Goal: Task Accomplishment & Management: Use online tool/utility

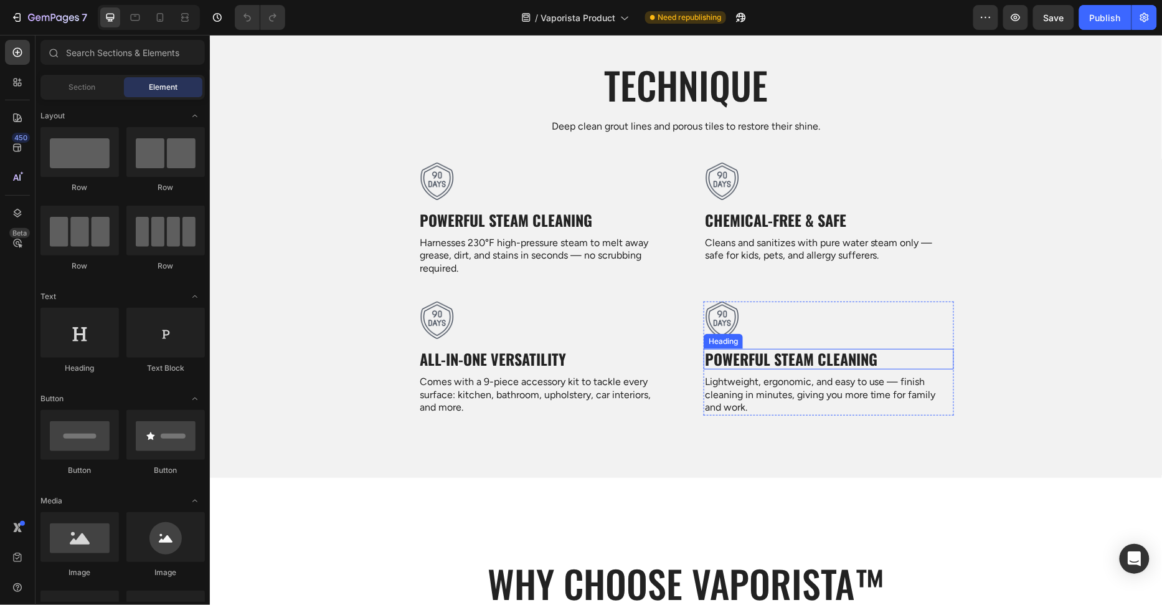
scroll to position [1925, 0]
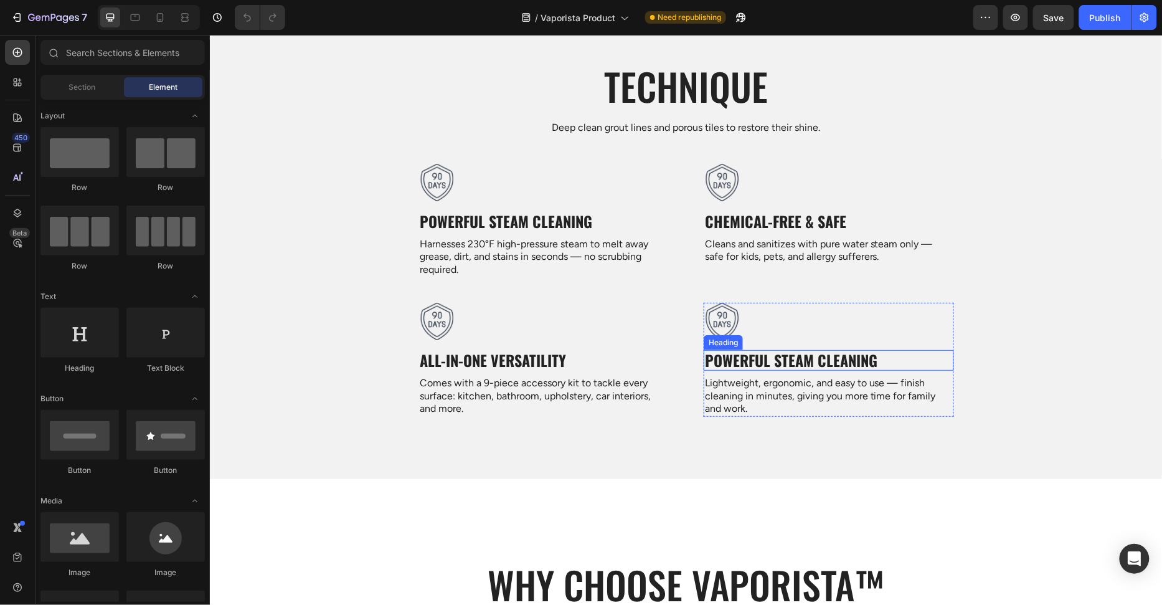
click at [768, 352] on strong "Powerful Steam Cleaning" at bounding box center [790, 359] width 173 height 22
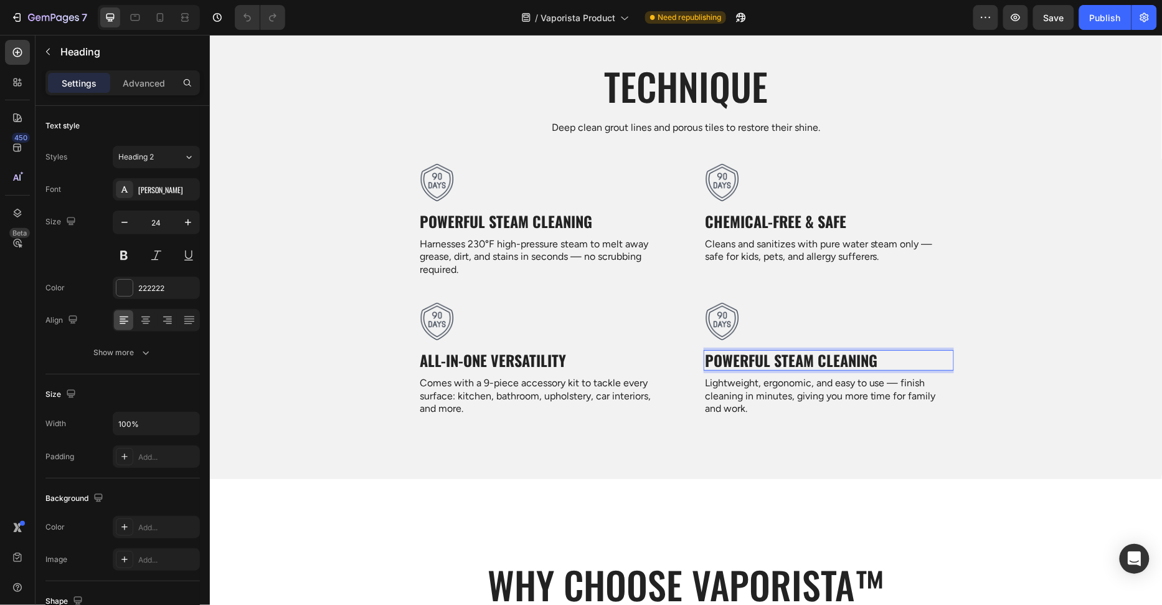
click at [768, 352] on strong "Powerful Steam Cleaning" at bounding box center [790, 359] width 173 height 22
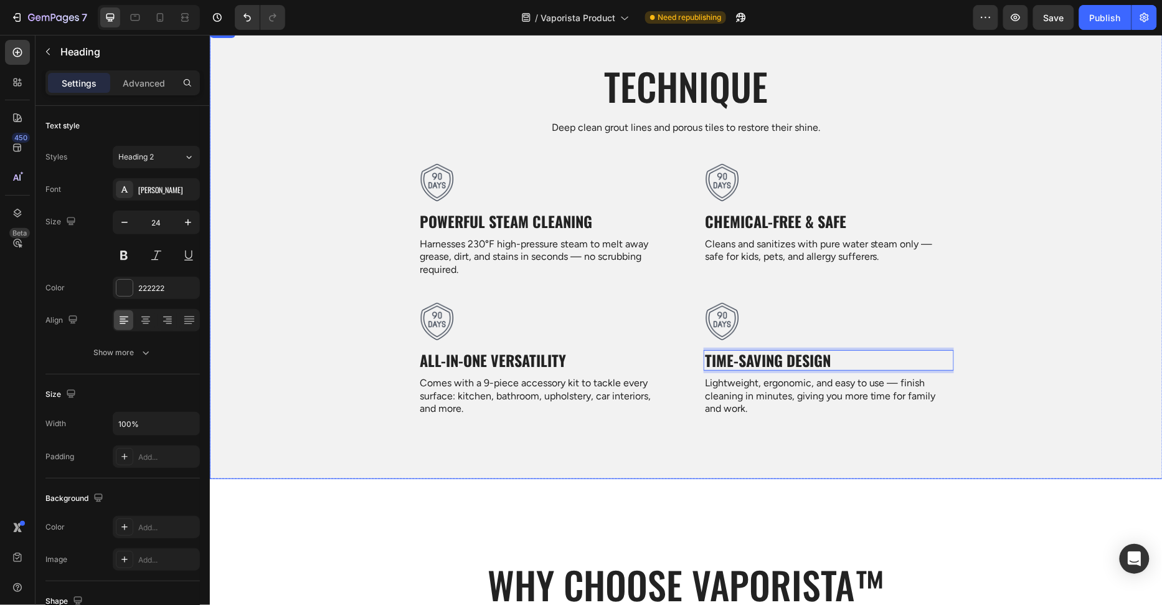
click at [359, 301] on div "Technique Heading Deep clean grout lines and porous tiles to restore their shin…" at bounding box center [685, 244] width 953 height 369
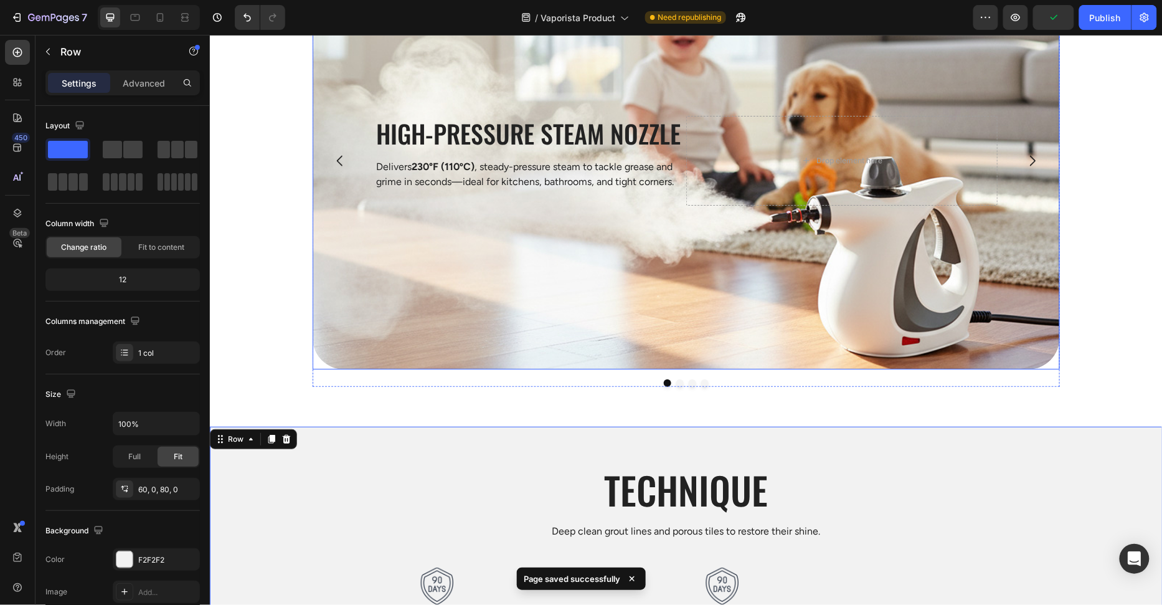
scroll to position [1439, 0]
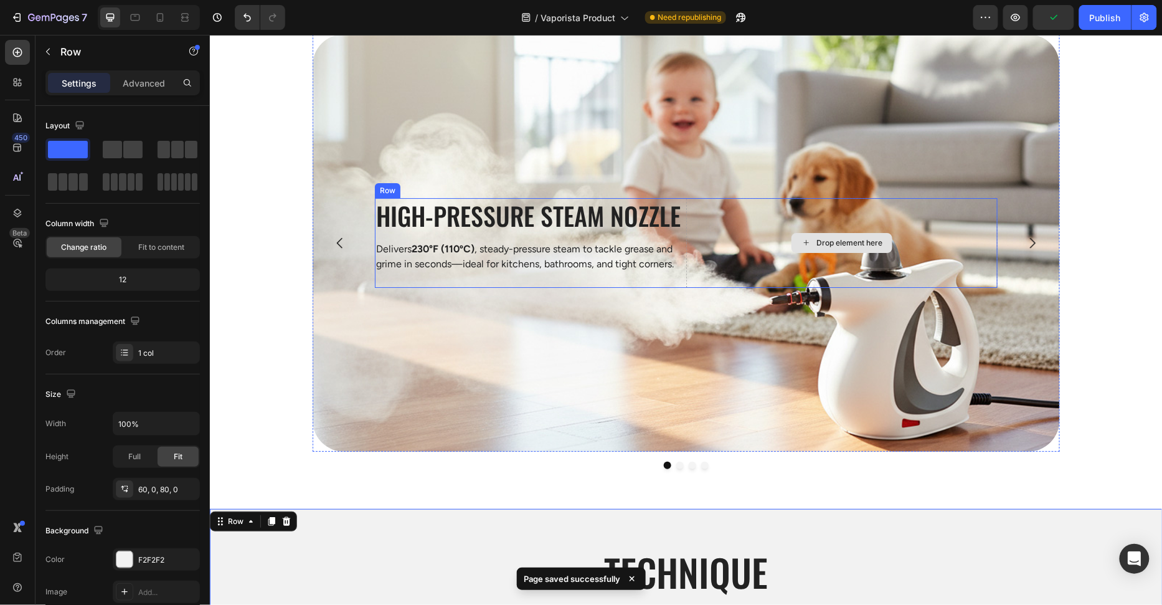
click at [975, 258] on div "Drop element here" at bounding box center [841, 242] width 311 height 90
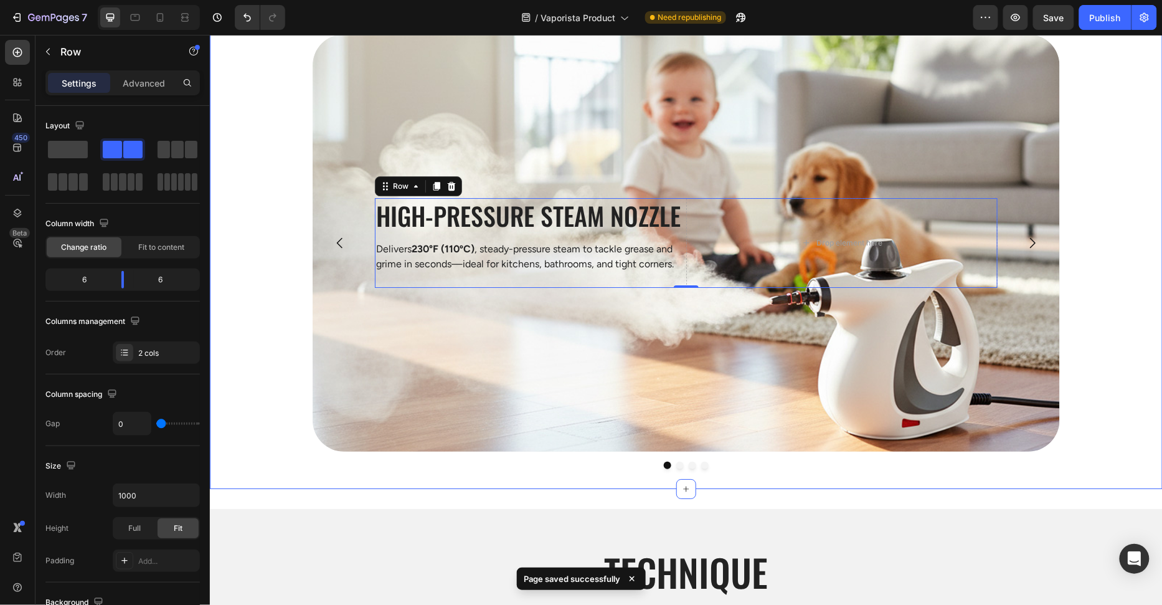
click at [1060, 276] on div "High-Pressure Steam Nozzle Heading Delivers 230°F (110ºC) , steady-pressure ste…" at bounding box center [685, 251] width 953 height 435
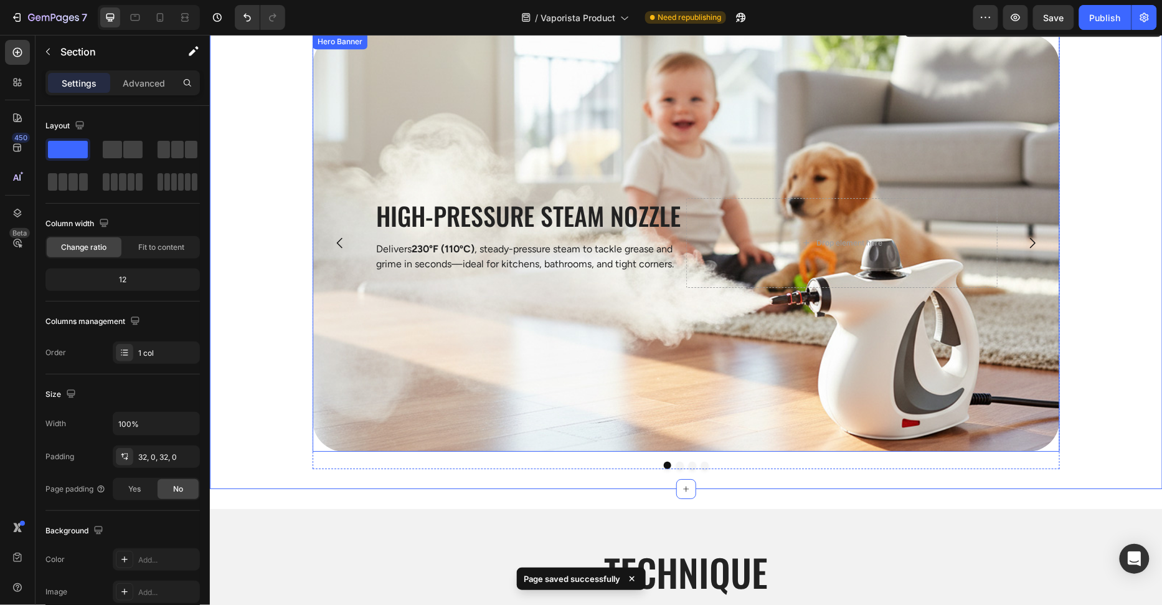
click at [1035, 250] on button "Carousel Next Arrow" at bounding box center [1032, 242] width 35 height 35
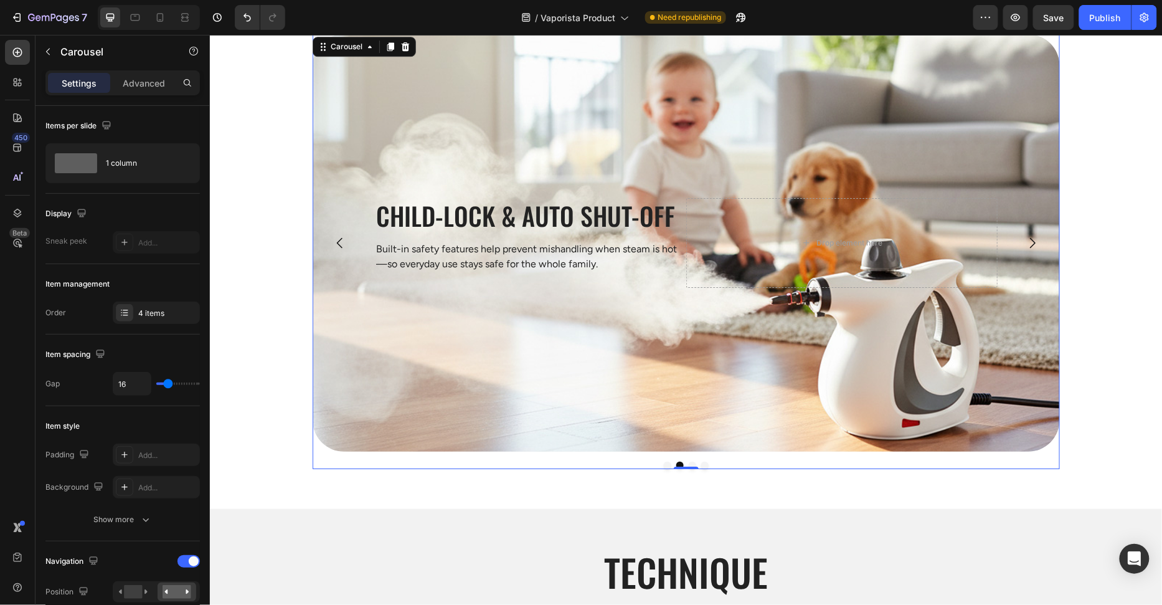
click at [1035, 250] on button "Carousel Next Arrow" at bounding box center [1032, 242] width 35 height 35
click at [1037, 242] on icon "Carousel Next Arrow" at bounding box center [1032, 242] width 15 height 15
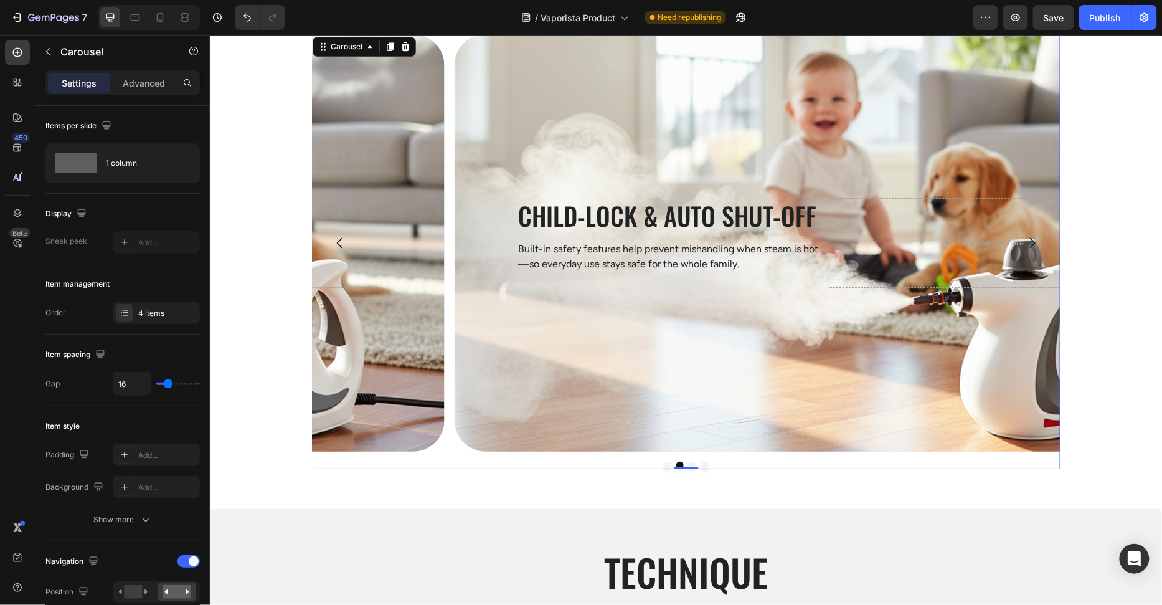
click at [1037, 242] on icon "Carousel Next Arrow" at bounding box center [1032, 242] width 15 height 15
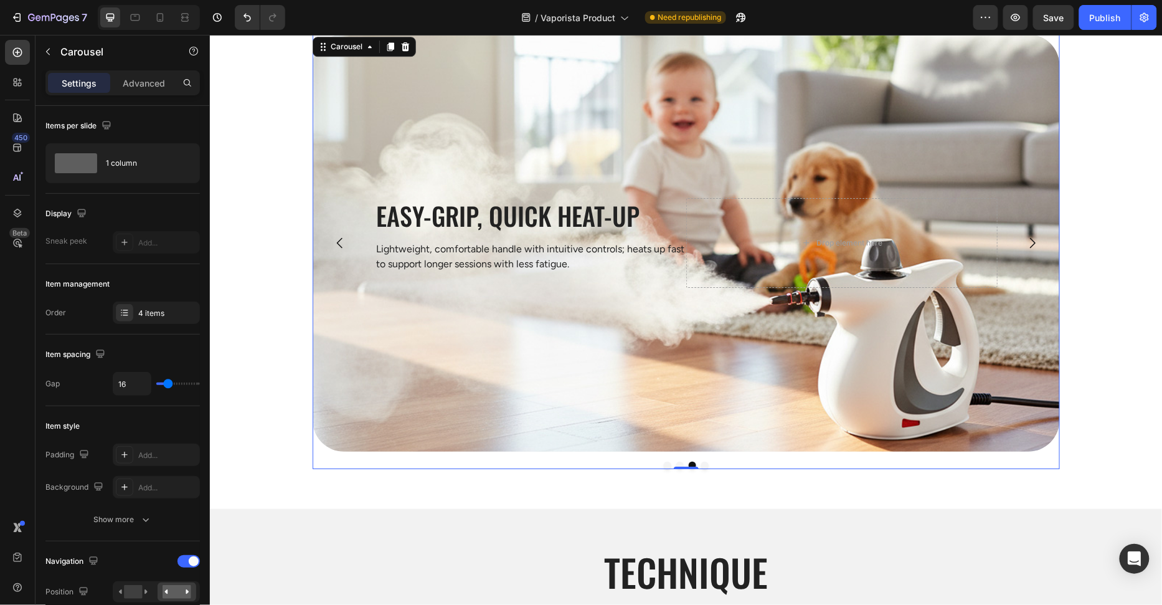
click at [1037, 242] on icon "Carousel Next Arrow" at bounding box center [1032, 242] width 15 height 15
click at [1034, 242] on icon "Carousel Next Arrow" at bounding box center [1033, 242] width 6 height 11
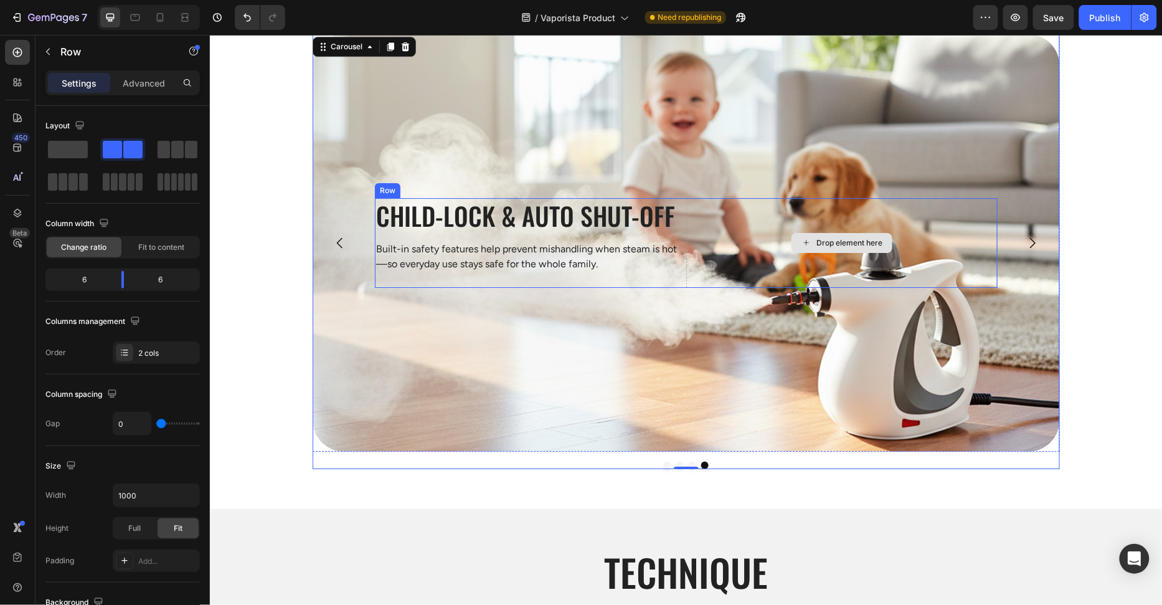
click at [971, 237] on div "Drop element here" at bounding box center [841, 242] width 311 height 90
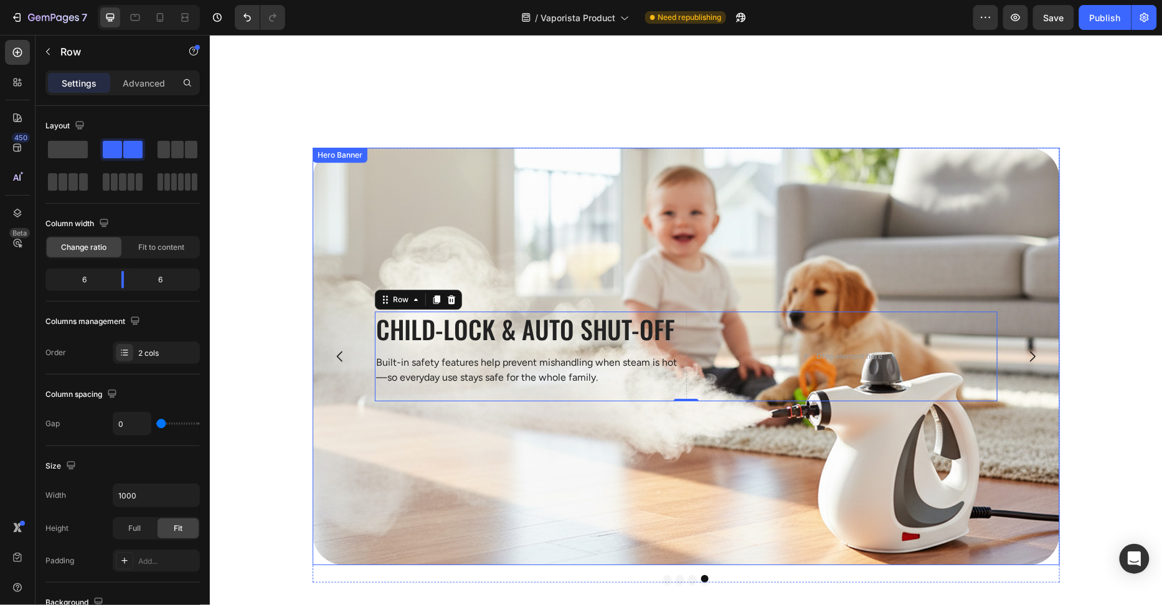
click at [942, 152] on div "Background Image" at bounding box center [685, 355] width 747 height 417
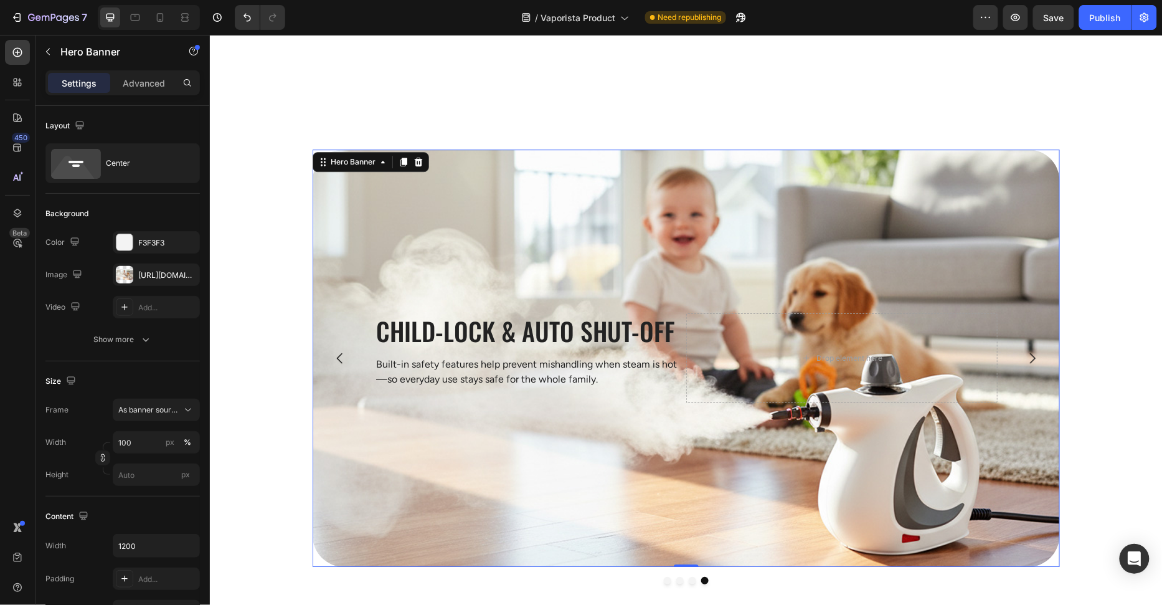
scroll to position [1324, 0]
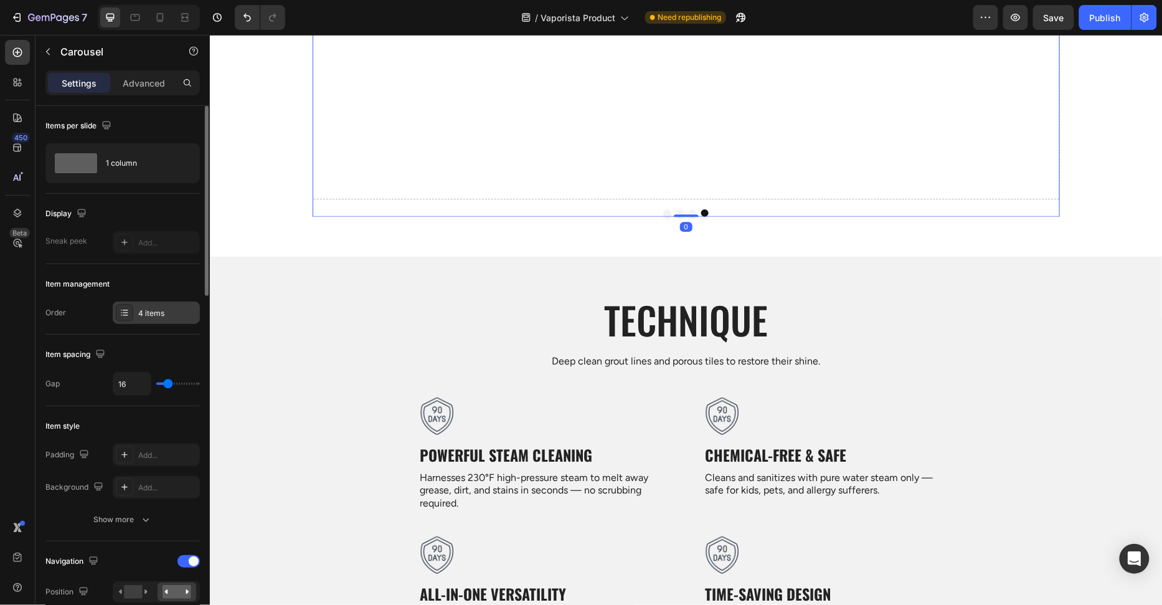
click at [155, 305] on div "4 items" at bounding box center [156, 312] width 87 height 22
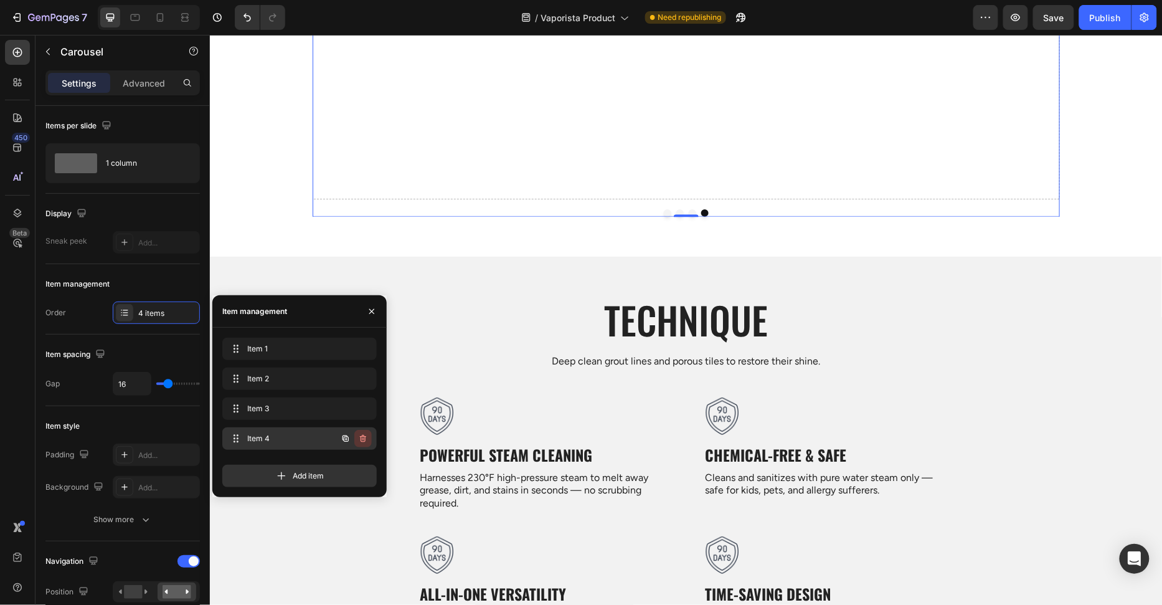
click at [364, 435] on icon "button" at bounding box center [363, 439] width 10 height 10
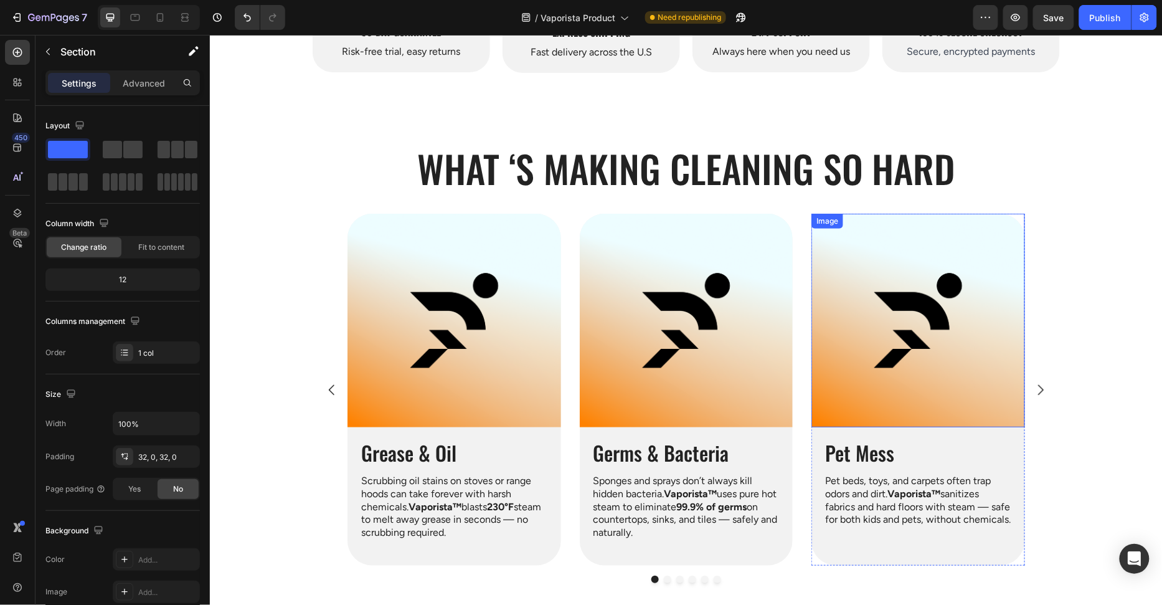
scroll to position [138, 0]
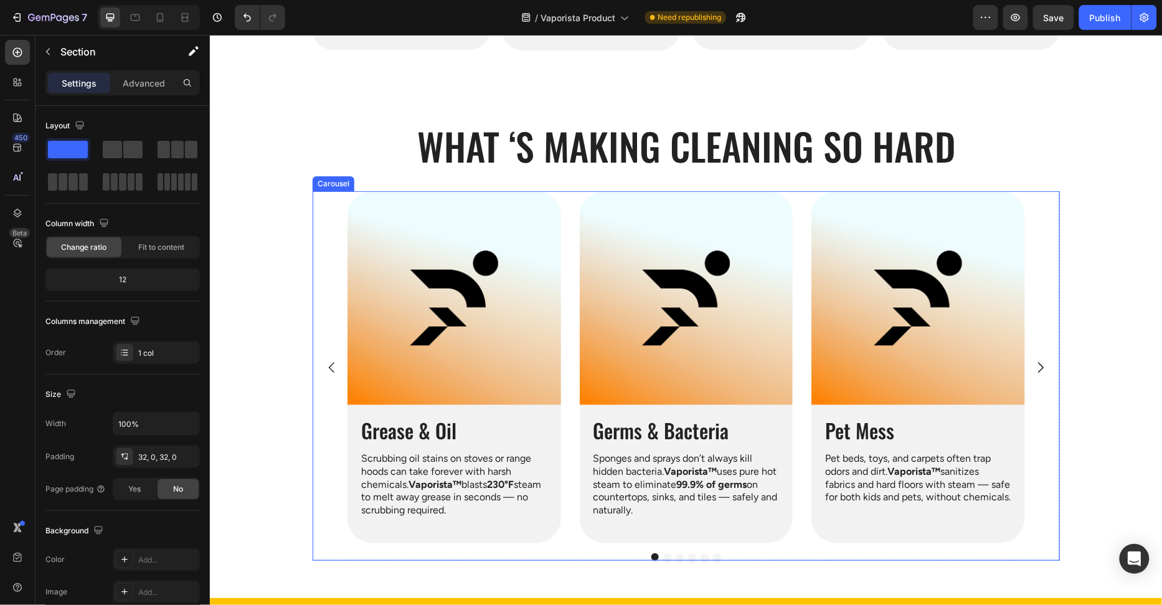
click at [1048, 371] on button "Carousel Next Arrow" at bounding box center [1040, 366] width 35 height 35
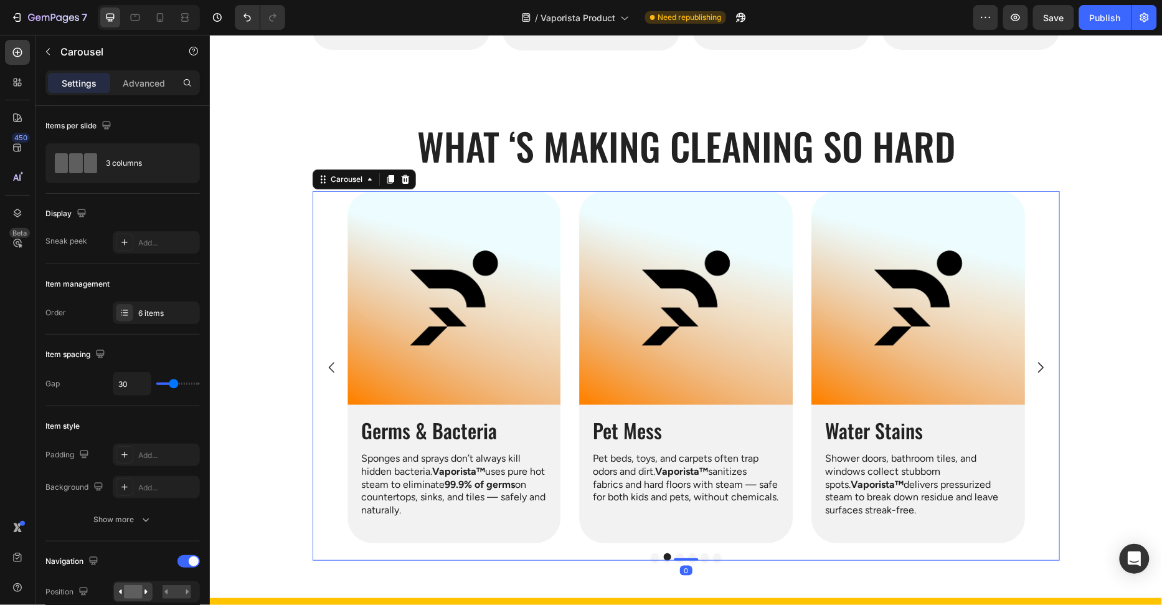
click at [1048, 372] on button "Carousel Next Arrow" at bounding box center [1040, 366] width 35 height 35
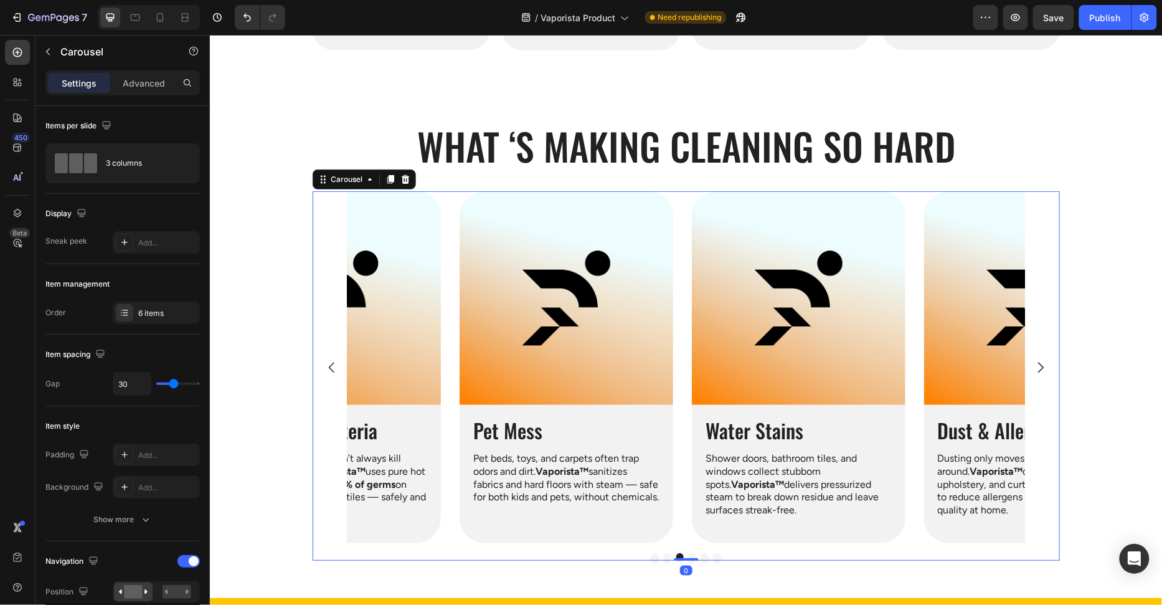
click at [1048, 372] on button "Carousel Next Arrow" at bounding box center [1040, 366] width 35 height 35
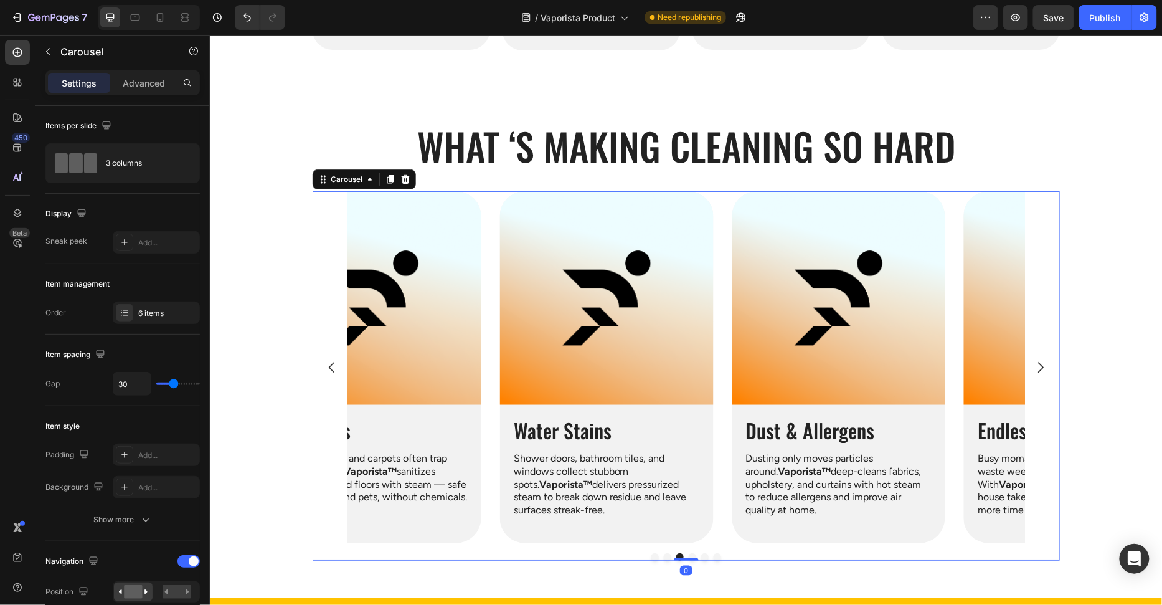
click at [1048, 372] on button "Carousel Next Arrow" at bounding box center [1040, 366] width 35 height 35
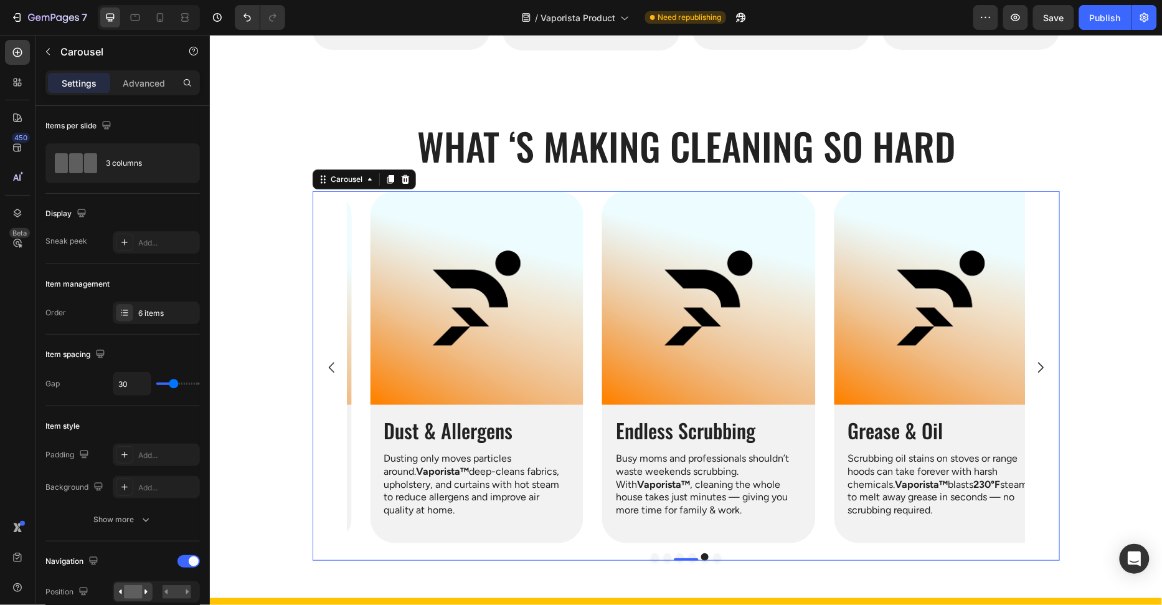
click at [1048, 372] on button "Carousel Next Arrow" at bounding box center [1040, 366] width 35 height 35
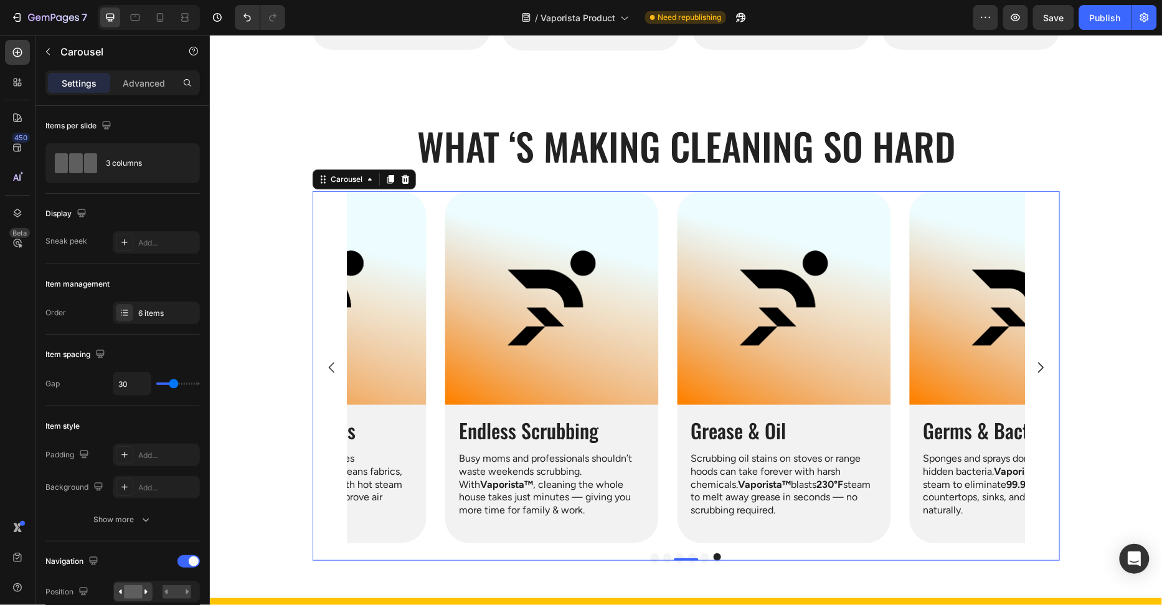
click at [1048, 372] on button "Carousel Next Arrow" at bounding box center [1040, 366] width 35 height 35
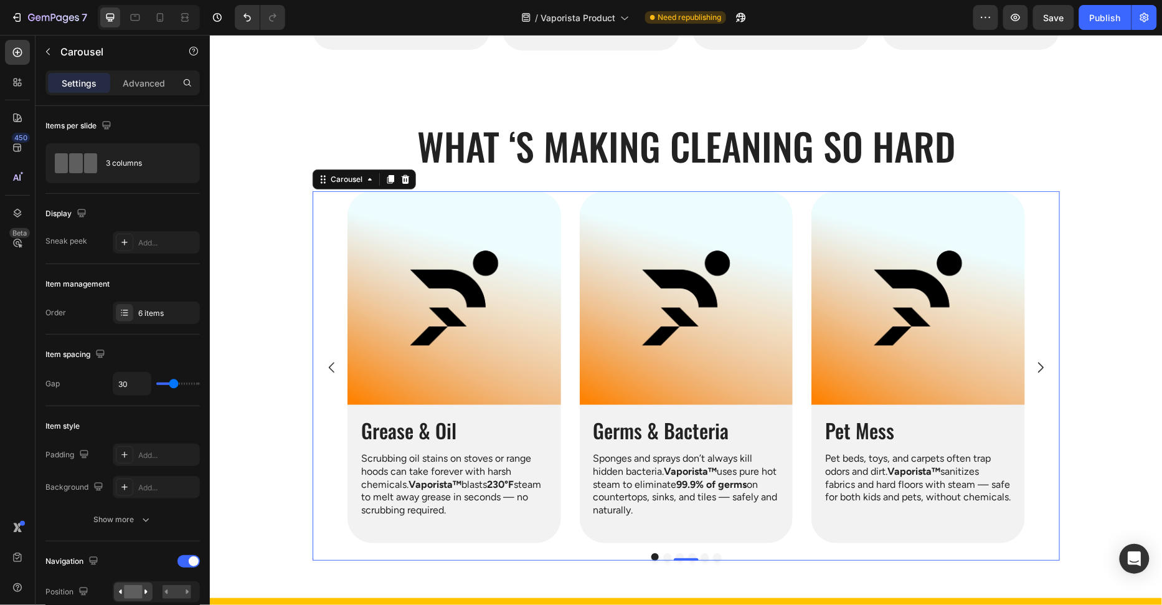
click at [1048, 372] on button "Carousel Next Arrow" at bounding box center [1040, 366] width 35 height 35
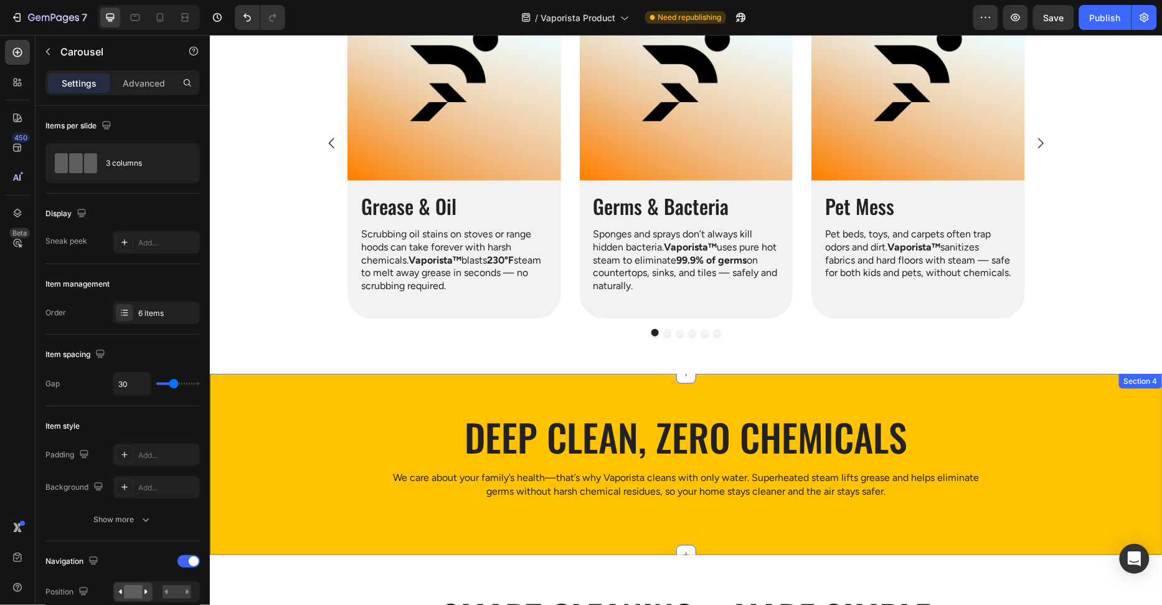
scroll to position [0, 0]
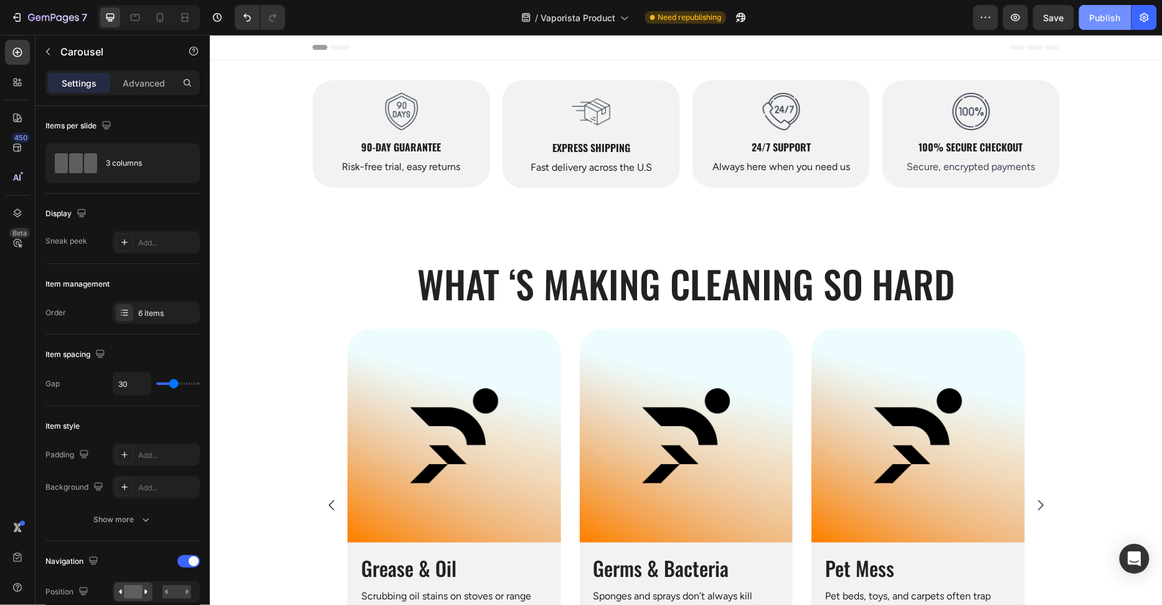
click at [1113, 21] on div "Publish" at bounding box center [1105, 17] width 31 height 13
drag, startPoint x: 135, startPoint y: 13, endPoint x: 145, endPoint y: 14, distance: 10.0
click at [135, 14] on icon at bounding box center [135, 17] width 12 height 12
type input "24"
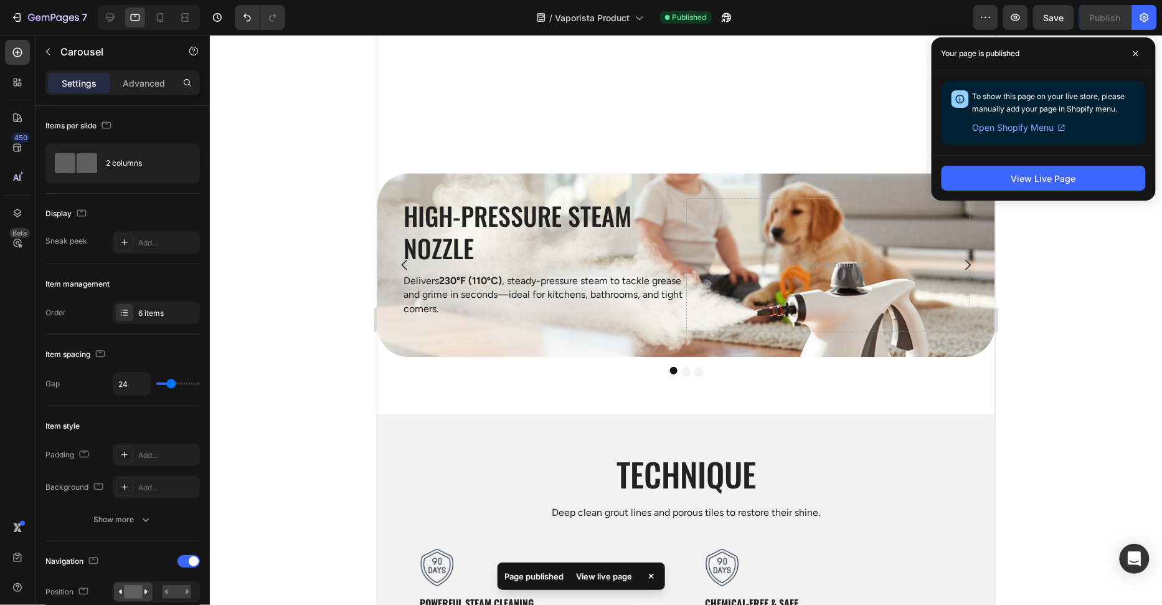
scroll to position [1185, 0]
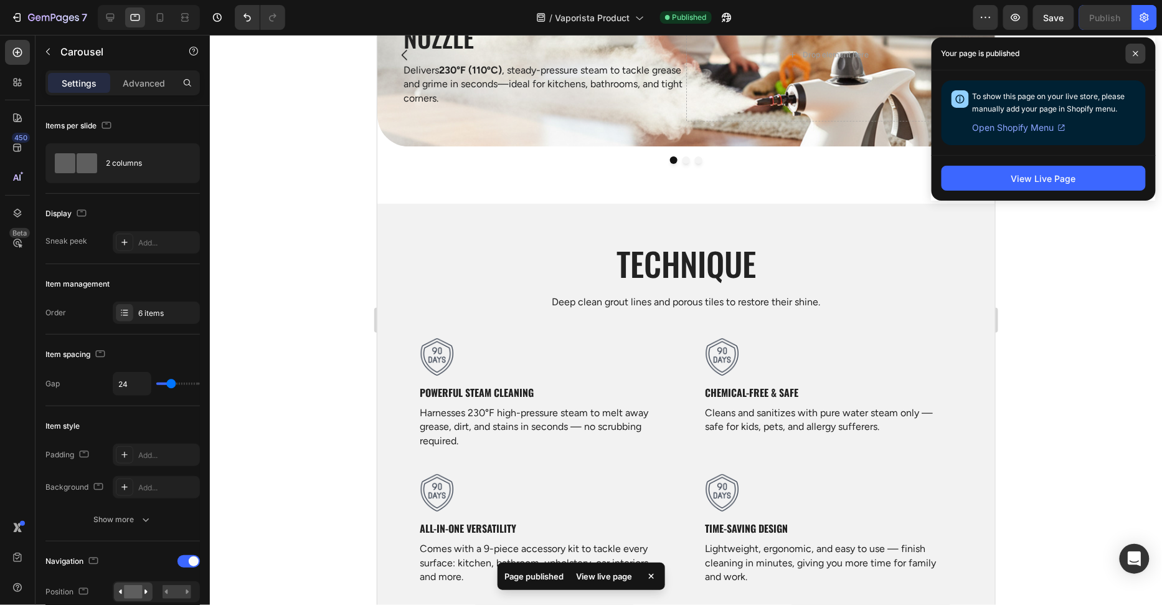
click at [1135, 50] on icon at bounding box center [1136, 53] width 6 height 6
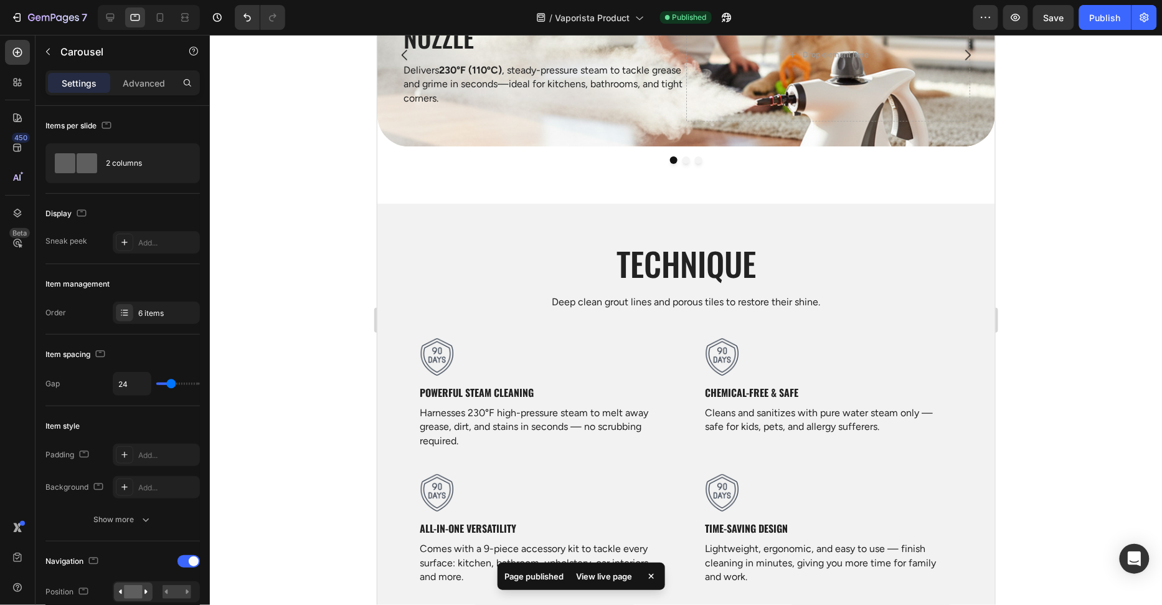
click at [1044, 224] on div at bounding box center [686, 320] width 952 height 570
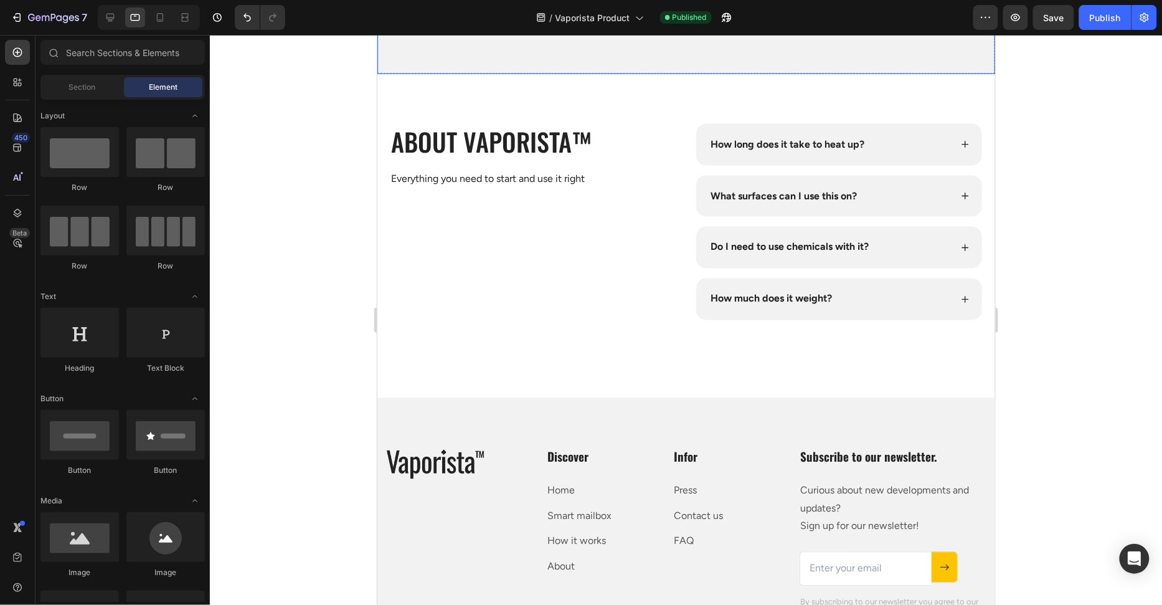
scroll to position [4317, 0]
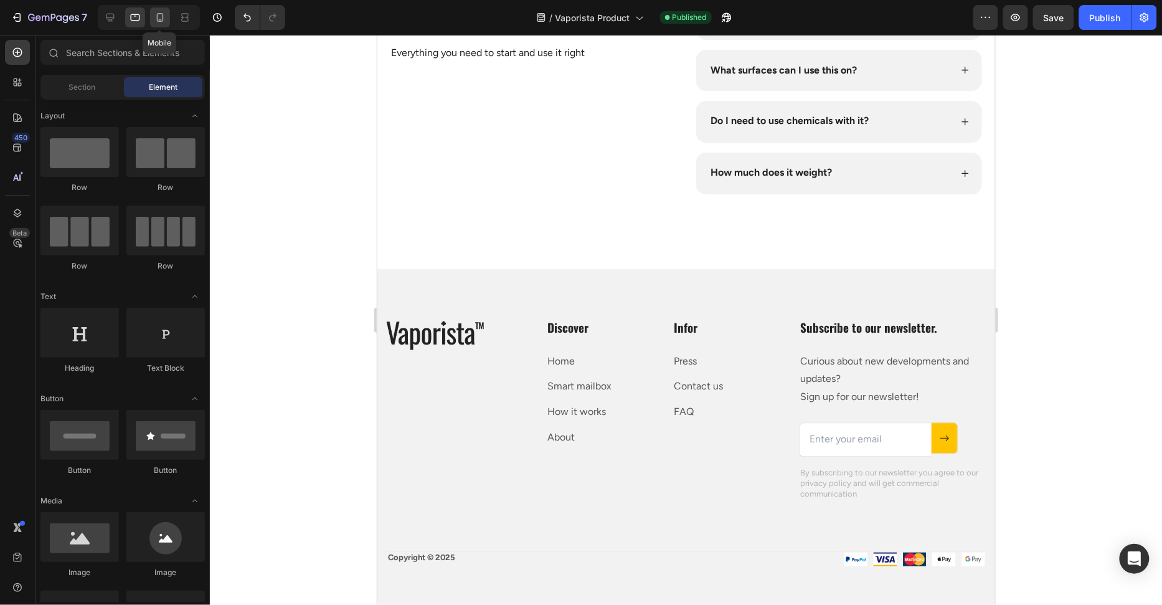
click at [166, 22] on icon at bounding box center [160, 17] width 12 height 12
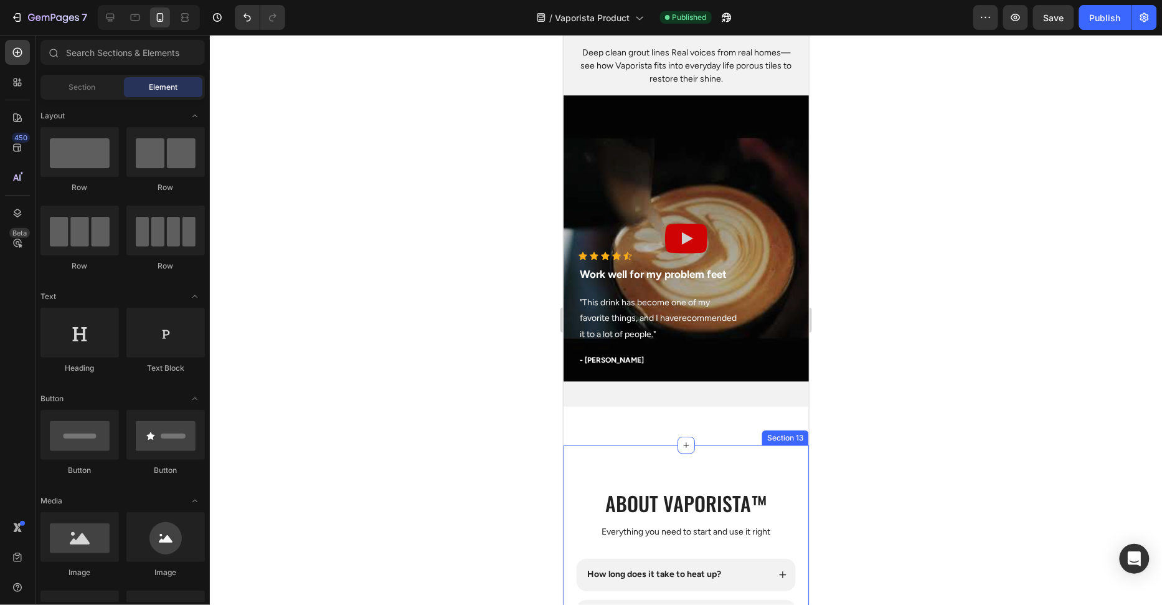
scroll to position [3630, 0]
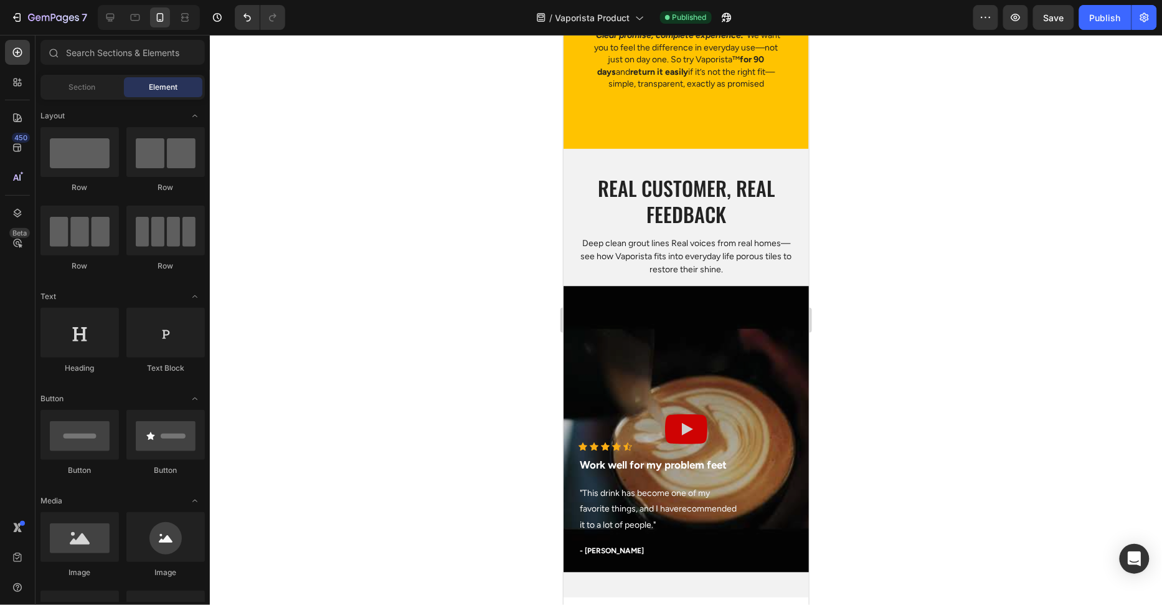
click at [964, 210] on div at bounding box center [686, 320] width 952 height 570
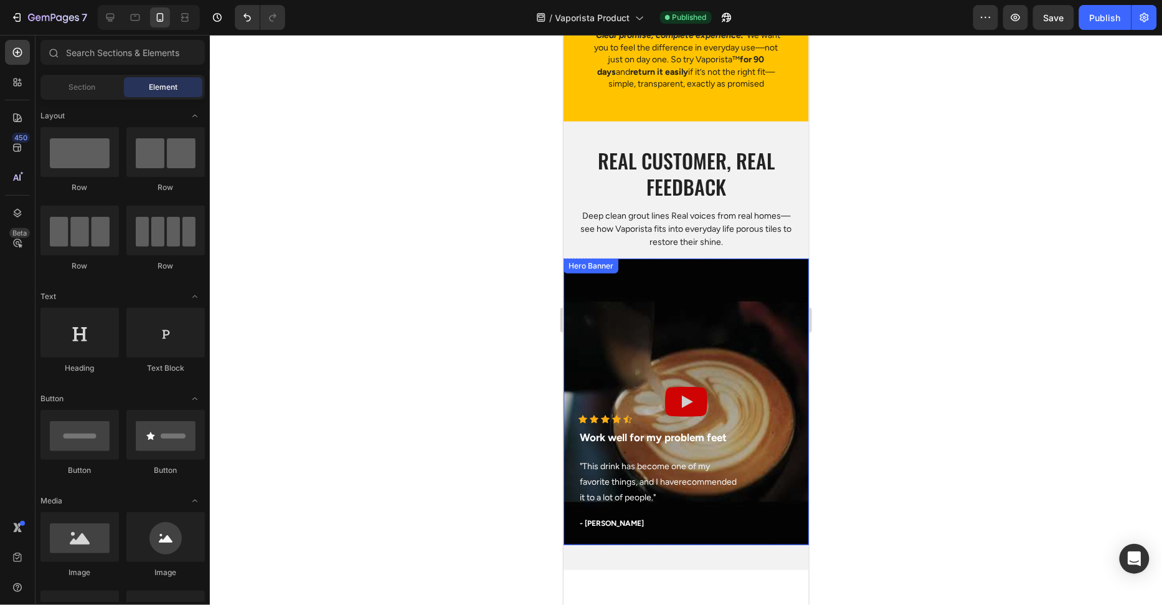
click at [757, 258] on div "Overlay" at bounding box center [685, 401] width 245 height 287
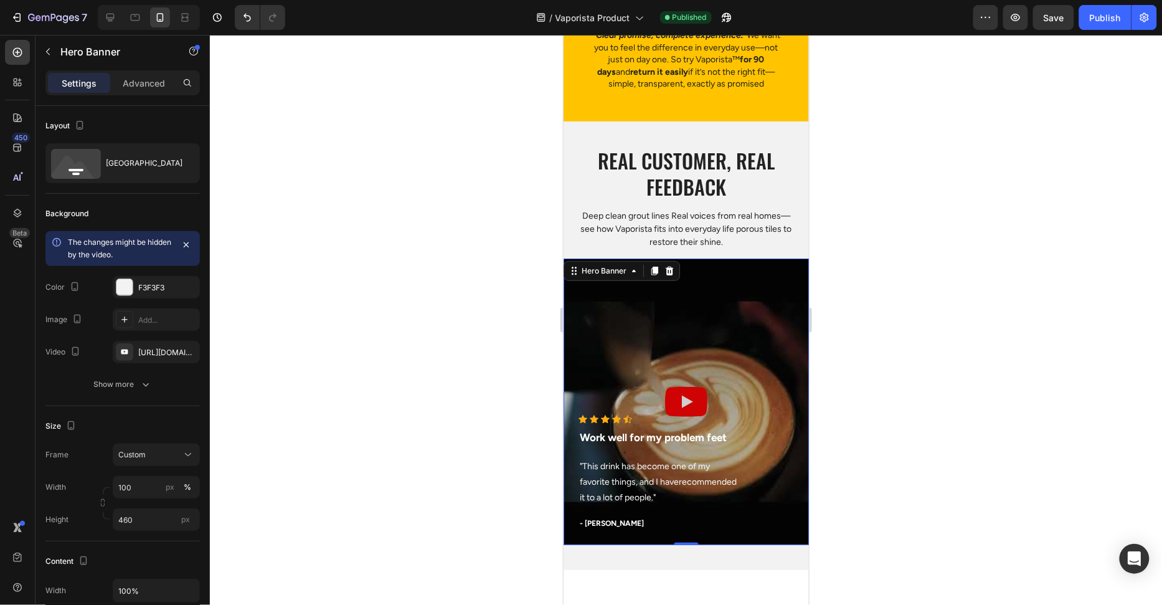
scroll to position [3742, 0]
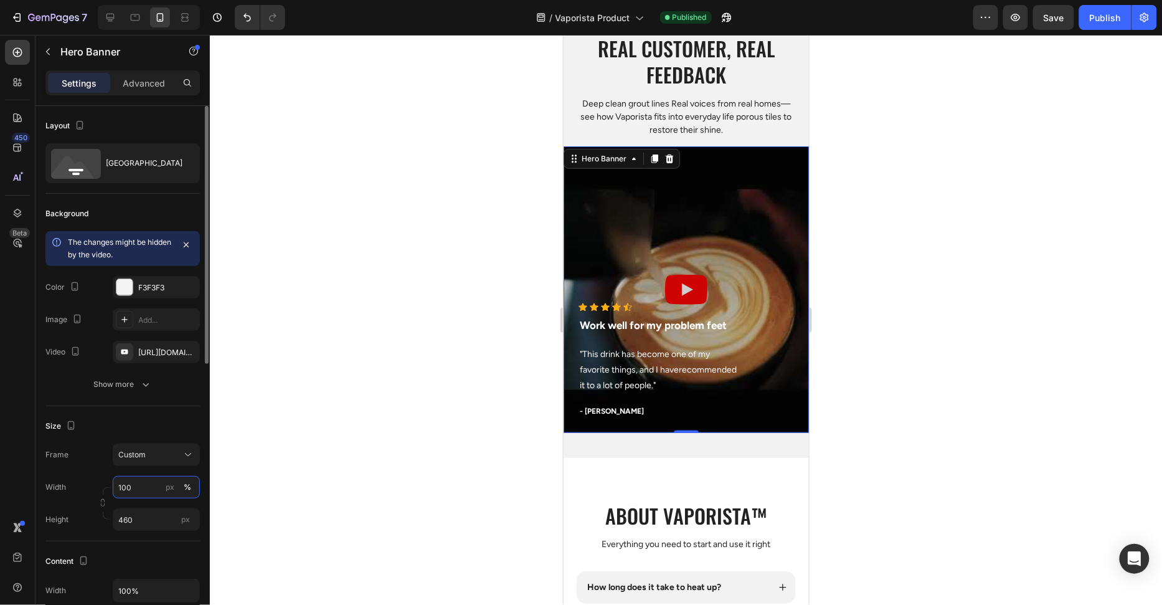
click at [145, 486] on input "100" at bounding box center [156, 487] width 87 height 22
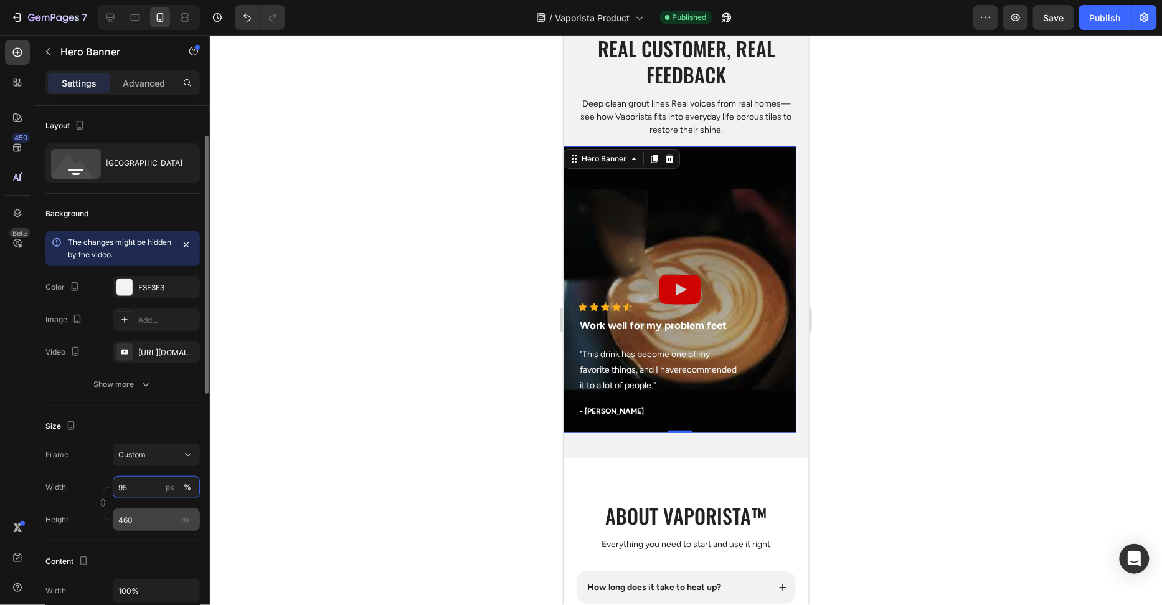
scroll to position [21, 0]
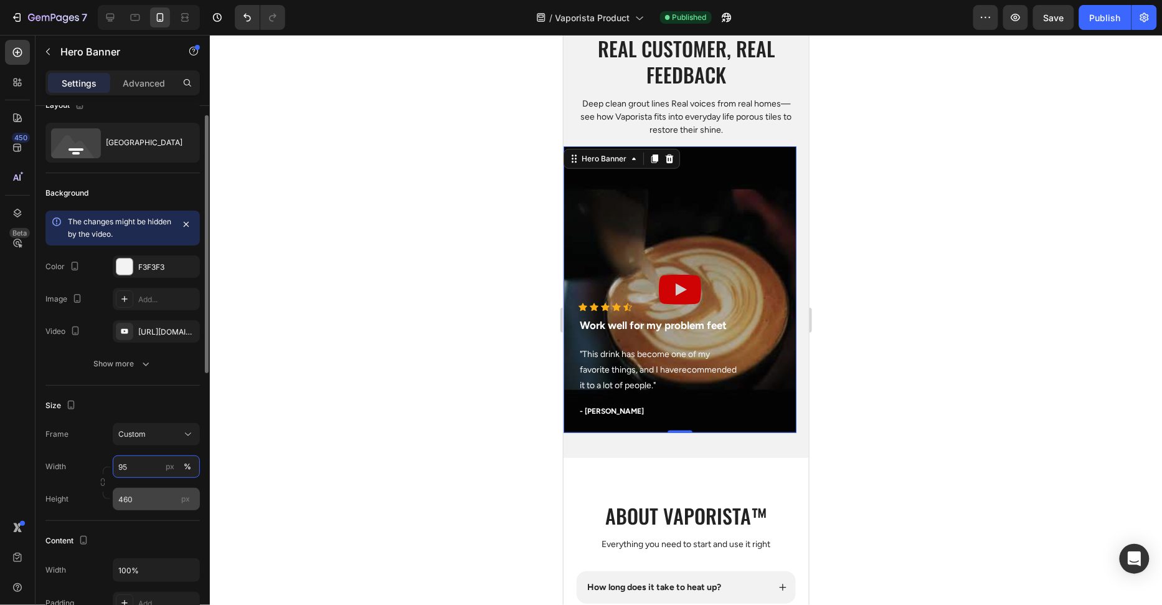
type input "100"
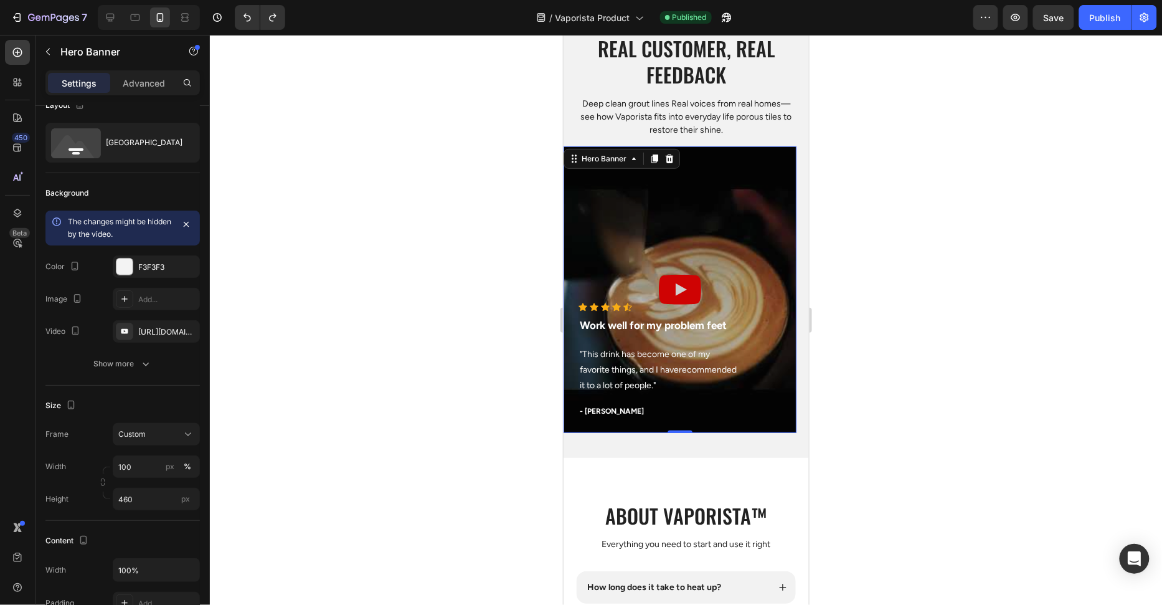
click at [453, 335] on div at bounding box center [686, 320] width 952 height 570
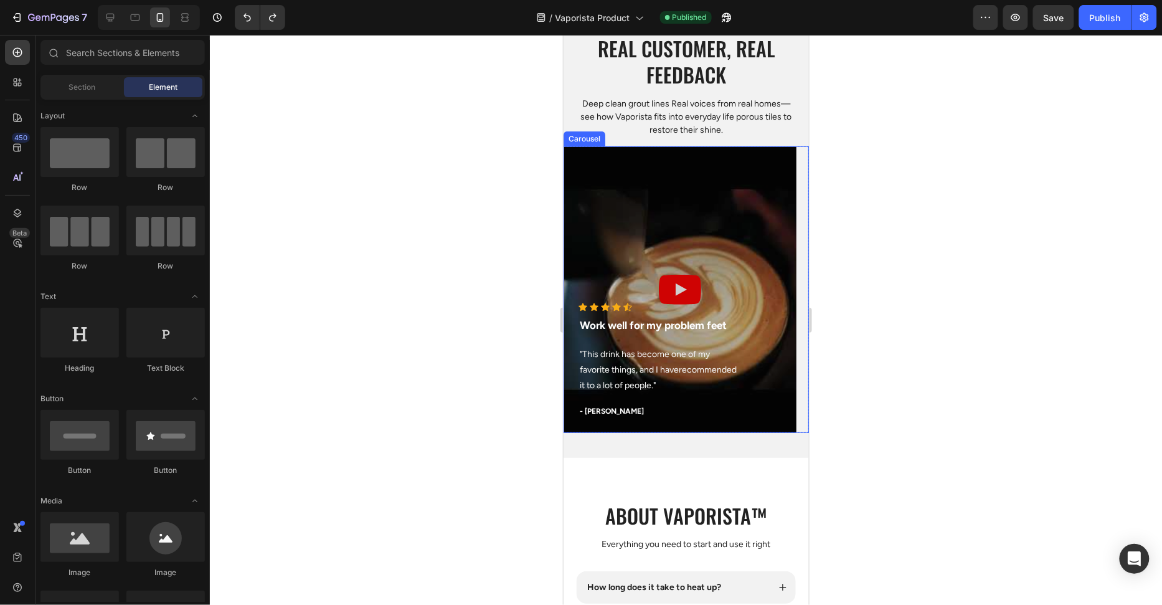
click at [801, 371] on div "Icon Icon Icon Icon Icon Icon List Hoz Work well for my problem feet Text block…" at bounding box center [685, 289] width 245 height 287
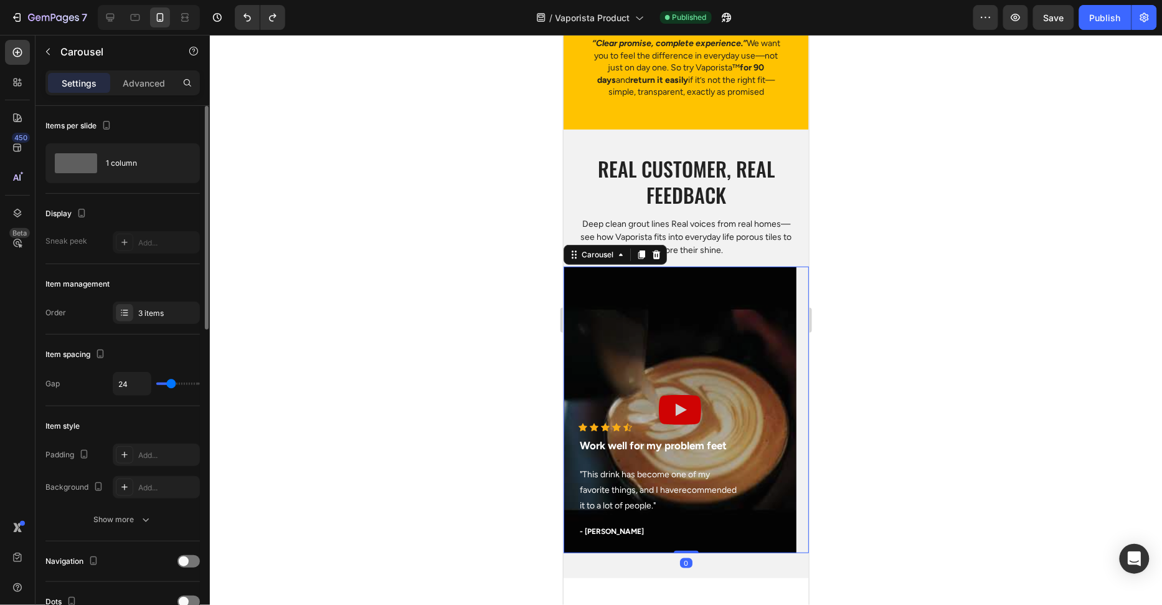
scroll to position [746, 0]
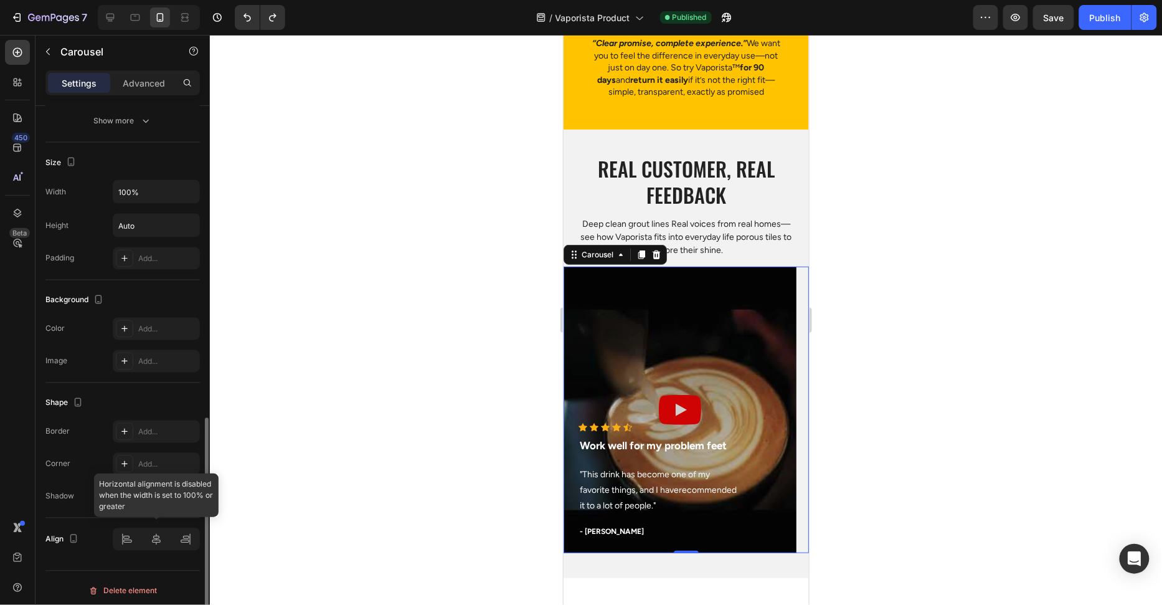
click at [152, 528] on div at bounding box center [156, 539] width 87 height 22
click at [156, 534] on div at bounding box center [156, 539] width 87 height 22
click at [156, 533] on div at bounding box center [156, 539] width 87 height 22
click at [156, 534] on div at bounding box center [156, 539] width 87 height 22
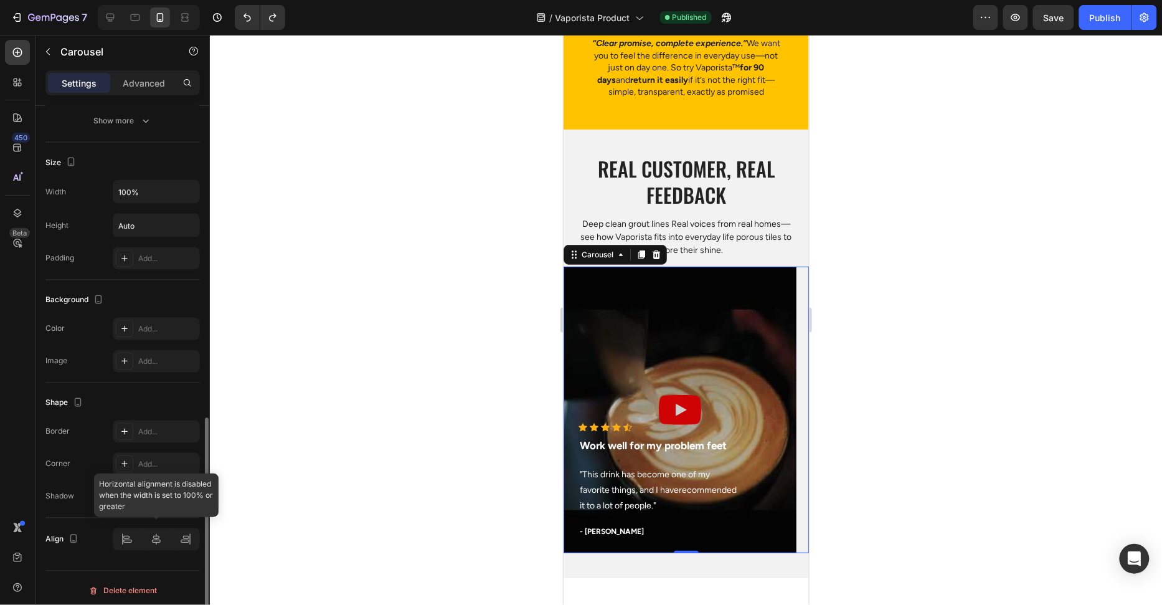
click at [131, 533] on div at bounding box center [156, 539] width 87 height 22
click at [163, 533] on div at bounding box center [156, 539] width 87 height 22
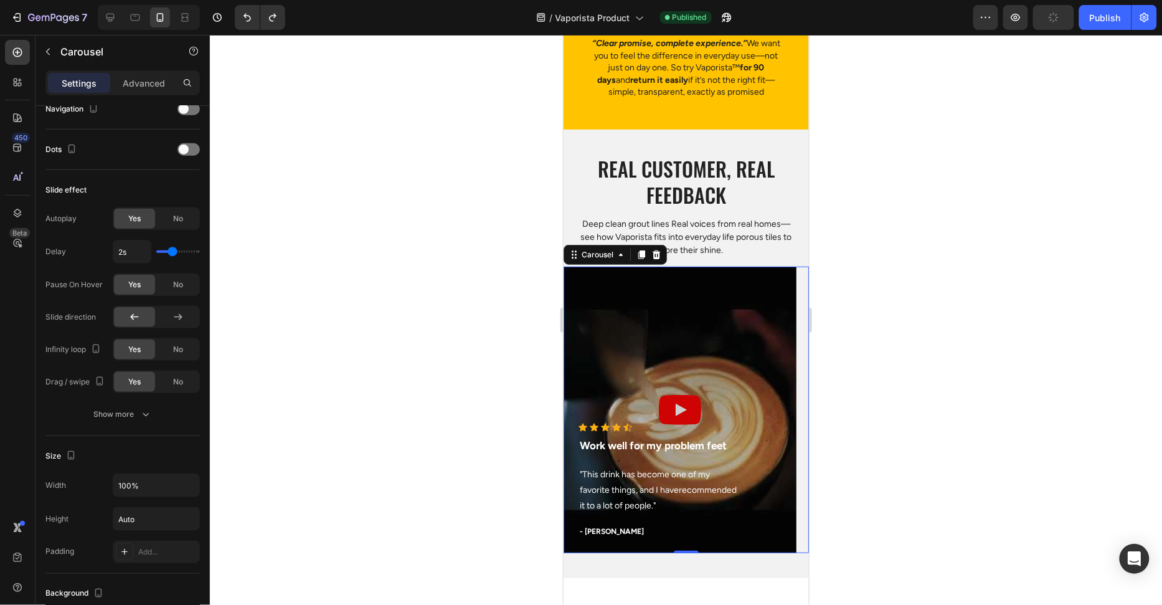
click at [800, 303] on div "Icon Icon Icon Icon Icon Icon List Hoz Work well for my problem feet Text block…" at bounding box center [685, 409] width 245 height 287
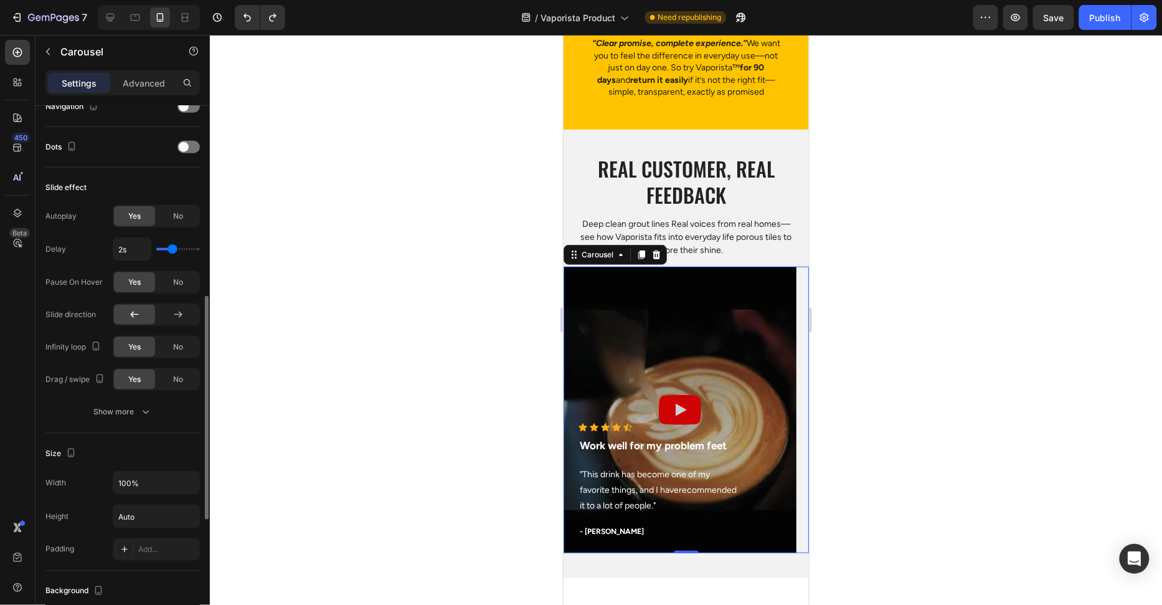
scroll to position [545, 0]
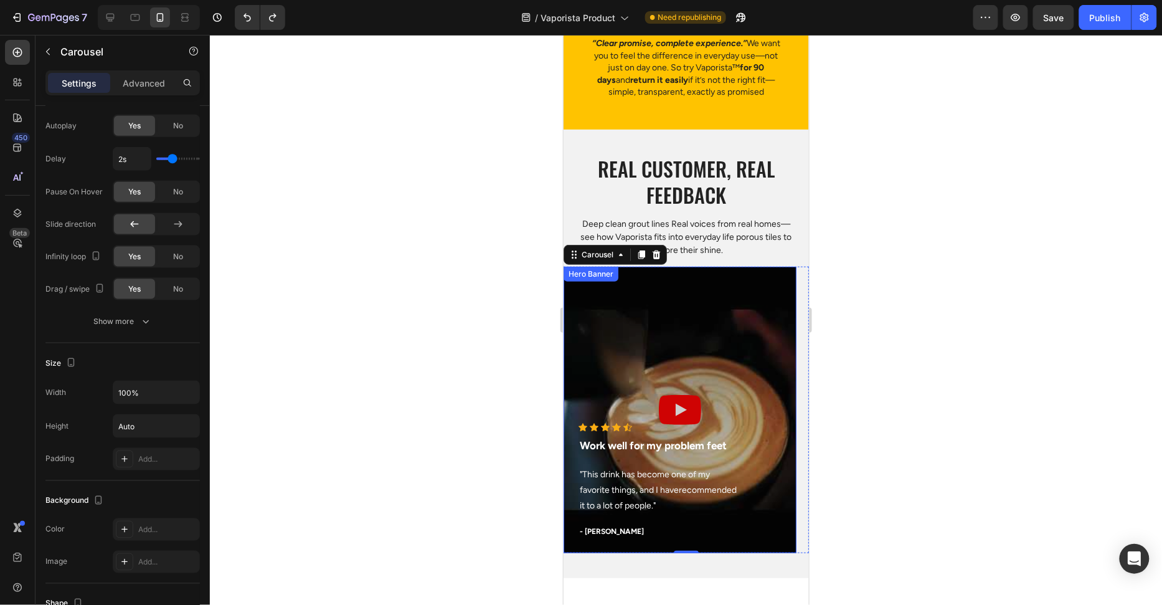
click at [664, 351] on div "Overlay" at bounding box center [679, 409] width 233 height 287
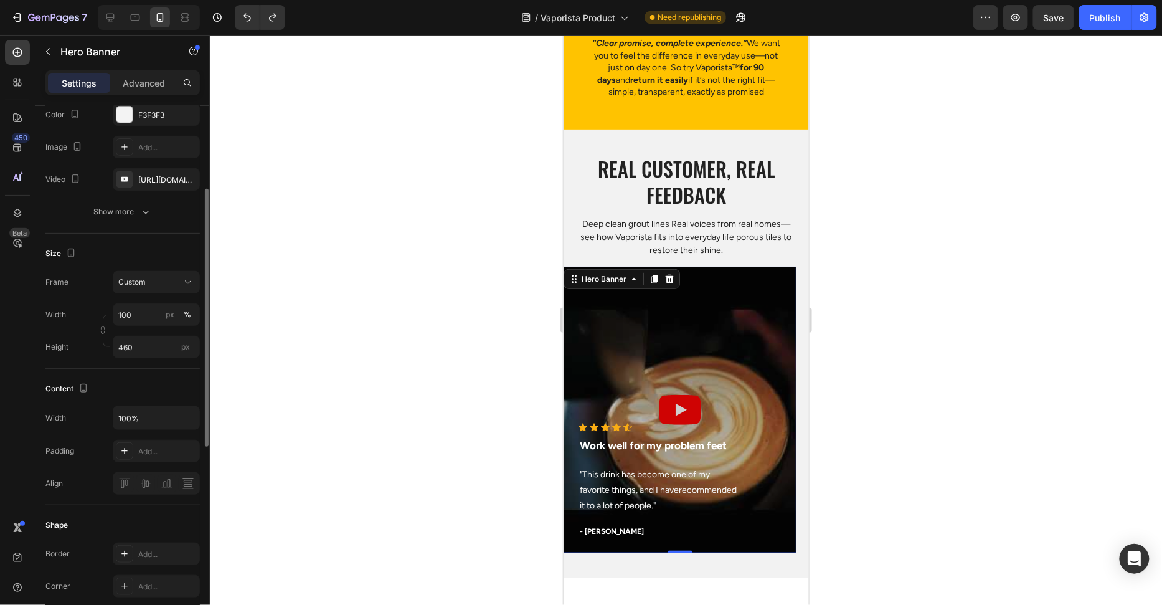
scroll to position [174, 0]
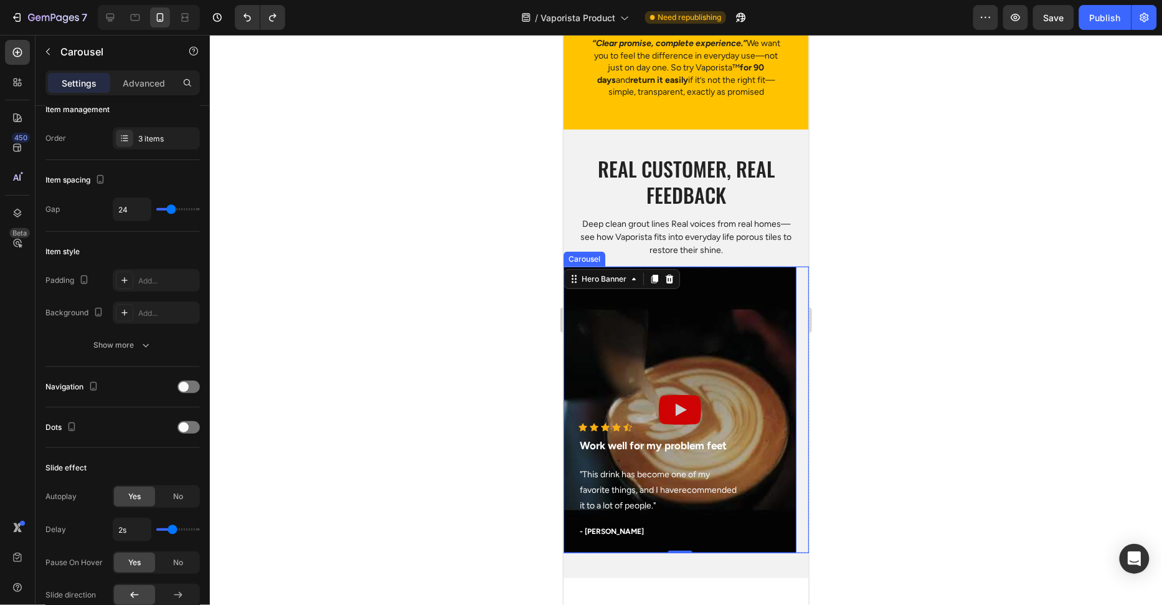
click at [797, 319] on div "Icon Icon Icon Icon Icon Icon List Hoz Work well for my problem feet Text block…" at bounding box center [685, 409] width 245 height 287
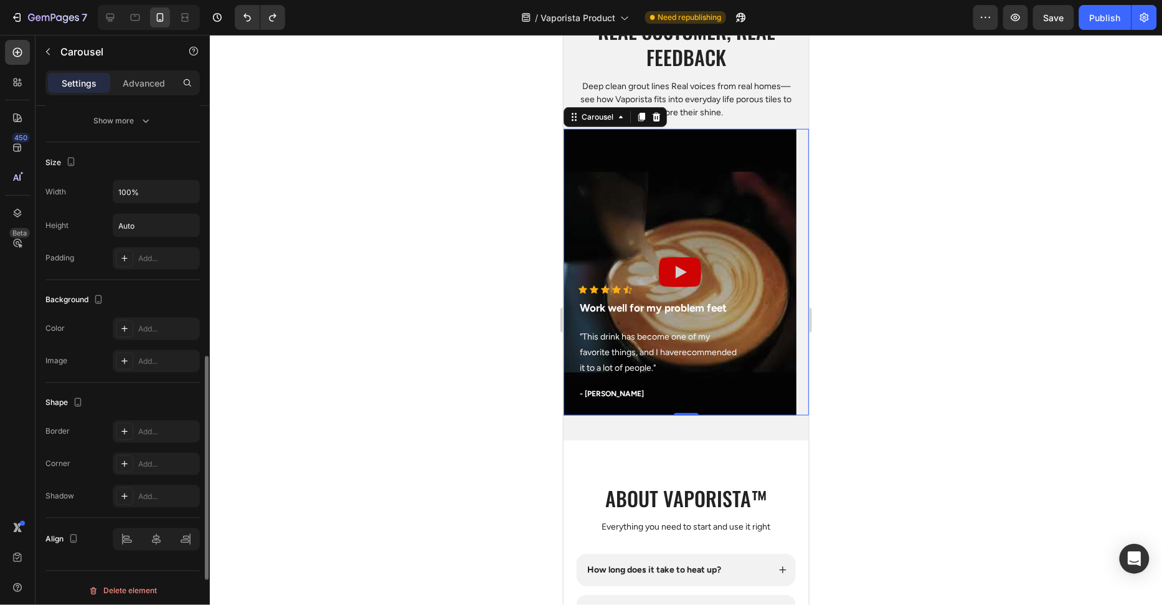
scroll to position [148, 0]
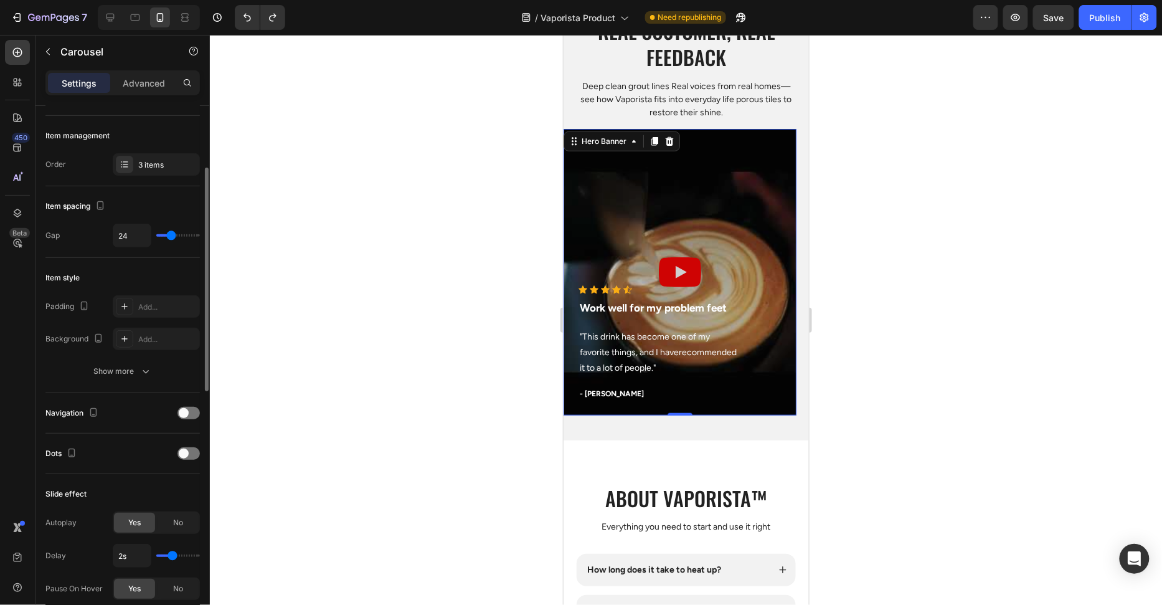
click at [749, 216] on div "Overlay" at bounding box center [679, 271] width 233 height 287
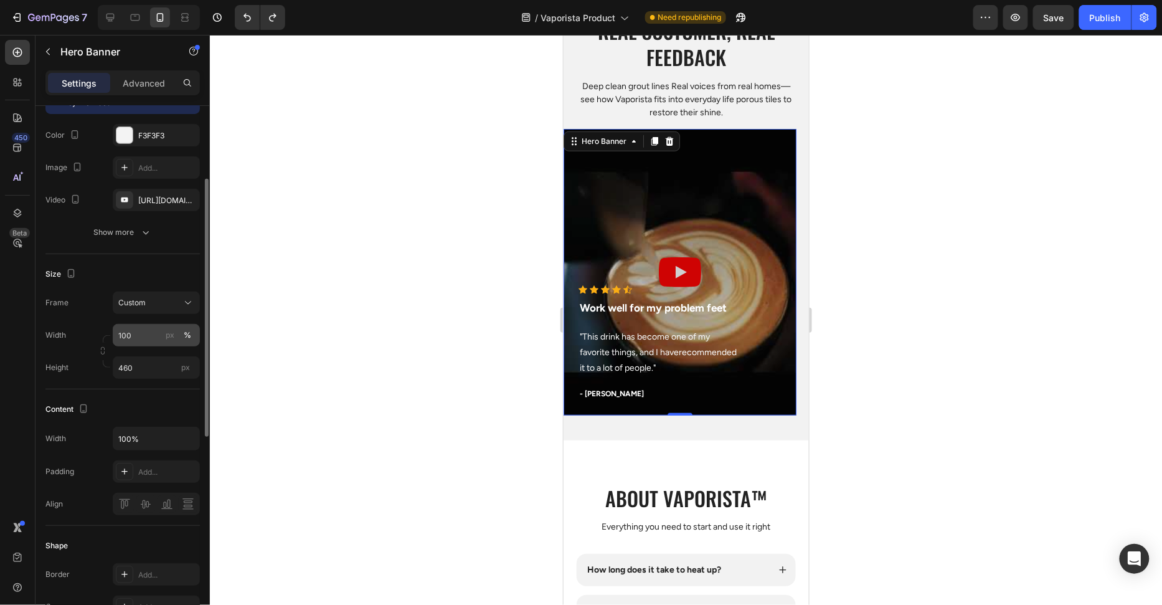
scroll to position [179, 0]
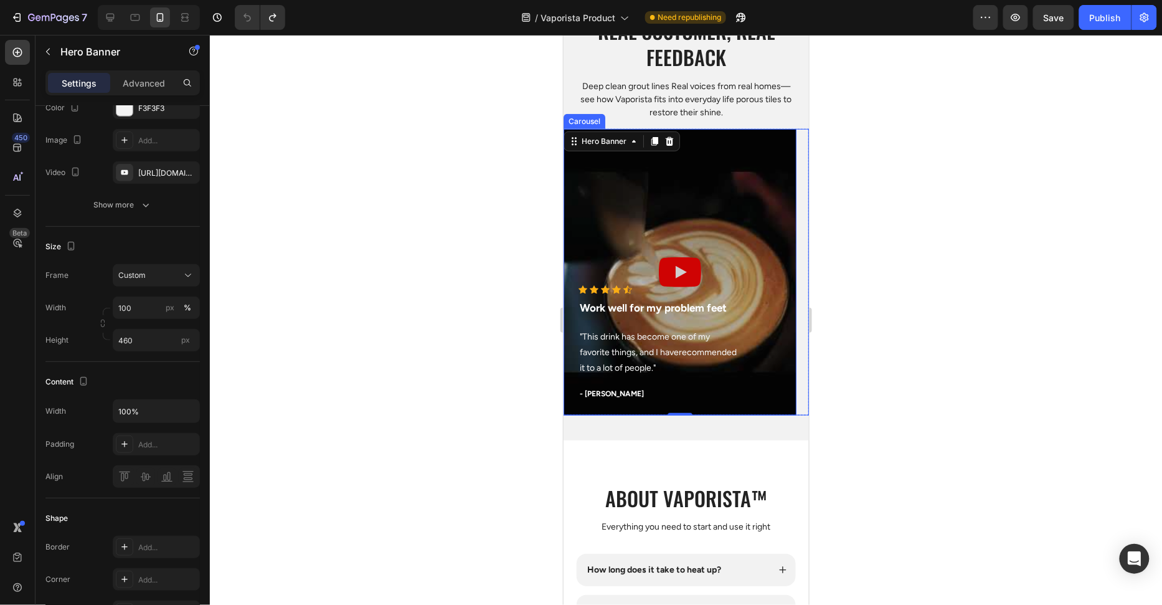
click at [798, 351] on div "Icon Icon Icon Icon Icon Icon List Hoz Work well for my problem feet Text block…" at bounding box center [685, 271] width 245 height 287
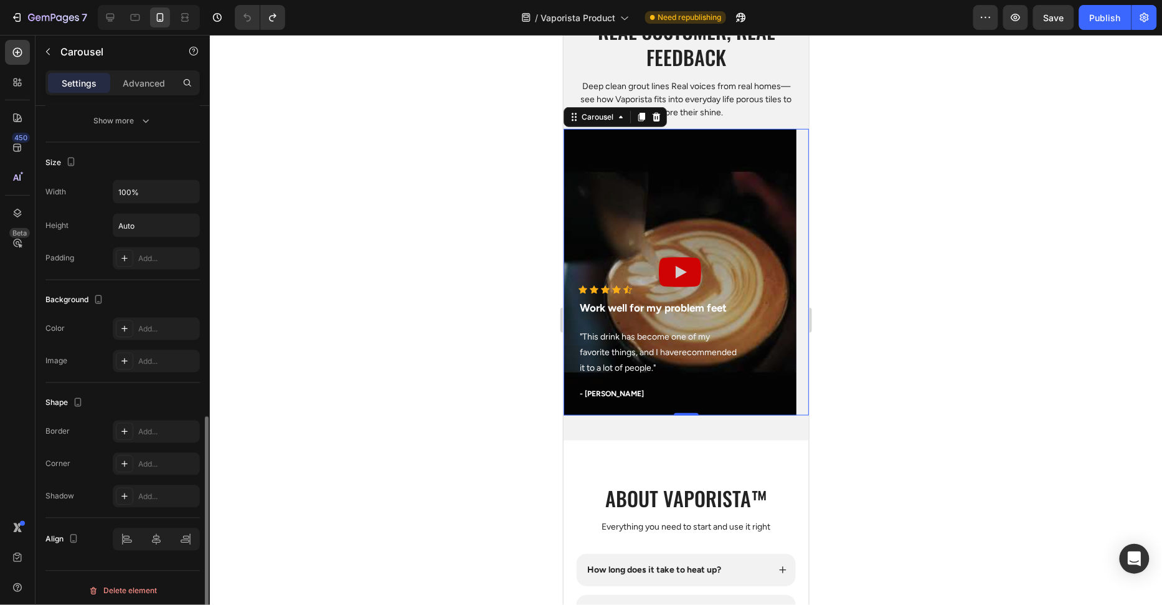
scroll to position [0, 0]
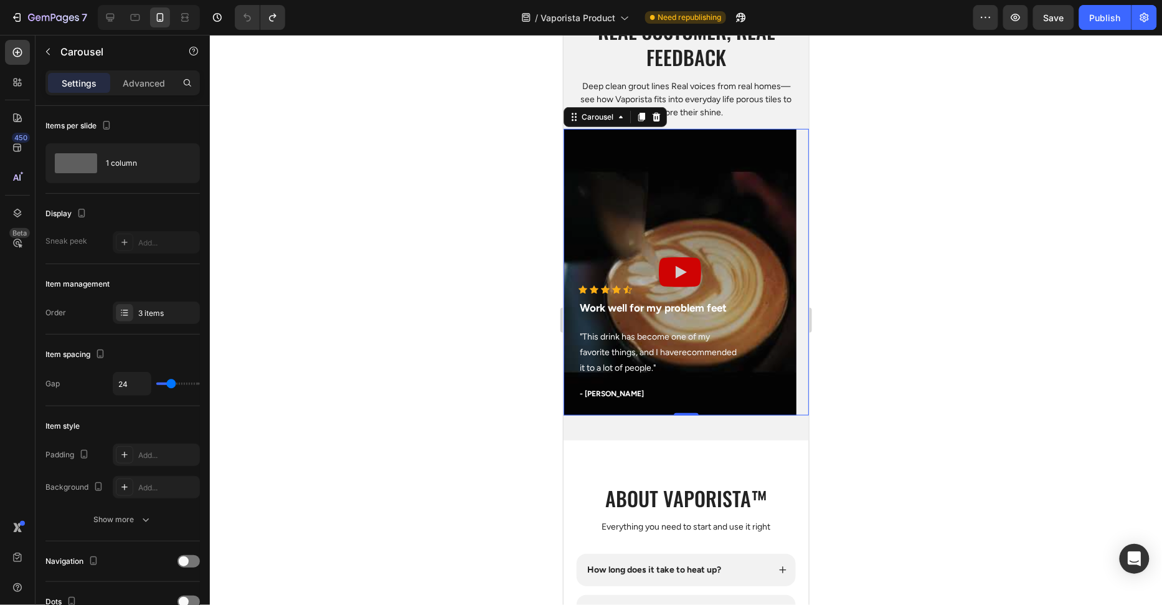
click at [428, 278] on div at bounding box center [686, 320] width 952 height 570
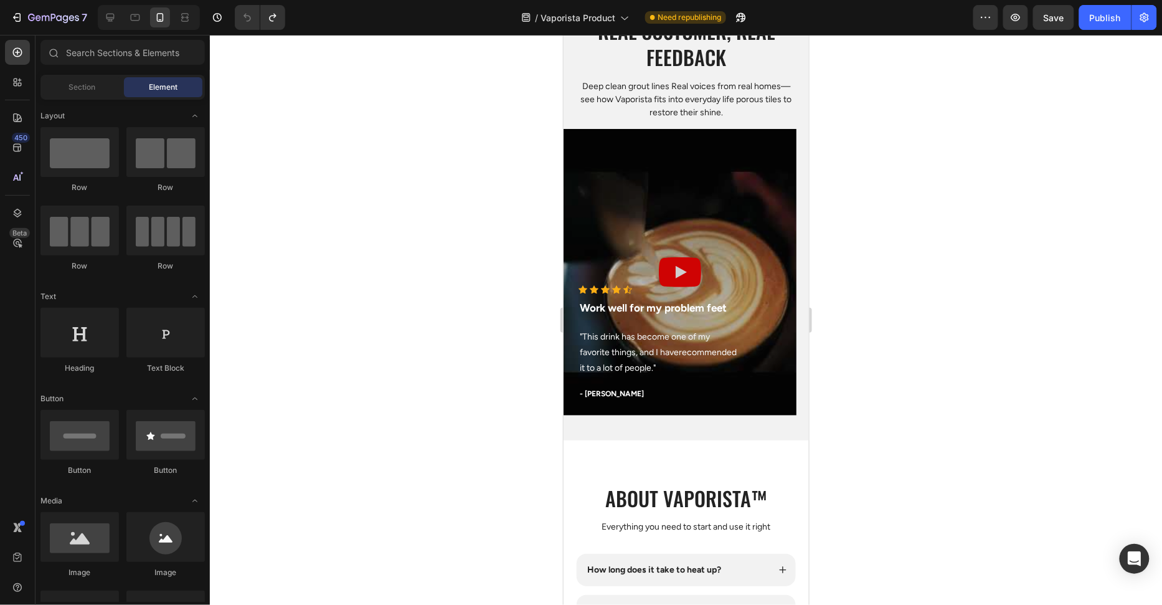
click at [428, 278] on div at bounding box center [686, 320] width 952 height 570
click at [681, 183] on div "Overlay" at bounding box center [679, 271] width 233 height 287
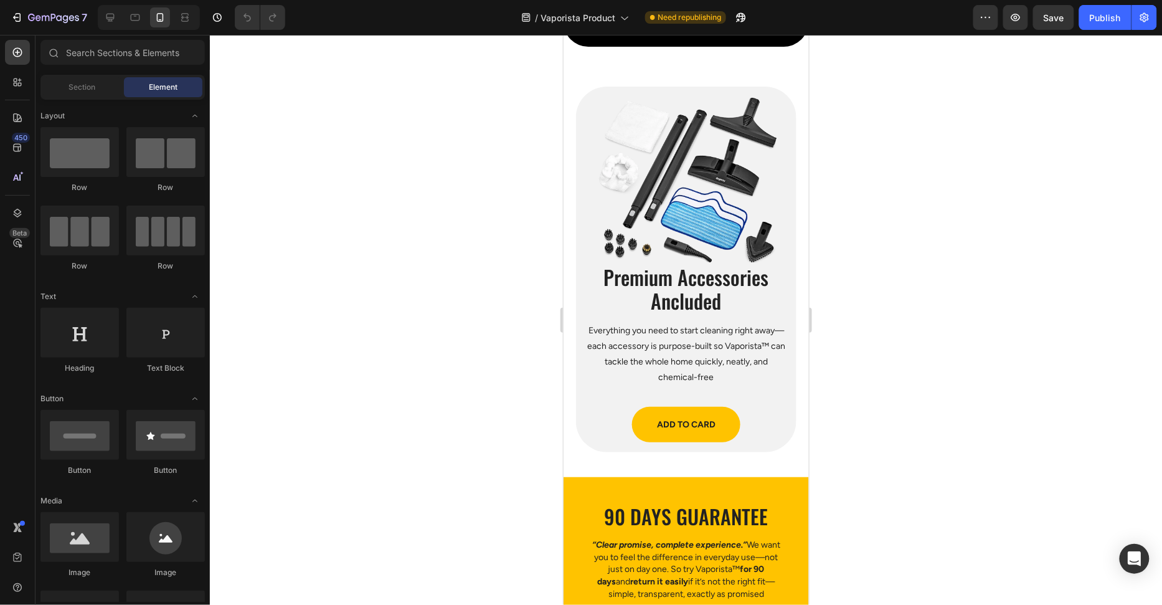
scroll to position [3206, 0]
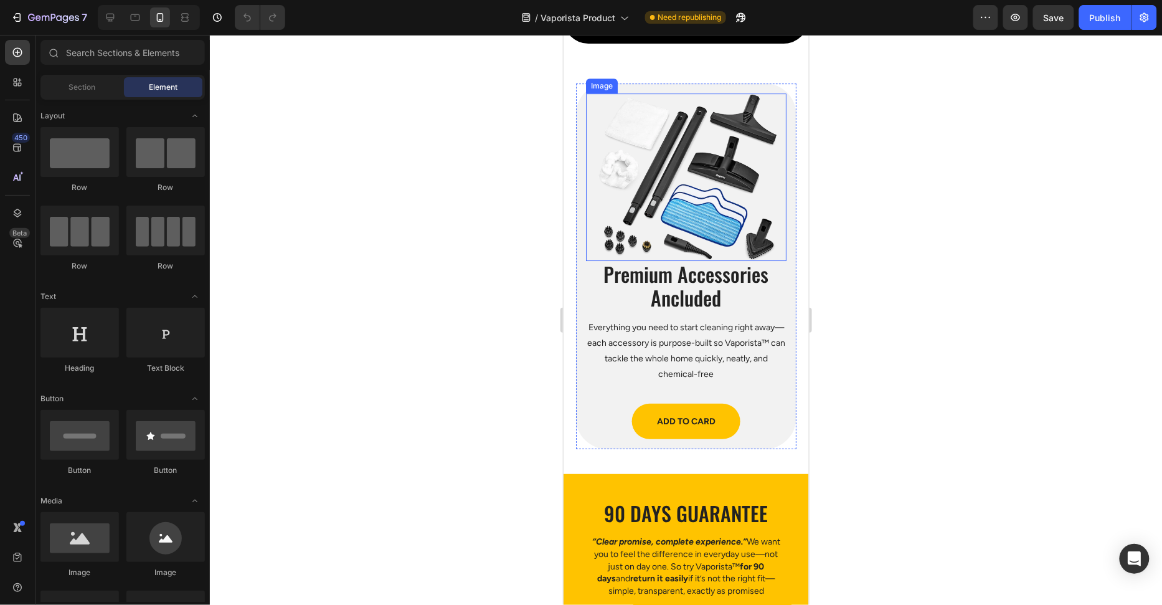
click at [699, 202] on img at bounding box center [685, 177] width 201 height 168
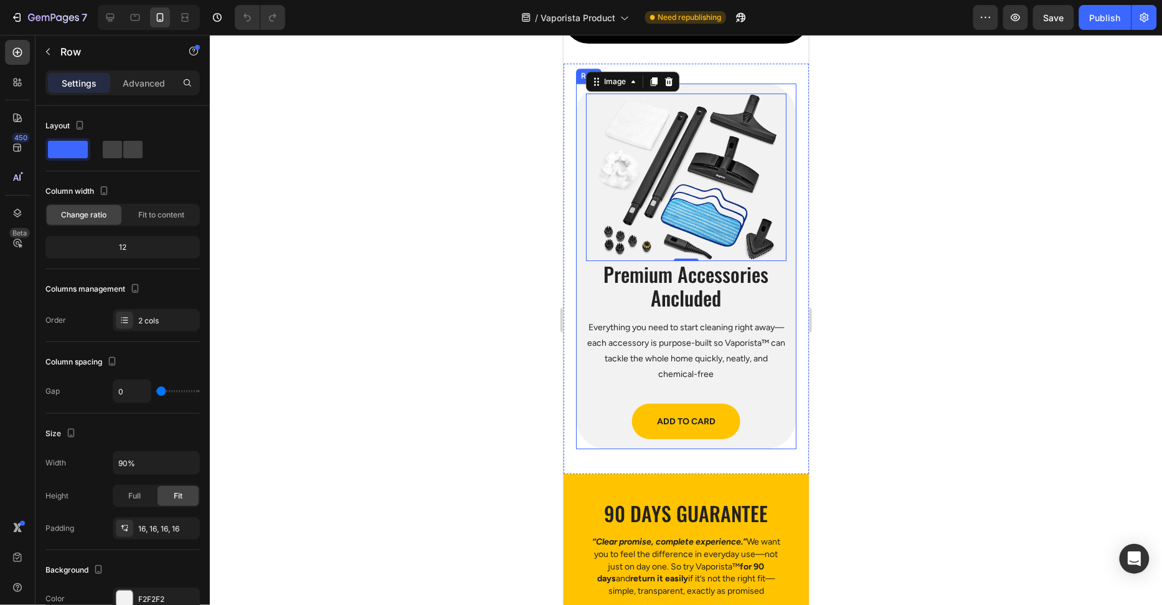
click at [584, 272] on div "Image 0 Premium Accessories Ancluded Heading Everything you need to start clean…" at bounding box center [686, 266] width 221 height 366
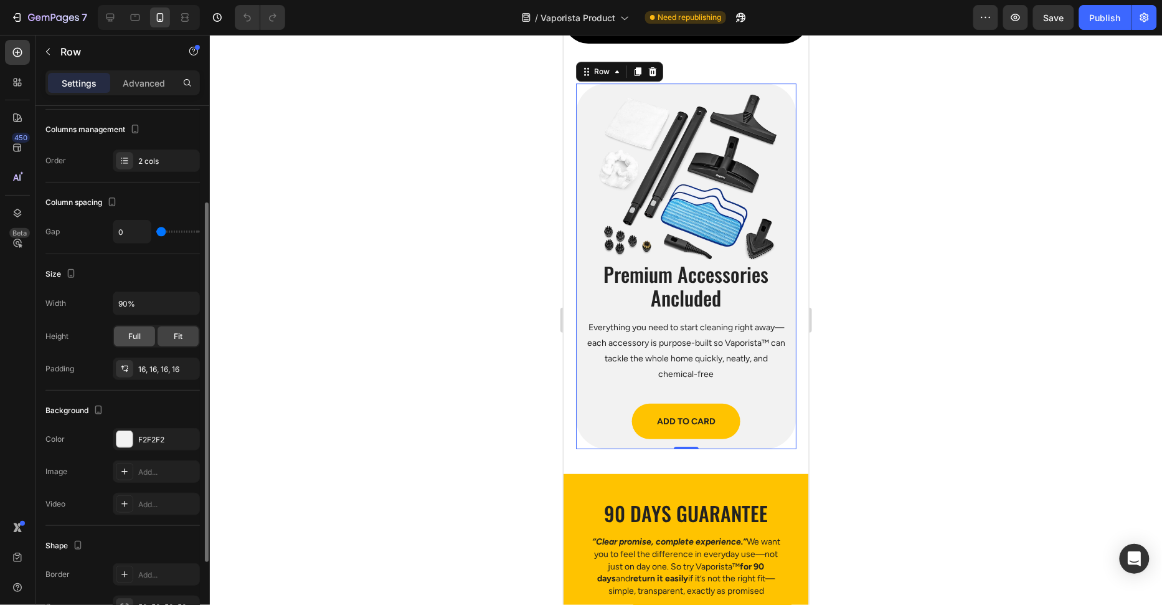
scroll to position [133, 0]
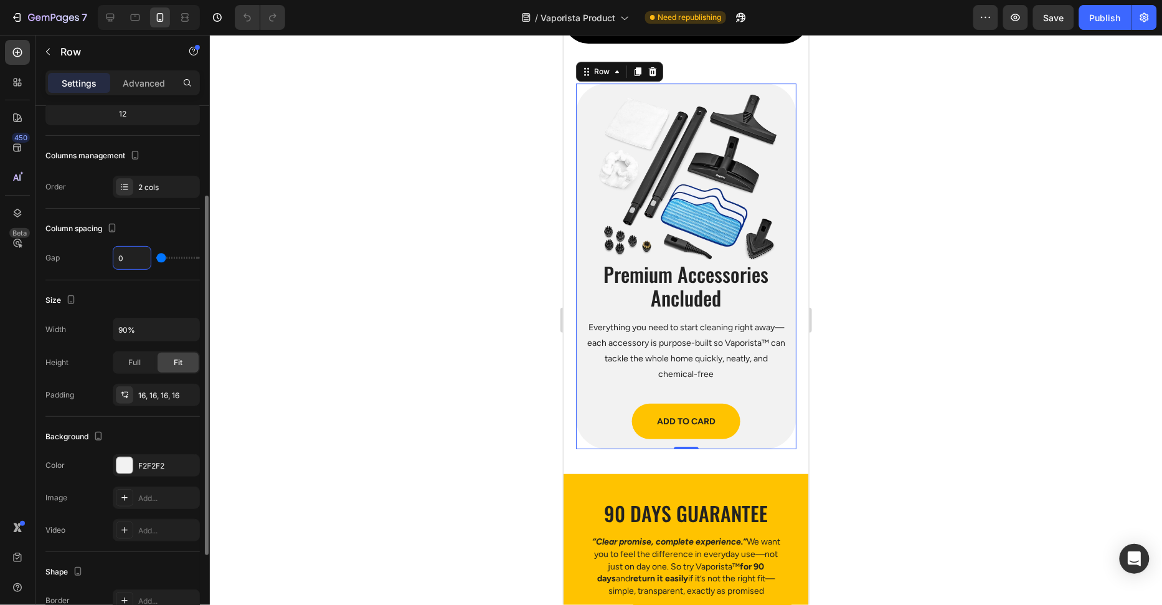
click at [146, 251] on input "0" at bounding box center [131, 258] width 37 height 22
type input "32"
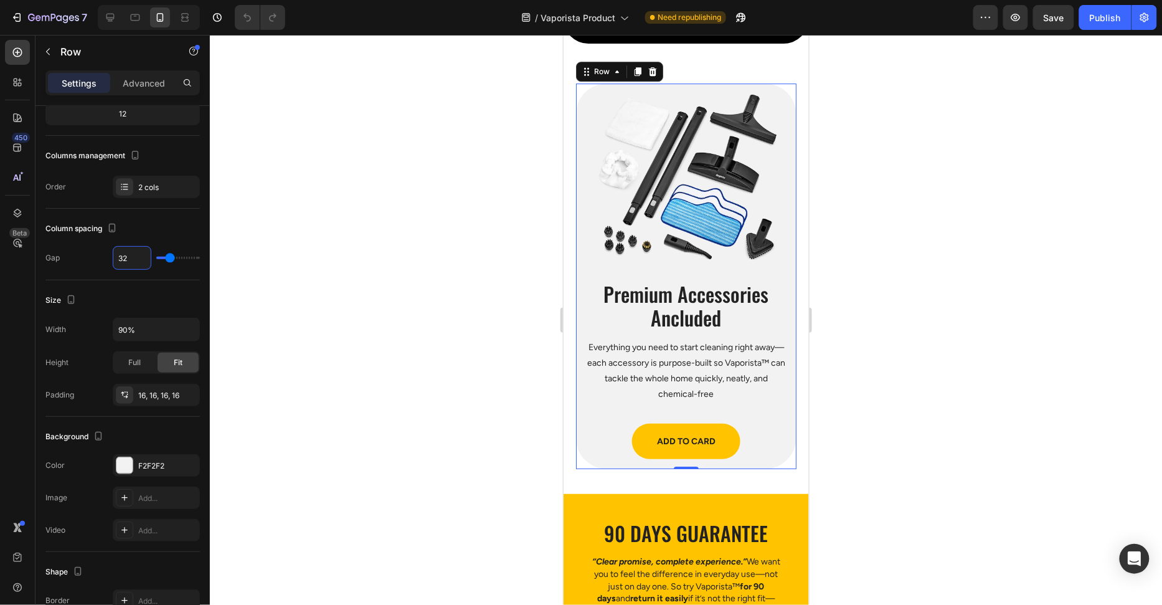
click at [369, 275] on div at bounding box center [686, 320] width 952 height 570
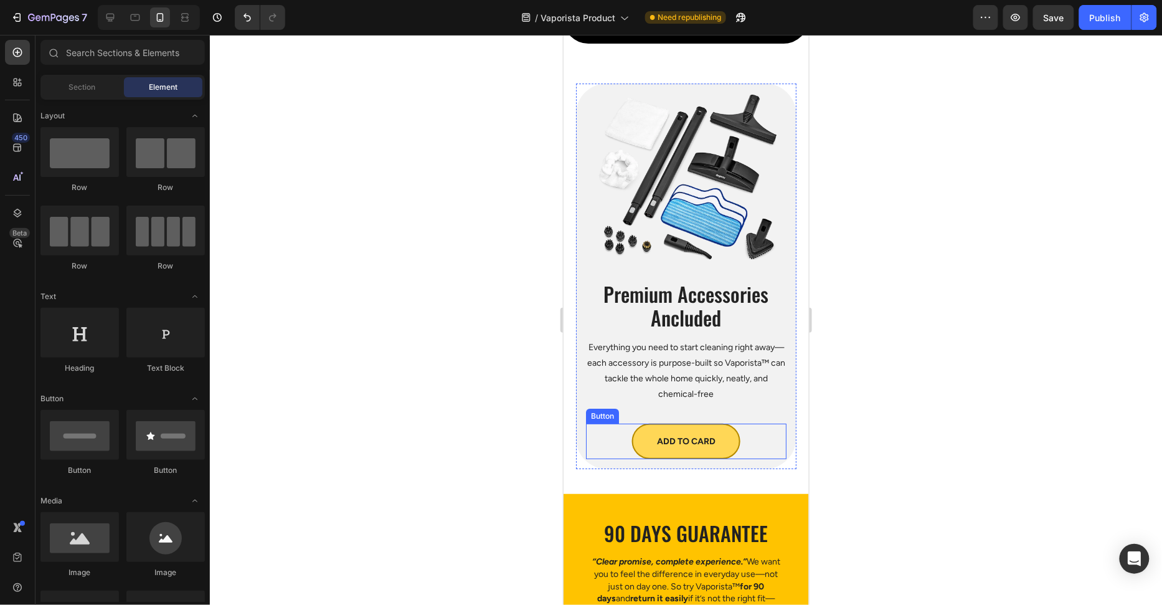
click at [719, 452] on button "ADD TO CARD" at bounding box center [686, 441] width 108 height 36
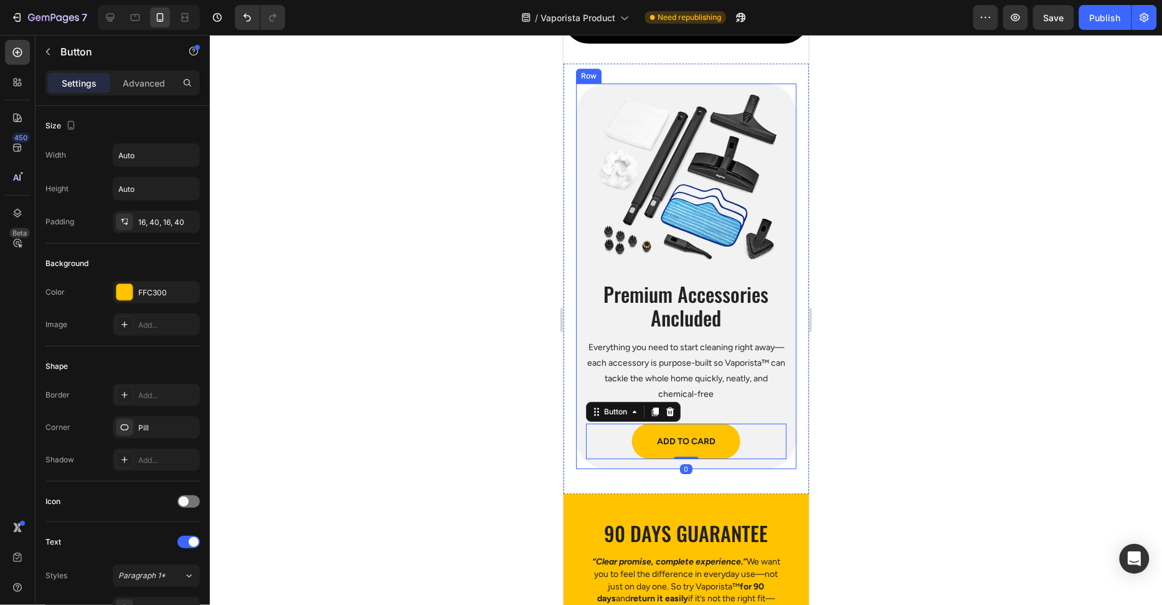
click at [741, 460] on div "Image Premium Accessories Ancluded Heading Everything you need to start cleanin…" at bounding box center [686, 276] width 221 height 386
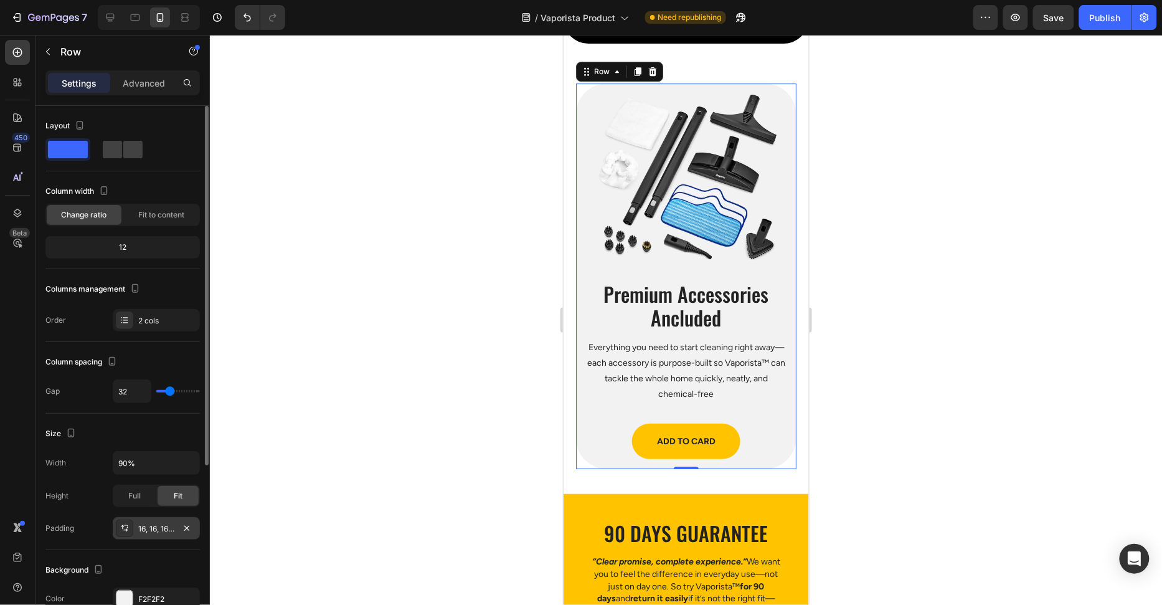
click at [154, 529] on div "16, 16, 16, 16" at bounding box center [156, 528] width 36 height 11
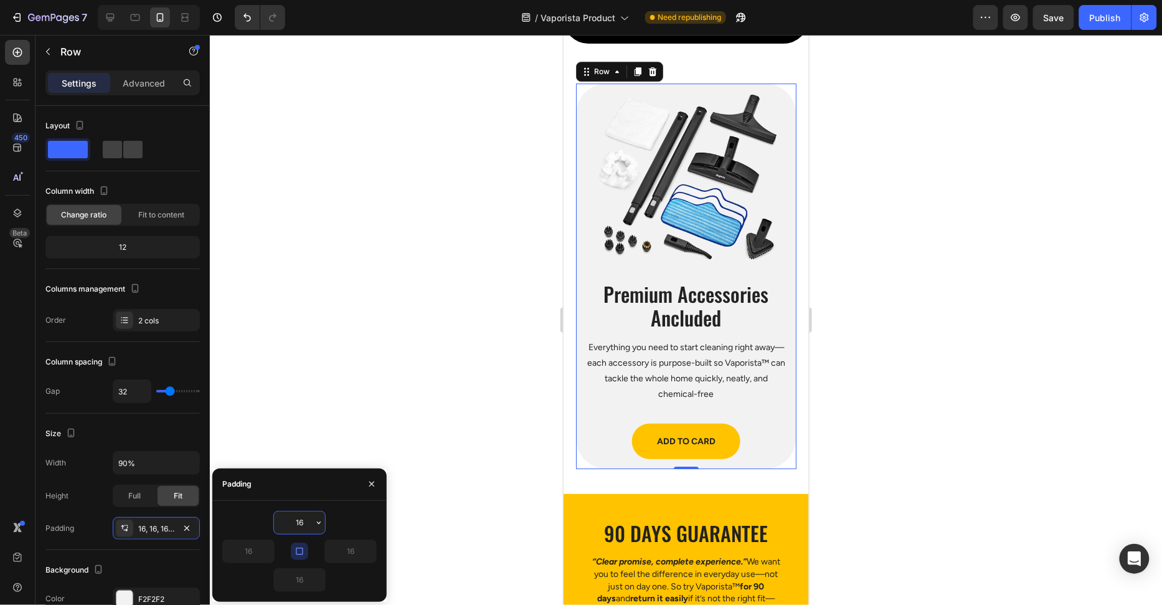
click at [297, 525] on input "16" at bounding box center [299, 522] width 51 height 22
type input "20"
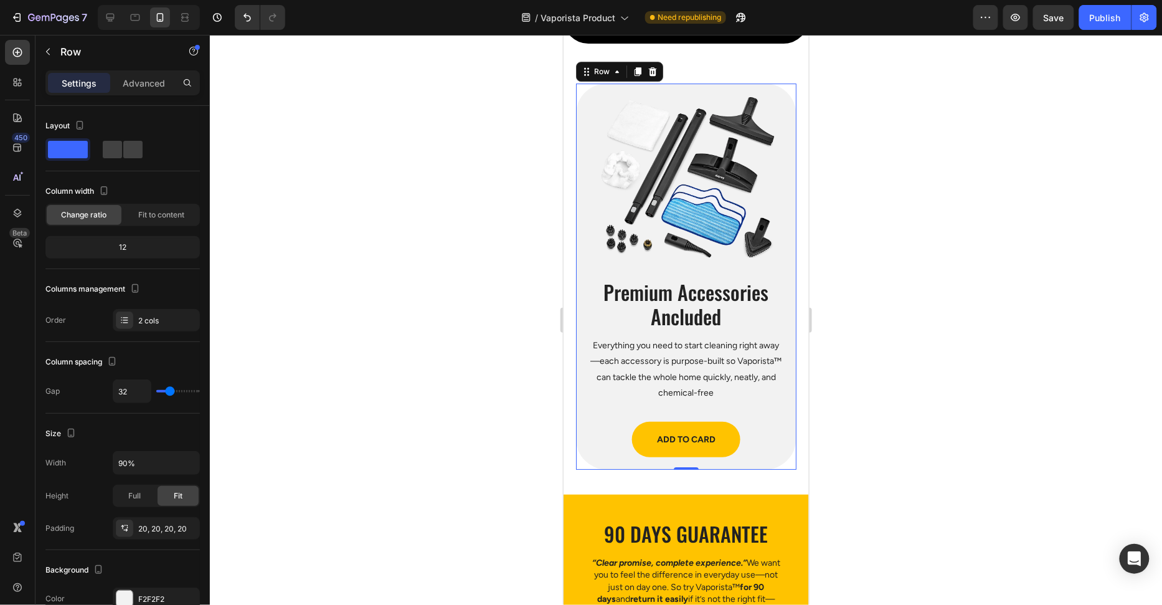
click at [465, 511] on div at bounding box center [686, 320] width 952 height 570
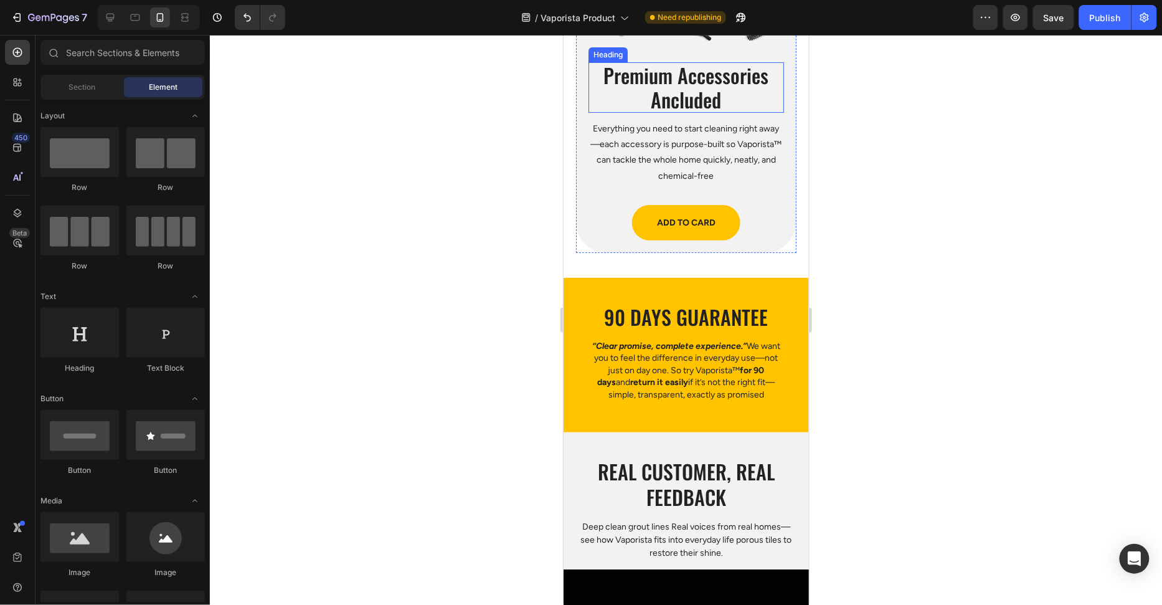
scroll to position [3424, 0]
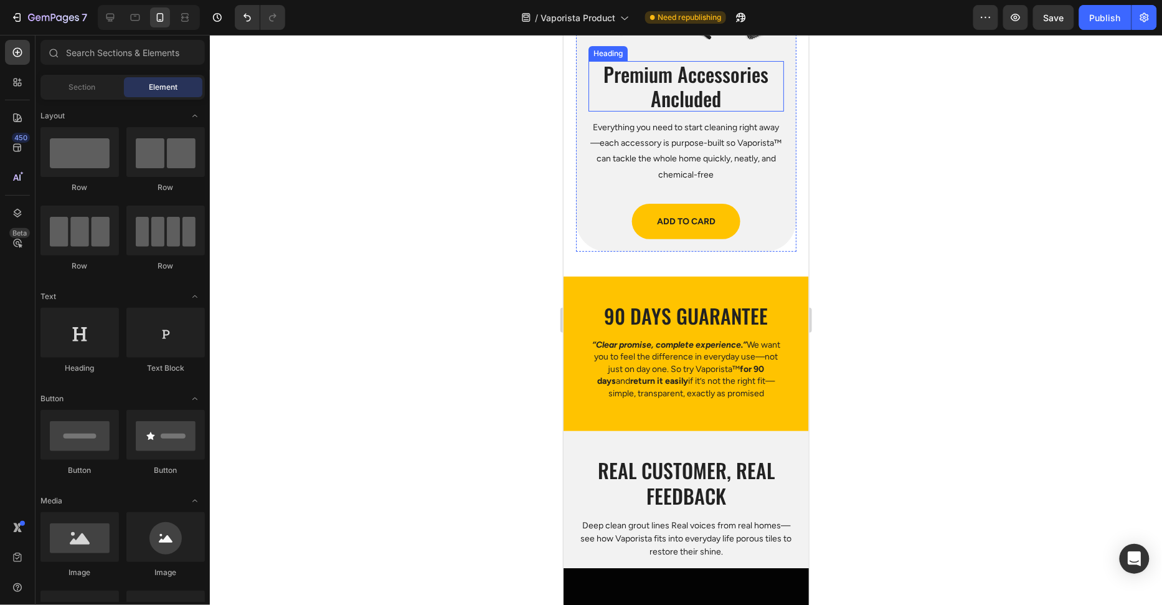
click at [689, 315] on h2 "90 Days Guarantee" at bounding box center [685, 315] width 245 height 29
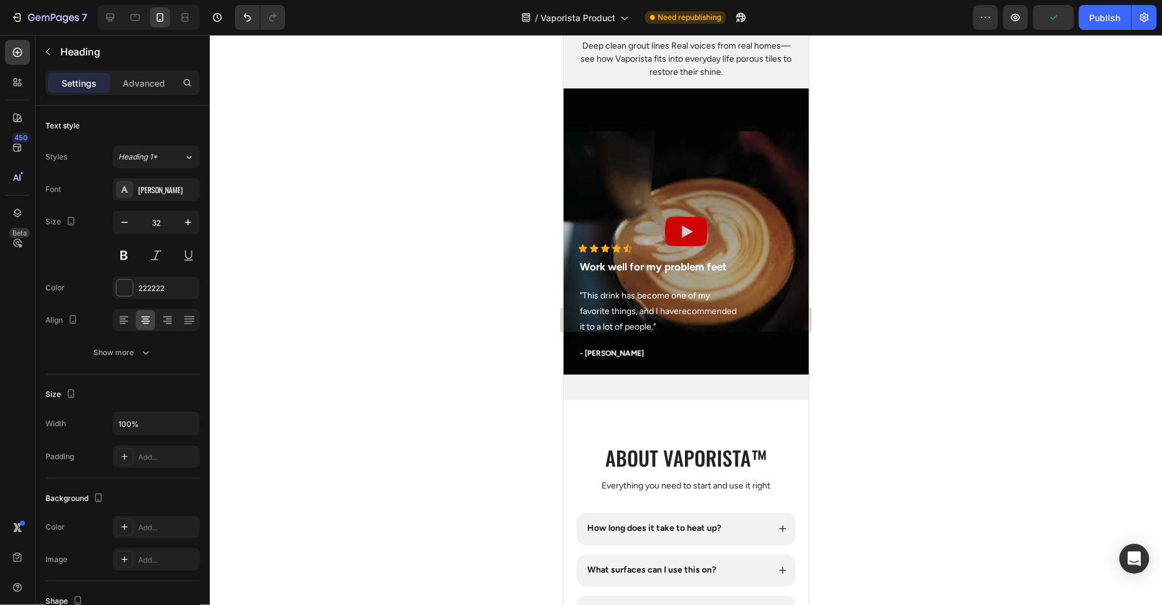
scroll to position [3887, 0]
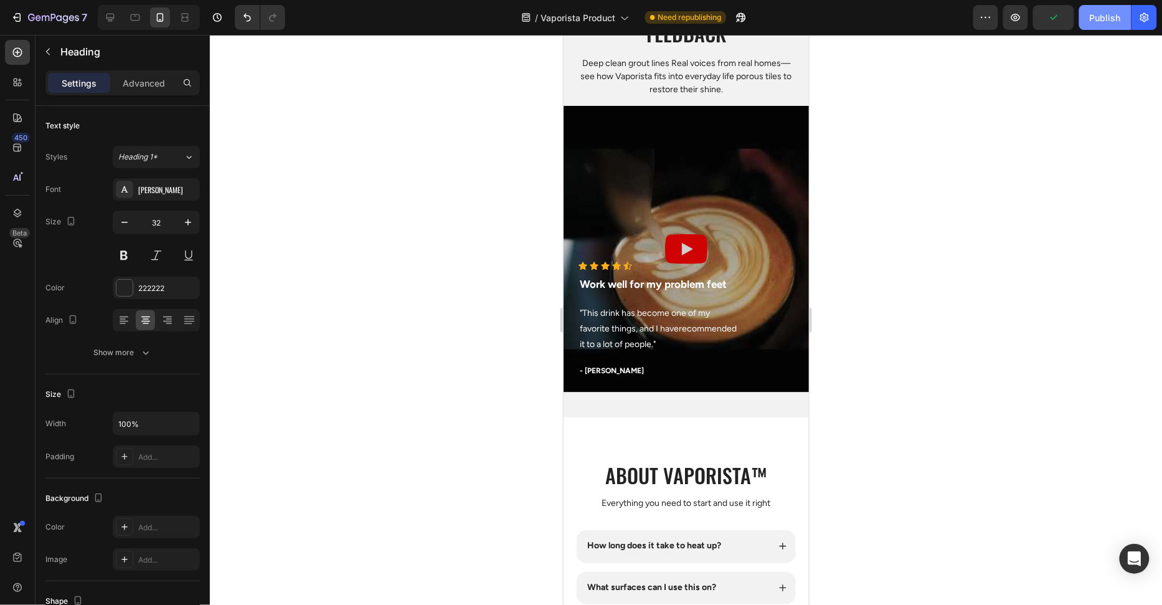
click at [1097, 24] on button "Publish" at bounding box center [1105, 17] width 52 height 25
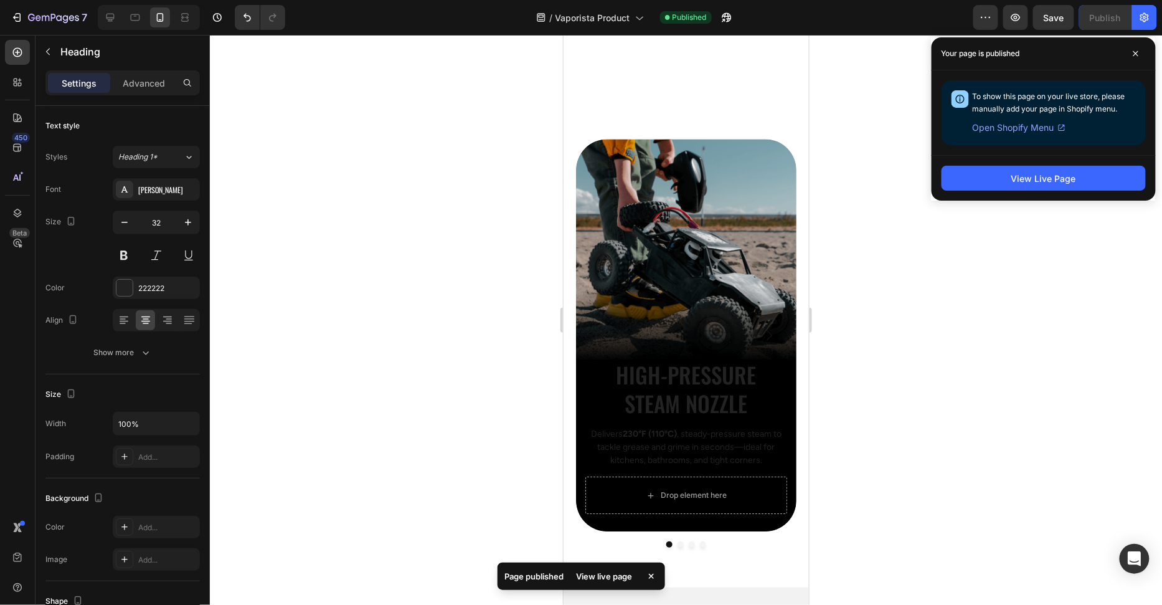
scroll to position [1078, 0]
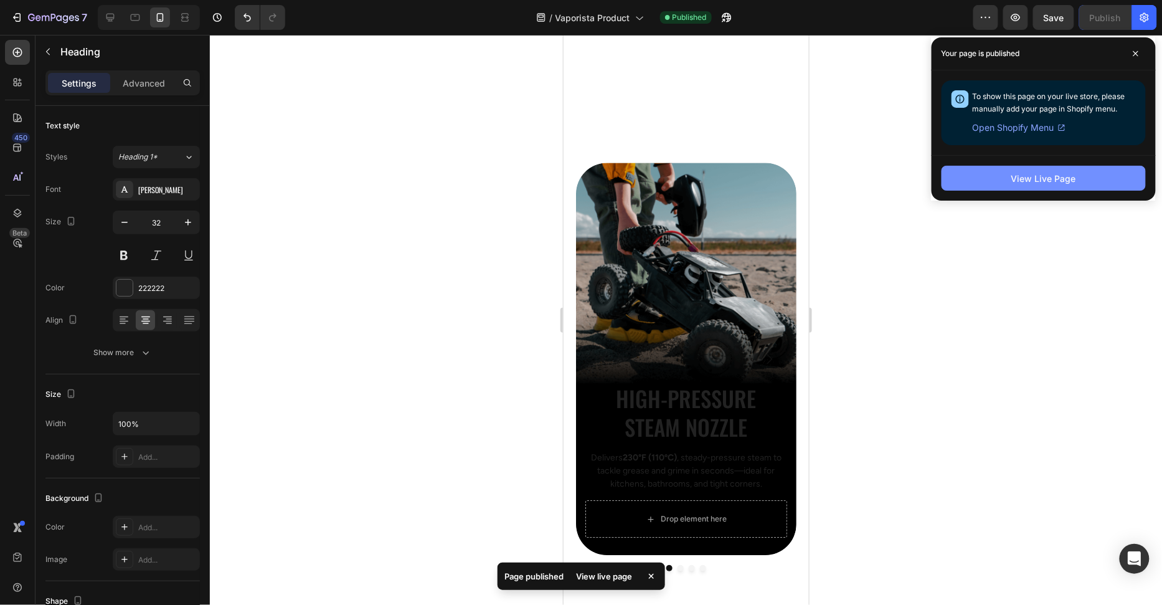
click at [1051, 173] on div "View Live Page" at bounding box center [1044, 178] width 65 height 13
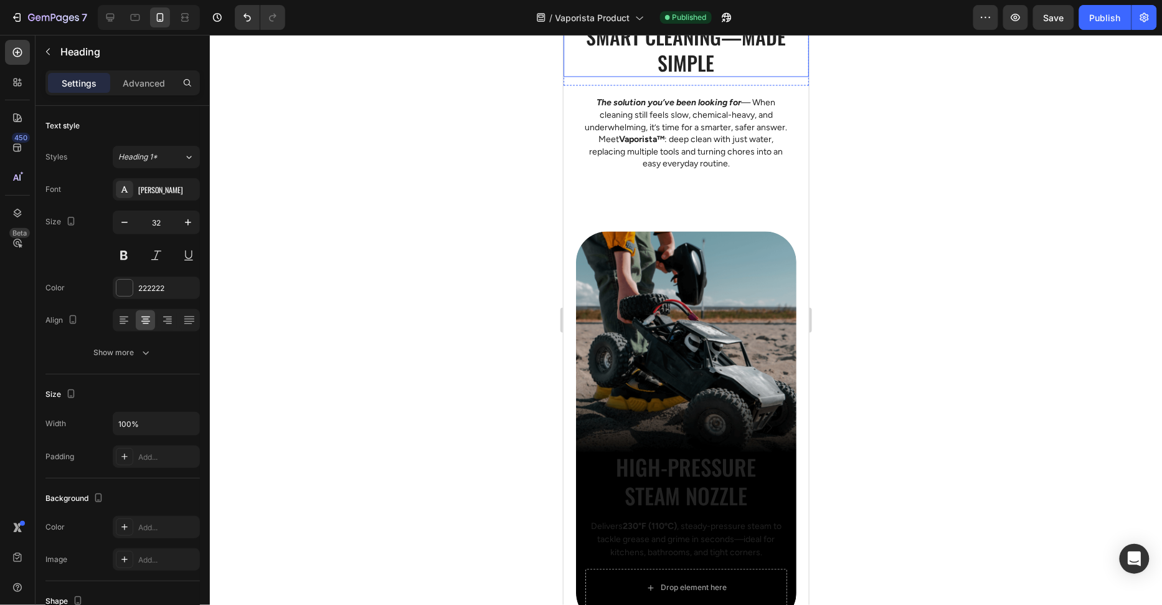
scroll to position [1272, 0]
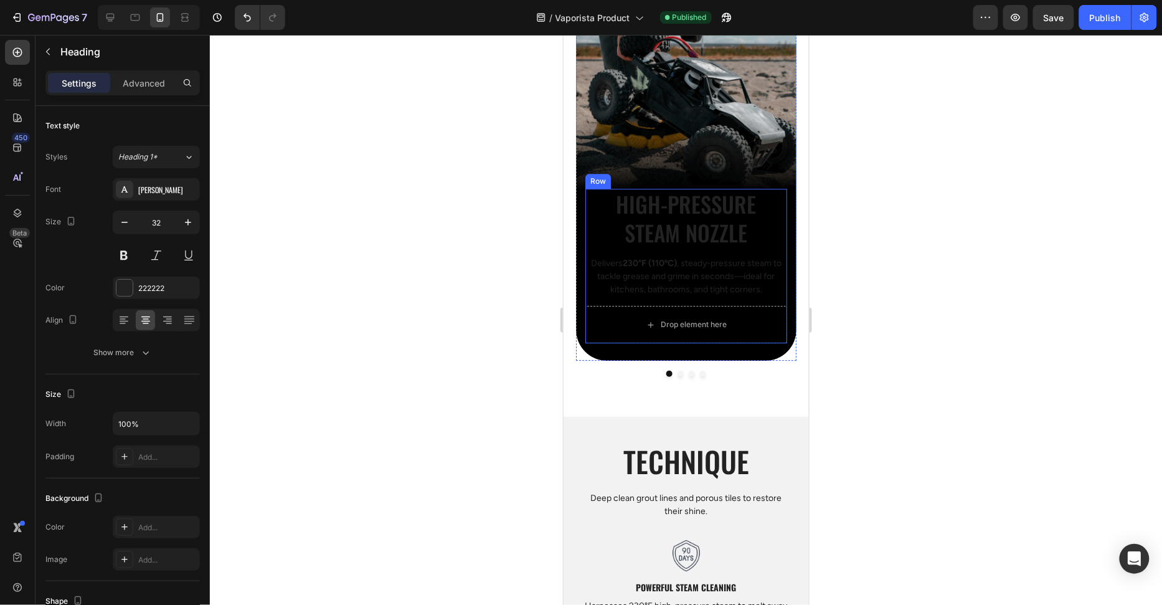
click at [731, 252] on div "High-Pressure Steam Nozzle Heading Delivers 230°F (110ºC) , steady-pressure ste…" at bounding box center [686, 246] width 202 height 117
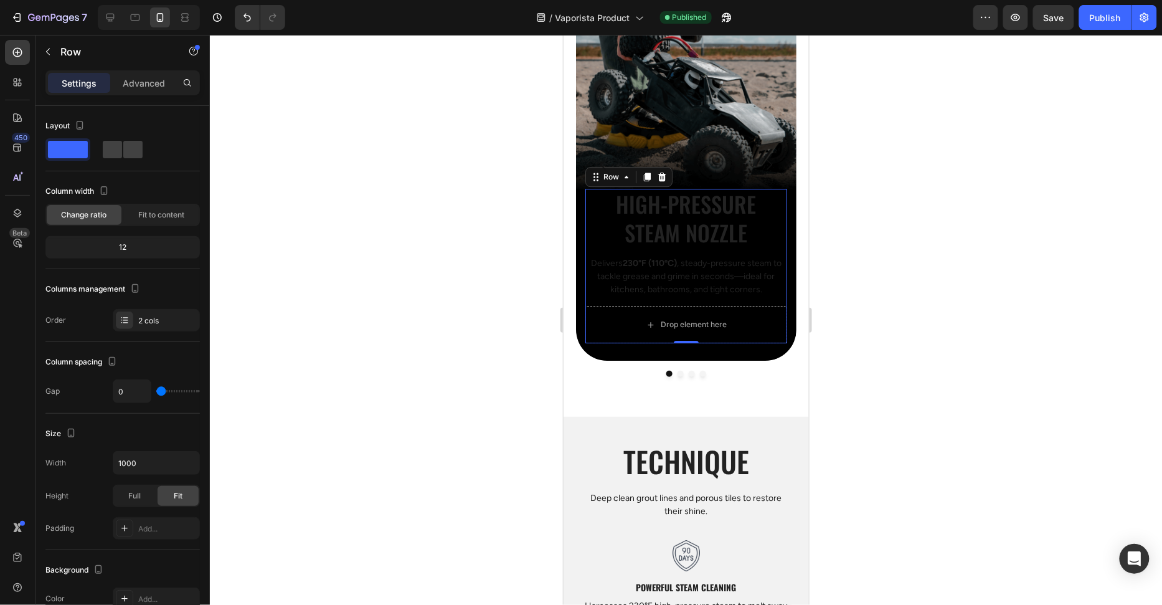
scroll to position [1223, 0]
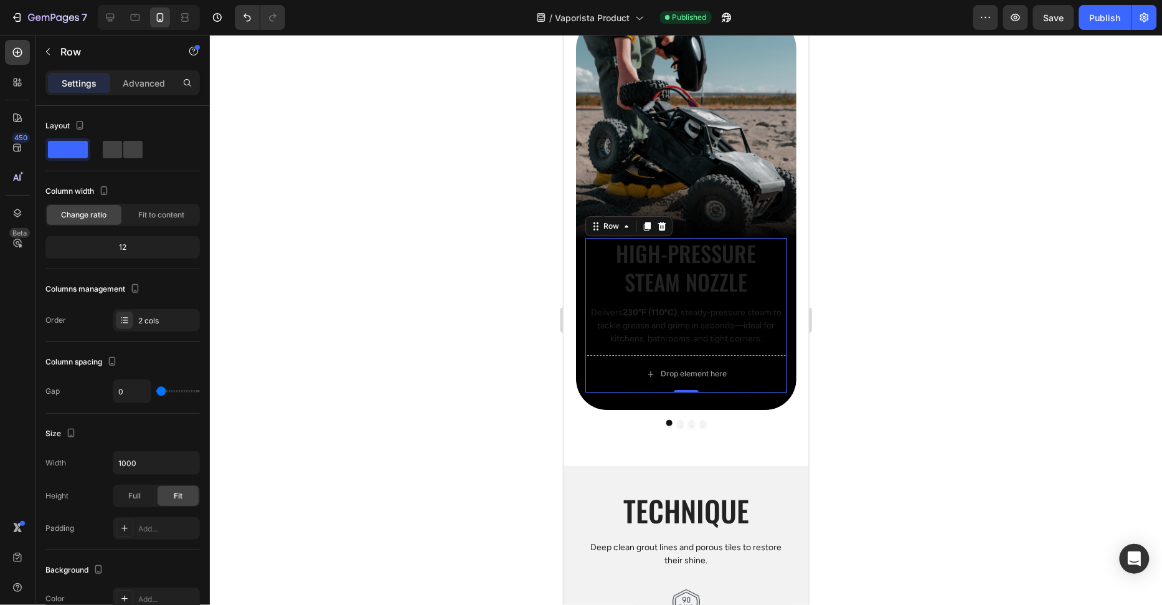
click at [728, 256] on h2 "High-Pressure Steam Nozzle" at bounding box center [686, 266] width 202 height 59
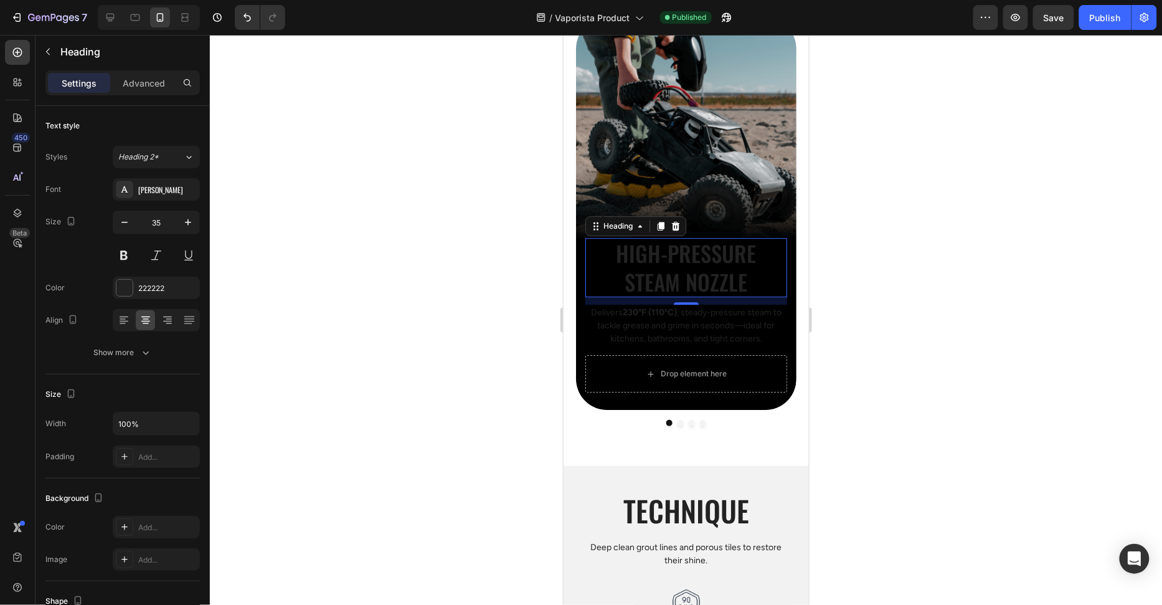
click at [354, 249] on div at bounding box center [686, 320] width 952 height 570
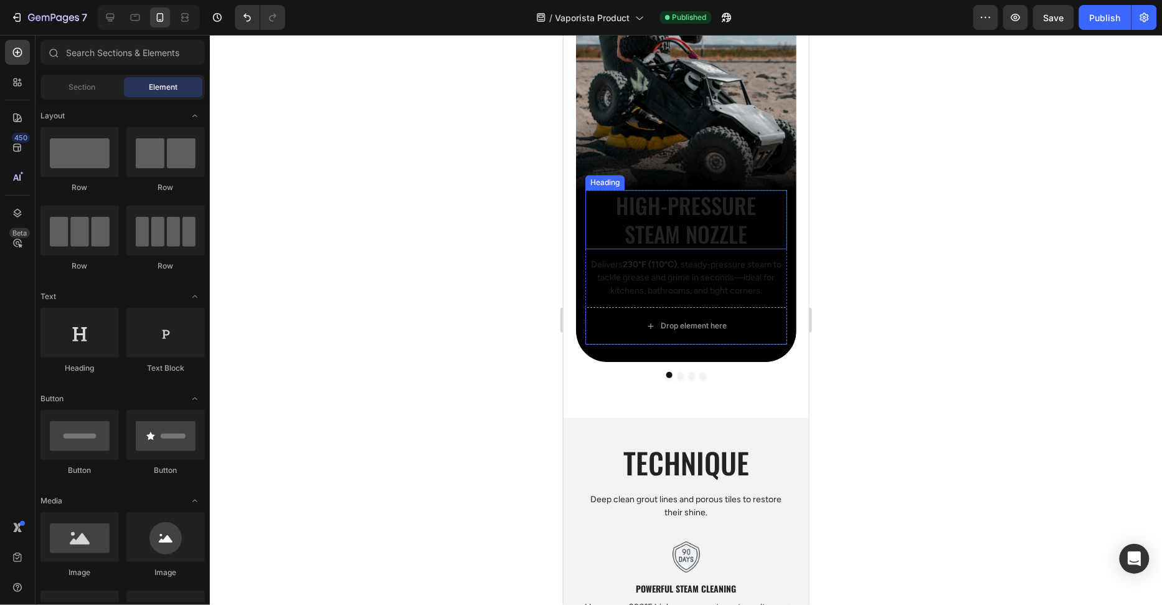
scroll to position [1352, 0]
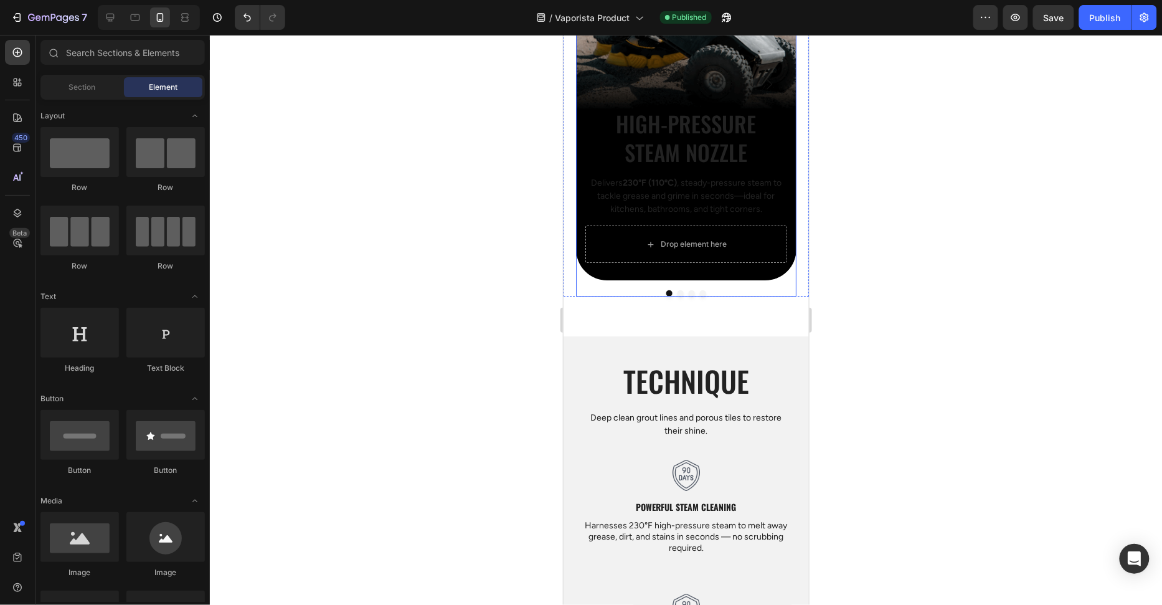
click at [678, 291] on button "Dot" at bounding box center [680, 293] width 6 height 6
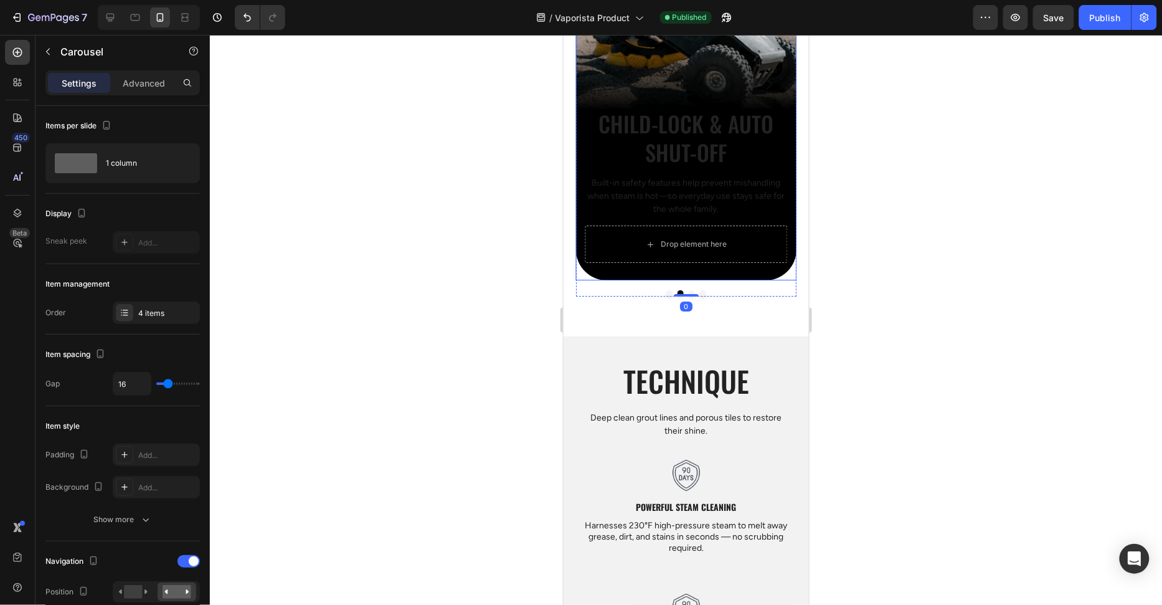
click at [642, 74] on div "Background Image" at bounding box center [686, 83] width 220 height 393
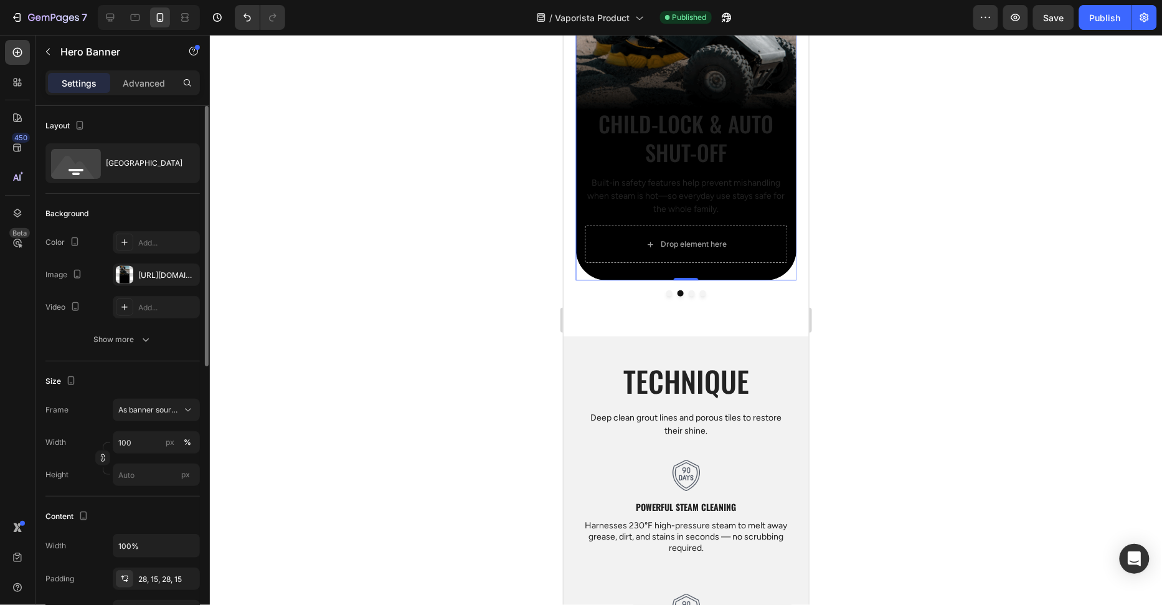
click at [115, 323] on div "The changes might be hidden by the video. Color Add... Image https://cdn.shopif…" at bounding box center [122, 291] width 154 height 120
click at [114, 329] on button "Show more" at bounding box center [122, 339] width 154 height 22
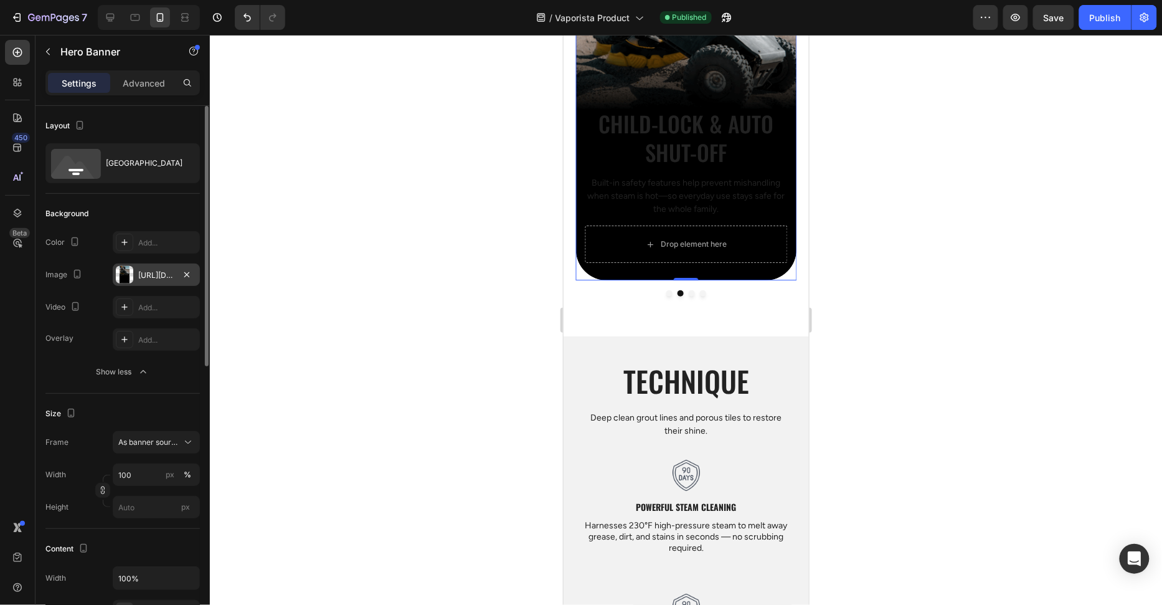
click at [147, 273] on div "https://cdn.shopify.com/s/files/1/2005/9307/files/gempages_432750572815254551-8…" at bounding box center [156, 275] width 36 height 11
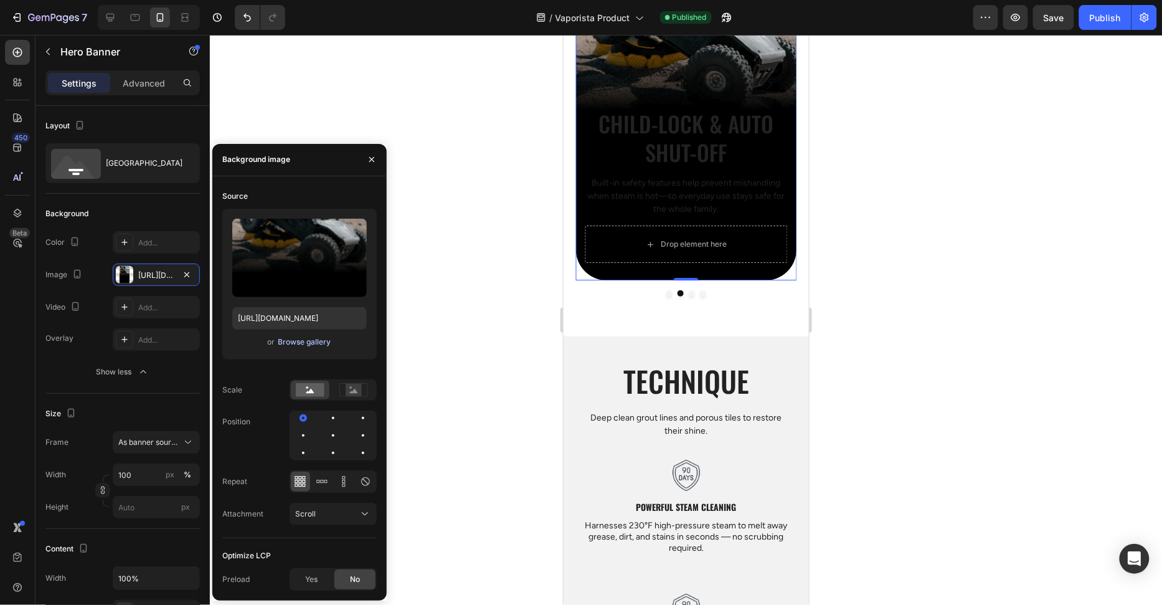
click at [278, 345] on div "Browse gallery" at bounding box center [304, 341] width 53 height 11
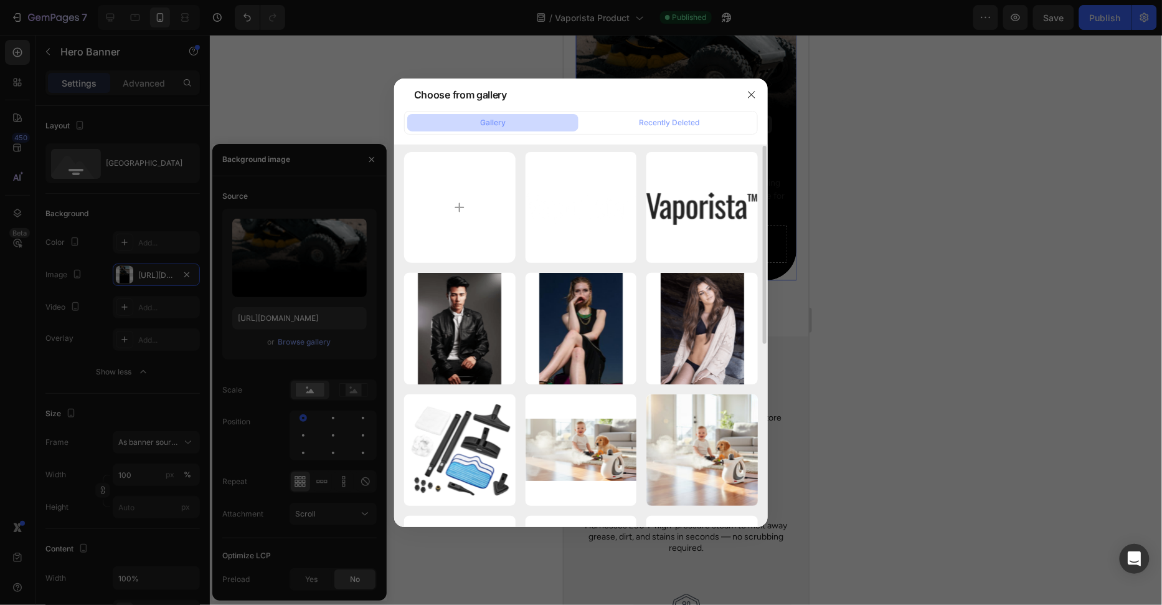
scroll to position [12, 0]
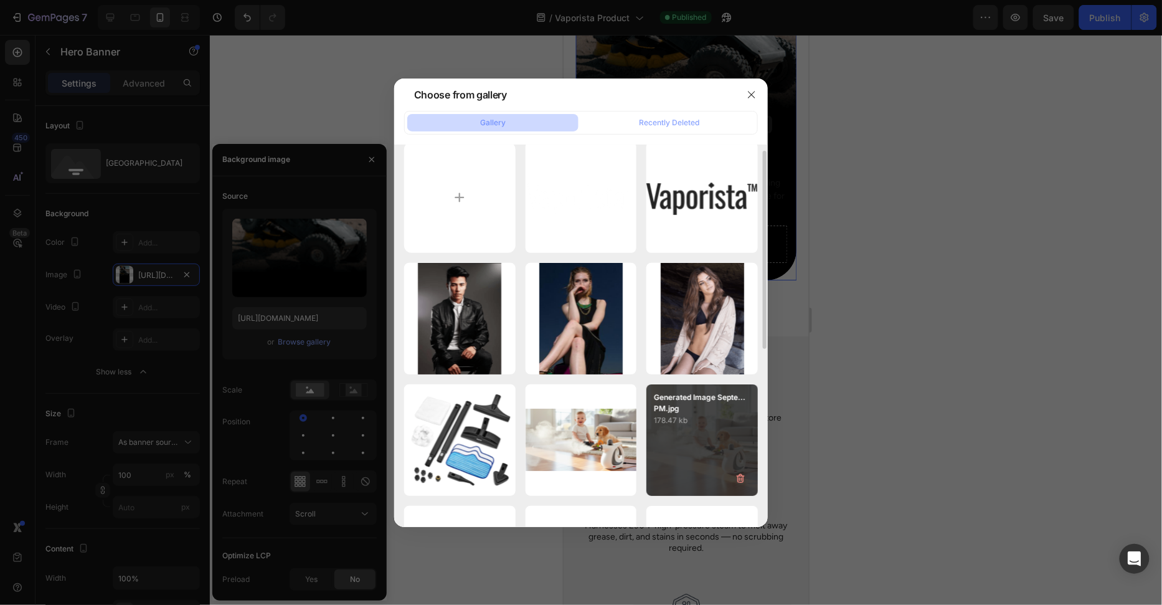
click at [698, 445] on div "Generated Image Septe...PM.jpg 178.47 kb" at bounding box center [702, 439] width 111 height 111
type input "https://cdn.shopify.com/s/files/1/0658/8314/4303/files/gempages_582876836208313…"
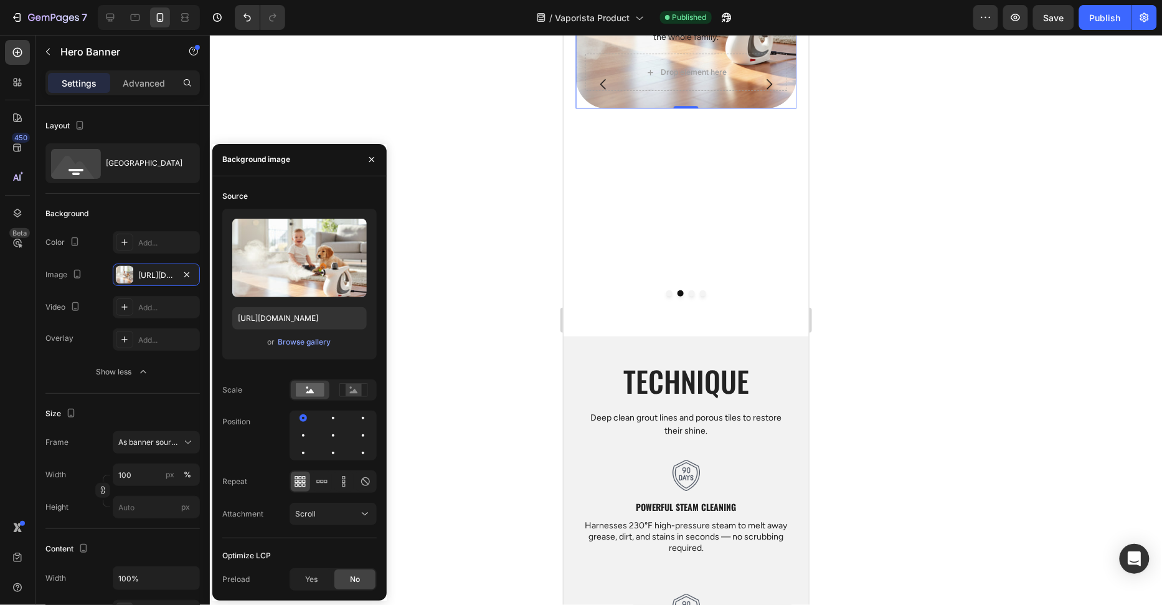
click at [945, 283] on div at bounding box center [686, 320] width 952 height 570
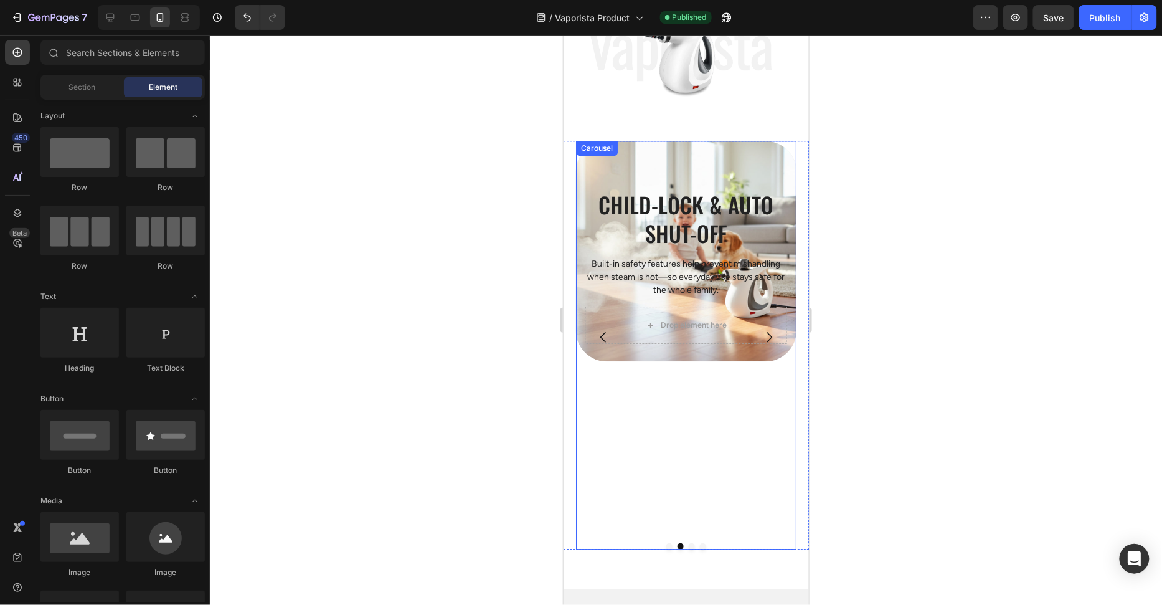
scroll to position [1006, 0]
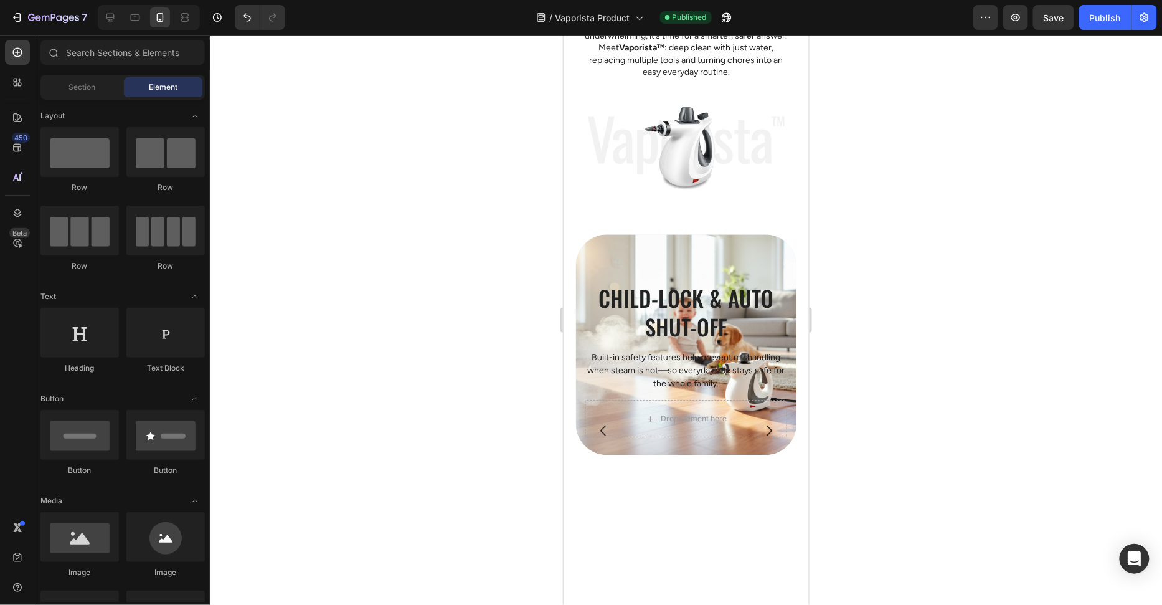
click at [1000, 259] on div at bounding box center [686, 320] width 952 height 570
click at [777, 432] on button "Carousel Next Arrow" at bounding box center [768, 429] width 35 height 35
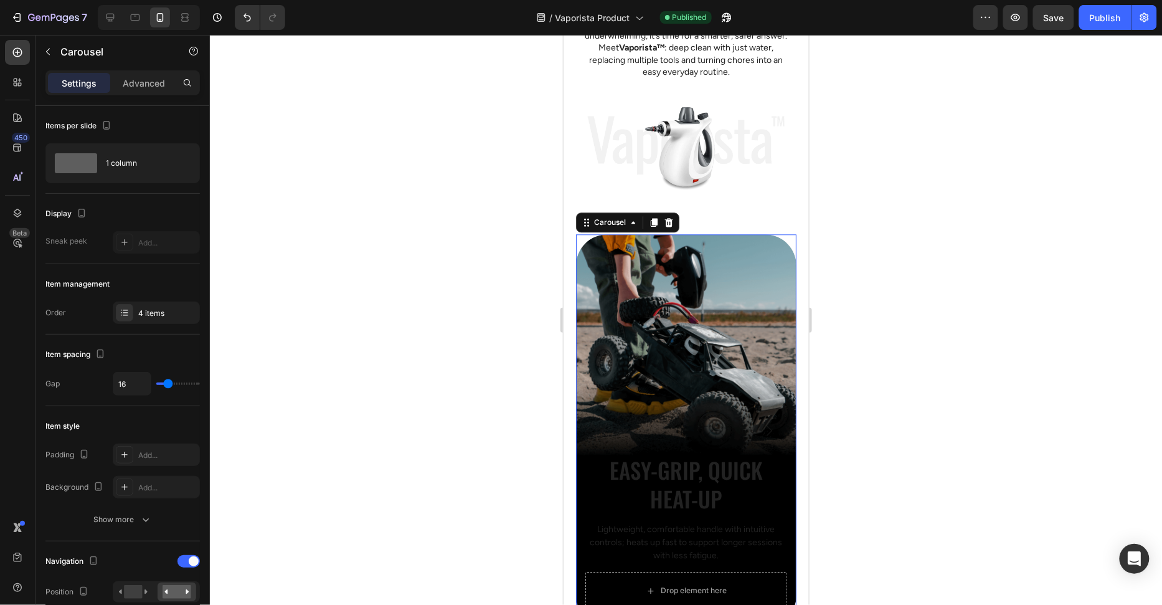
click at [777, 432] on button "Carousel Next Arrow" at bounding box center [768, 429] width 35 height 35
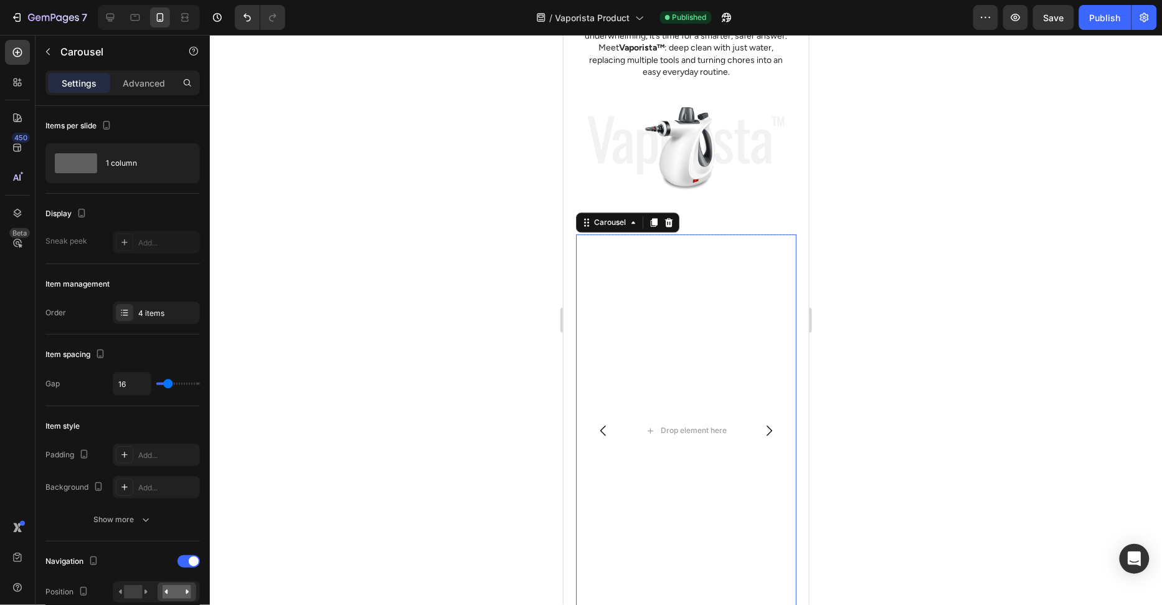
click at [777, 432] on button "Carousel Next Arrow" at bounding box center [768, 429] width 35 height 35
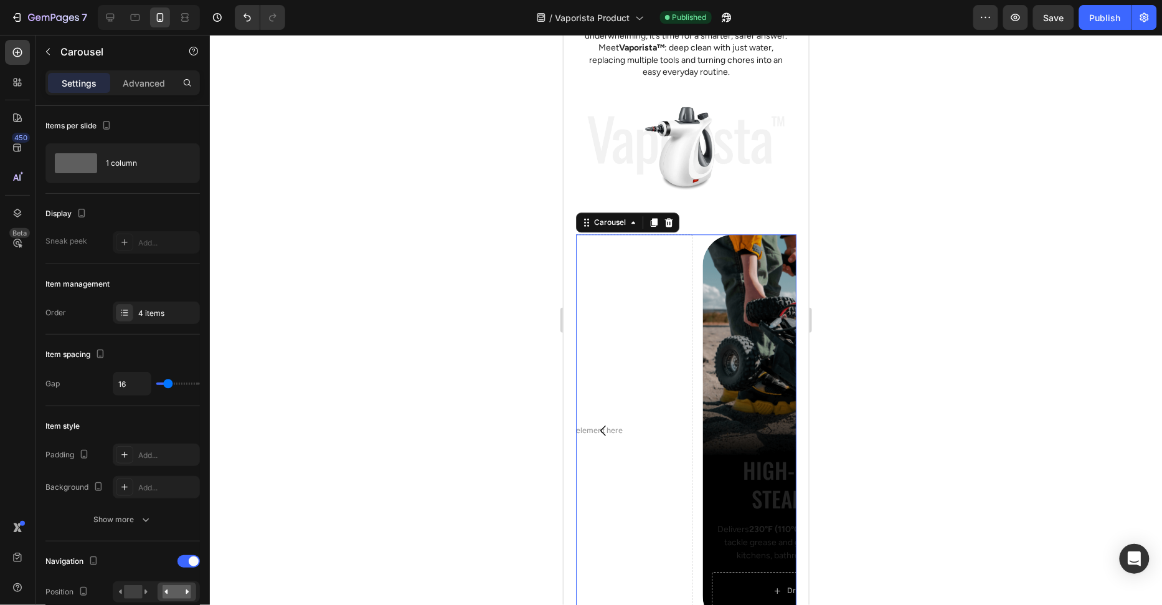
click at [777, 432] on button "Carousel Next Arrow" at bounding box center [768, 429] width 35 height 35
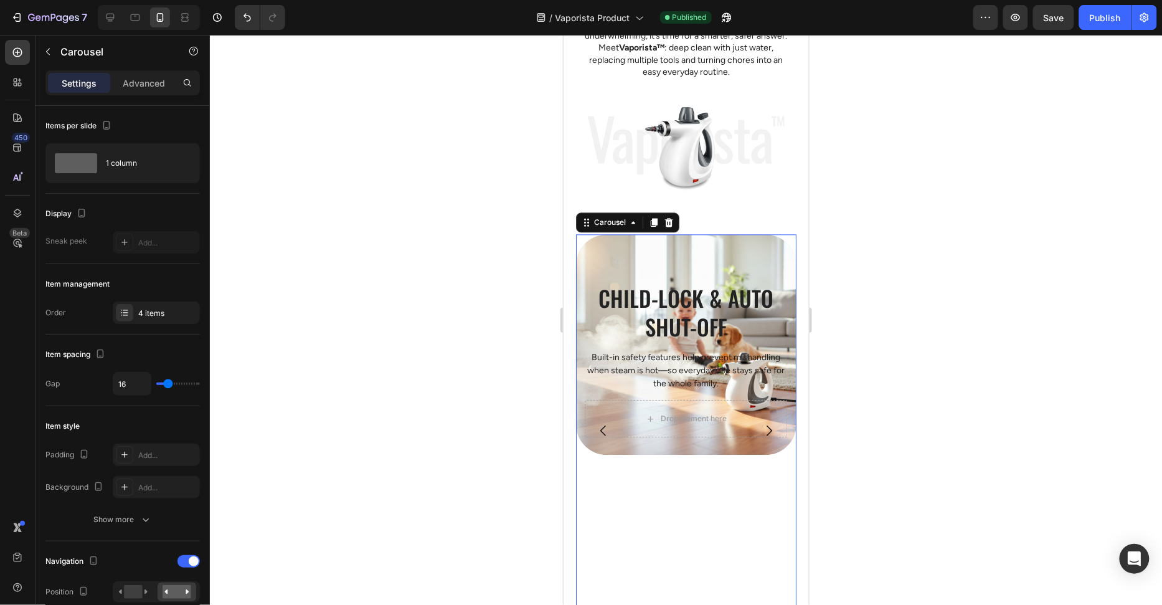
click at [836, 377] on div at bounding box center [686, 320] width 952 height 570
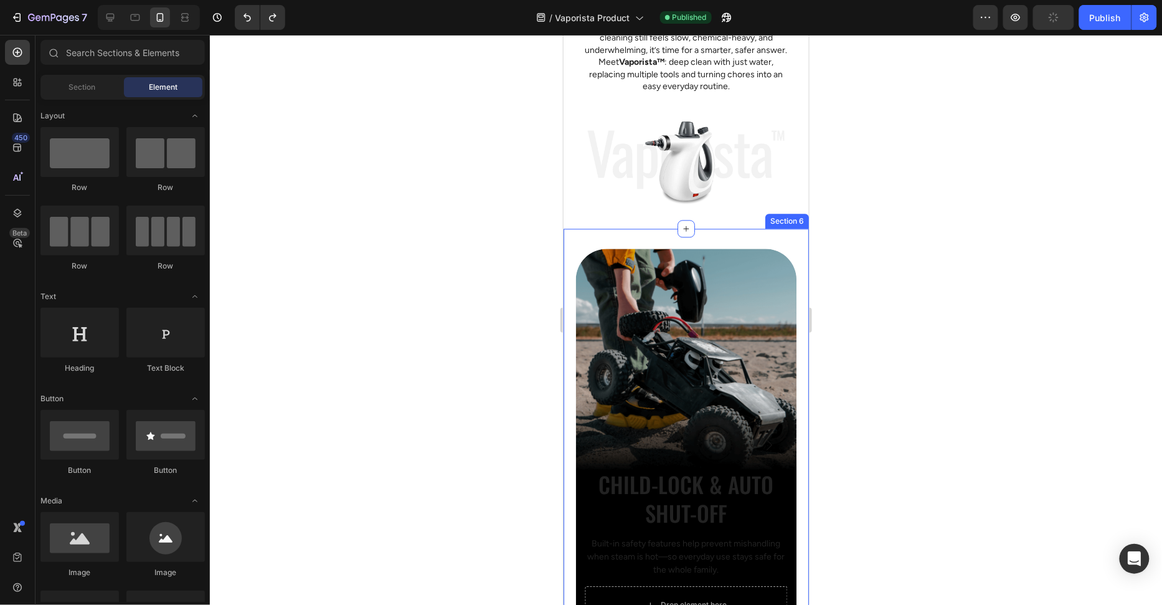
scroll to position [1287, 0]
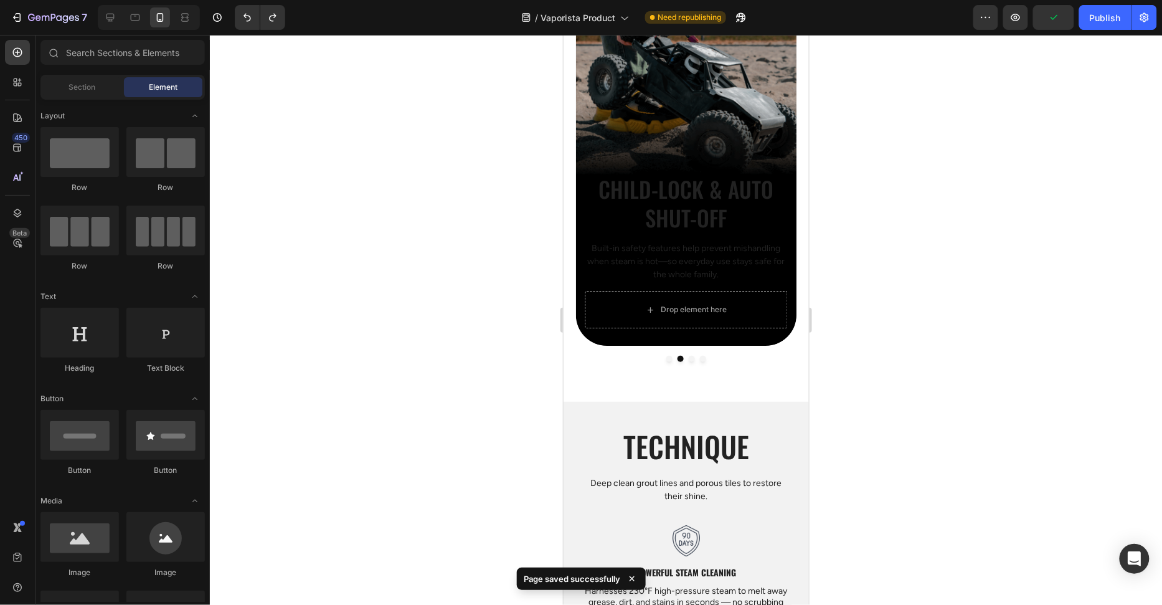
click at [444, 374] on div at bounding box center [686, 320] width 952 height 570
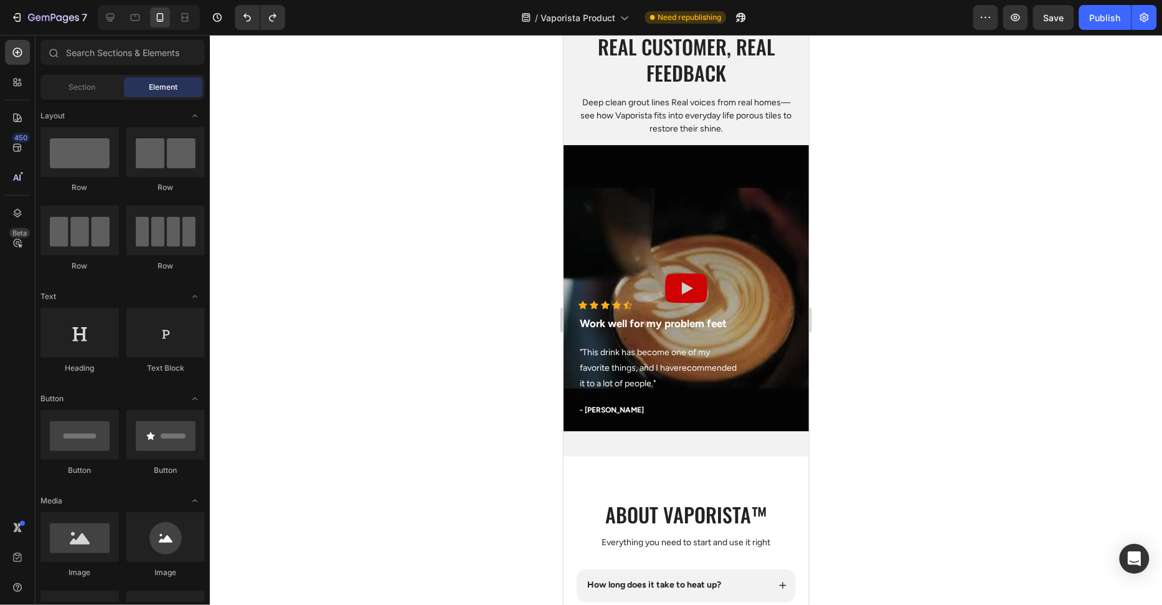
scroll to position [3859, 0]
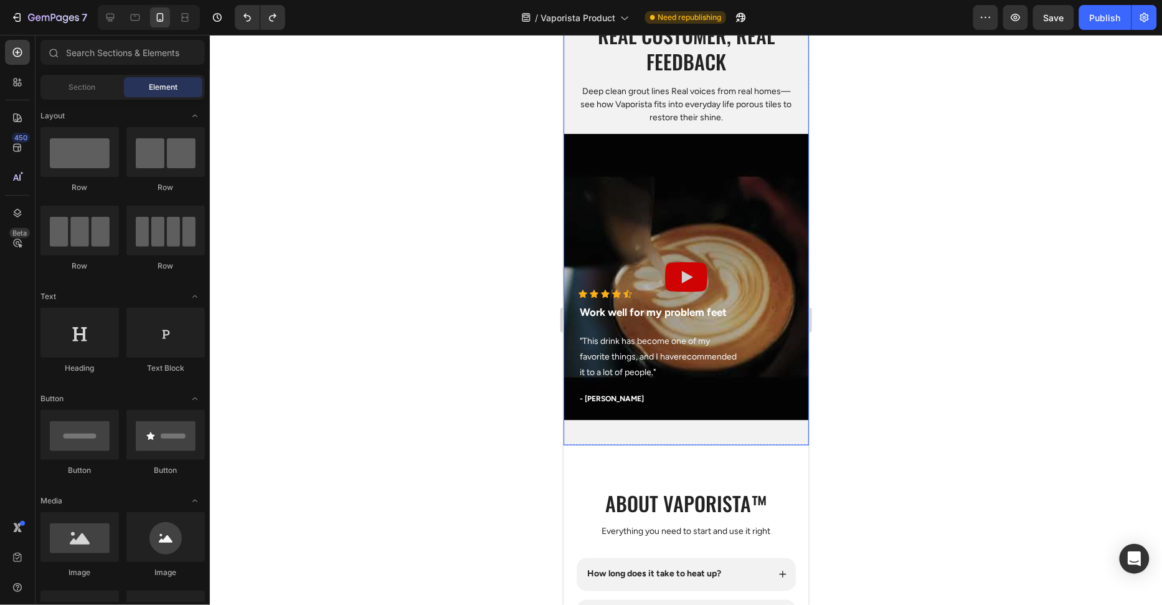
click at [737, 426] on div "Real customer, Real feedback Heading Deep clean grout lines Real voices from re…" at bounding box center [685, 220] width 245 height 448
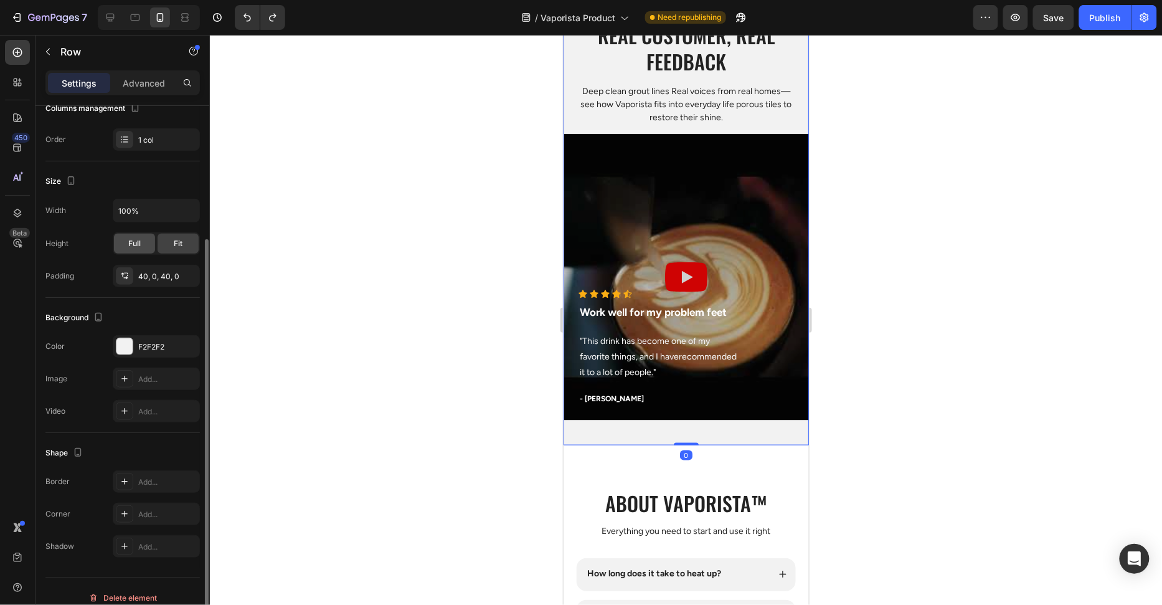
scroll to position [191, 0]
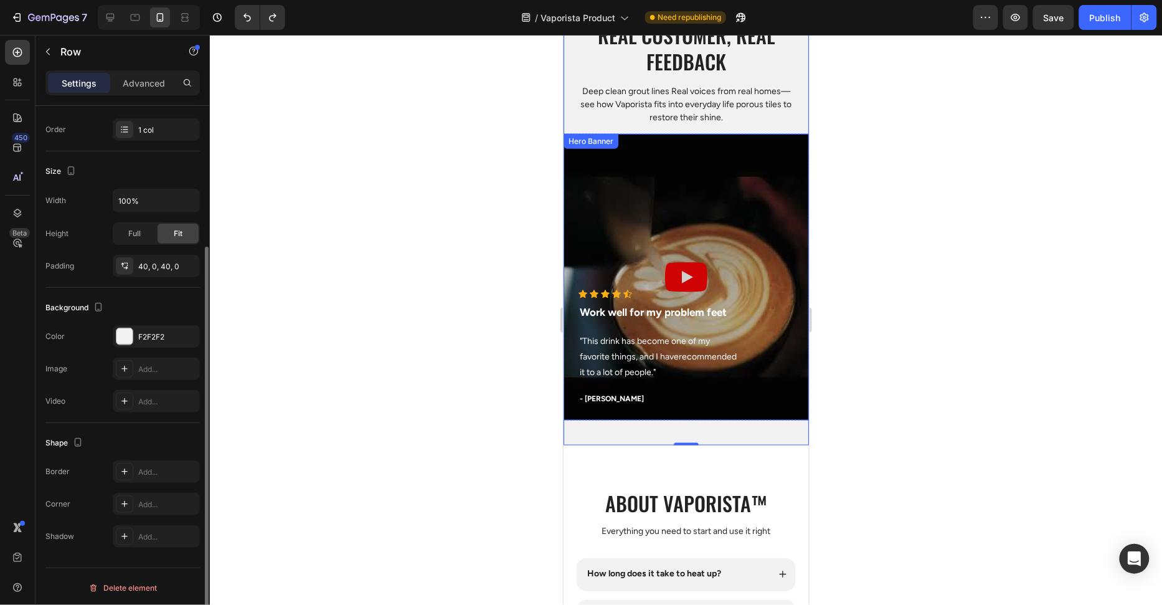
click at [635, 248] on div "Overlay" at bounding box center [685, 276] width 245 height 287
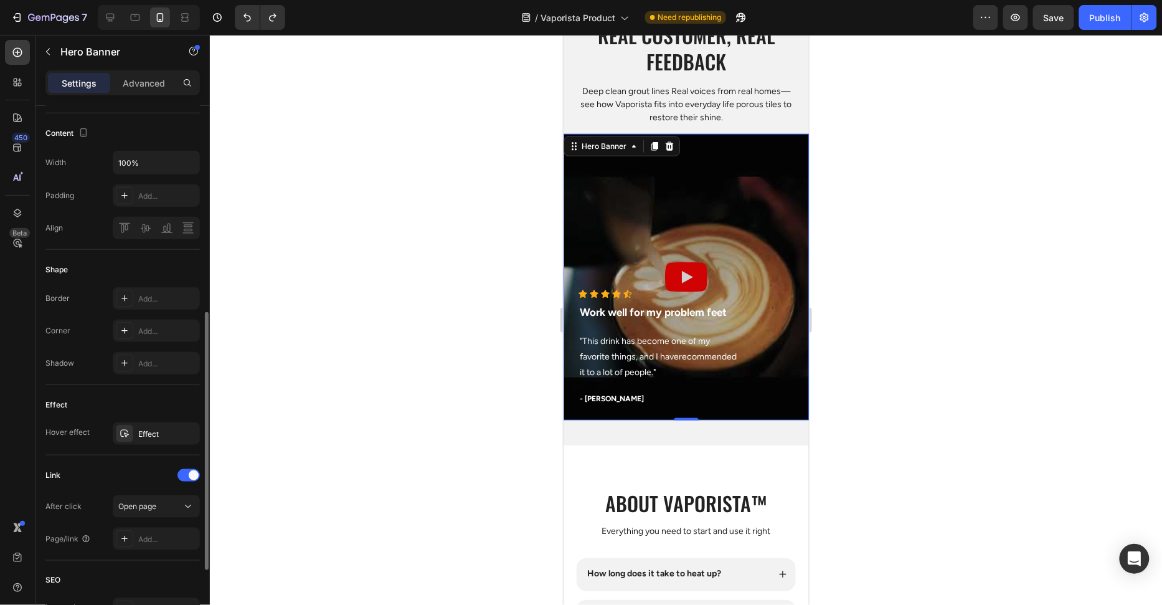
scroll to position [575, 0]
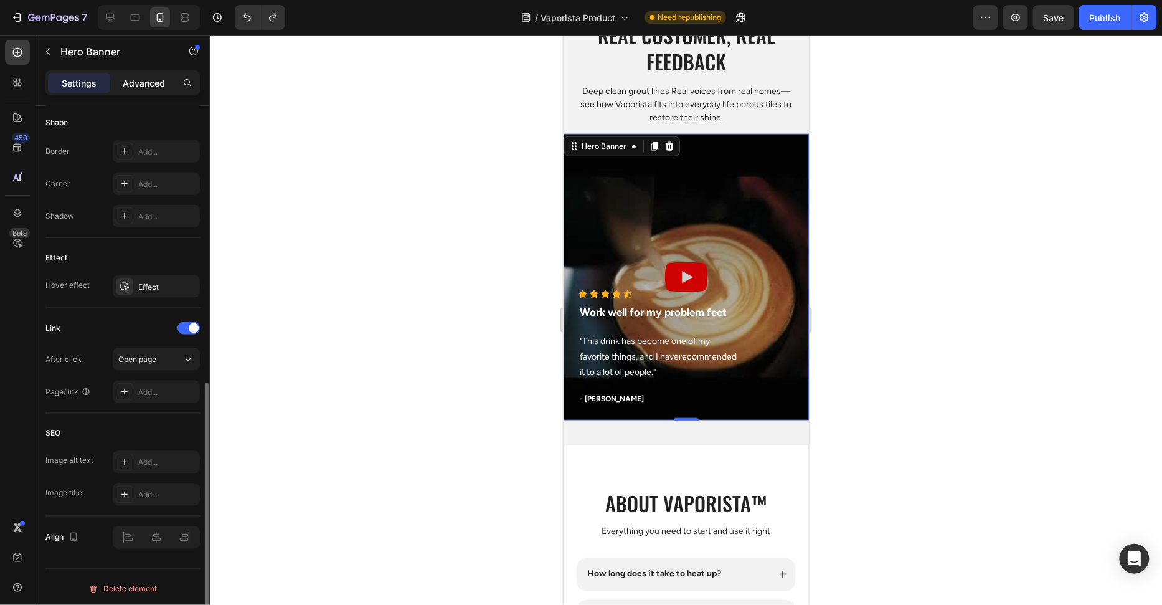
click at [133, 92] on div "Advanced" at bounding box center [144, 83] width 62 height 20
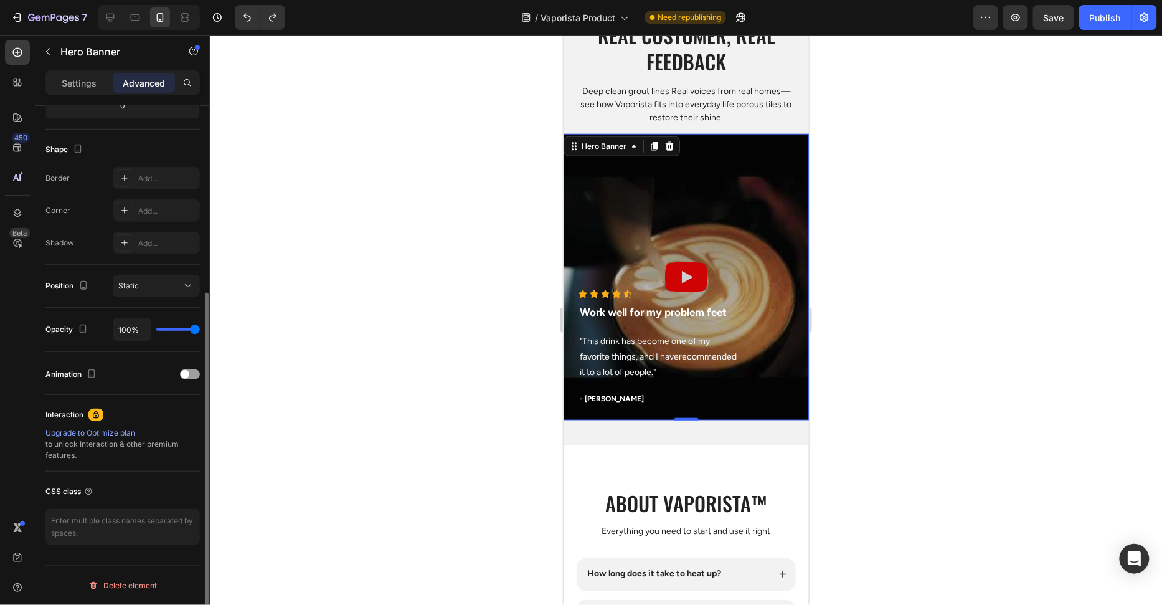
scroll to position [293, 0]
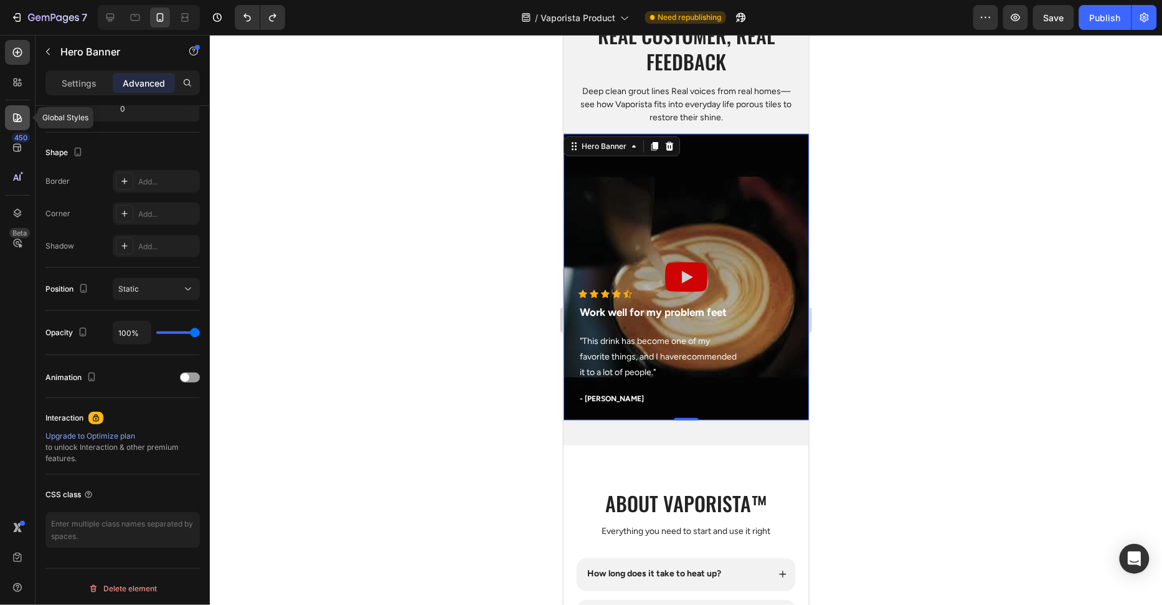
click at [17, 124] on div at bounding box center [17, 117] width 25 height 25
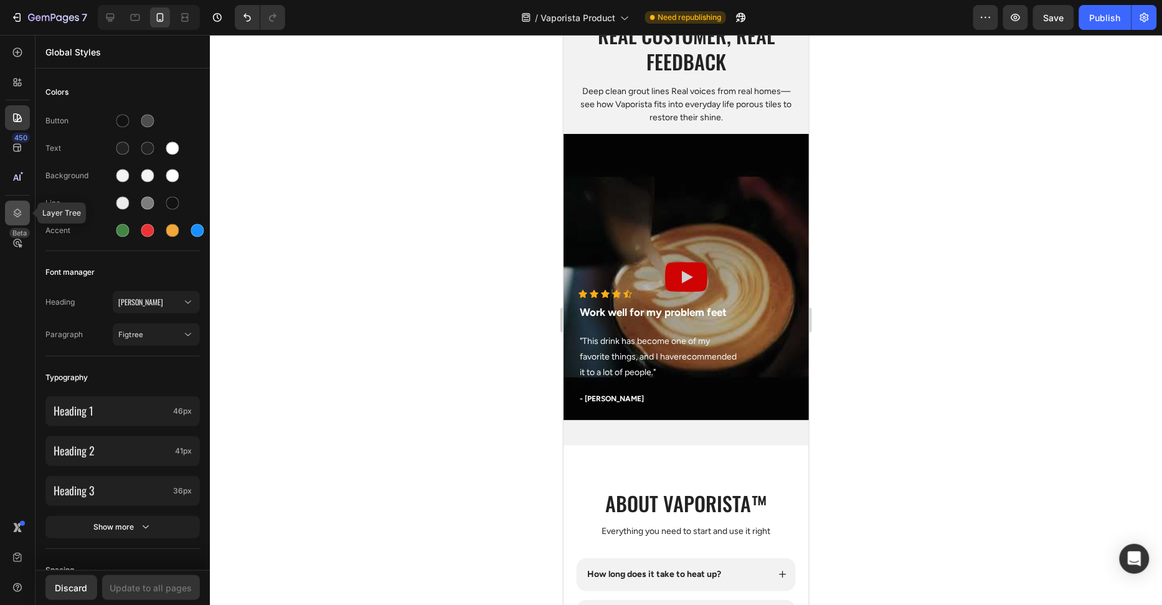
click at [16, 209] on icon at bounding box center [17, 213] width 12 height 12
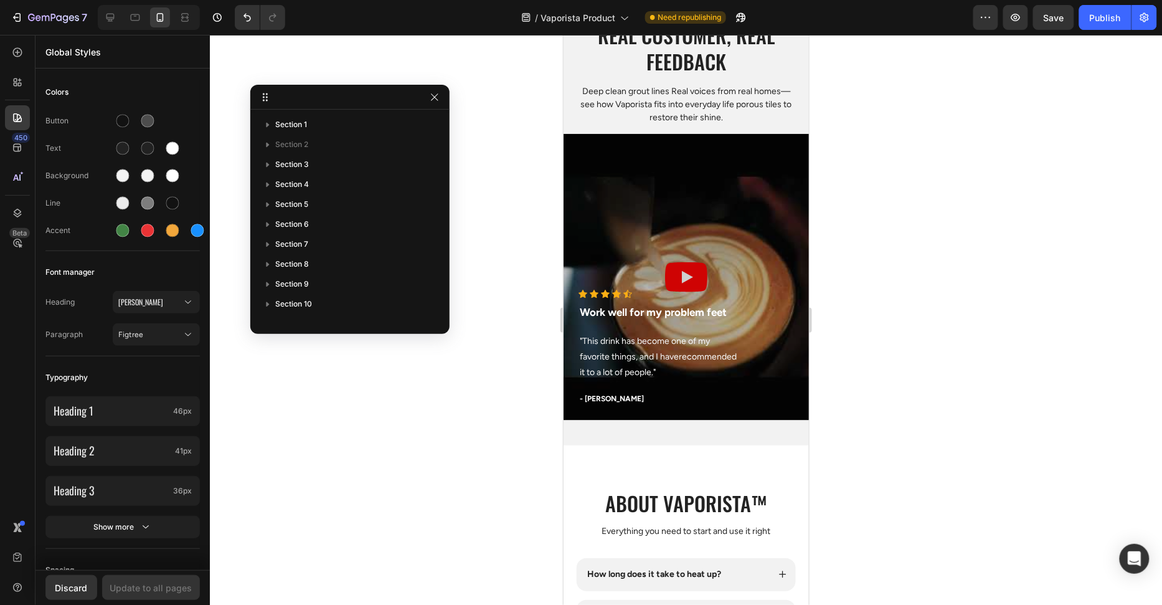
click at [656, 220] on div "Overlay" at bounding box center [685, 276] width 245 height 287
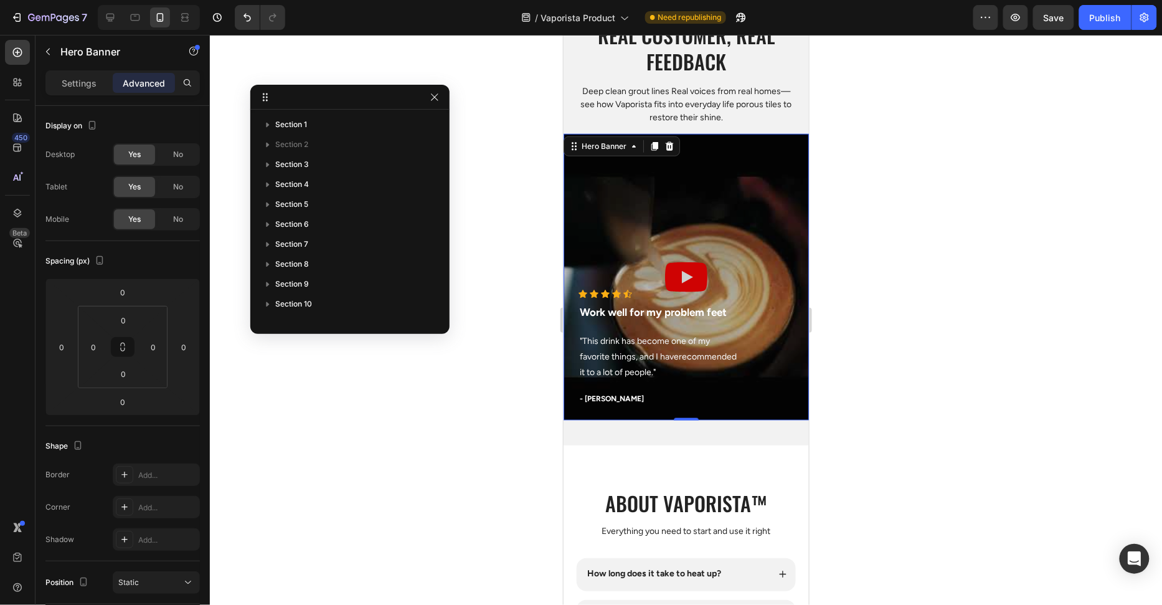
scroll to position [375, 0]
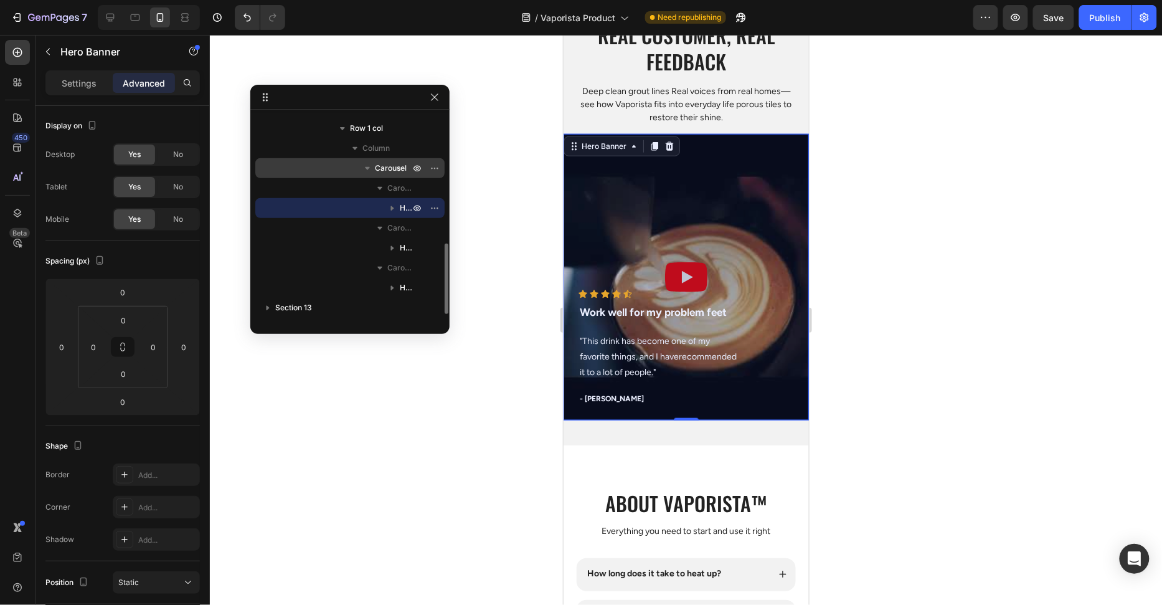
click at [389, 165] on span "Carousel" at bounding box center [391, 168] width 32 height 12
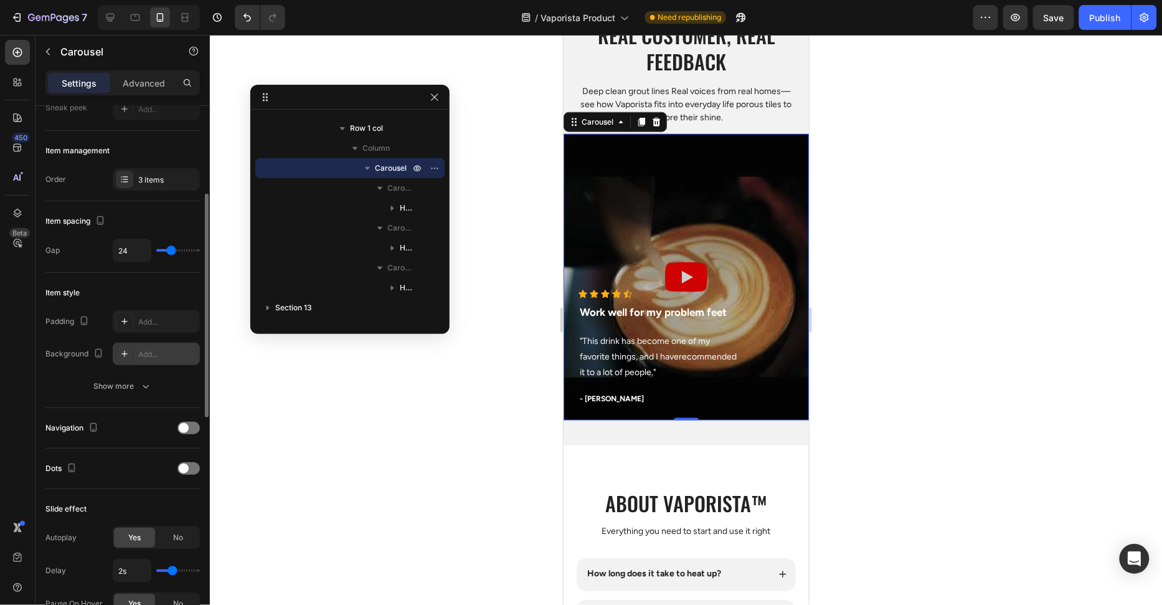
scroll to position [156, 0]
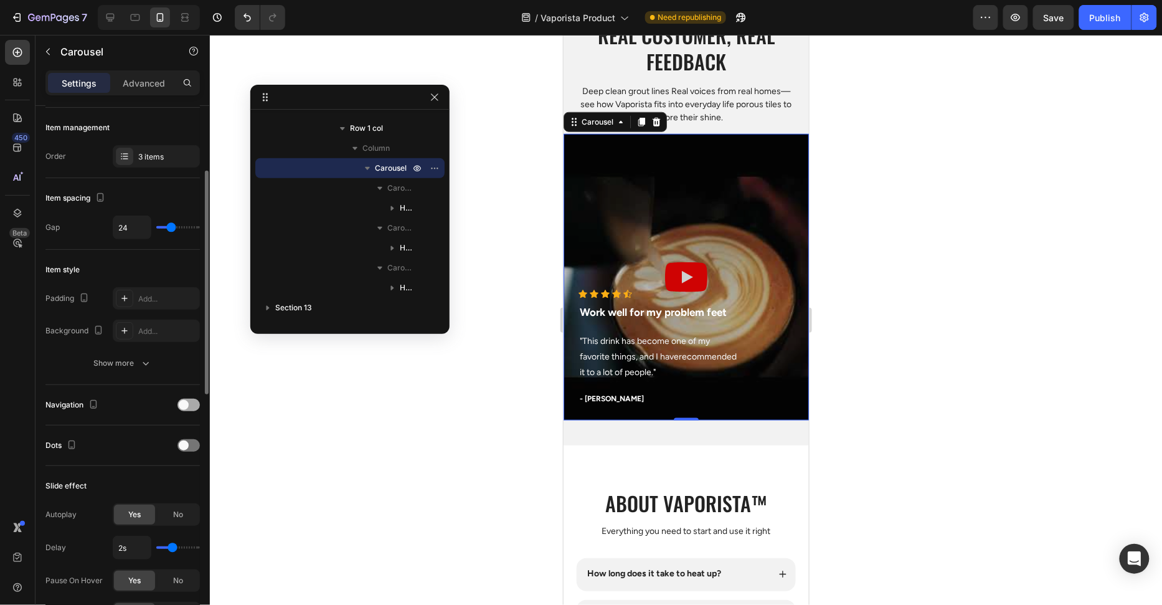
click at [182, 400] on span at bounding box center [184, 405] width 10 height 10
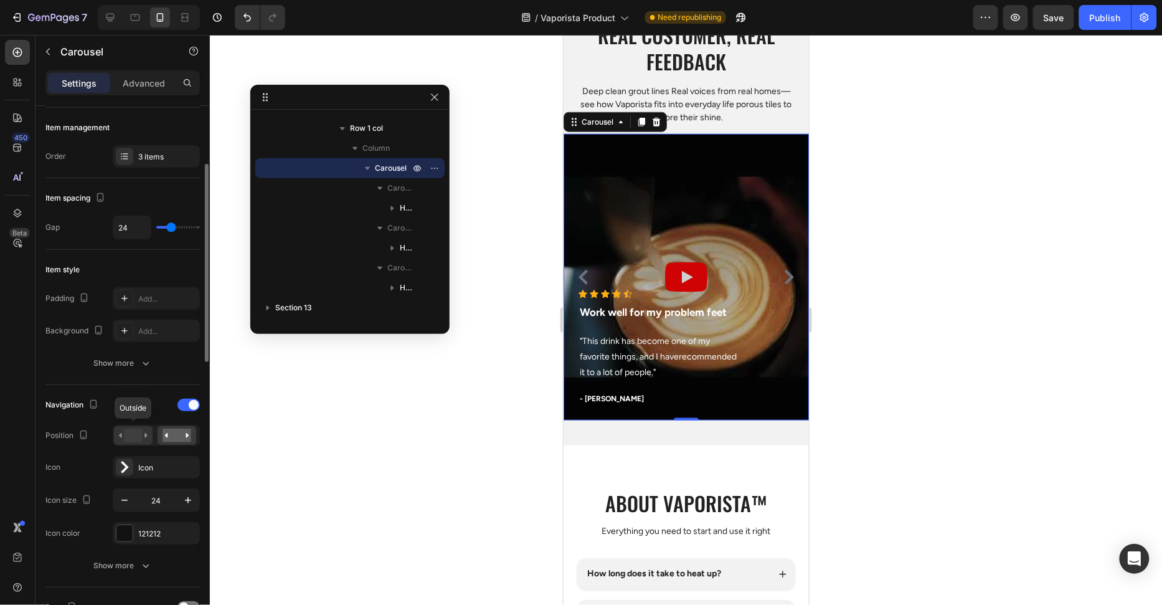
click at [129, 433] on rect at bounding box center [133, 436] width 18 height 14
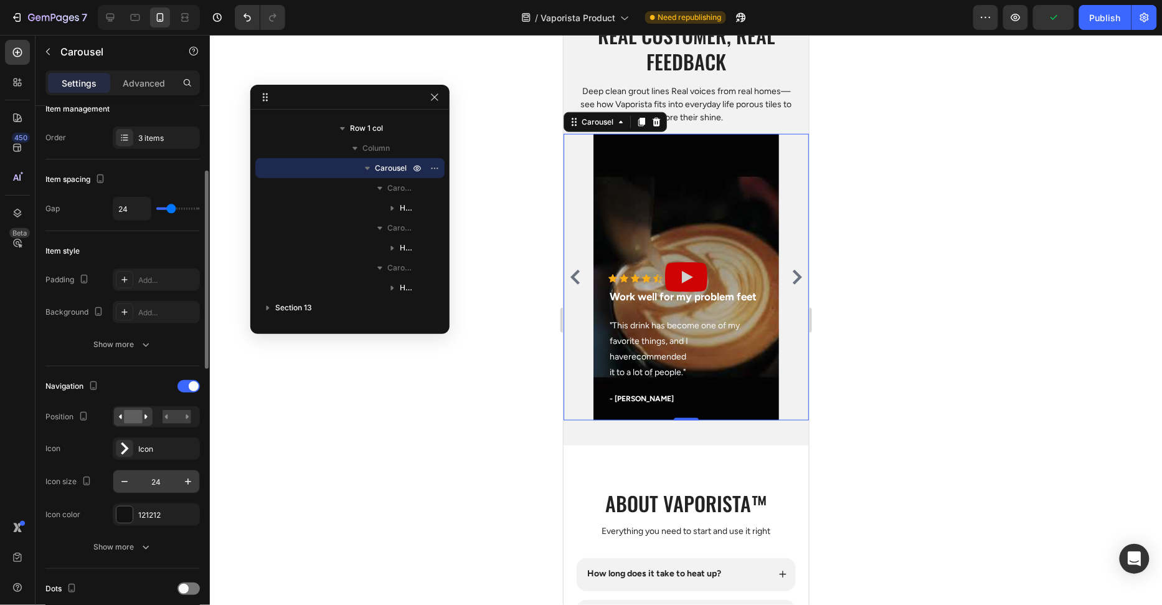
scroll to position [277, 0]
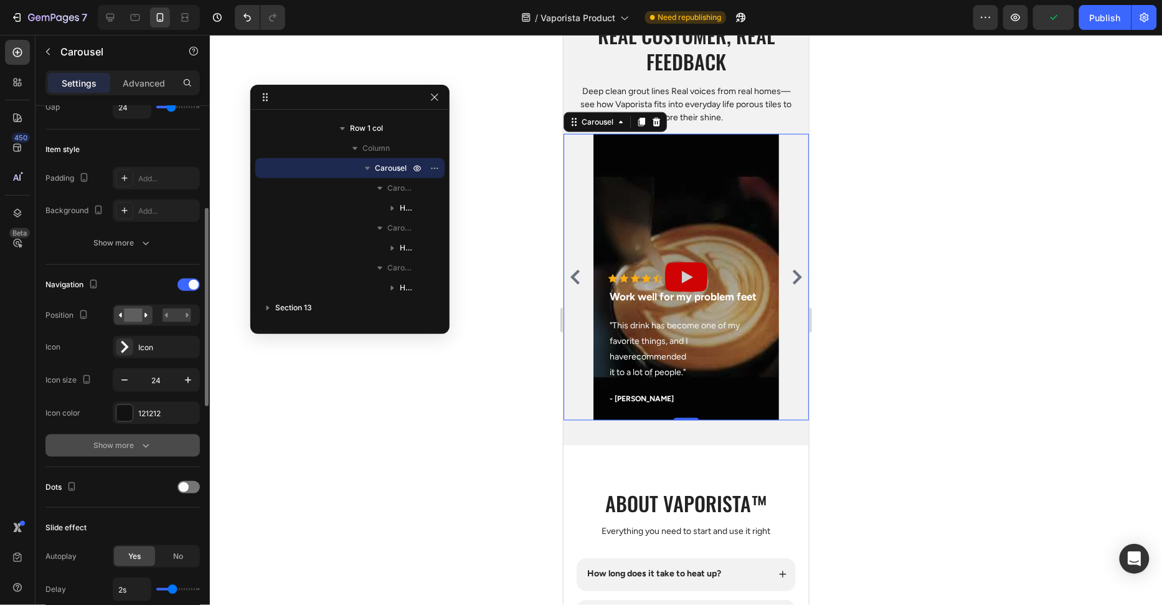
click at [154, 444] on button "Show more" at bounding box center [122, 445] width 154 height 22
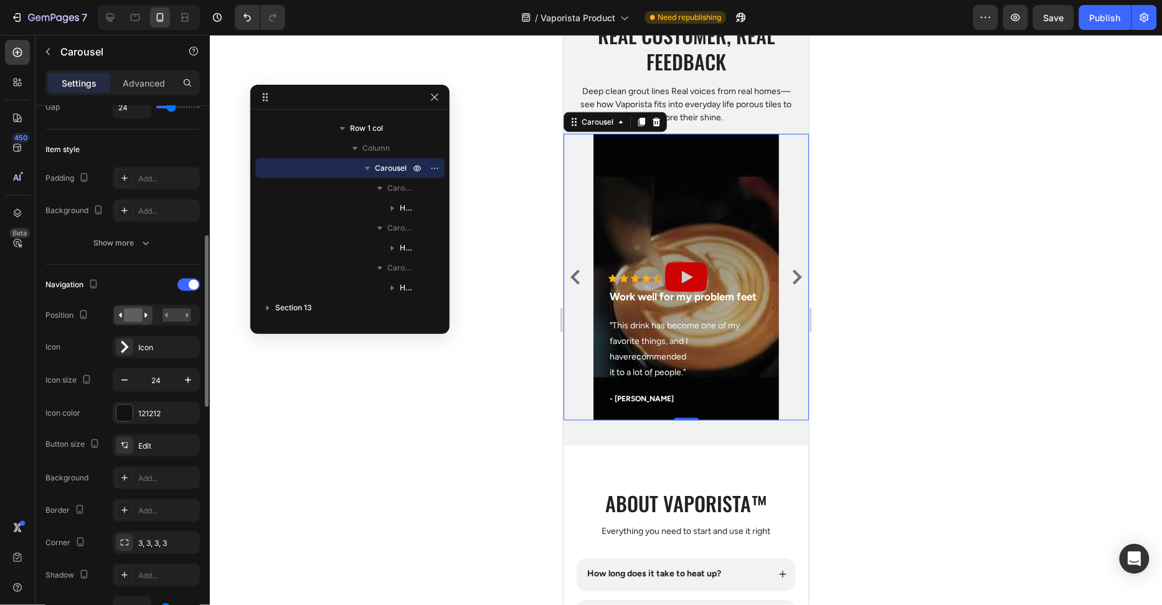
scroll to position [567, 0]
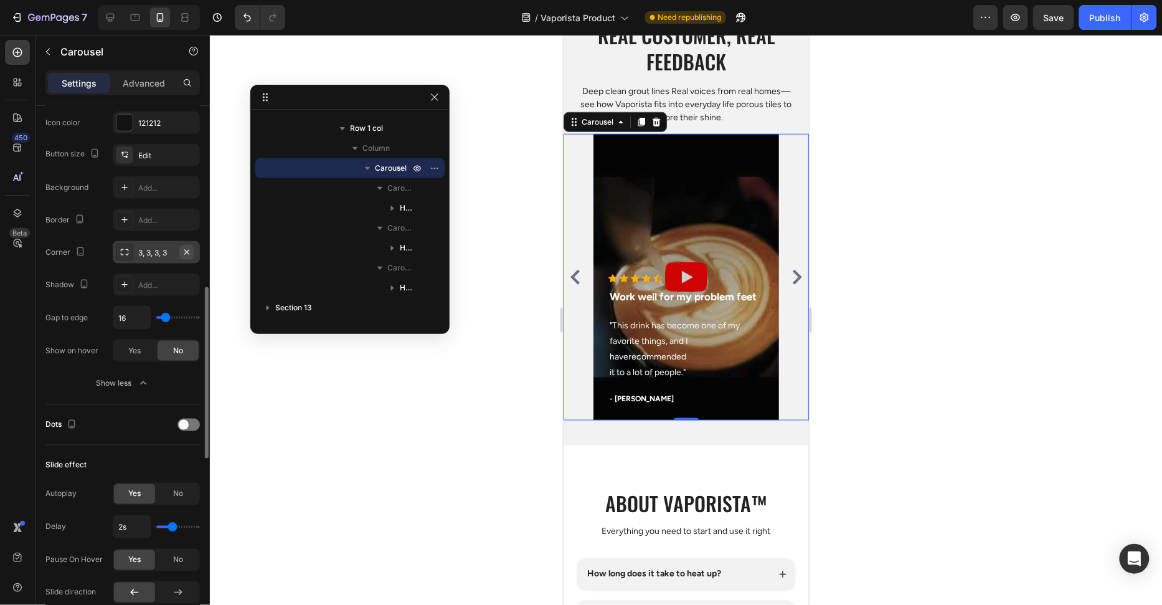
click at [189, 249] on icon "button" at bounding box center [187, 252] width 10 height 10
drag, startPoint x: 189, startPoint y: 249, endPoint x: 153, endPoint y: 249, distance: 36.8
click at [153, 249] on div "Add..." at bounding box center [167, 252] width 59 height 11
click at [190, 249] on icon "button" at bounding box center [187, 252] width 10 height 10
click at [305, 400] on div at bounding box center [686, 320] width 952 height 570
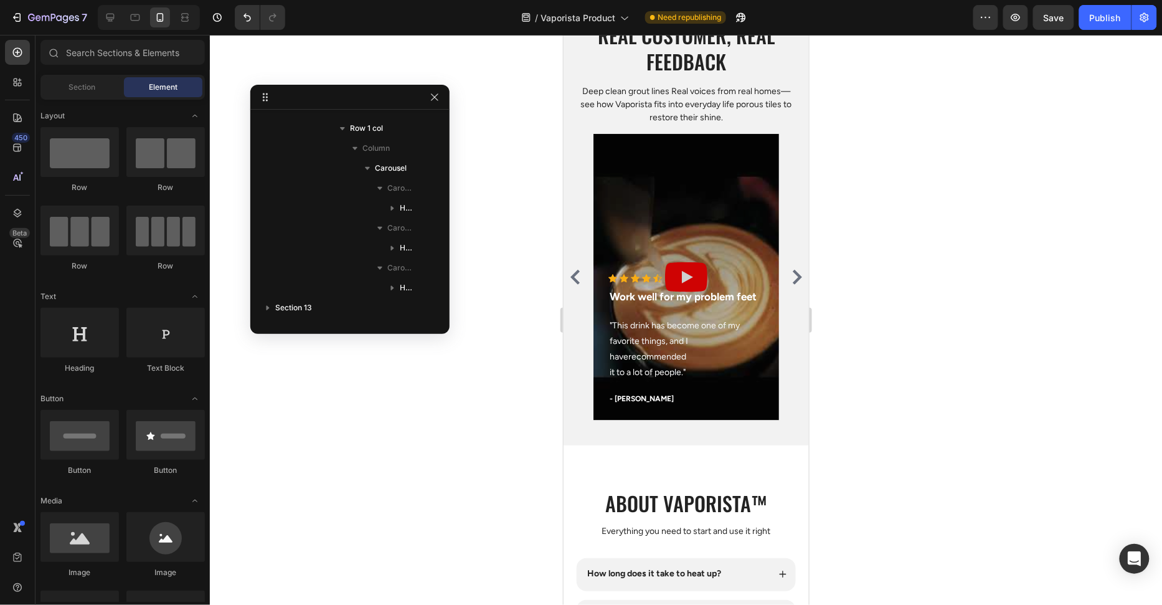
click at [306, 400] on div at bounding box center [686, 320] width 952 height 570
drag, startPoint x: 306, startPoint y: 400, endPoint x: 499, endPoint y: 121, distance: 339.8
click at [306, 400] on div at bounding box center [686, 320] width 952 height 570
click at [435, 95] on icon "button" at bounding box center [435, 97] width 10 height 10
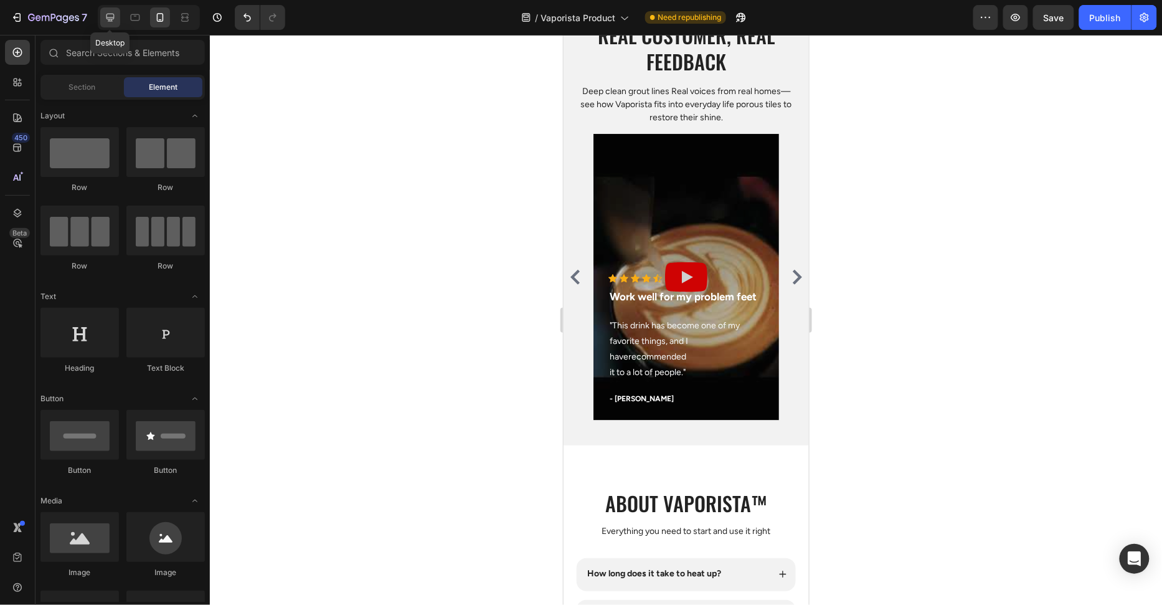
click at [104, 15] on icon at bounding box center [110, 17] width 12 height 12
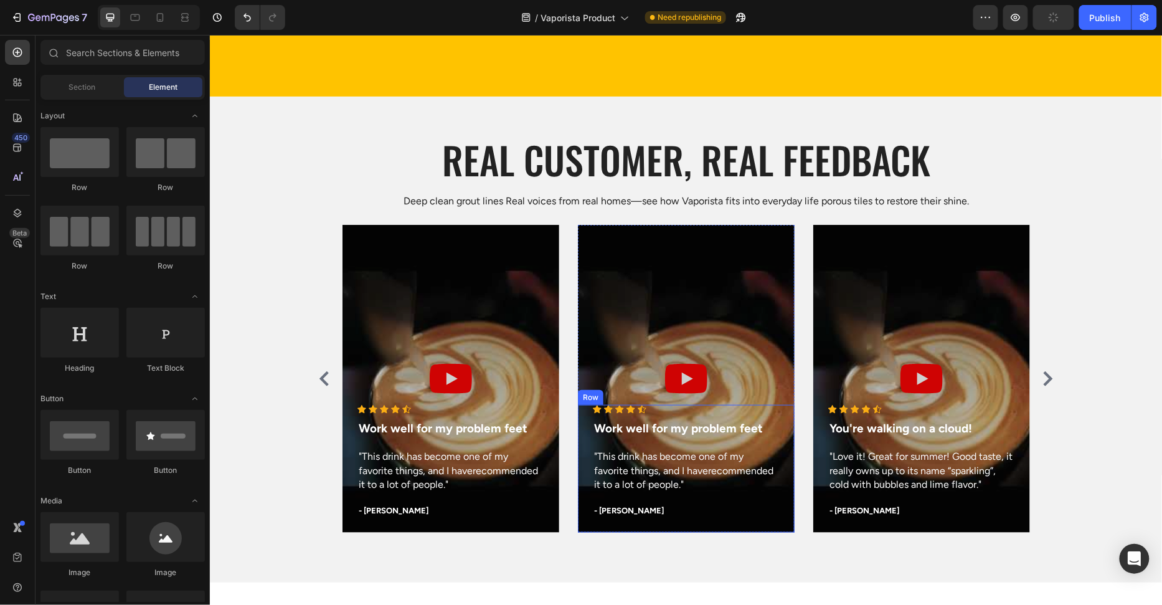
scroll to position [3720, 0]
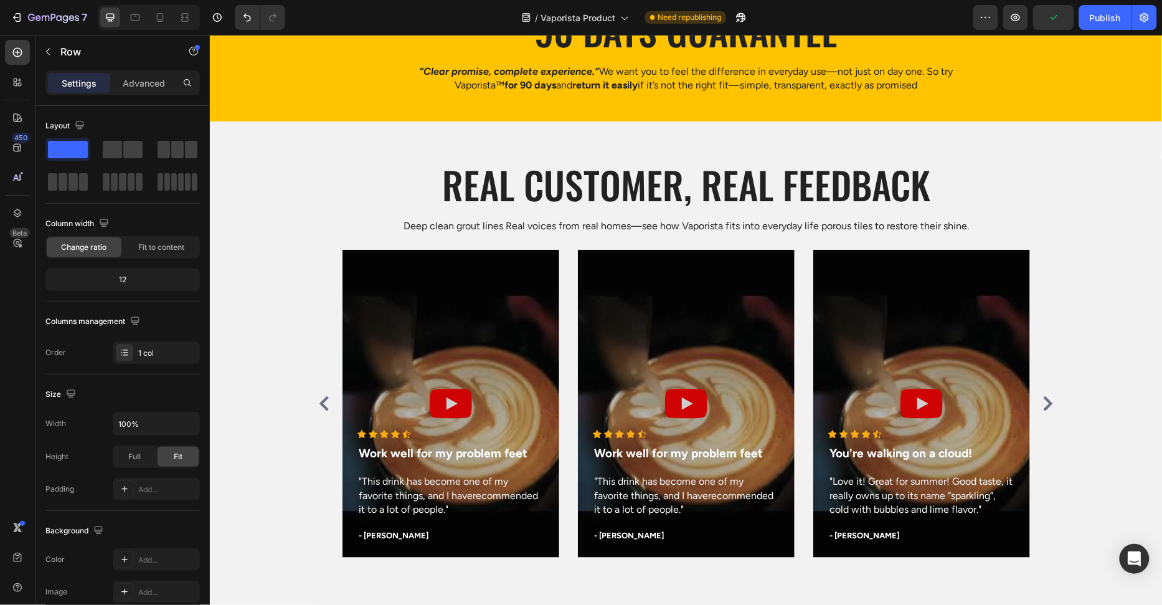
click at [1140, 329] on div "Icon Icon Icon Icon Icon Icon List Hoz Work well for my problem feet Text block…" at bounding box center [685, 403] width 953 height 308
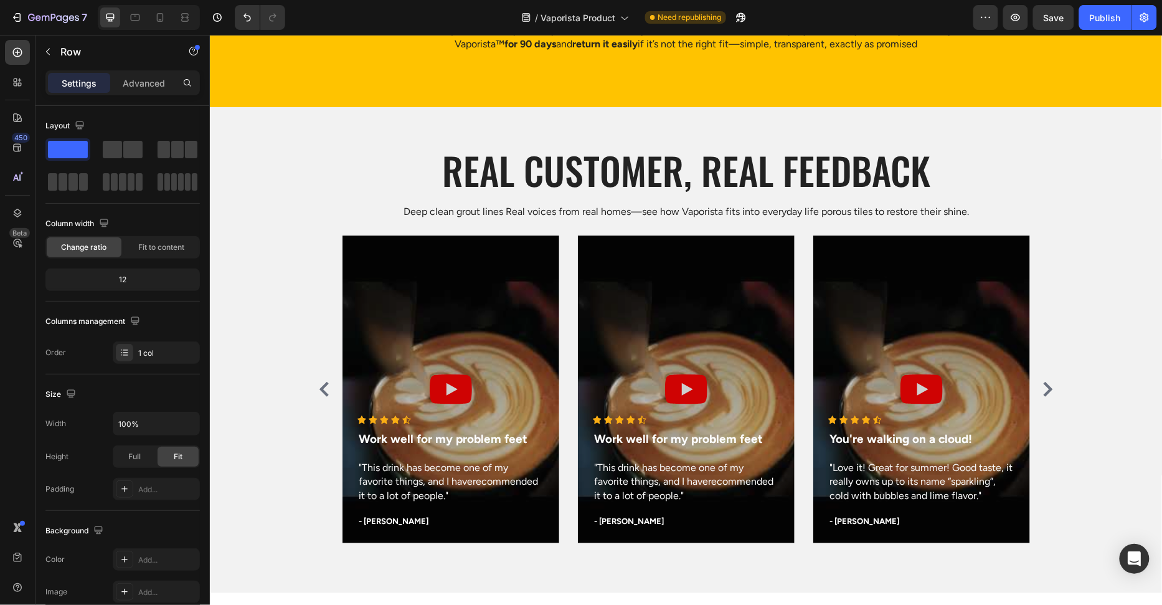
scroll to position [3761, 0]
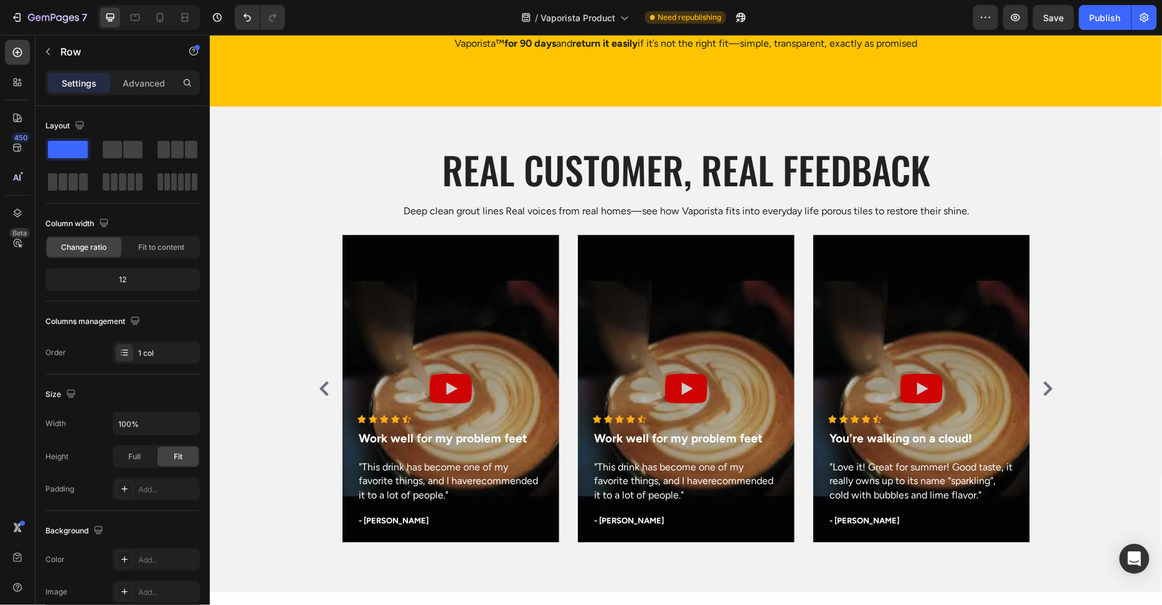
click at [1045, 278] on div "Icon Icon Icon Icon Icon Icon List Hoz Work well for my problem feet Text block…" at bounding box center [685, 388] width 747 height 308
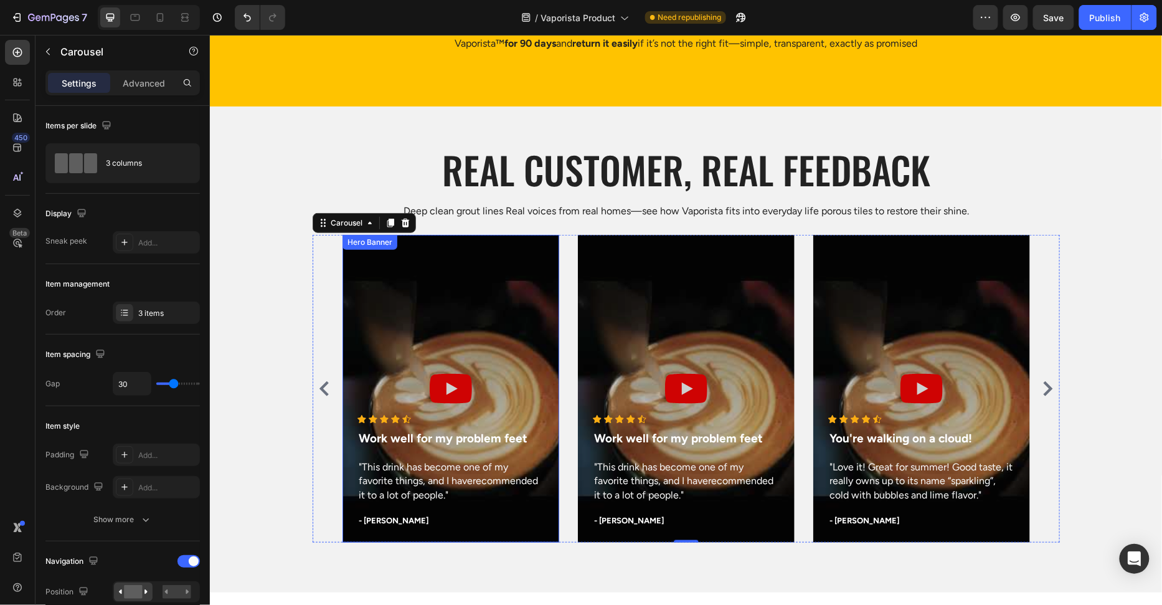
click at [384, 305] on div "Overlay" at bounding box center [450, 388] width 217 height 308
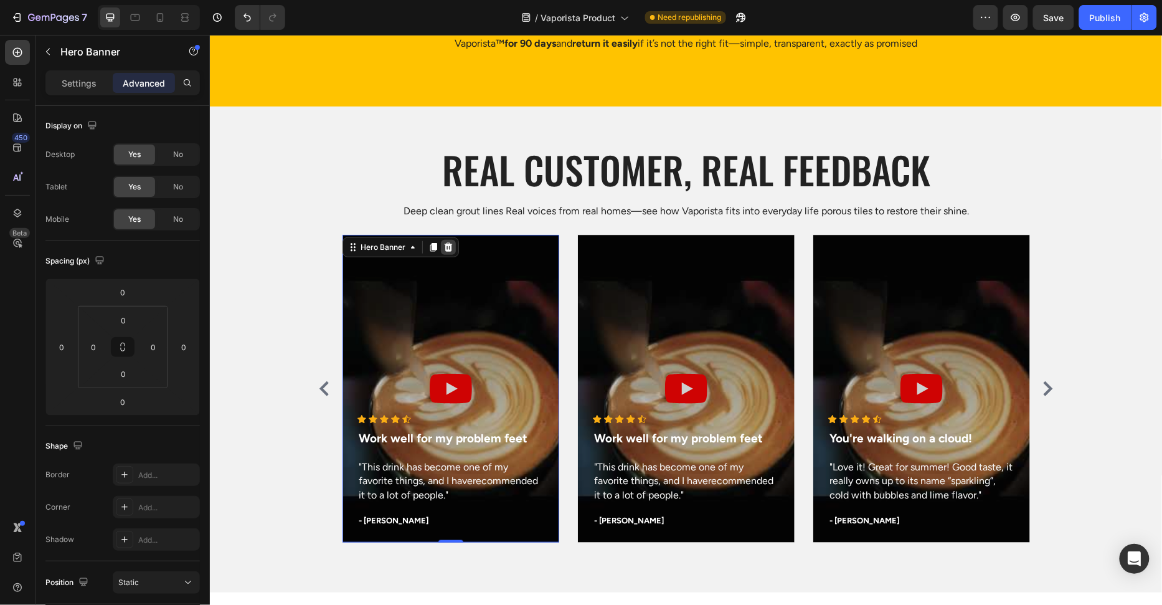
click at [450, 247] on icon at bounding box center [448, 246] width 8 height 9
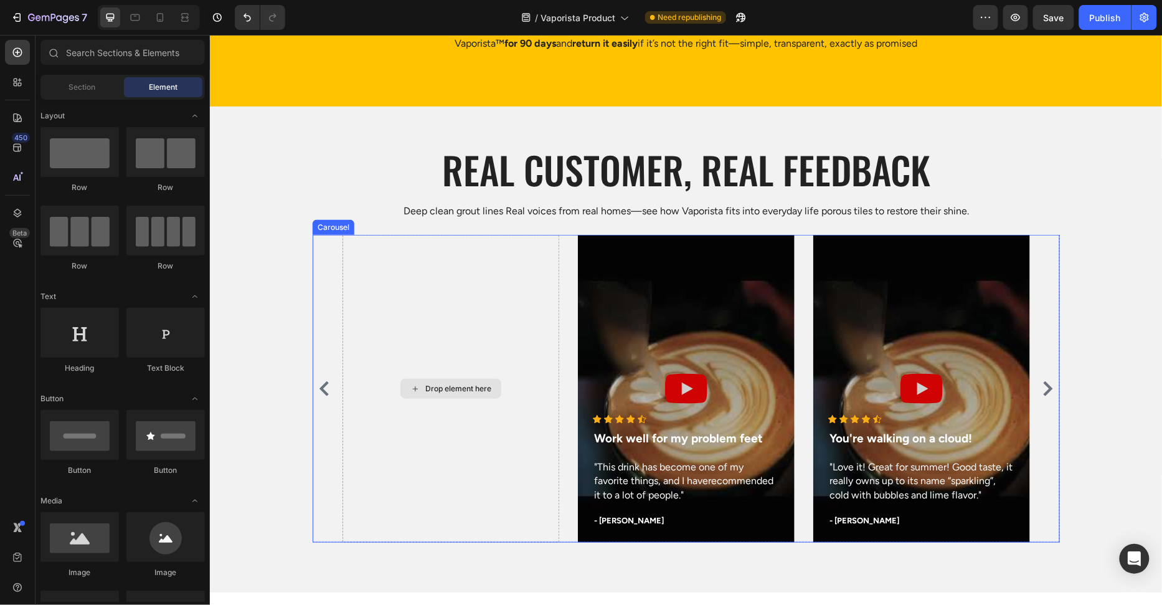
click at [473, 298] on div "Drop element here" at bounding box center [450, 388] width 217 height 308
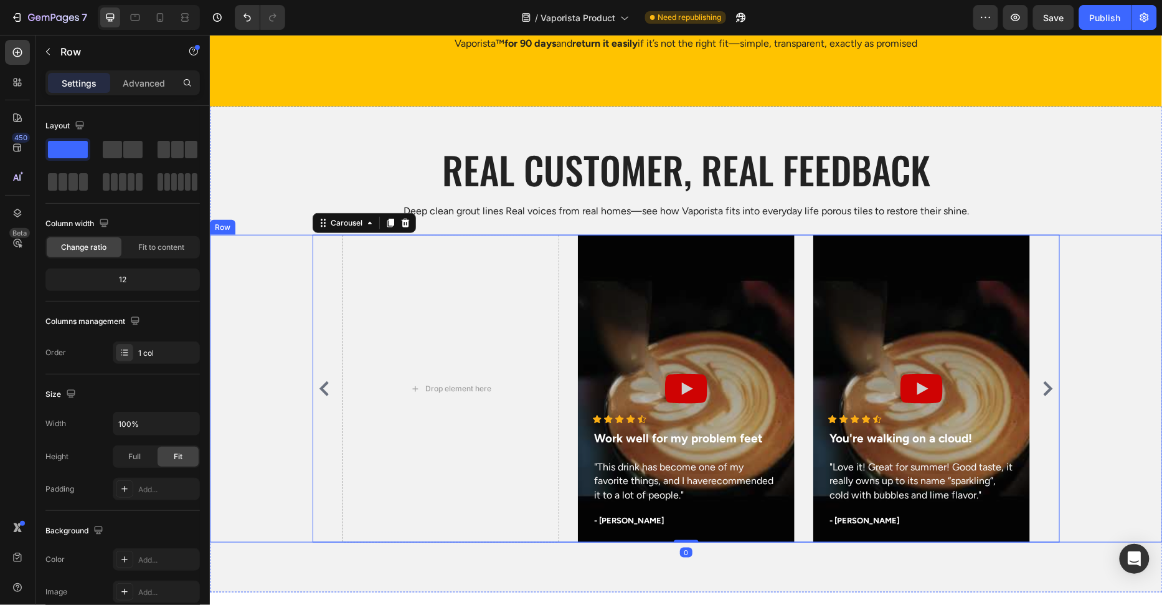
click at [259, 289] on div "Drop element here Icon Icon Icon Icon Icon Icon List Hoz Work well for my probl…" at bounding box center [685, 388] width 953 height 308
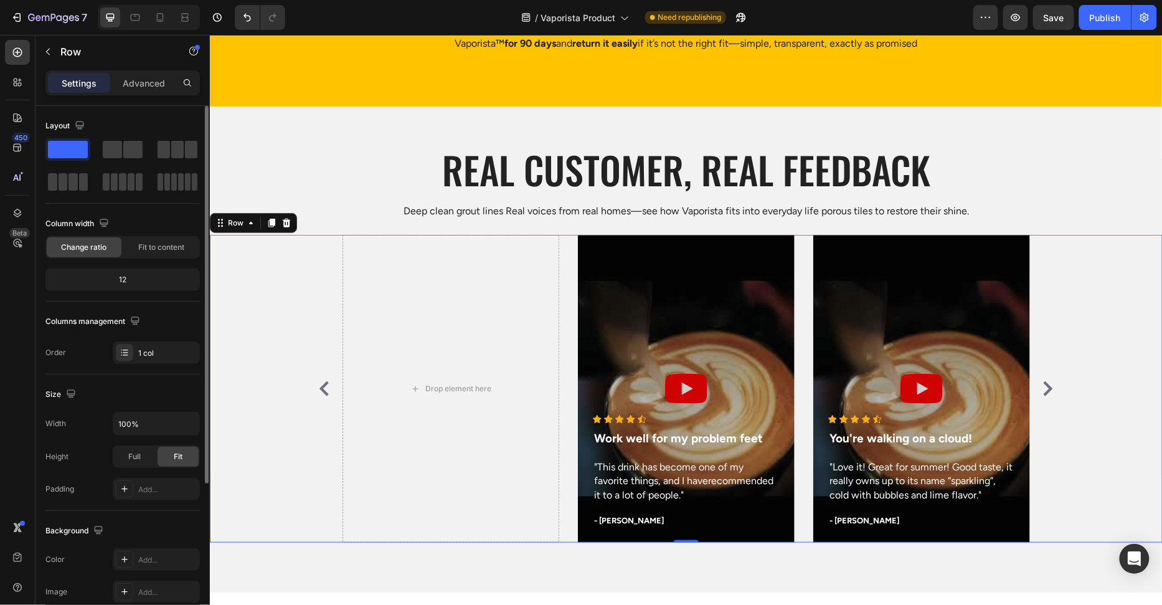
click at [125, 217] on div "Column width" at bounding box center [122, 224] width 154 height 20
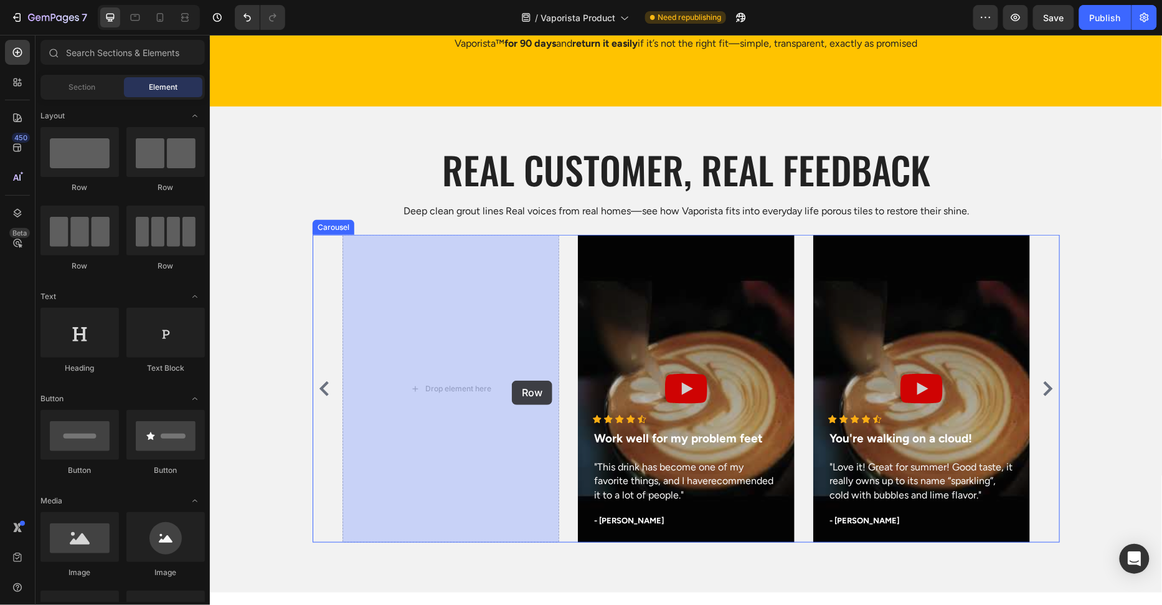
drag, startPoint x: 387, startPoint y: 240, endPoint x: 511, endPoint y: 381, distance: 187.6
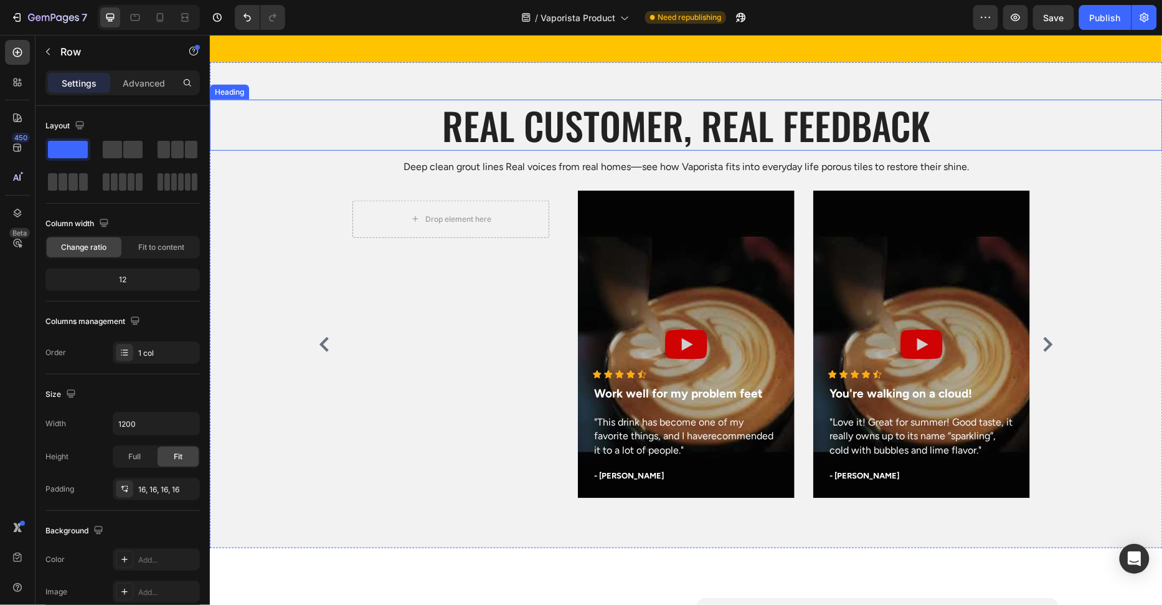
scroll to position [3799, 0]
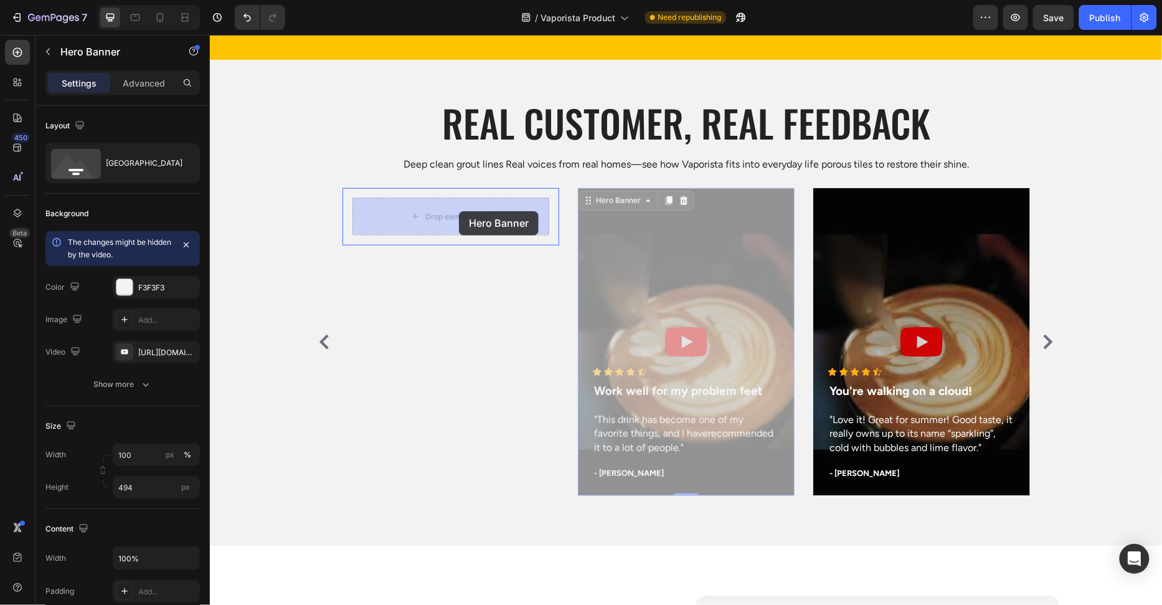
drag, startPoint x: 698, startPoint y: 260, endPoint x: 458, endPoint y: 211, distance: 244.9
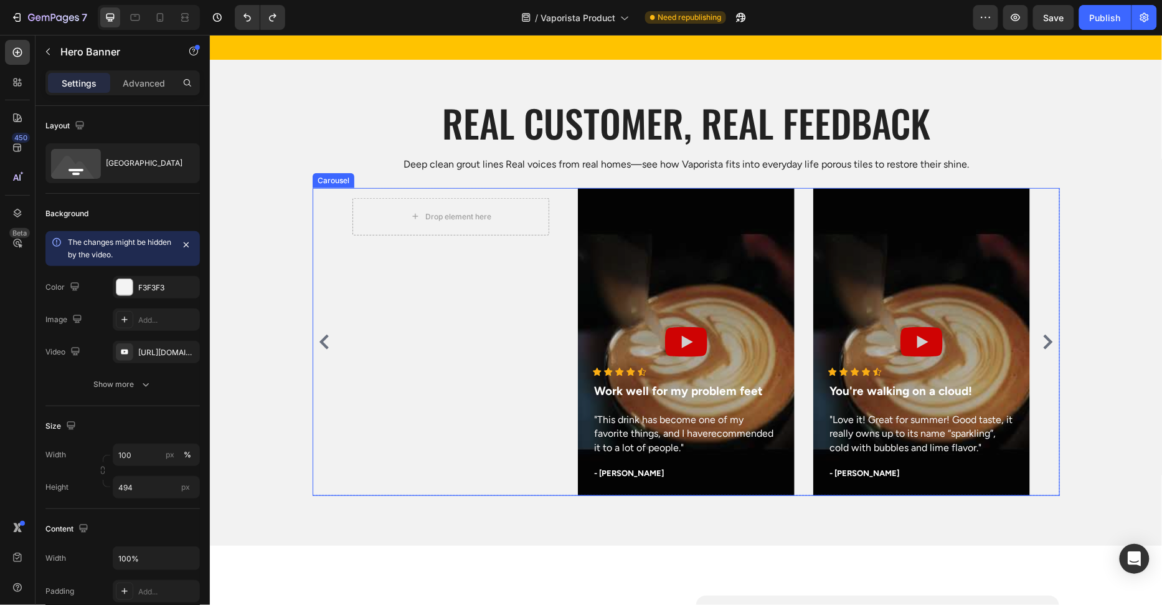
click at [516, 319] on div "Drop element here Row" at bounding box center [450, 341] width 217 height 308
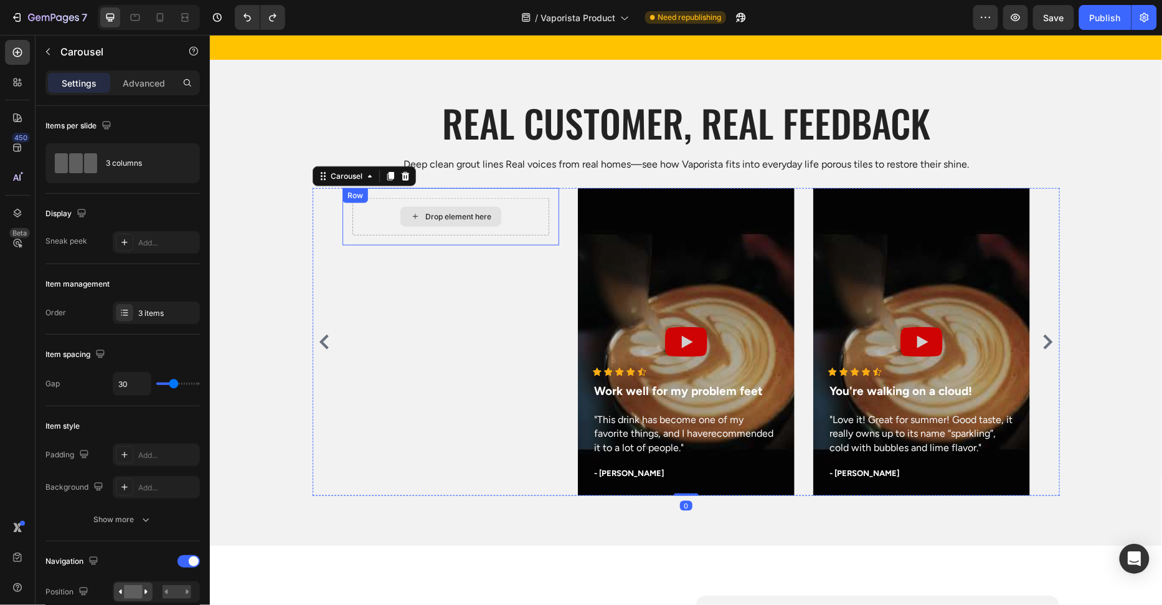
click at [508, 230] on div "Drop element here" at bounding box center [450, 215] width 197 height 37
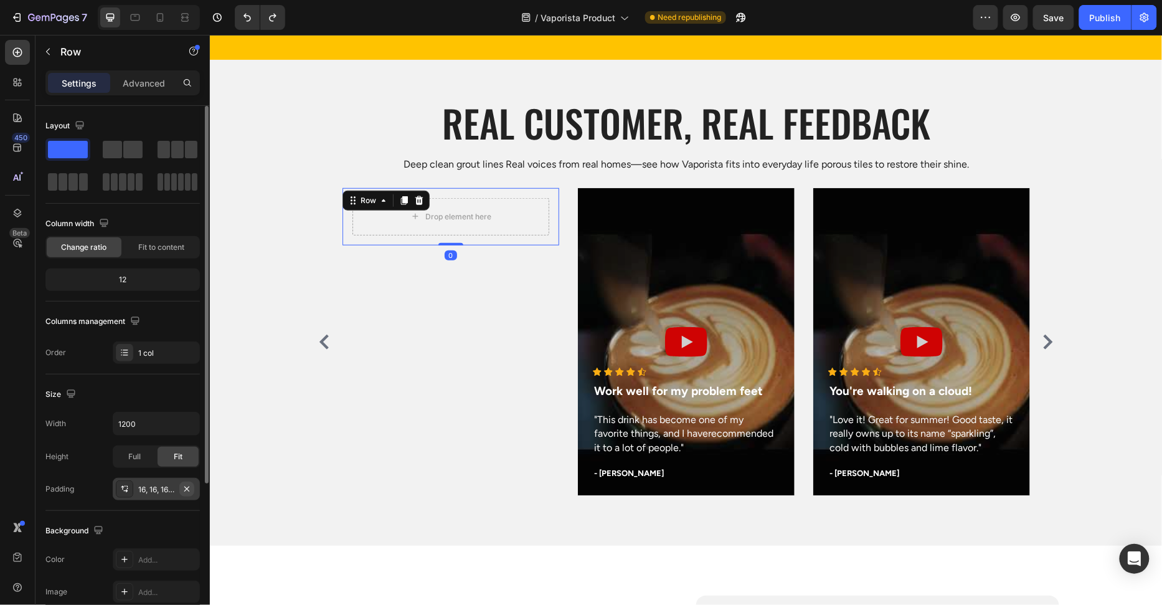
click at [182, 486] on icon "button" at bounding box center [187, 489] width 10 height 10
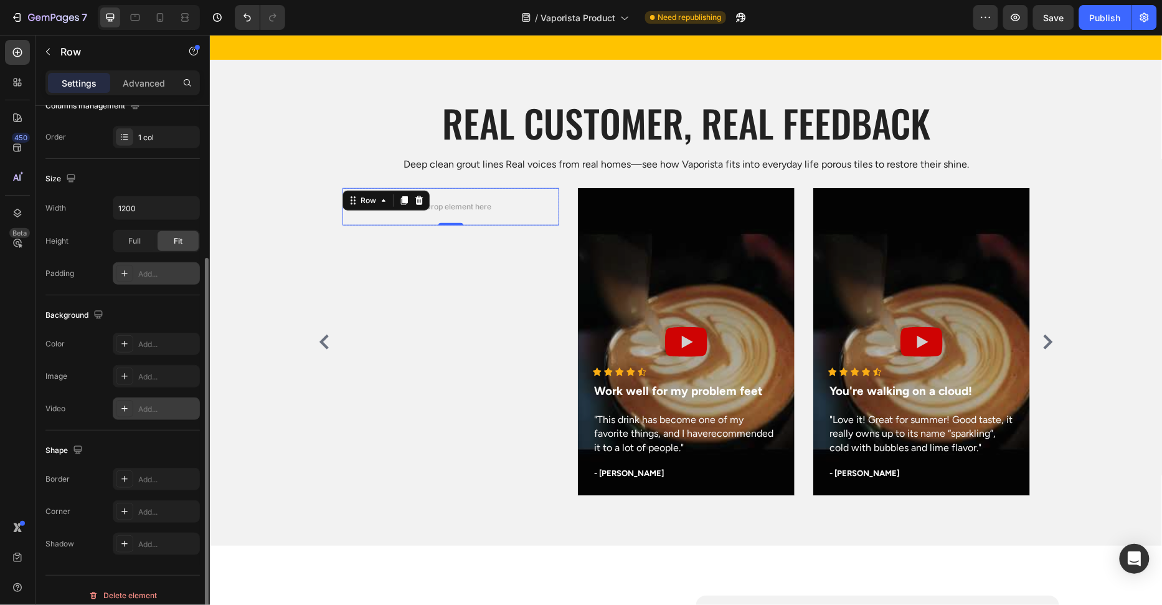
scroll to position [219, 0]
click at [161, 514] on div "Add..." at bounding box center [156, 508] width 87 height 22
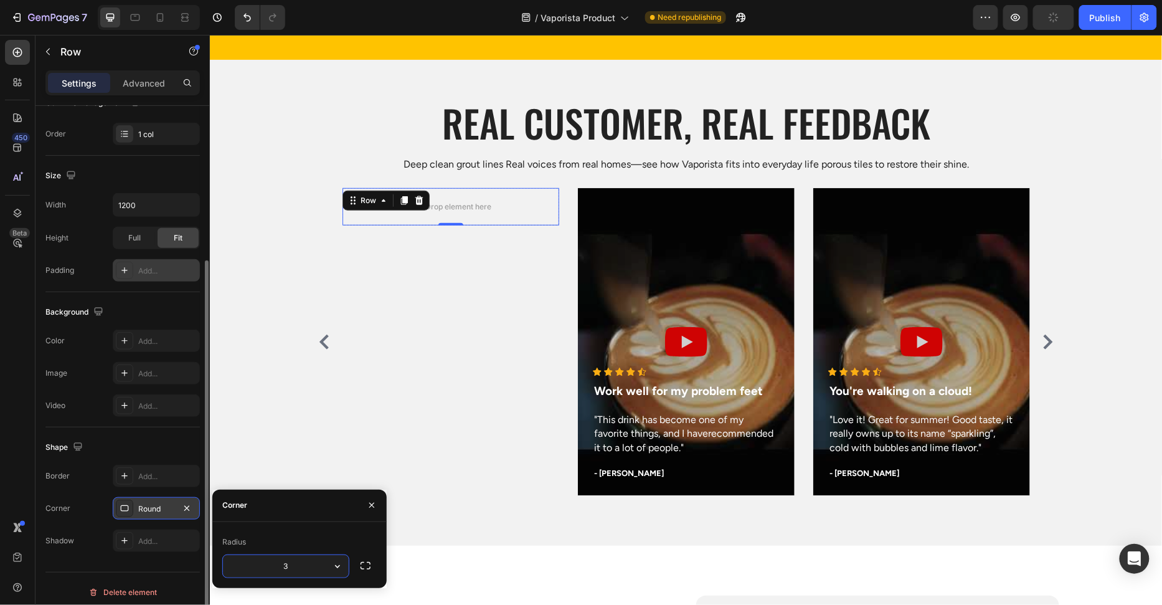
type input "30"
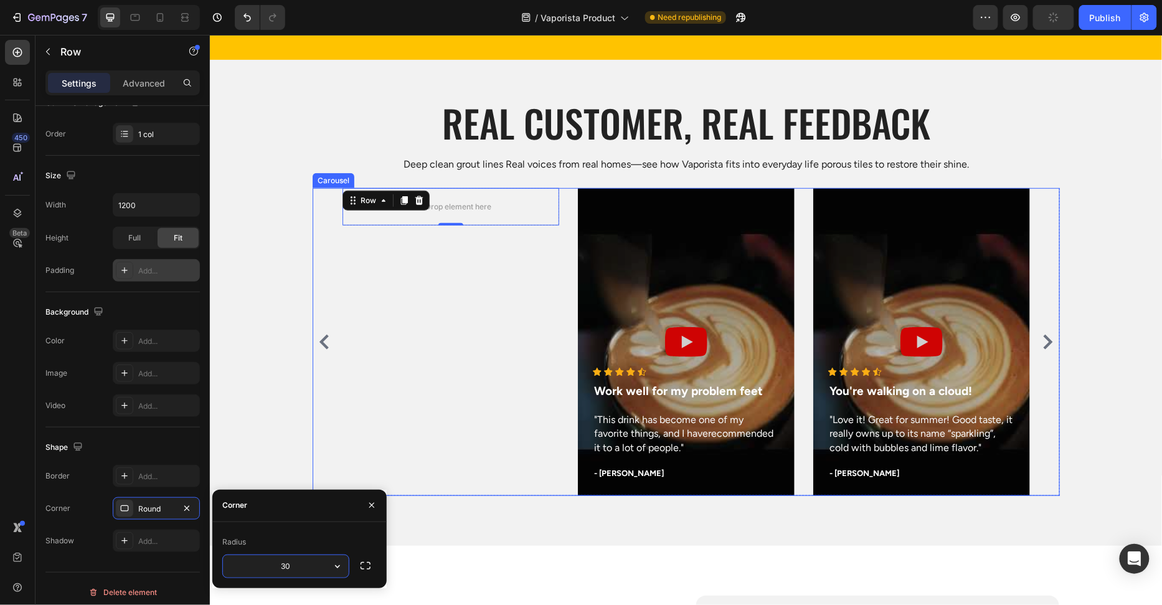
click at [270, 294] on div "Drop element here Row 0 Icon Icon Icon Icon Icon Icon List Hoz Work well for my…" at bounding box center [685, 341] width 953 height 308
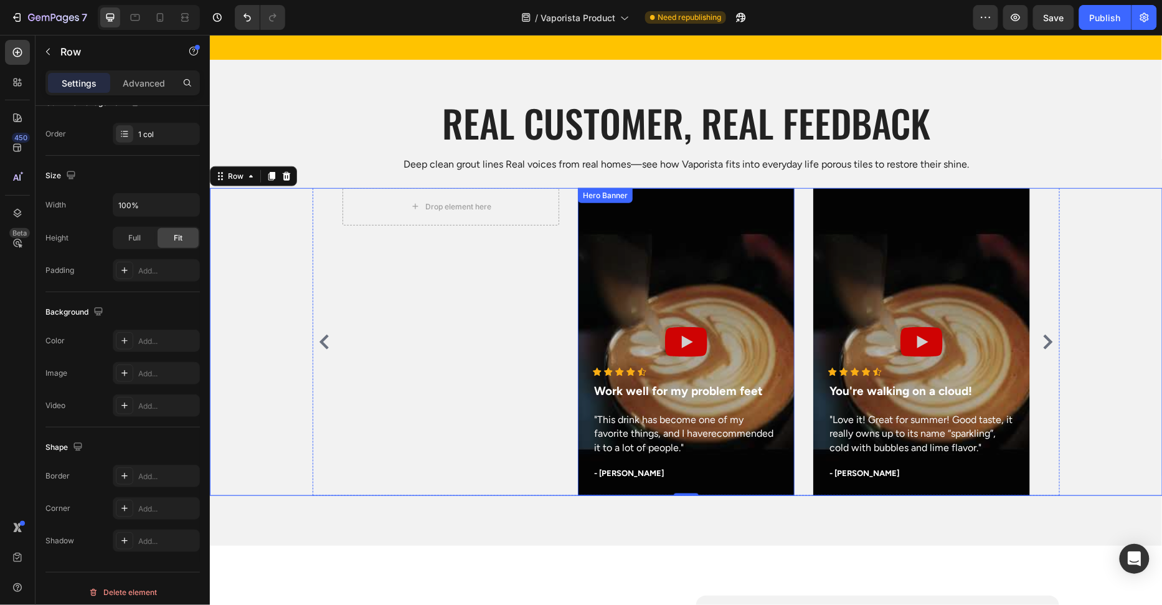
click at [615, 322] on div "Overlay" at bounding box center [685, 341] width 217 height 308
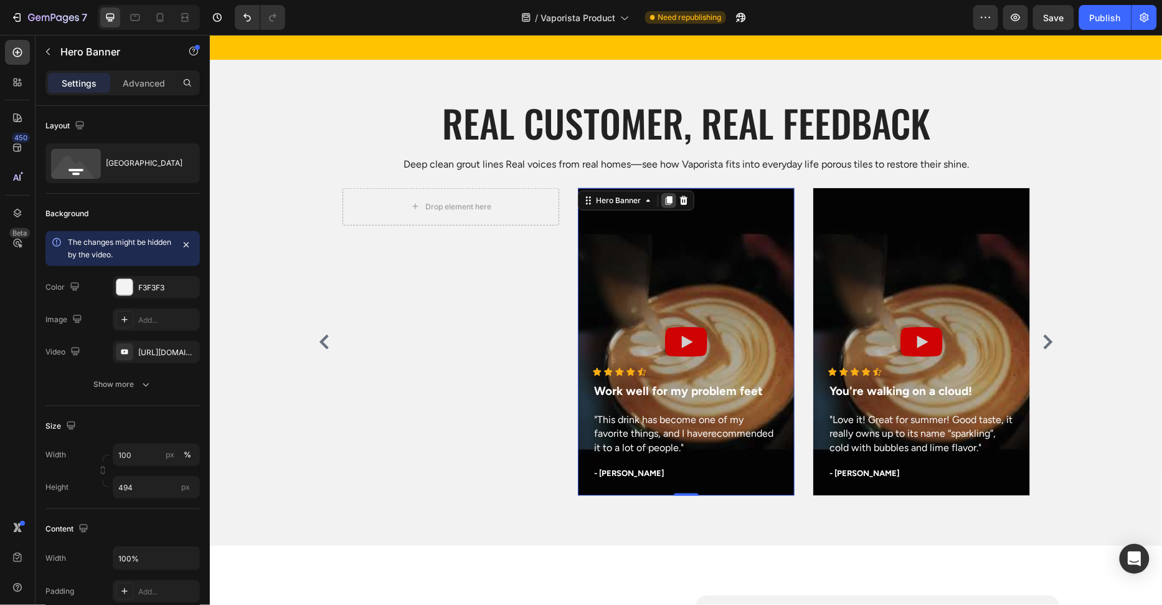
click at [669, 201] on icon at bounding box center [668, 200] width 7 height 9
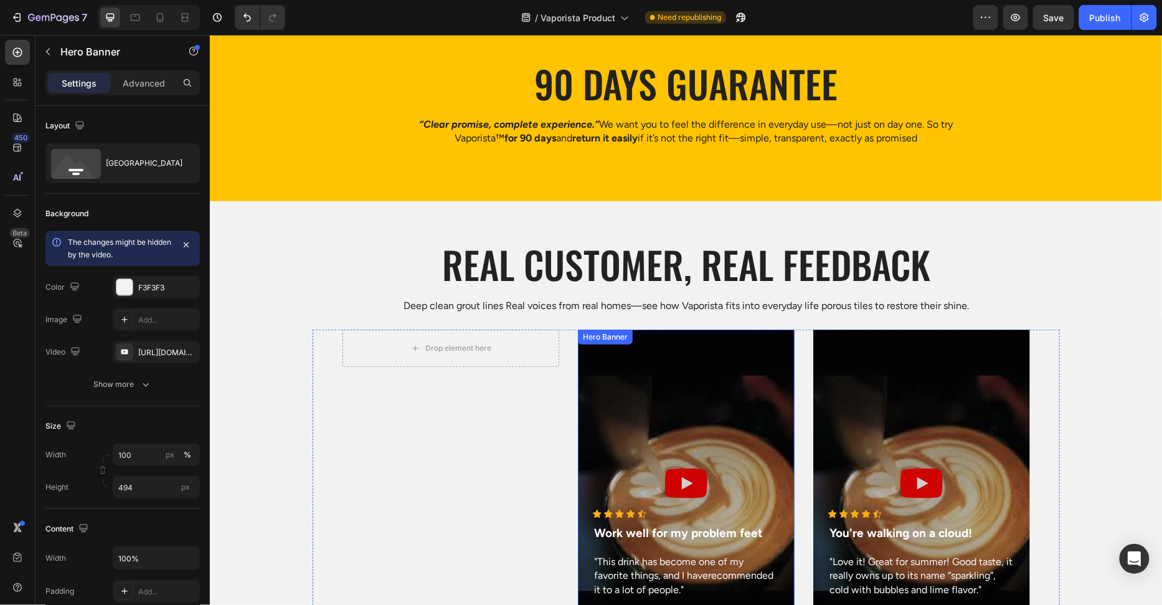
scroll to position [3740, 0]
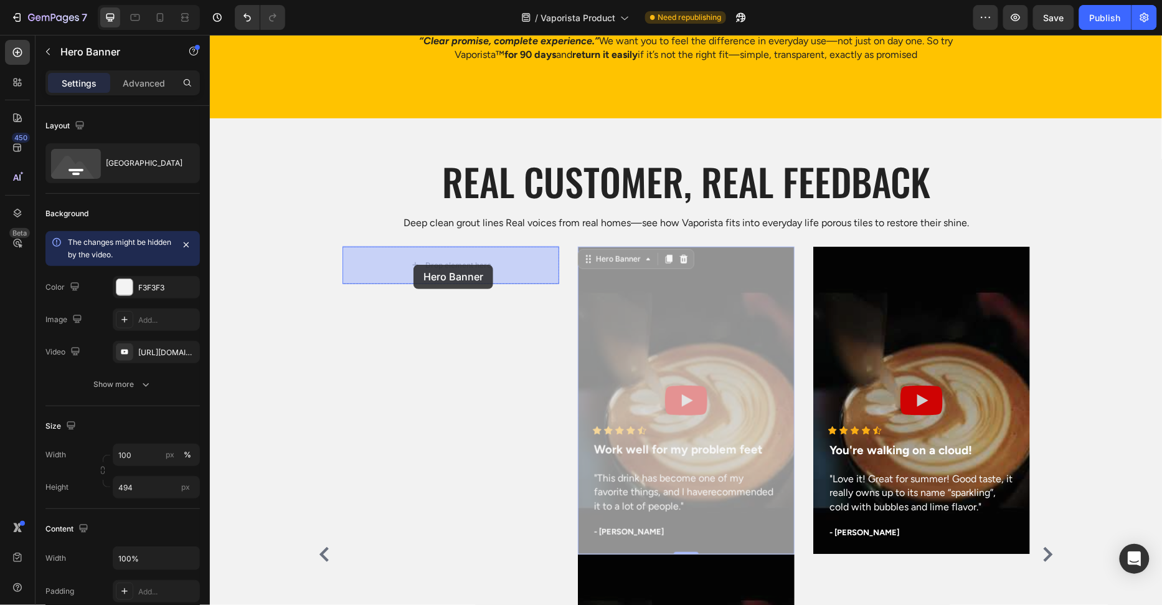
drag, startPoint x: 650, startPoint y: 313, endPoint x: 413, endPoint y: 264, distance: 242.4
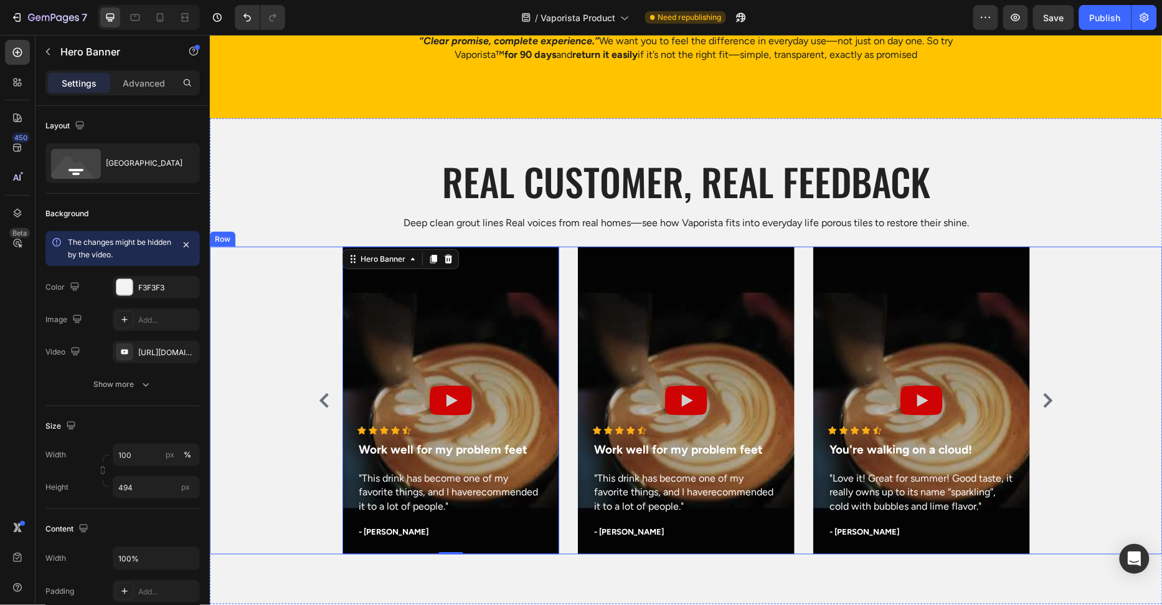
click at [257, 356] on div "Icon Icon Icon Icon Icon Icon List Hoz Work well for my problem feet Text block…" at bounding box center [685, 400] width 953 height 308
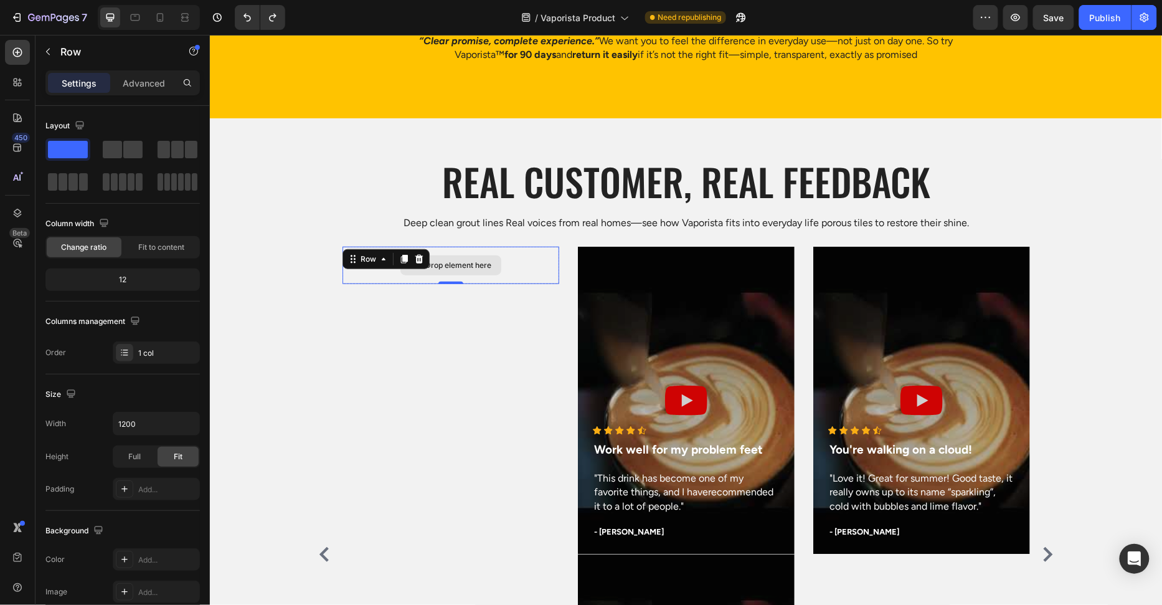
click at [400, 272] on div "Drop element here" at bounding box center [450, 264] width 217 height 37
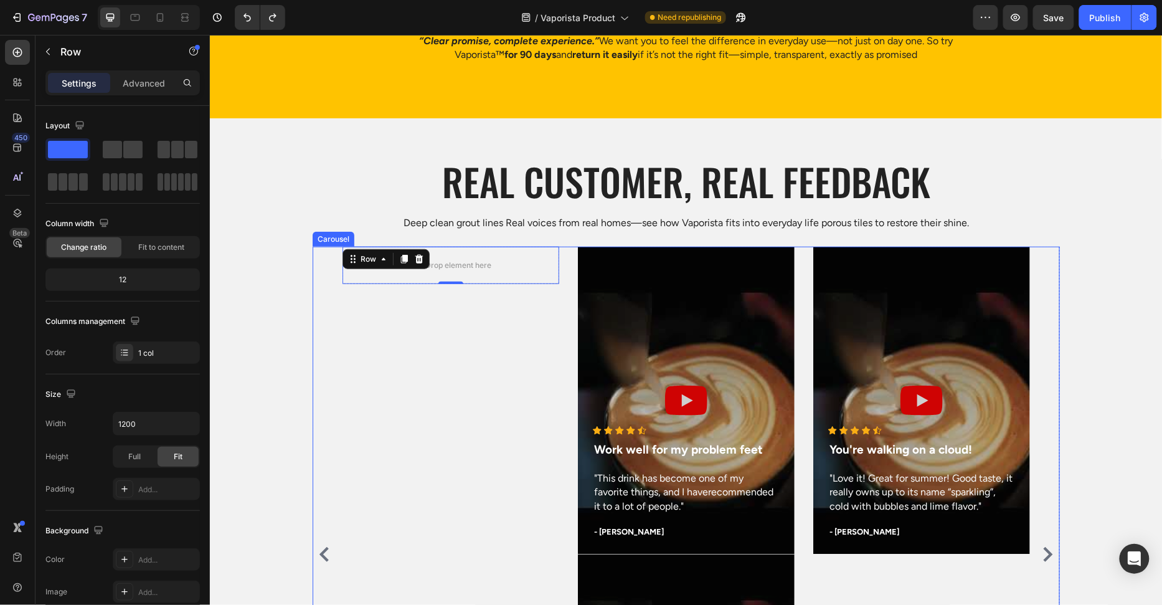
click at [356, 285] on div "Drop element here Row 0" at bounding box center [450, 553] width 217 height 615
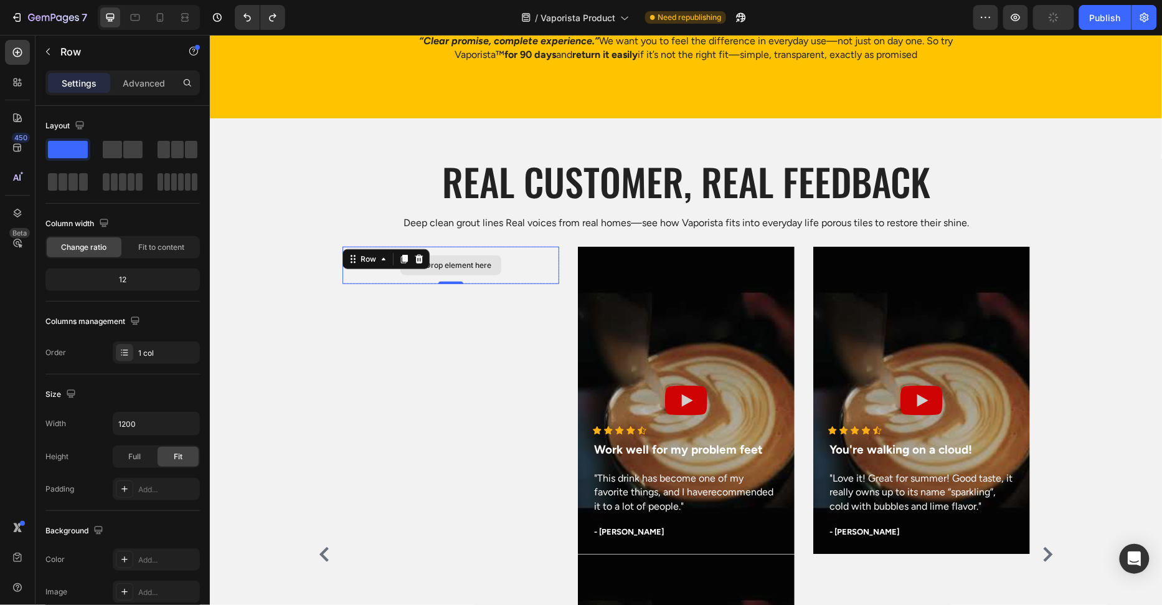
click at [369, 273] on div "Drop element here" at bounding box center [450, 264] width 217 height 37
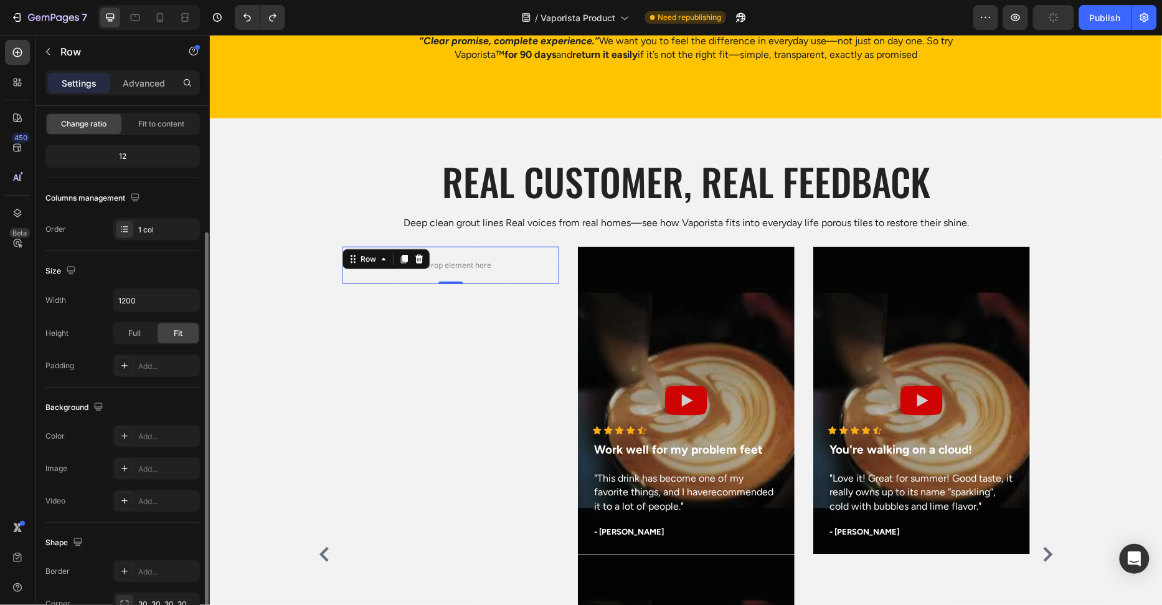
scroll to position [209, 0]
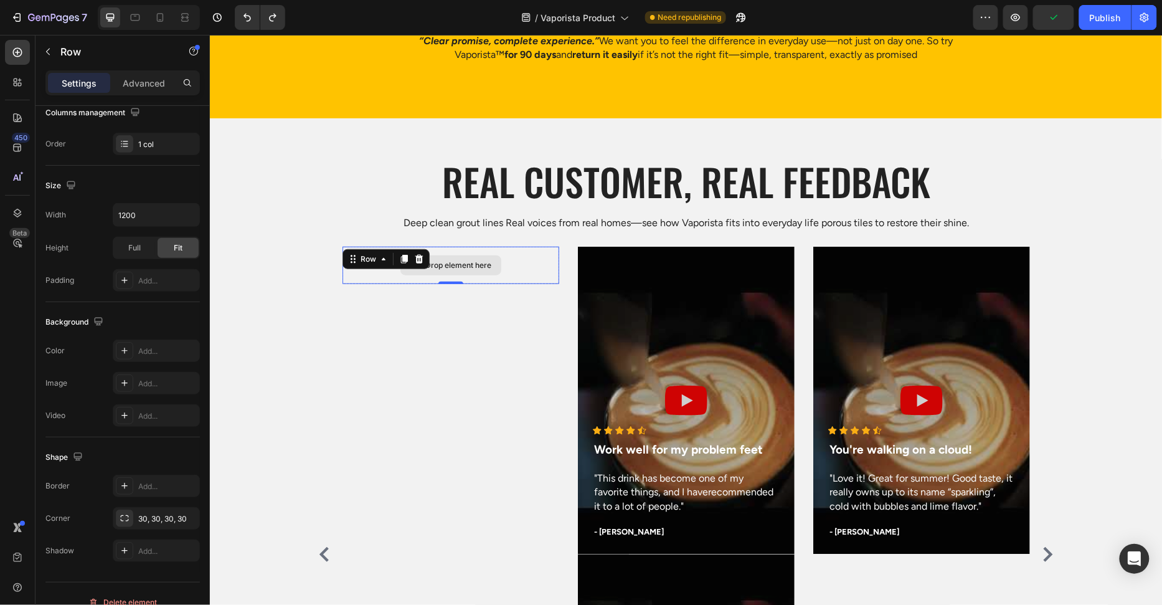
click at [534, 266] on div "Drop element here" at bounding box center [450, 264] width 217 height 37
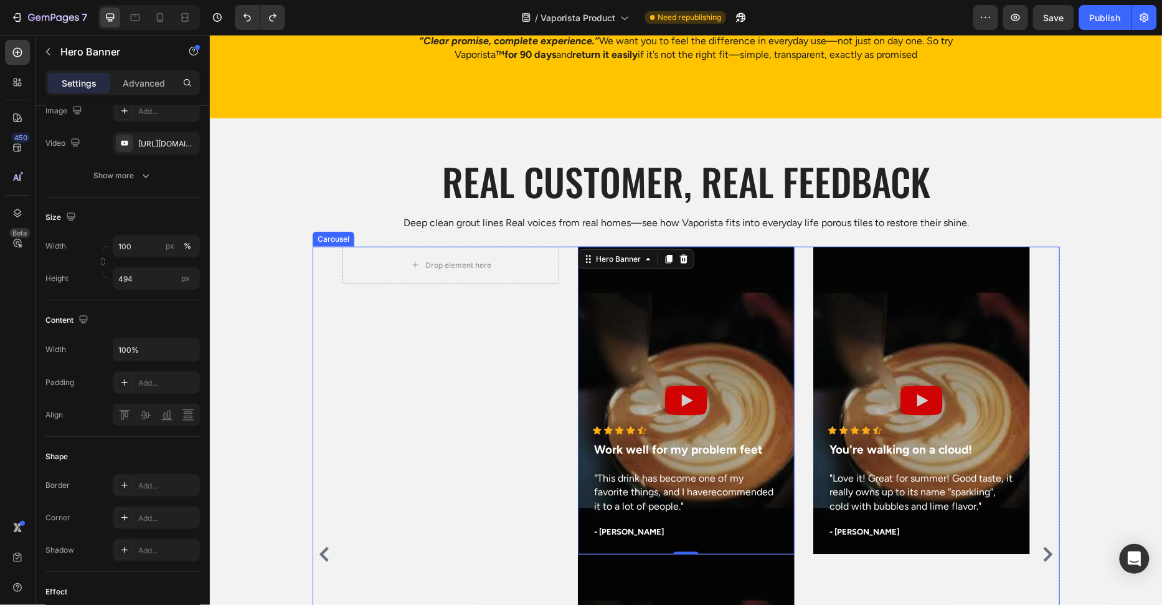
scroll to position [0, 0]
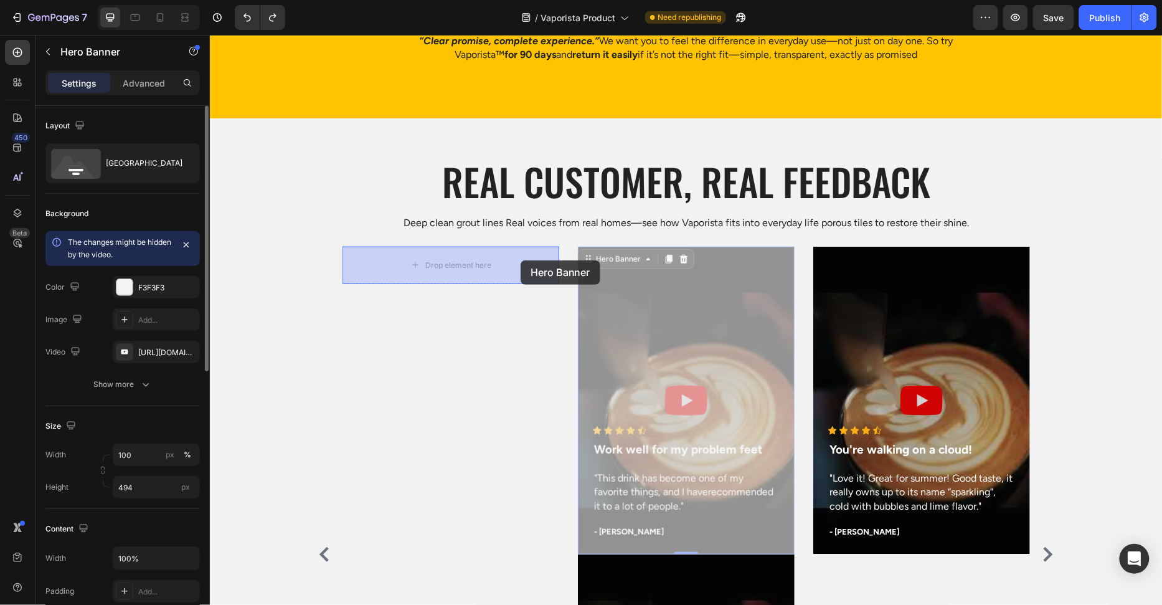
drag, startPoint x: 589, startPoint y: 275, endPoint x: 529, endPoint y: 263, distance: 60.8
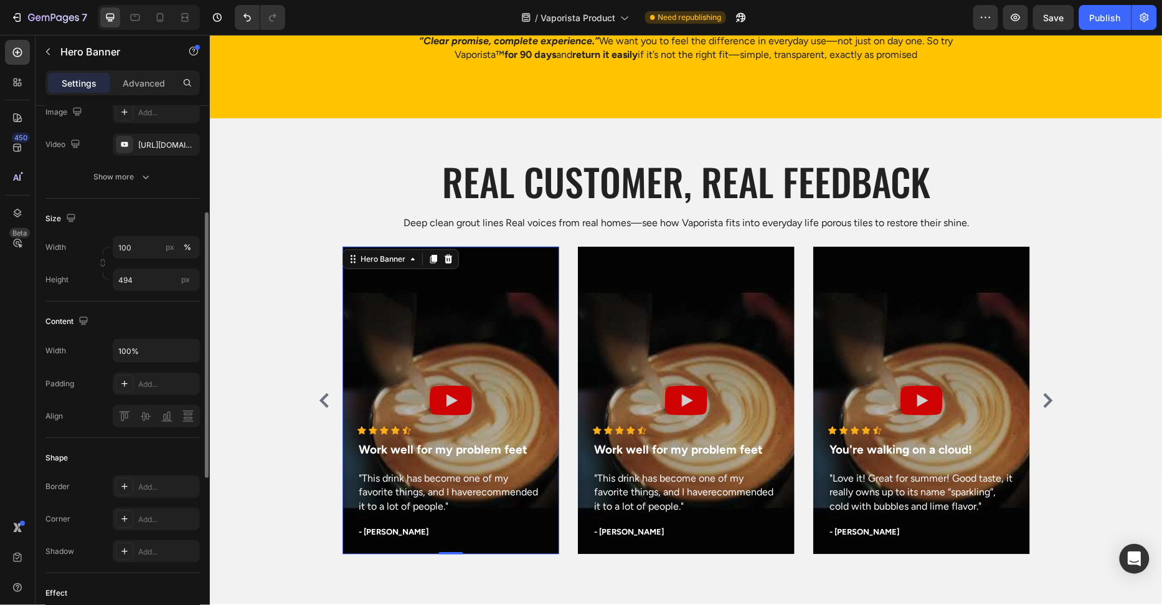
scroll to position [228, 0]
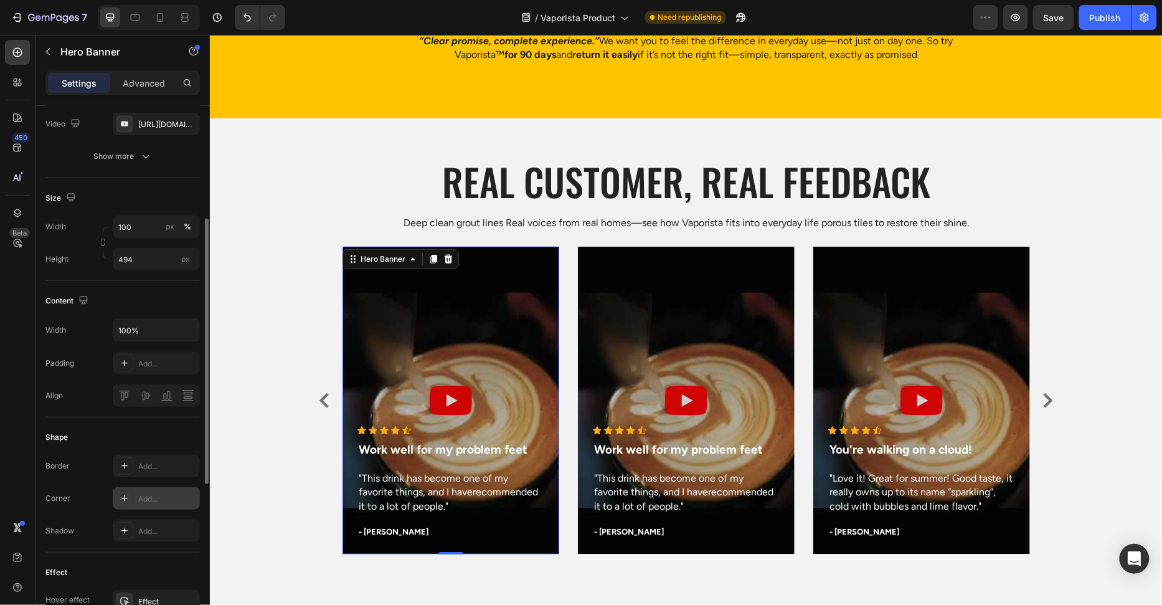
click at [158, 503] on div "Add..." at bounding box center [156, 498] width 87 height 22
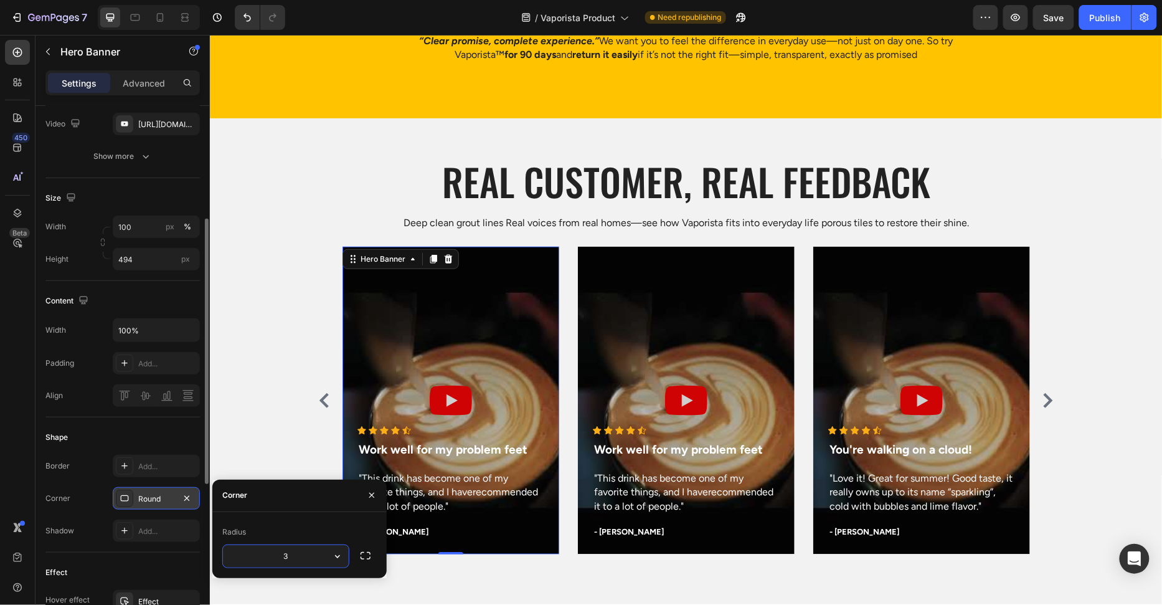
type input "30"
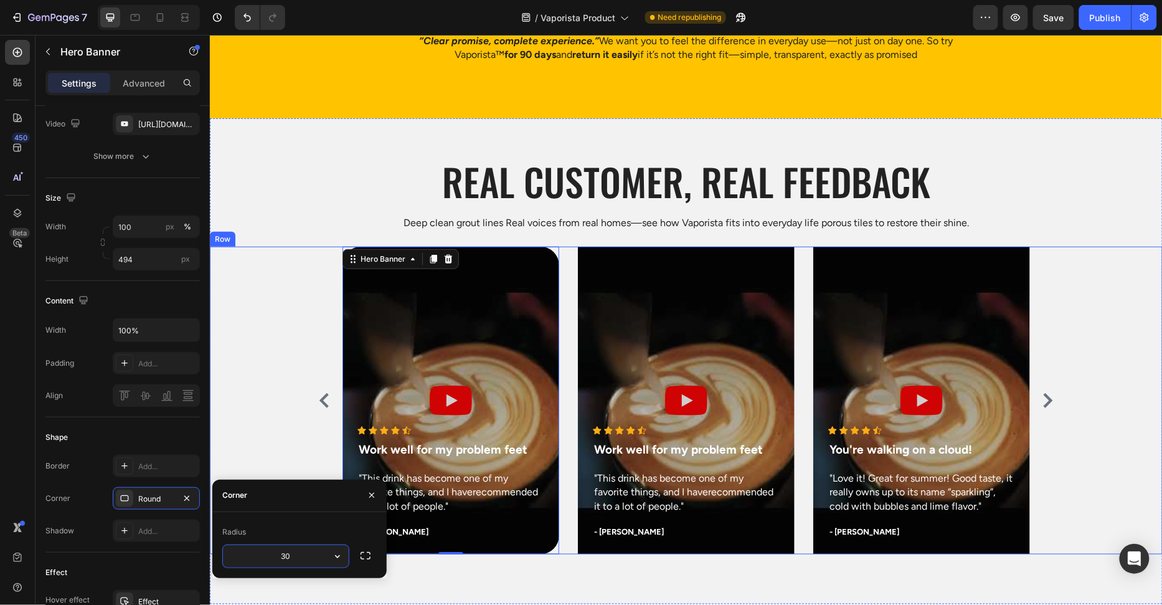
click at [272, 382] on div "Icon Icon Icon Icon Icon Icon List Hoz Work well for my problem feet Text block…" at bounding box center [685, 400] width 953 height 308
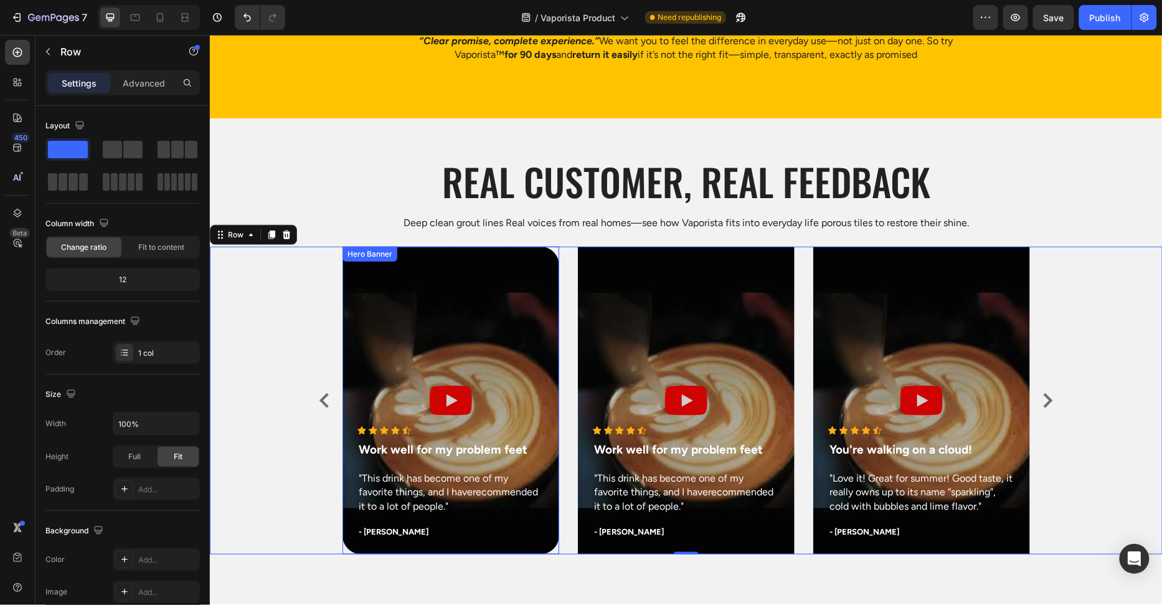
click at [554, 265] on div "Overlay" at bounding box center [450, 400] width 217 height 308
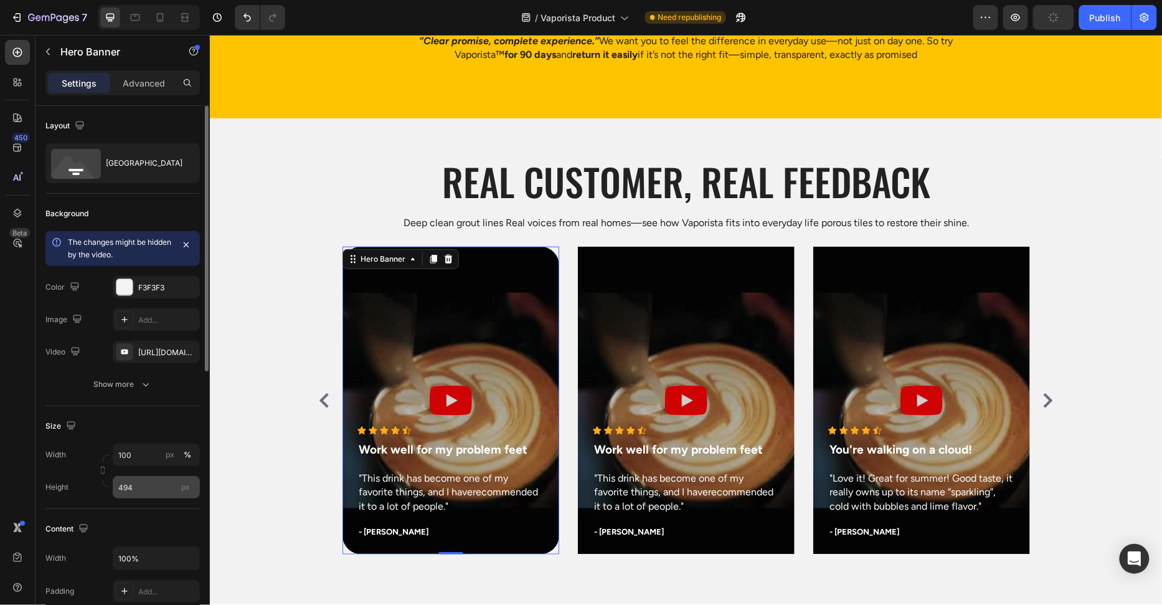
scroll to position [273, 0]
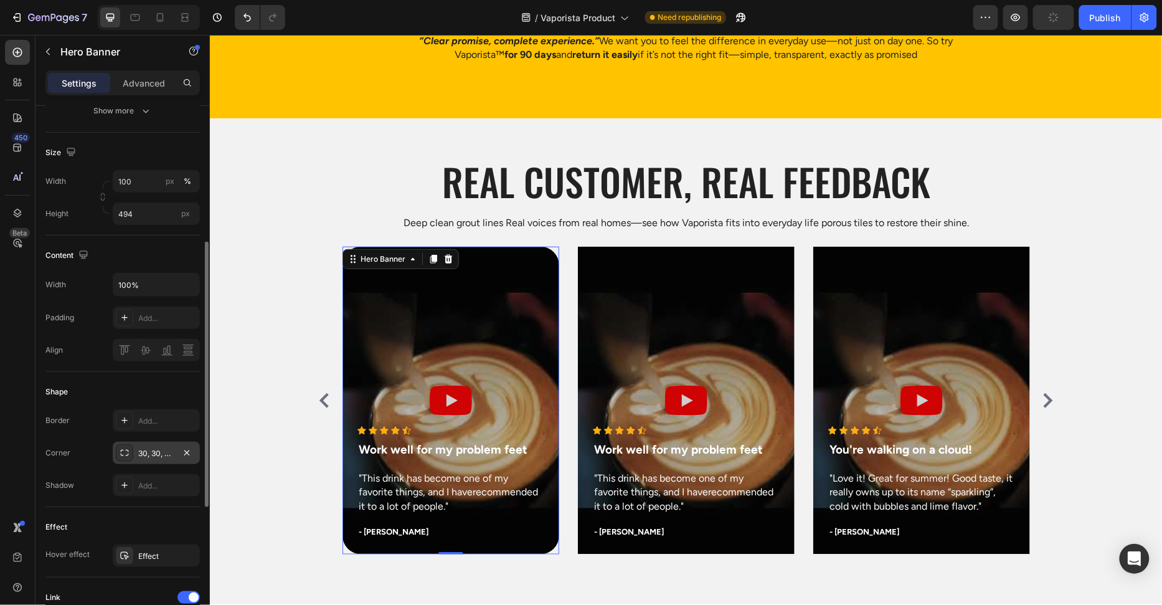
click at [160, 442] on div "30, 30, 30, 30" at bounding box center [156, 453] width 87 height 22
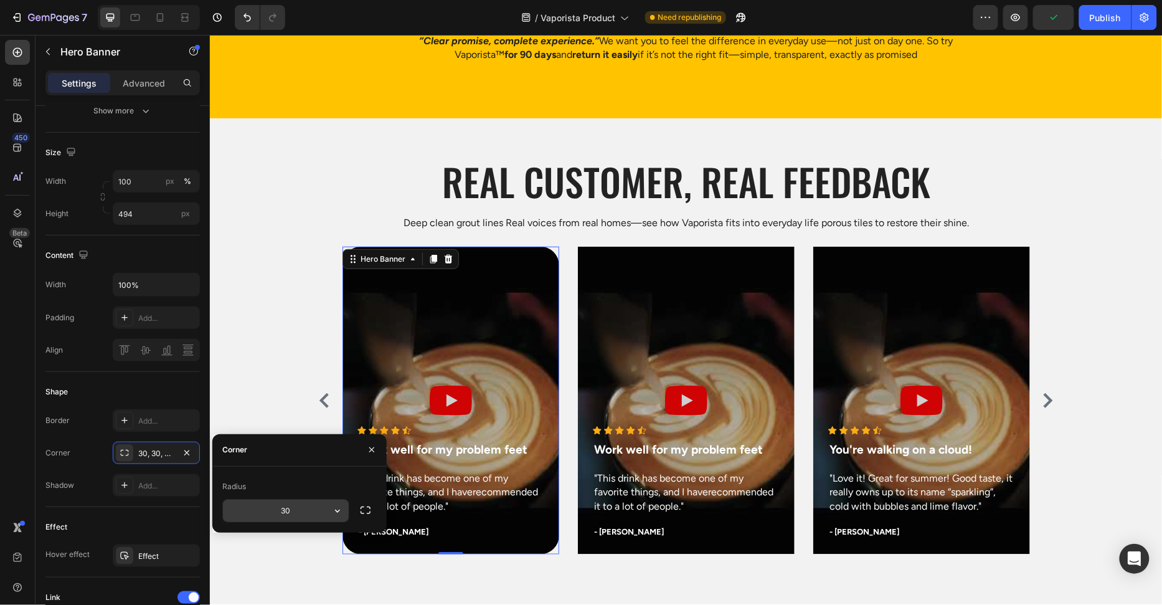
click at [305, 513] on input "30" at bounding box center [286, 511] width 126 height 22
type input "36"
click at [222, 376] on div "Icon Icon Icon Icon Icon Icon List Hoz Work well for my problem feet Text block…" at bounding box center [685, 400] width 953 height 308
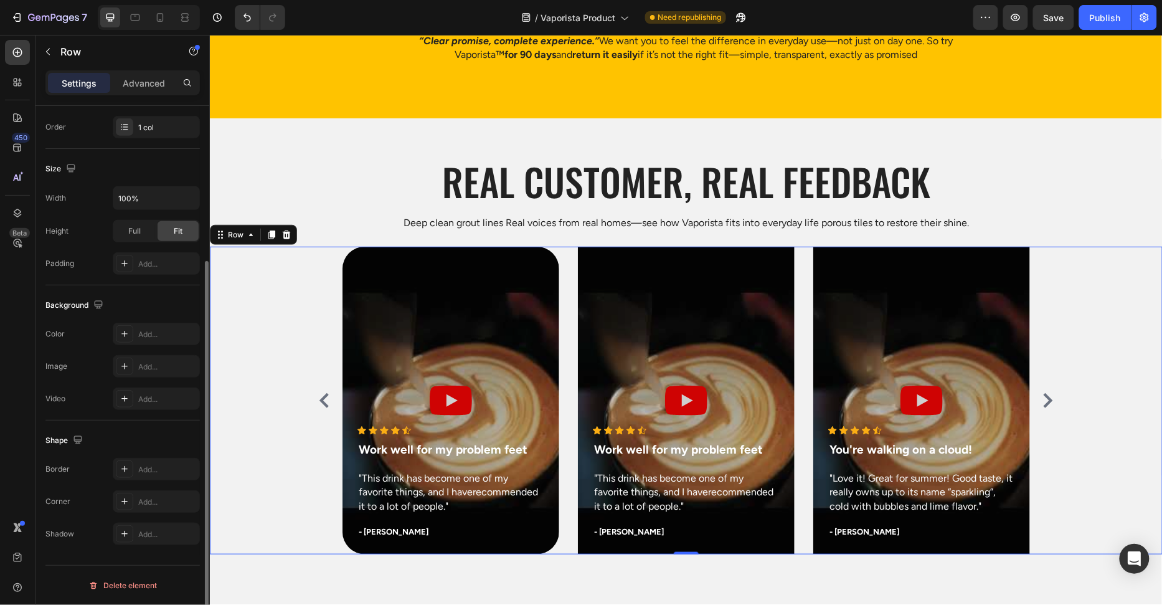
scroll to position [0, 0]
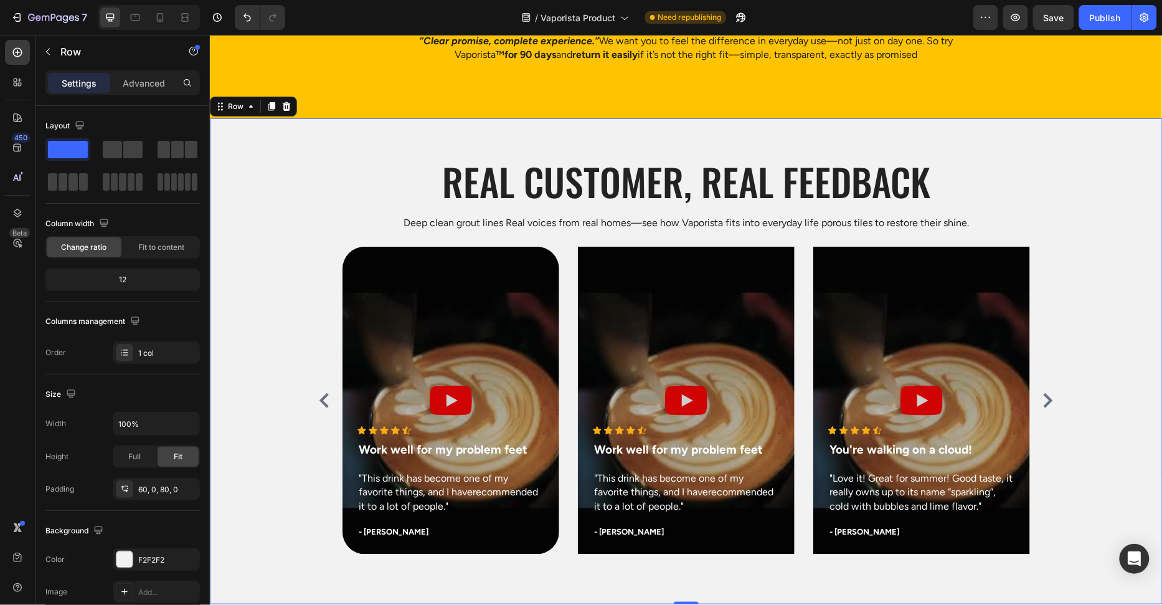
click at [1086, 208] on div "Real customer, Real feedback Heading Deep clean grout lines Real voices from re…" at bounding box center [685, 354] width 953 height 399
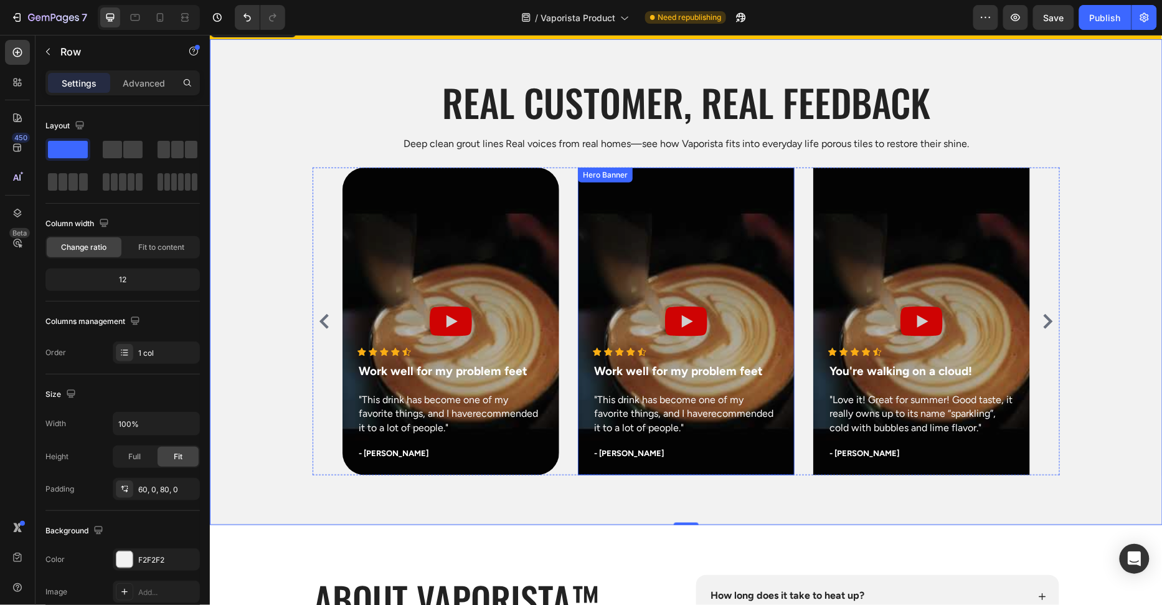
scroll to position [3818, 0]
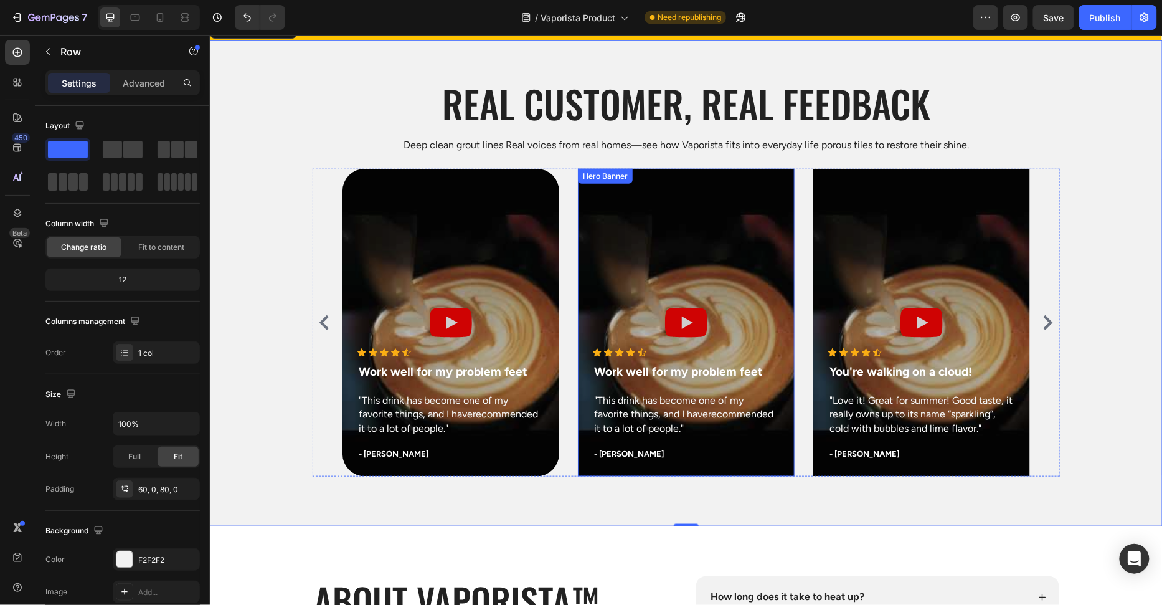
click at [758, 179] on div "Overlay" at bounding box center [685, 322] width 217 height 308
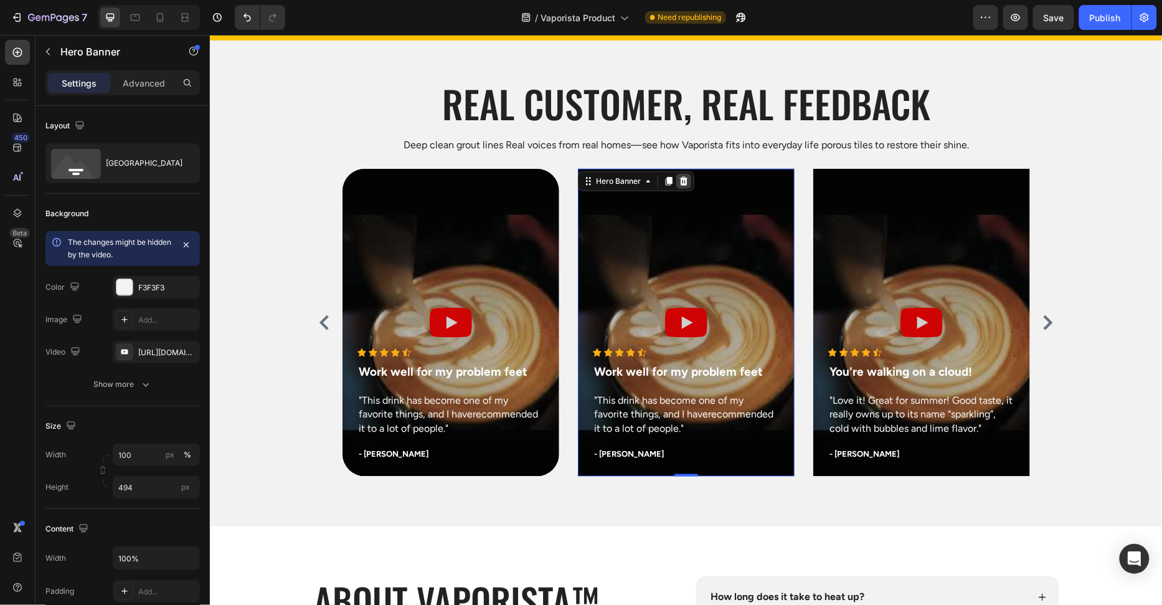
click at [685, 181] on icon at bounding box center [684, 180] width 8 height 9
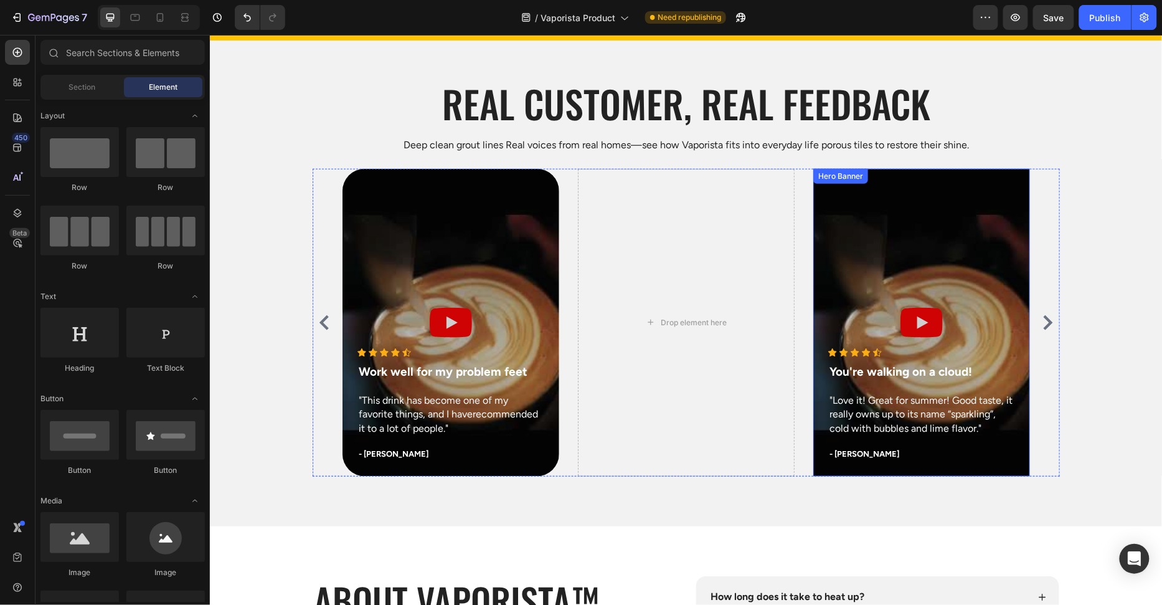
click at [844, 179] on div "Hero Banner" at bounding box center [840, 175] width 50 height 11
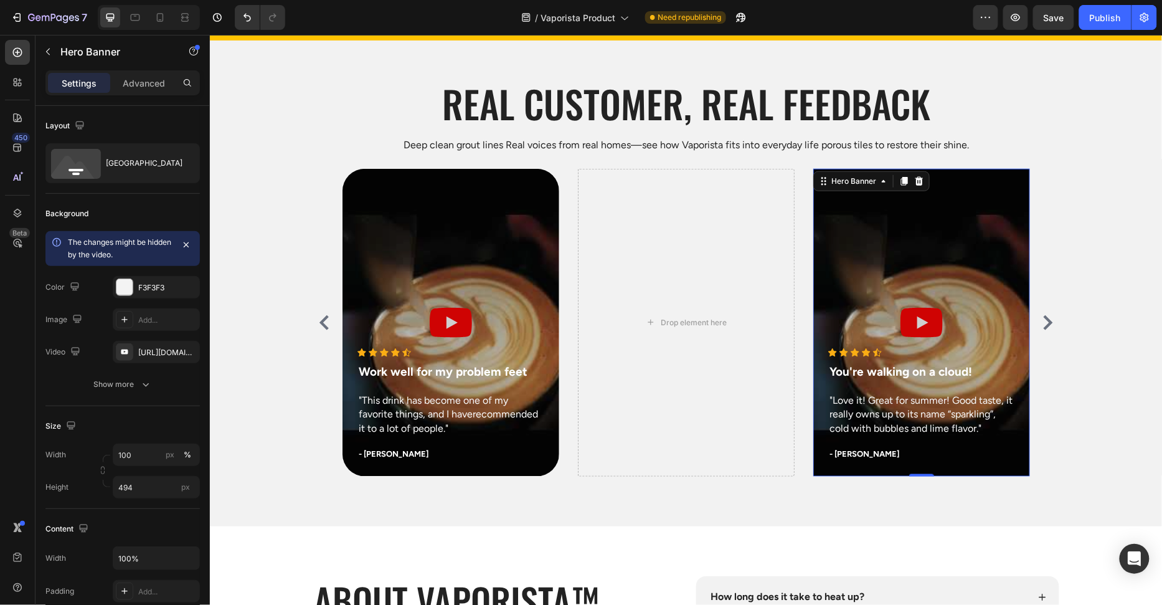
click at [974, 172] on div "Overlay" at bounding box center [921, 322] width 217 height 308
click at [961, 185] on div "Overlay" at bounding box center [921, 322] width 217 height 308
click at [919, 181] on icon at bounding box center [919, 181] width 10 height 10
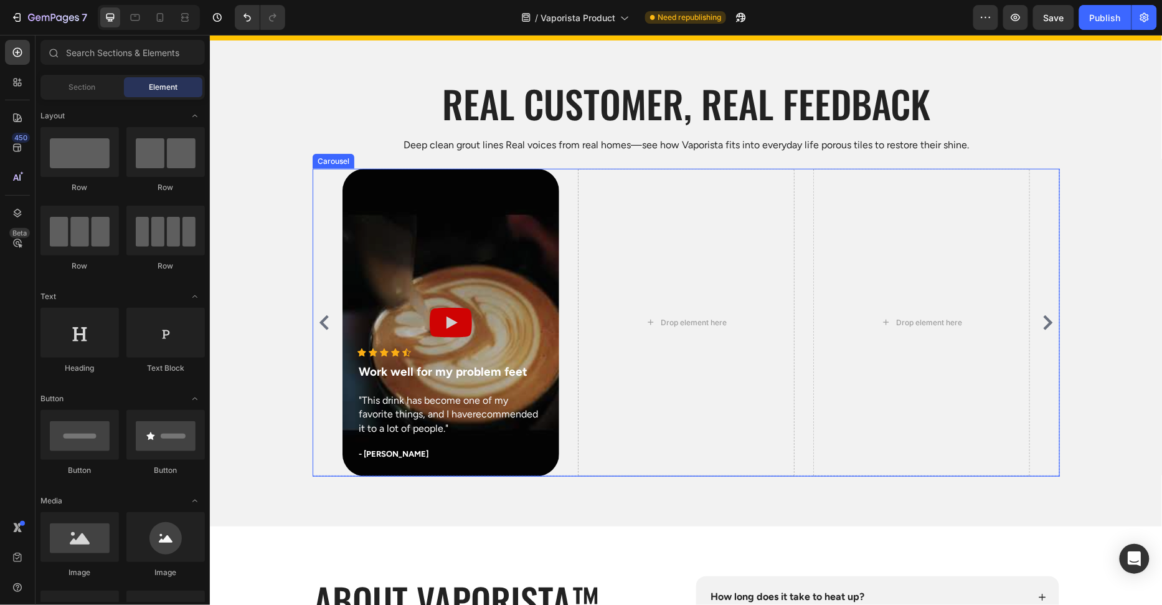
click at [567, 186] on div "Icon Icon Icon Icon Icon Icon List Hoz Work well for my problem feet Text block…" at bounding box center [686, 322] width 688 height 308
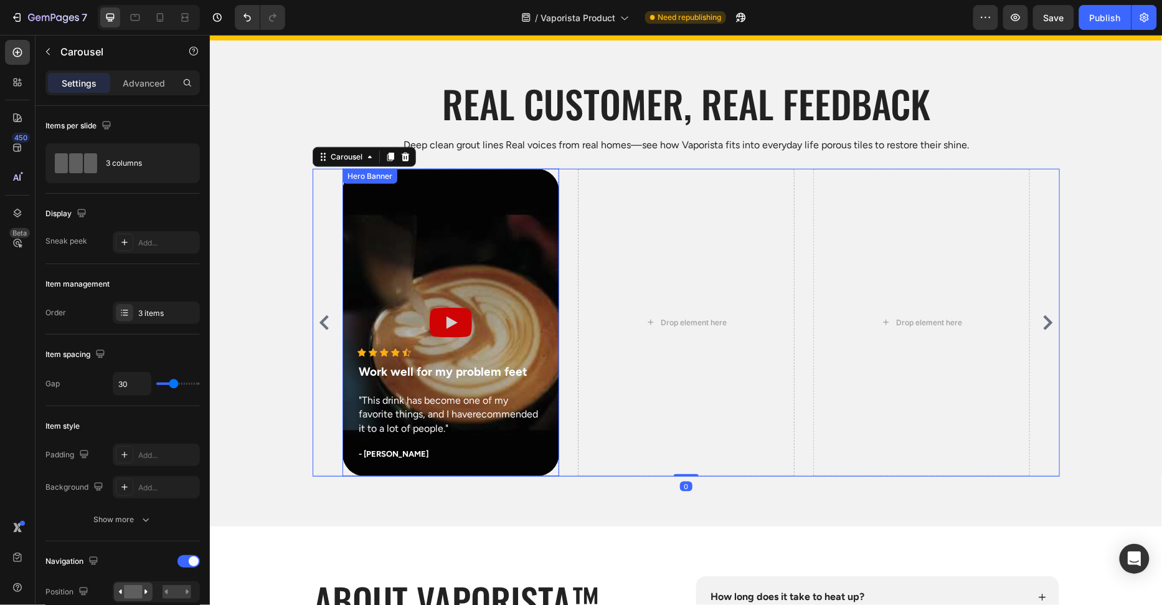
click at [544, 178] on div "Overlay" at bounding box center [450, 322] width 217 height 308
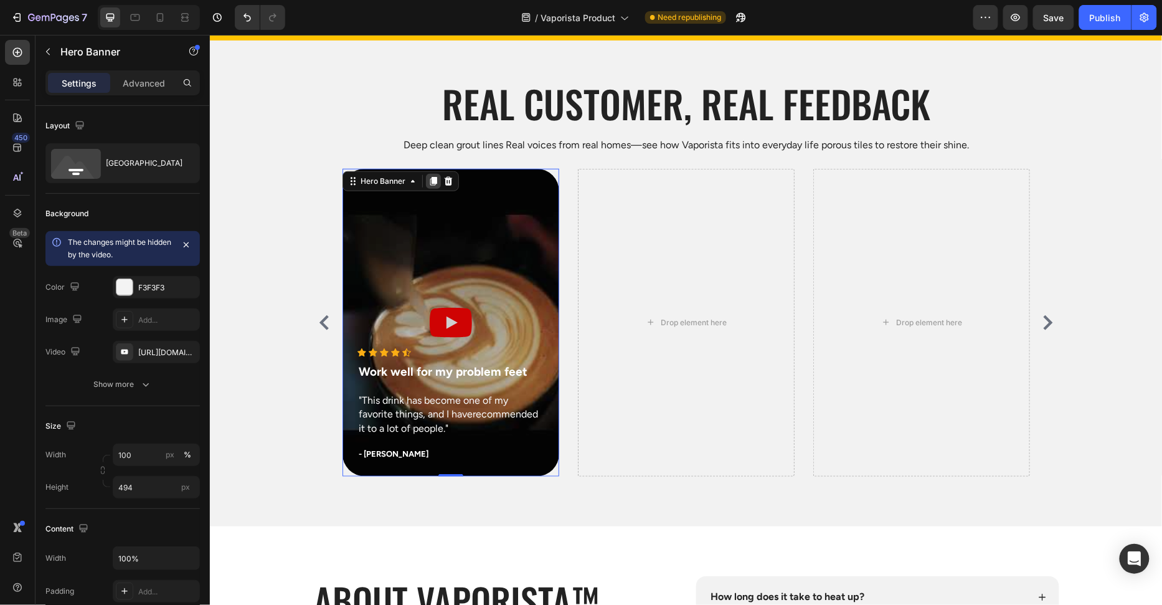
click at [425, 180] on div at bounding box center [432, 180] width 15 height 15
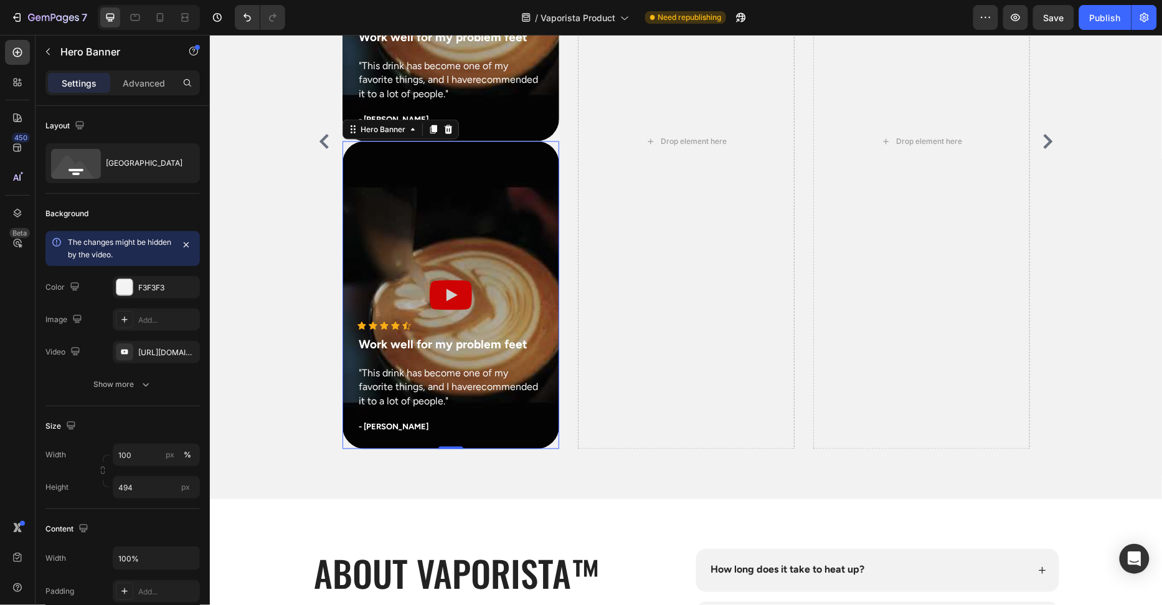
scroll to position [4075, 0]
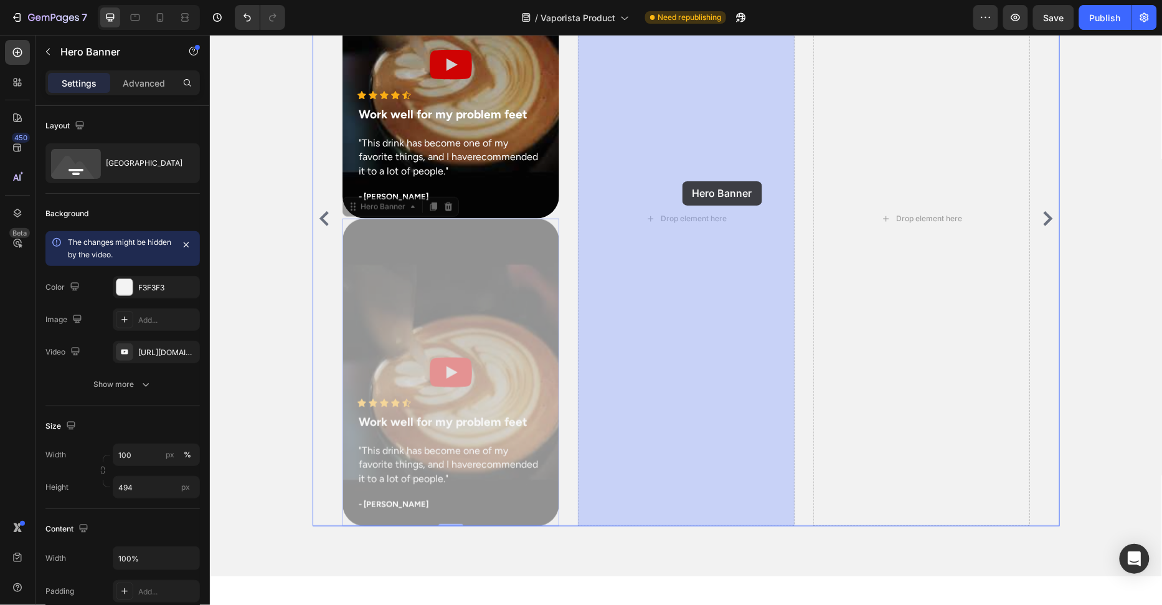
drag, startPoint x: 528, startPoint y: 250, endPoint x: 682, endPoint y: 181, distance: 168.7
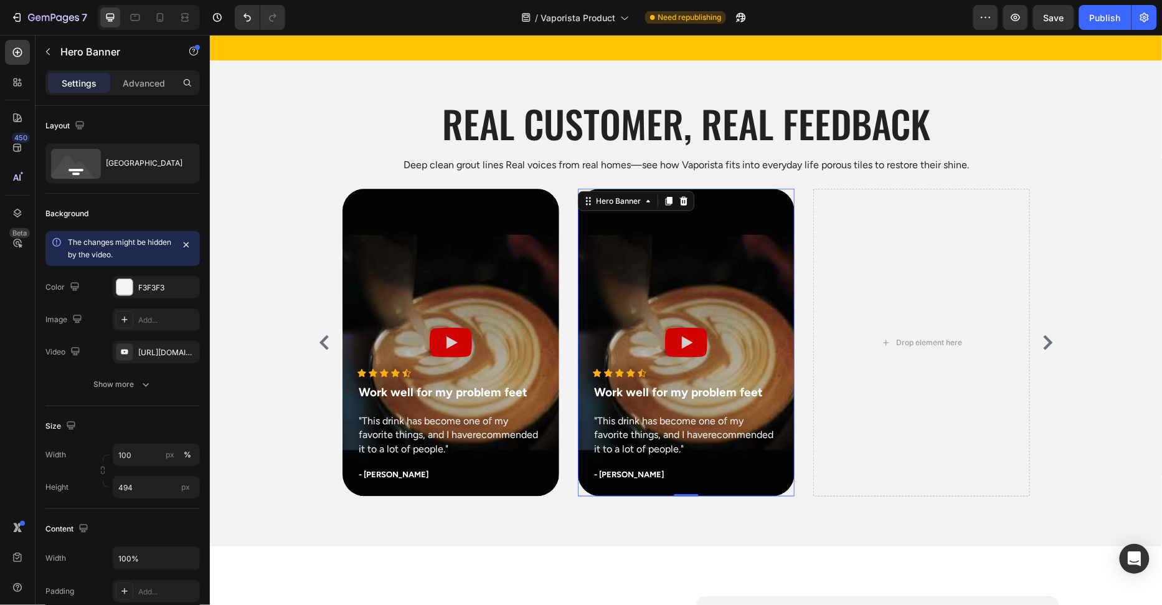
scroll to position [3772, 0]
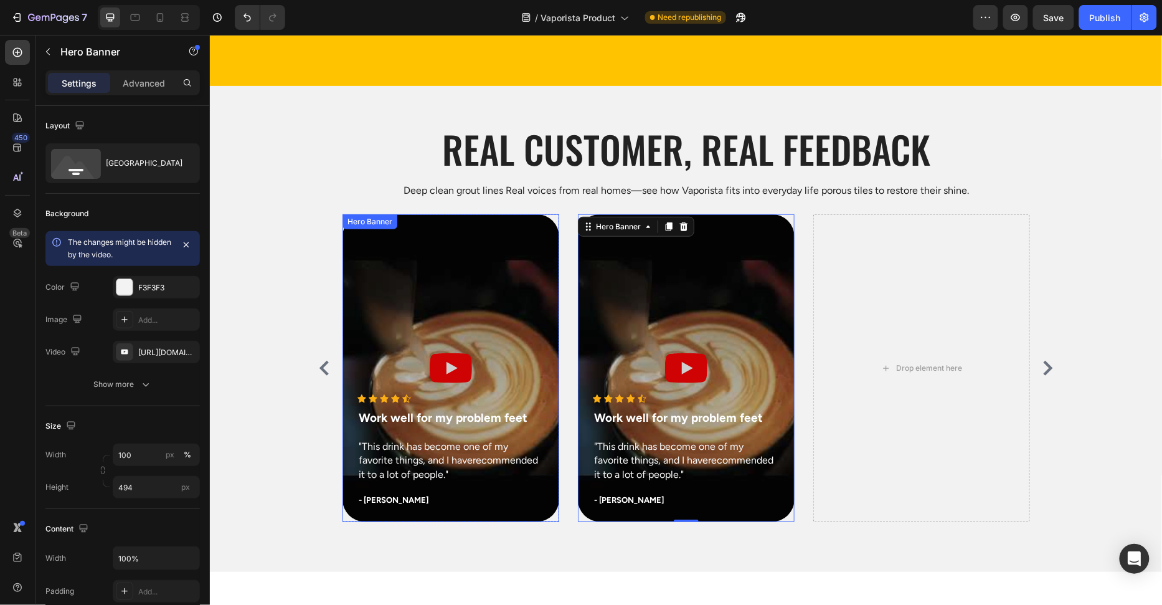
click at [534, 236] on div "Overlay" at bounding box center [450, 368] width 217 height 308
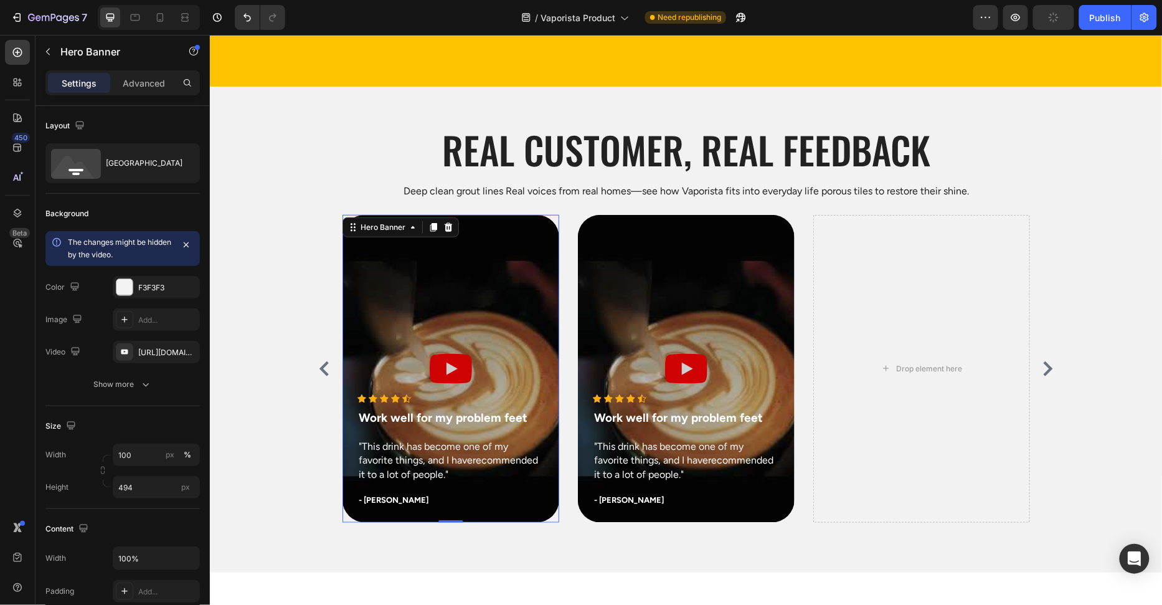
click at [430, 222] on icon at bounding box center [433, 227] width 10 height 10
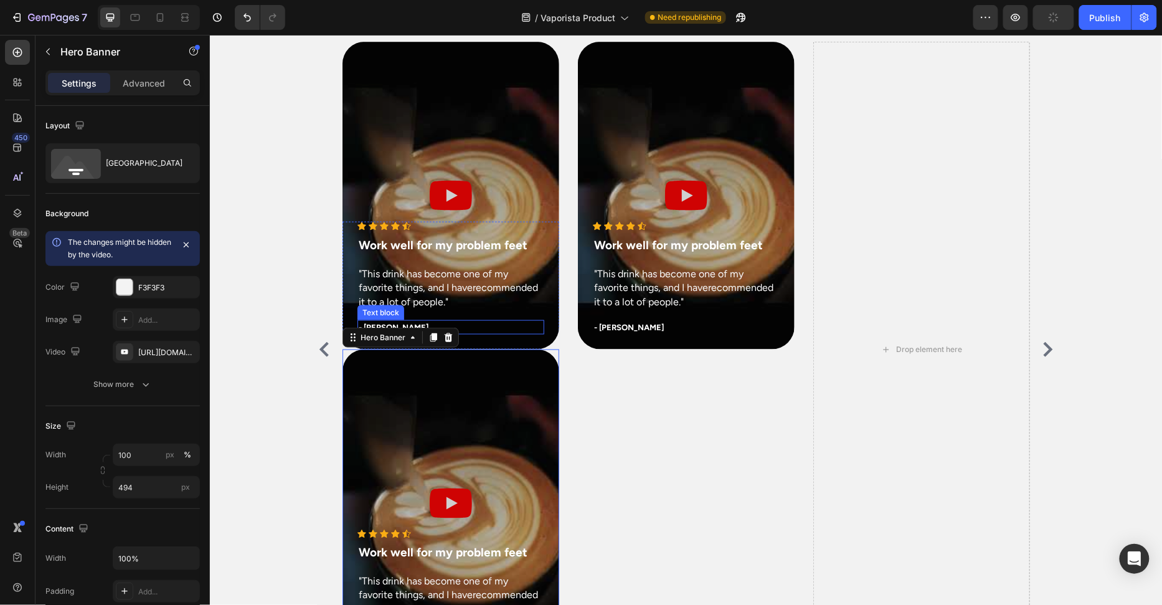
scroll to position [3888, 0]
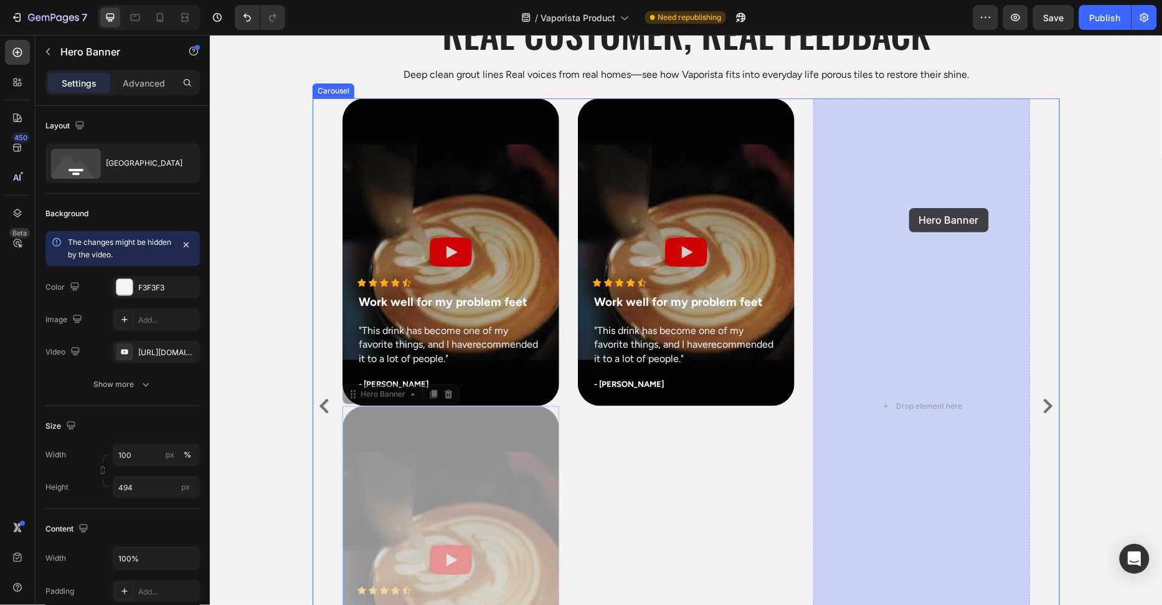
drag, startPoint x: 644, startPoint y: 386, endPoint x: 909, endPoint y: 207, distance: 319.4
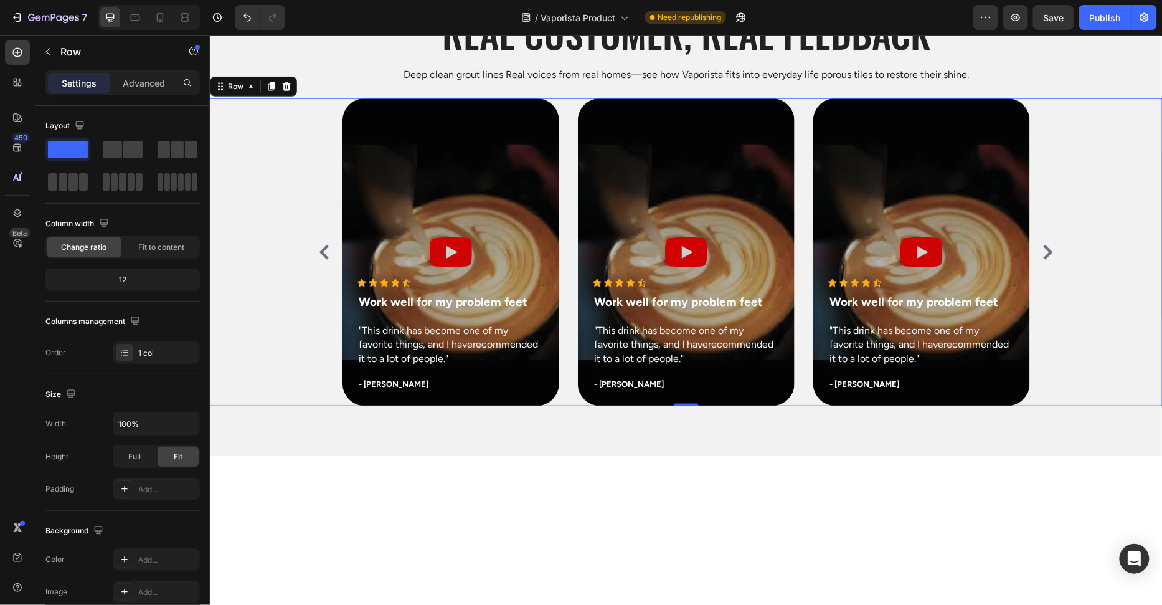
click at [1143, 286] on div "Icon Icon Icon Icon Icon Icon List Hoz Work well for my problem feet Text block…" at bounding box center [685, 252] width 953 height 308
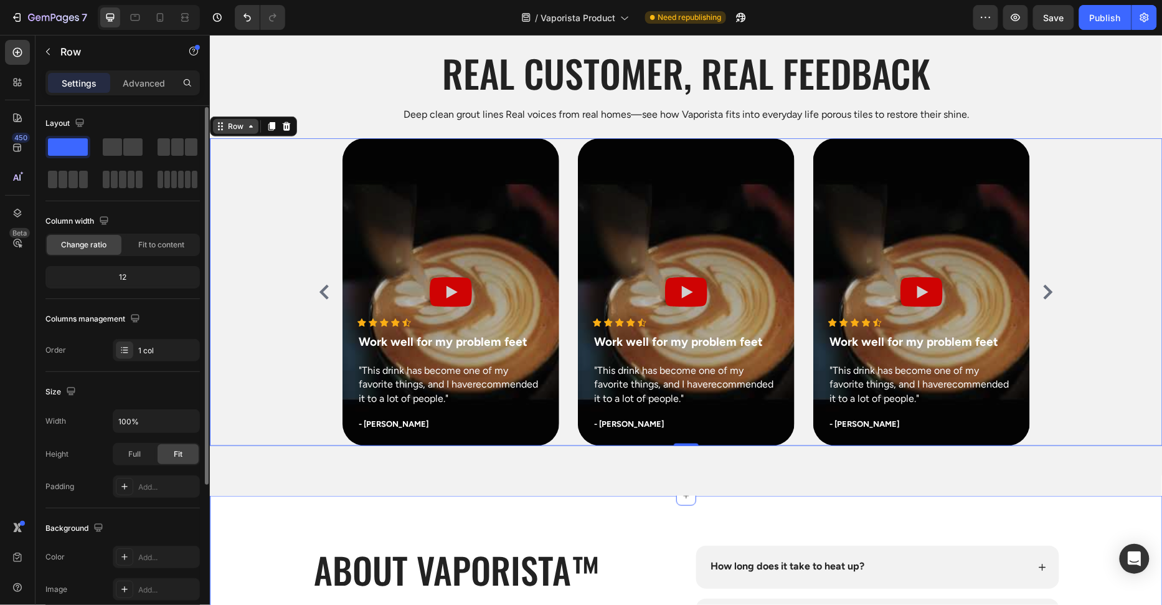
scroll to position [3647, 0]
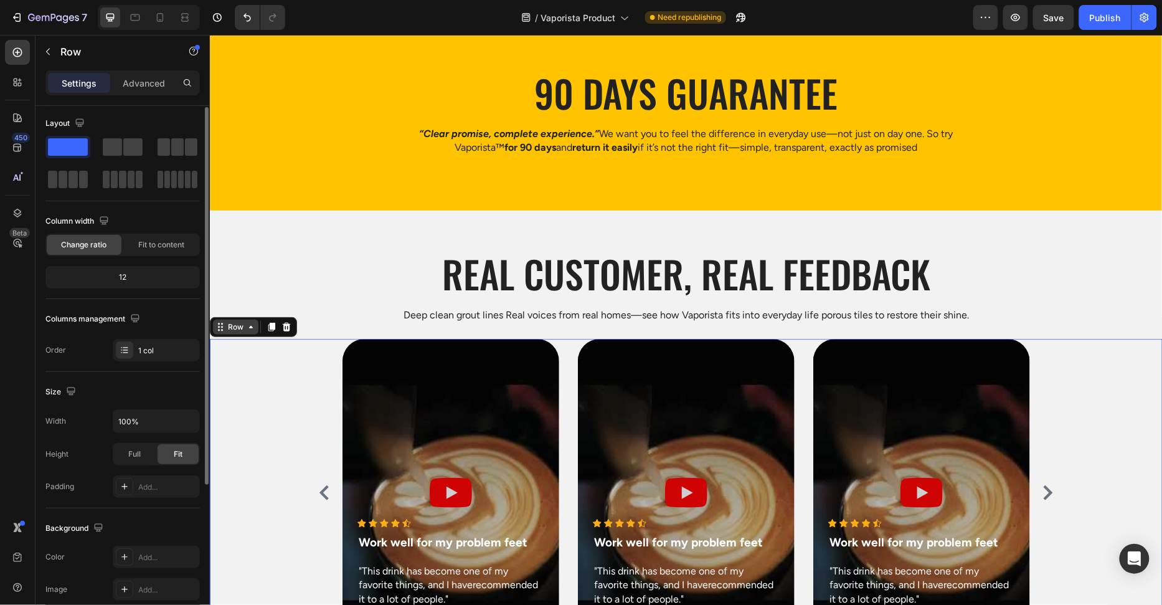
click at [242, 331] on div "Row" at bounding box center [234, 326] width 45 height 15
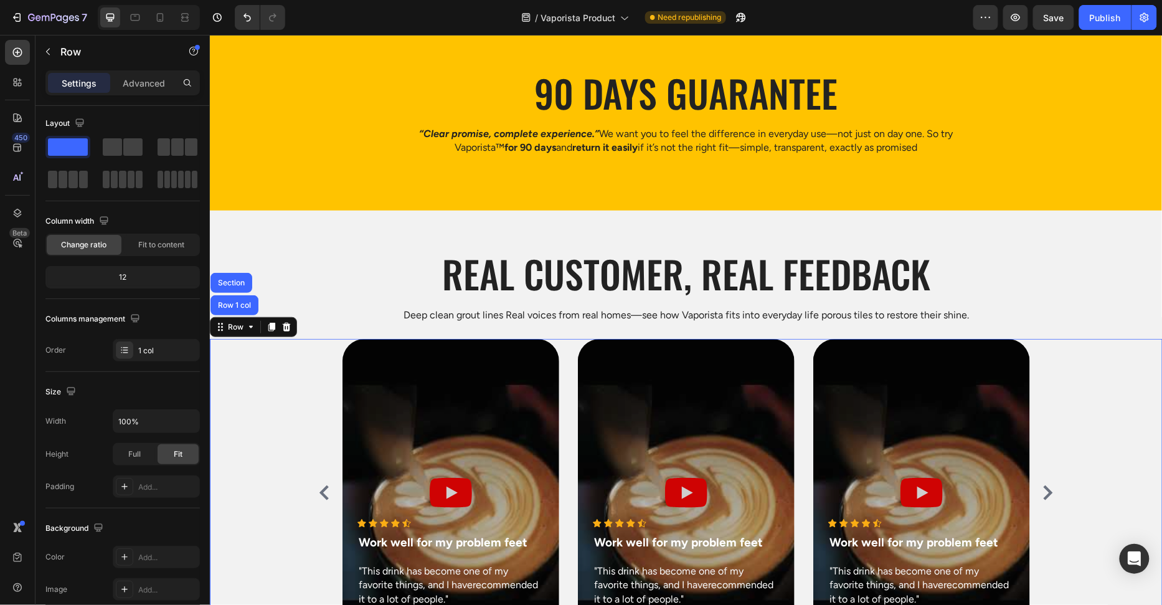
click at [260, 369] on div "Icon Icon Icon Icon Icon Icon List Hoz Work well for my problem feet Text block…" at bounding box center [685, 492] width 953 height 308
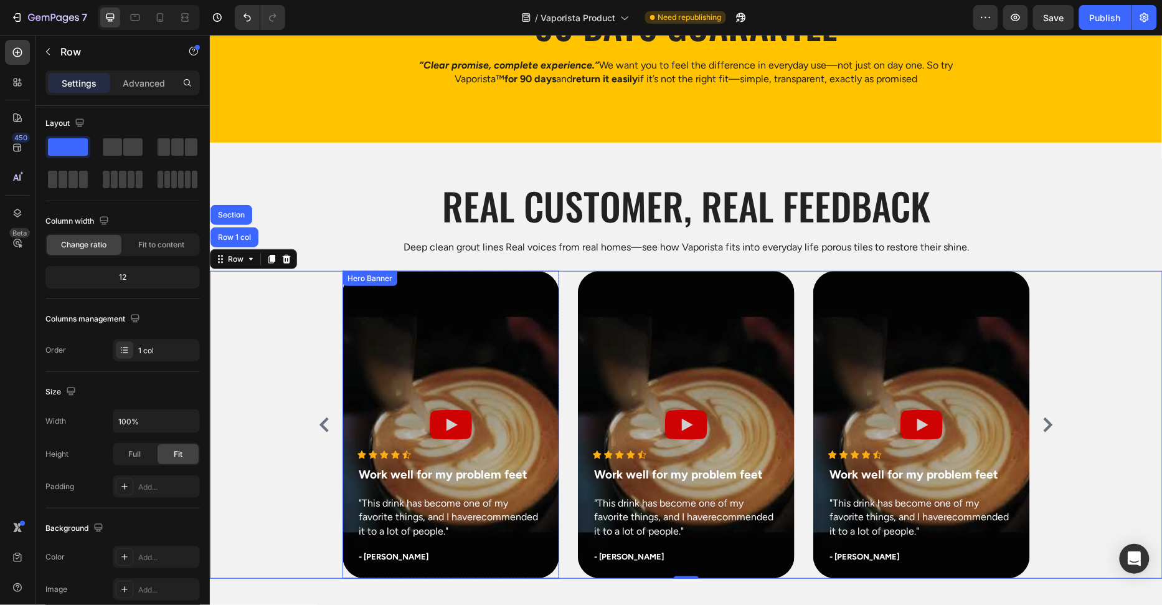
scroll to position [3793, 0]
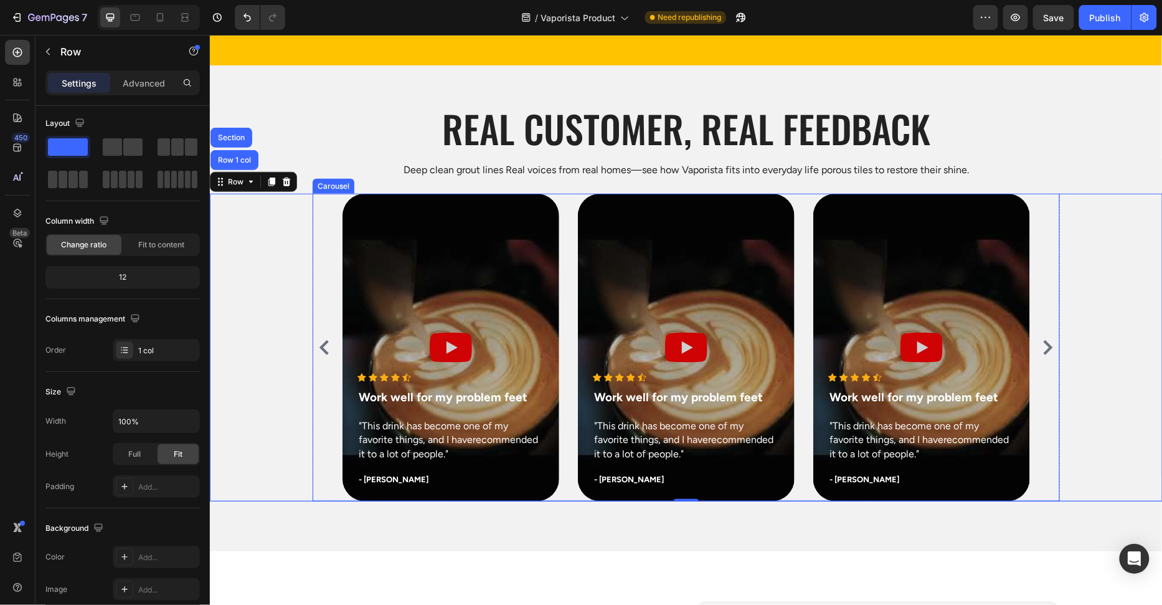
click at [575, 308] on div "Icon Icon Icon Icon Icon Icon List Hoz Work well for my problem feet Text block…" at bounding box center [686, 347] width 688 height 308
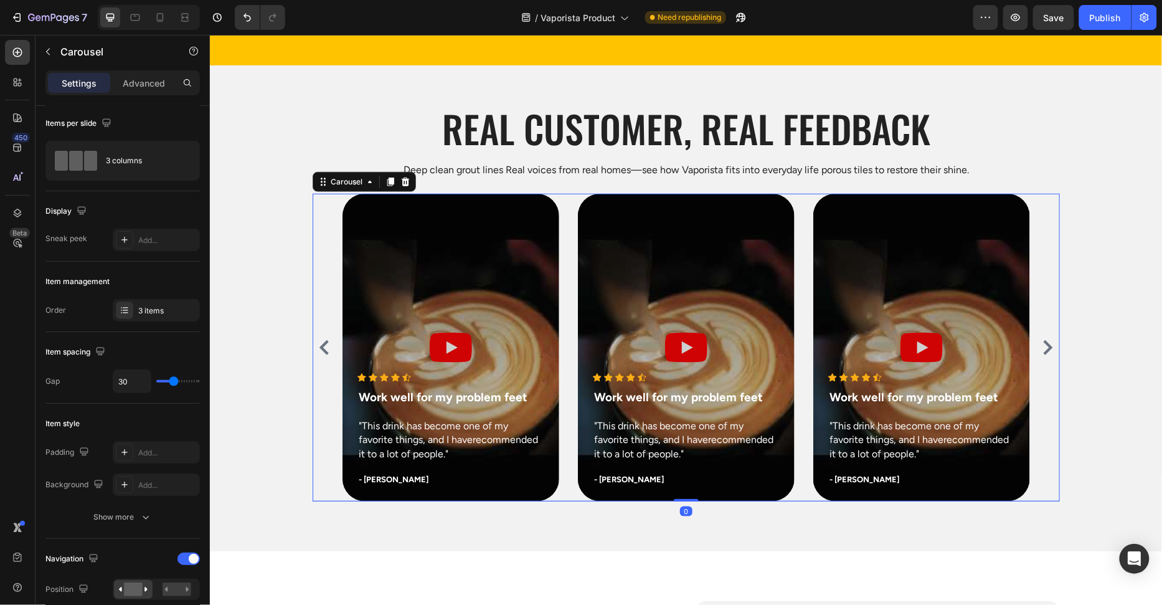
scroll to position [0, 0]
click at [153, 303] on div "3 items" at bounding box center [156, 312] width 87 height 22
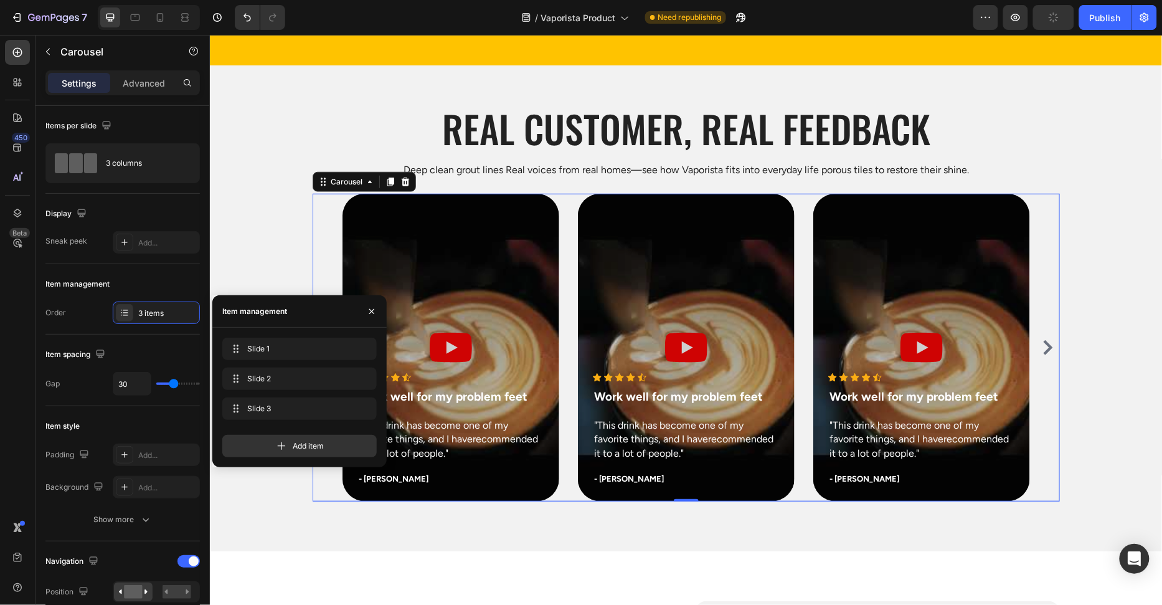
click at [289, 457] on div "Add item" at bounding box center [299, 441] width 154 height 32
click at [291, 454] on div "Add item" at bounding box center [299, 446] width 154 height 22
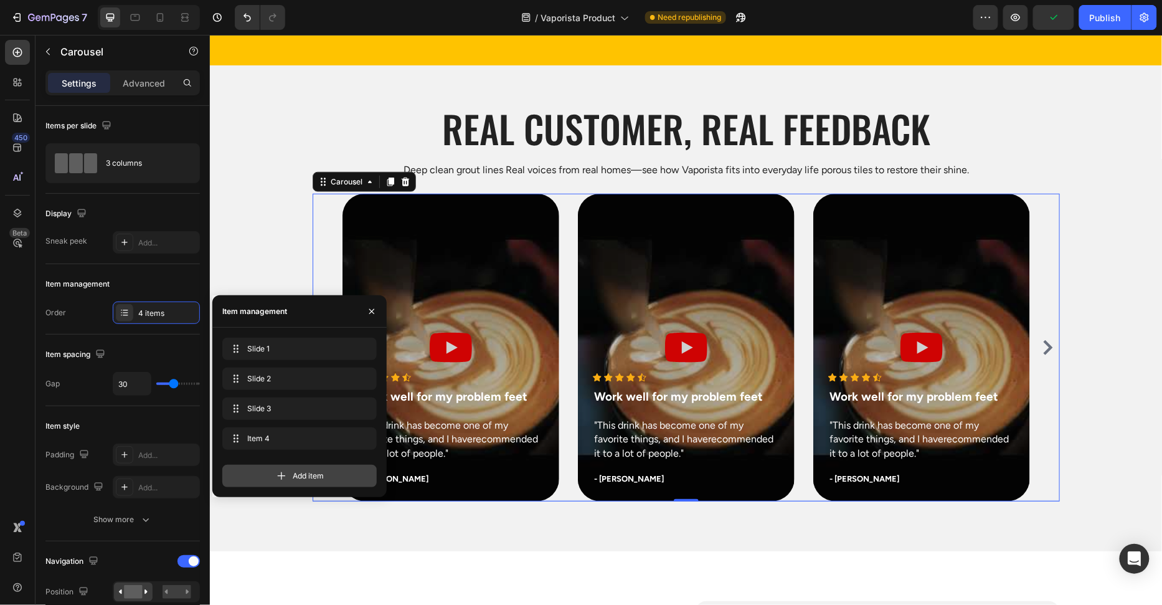
click at [288, 470] on div "Add item" at bounding box center [299, 476] width 154 height 22
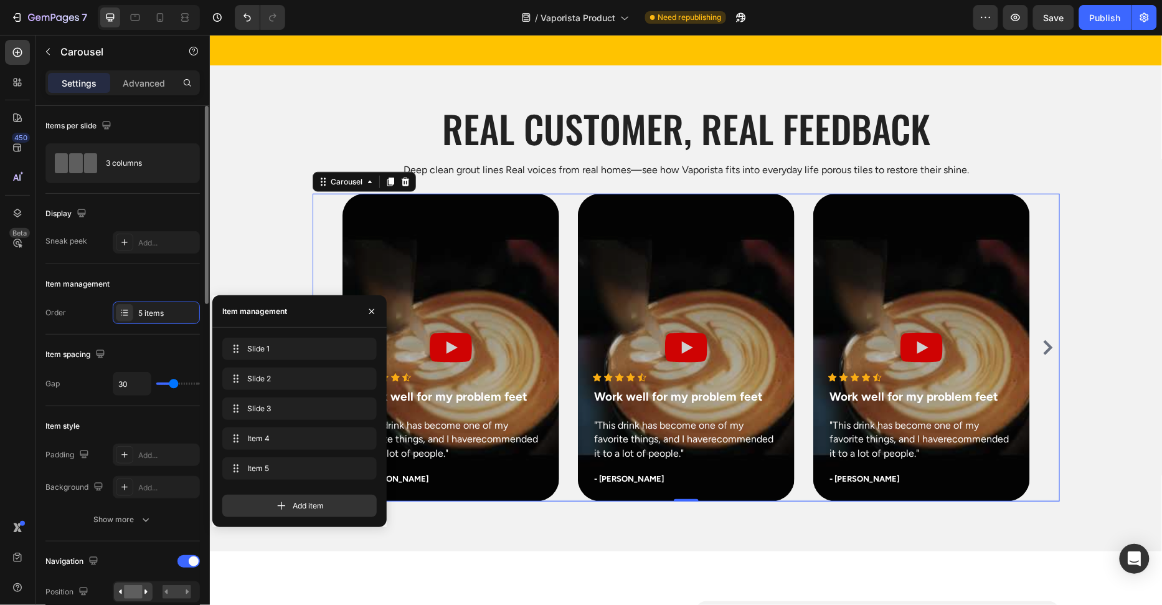
click at [163, 348] on div "Item spacing" at bounding box center [122, 354] width 154 height 20
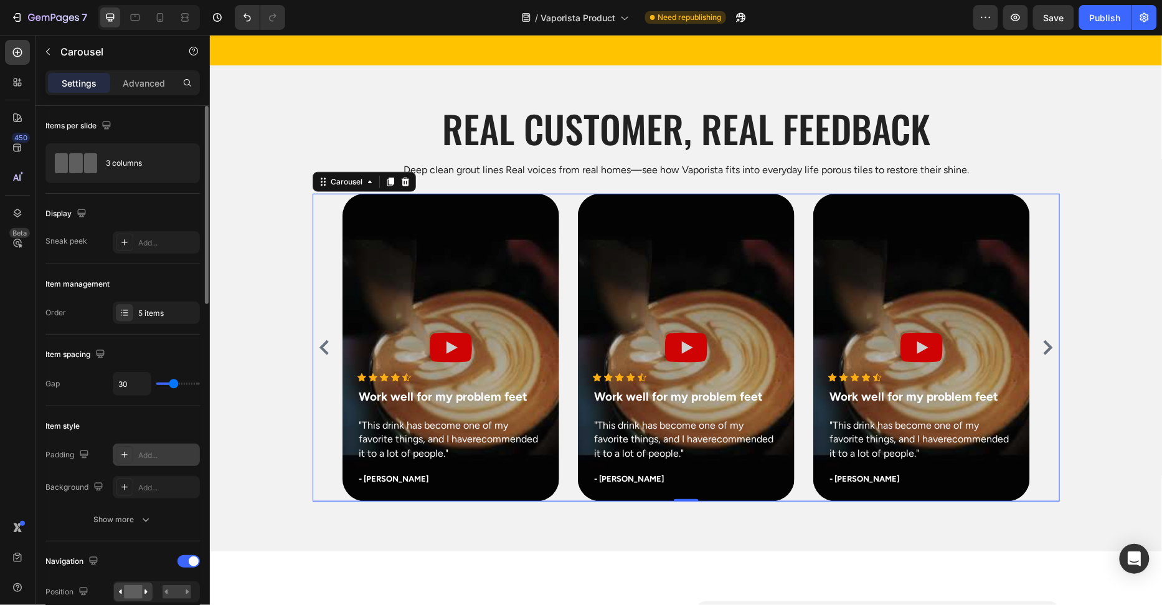
scroll to position [21, 0]
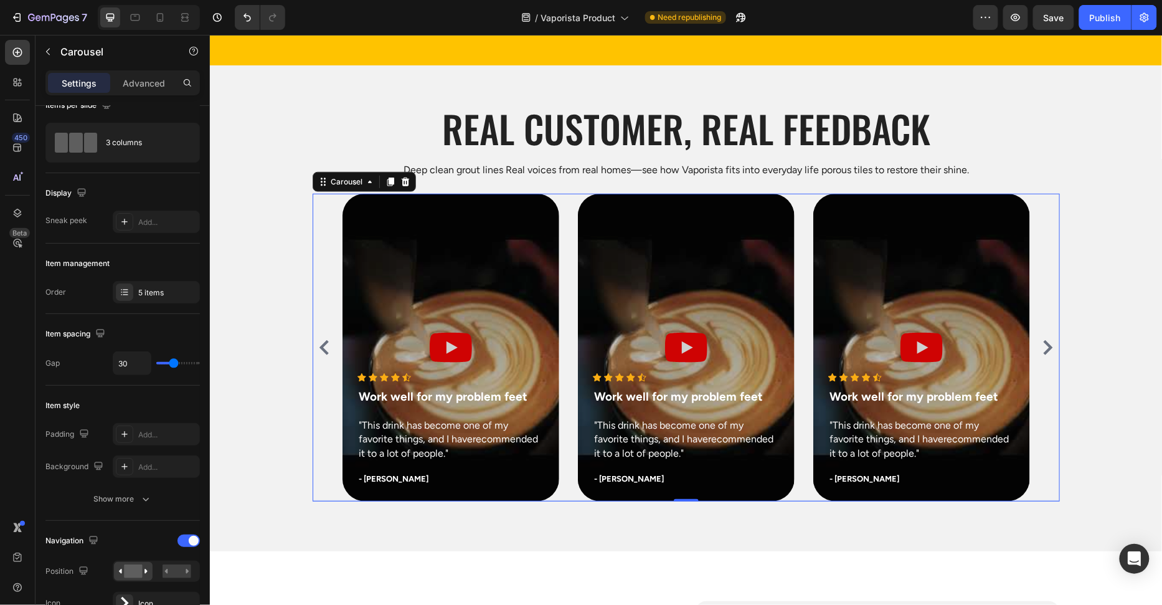
click at [1044, 343] on icon "Carousel Next Arrow" at bounding box center [1047, 346] width 15 height 15
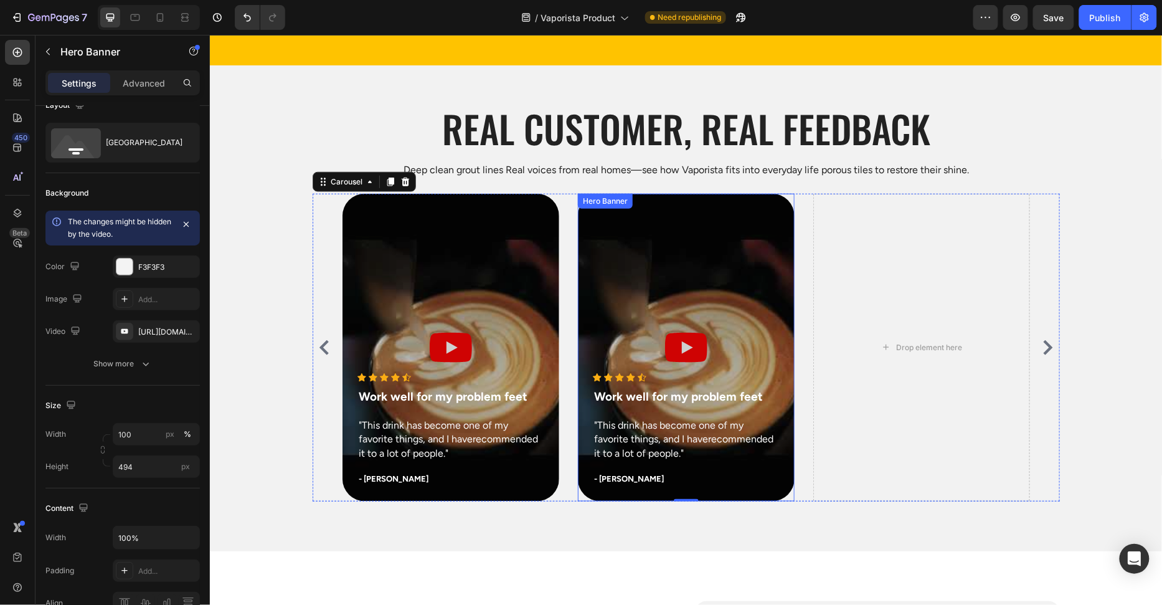
click at [747, 232] on div "Overlay" at bounding box center [685, 347] width 217 height 308
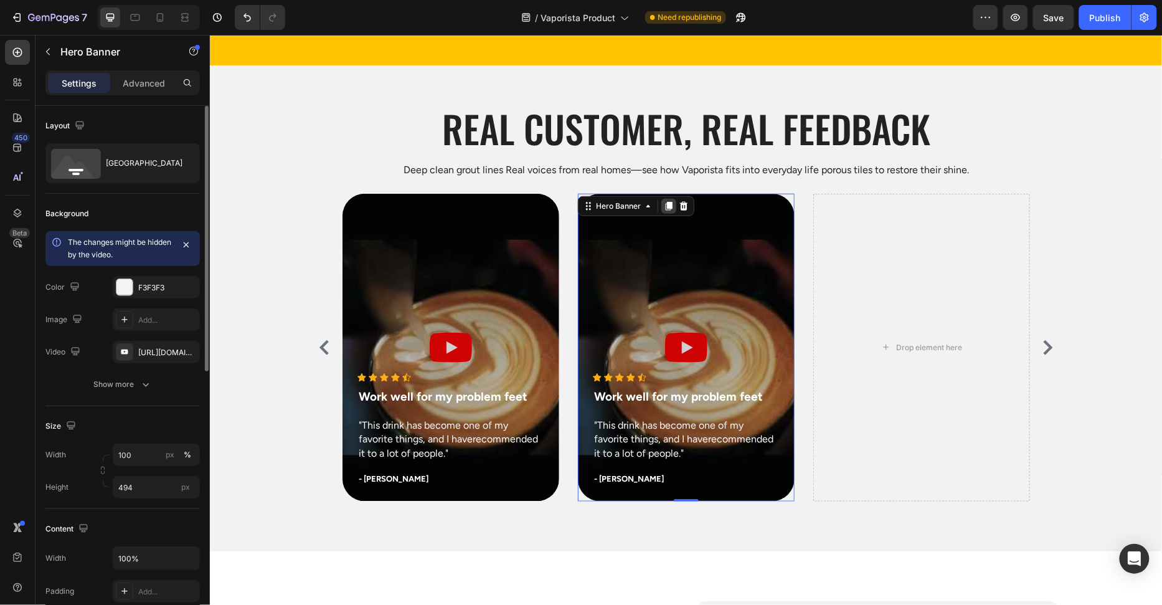
click at [667, 206] on icon at bounding box center [668, 205] width 7 height 9
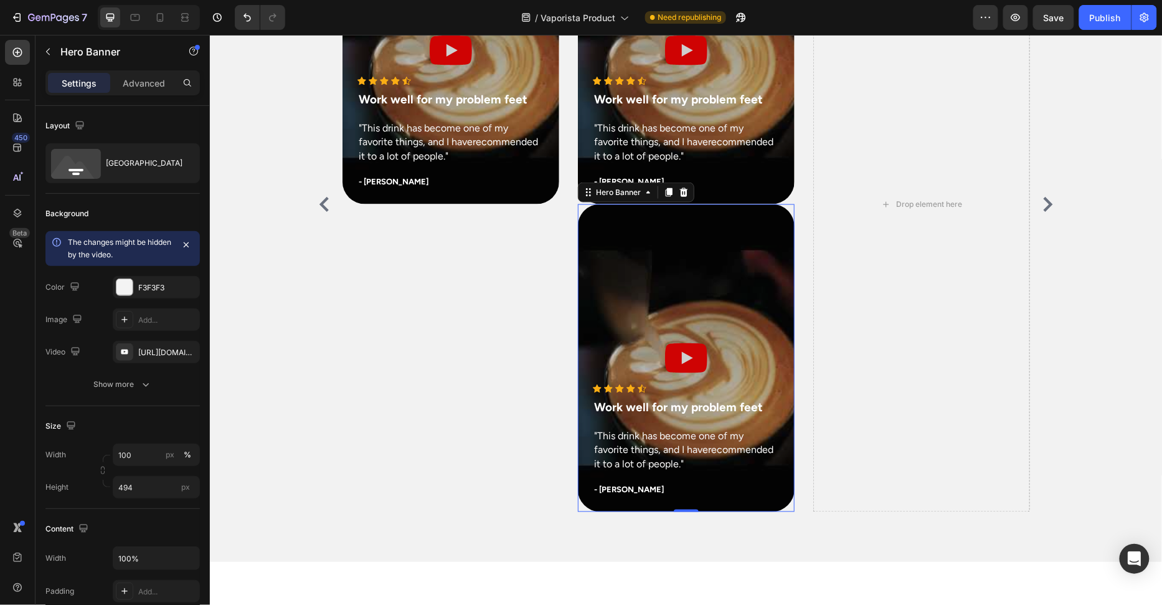
scroll to position [4087, 0]
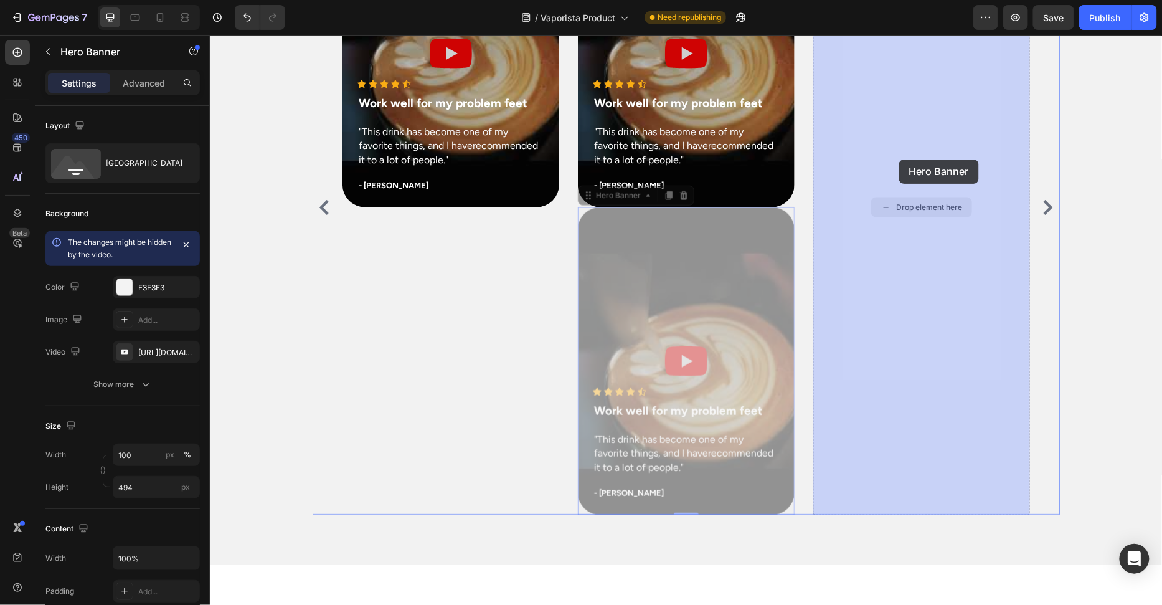
drag, startPoint x: 772, startPoint y: 228, endPoint x: 915, endPoint y: 156, distance: 159.9
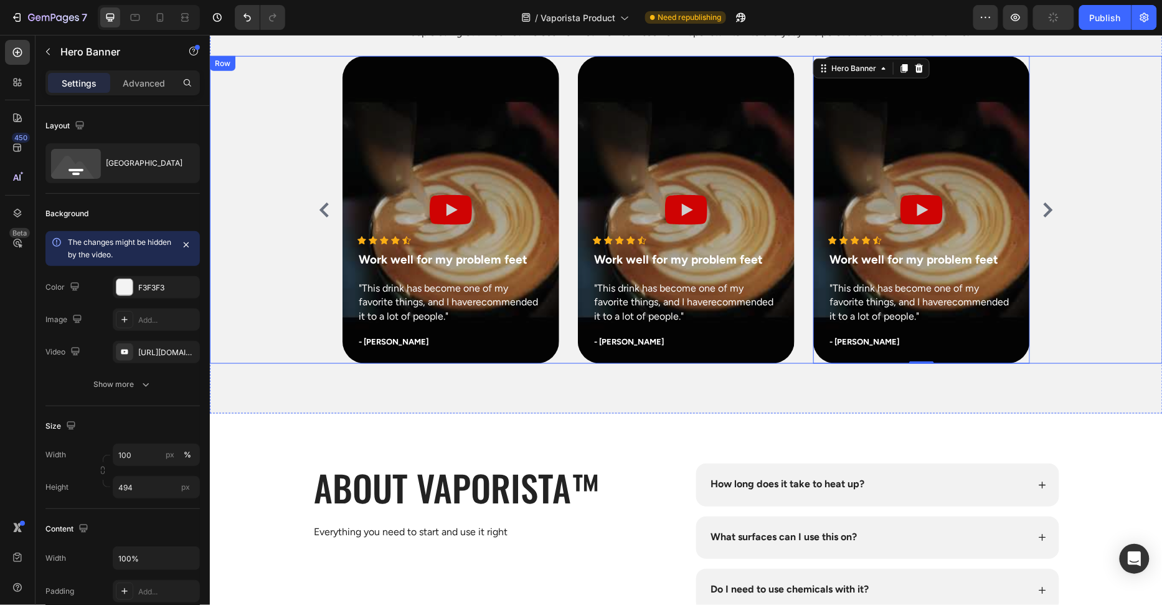
scroll to position [3930, 0]
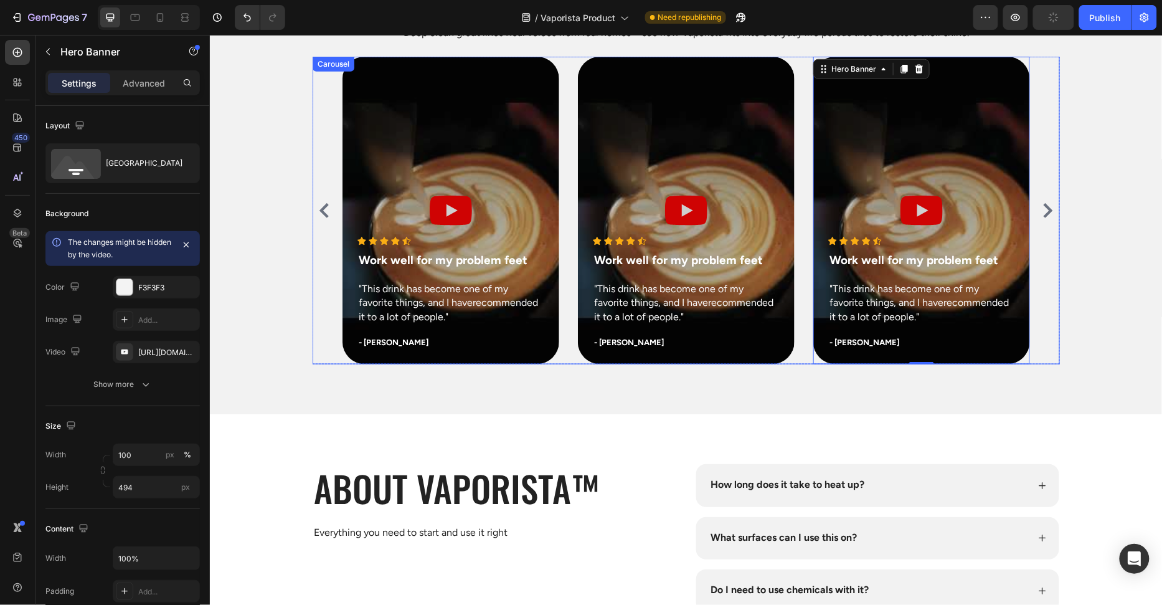
click at [1049, 207] on icon "Carousel Next Arrow" at bounding box center [1047, 209] width 9 height 15
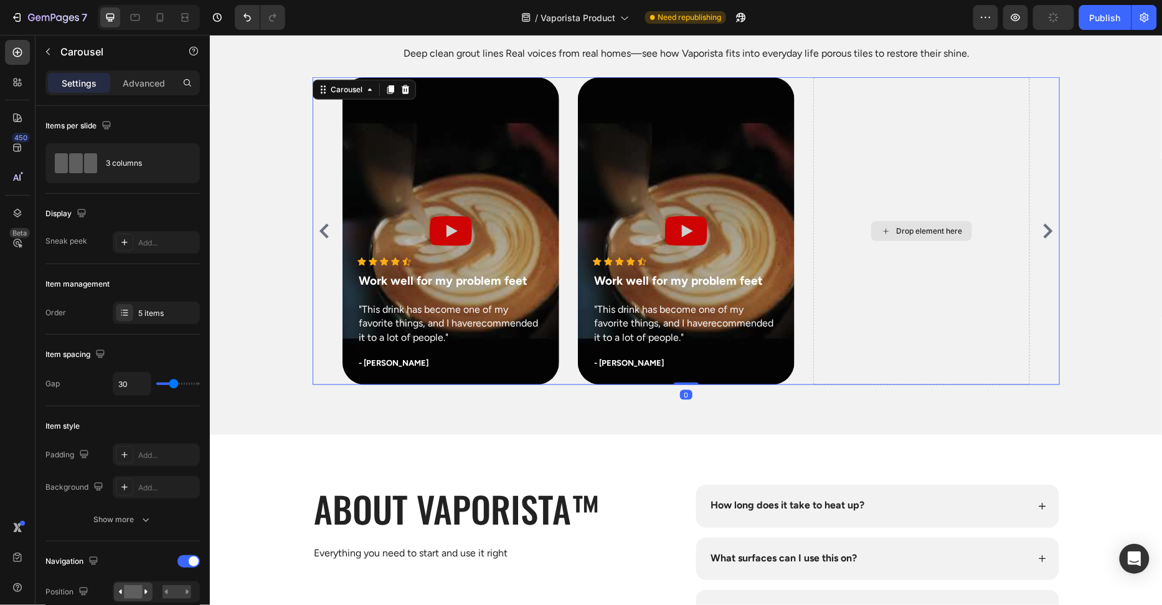
scroll to position [3880, 0]
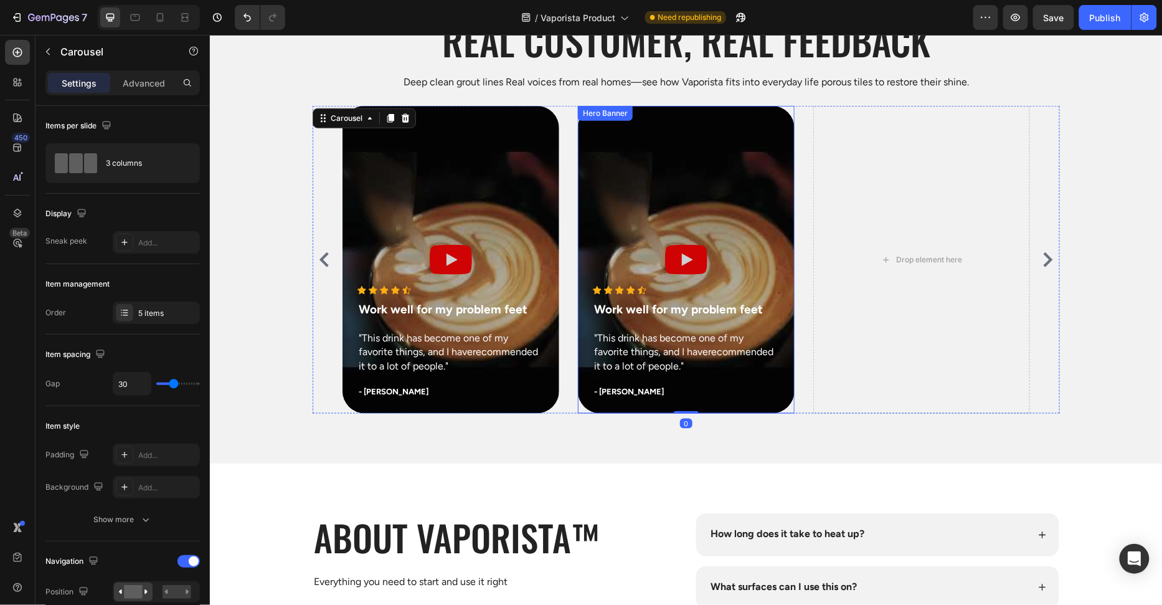
click at [774, 115] on div "Overlay" at bounding box center [685, 259] width 217 height 308
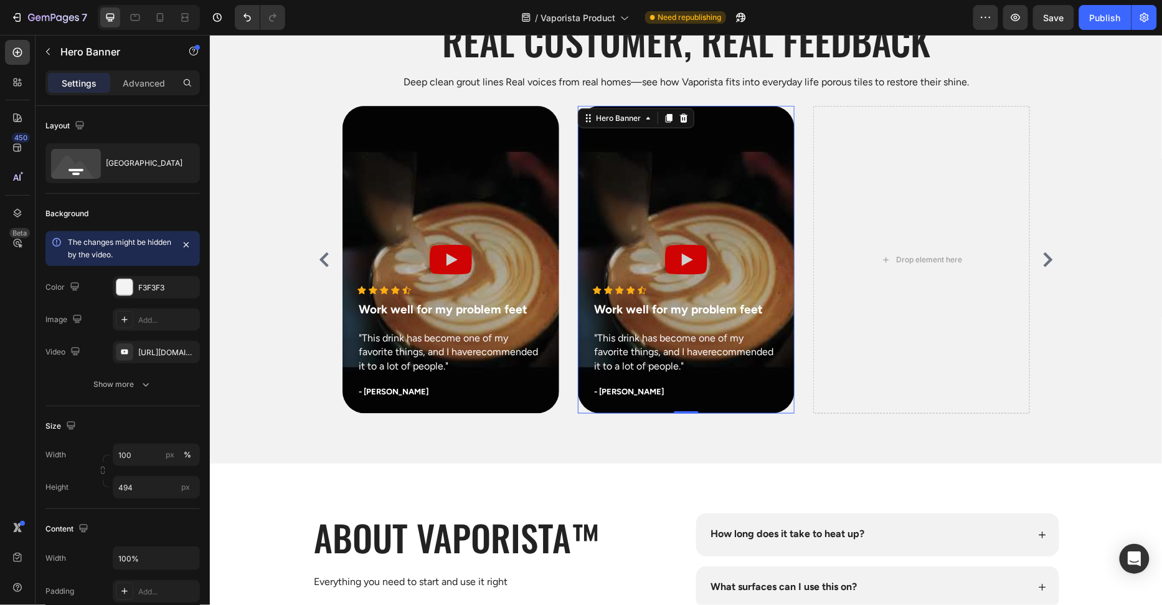
drag, startPoint x: 666, startPoint y: 119, endPoint x: 749, endPoint y: 197, distance: 114.1
click at [666, 119] on icon at bounding box center [668, 118] width 7 height 9
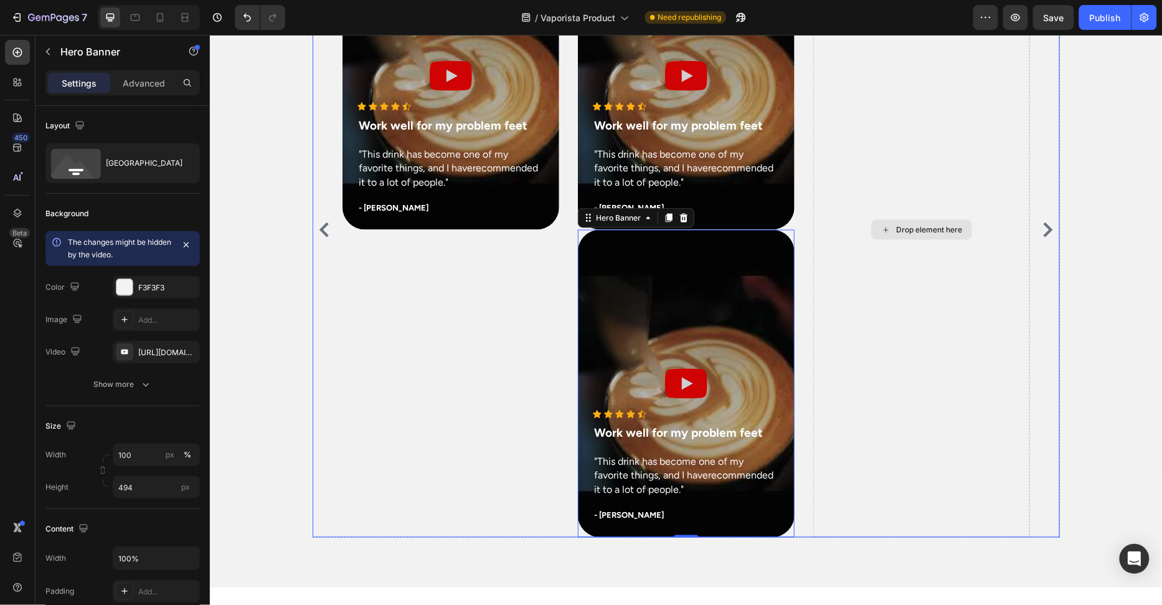
scroll to position [4002, 0]
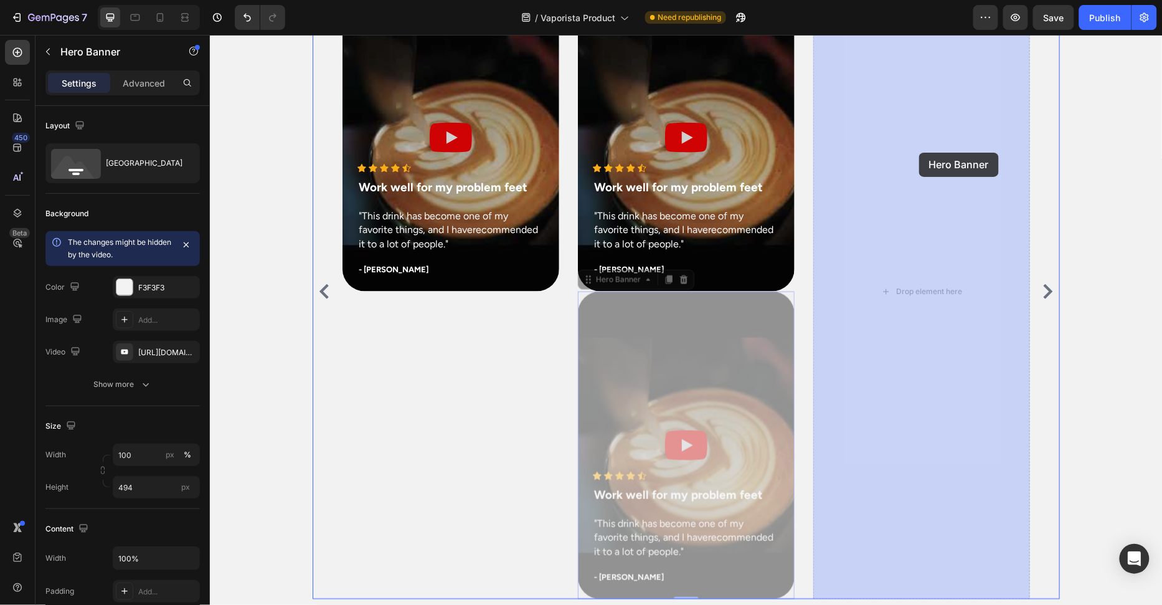
drag, startPoint x: 790, startPoint y: 321, endPoint x: 919, endPoint y: 152, distance: 212.4
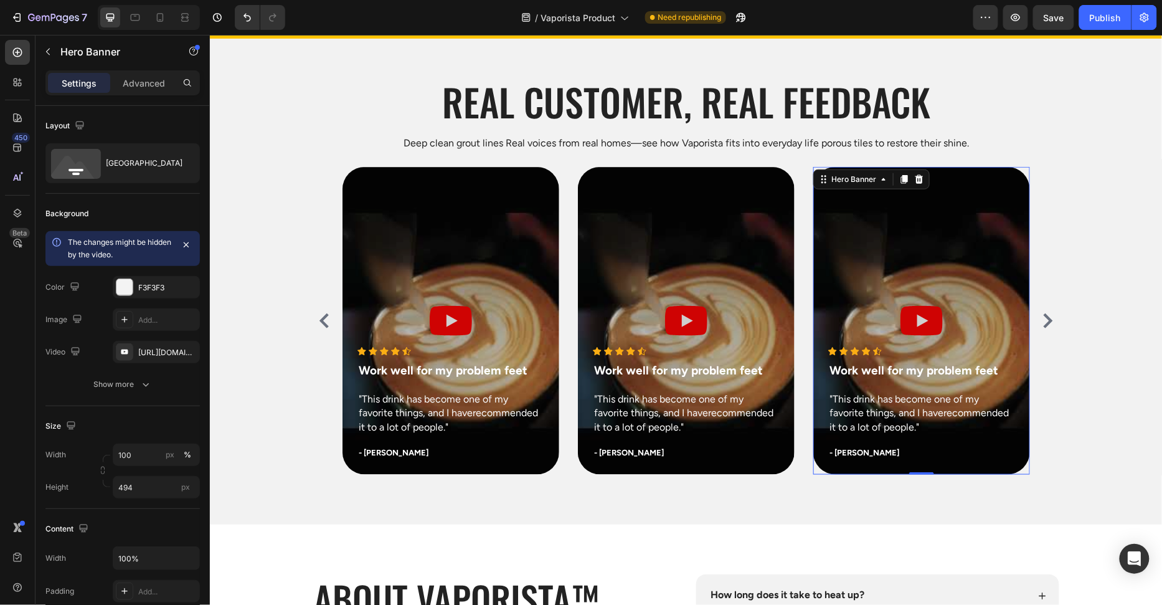
scroll to position [3816, 0]
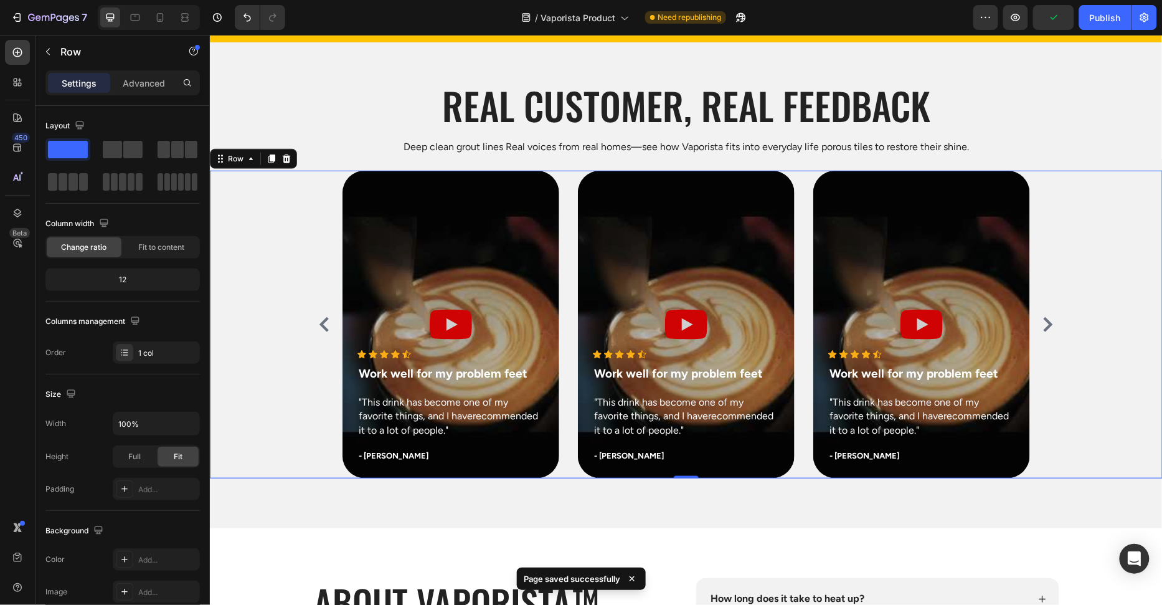
drag, startPoint x: 255, startPoint y: 257, endPoint x: 211, endPoint y: 274, distance: 47.0
click at [255, 257] on div "Icon Icon Icon Icon Icon Icon List Hoz Work well for my problem feet Text block…" at bounding box center [685, 324] width 953 height 308
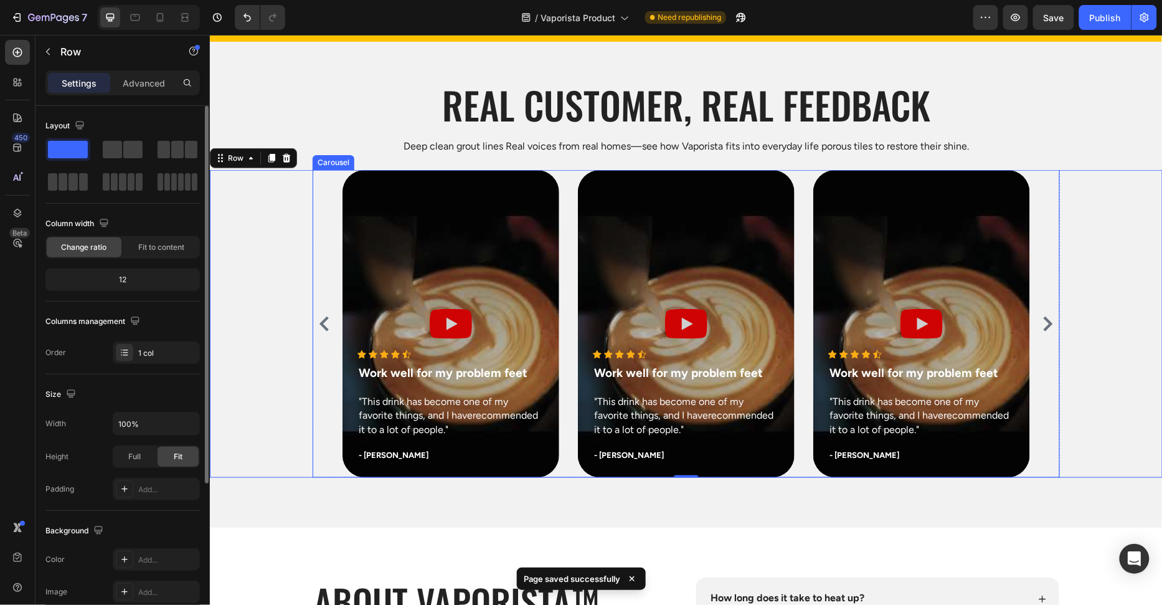
scroll to position [3924, 0]
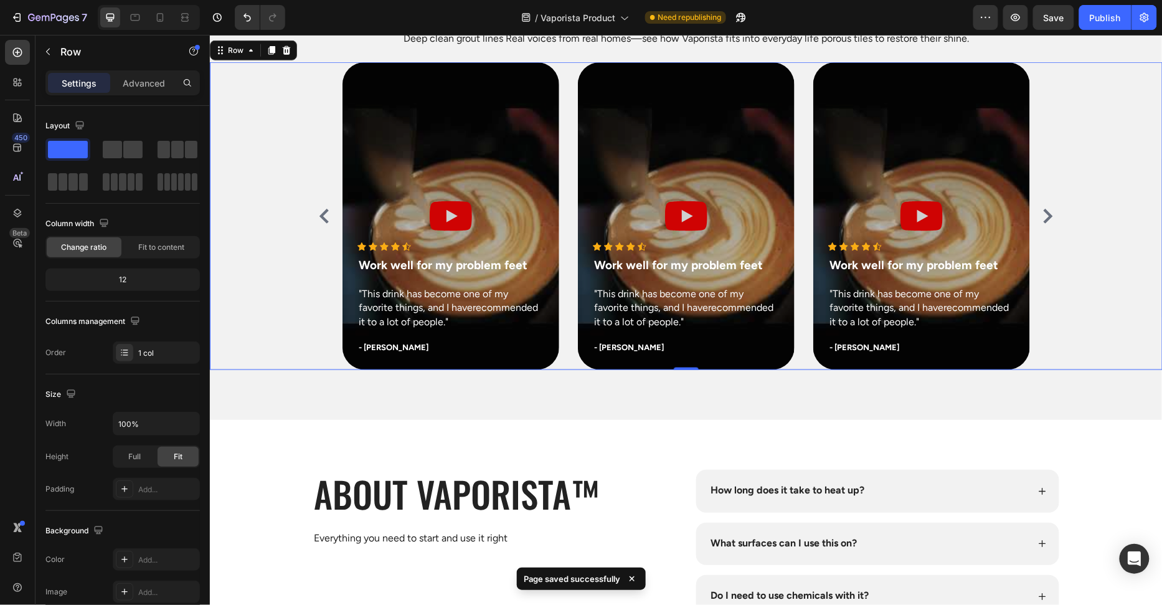
drag, startPoint x: 265, startPoint y: 333, endPoint x: 262, endPoint y: 362, distance: 28.8
click at [265, 333] on div "Icon Icon Icon Icon Icon Icon List Hoz Work well for my problem feet Text block…" at bounding box center [685, 216] width 953 height 308
click at [262, 402] on div "Real customer, Real feedback Heading Deep clean grout lines Real voices from re…" at bounding box center [685, 176] width 953 height 486
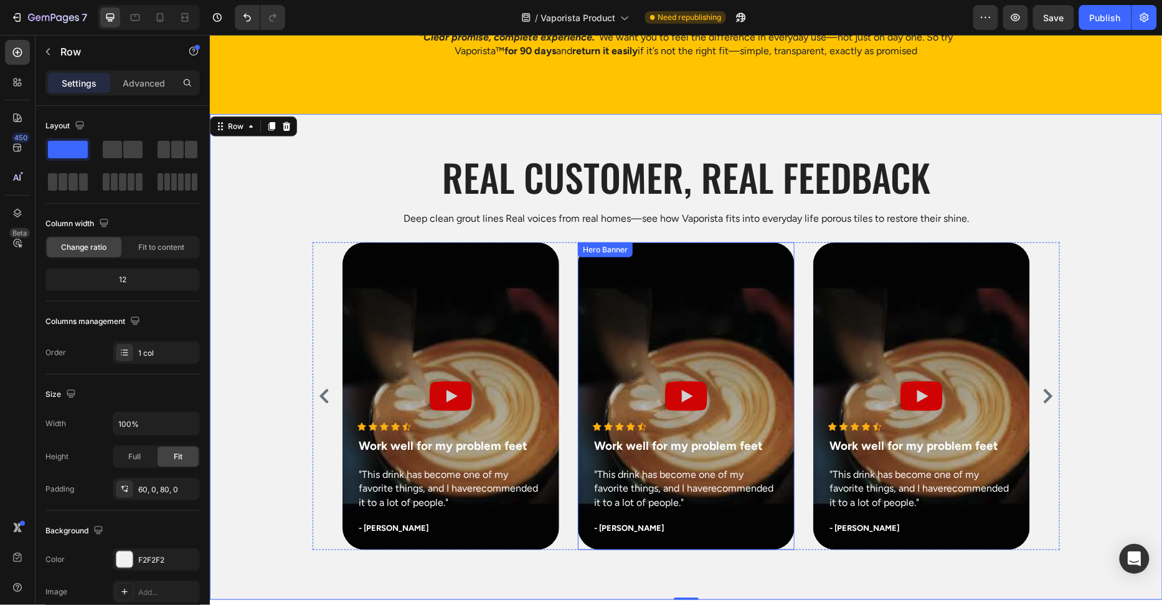
scroll to position [3659, 0]
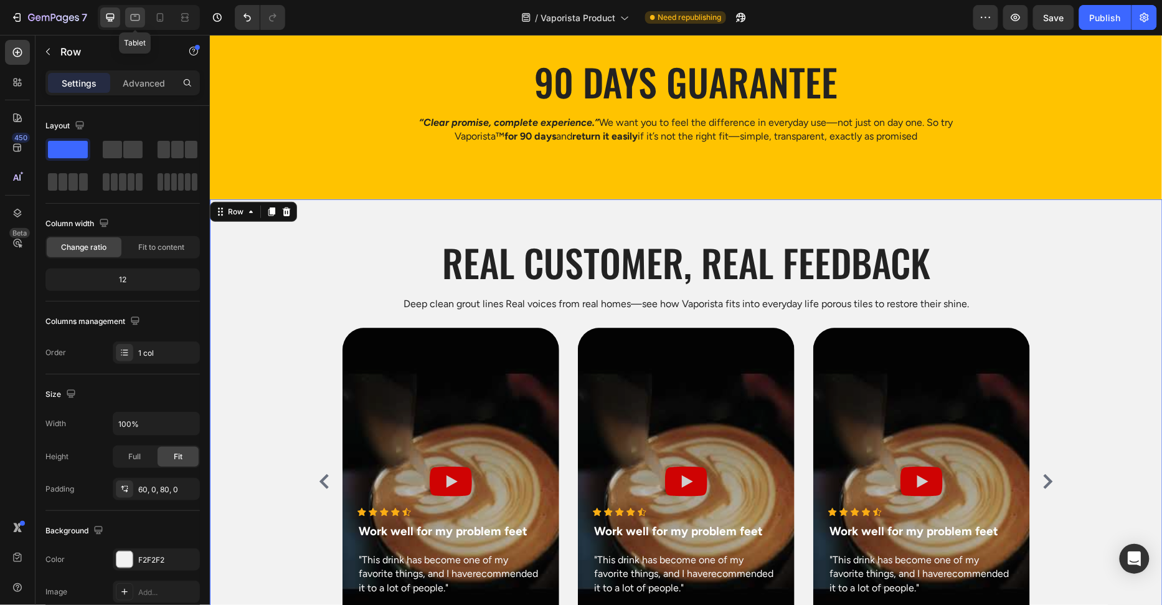
click at [135, 11] on icon at bounding box center [135, 17] width 12 height 12
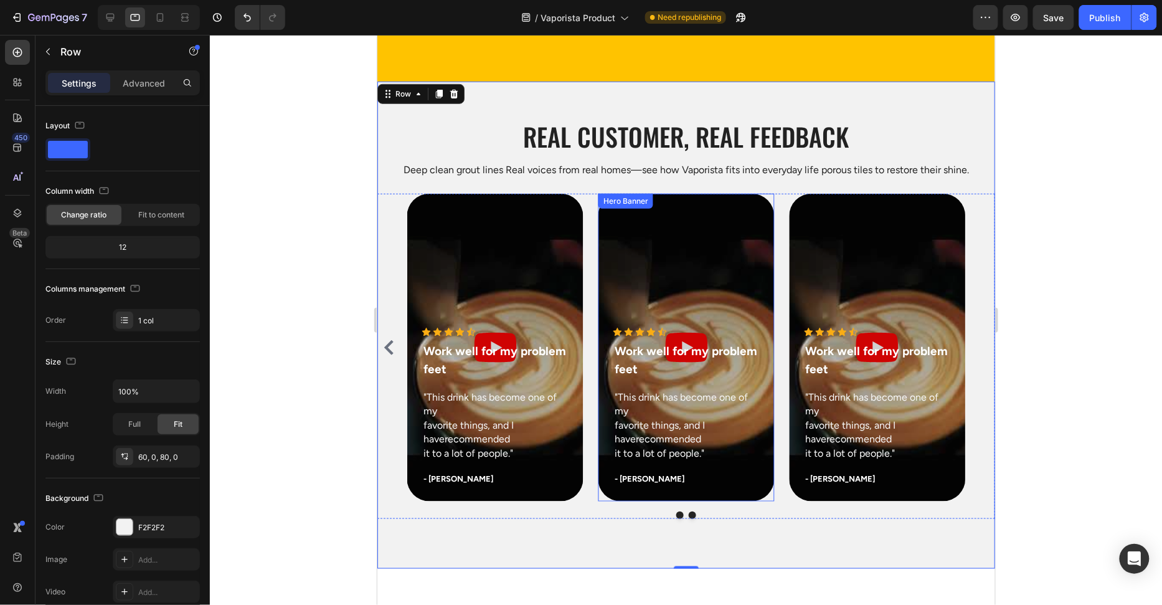
scroll to position [3777, 0]
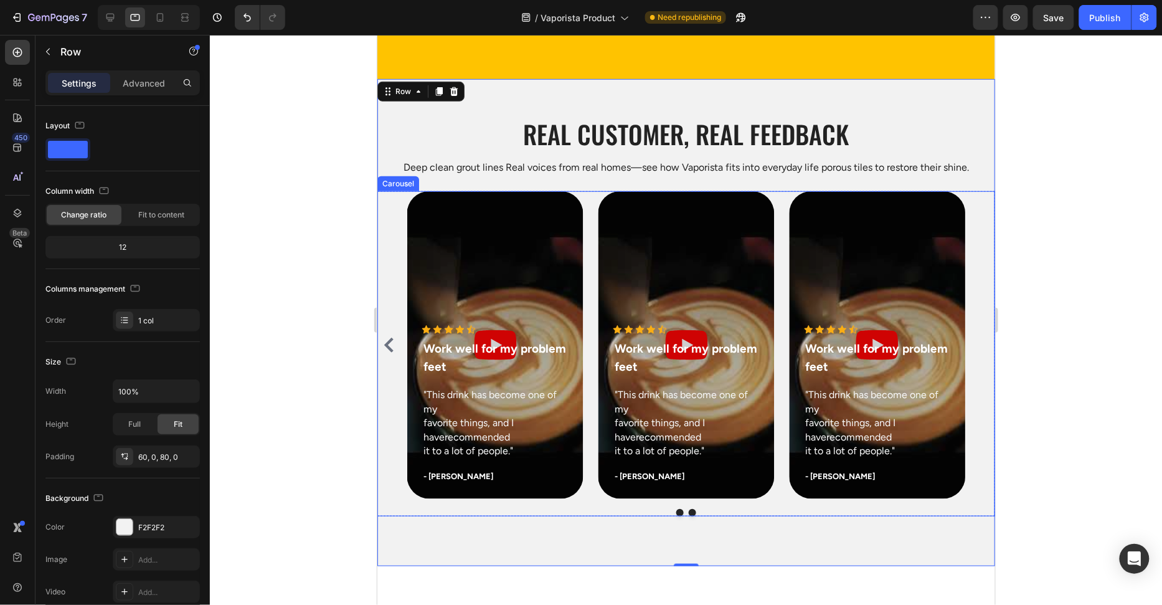
click at [693, 512] on button "Dot" at bounding box center [691, 511] width 7 height 7
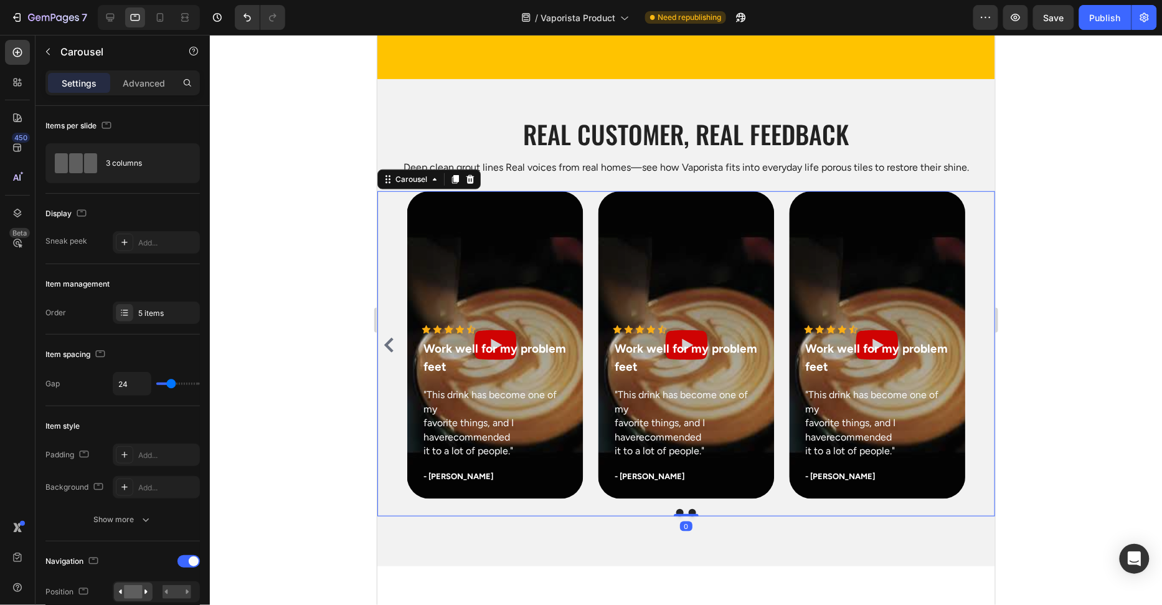
click at [680, 510] on button "Dot" at bounding box center [679, 511] width 7 height 7
click at [714, 509] on div at bounding box center [686, 511] width 618 height 7
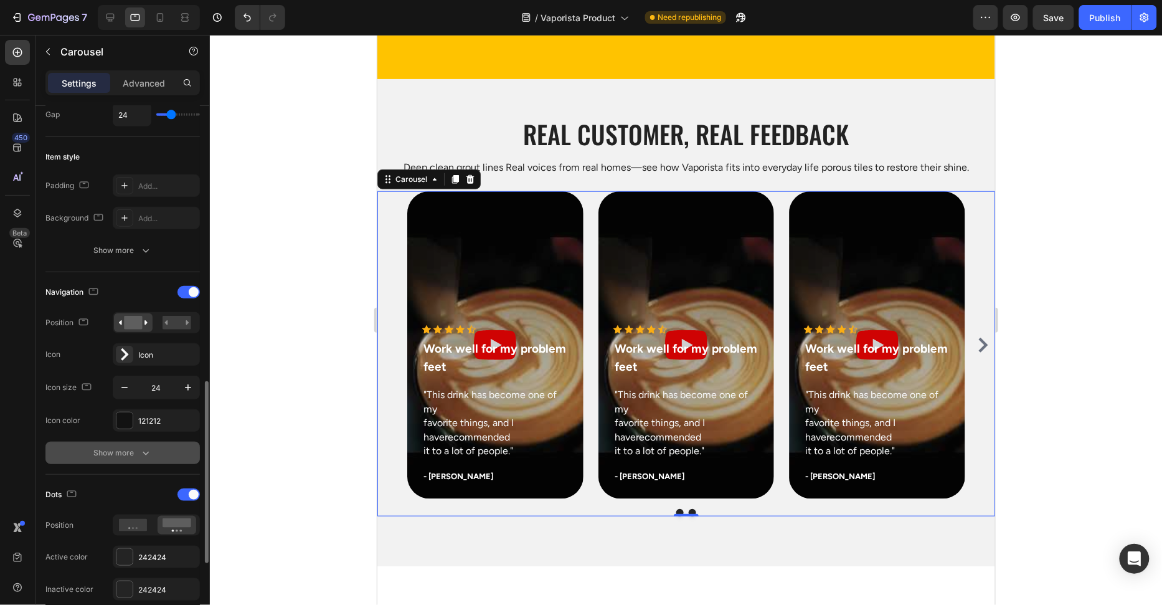
scroll to position [406, 0]
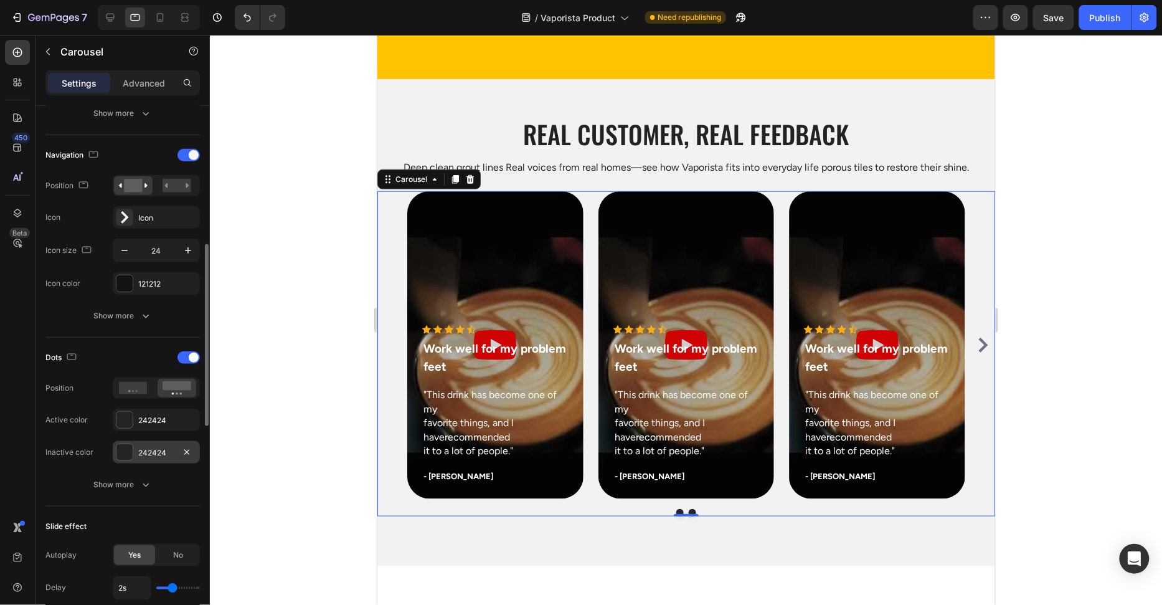
click at [126, 447] on div at bounding box center [124, 452] width 16 height 16
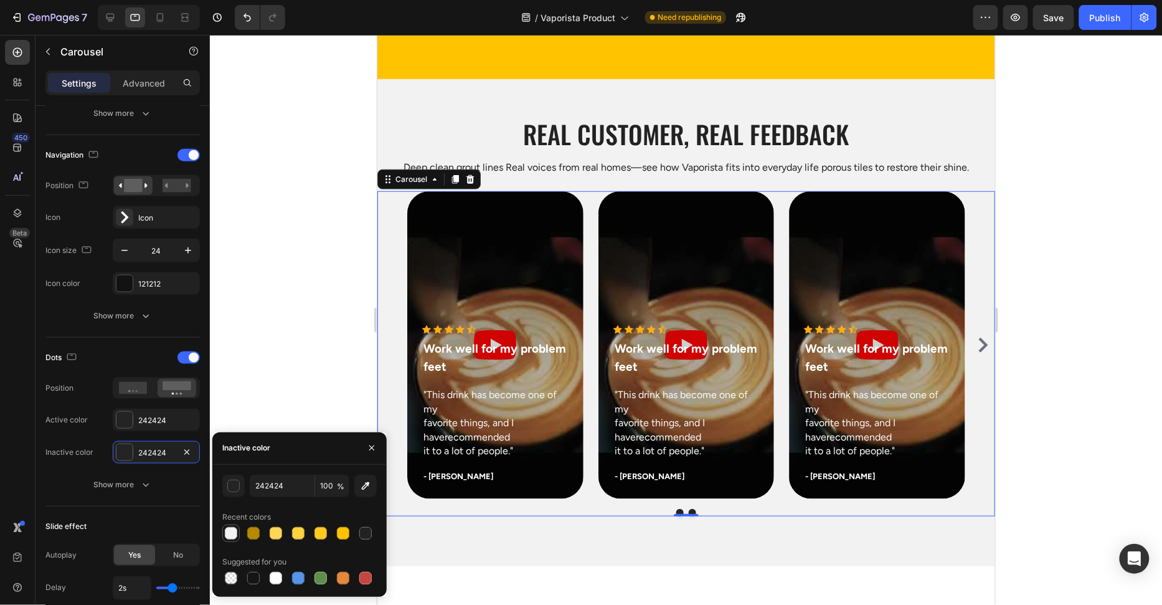
click at [225, 533] on div at bounding box center [231, 533] width 12 height 12
click at [285, 489] on input "F2F2F2" at bounding box center [282, 486] width 65 height 22
click at [295, 488] on input "444444" at bounding box center [282, 486] width 65 height 22
click at [289, 475] on input "999999" at bounding box center [282, 486] width 65 height 22
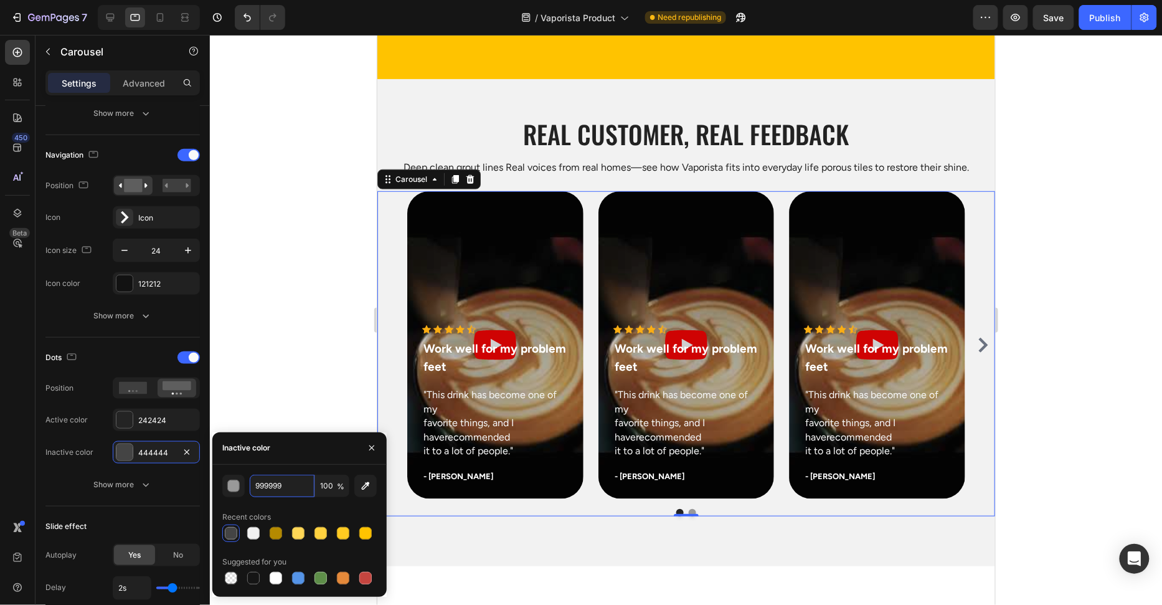
type input "999999"
click at [303, 462] on div "Inactive color" at bounding box center [299, 448] width 174 height 32
click at [294, 394] on div at bounding box center [686, 320] width 952 height 570
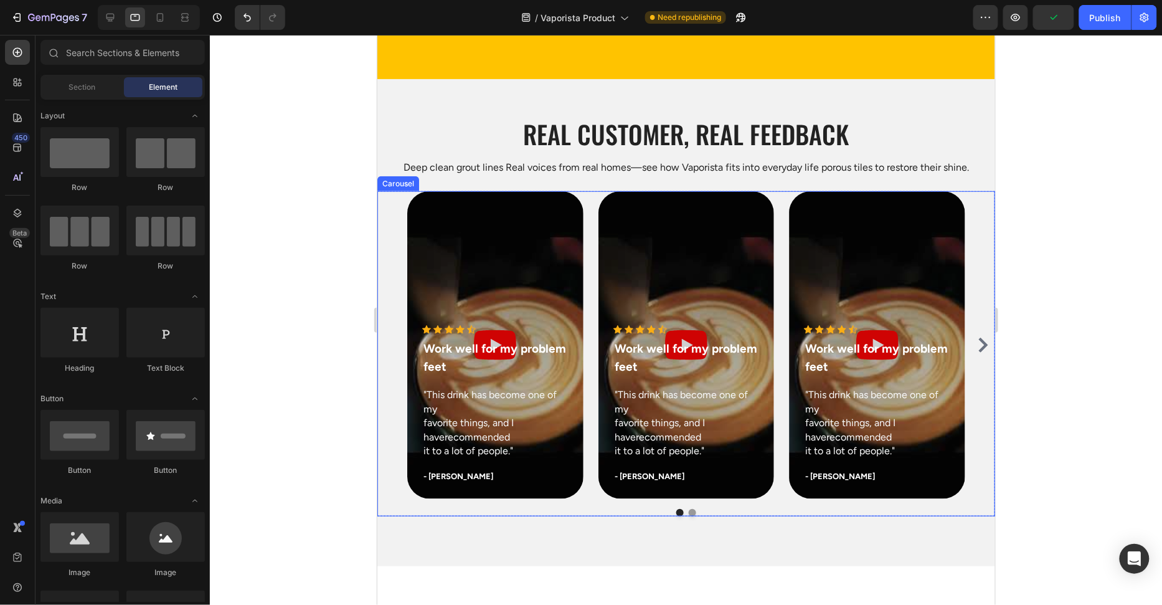
click at [677, 511] on button "Dot" at bounding box center [679, 511] width 7 height 7
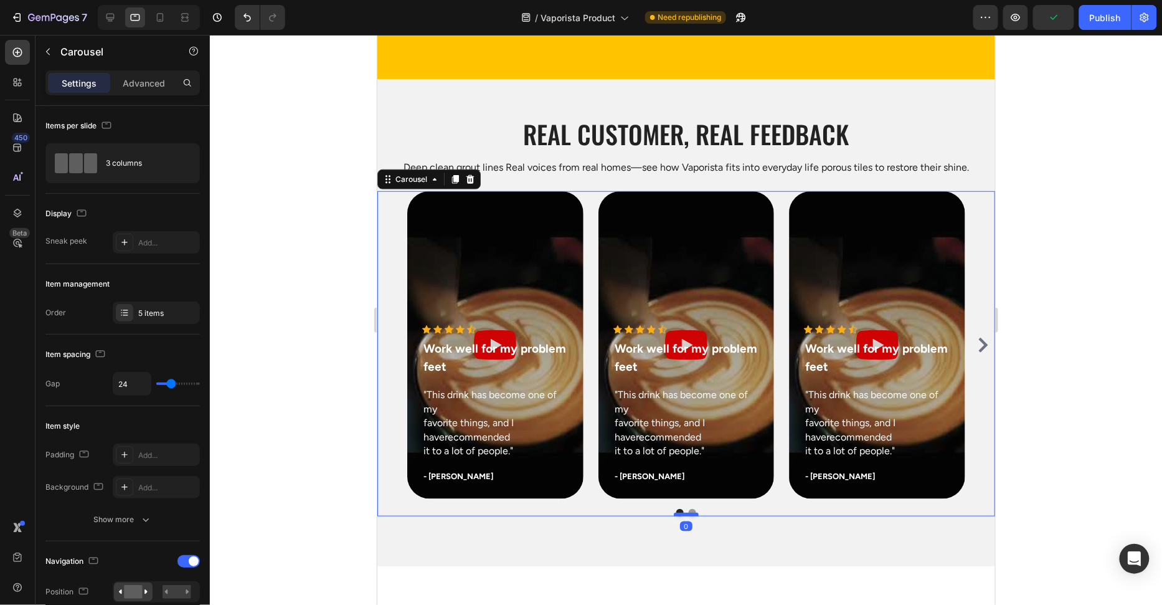
click at [693, 512] on div at bounding box center [685, 514] width 25 height 4
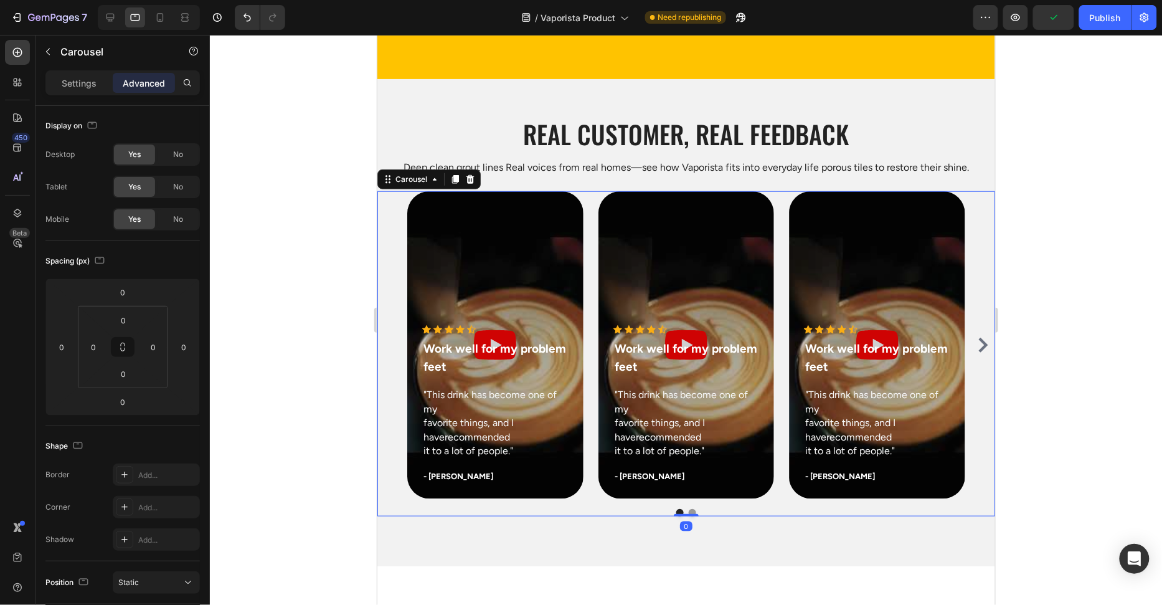
click at [693, 508] on button "Dot" at bounding box center [691, 511] width 7 height 7
click at [681, 509] on button "Dot" at bounding box center [679, 511] width 7 height 7
click at [528, 515] on div "Real customer, Real feedback Heading Deep clean grout lines Real voices from re…" at bounding box center [686, 321] width 618 height 487
click at [403, 425] on div "Icon Icon Icon Icon Icon Icon List Hoz Work well for my problem feet Text block…" at bounding box center [686, 345] width 618 height 308
click at [977, 344] on icon "Carousel Next Arrow" at bounding box center [982, 344] width 15 height 15
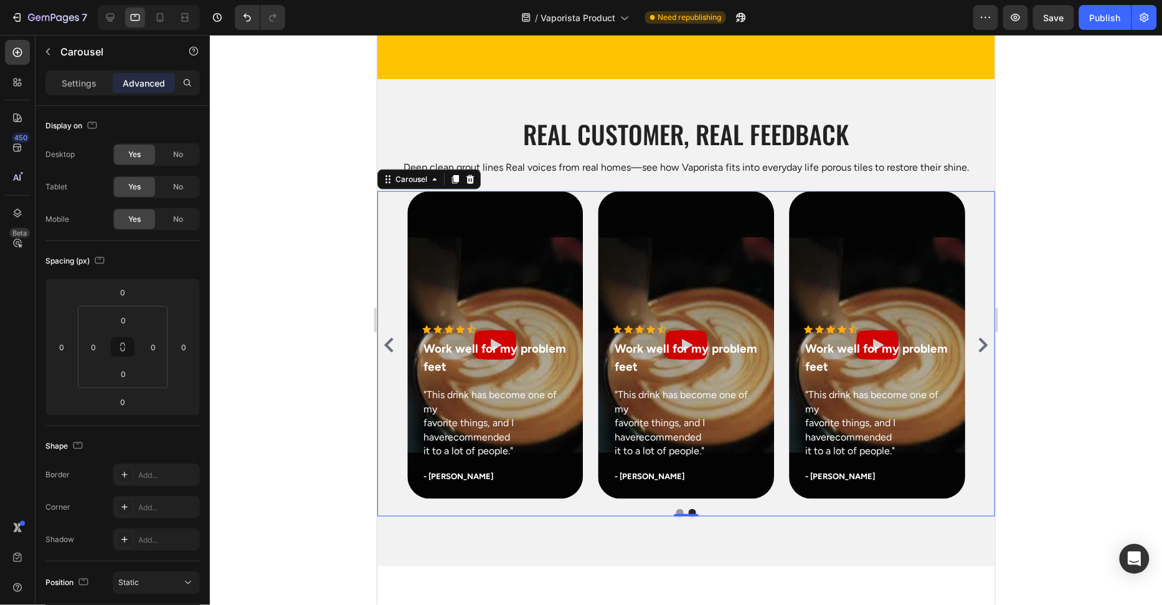
click at [977, 344] on icon "Carousel Next Arrow" at bounding box center [982, 344] width 15 height 15
click at [977, 344] on div "Icon Icon Icon Icon Icon Icon List Hoz Work well for my problem feet Text block…" at bounding box center [686, 345] width 618 height 308
click at [383, 342] on icon "Carousel Back Arrow" at bounding box center [388, 344] width 15 height 15
click at [383, 343] on icon "Carousel Back Arrow" at bounding box center [388, 344] width 15 height 15
click at [95, 82] on p "Settings" at bounding box center [79, 83] width 35 height 13
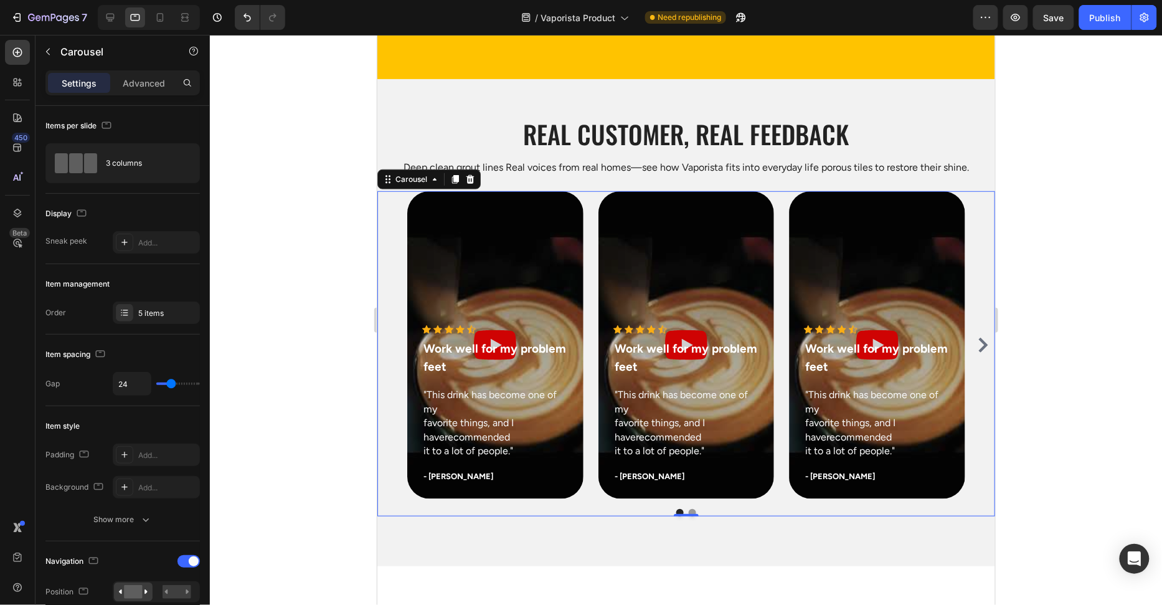
click at [258, 270] on div at bounding box center [686, 320] width 952 height 570
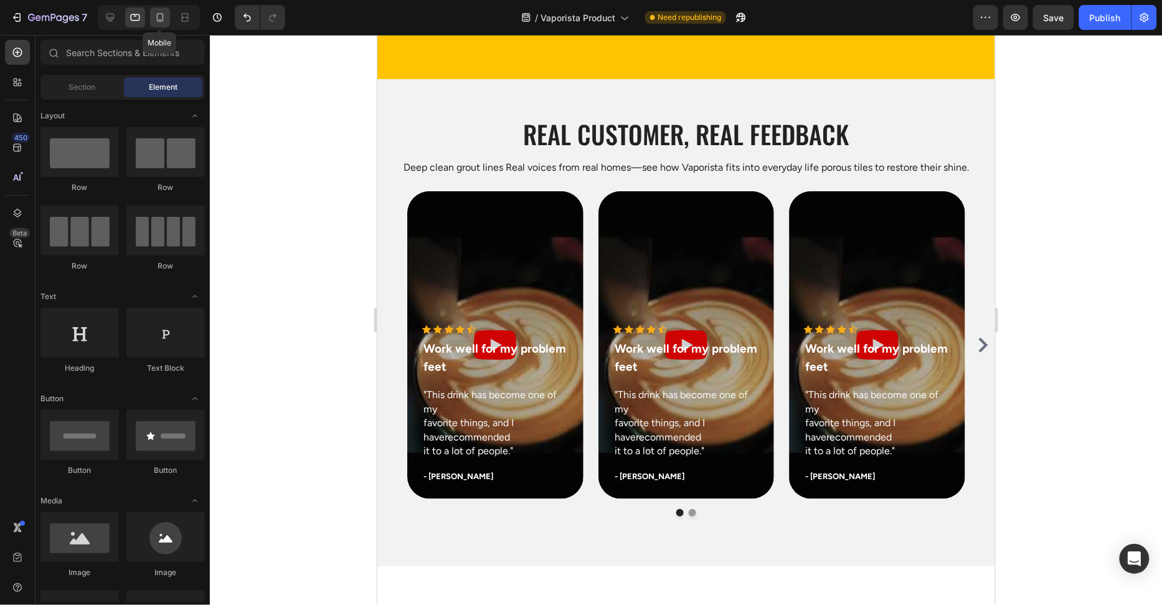
click at [158, 17] on icon at bounding box center [160, 17] width 12 height 12
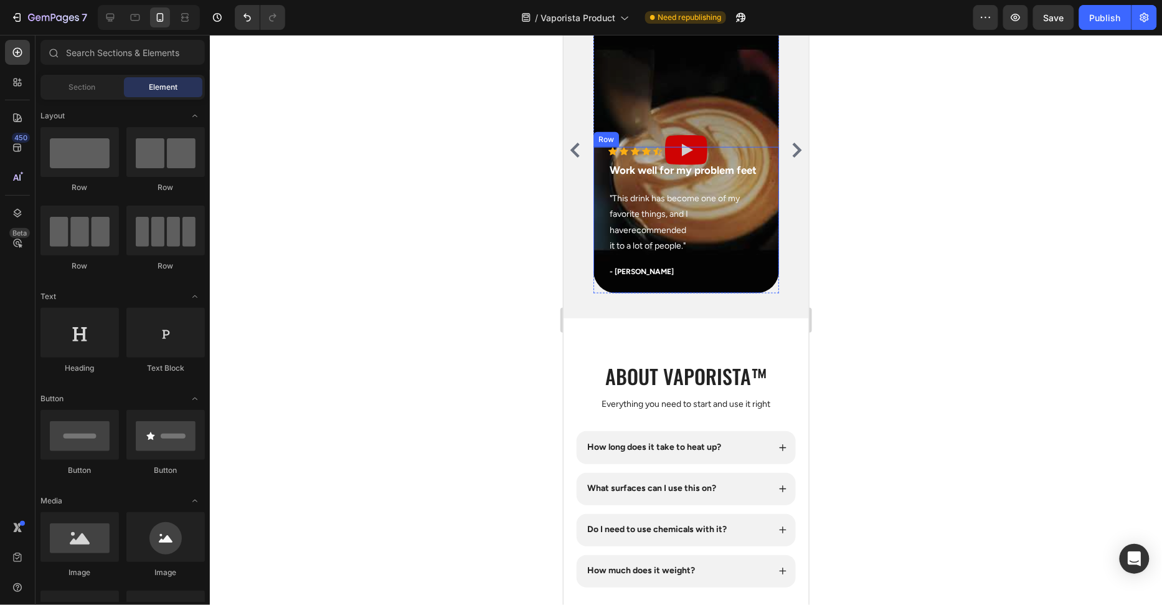
scroll to position [3928, 0]
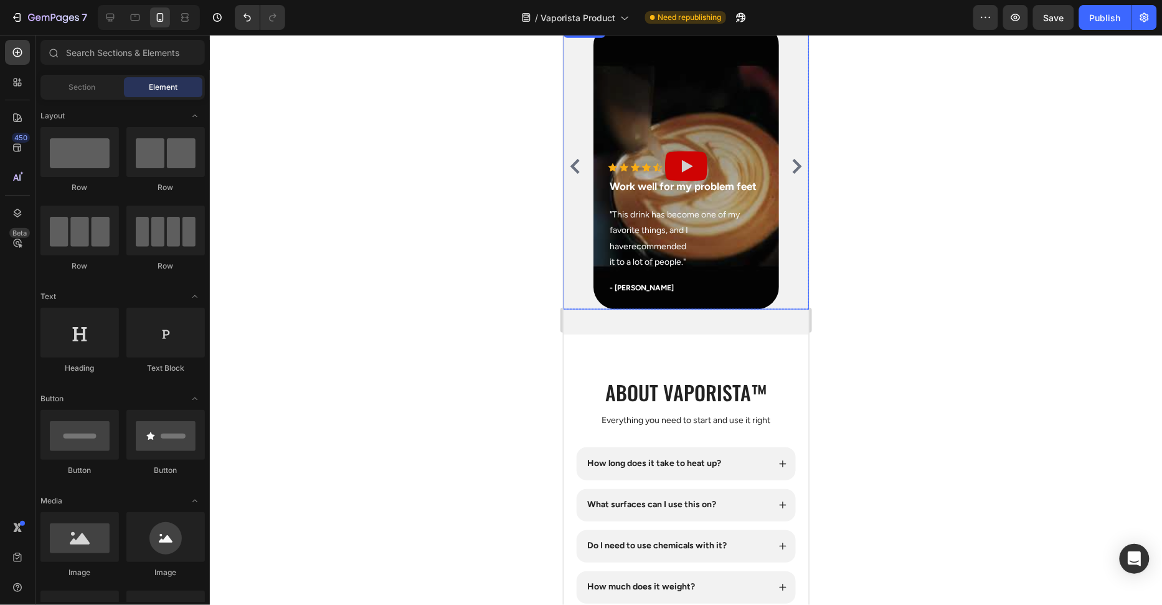
click at [583, 272] on div "Icon Icon Icon Icon Icon Icon List Hoz Work well for my problem feet Text block…" at bounding box center [685, 165] width 245 height 287
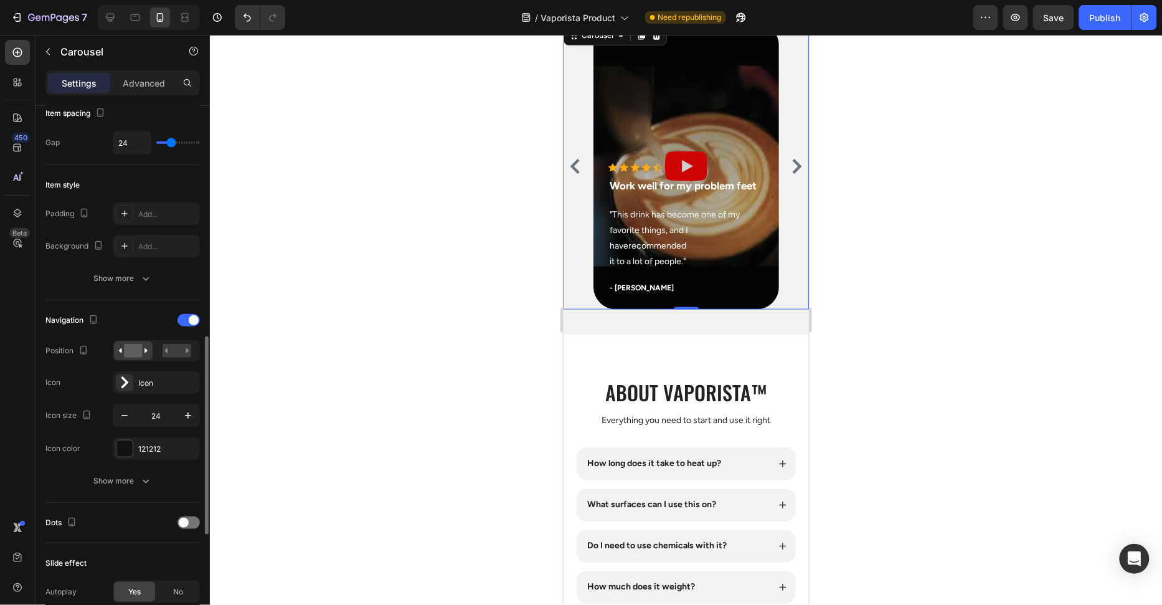
scroll to position [344, 0]
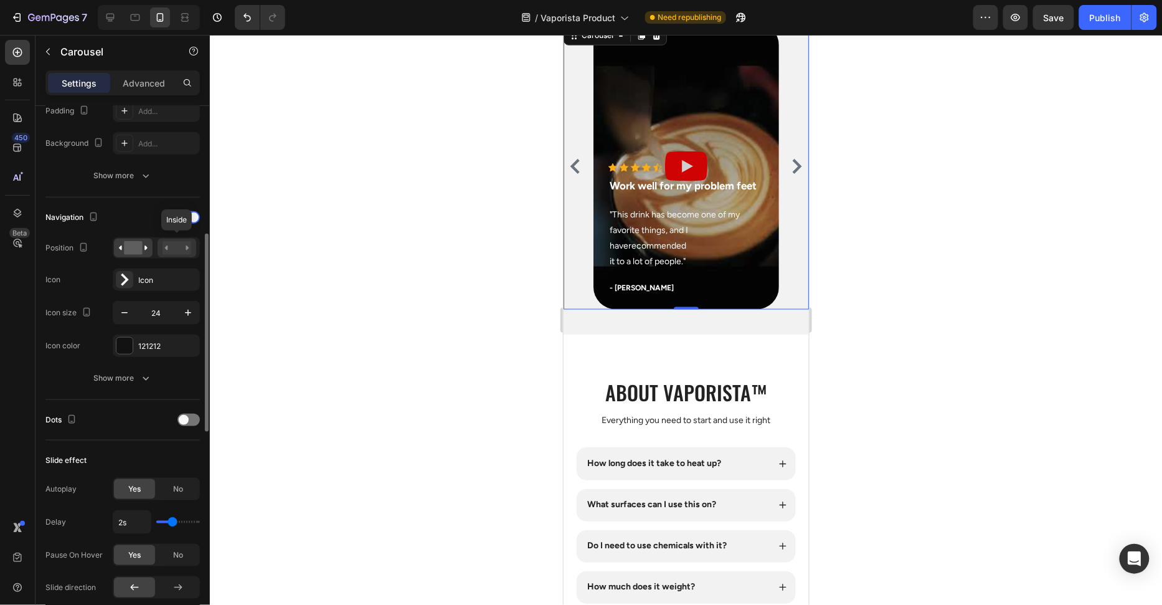
click at [173, 249] on rect at bounding box center [177, 248] width 29 height 14
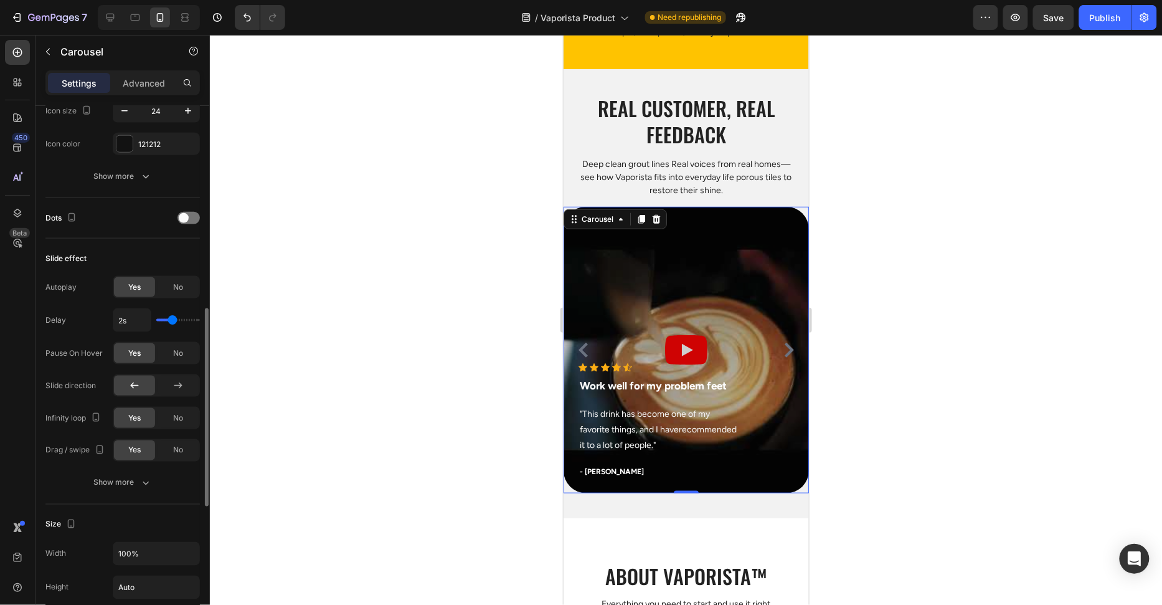
scroll to position [648, 0]
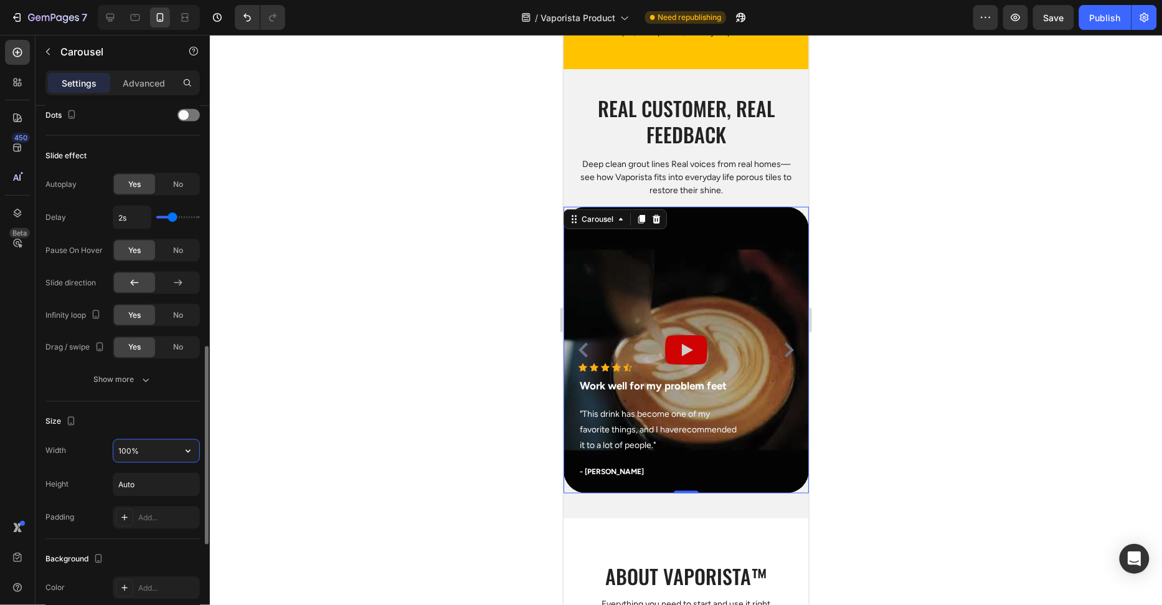
click at [143, 440] on input "100%" at bounding box center [156, 451] width 86 height 22
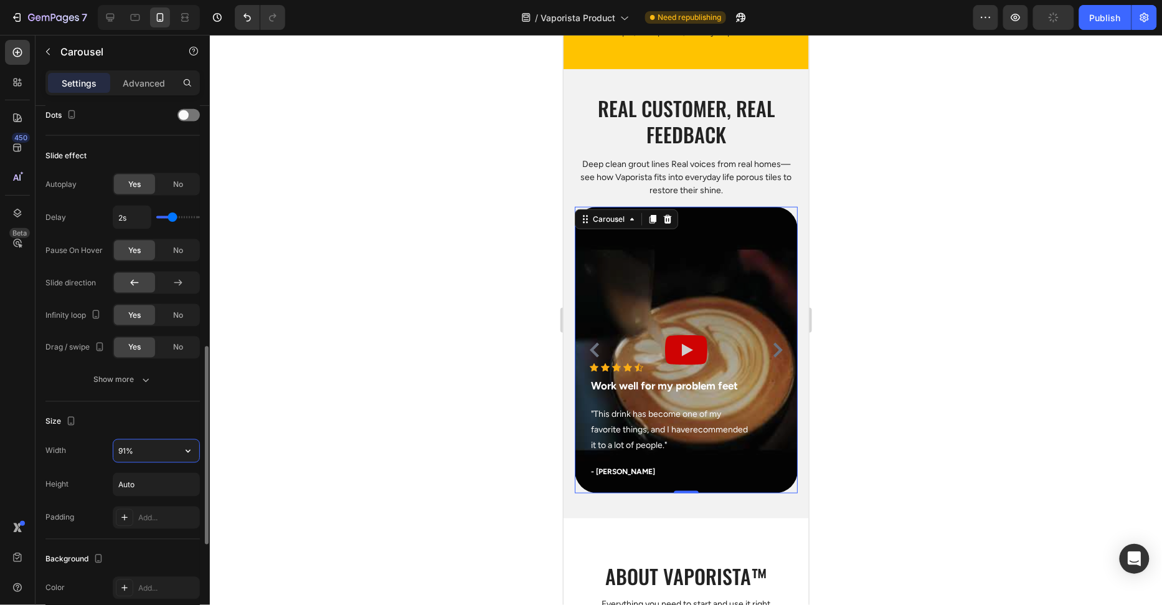
type input "90%"
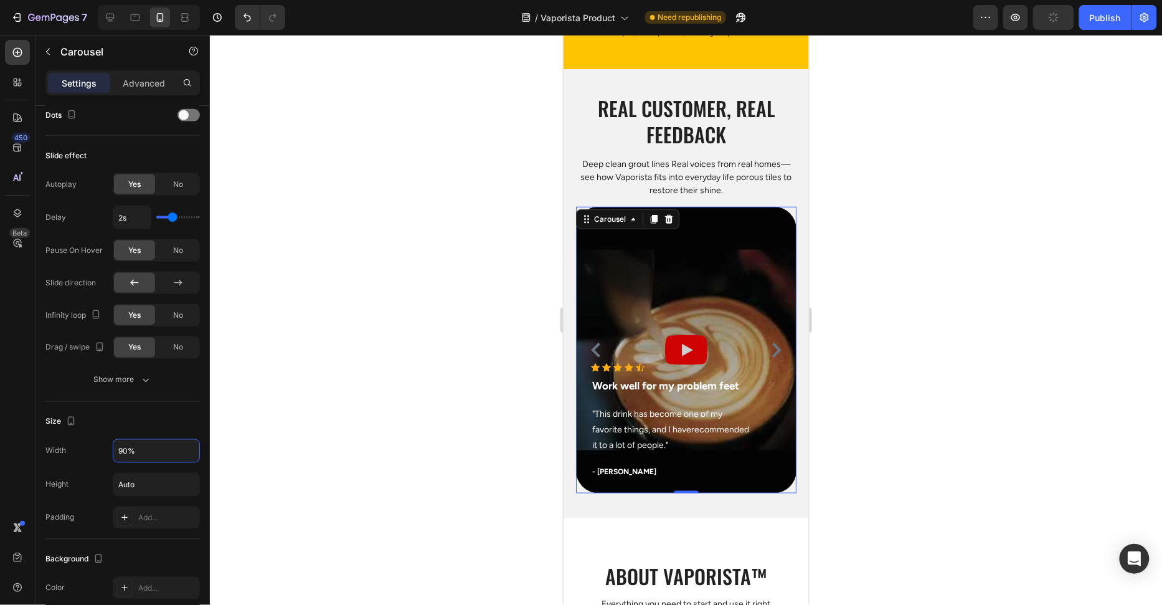
click at [369, 372] on div at bounding box center [686, 320] width 952 height 570
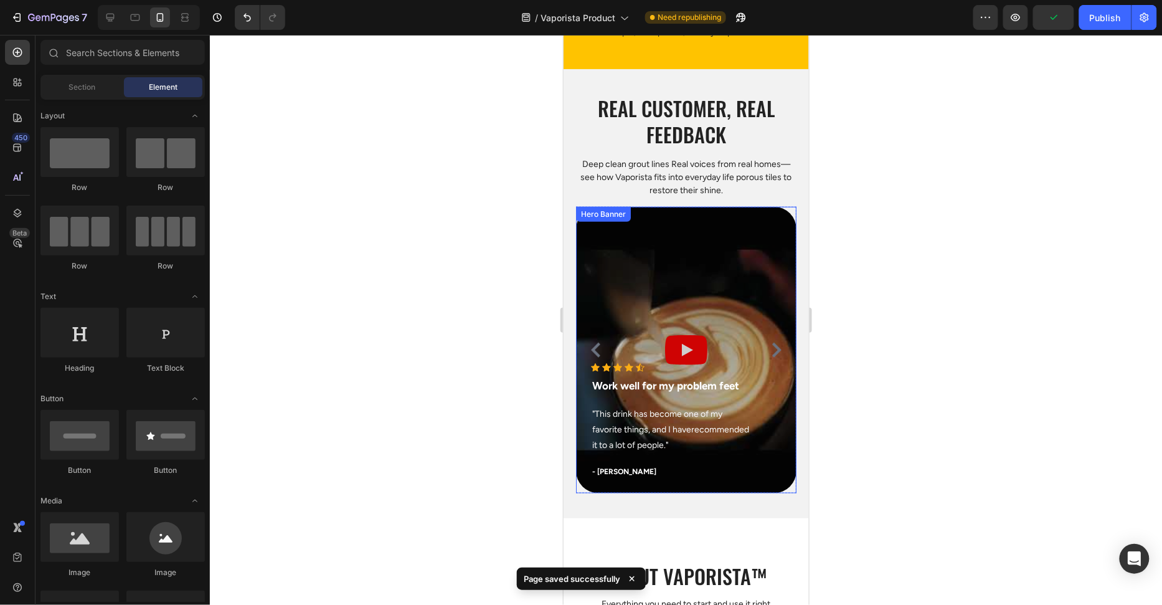
click at [779, 344] on icon "Carousel Next Arrow" at bounding box center [776, 349] width 15 height 15
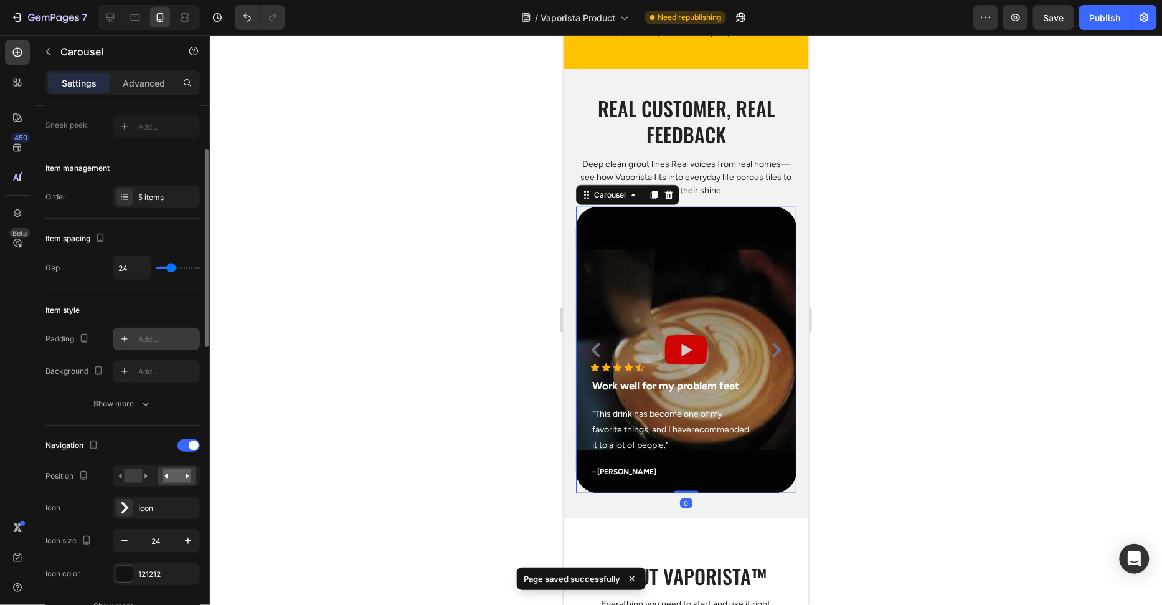
scroll to position [118, 0]
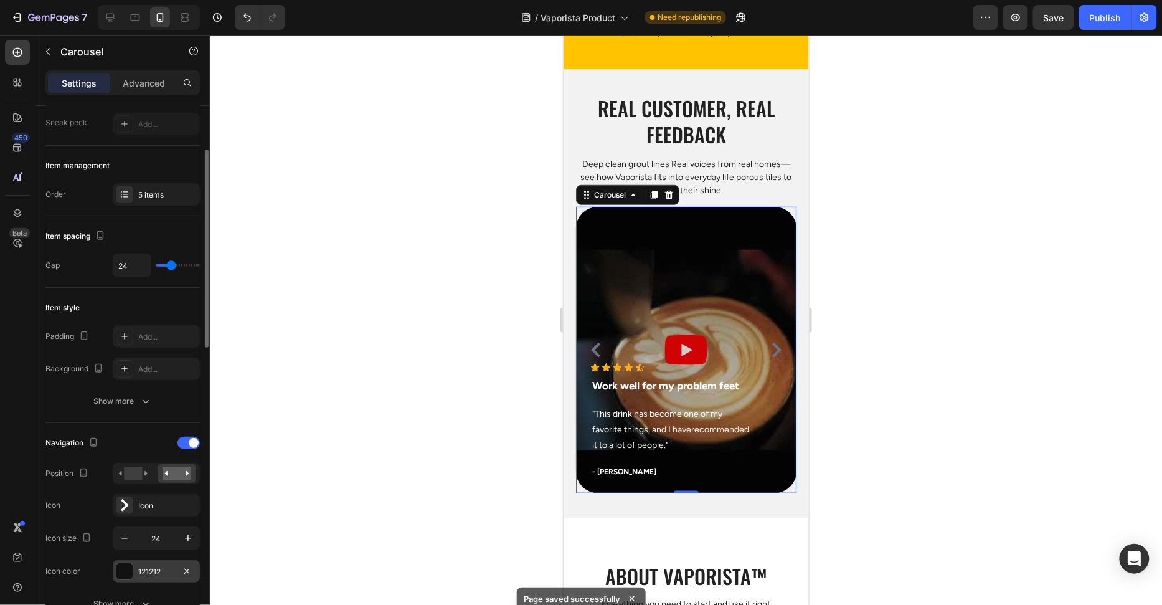
click at [133, 569] on div "121212" at bounding box center [156, 571] width 87 height 22
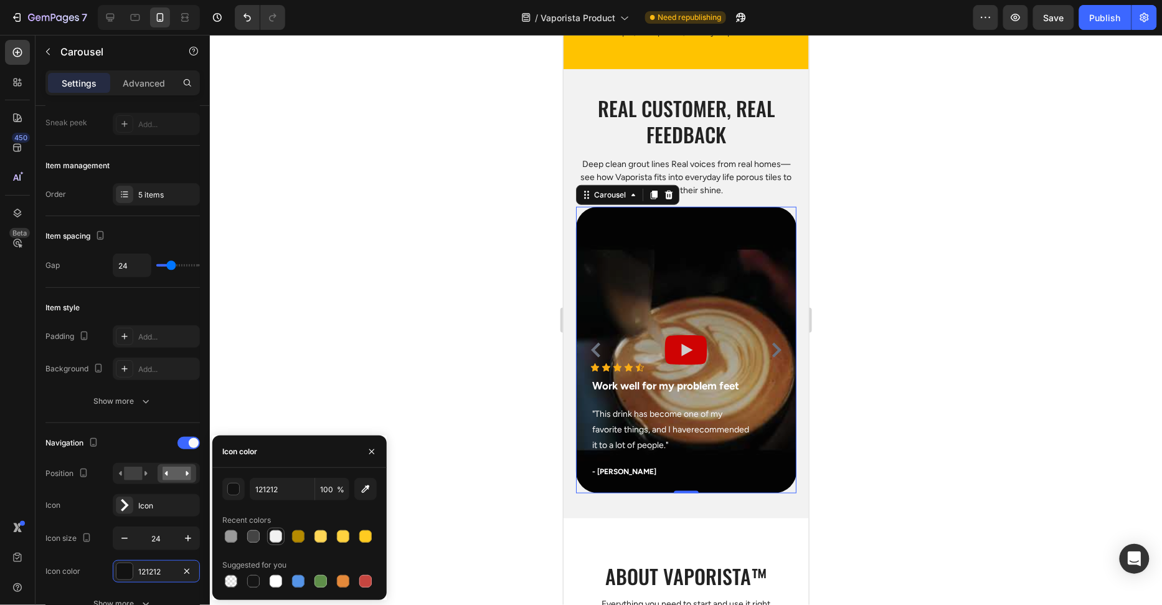
click at [278, 531] on div at bounding box center [276, 536] width 12 height 12
type input "F2F2F2"
click at [320, 339] on div at bounding box center [686, 320] width 952 height 570
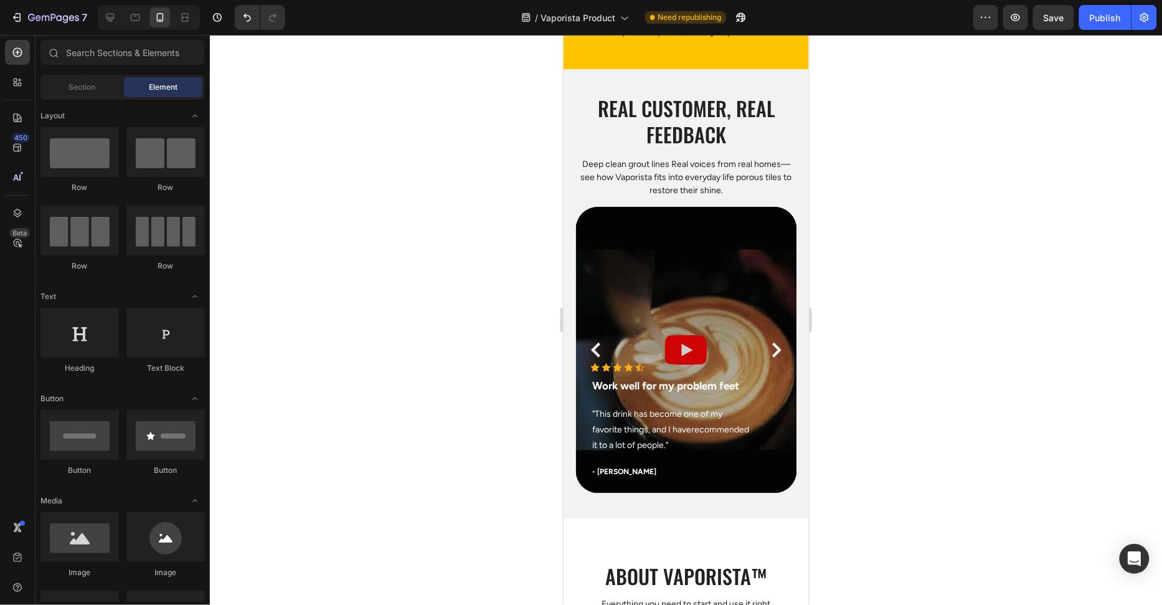
click at [321, 341] on div at bounding box center [686, 320] width 952 height 570
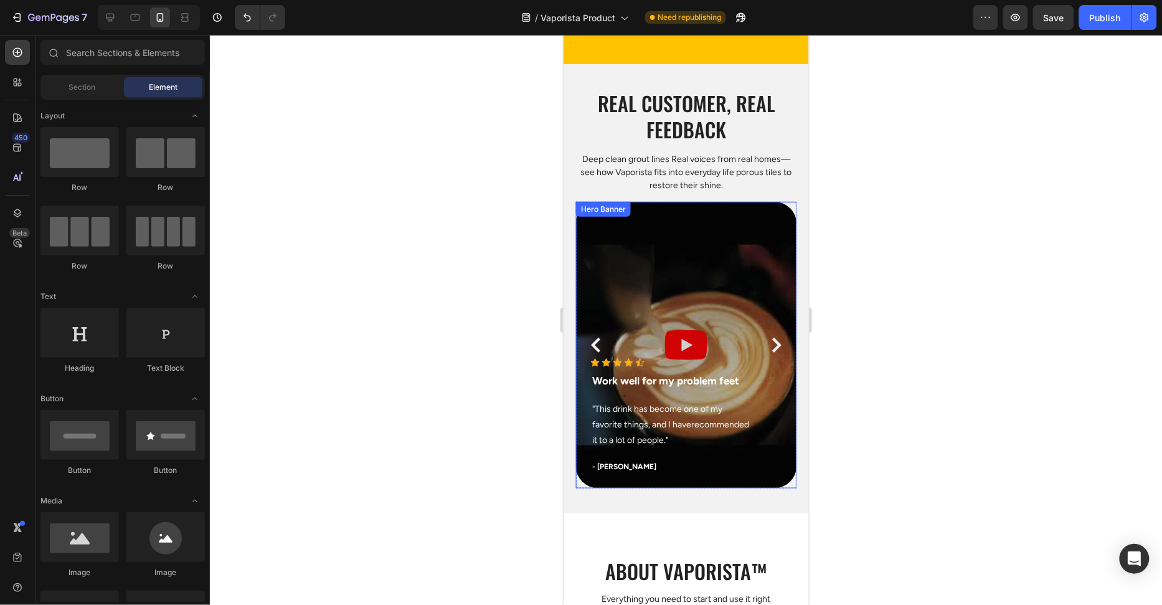
scroll to position [3750, 0]
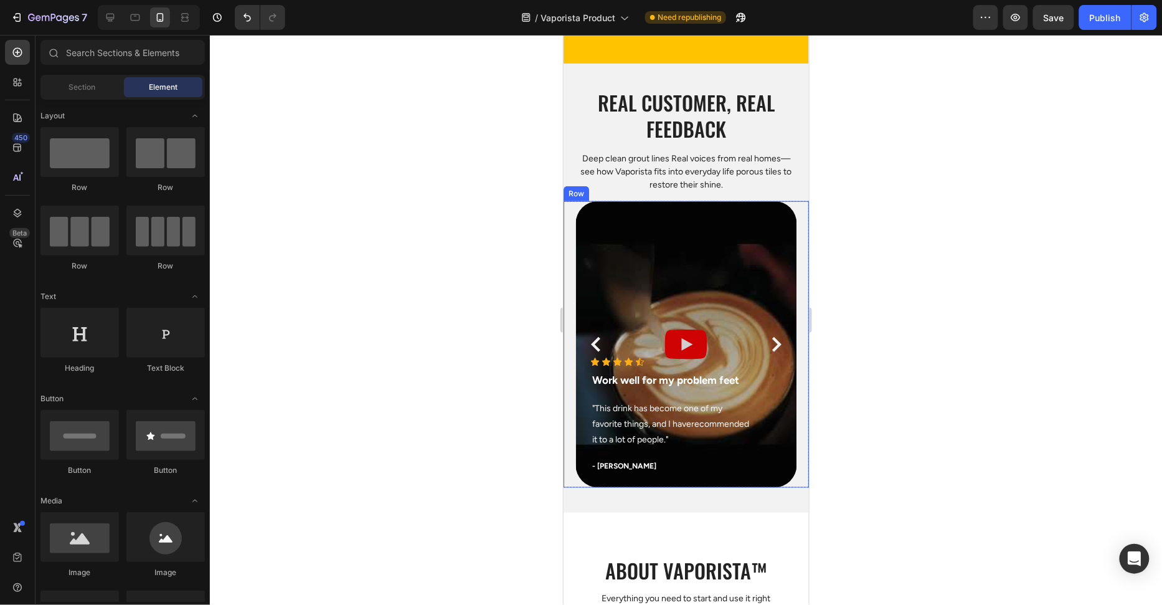
click at [568, 414] on div "Icon Icon Icon Icon Icon Icon List Hoz Work well for my problem feet Text block…" at bounding box center [685, 344] width 245 height 287
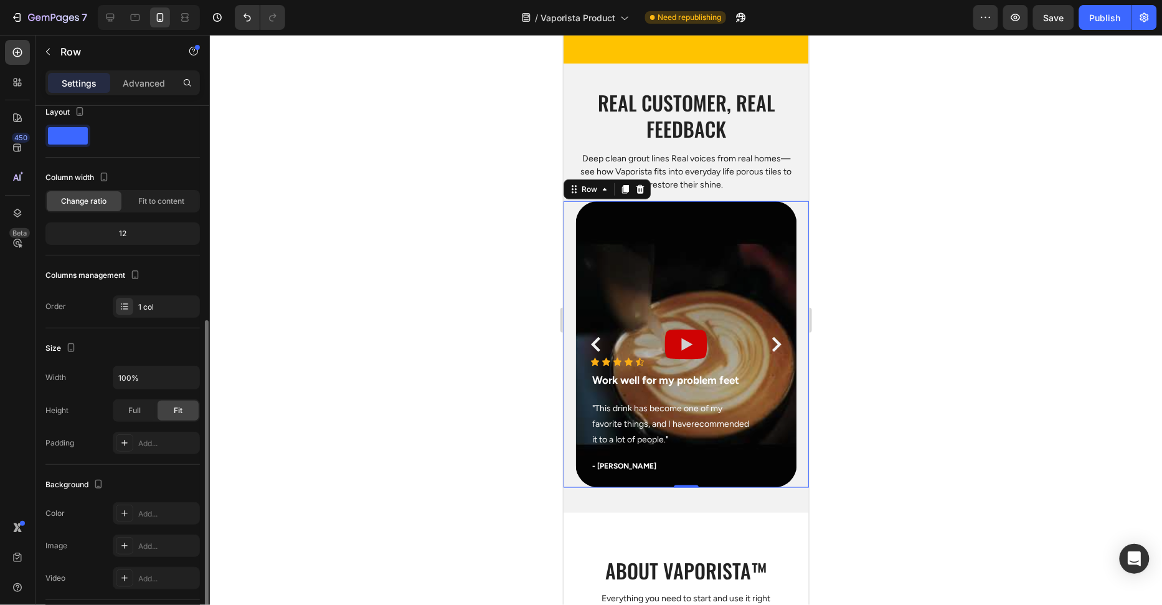
scroll to position [191, 0]
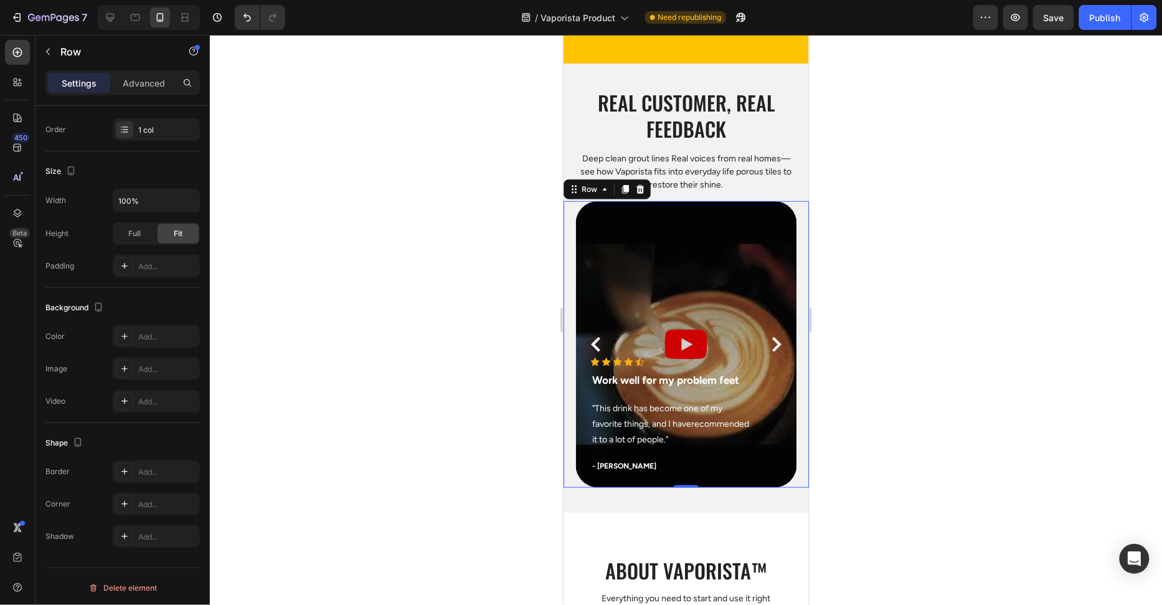
click at [574, 480] on div "Icon Icon Icon Icon Icon Icon List Hoz Work well for my problem feet Text block…" at bounding box center [685, 344] width 245 height 287
click at [579, 475] on div "Icon Icon Icon Icon Icon Icon List Hoz Work well for my problem feet Text block…" at bounding box center [686, 422] width 220 height 130
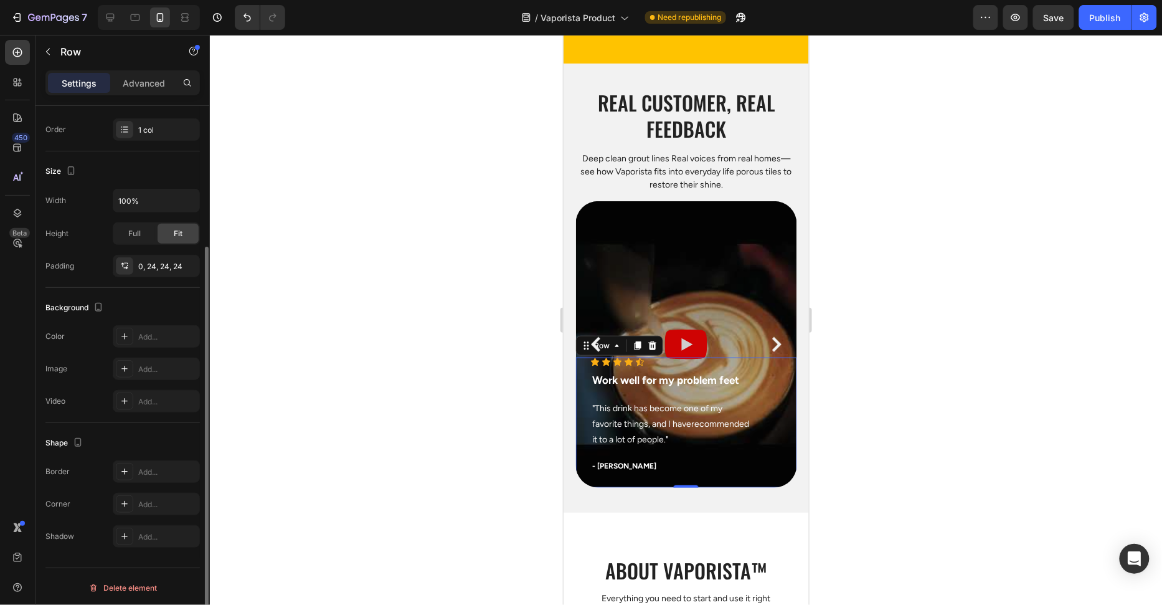
click at [579, 480] on div "Icon Icon Icon Icon Icon Icon List Hoz Work well for my problem feet Text block…" at bounding box center [686, 422] width 220 height 130
click at [579, 481] on div "Icon Icon Icon Icon Icon Icon List Hoz Work well for my problem feet Text block…" at bounding box center [686, 422] width 220 height 130
click at [579, 485] on div "Icon Icon Icon Icon Icon Icon List Hoz Work well for my problem feet Text block…" at bounding box center [686, 422] width 220 height 130
click at [576, 472] on div "Icon Icon Icon Icon Icon Icon List Hoz Work well for my problem feet Text block…" at bounding box center [686, 422] width 220 height 130
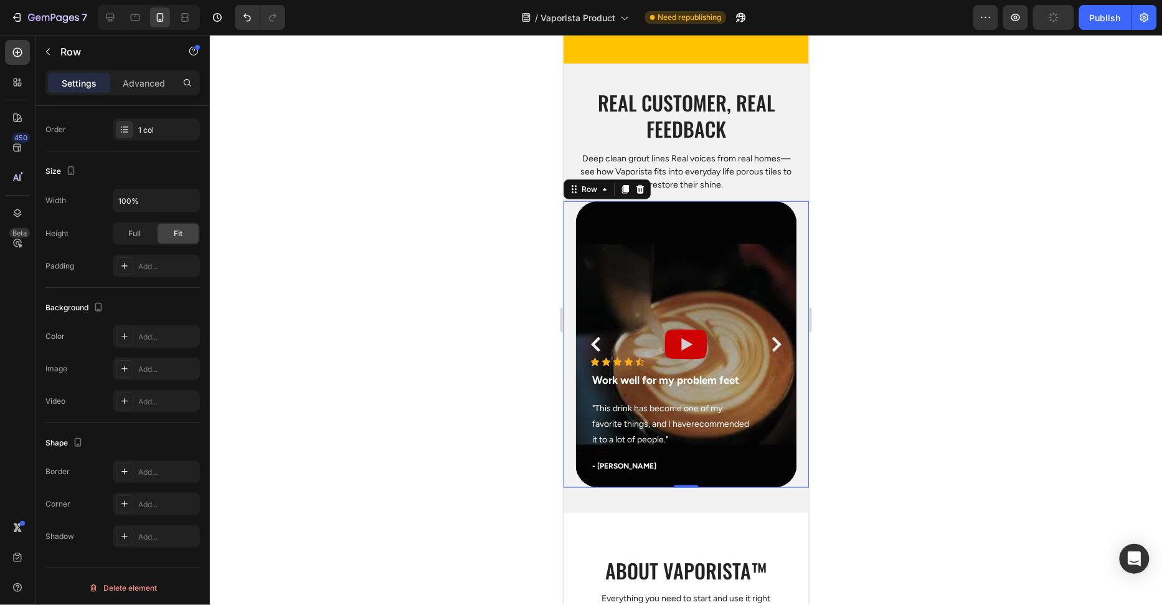
click at [568, 457] on div "Icon Icon Icon Icon Icon Icon List Hoz Work well for my problem feet Text block…" at bounding box center [685, 344] width 245 height 287
click at [130, 17] on icon at bounding box center [135, 17] width 12 height 12
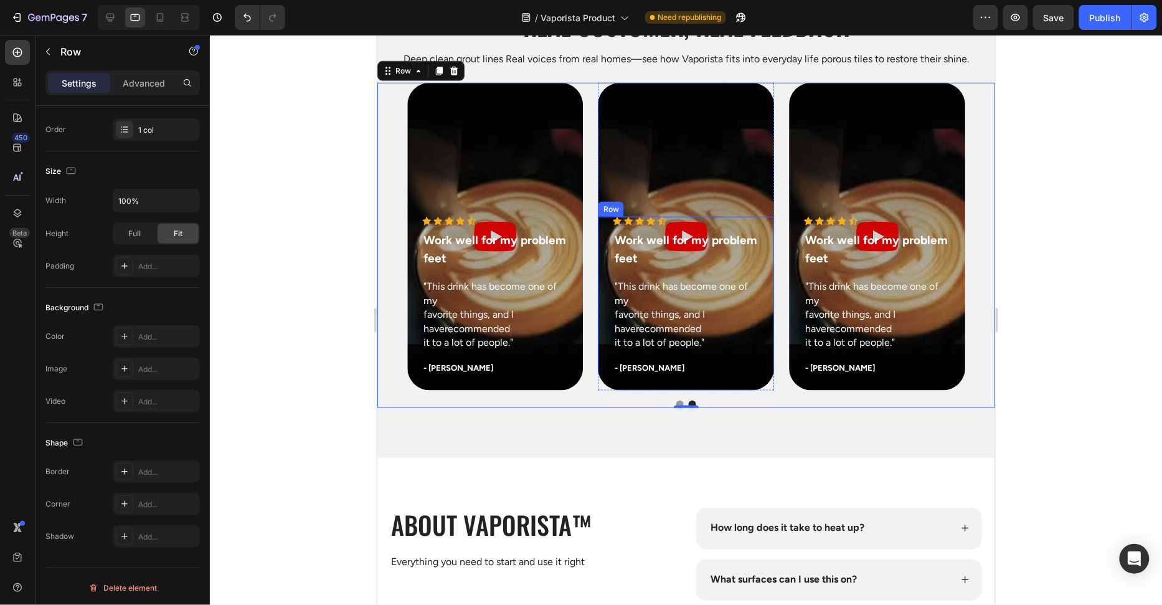
scroll to position [3876, 0]
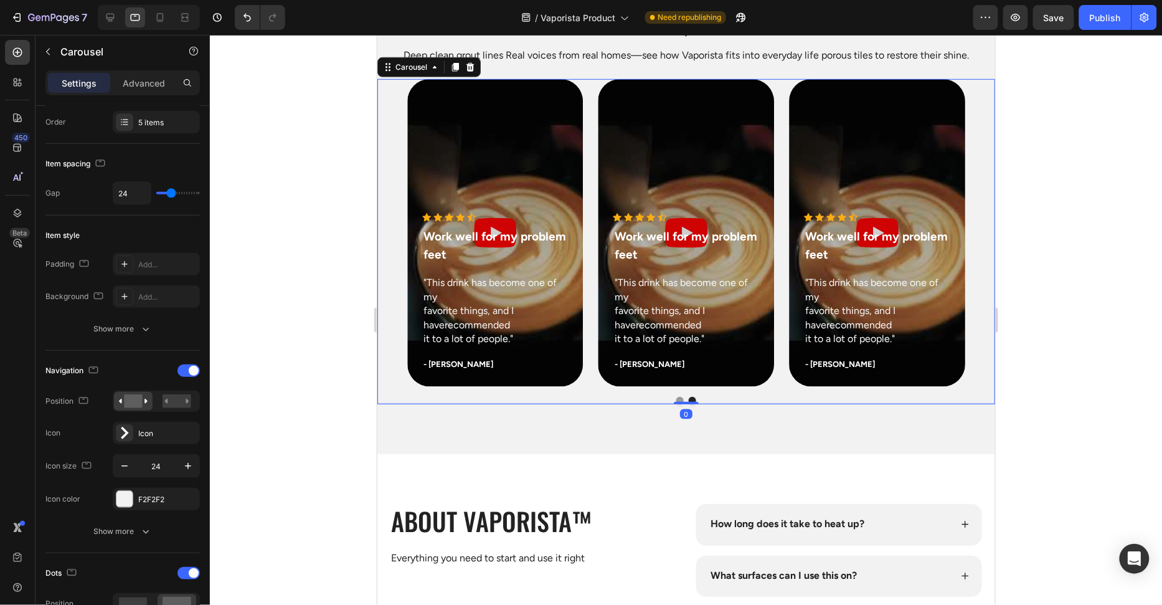
click at [588, 338] on div "Icon Icon Icon Icon Icon Icon List Hoz Work well for my problem feet Text block…" at bounding box center [686, 232] width 558 height 308
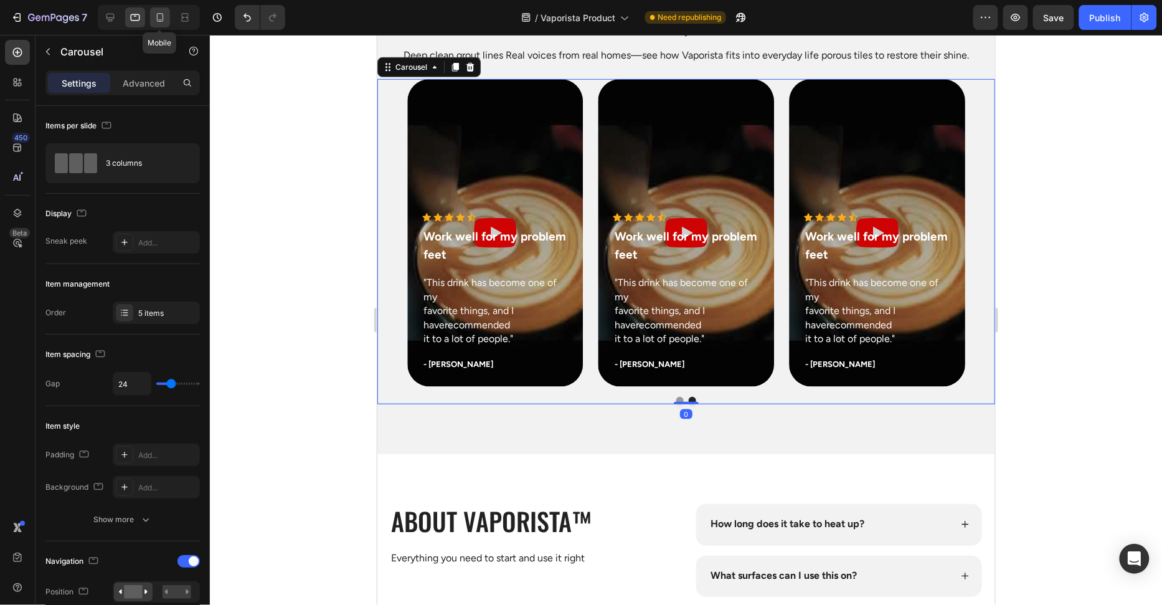
click at [163, 20] on icon at bounding box center [160, 17] width 7 height 9
type input "90%"
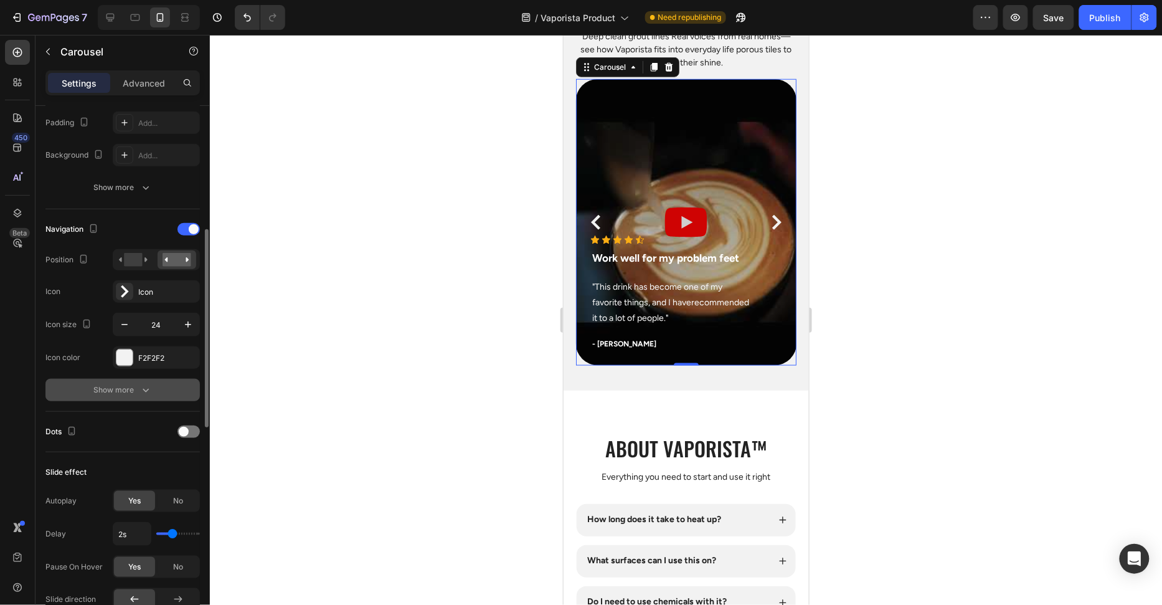
scroll to position [355, 0]
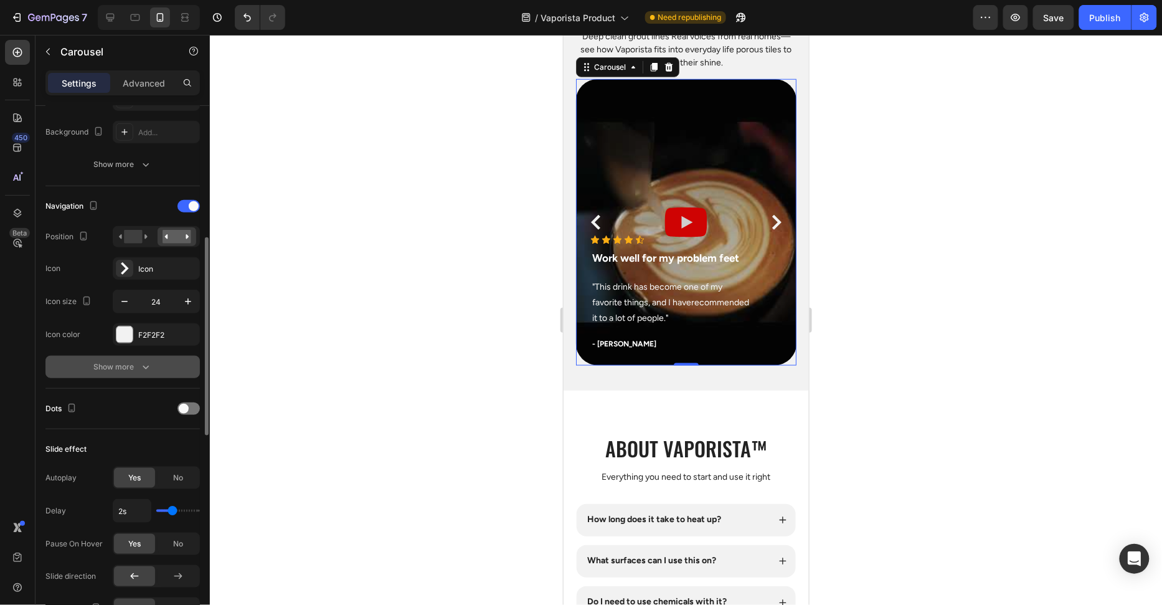
click at [136, 365] on div "Show more" at bounding box center [123, 367] width 58 height 12
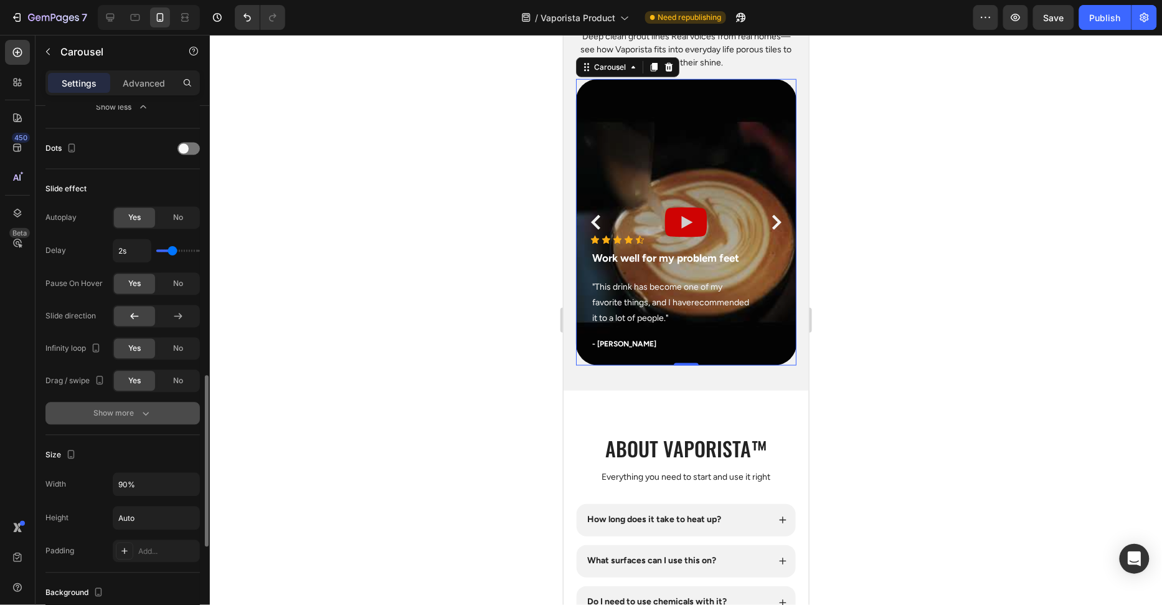
scroll to position [709, 0]
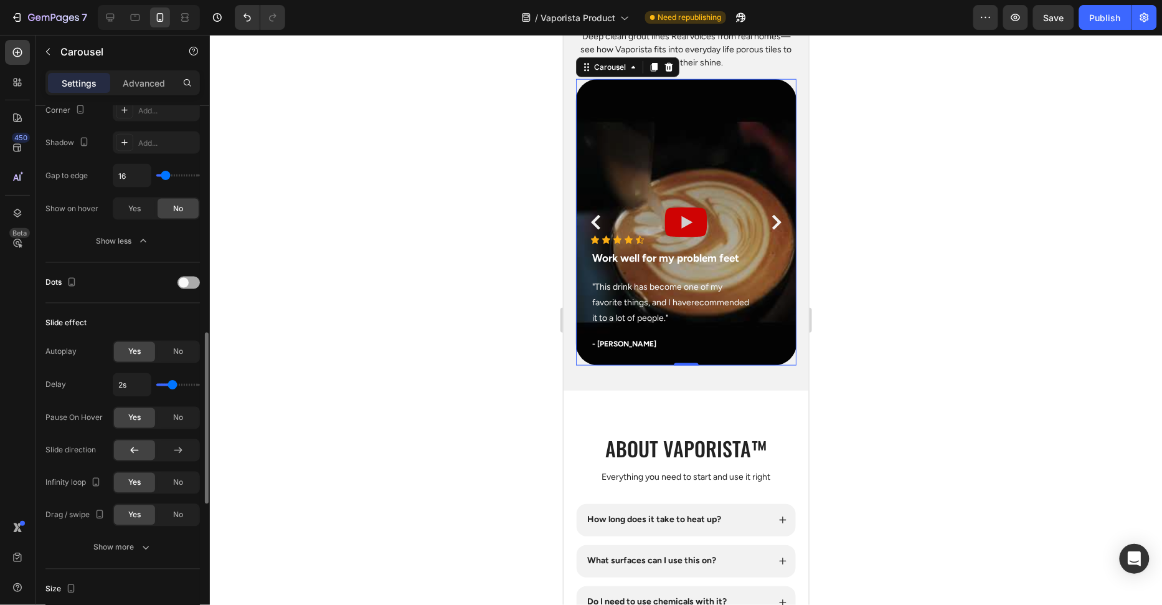
click at [186, 278] on div at bounding box center [189, 283] width 22 height 10
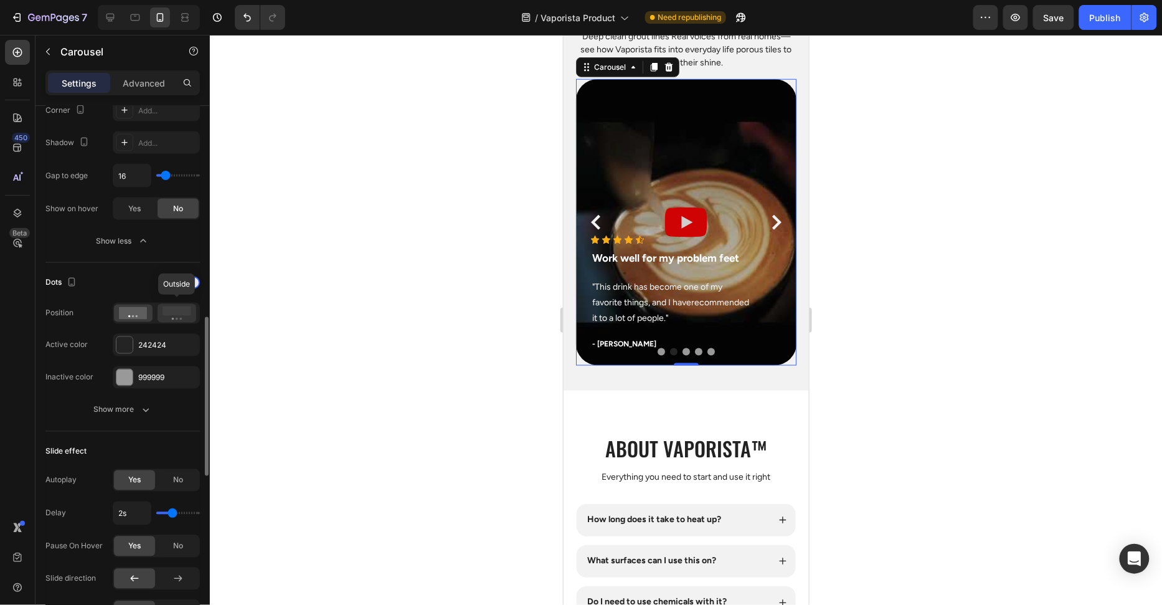
click at [177, 310] on rect at bounding box center [177, 310] width 29 height 9
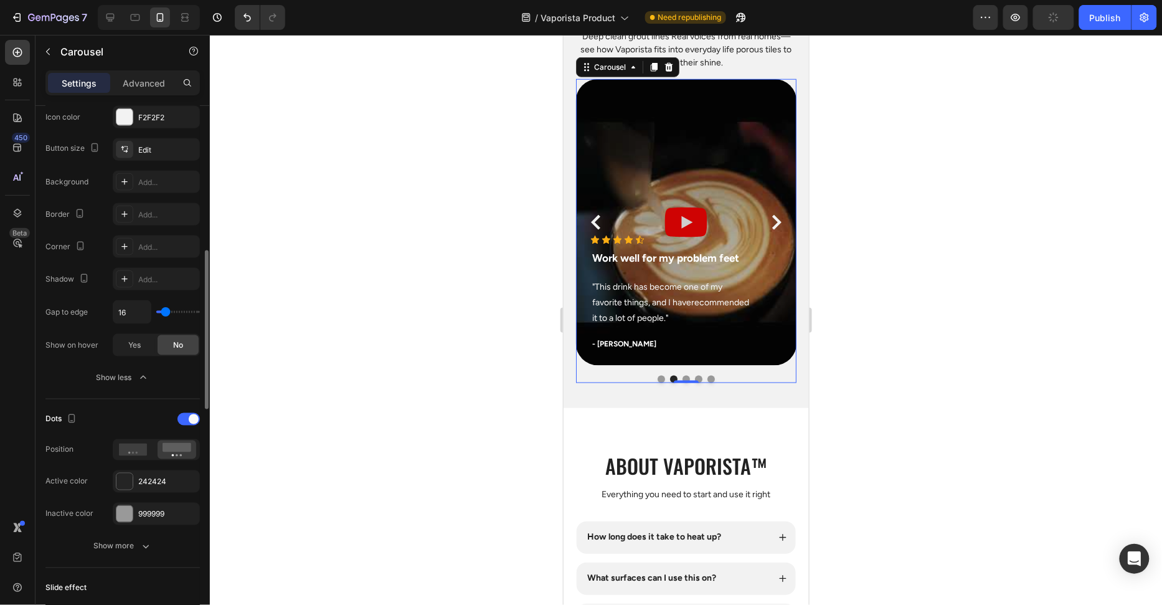
scroll to position [602, 0]
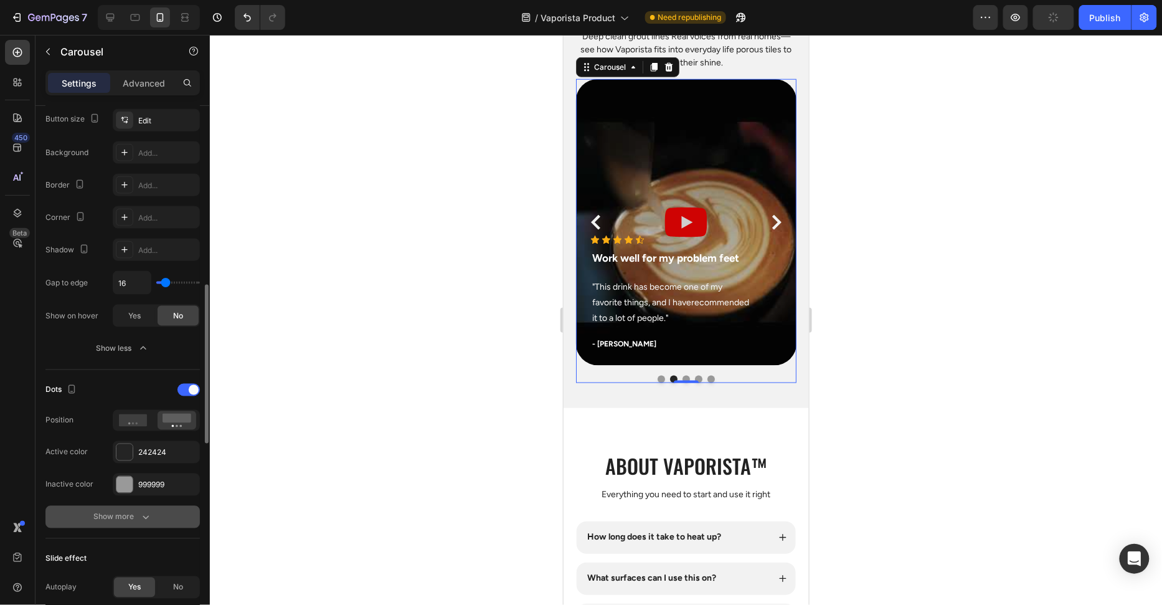
click at [117, 511] on div "Show more" at bounding box center [123, 517] width 58 height 12
click at [130, 525] on div "Dots size 12 Gap to edge 16" at bounding box center [122, 534] width 154 height 57
click at [130, 521] on button "button" at bounding box center [124, 517] width 22 height 22
type input "10"
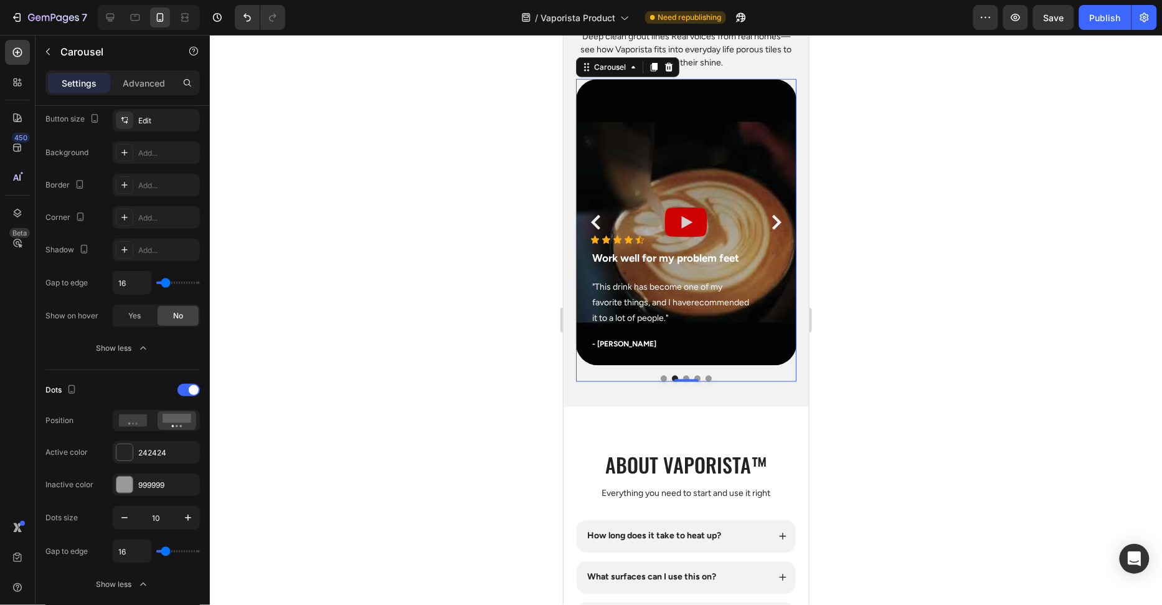
click at [374, 481] on div at bounding box center [686, 320] width 952 height 570
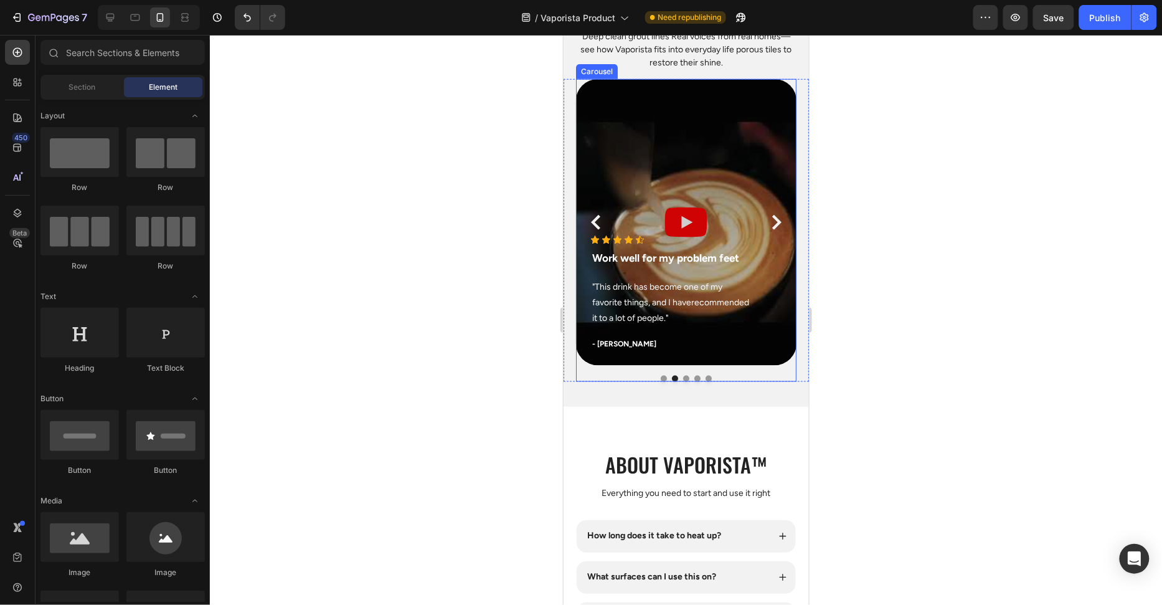
click at [777, 217] on icon "Carousel Next Arrow" at bounding box center [776, 221] width 9 height 15
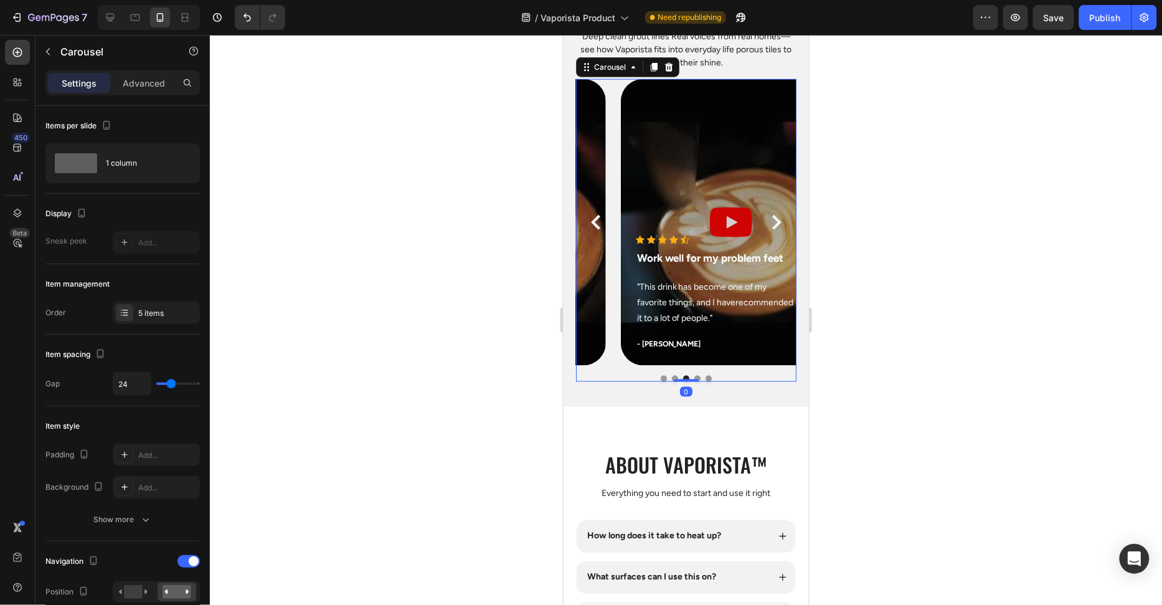
click at [777, 217] on icon "Carousel Next Arrow" at bounding box center [776, 221] width 9 height 15
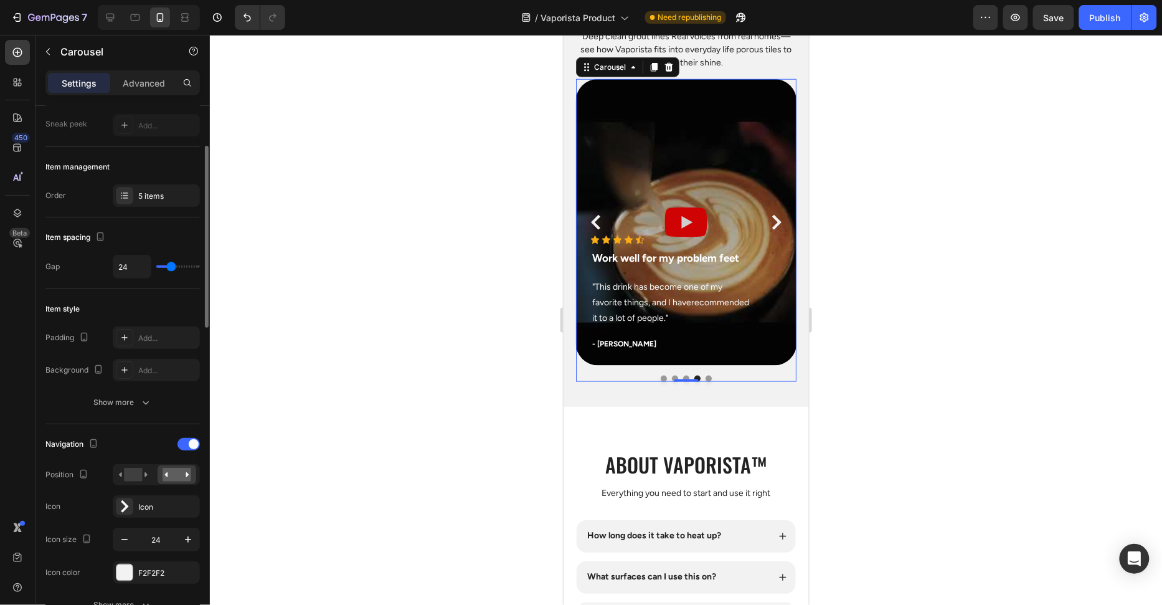
scroll to position [214, 0]
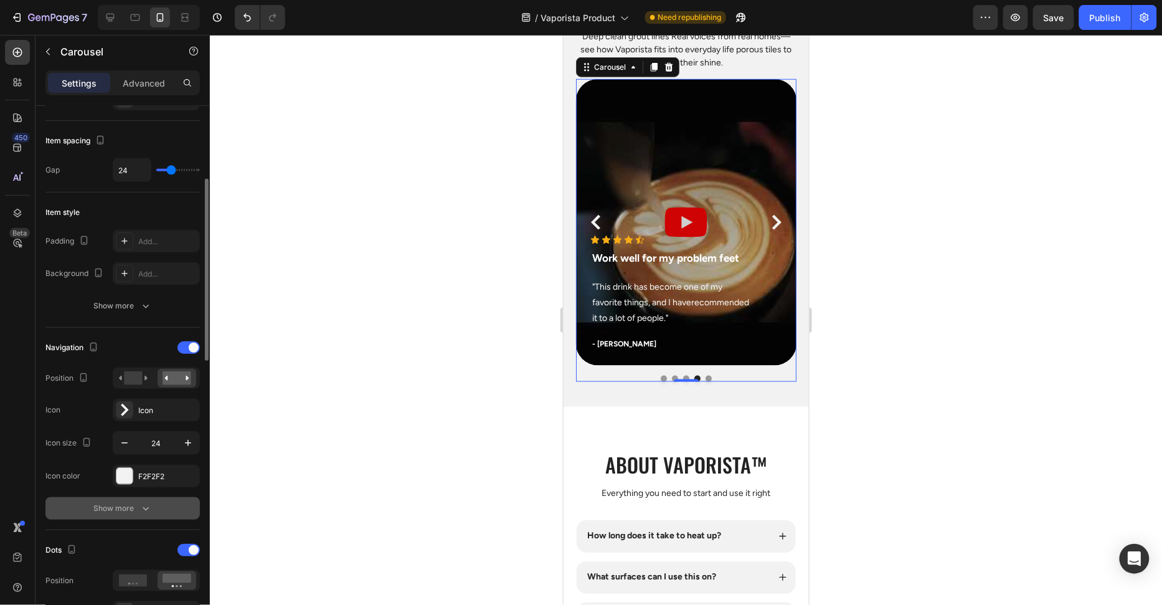
click at [131, 504] on div "Show more" at bounding box center [123, 508] width 58 height 12
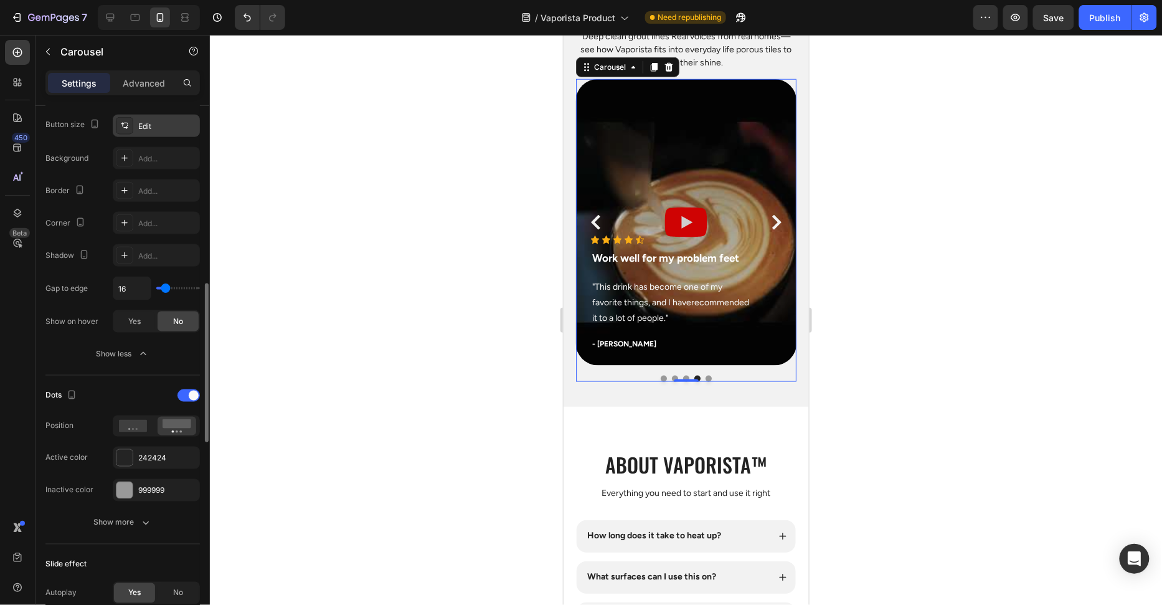
scroll to position [675, 0]
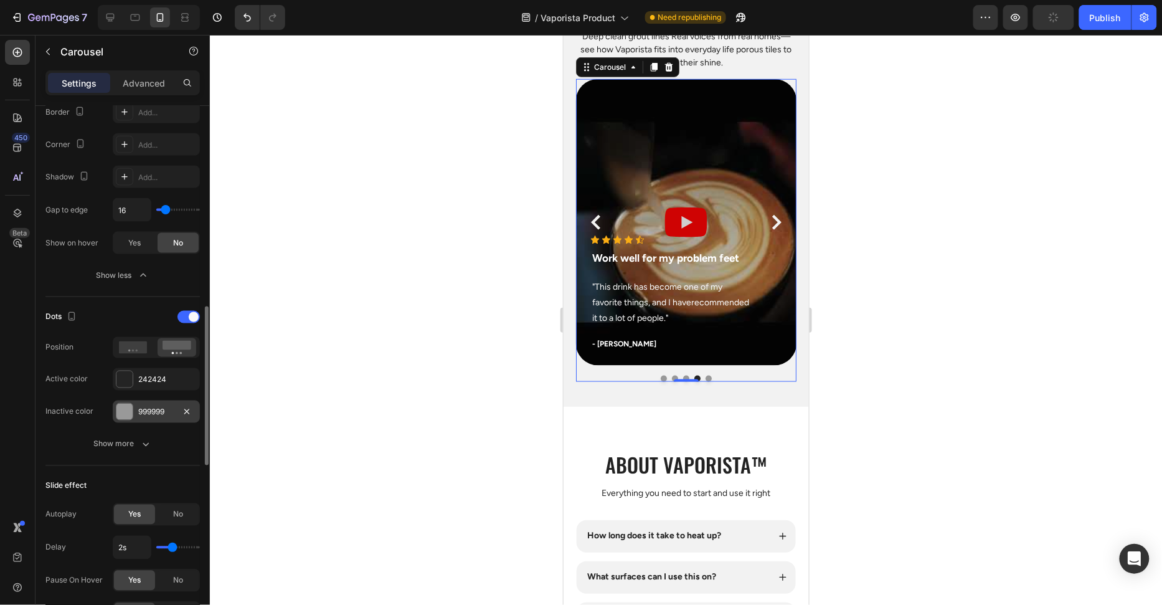
click at [126, 407] on div at bounding box center [124, 412] width 16 height 16
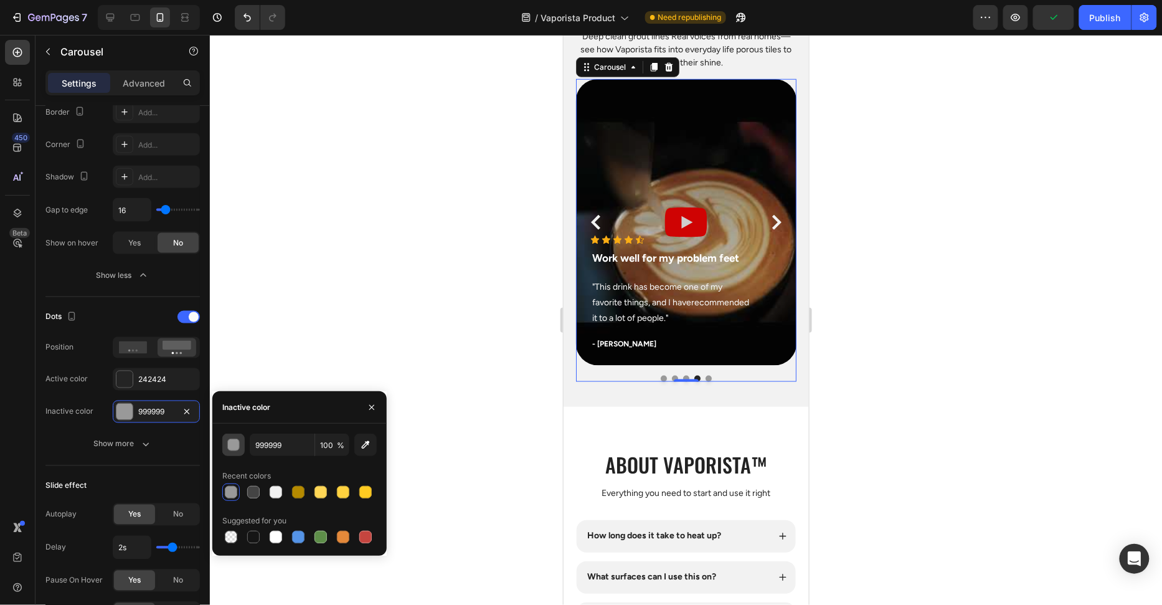
click at [242, 443] on button "button" at bounding box center [233, 445] width 22 height 22
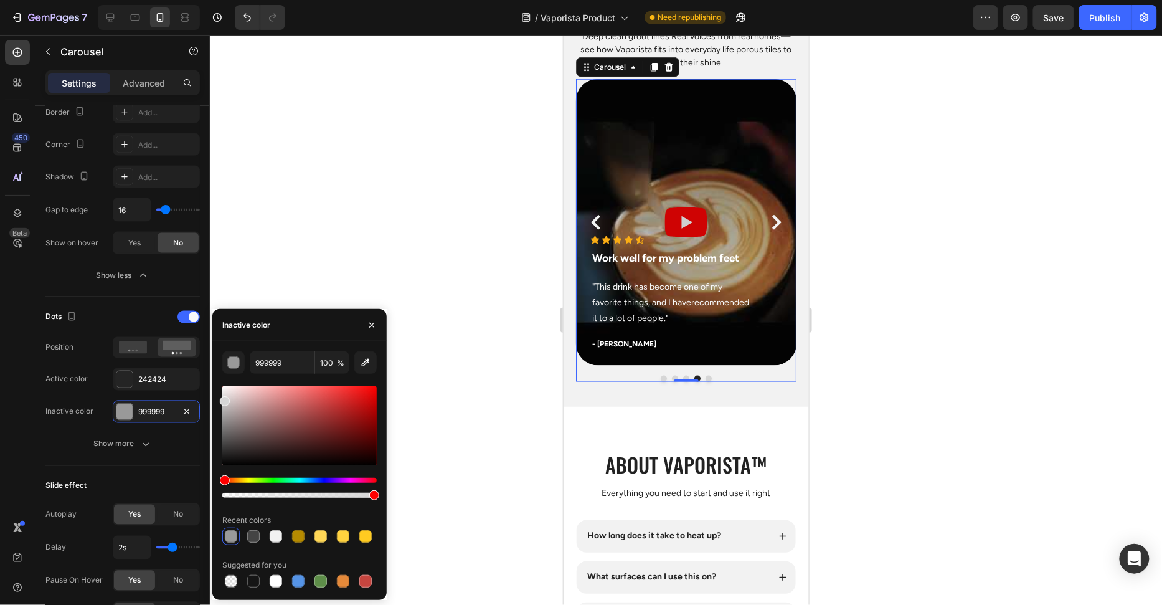
click at [216, 399] on div "999999 100 % Recent colors Suggested for you" at bounding box center [299, 470] width 174 height 239
type input "D6D6D6"
click at [130, 375] on div at bounding box center [124, 379] width 16 height 16
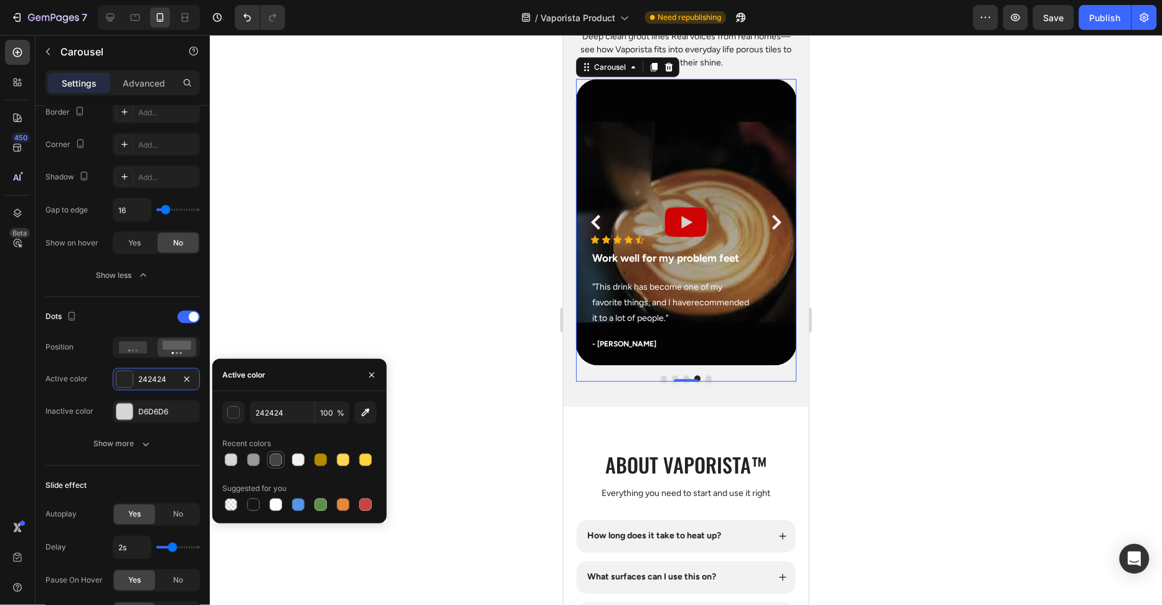
click at [272, 457] on div at bounding box center [276, 459] width 12 height 12
type input "444444"
click at [303, 269] on div at bounding box center [686, 320] width 952 height 570
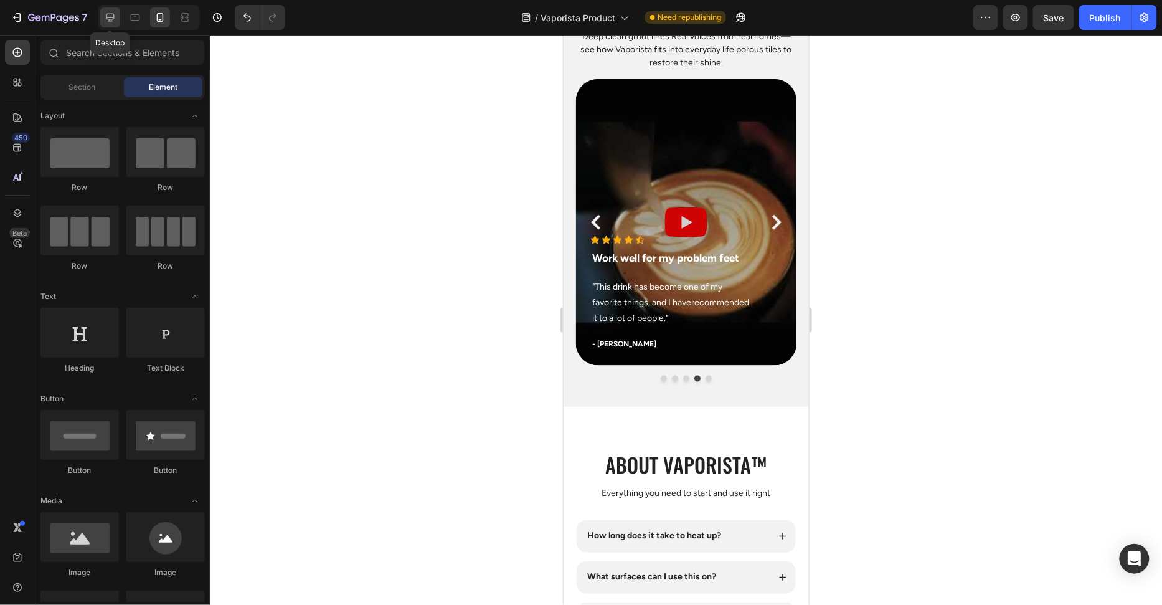
click at [109, 21] on icon at bounding box center [110, 17] width 12 height 12
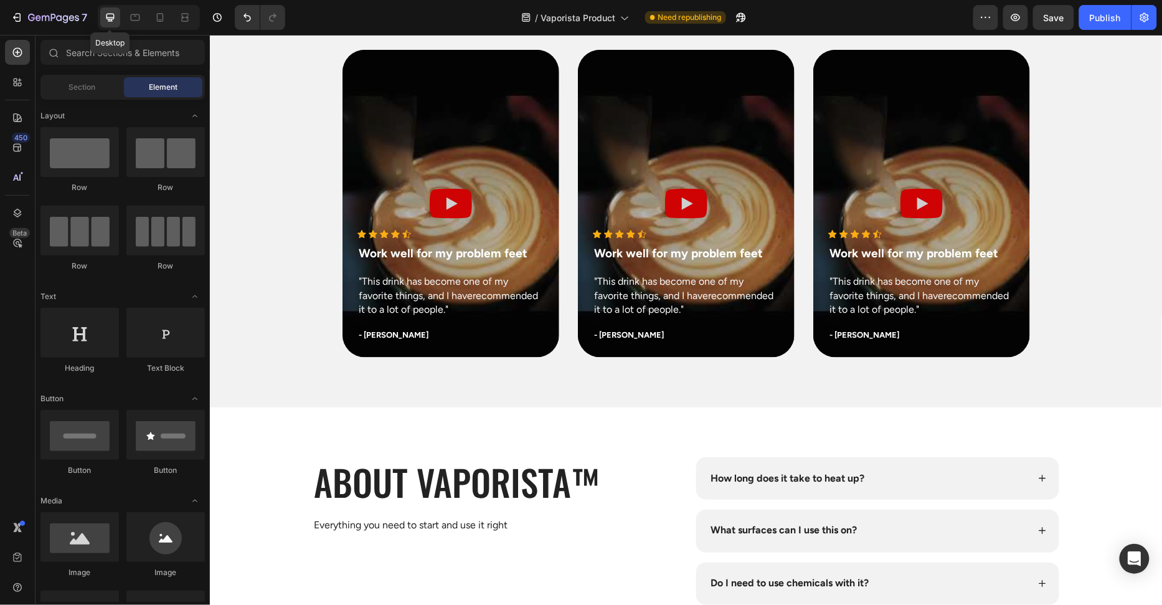
scroll to position [3871, 0]
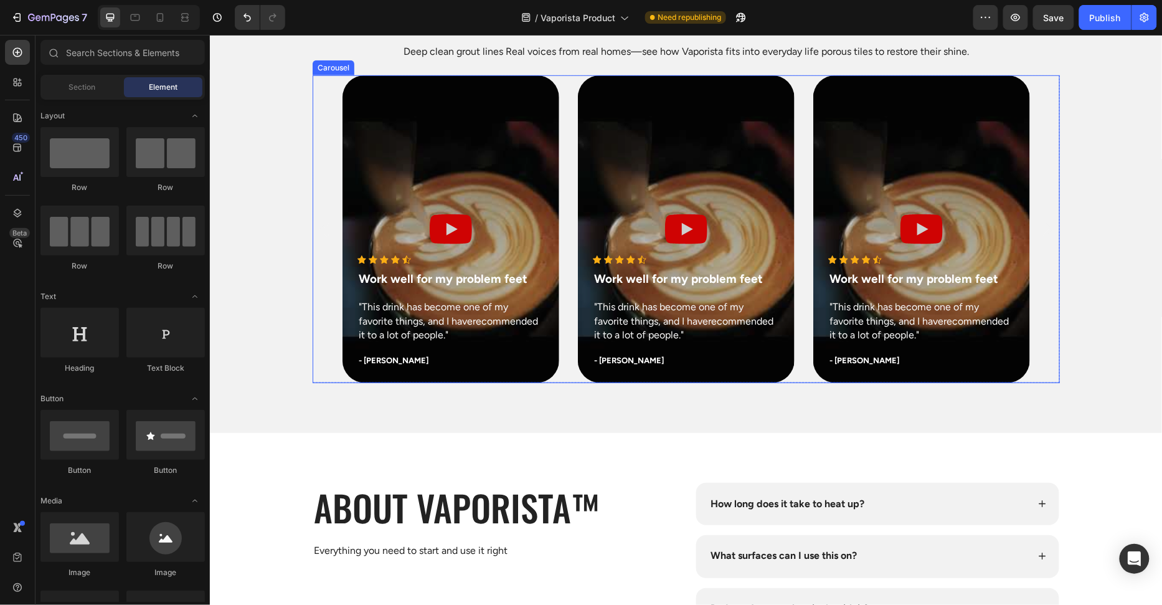
click at [567, 300] on div "Icon Icon Icon Icon Icon Icon List Hoz Work well for my problem feet Text block…" at bounding box center [686, 229] width 688 height 308
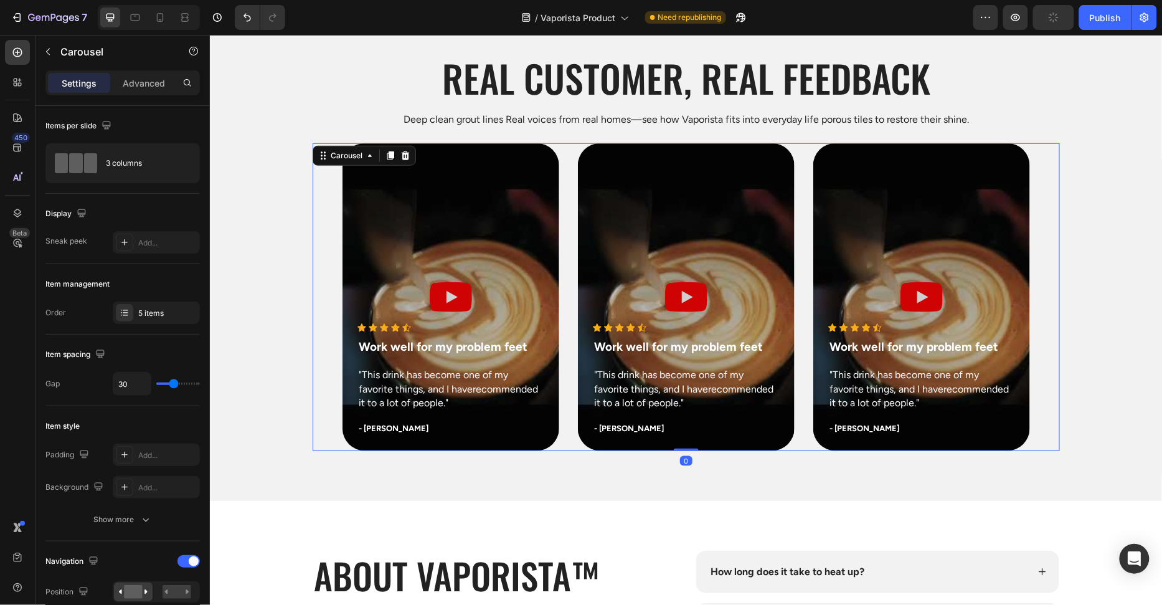
scroll to position [3814, 0]
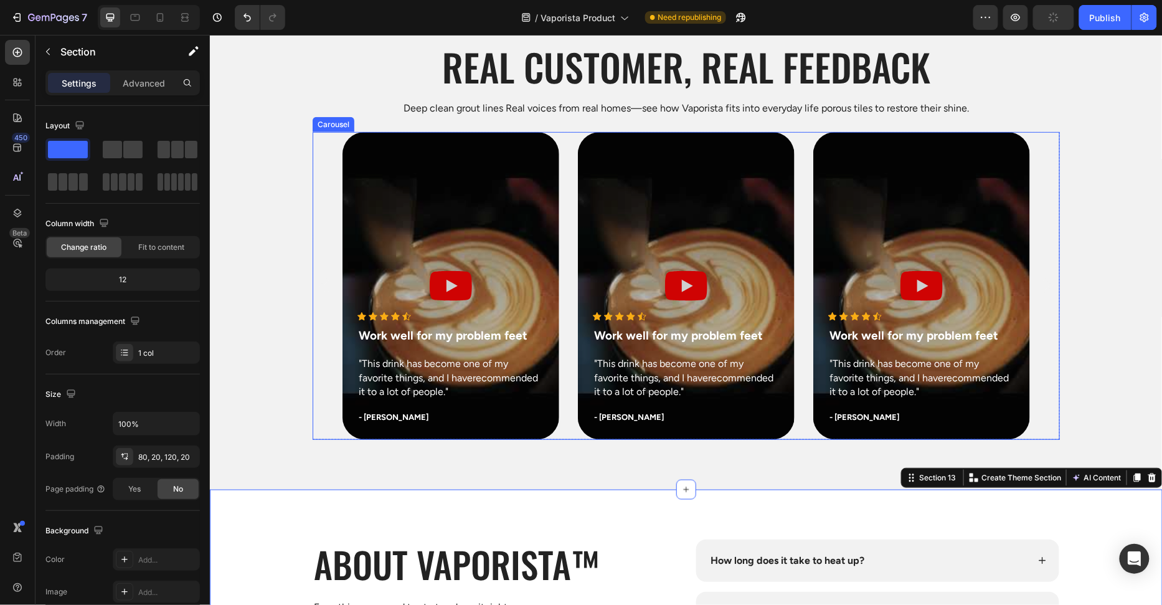
click at [564, 318] on div "Icon Icon Icon Icon Icon Icon List Hoz Work well for my problem feet Text block…" at bounding box center [686, 285] width 688 height 308
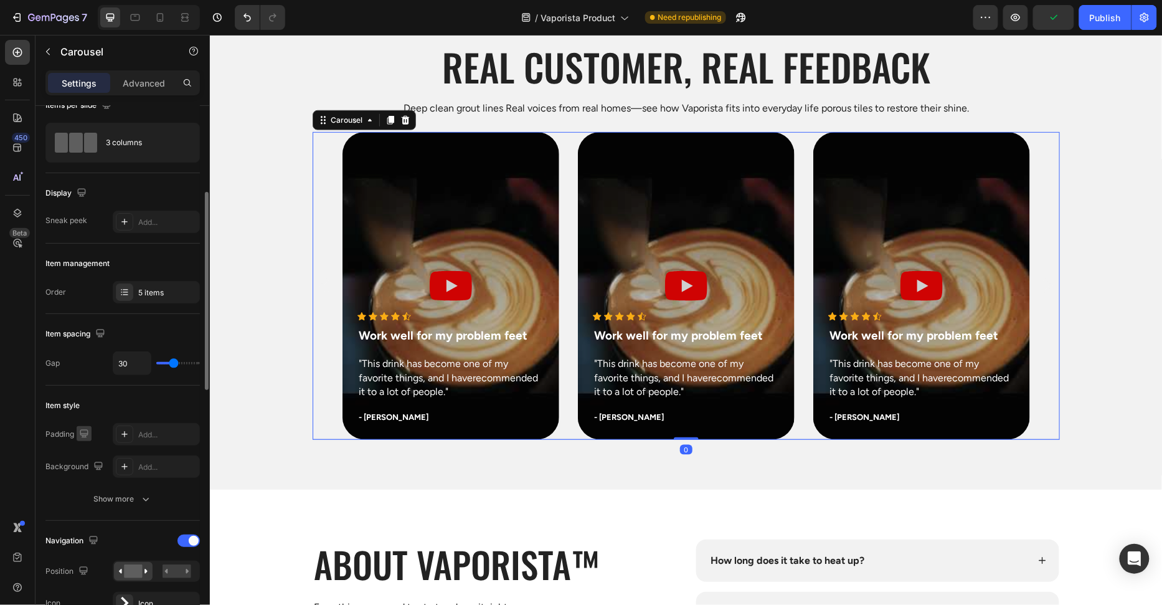
scroll to position [78, 0]
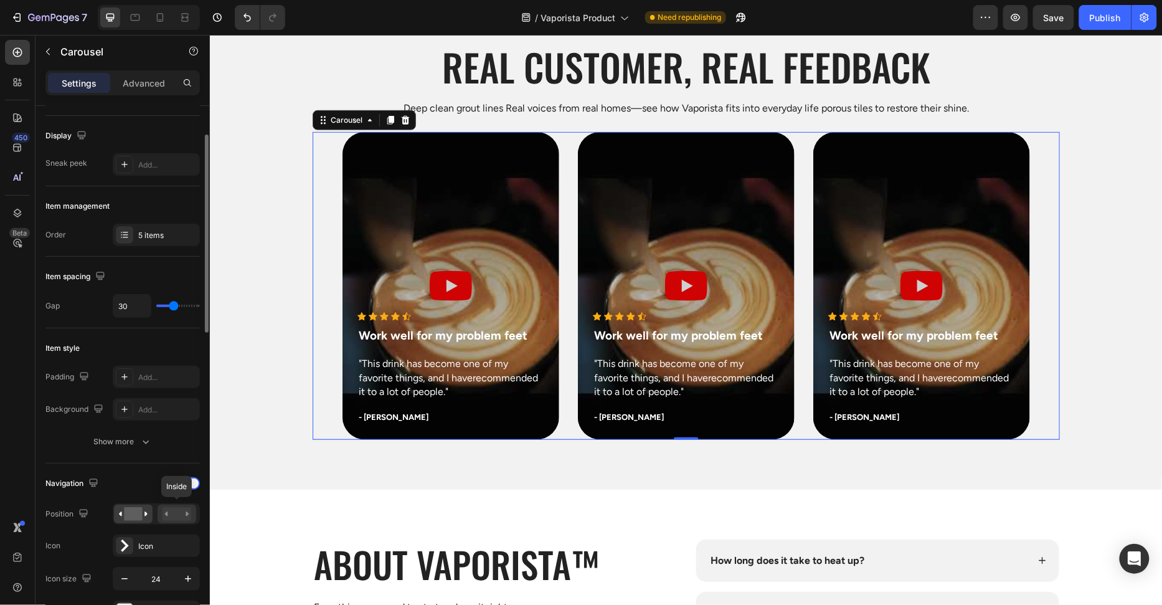
click at [171, 507] on rect at bounding box center [177, 514] width 29 height 14
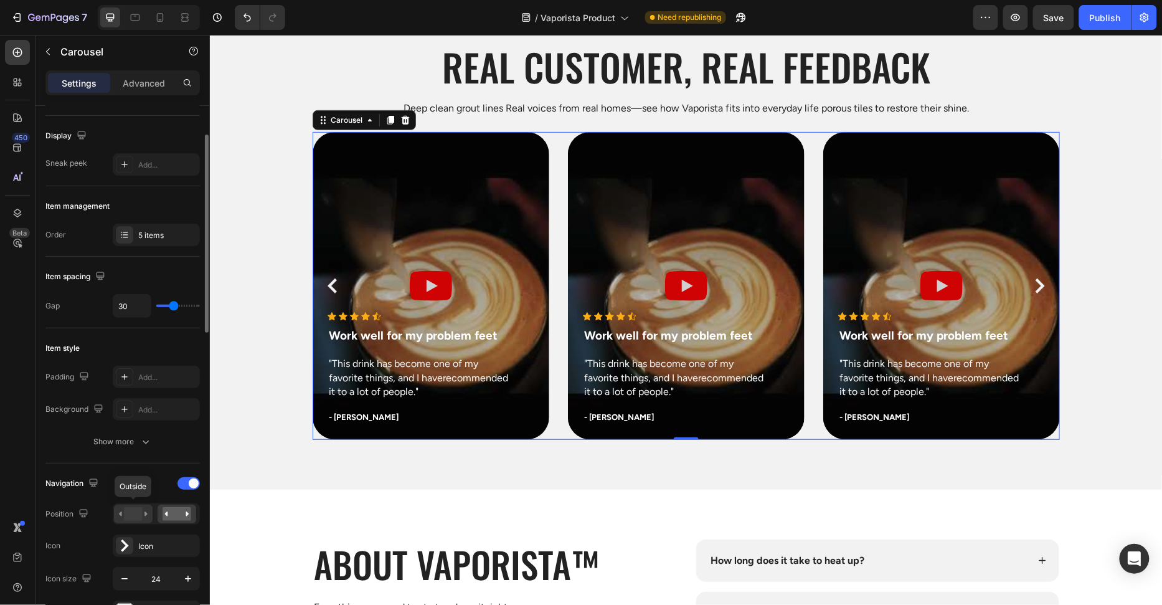
click at [135, 508] on rect at bounding box center [133, 514] width 18 height 14
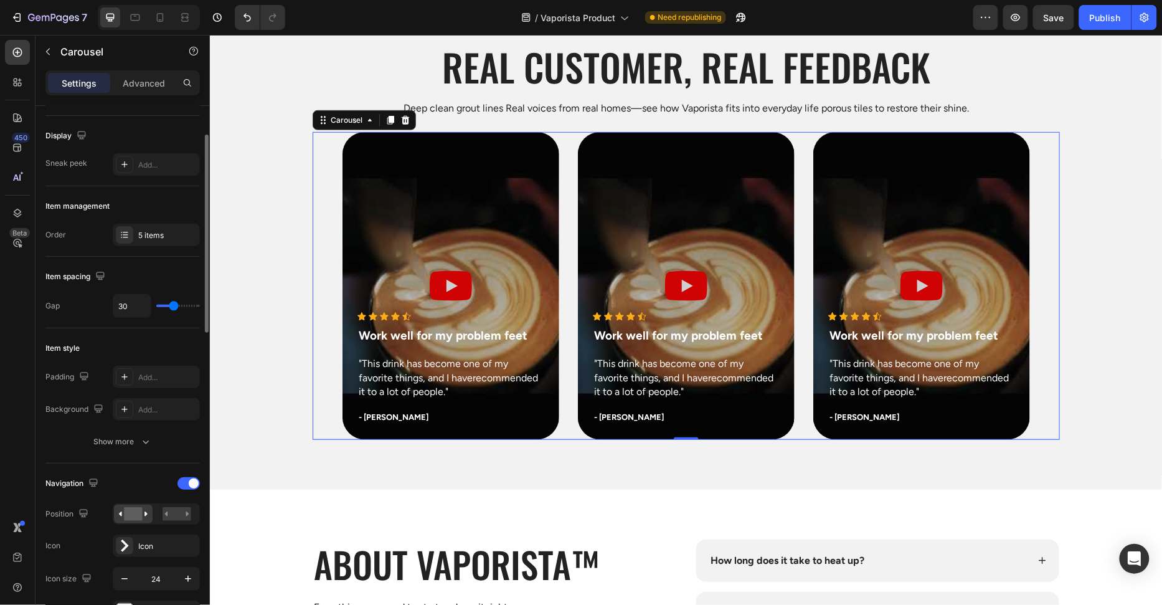
scroll to position [207, 0]
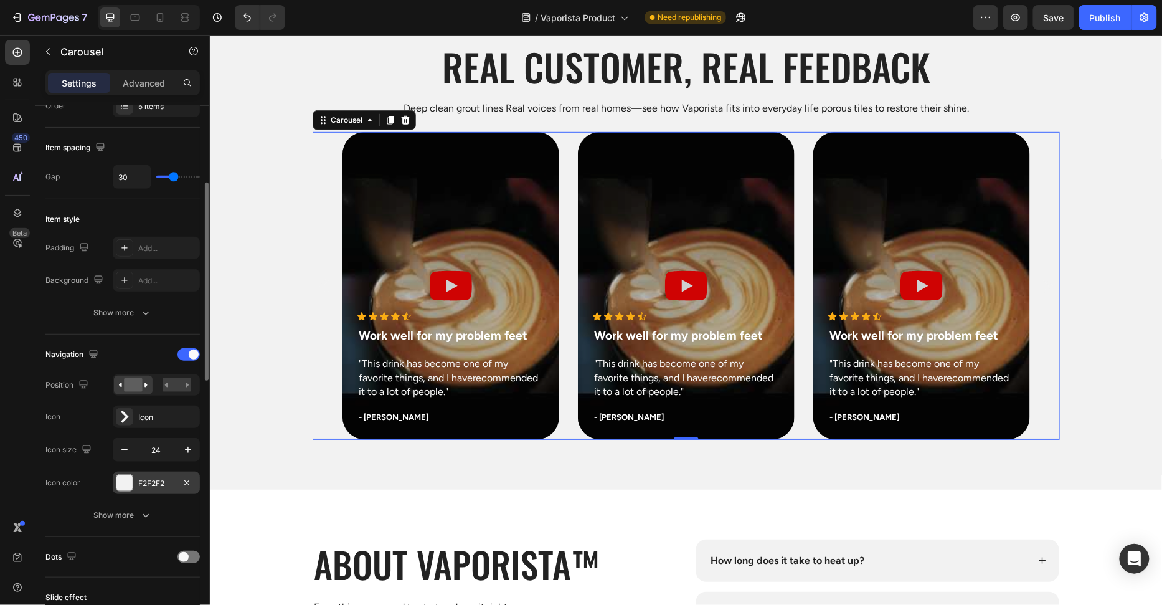
click at [125, 477] on div at bounding box center [124, 483] width 16 height 16
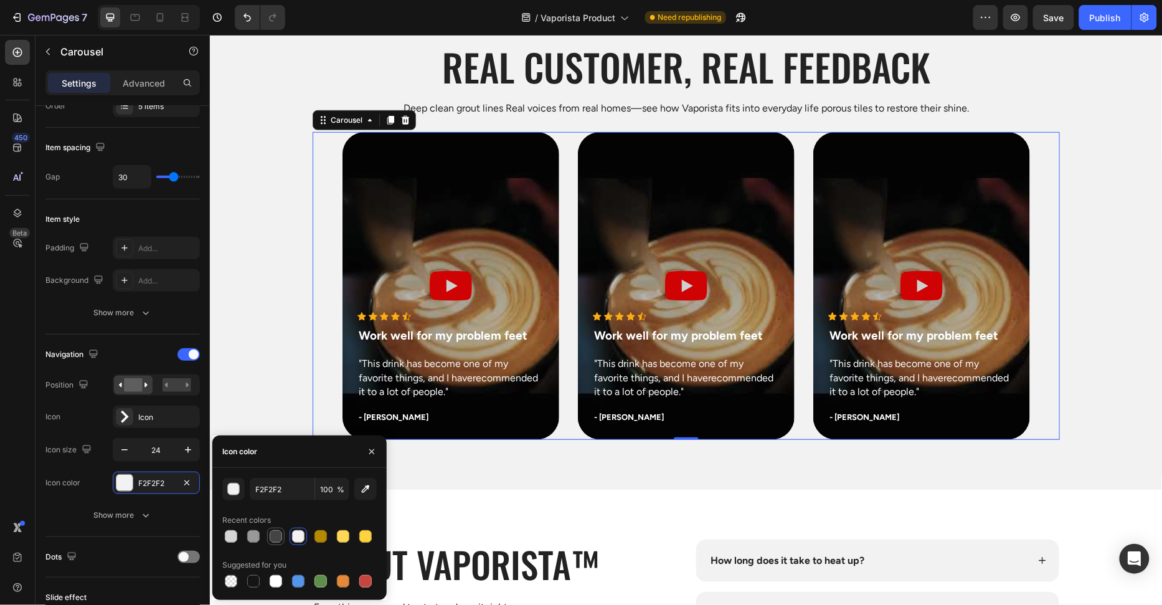
click at [270, 541] on div at bounding box center [275, 536] width 15 height 15
type input "444444"
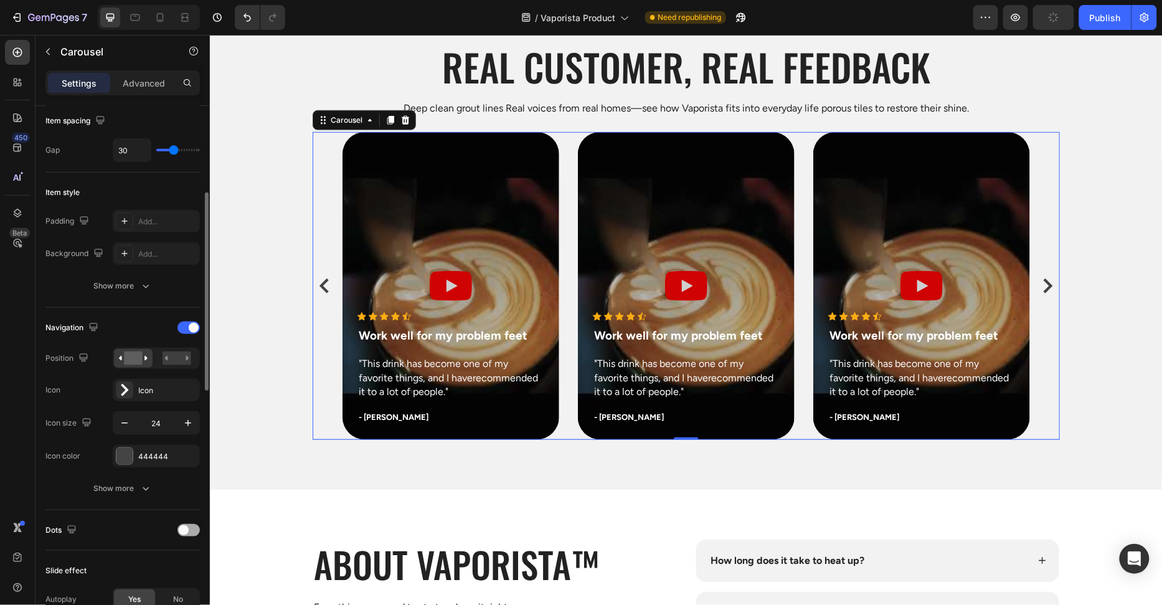
click at [192, 530] on div at bounding box center [189, 530] width 22 height 12
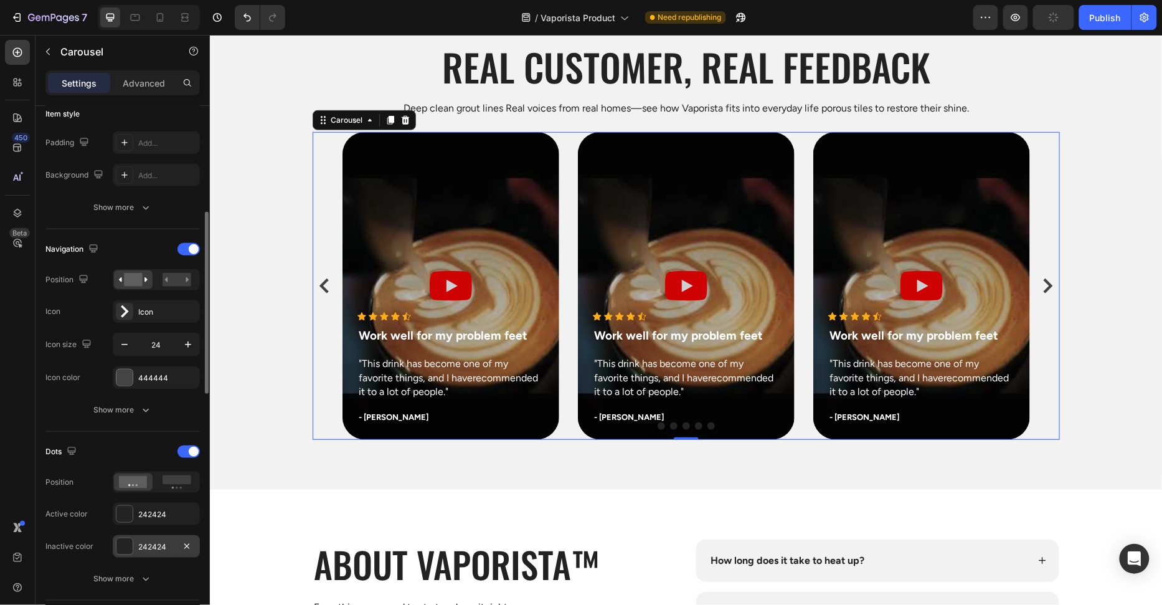
click at [129, 542] on div at bounding box center [124, 546] width 16 height 16
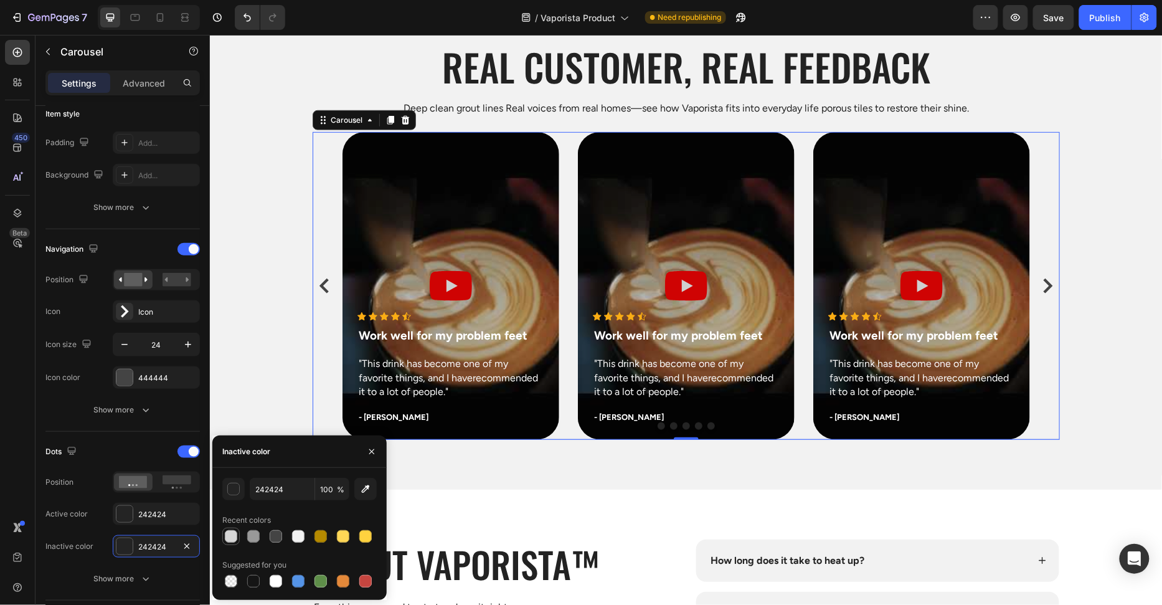
click at [225, 537] on div at bounding box center [231, 536] width 12 height 12
type input "D6D6D6"
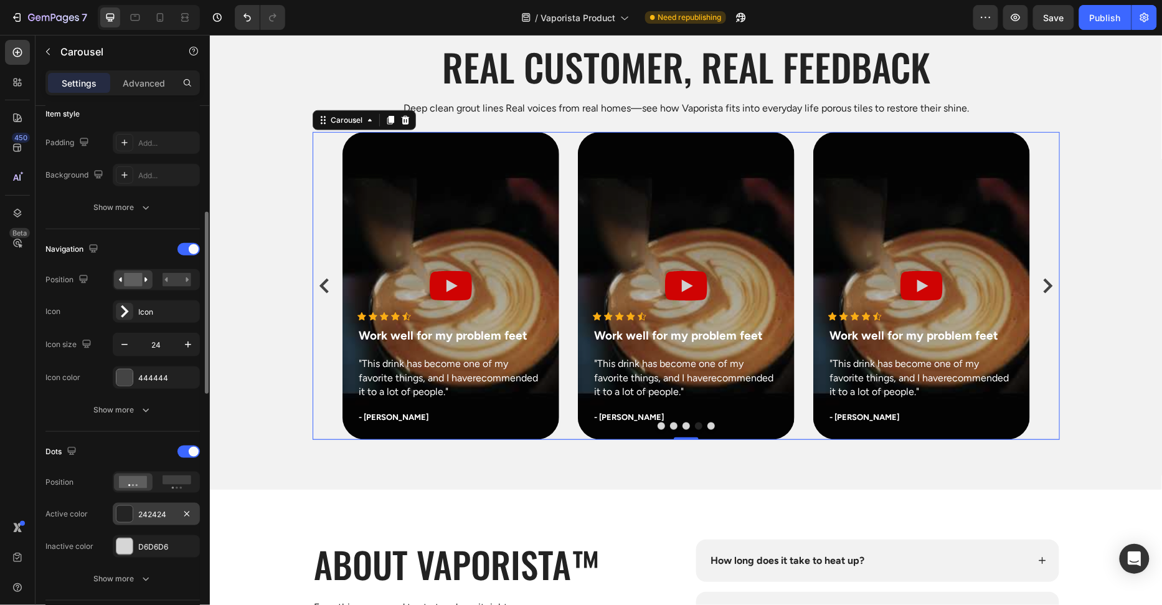
click at [137, 518] on div "242424" at bounding box center [156, 514] width 87 height 22
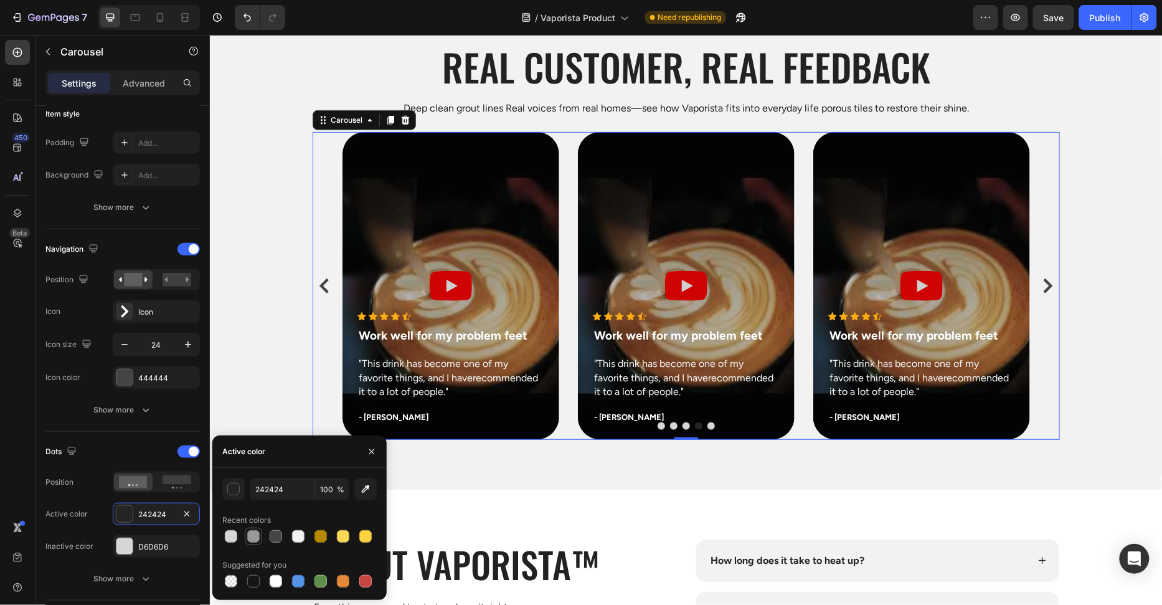
click at [258, 536] on div at bounding box center [253, 536] width 12 height 12
click at [280, 536] on div at bounding box center [276, 536] width 12 height 12
type input "444444"
click at [168, 476] on rect at bounding box center [177, 479] width 29 height 9
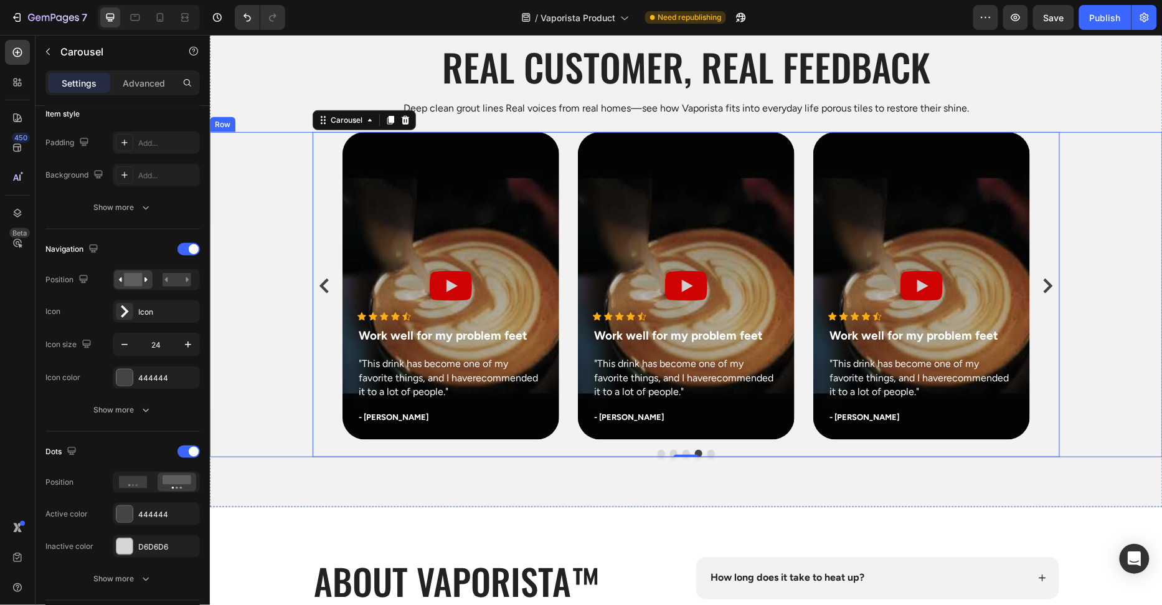
click at [264, 368] on div "Icon Icon Icon Icon Icon Icon List Hoz Work well for my problem feet Text block…" at bounding box center [685, 293] width 953 height 325
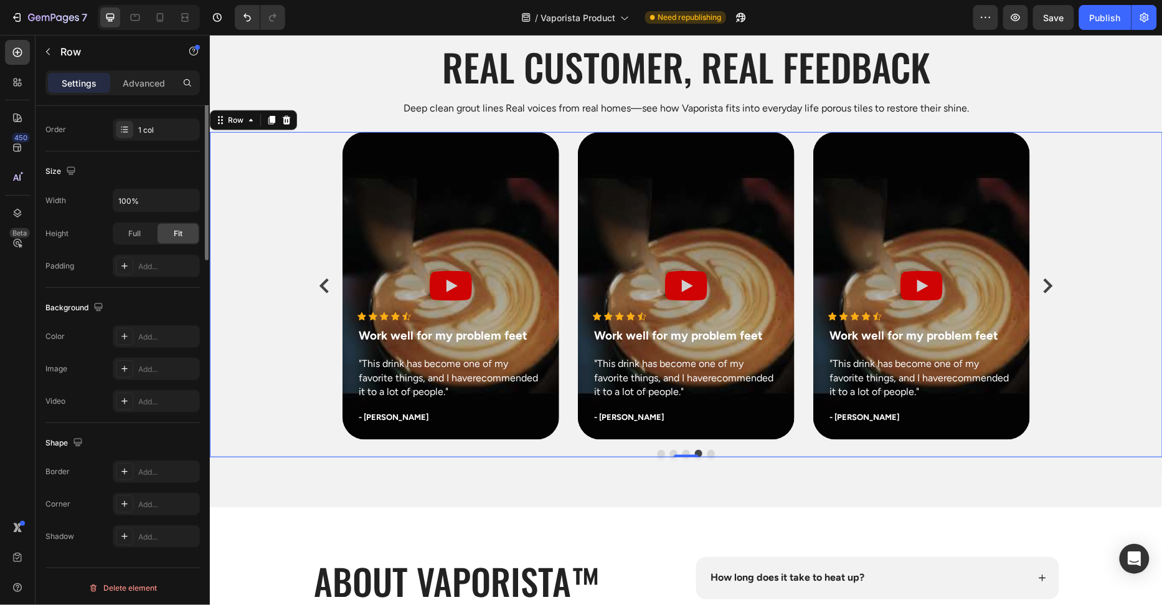
scroll to position [0, 0]
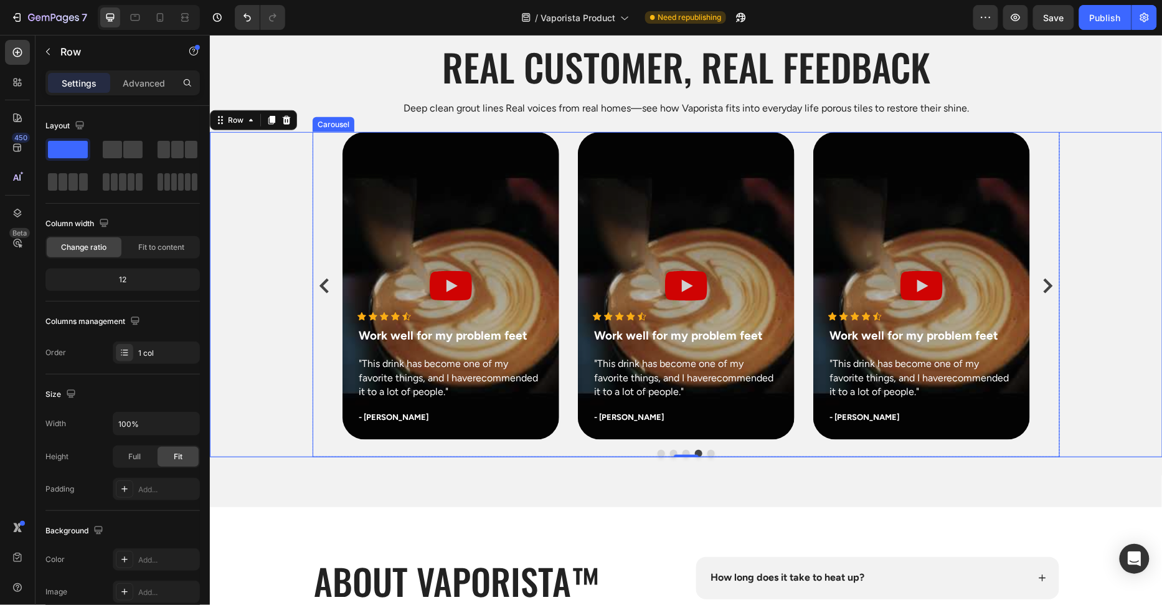
click at [655, 454] on div at bounding box center [685, 452] width 747 height 7
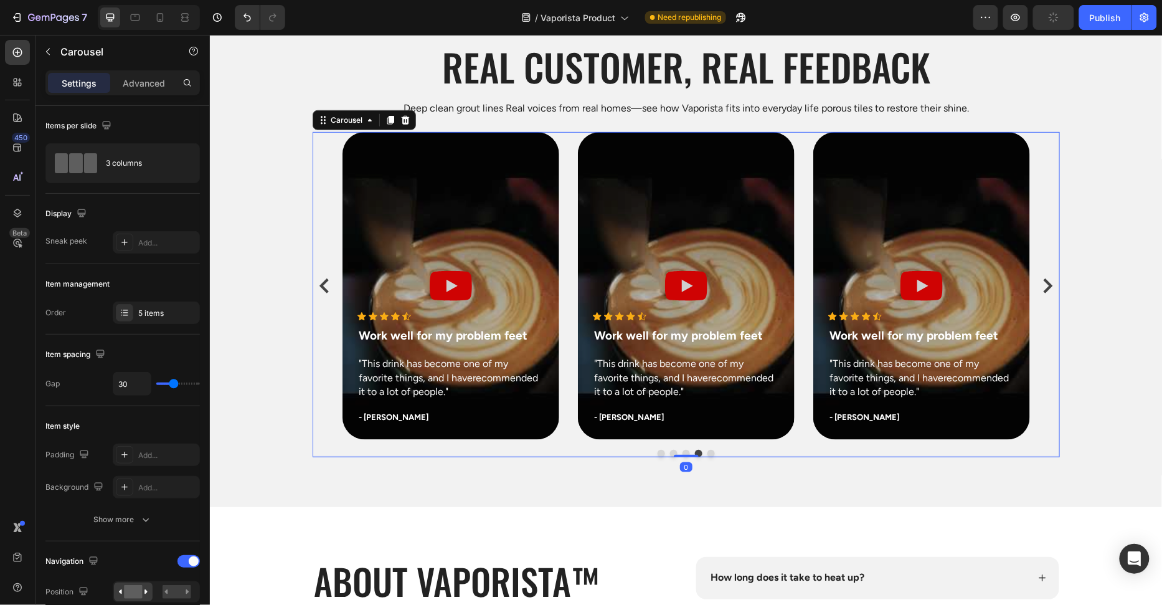
click at [657, 453] on button "Dot" at bounding box center [660, 452] width 7 height 7
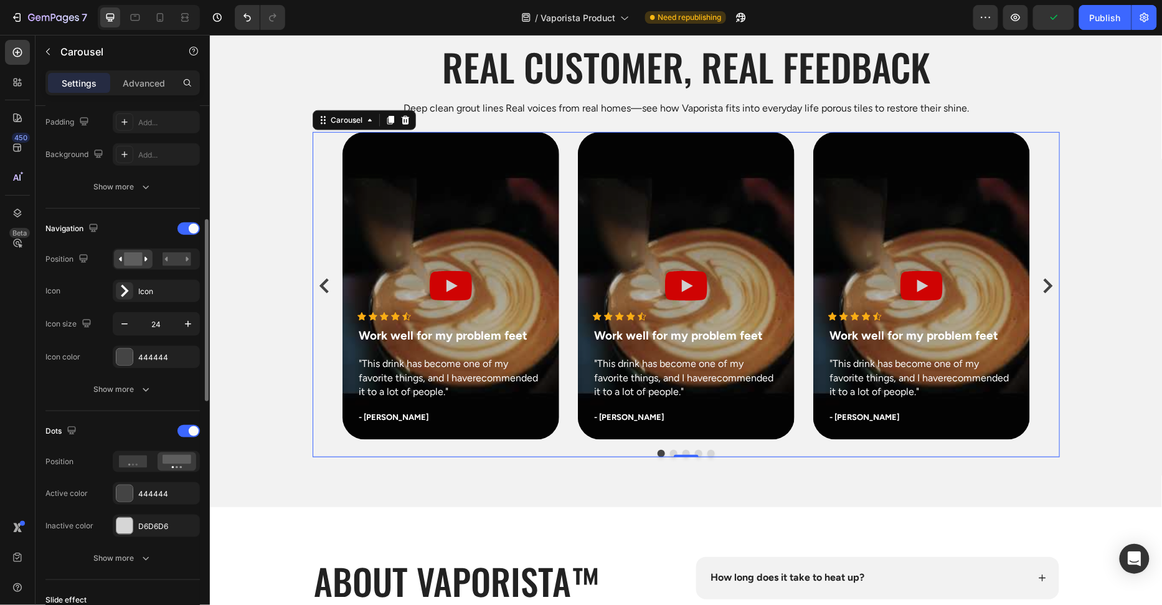
scroll to position [453, 0]
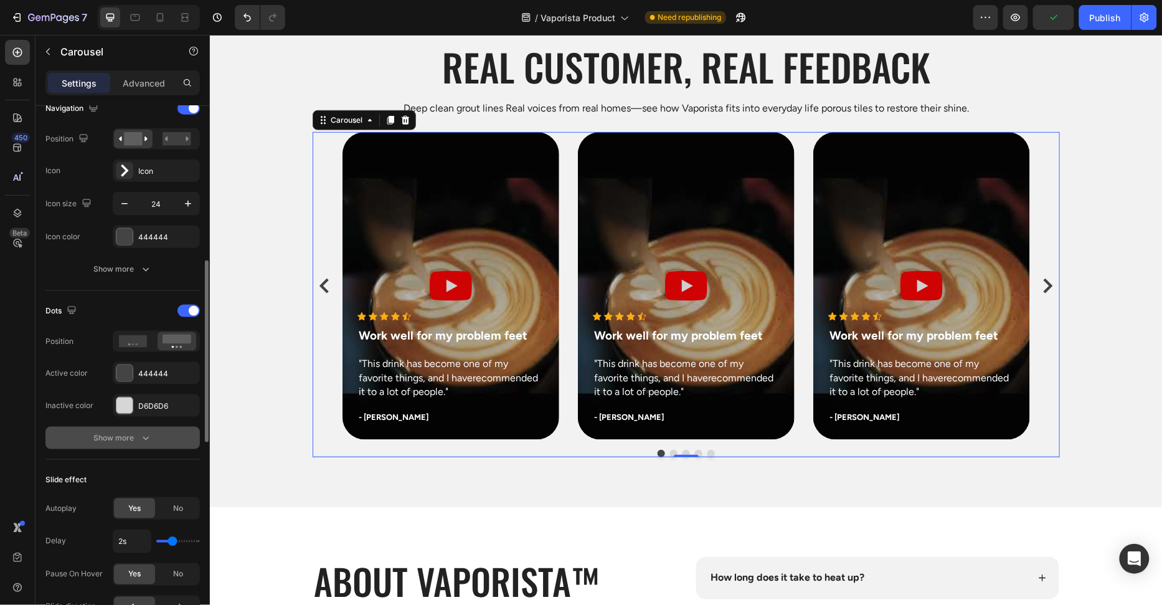
click at [133, 440] on button "Show more" at bounding box center [122, 438] width 154 height 22
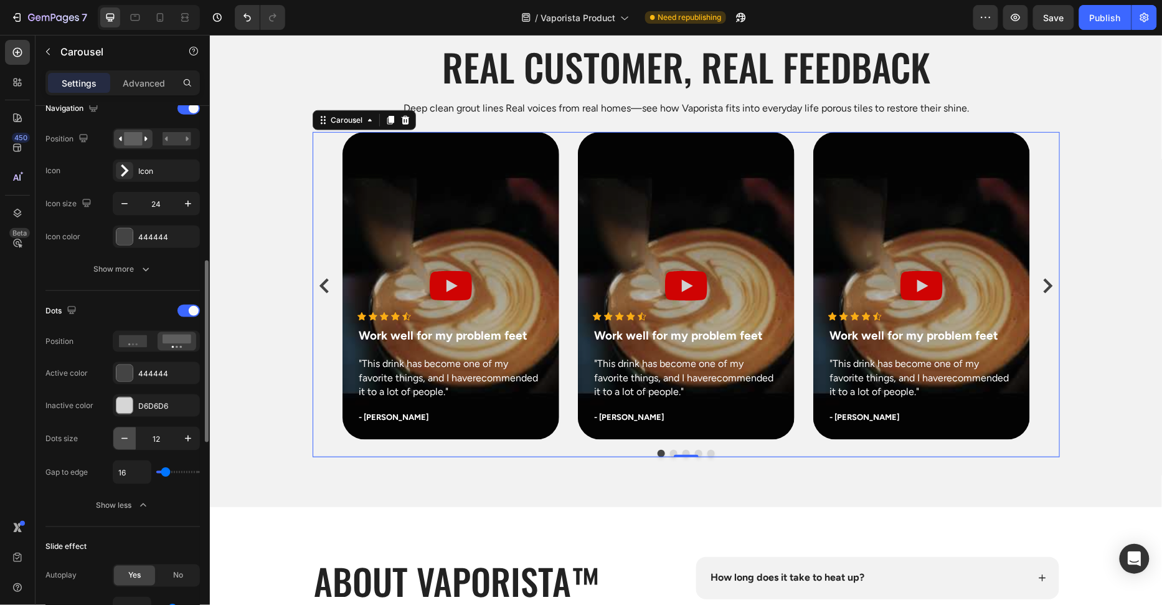
click at [130, 437] on button "button" at bounding box center [124, 438] width 22 height 22
type input "10"
click at [243, 375] on div "Icon Icon Icon Icon Icon Icon List Hoz Work well for my problem feet Text block…" at bounding box center [685, 293] width 953 height 324
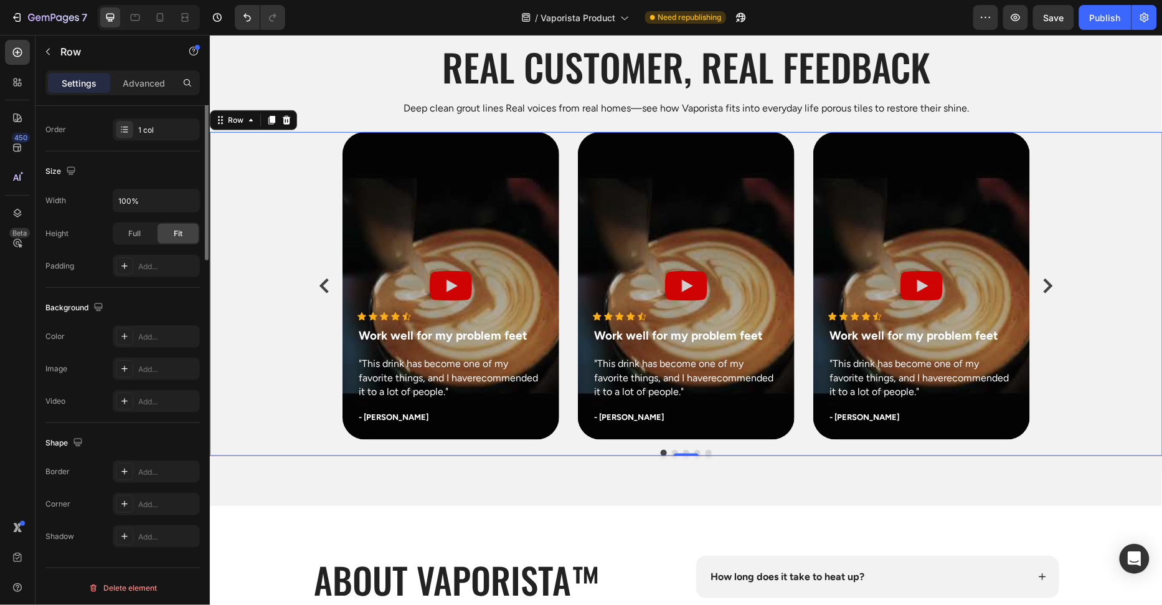
scroll to position [0, 0]
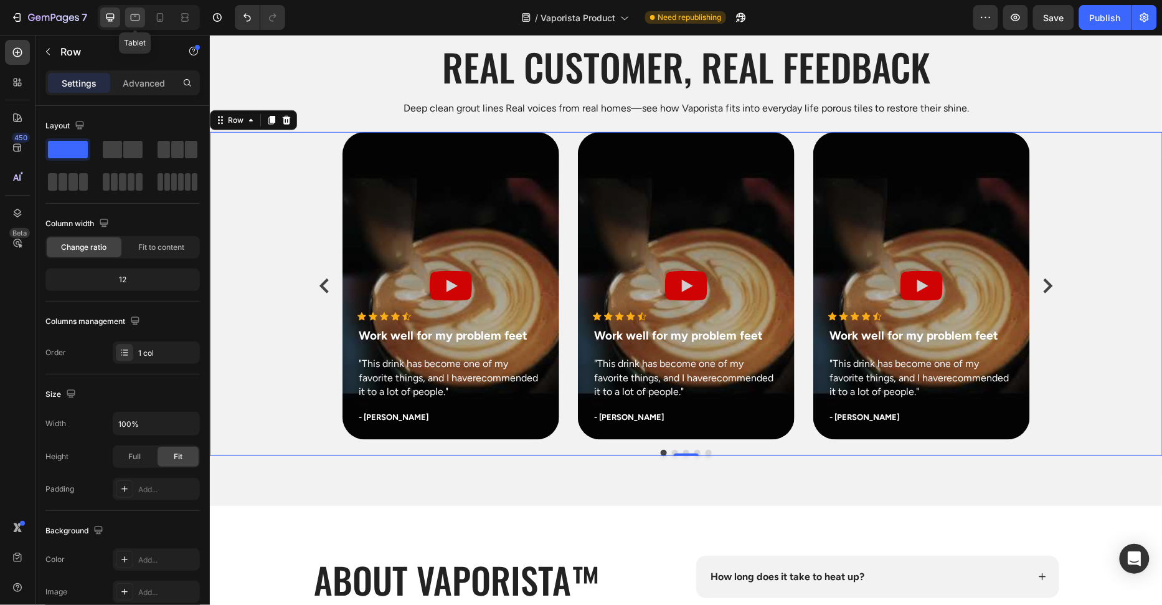
click at [130, 10] on div at bounding box center [135, 17] width 20 height 20
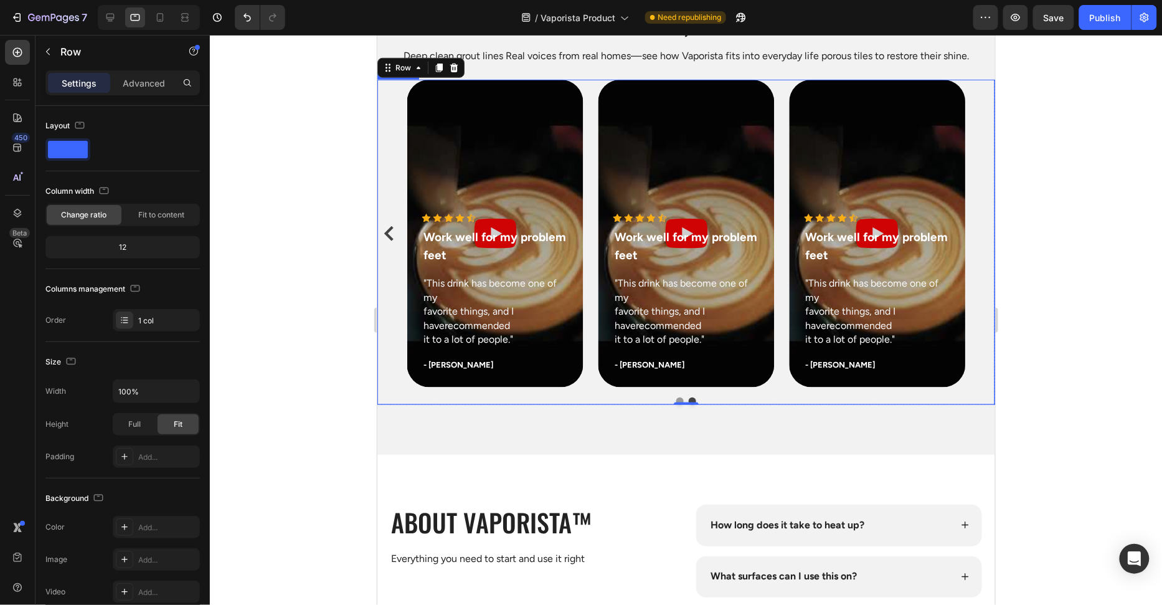
scroll to position [3851, 0]
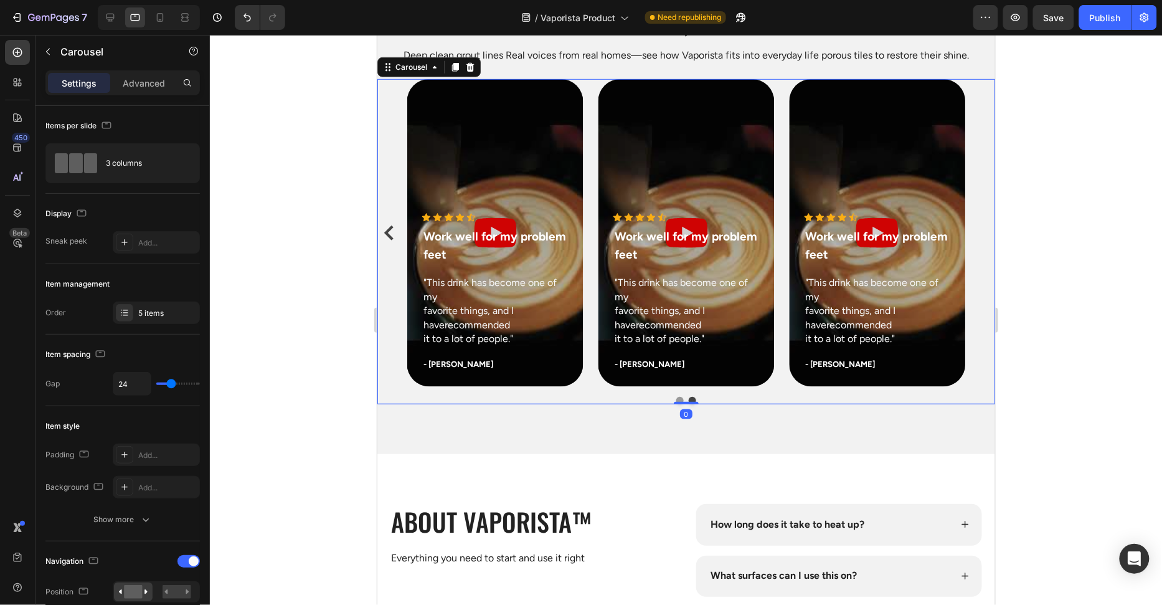
click at [693, 397] on button "Dot" at bounding box center [691, 399] width 7 height 7
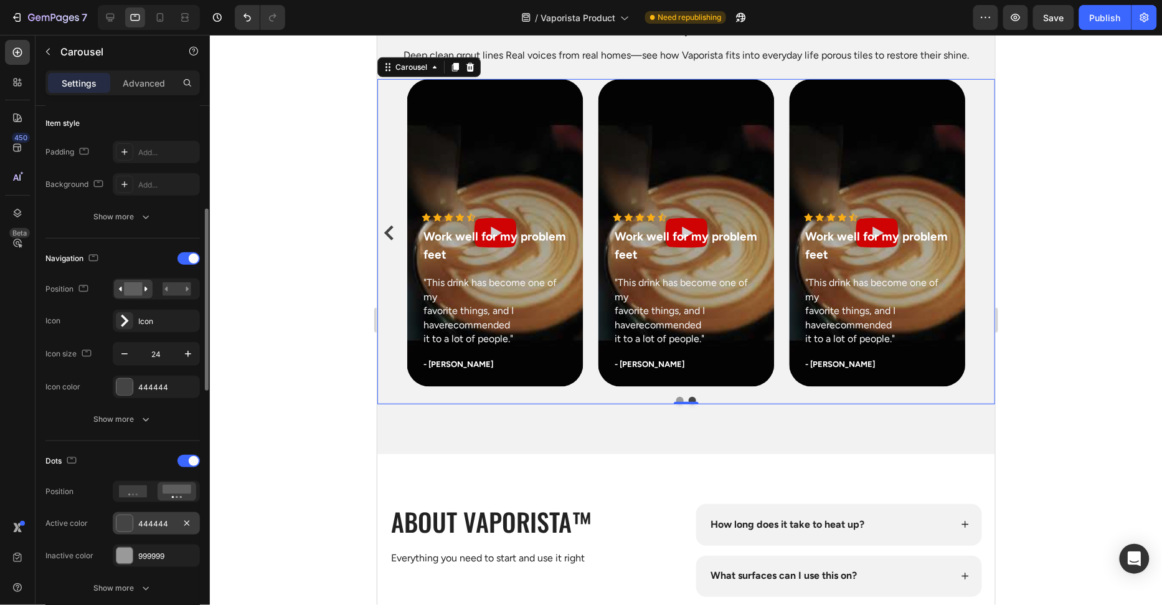
click at [117, 529] on div "444444" at bounding box center [156, 523] width 87 height 22
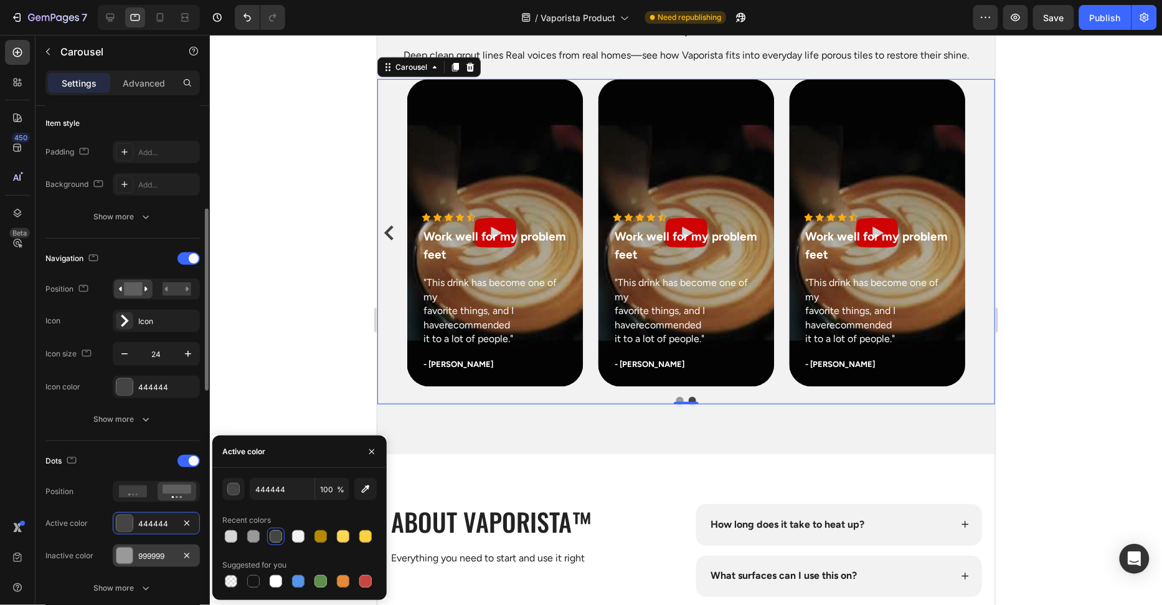
click at [135, 550] on div "999999" at bounding box center [156, 555] width 87 height 22
click at [236, 539] on div at bounding box center [231, 536] width 12 height 12
type input "D6D6D6"
click at [120, 515] on div at bounding box center [124, 523] width 16 height 16
click at [257, 537] on div at bounding box center [253, 536] width 12 height 12
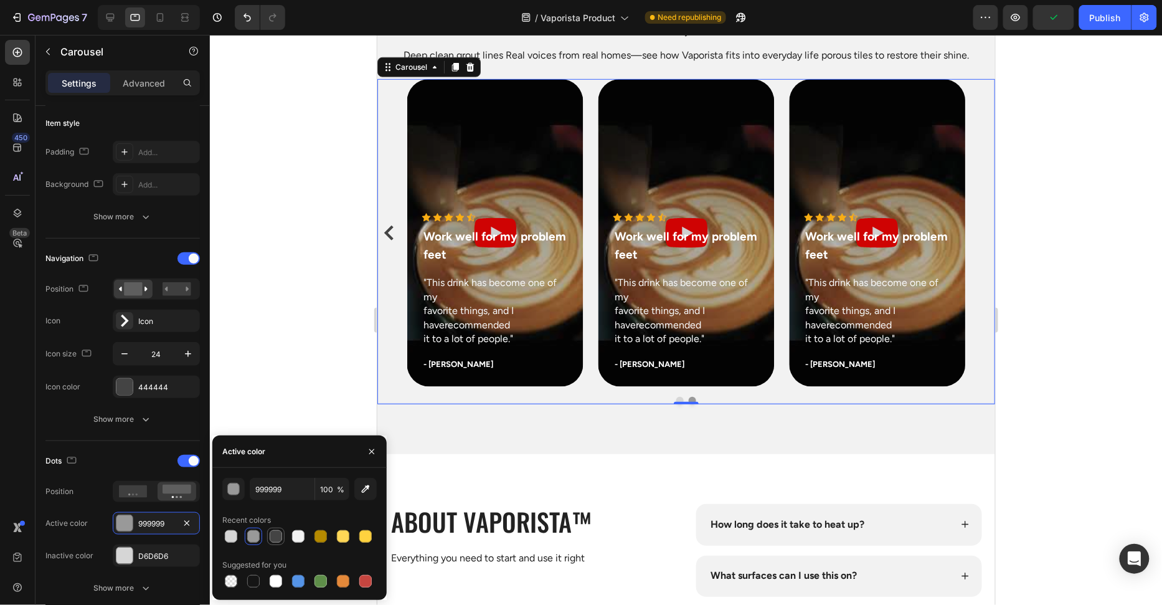
click at [278, 537] on div at bounding box center [276, 536] width 12 height 12
type input "444444"
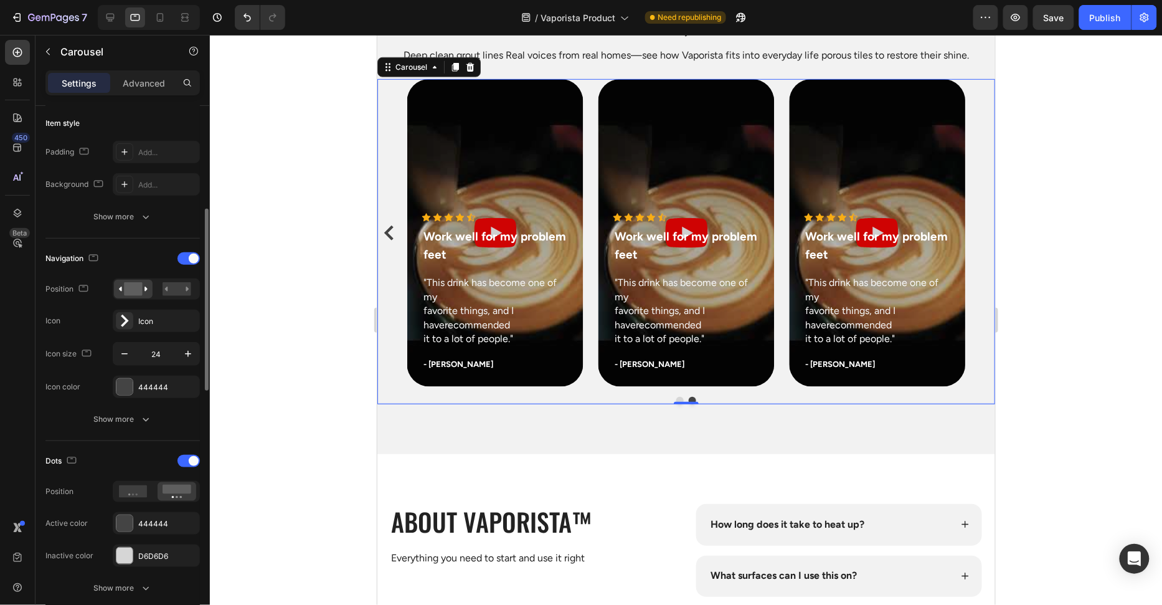
click at [133, 451] on div "Dots" at bounding box center [122, 461] width 154 height 20
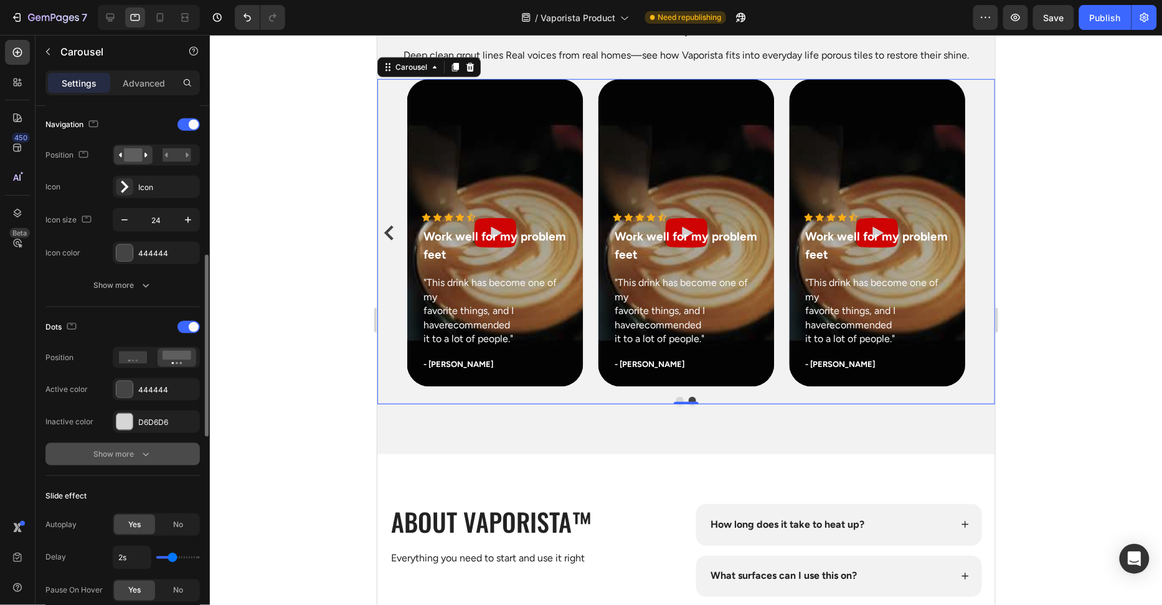
click at [140, 454] on icon "button" at bounding box center [146, 454] width 12 height 12
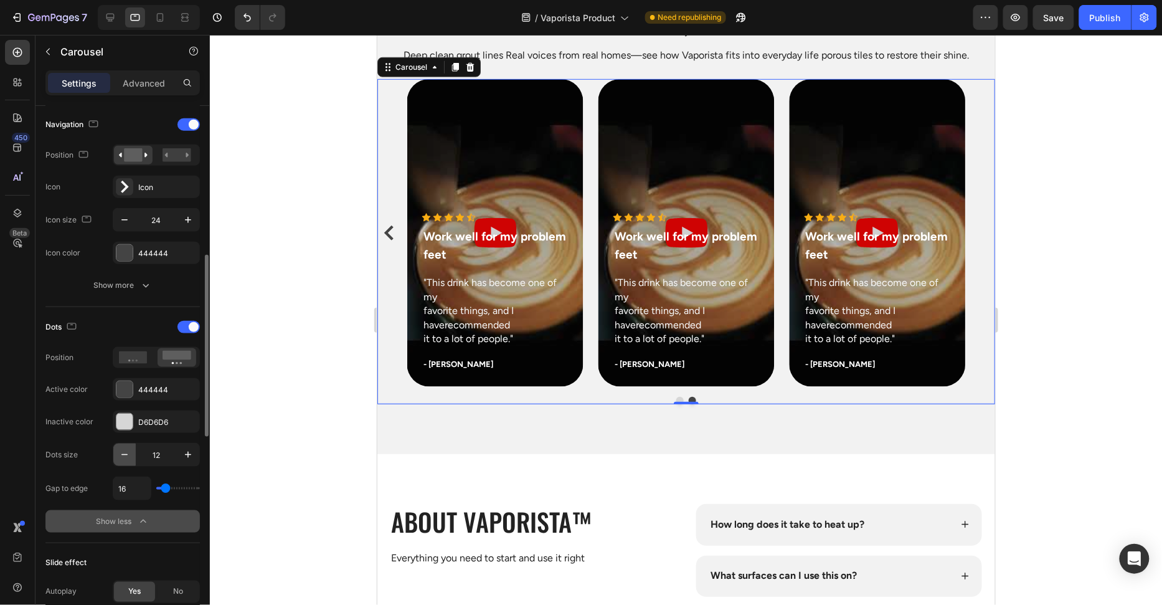
click at [122, 452] on icon "button" at bounding box center [124, 454] width 12 height 12
click at [122, 451] on icon "button" at bounding box center [124, 454] width 12 height 12
type input "10"
click at [264, 332] on div at bounding box center [686, 320] width 952 height 570
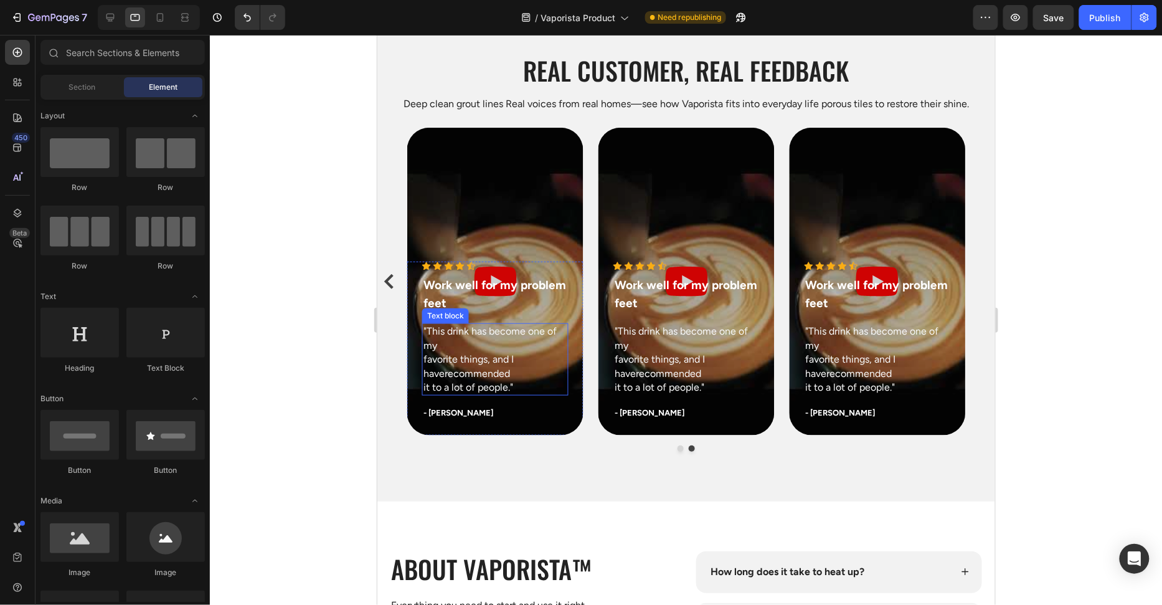
scroll to position [3726, 0]
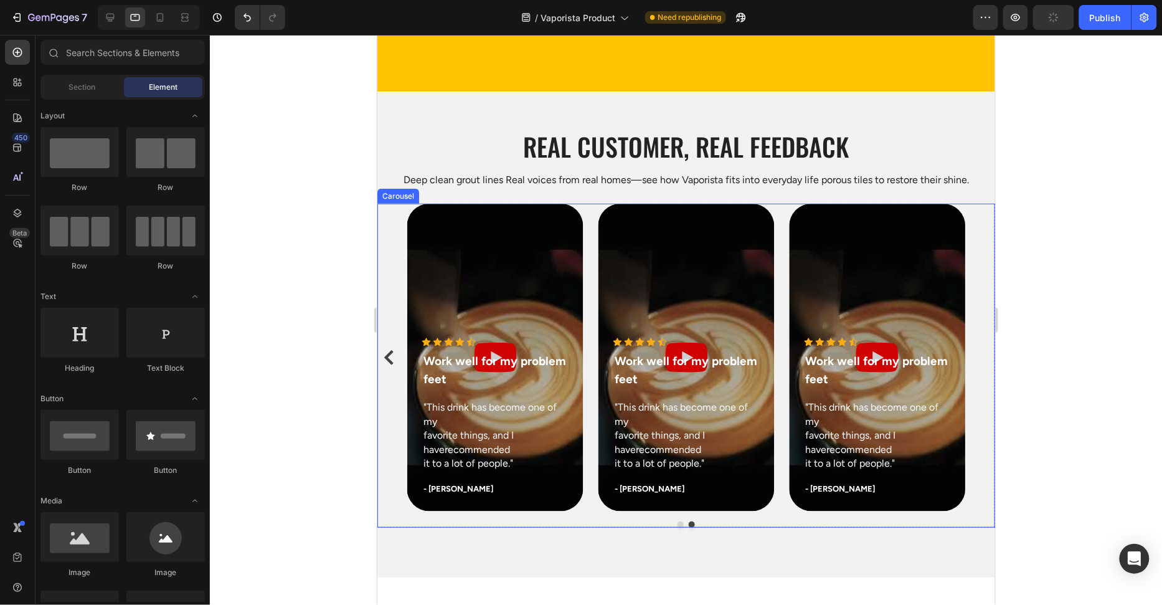
click at [389, 359] on icon "Carousel Back Arrow" at bounding box center [388, 356] width 9 height 15
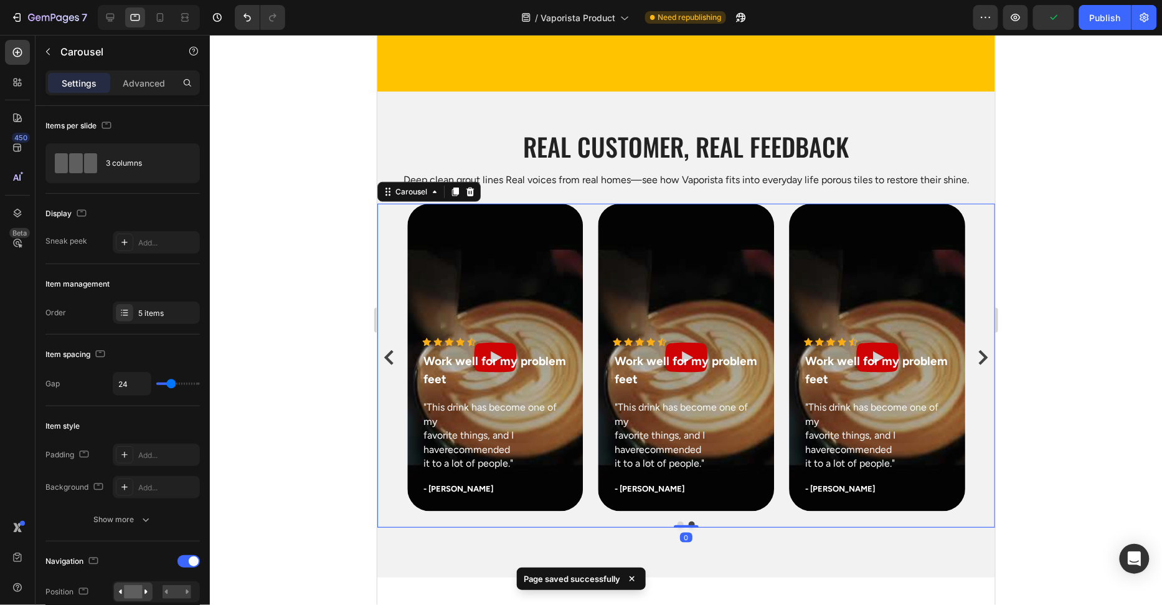
click at [389, 359] on icon "Carousel Back Arrow" at bounding box center [388, 356] width 9 height 15
click at [500, 348] on div "Icon Icon Icon Icon Icon Icon List Hoz Work well for my problem feet Text block…" at bounding box center [495, 416] width 146 height 159
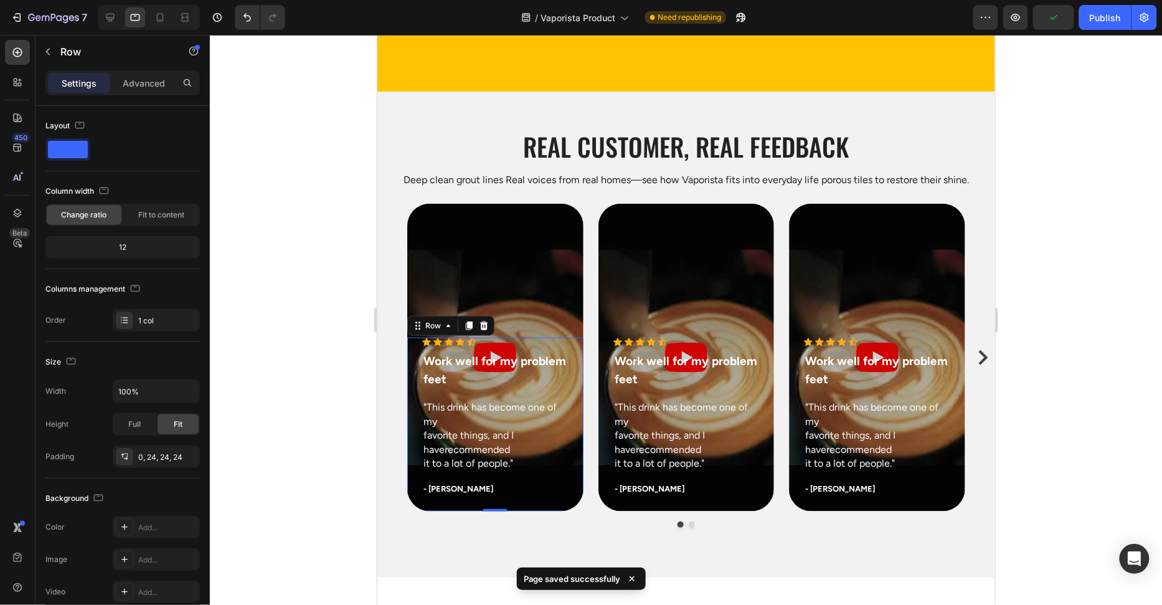
click at [500, 348] on div "Icon Icon Icon Icon Icon Icon List Hoz Work well for my problem feet Text block…" at bounding box center [495, 416] width 146 height 159
click at [403, 367] on div "Icon Icon Icon Icon Icon Icon List Hoz Work well for my problem feet Text block…" at bounding box center [686, 357] width 618 height 308
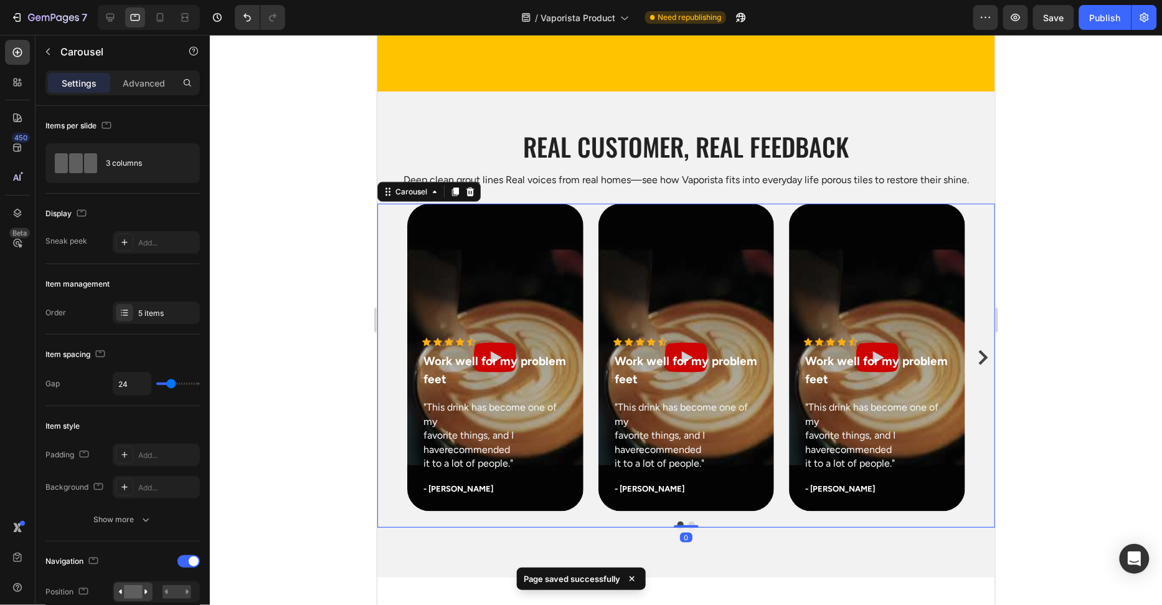
click at [301, 362] on div at bounding box center [686, 320] width 952 height 570
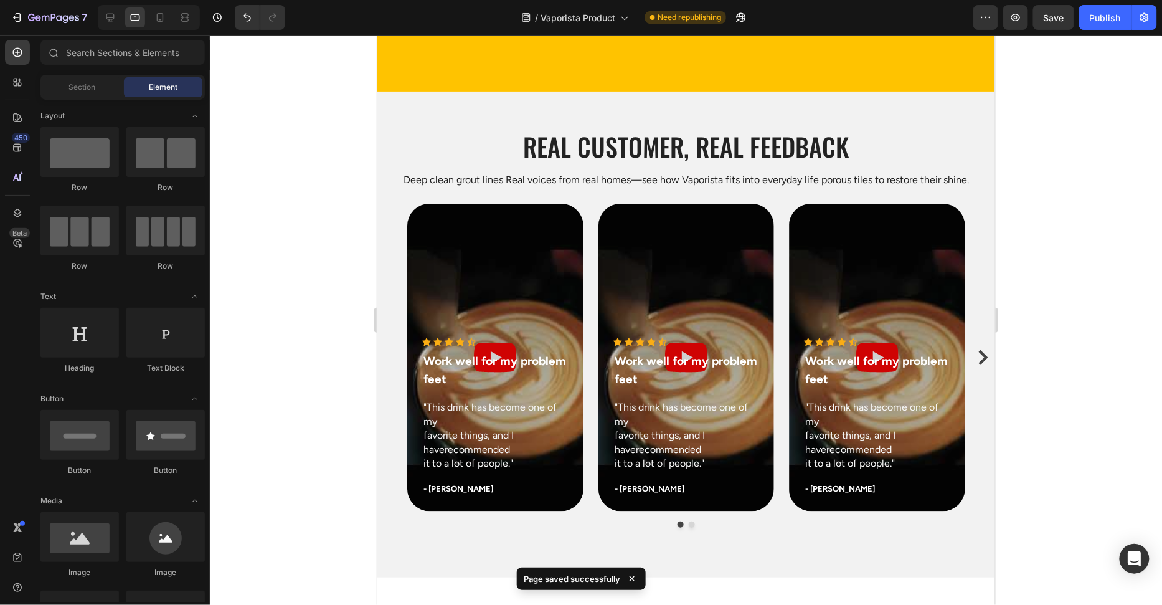
click at [301, 361] on div at bounding box center [686, 320] width 952 height 570
click at [1121, 19] on div "Publish" at bounding box center [1105, 17] width 31 height 13
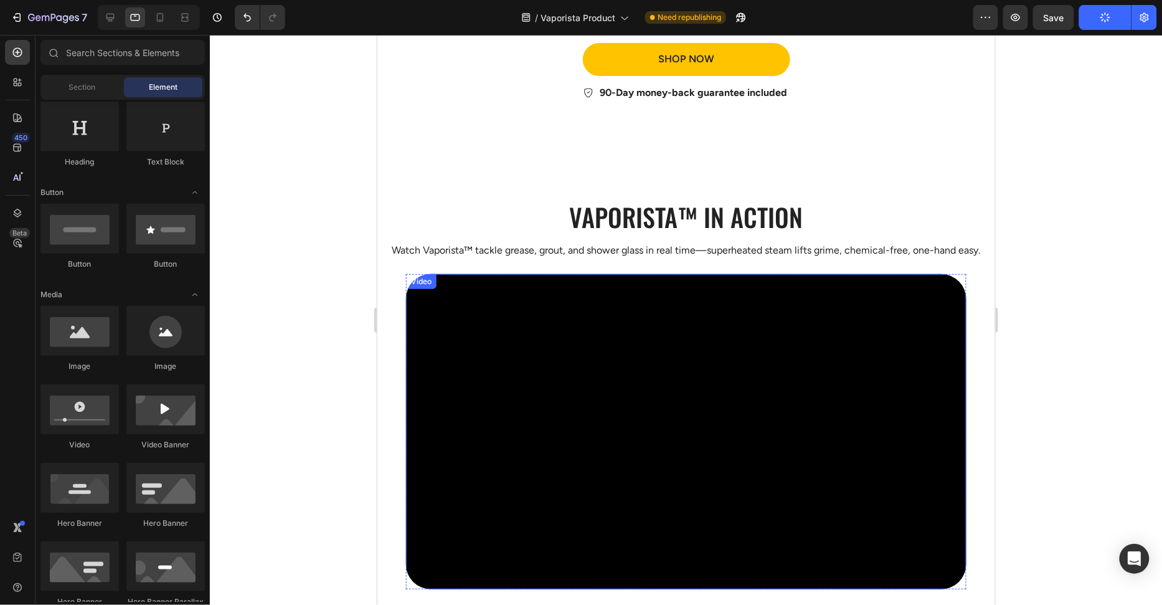
scroll to position [2757, 0]
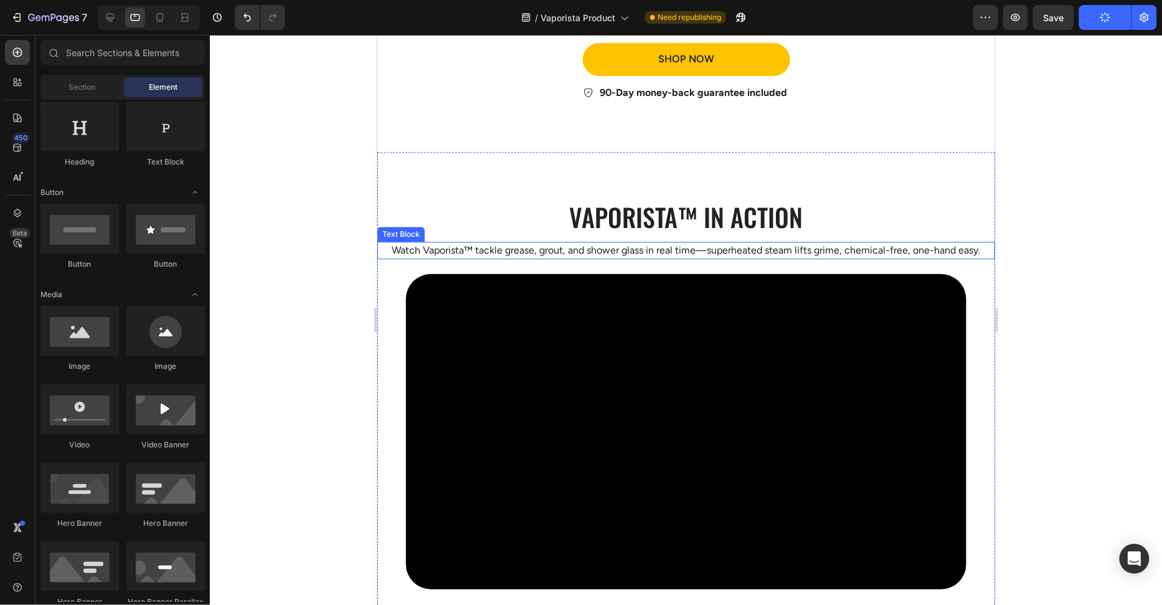
click at [664, 257] on p "Watch Vaporista™ tackle grease, grout, and shower glass in real time—superheate…" at bounding box center [685, 249] width 615 height 15
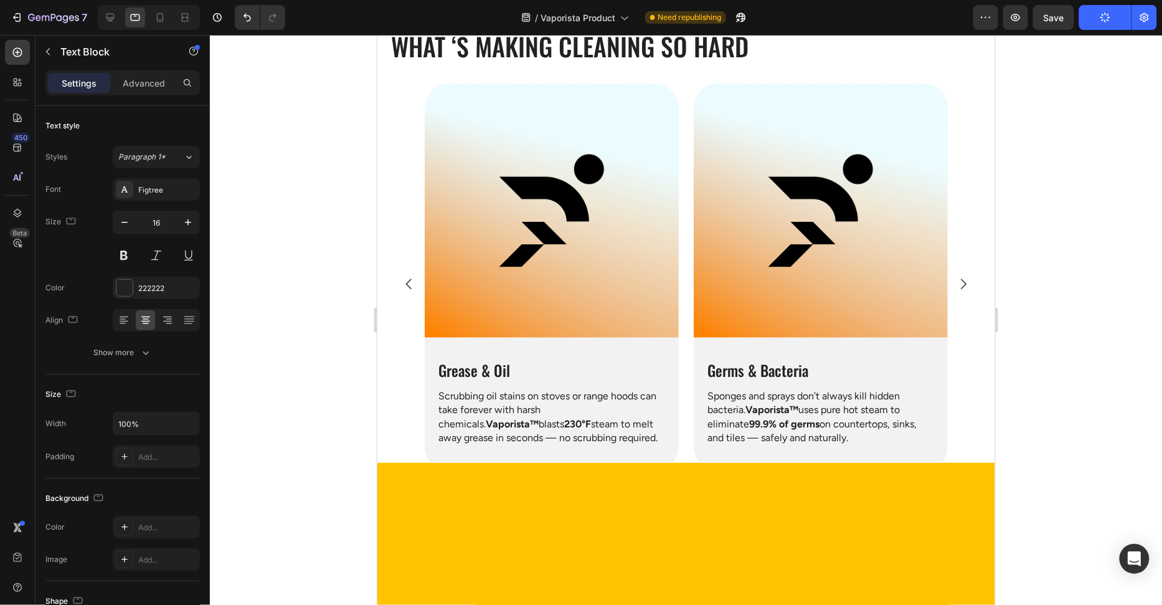
scroll to position [0, 0]
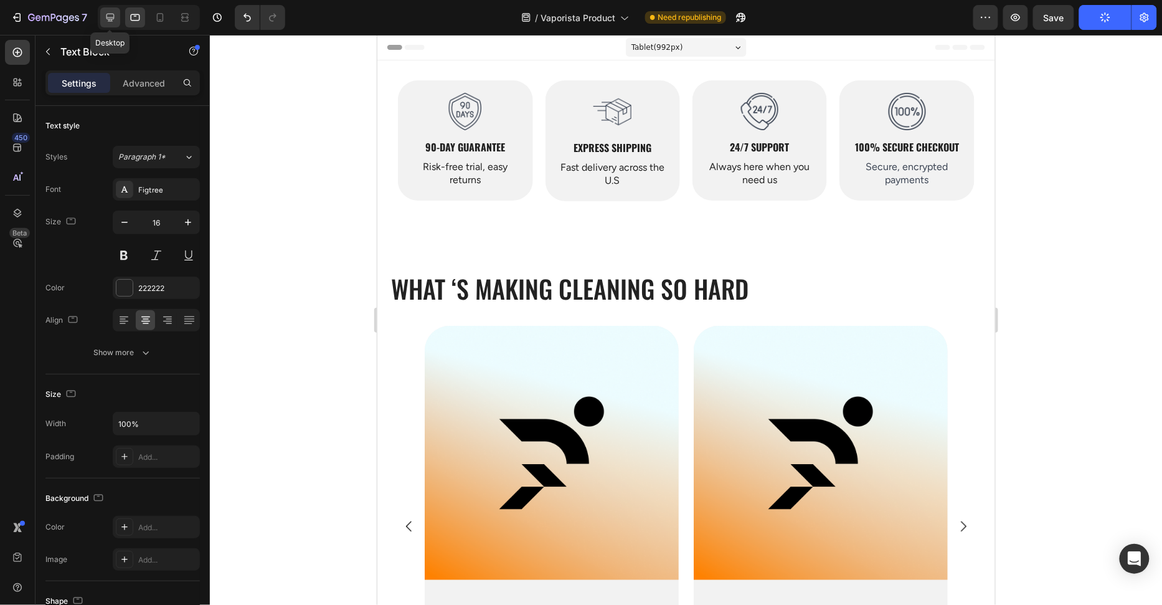
drag, startPoint x: 112, startPoint y: 19, endPoint x: 168, endPoint y: 50, distance: 64.4
click at [112, 19] on icon at bounding box center [111, 18] width 8 height 8
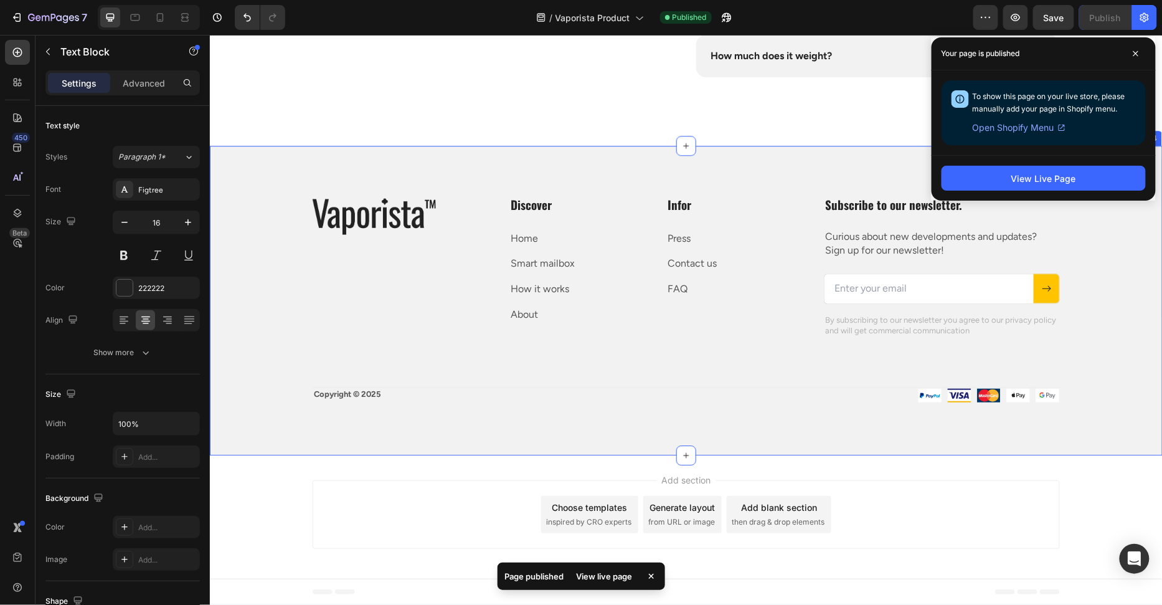
scroll to position [4670, 0]
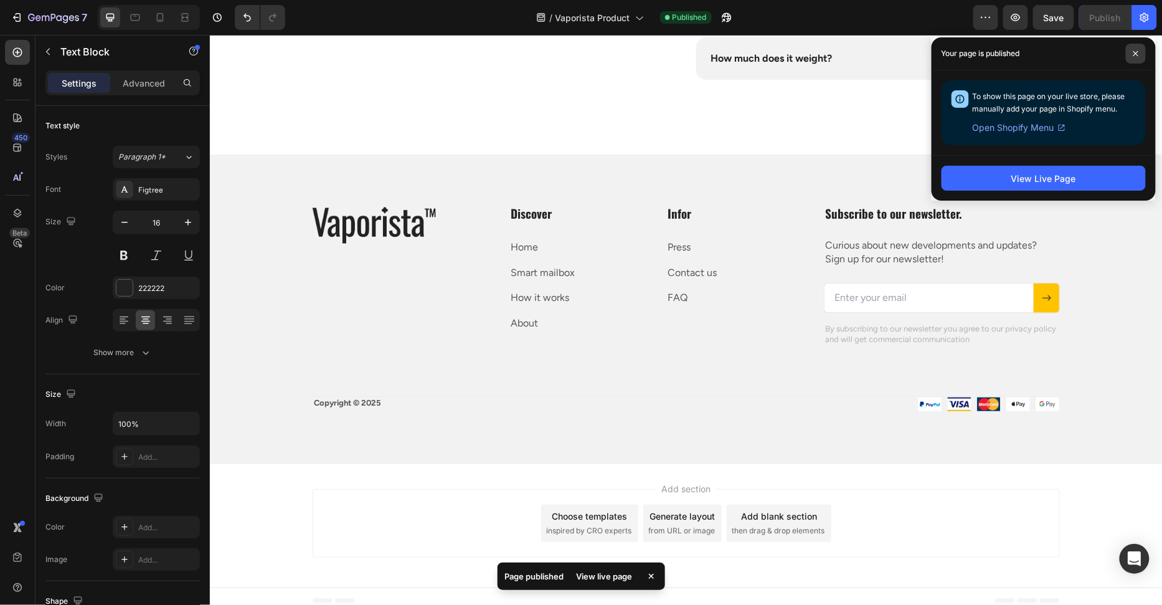
click at [1139, 52] on icon at bounding box center [1136, 53] width 6 height 6
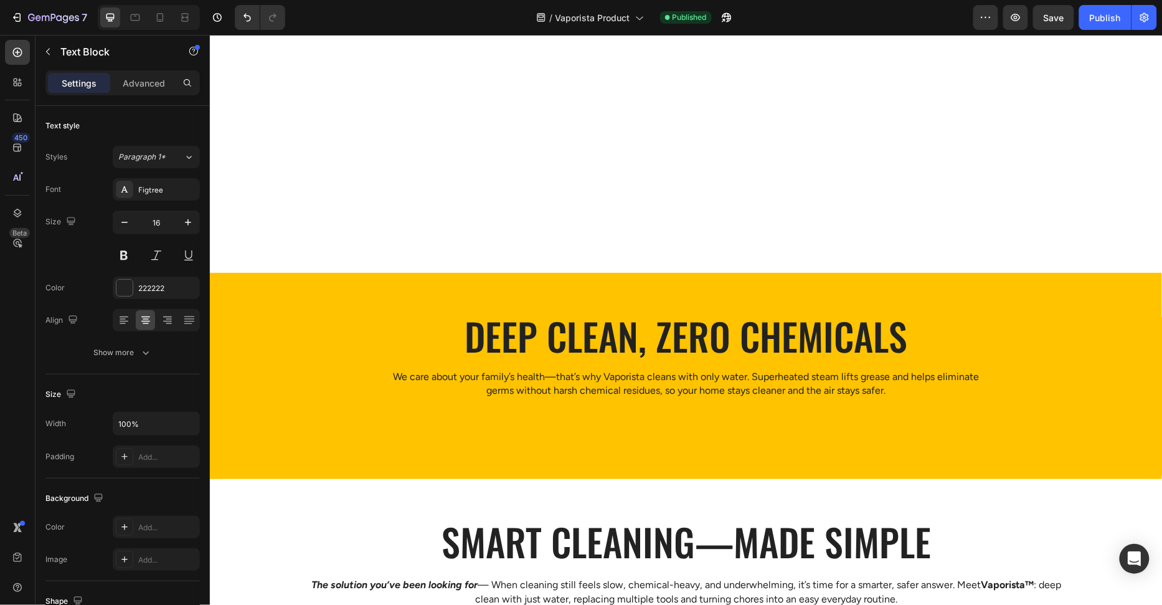
scroll to position [0, 0]
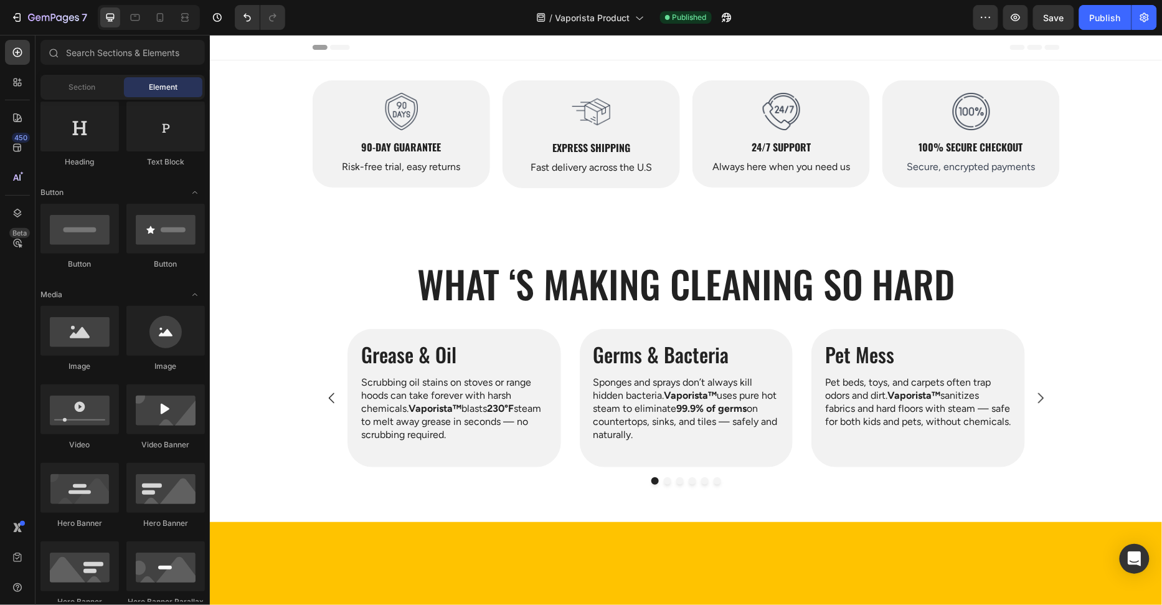
click at [278, 49] on div "Header" at bounding box center [685, 47] width 953 height 26
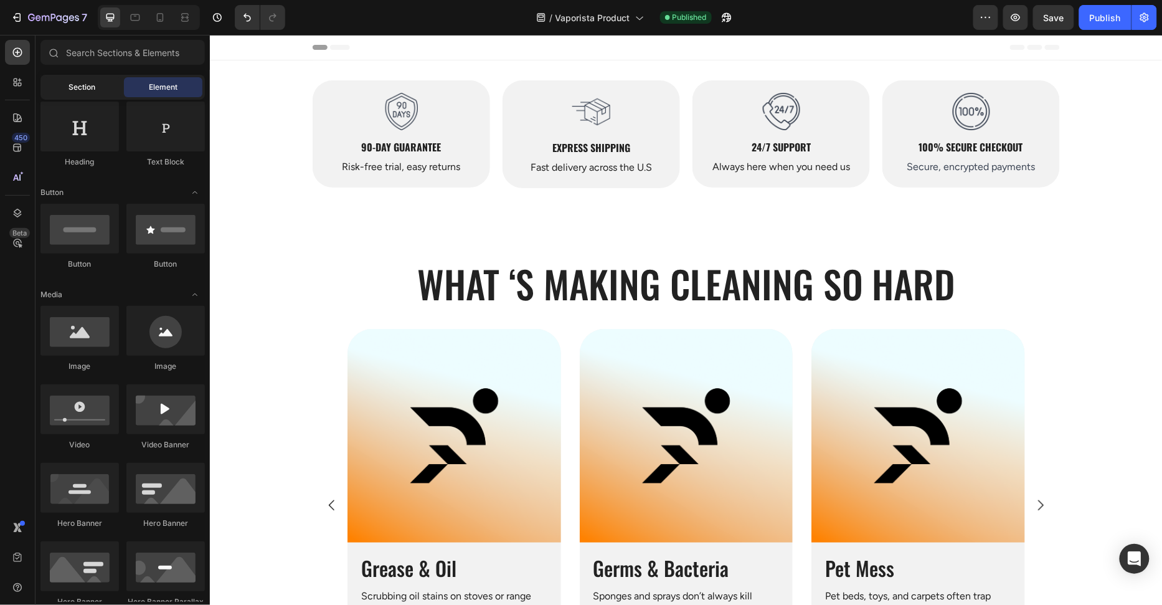
click at [84, 92] on span "Section" at bounding box center [82, 87] width 27 height 11
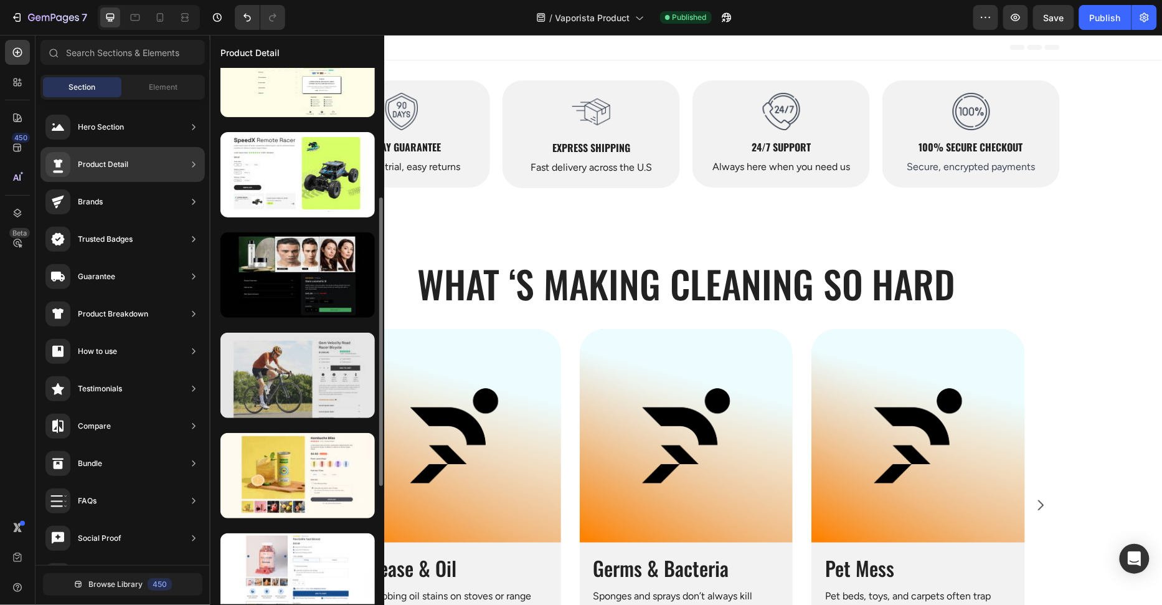
scroll to position [347, 0]
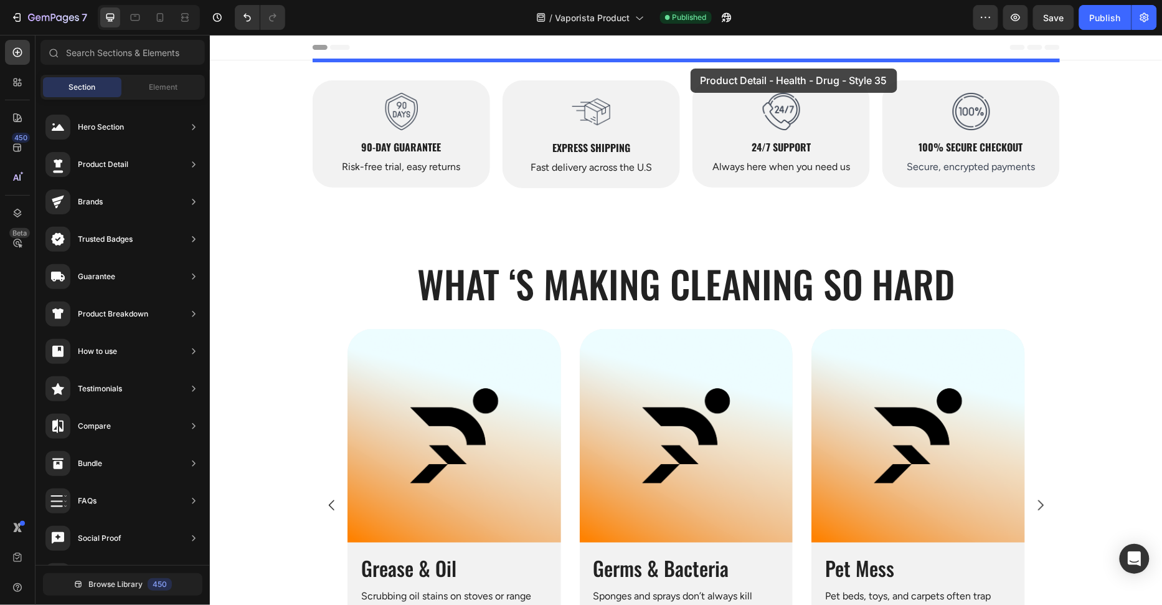
drag, startPoint x: 513, startPoint y: 494, endPoint x: 691, endPoint y: 63, distance: 466.4
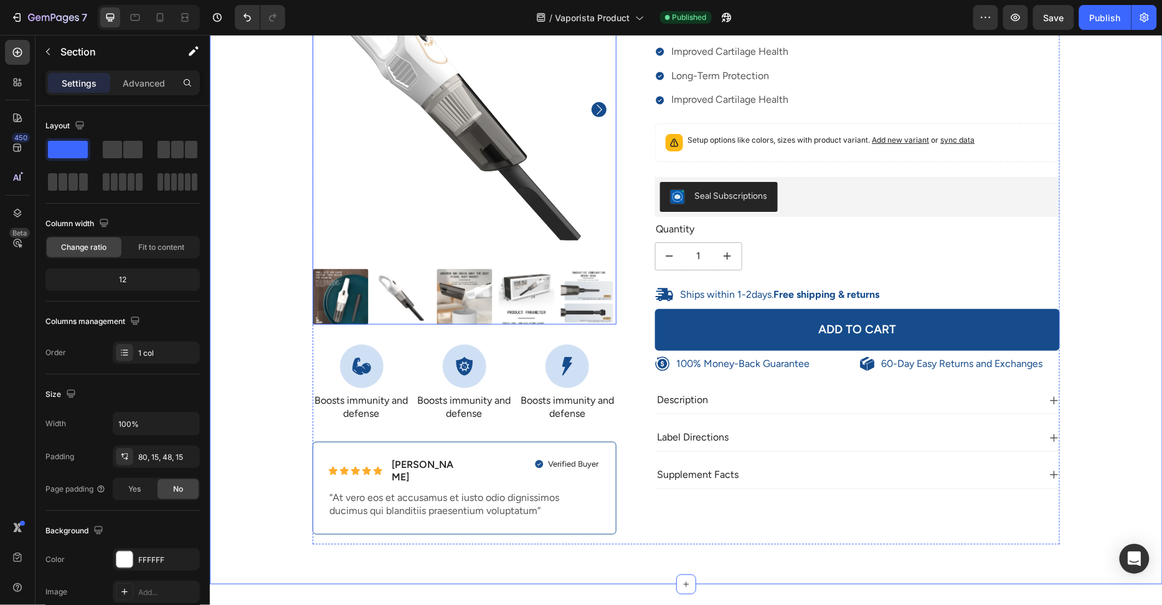
scroll to position [0, 0]
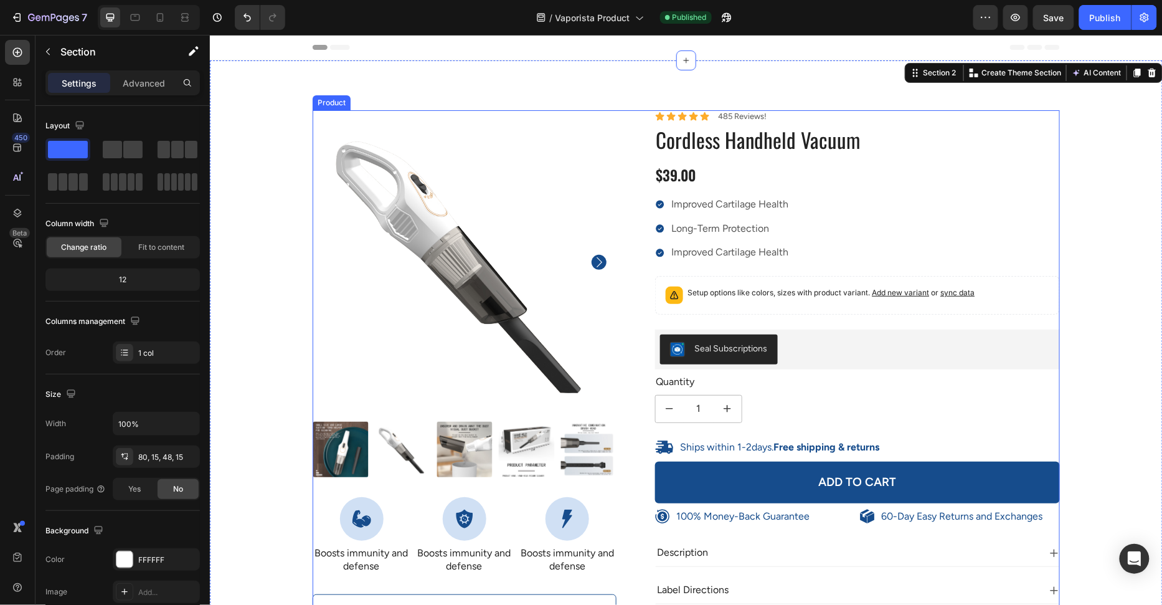
click at [632, 176] on div "100% Money-Back Guarantee Item List 60-Day Easy Returns Item List Row Product I…" at bounding box center [685, 403] width 747 height 587
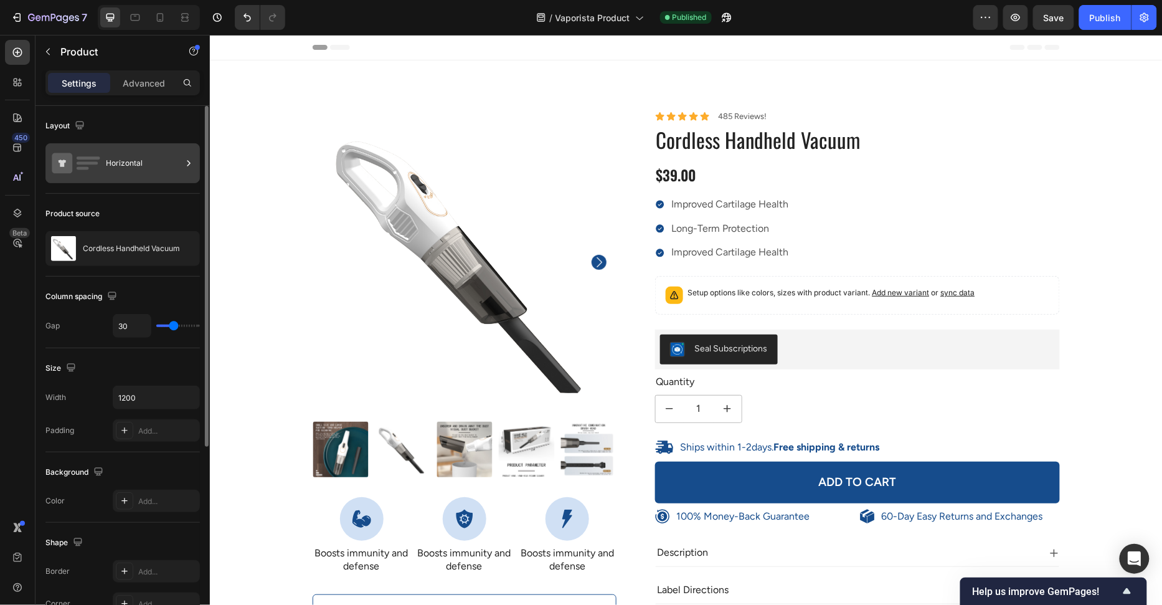
click at [125, 156] on div "Horizontal" at bounding box center [144, 163] width 76 height 29
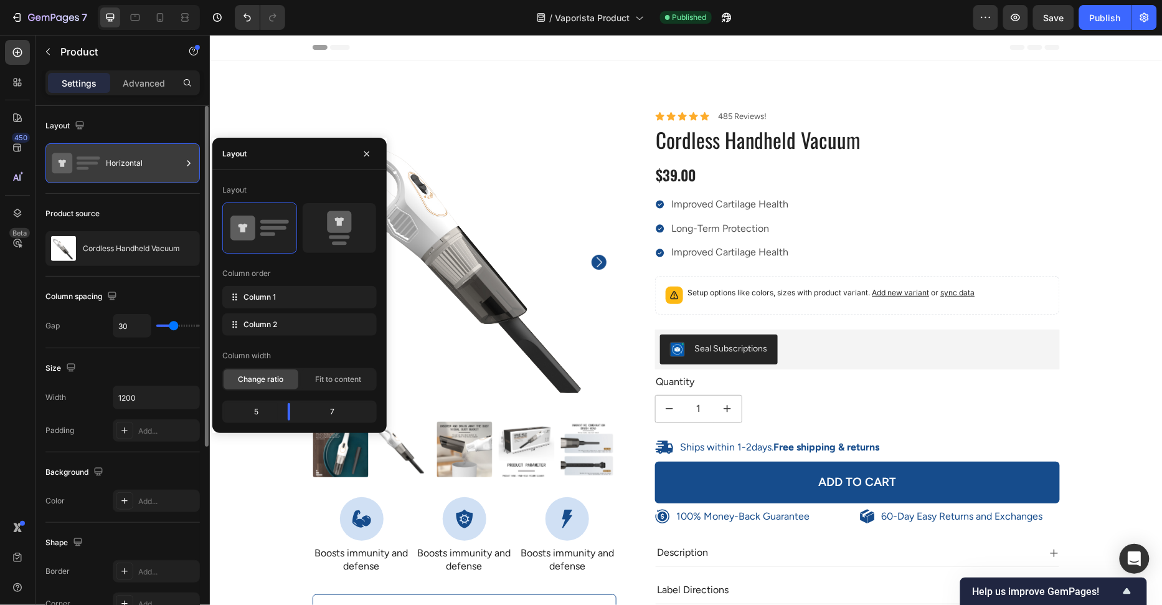
click at [125, 156] on div "Horizontal" at bounding box center [144, 163] width 76 height 29
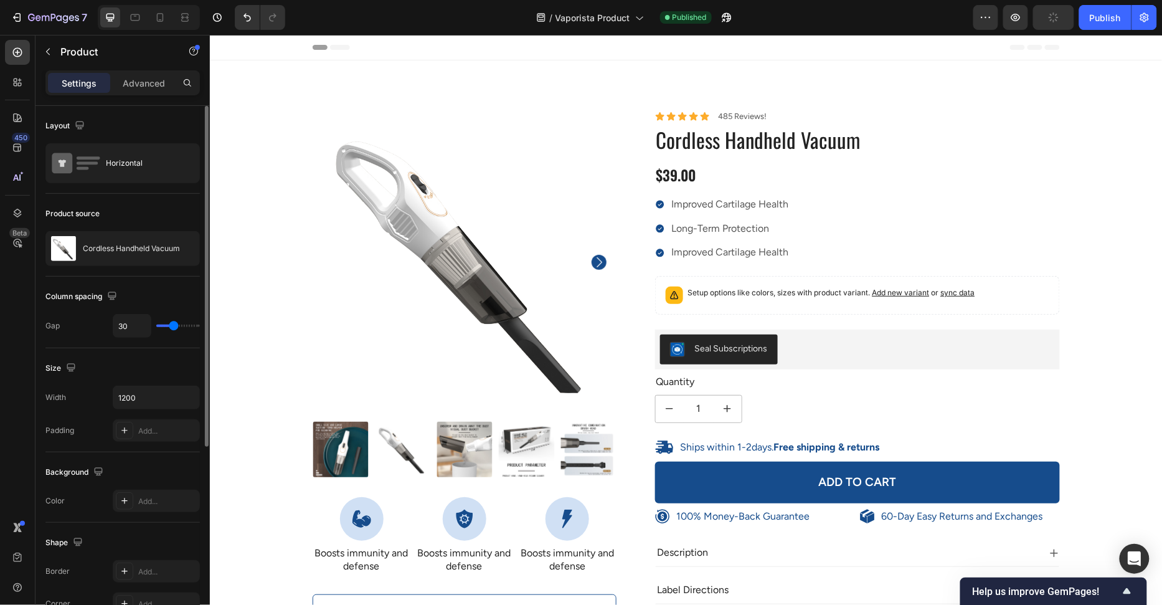
drag, startPoint x: 138, startPoint y: 164, endPoint x: 140, endPoint y: 188, distance: 23.7
click at [138, 164] on div "Horizontal" at bounding box center [144, 163] width 76 height 29
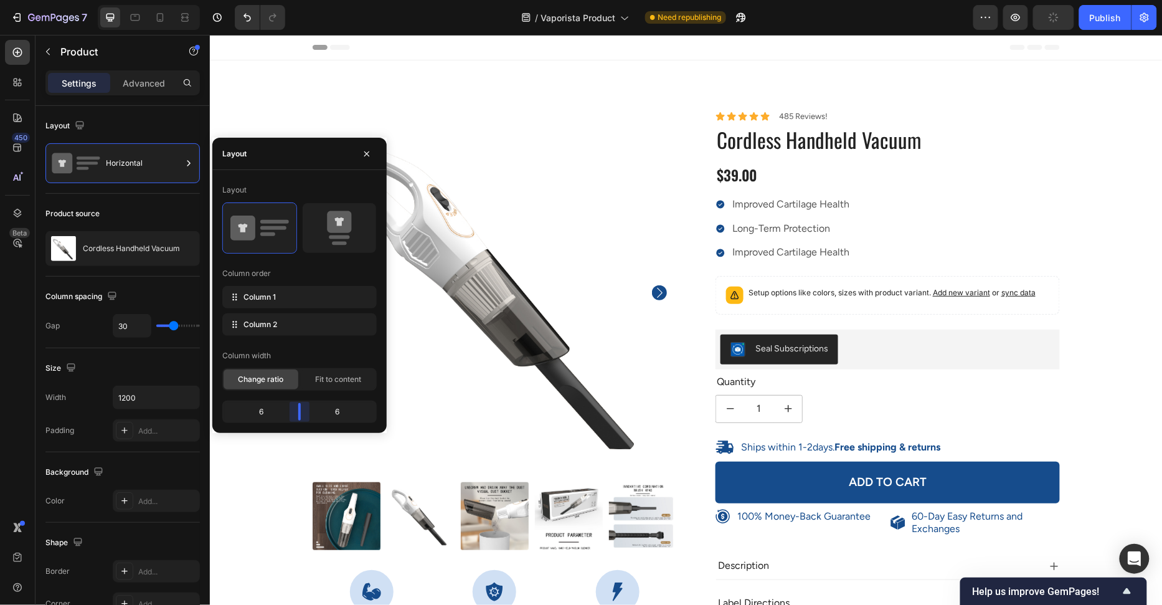
click at [306, 0] on body "7 Version history / Vaporista Product Need republishing Preview Publish 450 Bet…" at bounding box center [581, 0] width 1162 height 0
click at [265, 503] on div "100% Money-Back Guarantee Item List 60-Day Easy Returns Item List Row Product I…" at bounding box center [686, 438] width 934 height 656
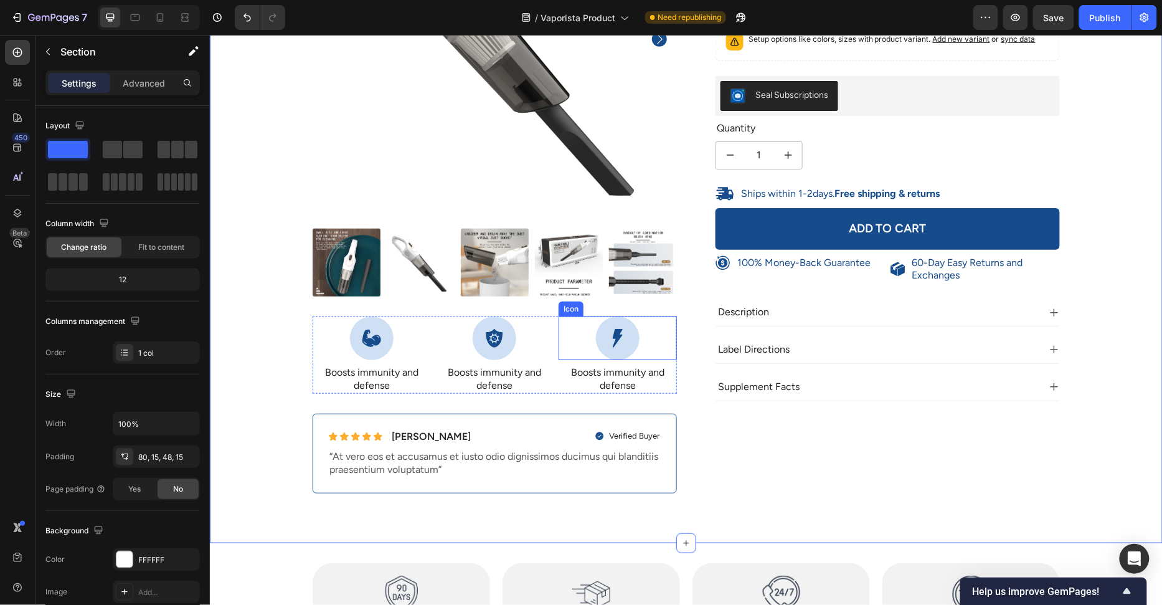
scroll to position [315, 0]
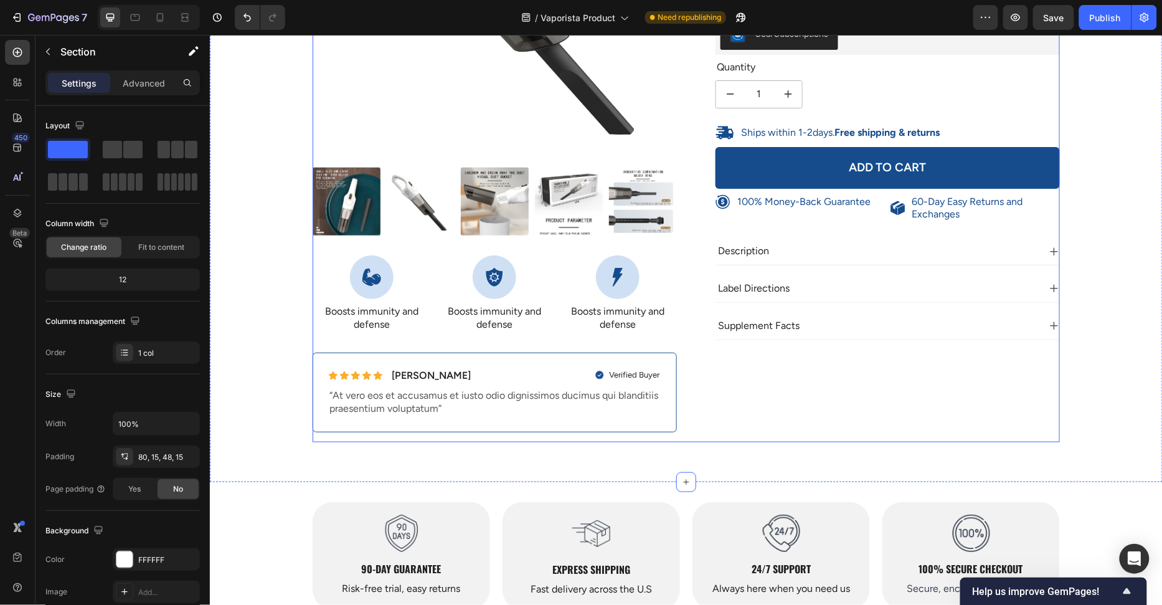
click at [743, 379] on div "Icon Icon Icon Icon Icon Icon List 485 Reviews! Text Block Row Cordless Handhel…" at bounding box center [877, 118] width 364 height 647
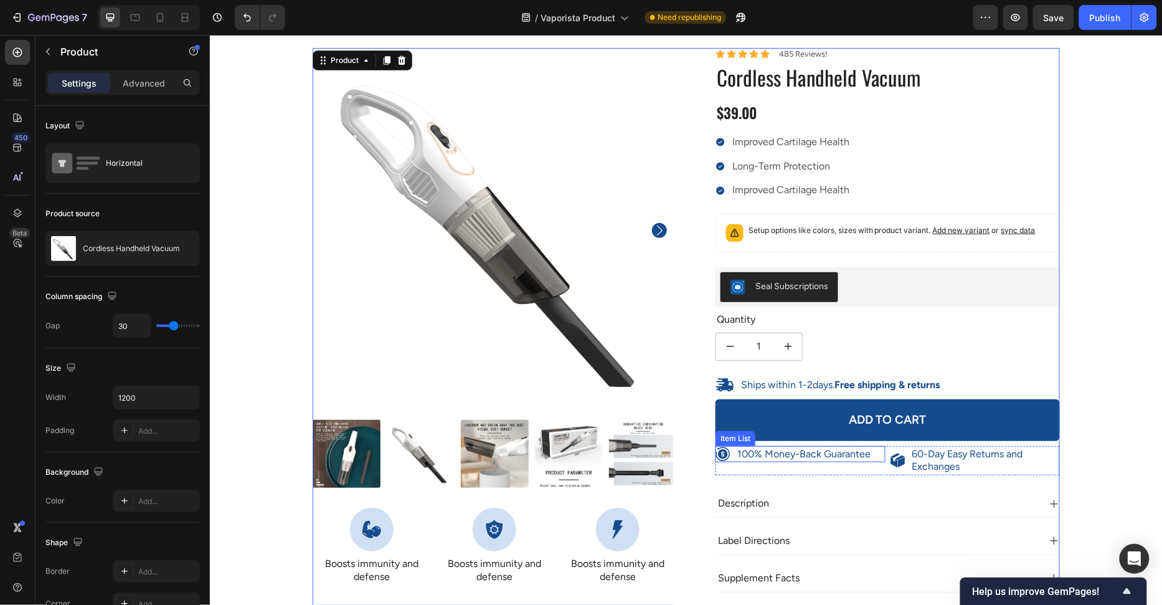
scroll to position [2, 0]
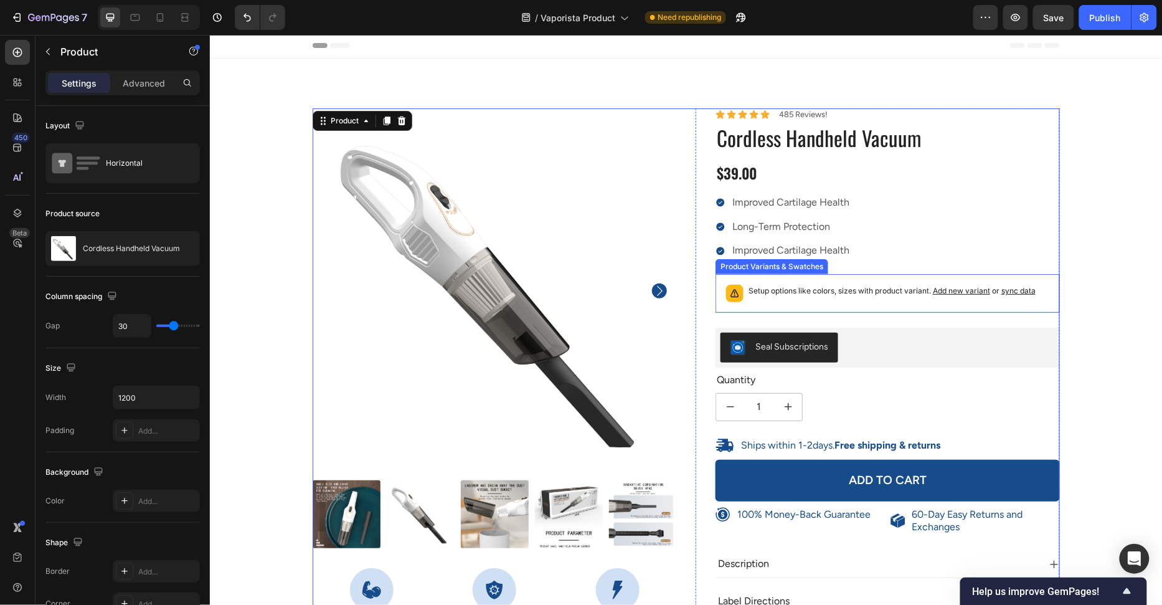
click at [771, 284] on p "Setup options like colors, sizes with product variant. Add new variant or sync …" at bounding box center [891, 290] width 287 height 12
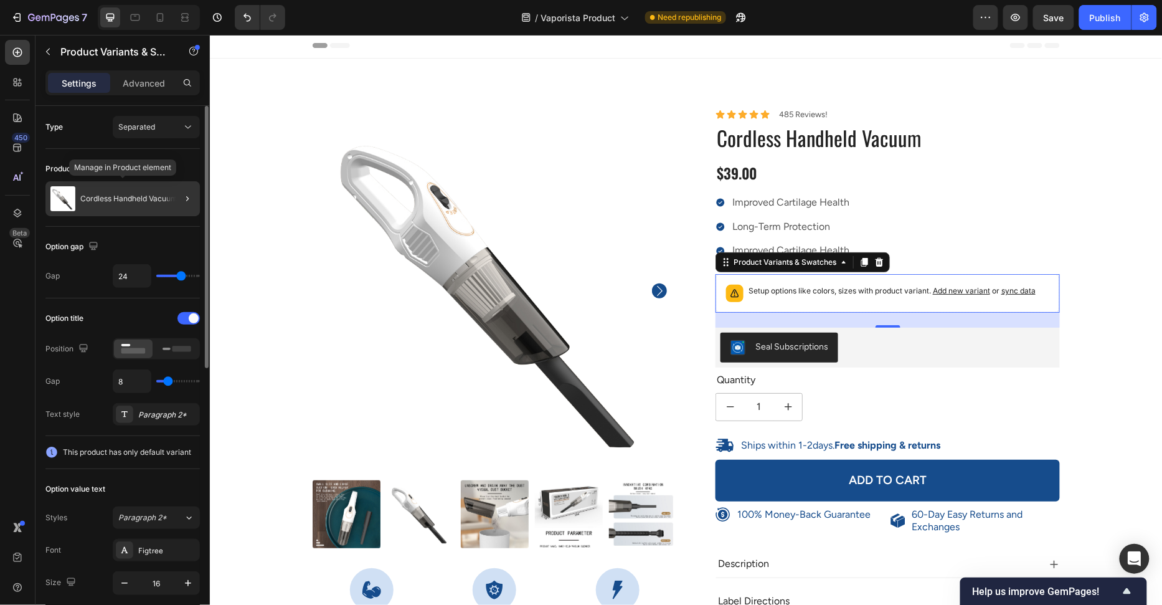
click at [111, 213] on div "Cordless Handheld Vacuum" at bounding box center [122, 198] width 154 height 35
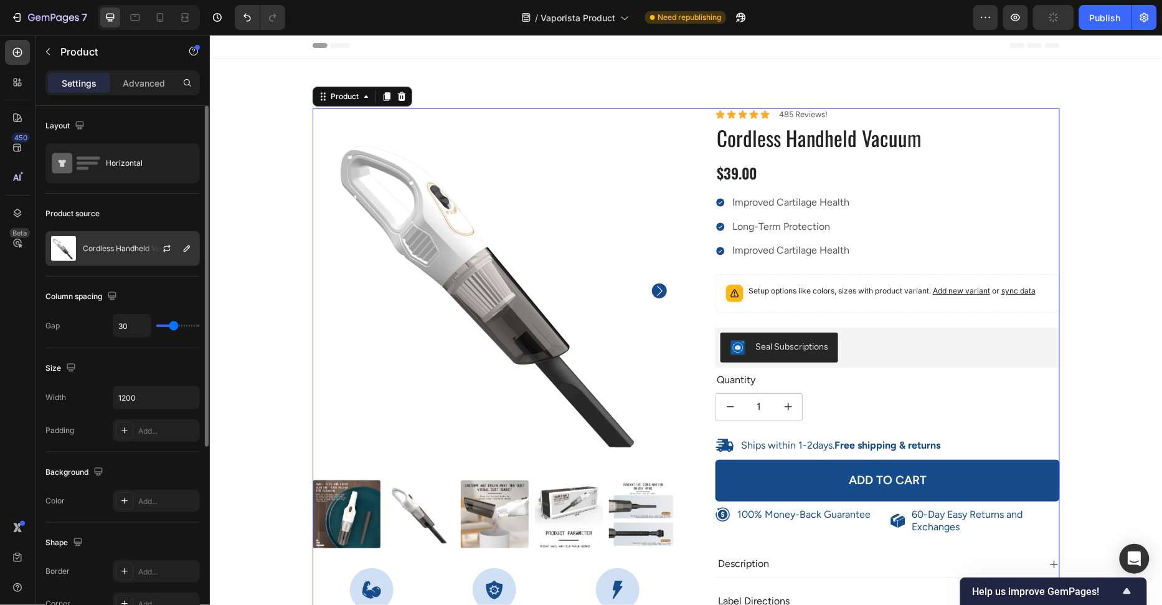
click at [110, 240] on div "Cordless Handheld Vacuum" at bounding box center [122, 248] width 154 height 35
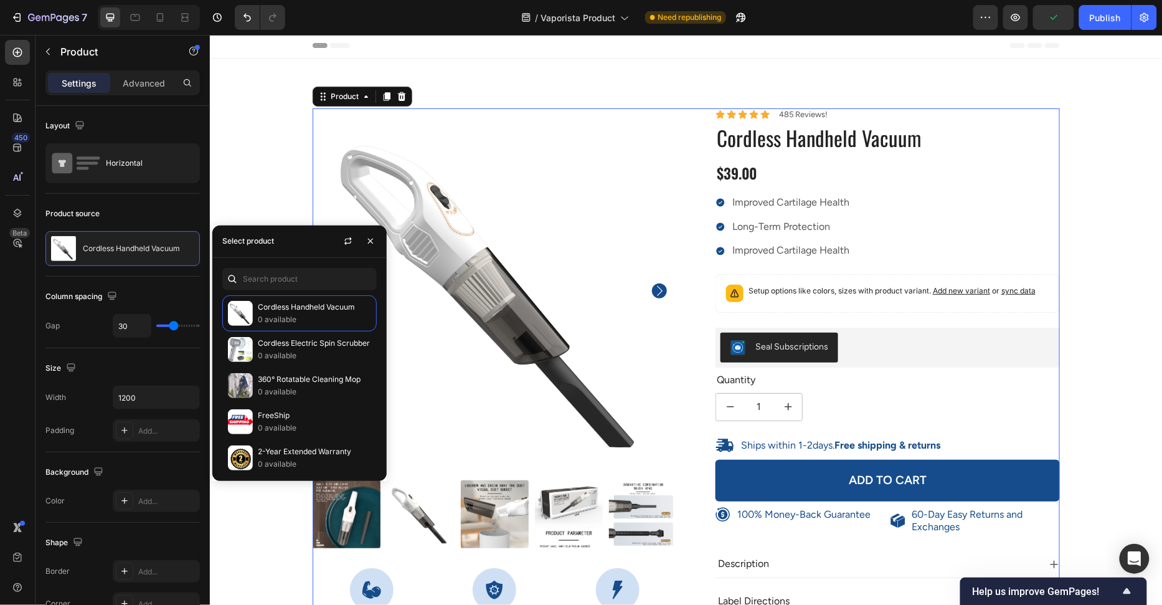
scroll to position [179, 0]
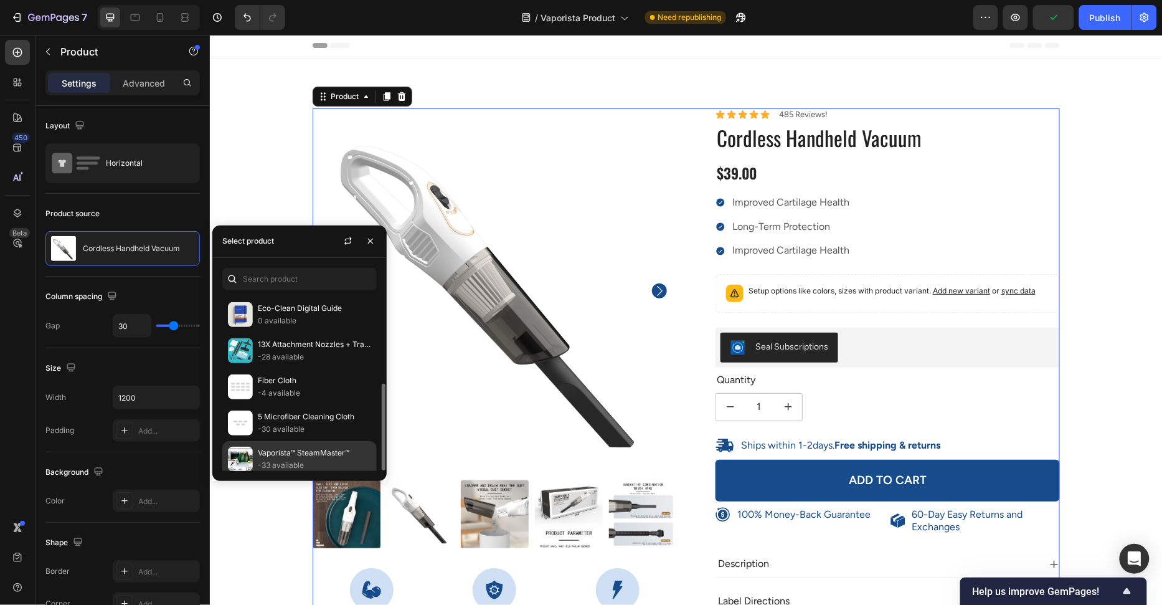
click at [280, 459] on p "-33 available" at bounding box center [314, 465] width 113 height 12
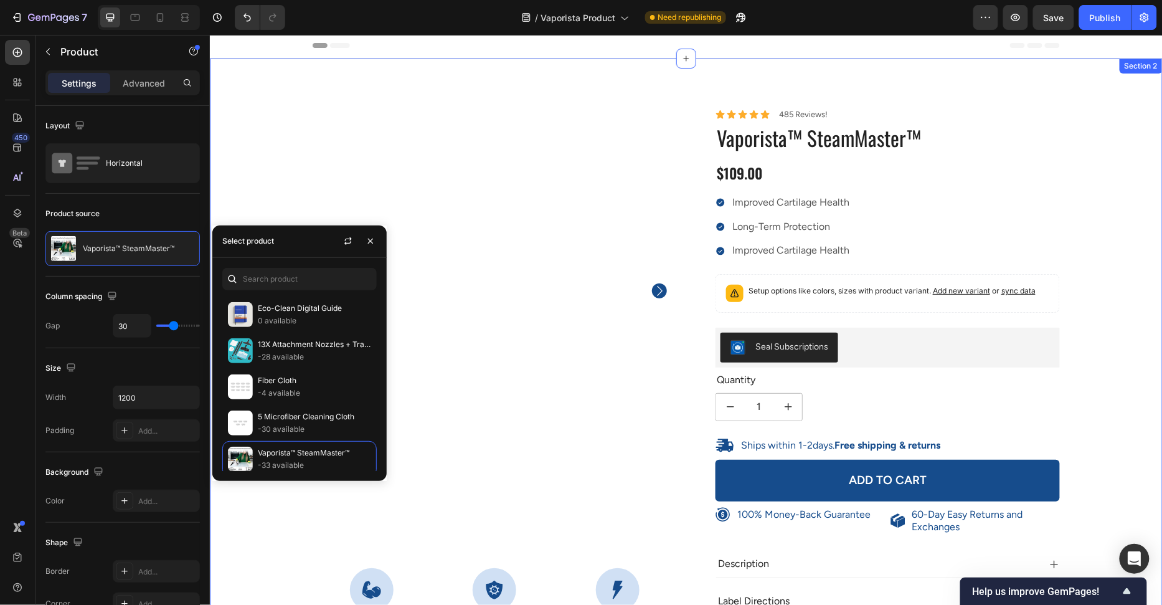
click at [237, 207] on div "100% Money-Back Guarantee Item List 60-Day Easy Returns Item List Row Product I…" at bounding box center [686, 436] width 934 height 656
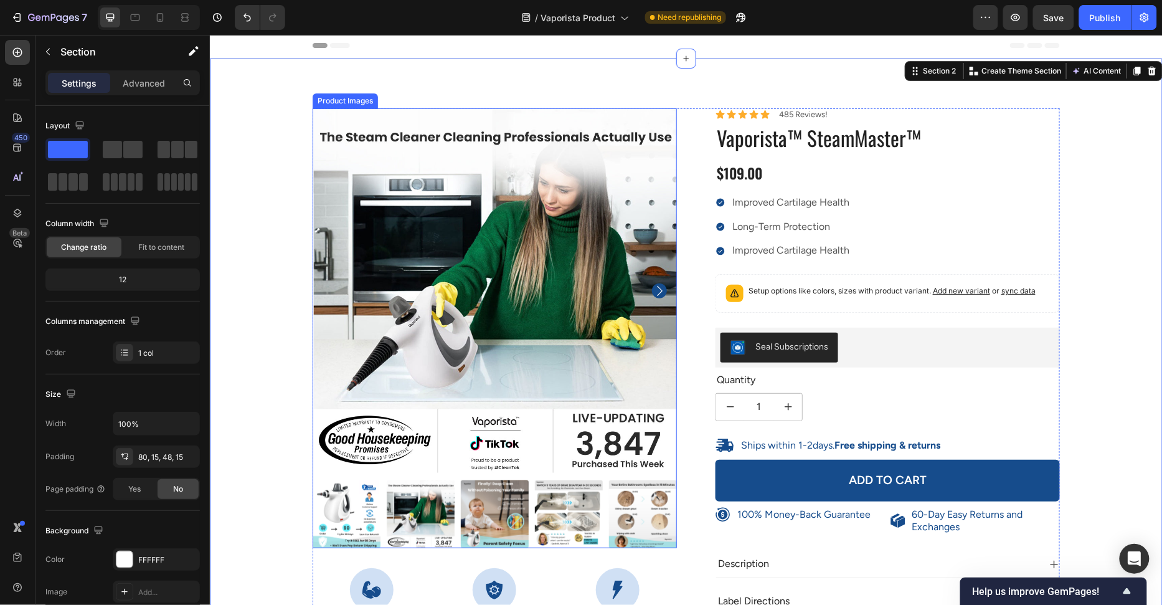
click at [344, 513] on img at bounding box center [346, 514] width 68 height 68
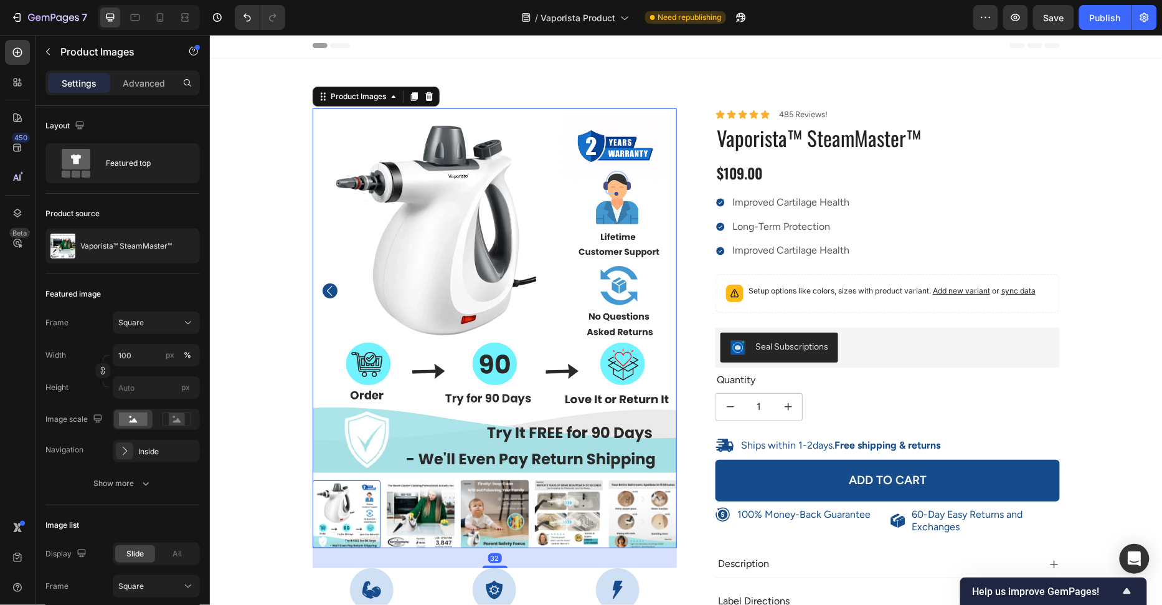
click at [250, 442] on div "100% Money-Back Guarantee Item List 60-Day Easy Returns Item List Row Product I…" at bounding box center [686, 436] width 934 height 656
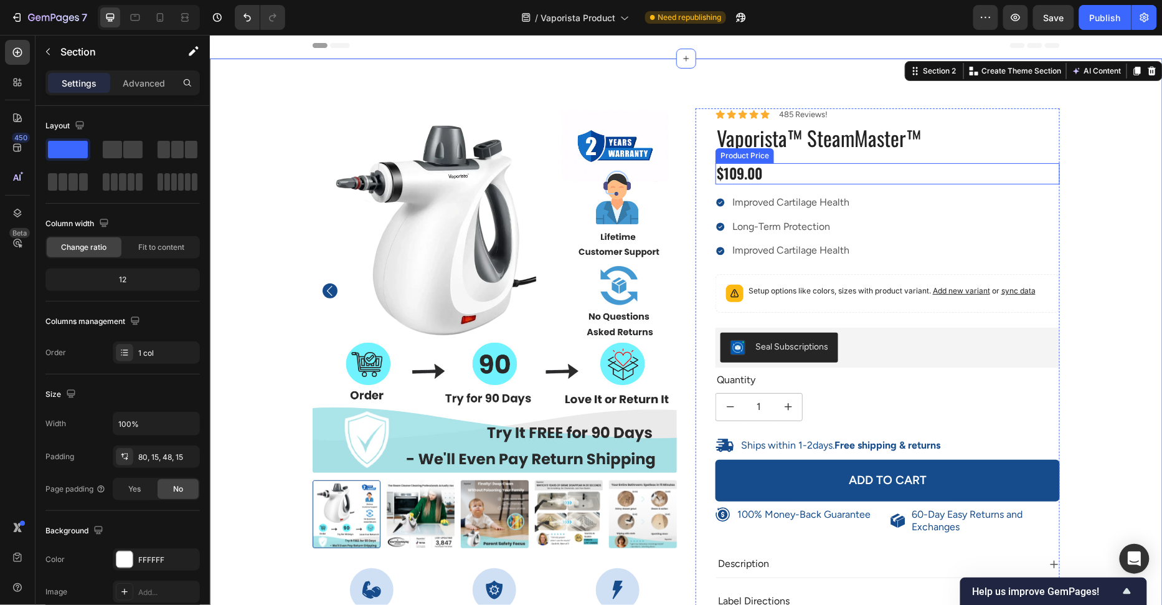
click at [767, 170] on div "$109.00" at bounding box center [887, 173] width 344 height 21
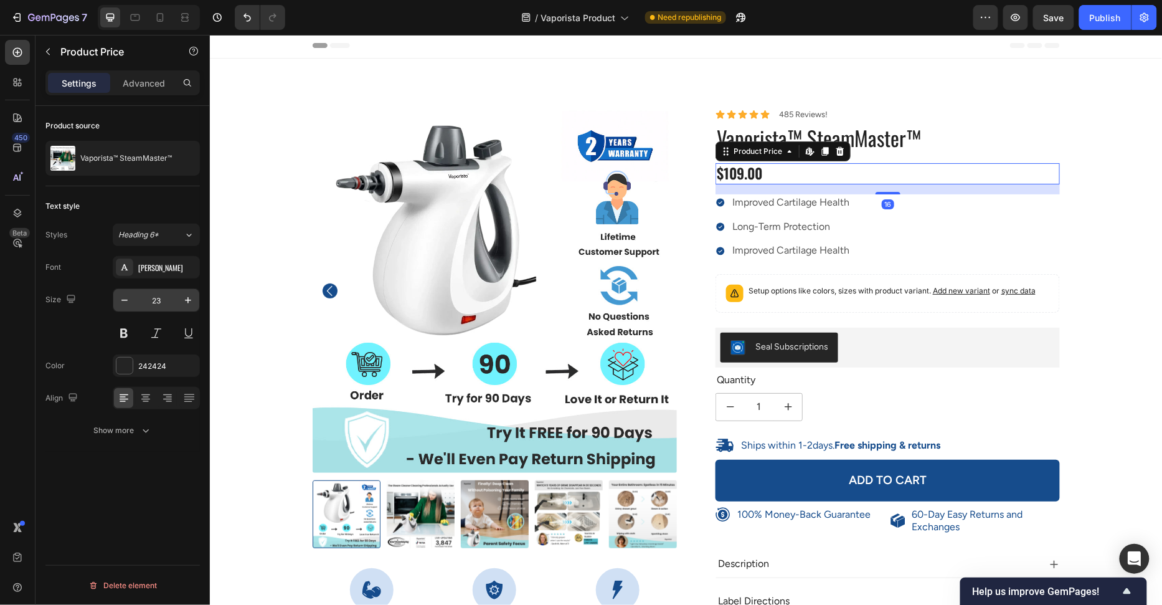
click at [167, 301] on input "23" at bounding box center [156, 300] width 41 height 22
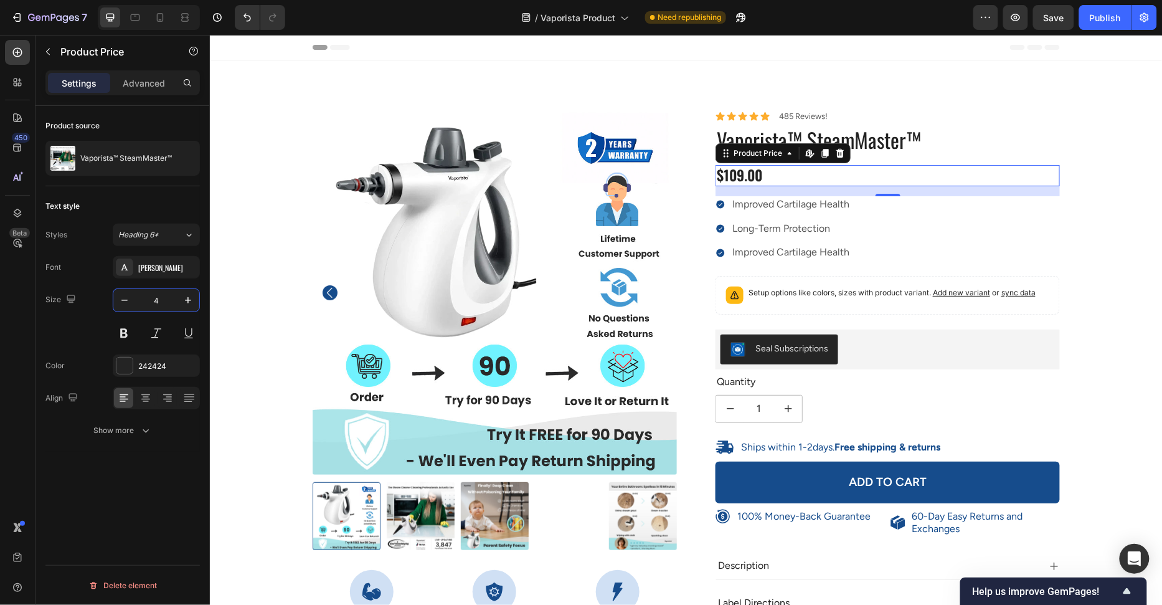
type input "40"
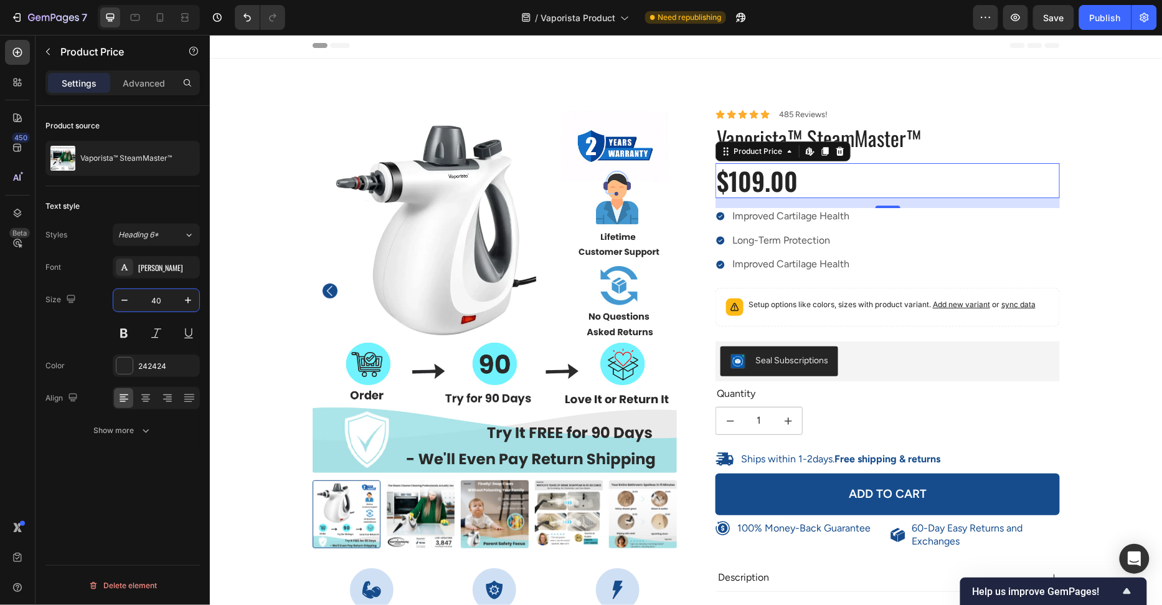
scroll to position [2, 0]
click at [245, 253] on div "100% Money-Back Guarantee Item List 60-Day Easy Returns Item List Row Product I…" at bounding box center [686, 436] width 934 height 656
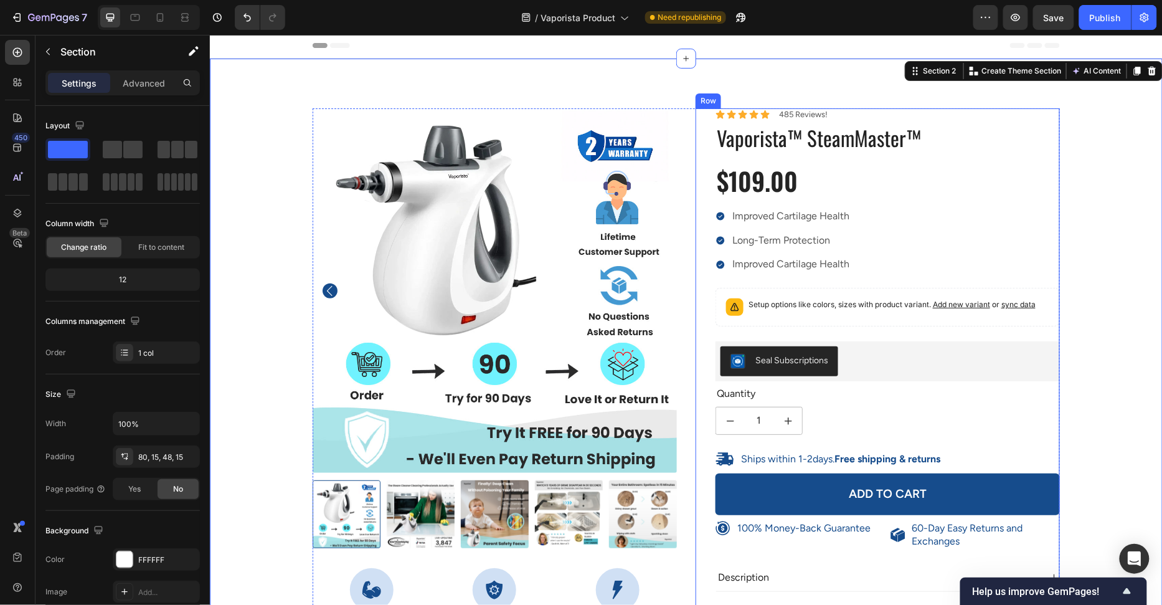
click at [777, 191] on div "$109.00" at bounding box center [887, 180] width 344 height 35
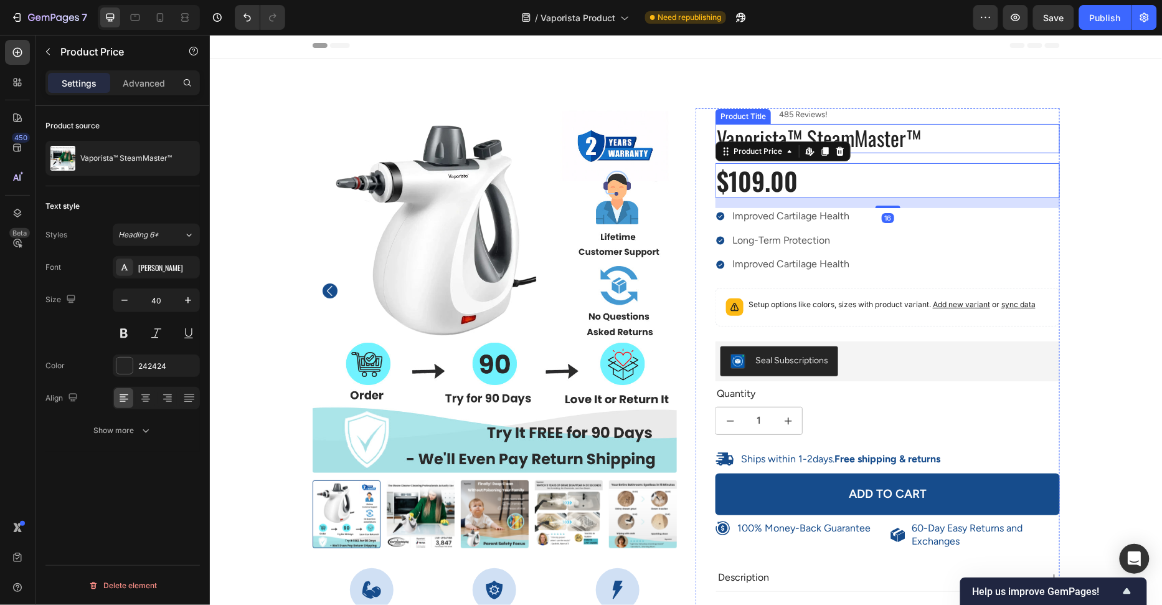
click at [901, 140] on h1 "Vaporista™ SteamMaster™" at bounding box center [887, 137] width 344 height 29
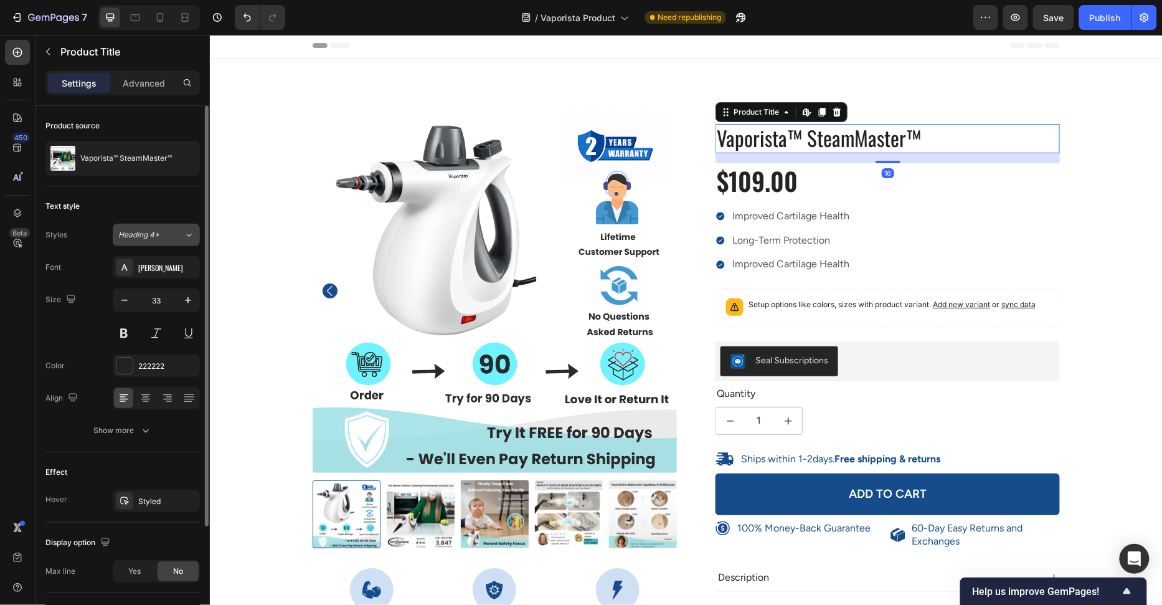
click at [179, 232] on div "Heading 4*" at bounding box center [150, 234] width 65 height 11
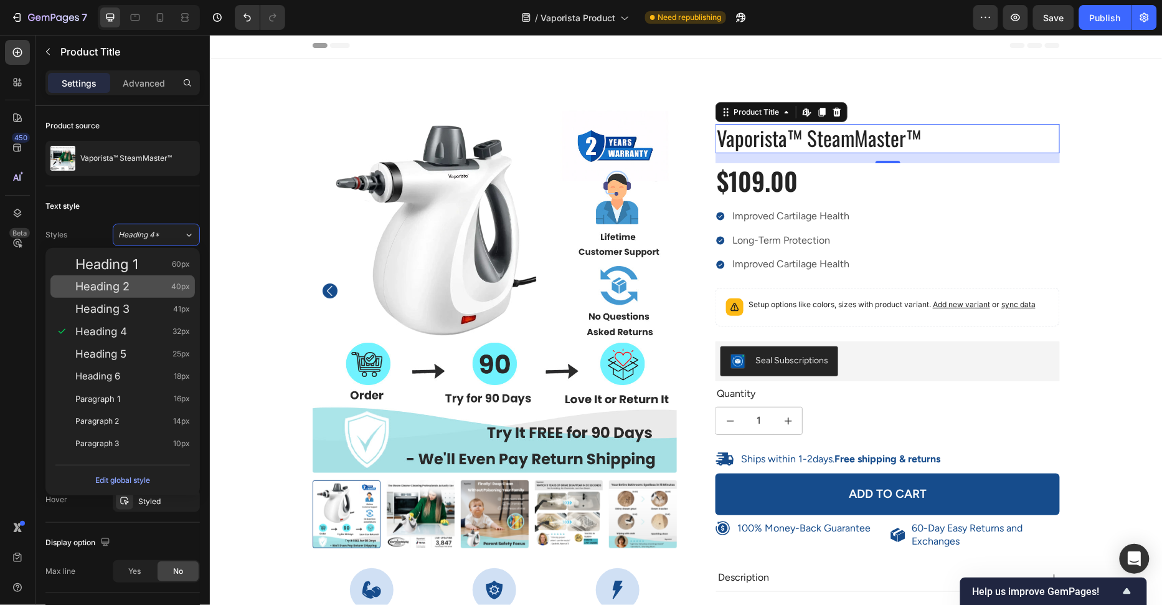
click at [164, 279] on div "Heading 2 40px" at bounding box center [122, 286] width 145 height 22
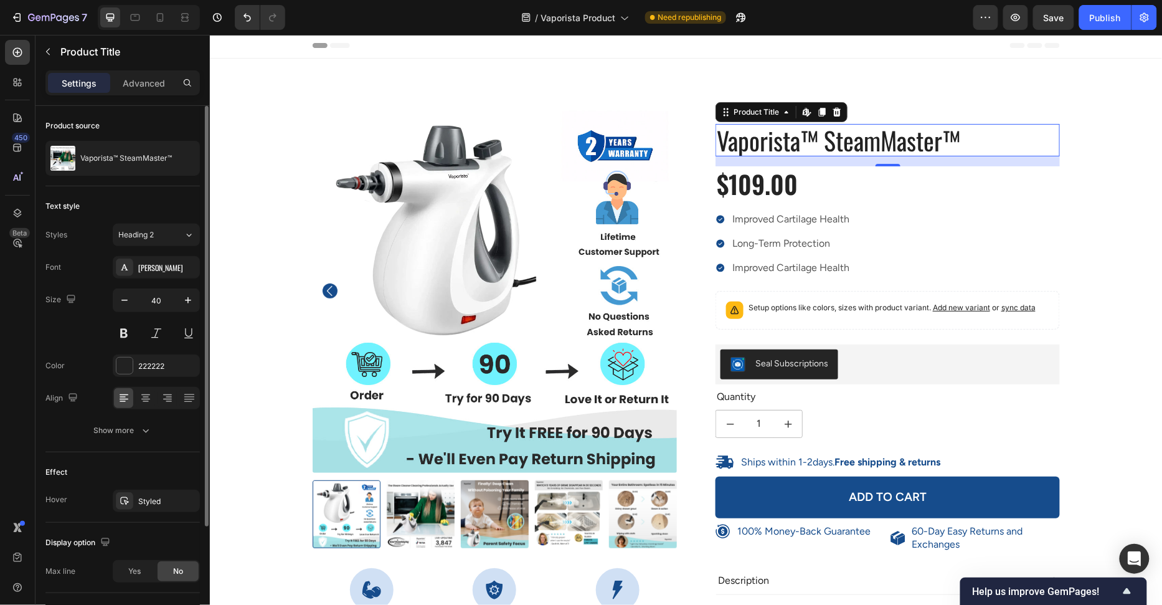
click at [174, 249] on div "Styles Heading 2 Font [PERSON_NAME] Size 40 Color 222222 Align Show more" at bounding box center [122, 333] width 154 height 218
click at [176, 241] on button "Heading 2" at bounding box center [156, 235] width 87 height 22
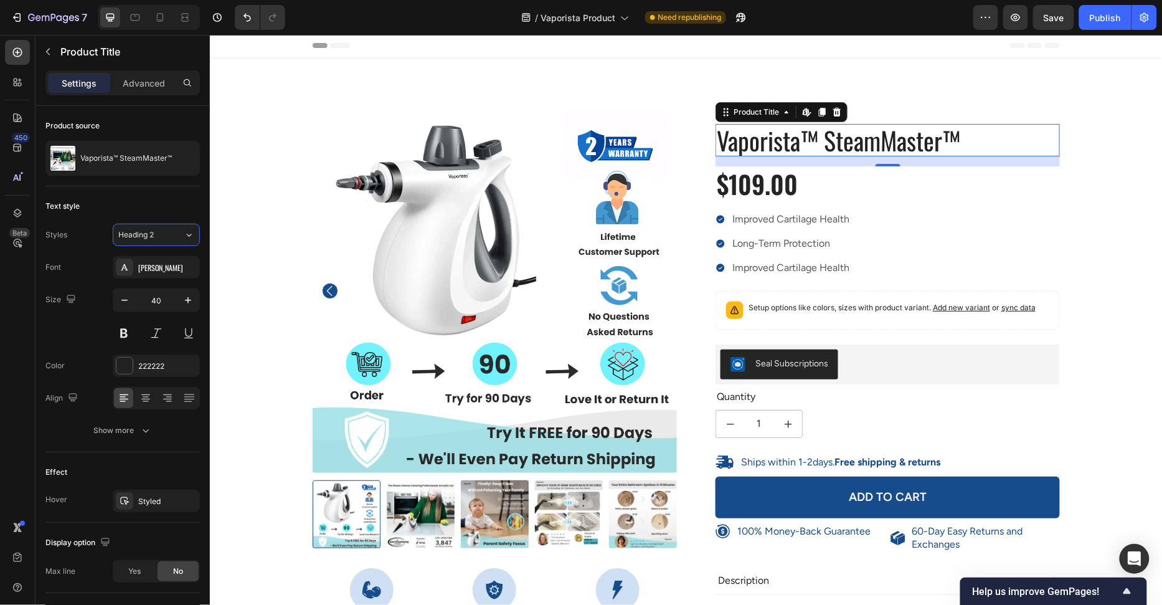
click at [173, 259] on span "60px" at bounding box center [181, 264] width 18 height 12
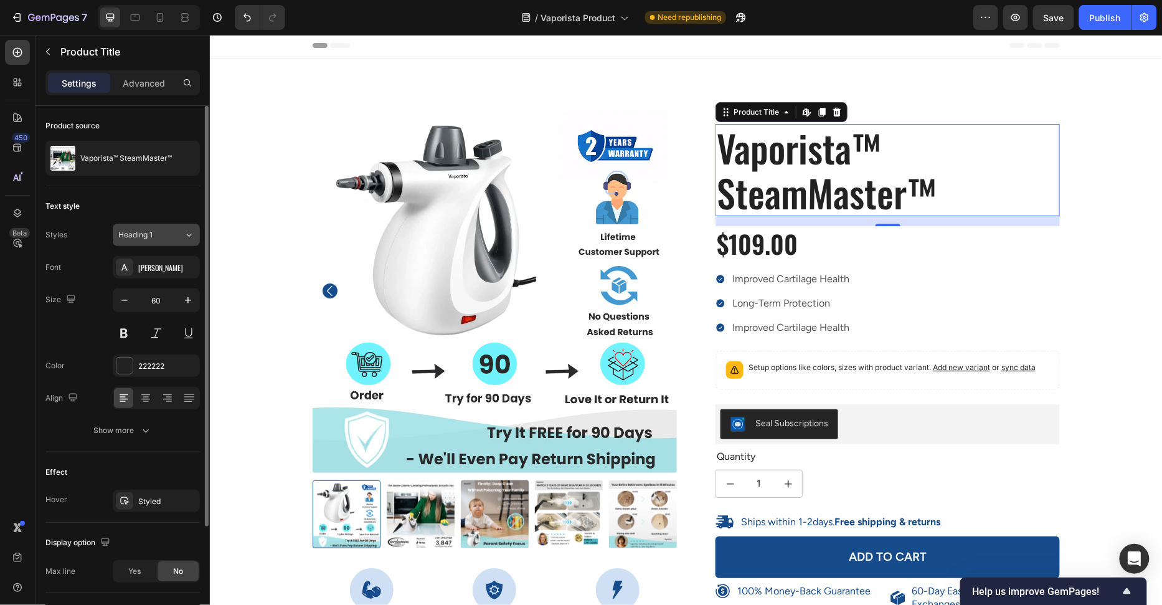
click at [174, 237] on div "Heading 1" at bounding box center [150, 234] width 65 height 11
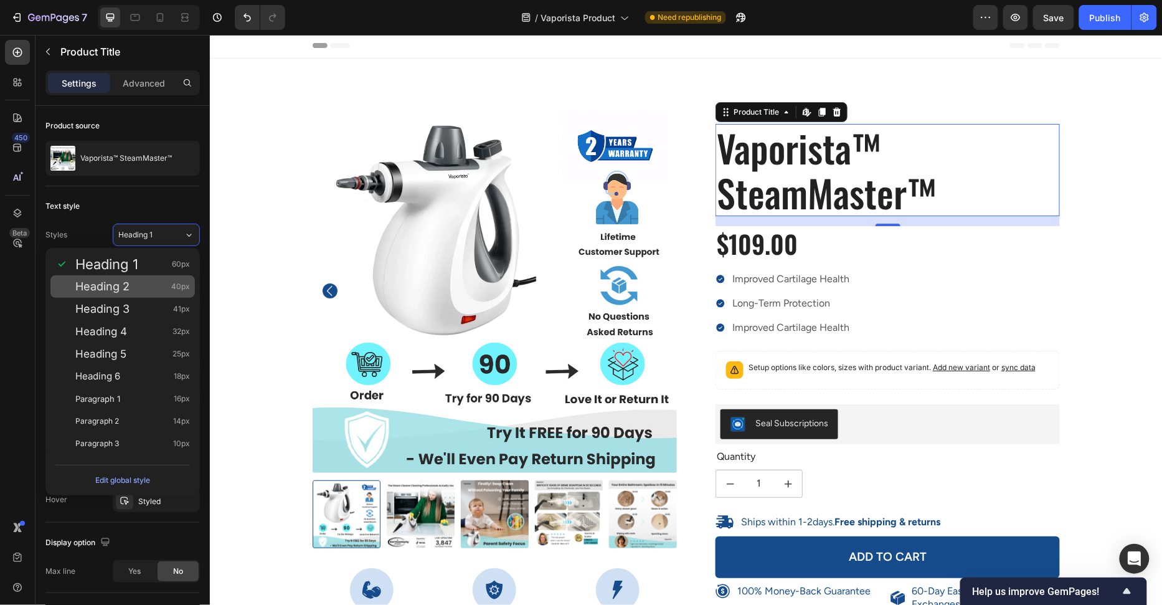
click at [162, 278] on div "Heading 2 40px" at bounding box center [122, 286] width 145 height 22
type input "40"
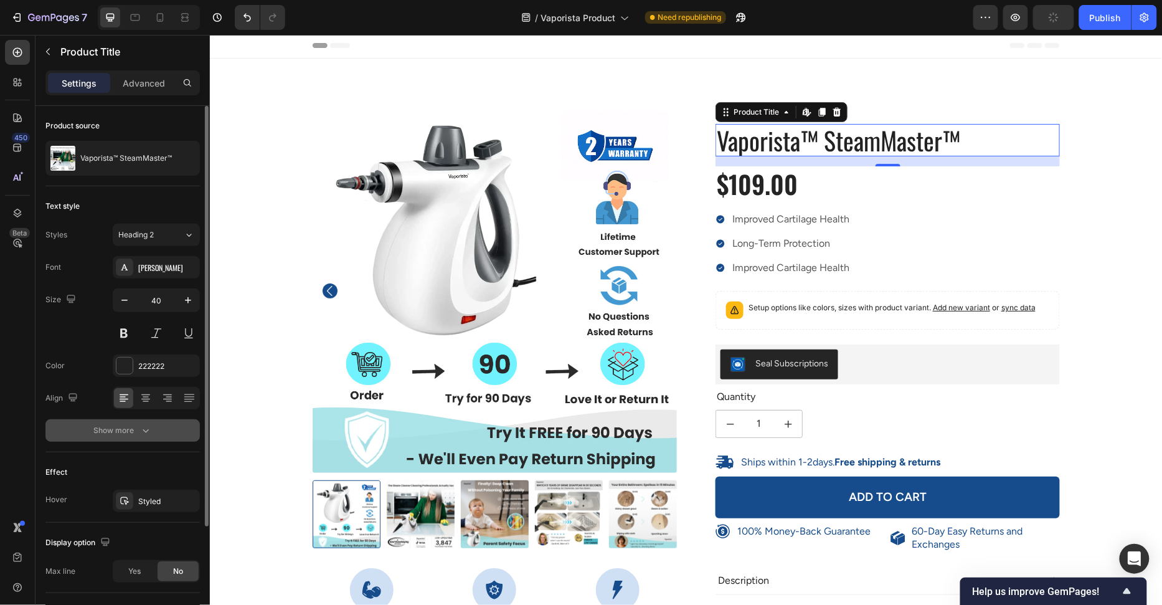
click at [126, 421] on button "Show more" at bounding box center [122, 430] width 154 height 22
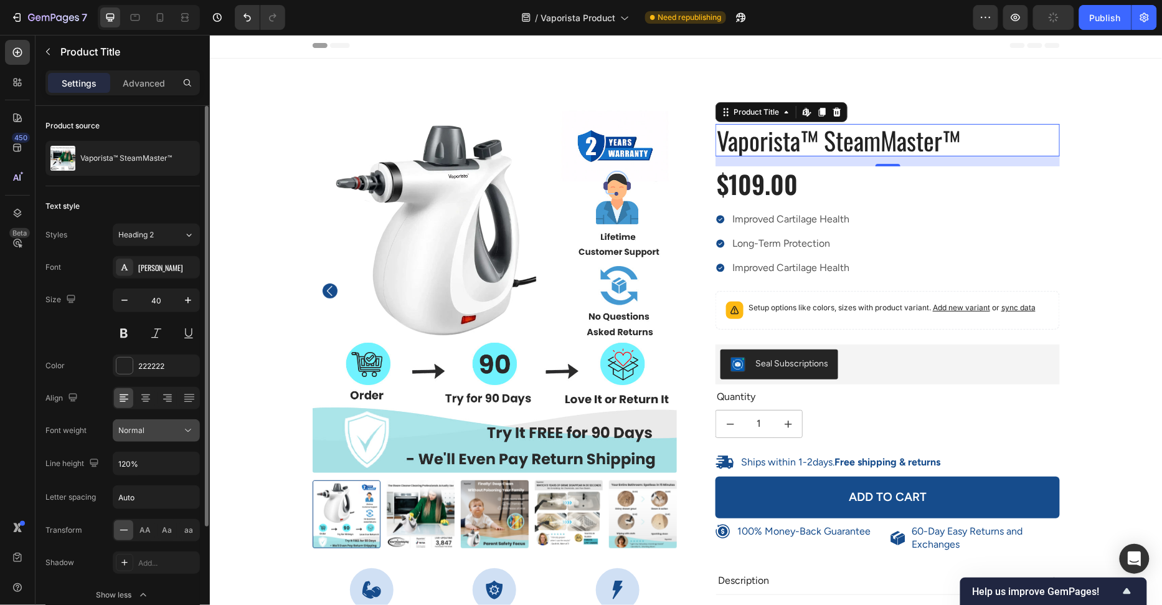
click at [140, 431] on span "Normal" at bounding box center [131, 429] width 26 height 9
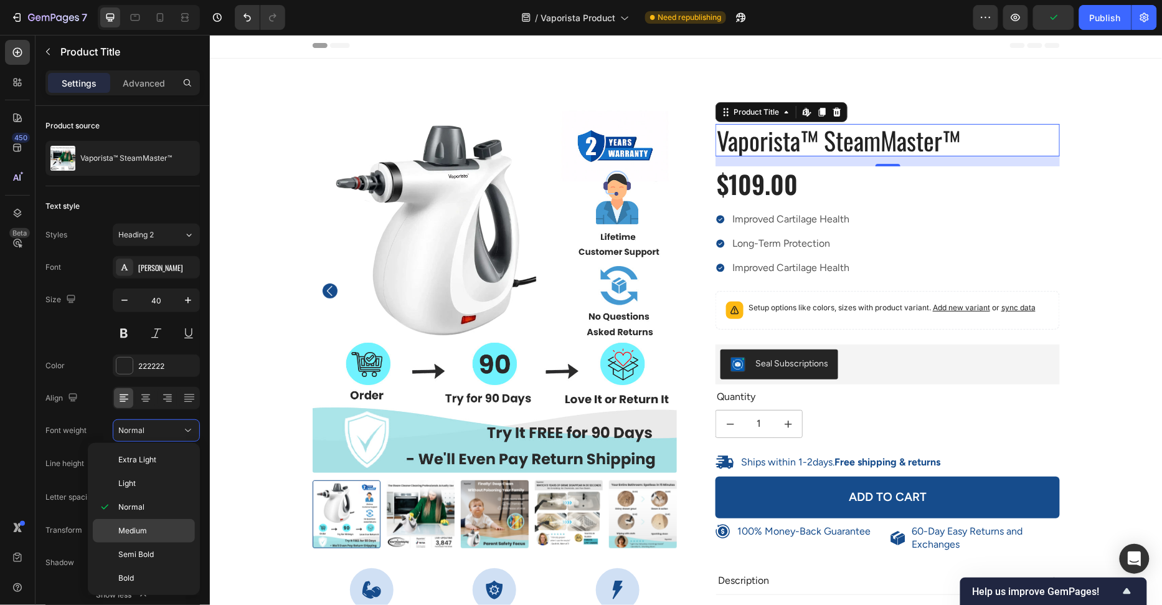
click at [138, 529] on span "Medium" at bounding box center [132, 530] width 29 height 11
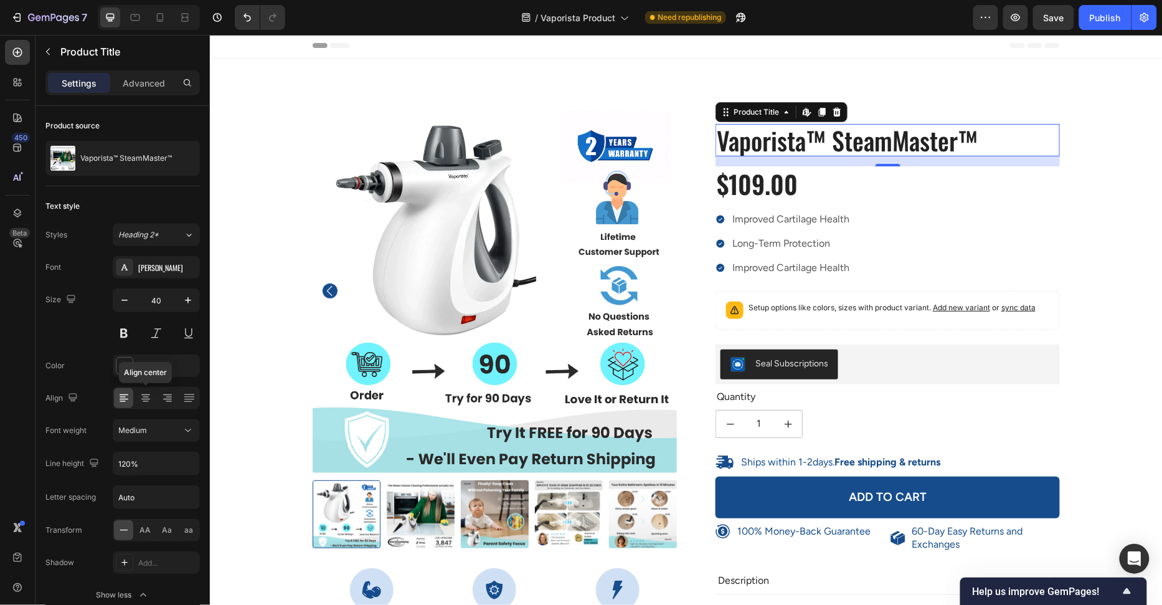
click at [229, 351] on div "100% Money-Back Guarantee Item List 60-Day Easy Returns Item List Row Product I…" at bounding box center [686, 436] width 934 height 656
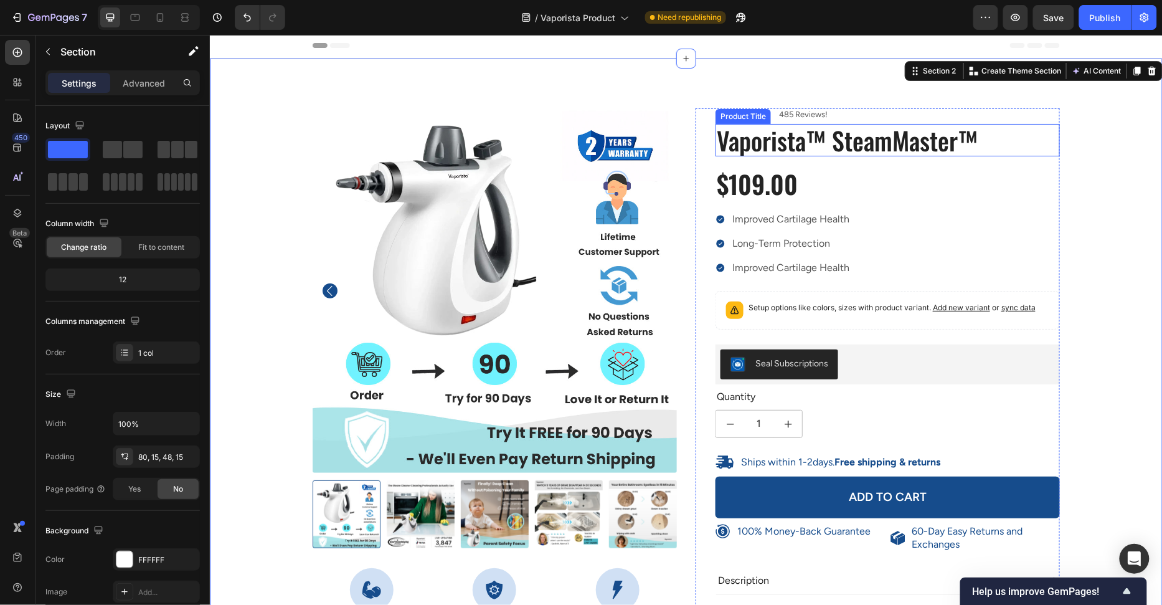
click at [906, 142] on h1 "Vaporista™ SteamMaster™" at bounding box center [887, 139] width 344 height 32
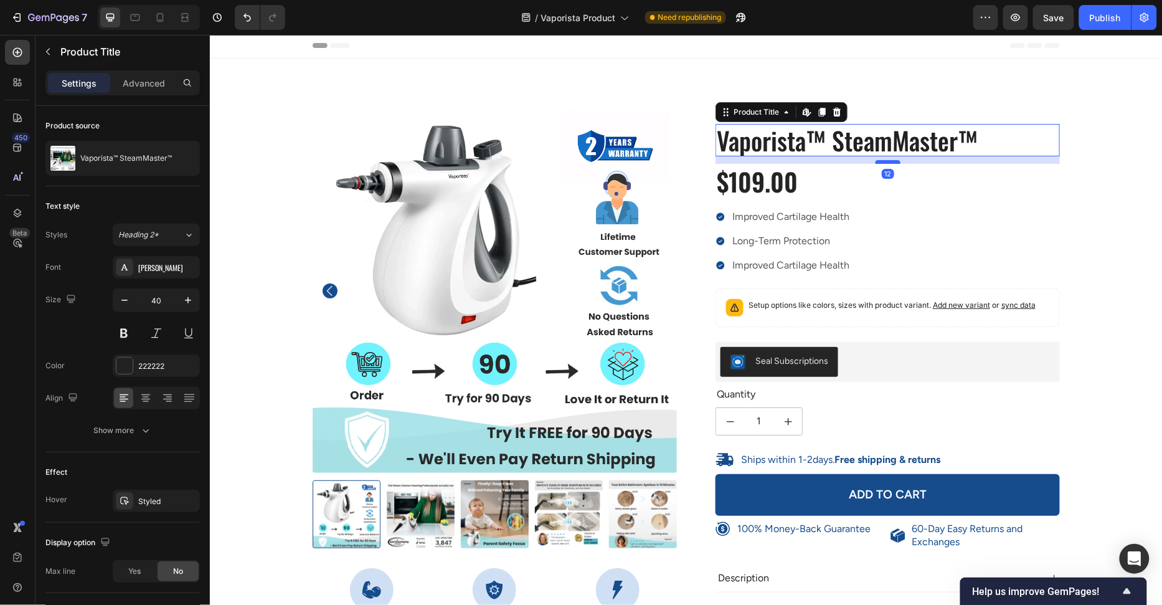
click at [886, 159] on div at bounding box center [887, 161] width 25 height 4
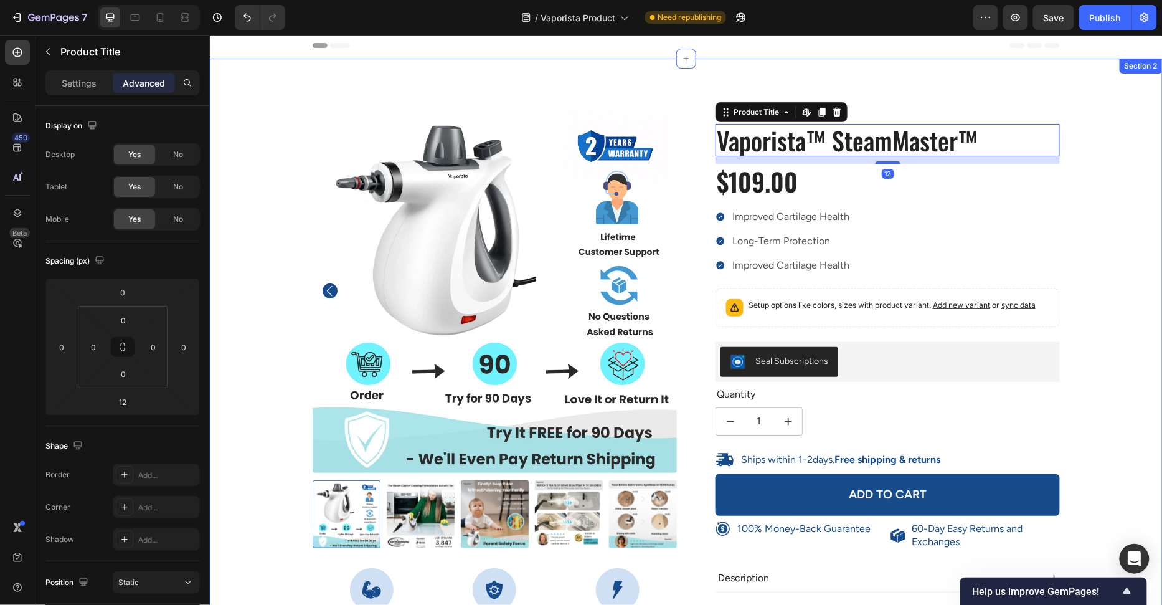
click at [230, 153] on div "100% Money-Back Guarantee Item List 60-Day Easy Returns Item List Row Product I…" at bounding box center [686, 436] width 934 height 656
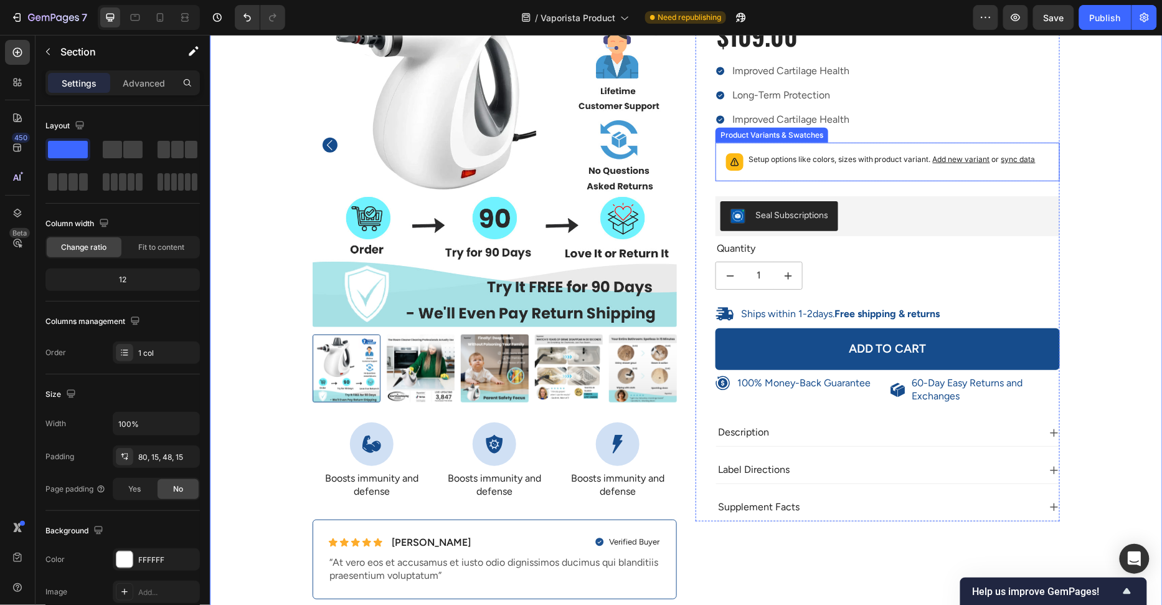
scroll to position [233, 0]
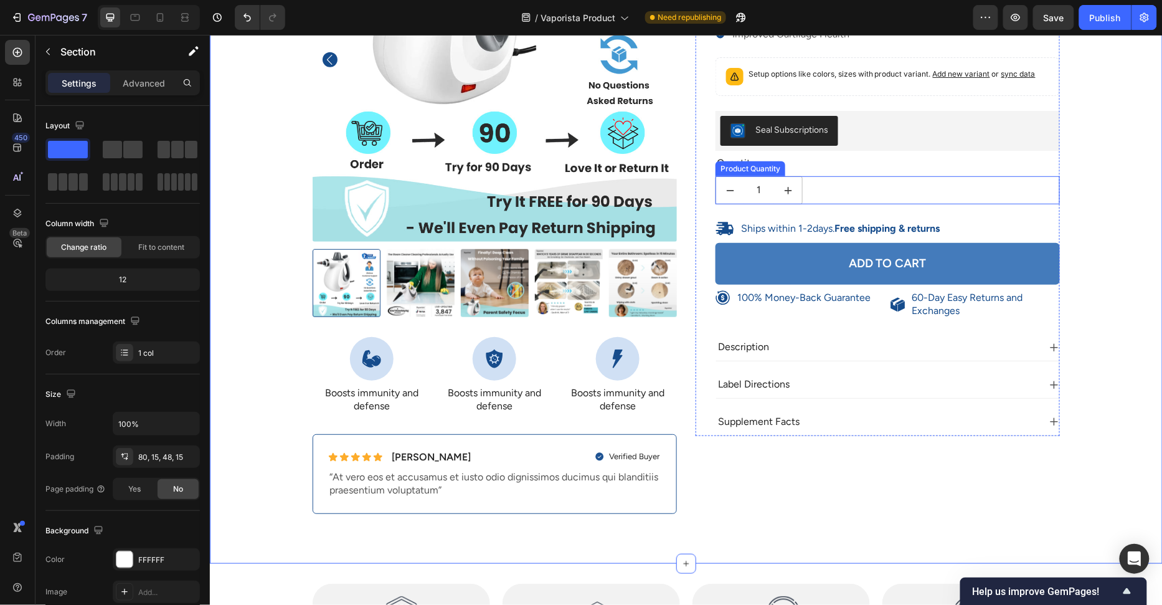
click at [734, 268] on button "Add to cart" at bounding box center [887, 263] width 344 height 42
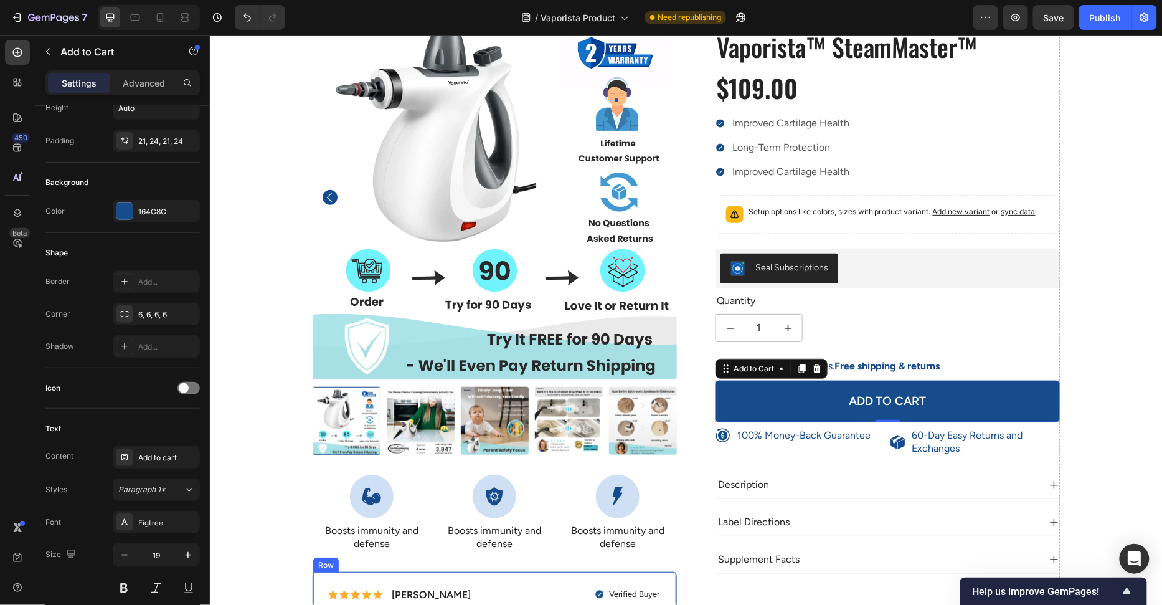
scroll to position [95, 0]
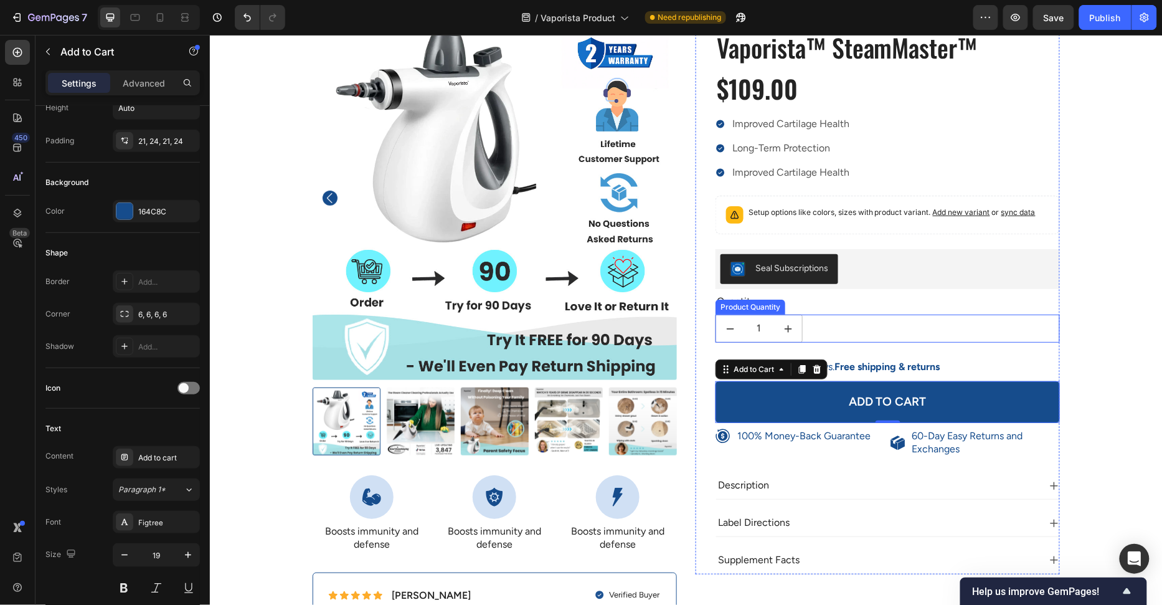
click at [888, 293] on div "Quantity" at bounding box center [887, 301] width 344 height 16
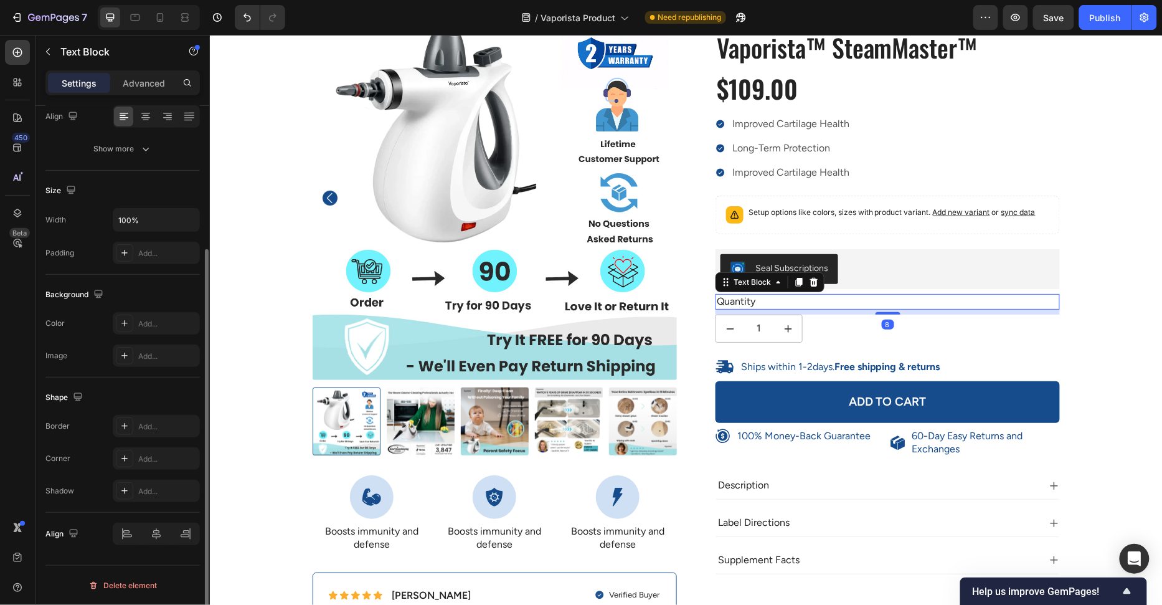
scroll to position [0, 0]
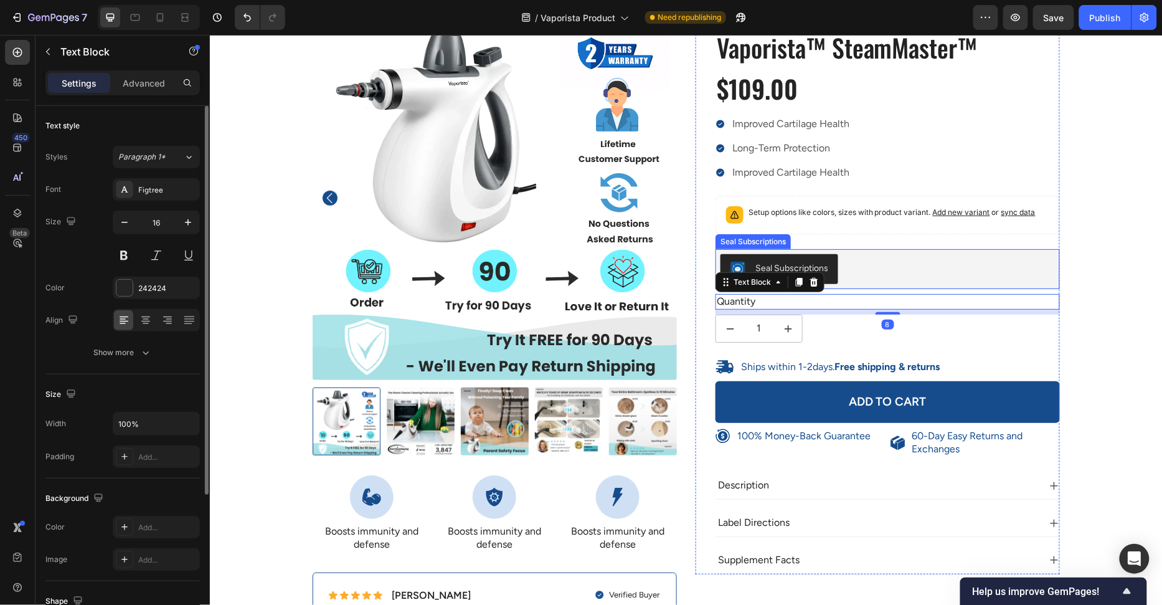
click at [886, 273] on div "Seal Subscriptions" at bounding box center [887, 268] width 334 height 30
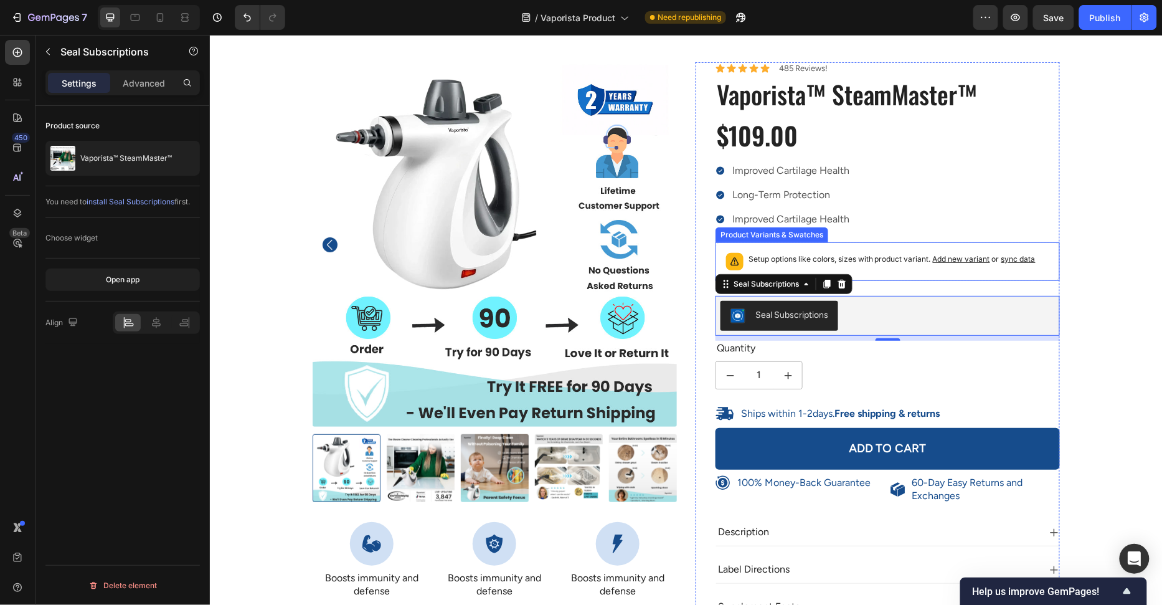
scroll to position [37, 0]
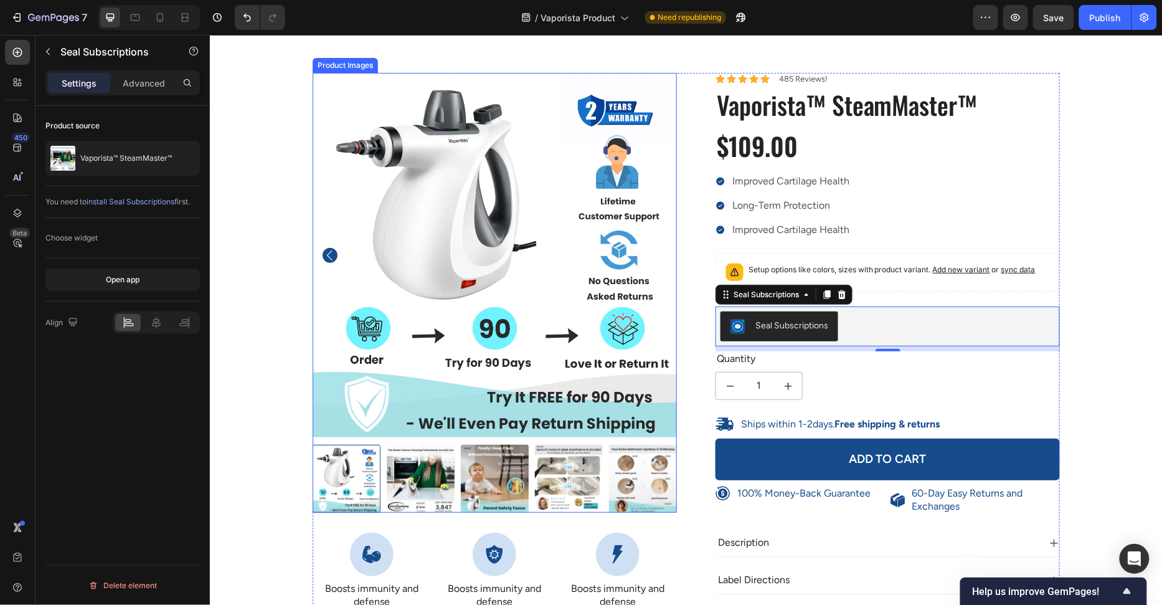
click at [366, 468] on div at bounding box center [346, 478] width 68 height 68
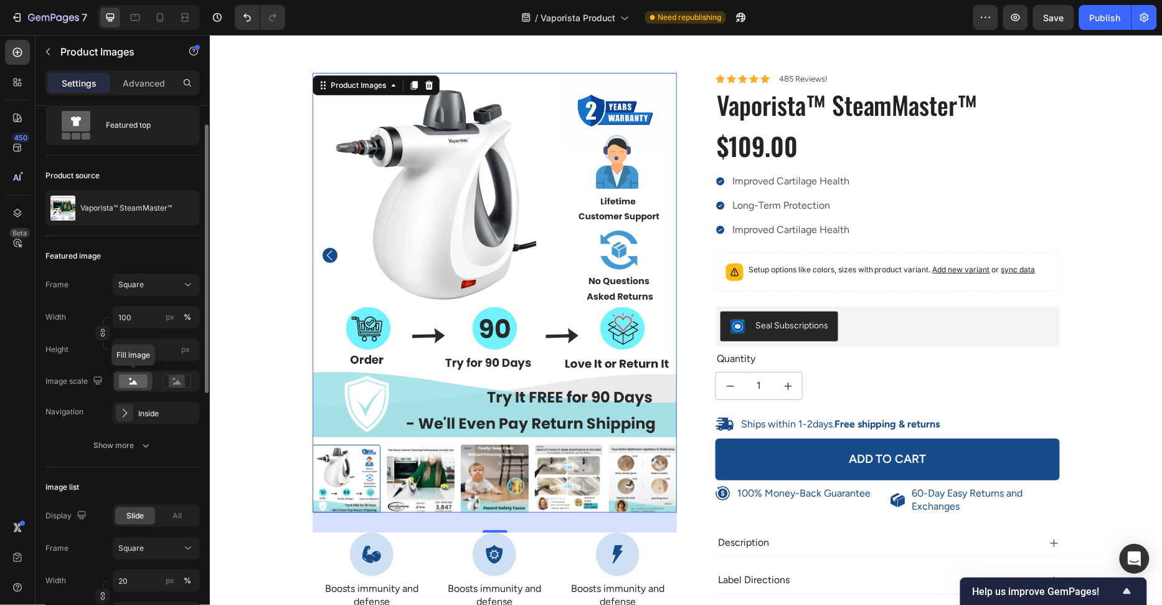
scroll to position [0, 0]
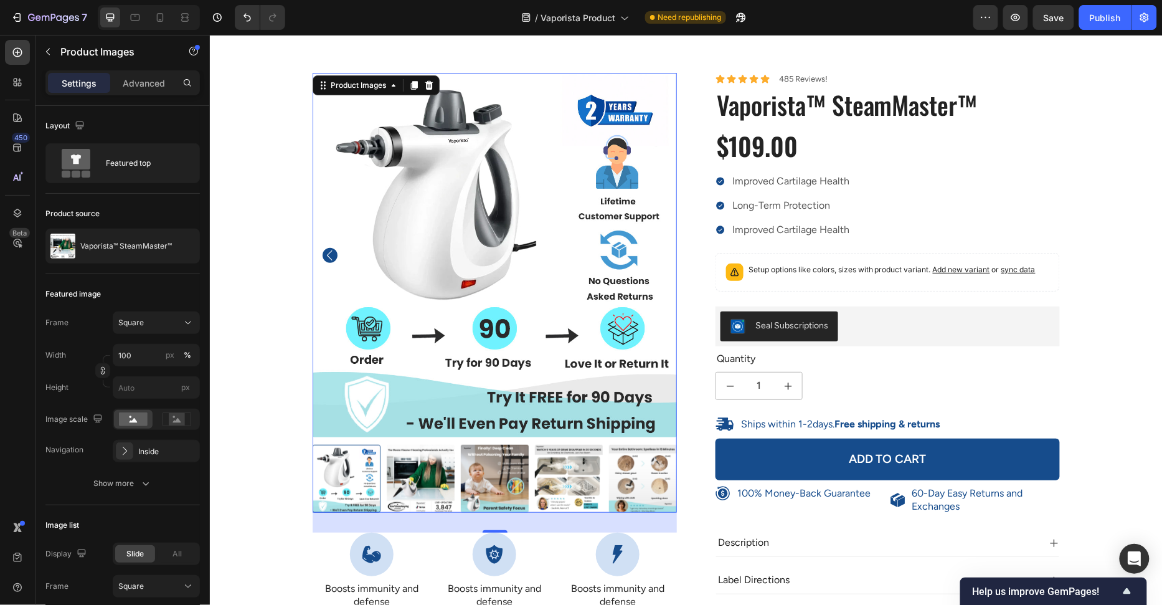
click at [318, 252] on img at bounding box center [494, 254] width 364 height 364
click at [327, 252] on icon "Carousel Back Arrow" at bounding box center [329, 254] width 15 height 15
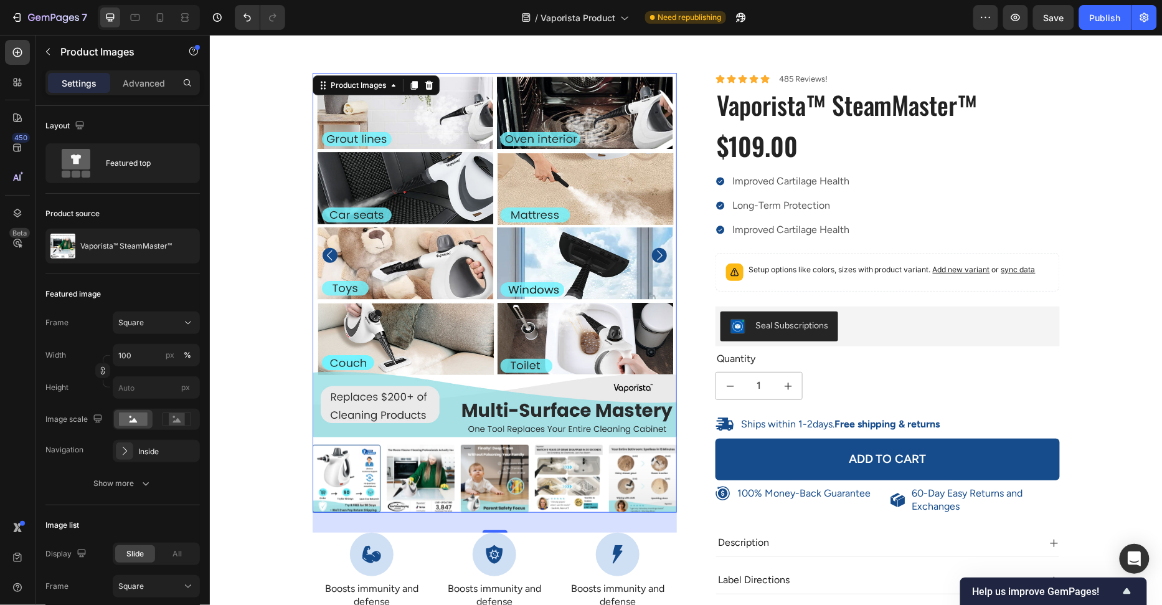
click at [327, 252] on icon "Carousel Back Arrow" at bounding box center [329, 254] width 15 height 15
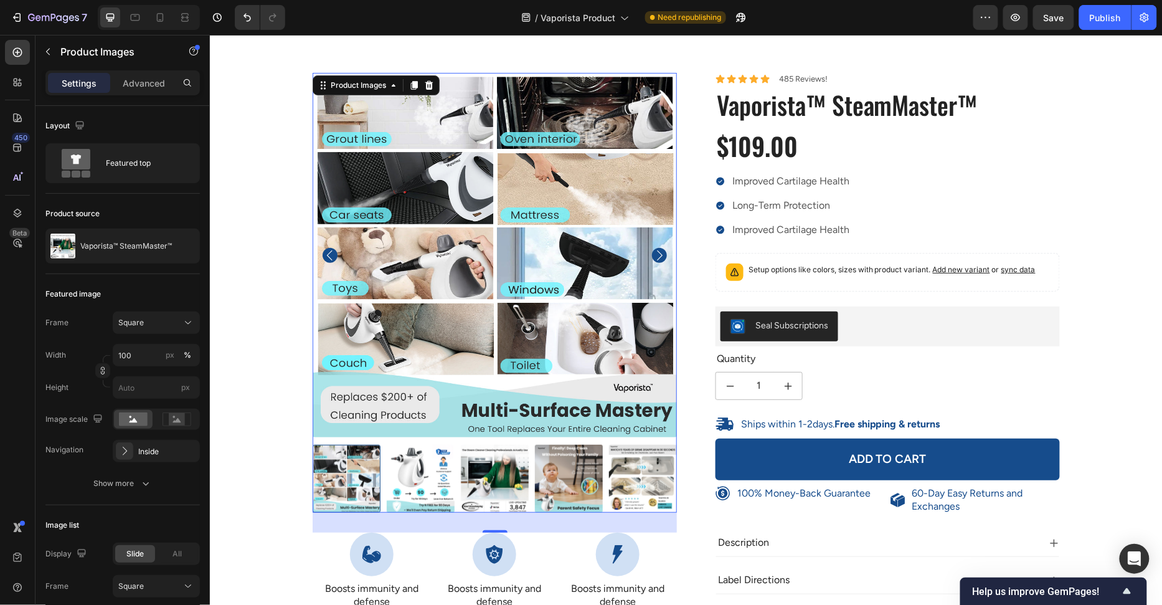
click at [328, 253] on icon "Carousel Back Arrow" at bounding box center [329, 254] width 6 height 10
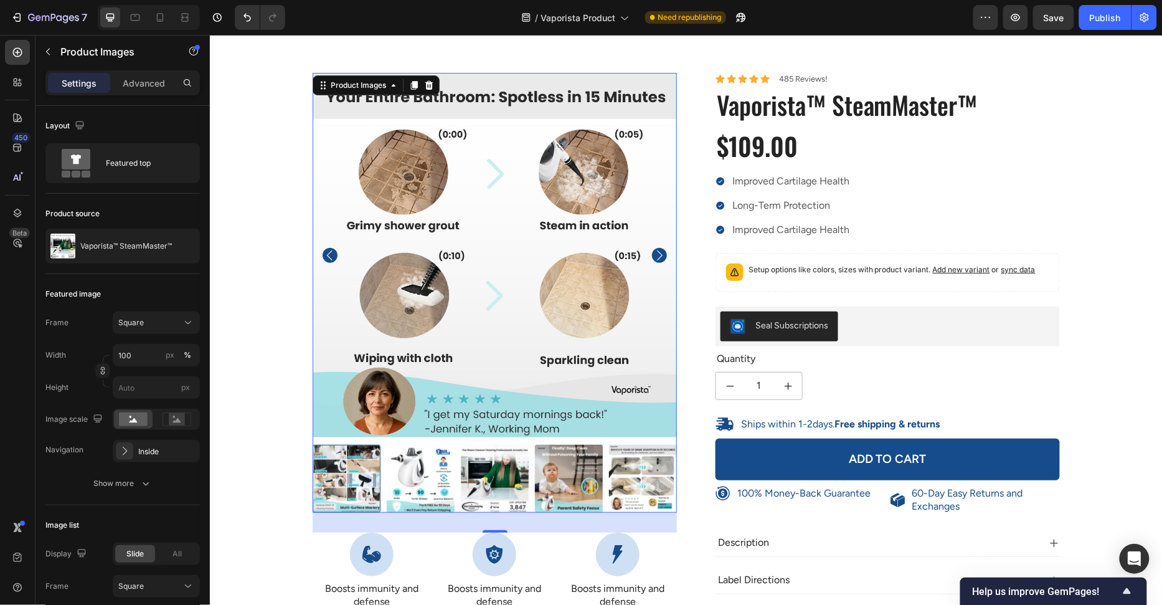
click at [328, 253] on icon "Carousel Back Arrow" at bounding box center [329, 254] width 6 height 10
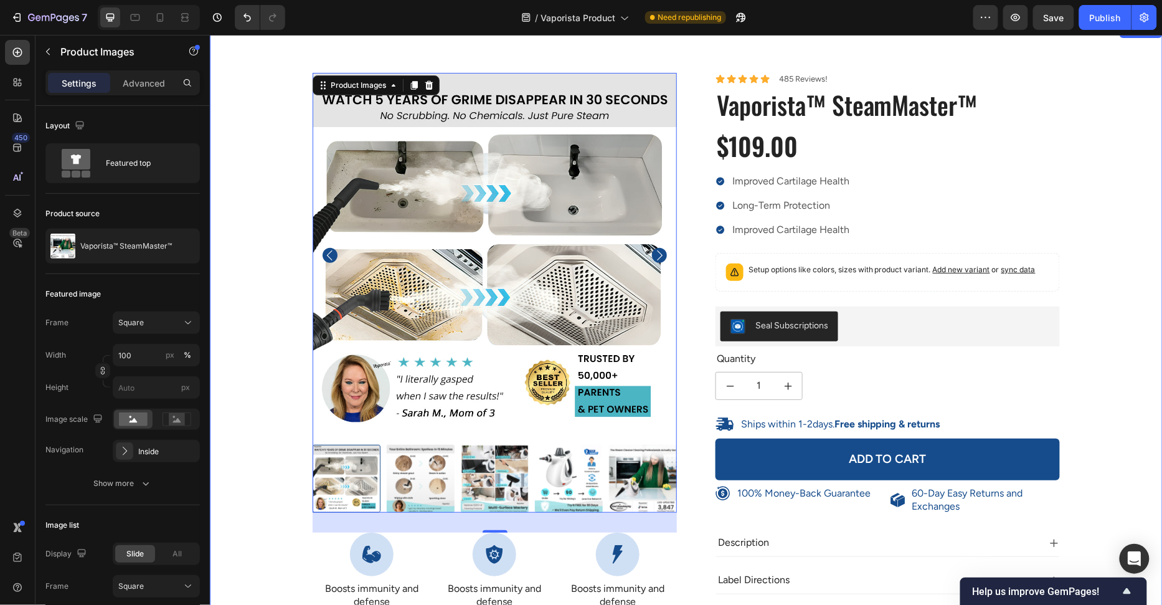
click at [277, 283] on div "100% Money-Back Guarantee Item List 60-Day Easy Returns Item List Row Product I…" at bounding box center [686, 400] width 934 height 656
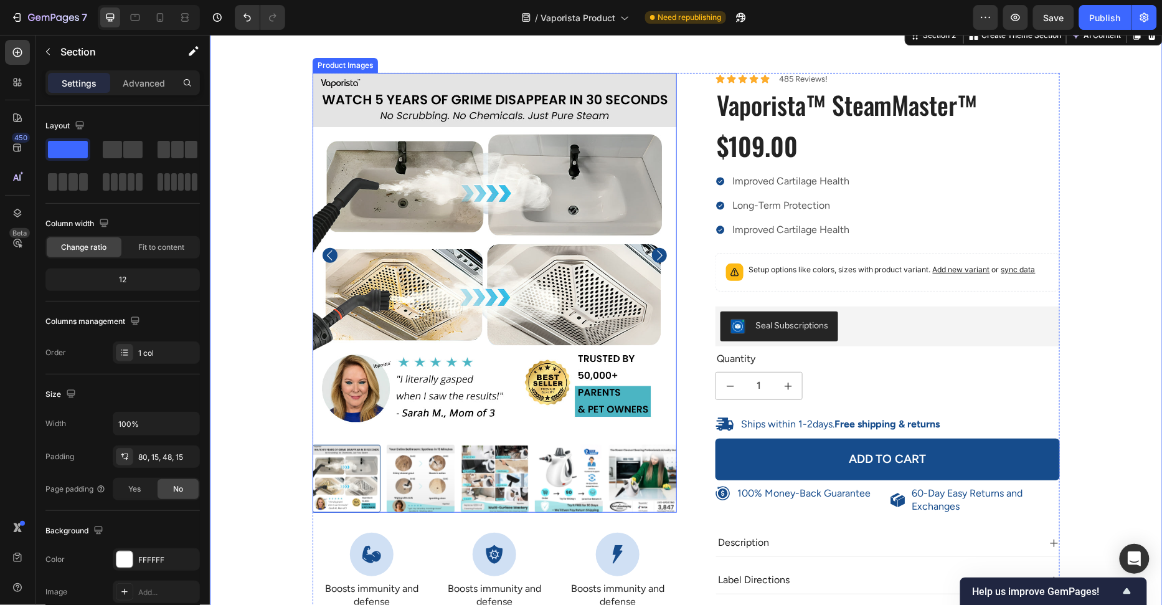
click at [511, 188] on img at bounding box center [494, 254] width 364 height 364
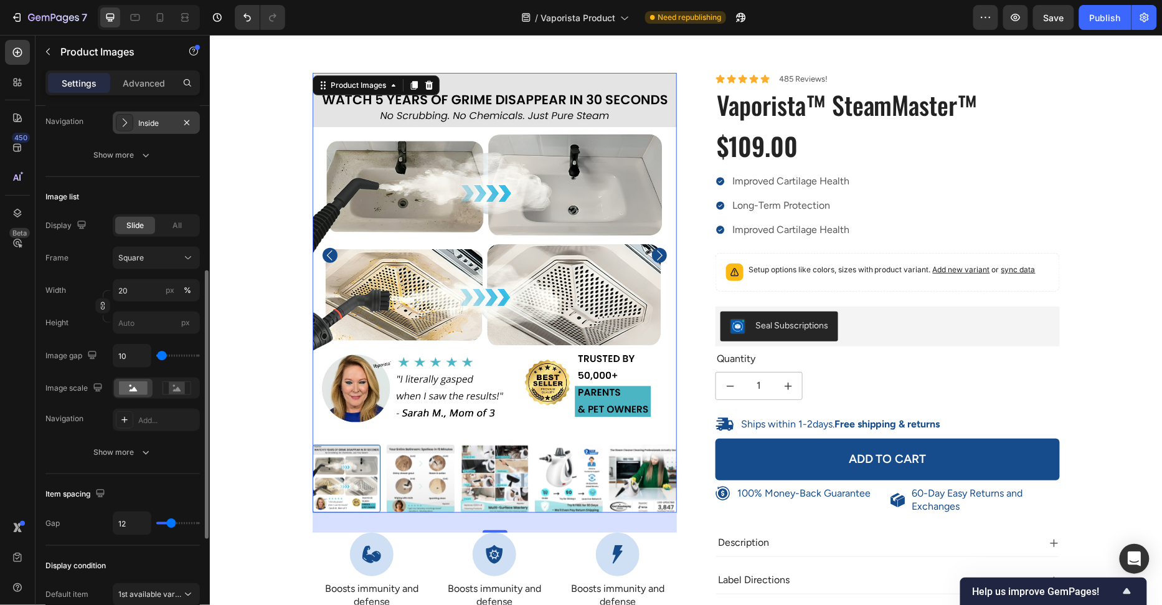
scroll to position [331, 0]
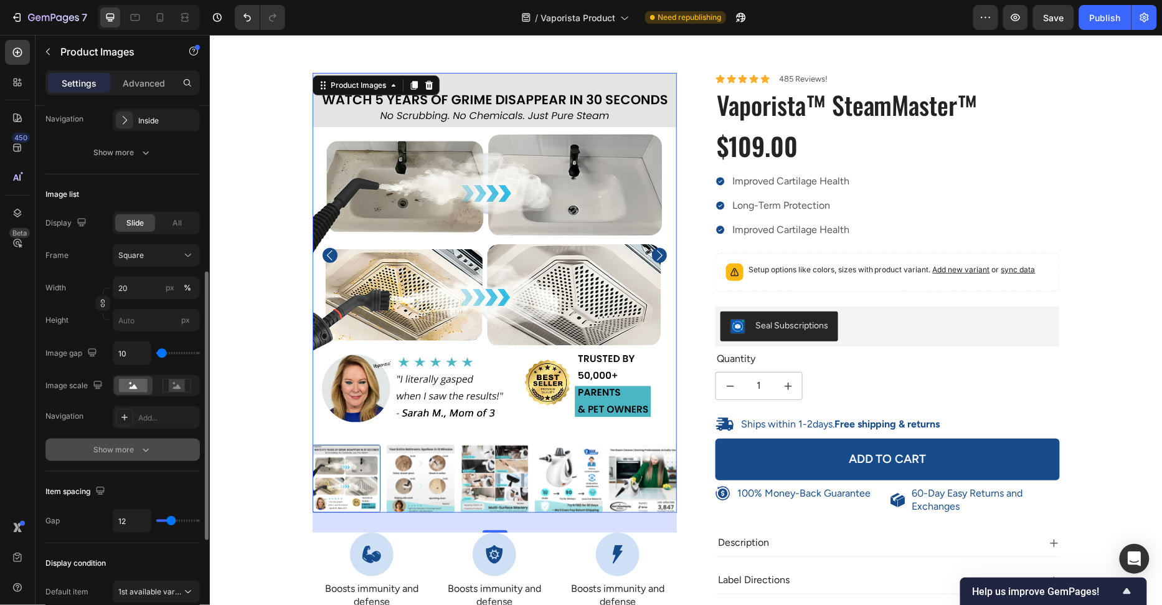
click at [130, 447] on div "Show more" at bounding box center [123, 449] width 58 height 12
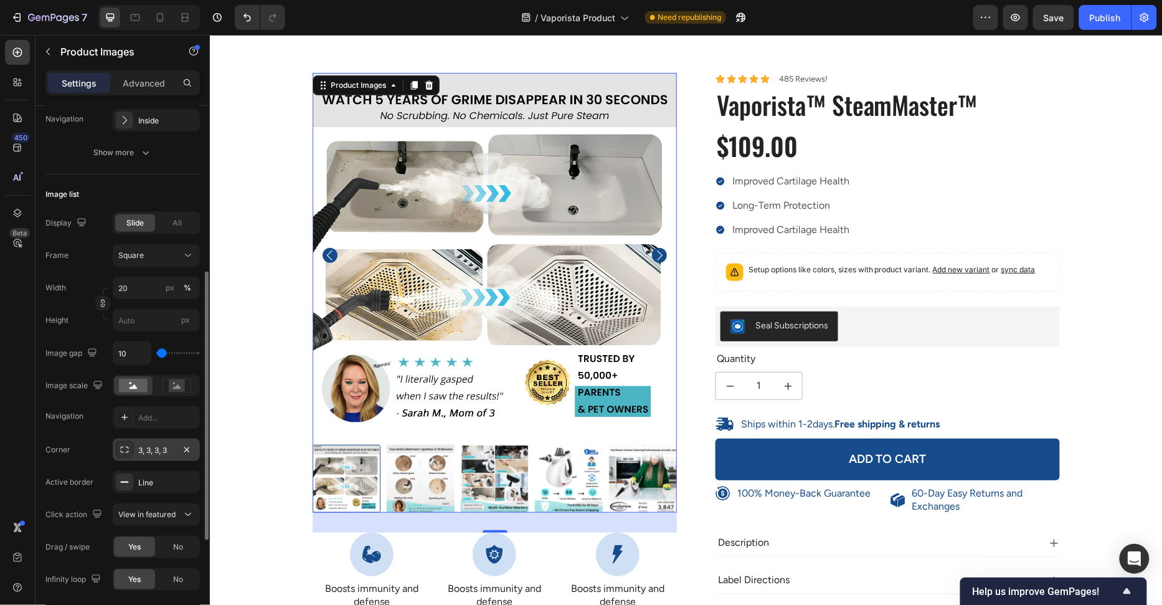
click at [136, 442] on div "3, 3, 3, 3" at bounding box center [156, 449] width 87 height 22
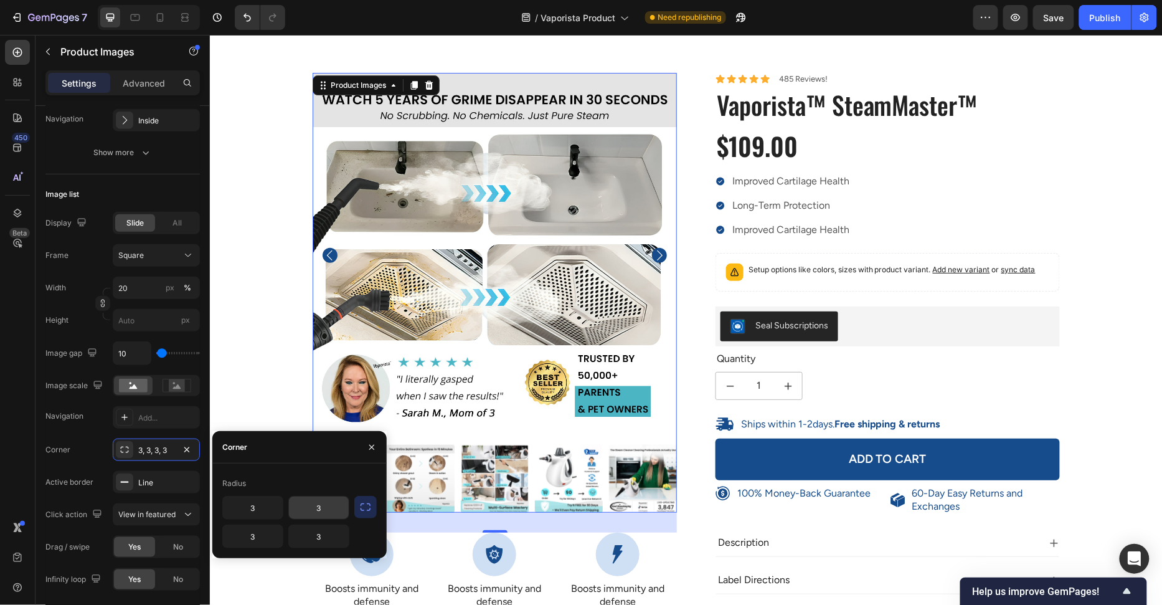
click at [313, 506] on input "3" at bounding box center [319, 507] width 60 height 22
click at [364, 506] on icon "button" at bounding box center [365, 507] width 12 height 12
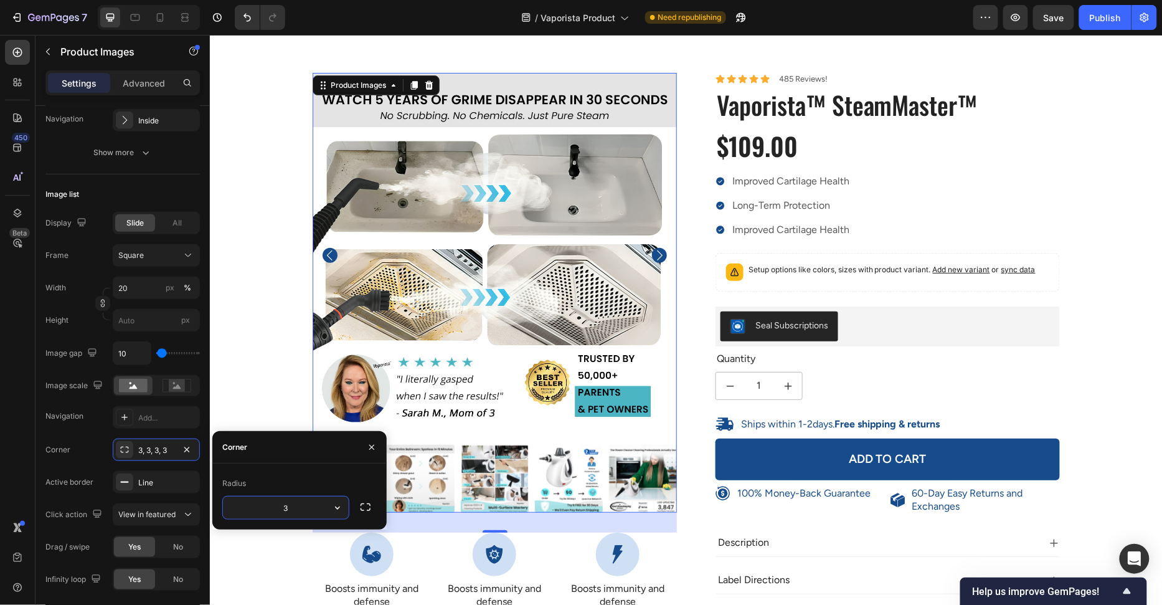
click at [305, 510] on input "3" at bounding box center [286, 507] width 126 height 22
type input "3"
type input "2"
type input "24"
click at [267, 395] on div "100% Money-Back Guarantee Item List 60-Day Easy Returns Item List Row Product I…" at bounding box center [686, 400] width 934 height 656
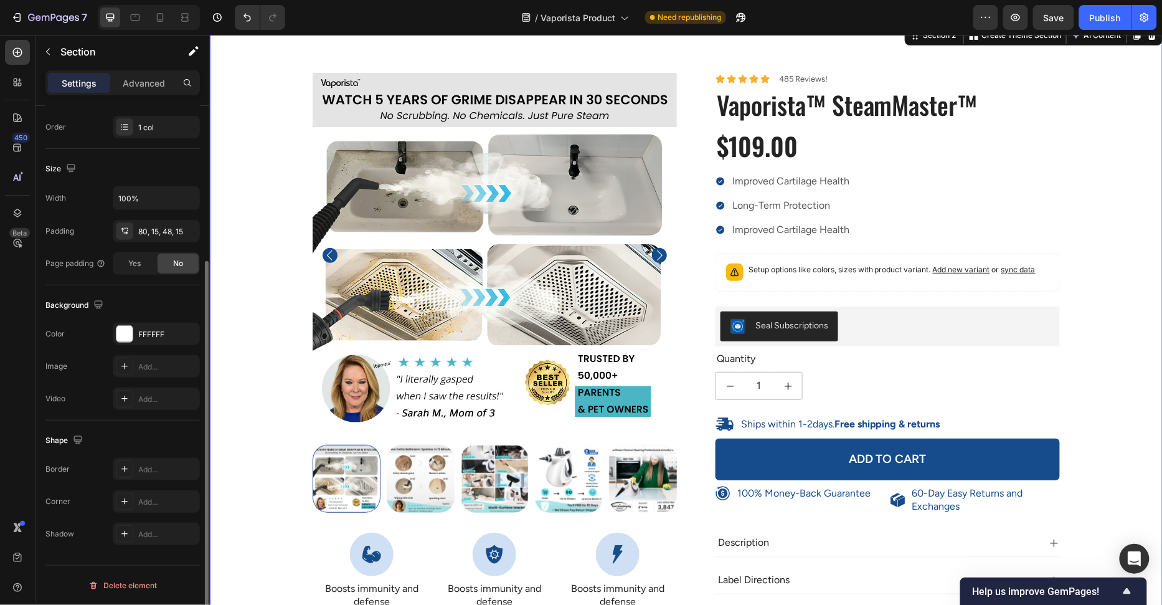
scroll to position [0, 0]
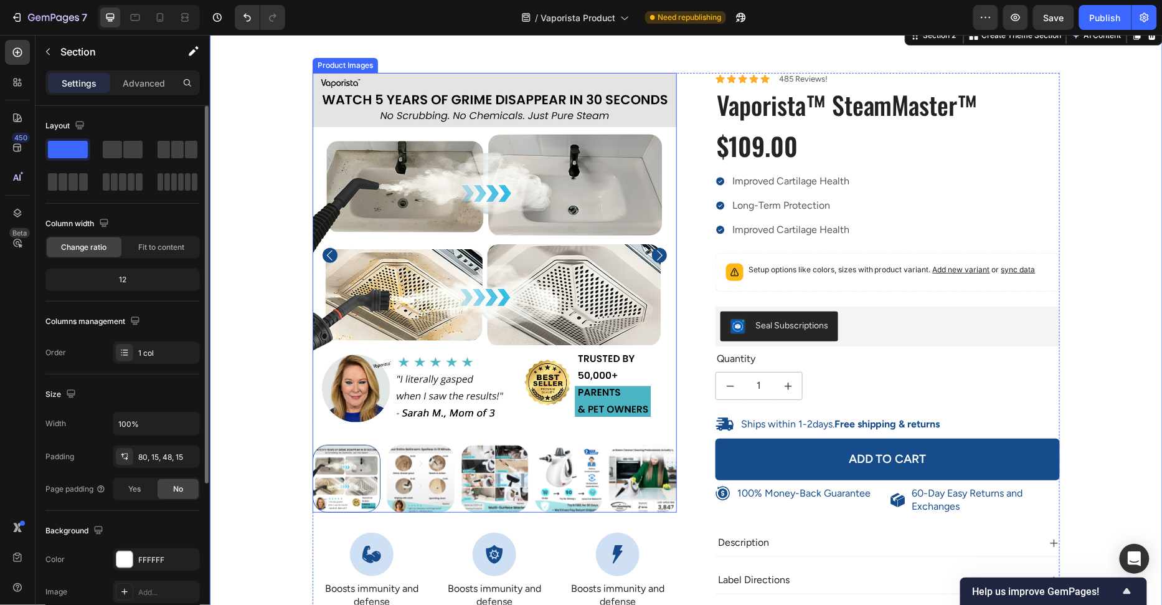
click at [468, 345] on img at bounding box center [494, 254] width 364 height 364
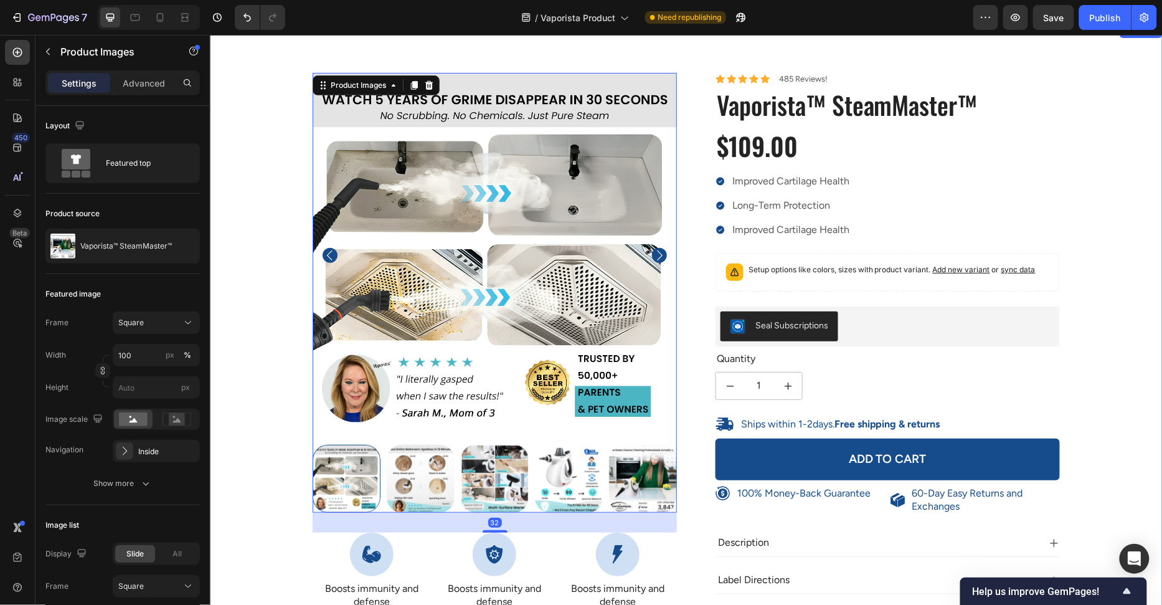
click at [259, 358] on div "100% Money-Back Guarantee Item List 60-Day Easy Returns Item List Row Product I…" at bounding box center [686, 400] width 934 height 656
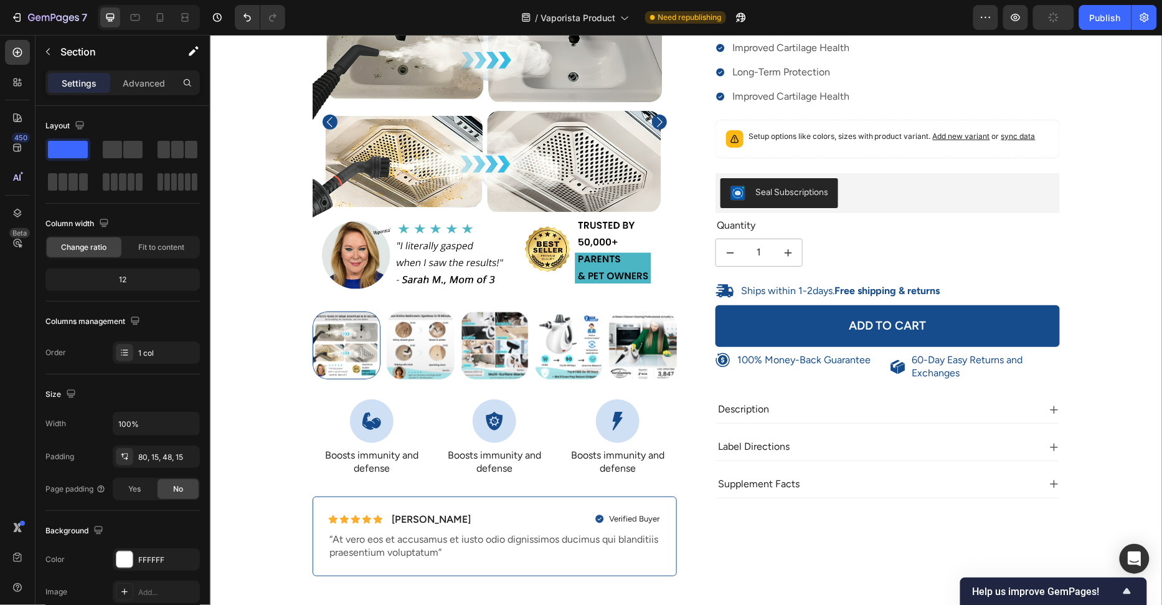
scroll to position [187, 0]
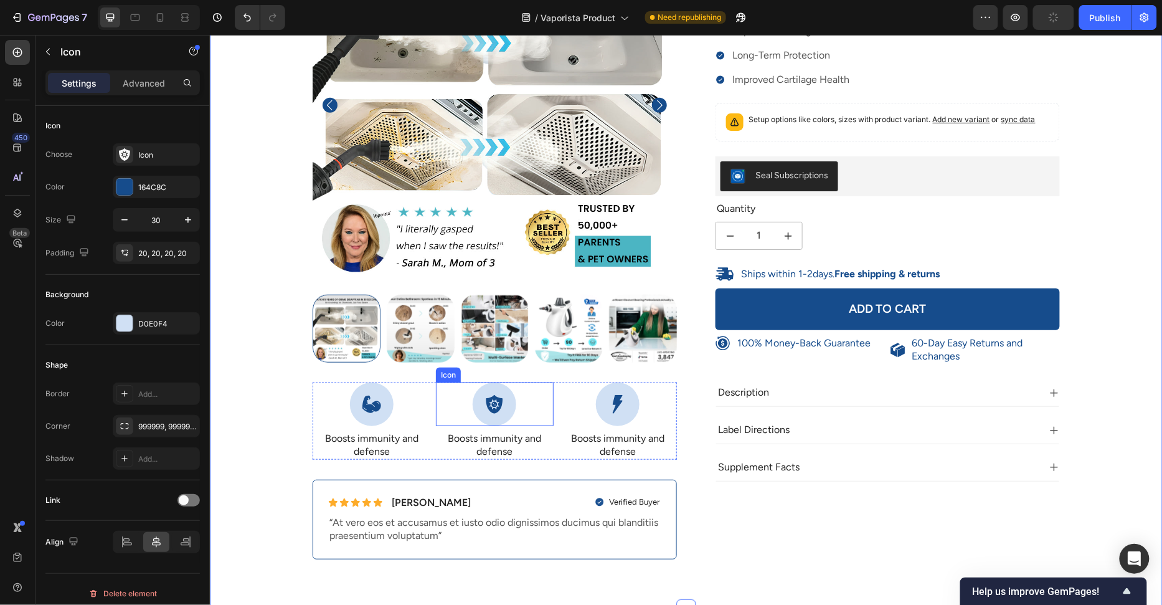
click at [436, 400] on div "Icon" at bounding box center [494, 404] width 118 height 44
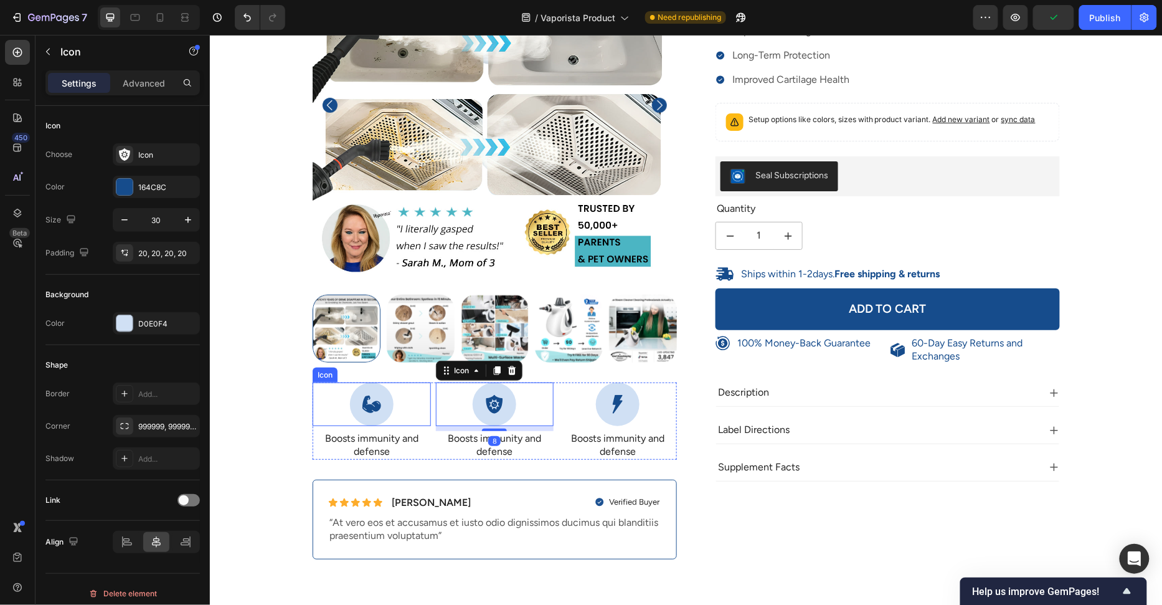
click at [429, 404] on div "Icon" at bounding box center [371, 404] width 118 height 44
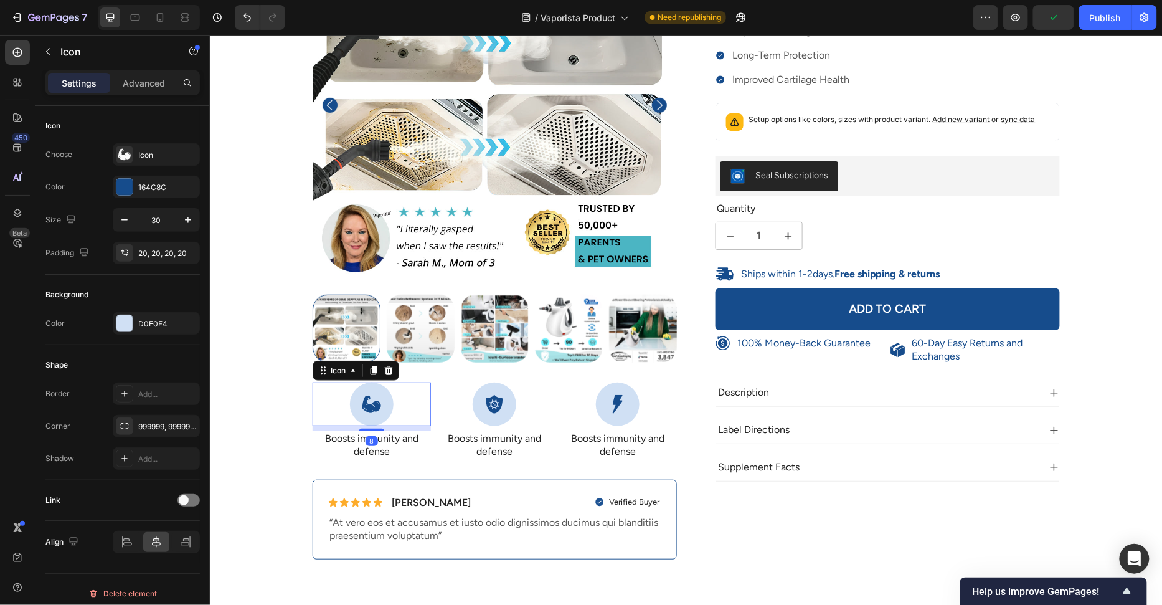
click at [427, 453] on p "Boosts immunity and defense" at bounding box center [371, 445] width 116 height 26
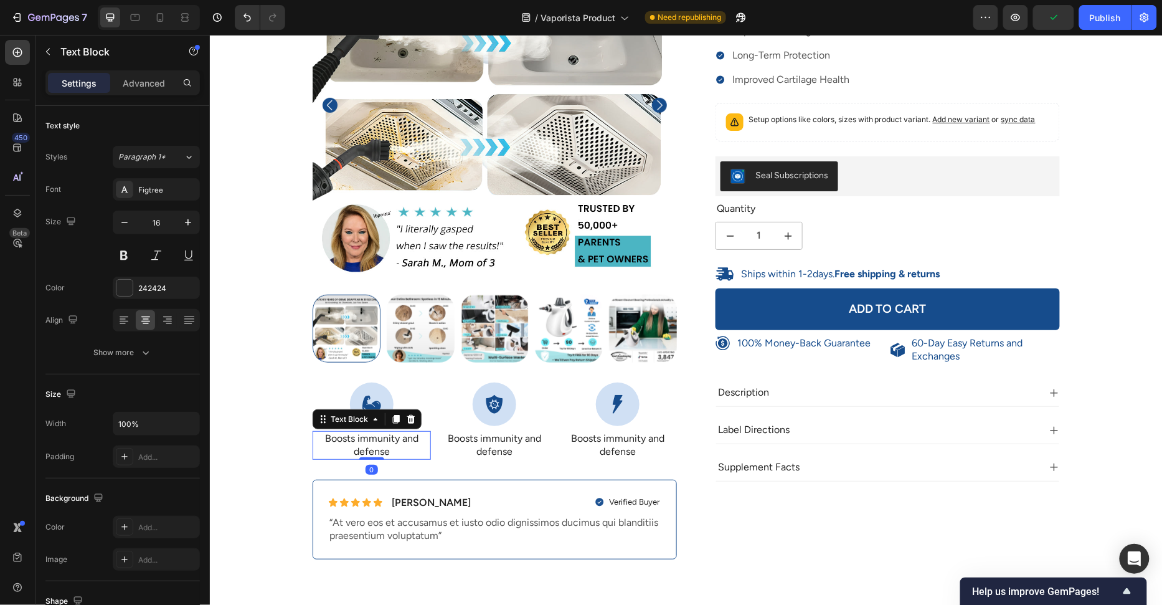
click at [437, 459] on div "100% Money-Back Guarantee Item List 60-Day Easy Returns Item List Row Product I…" at bounding box center [494, 245] width 364 height 647
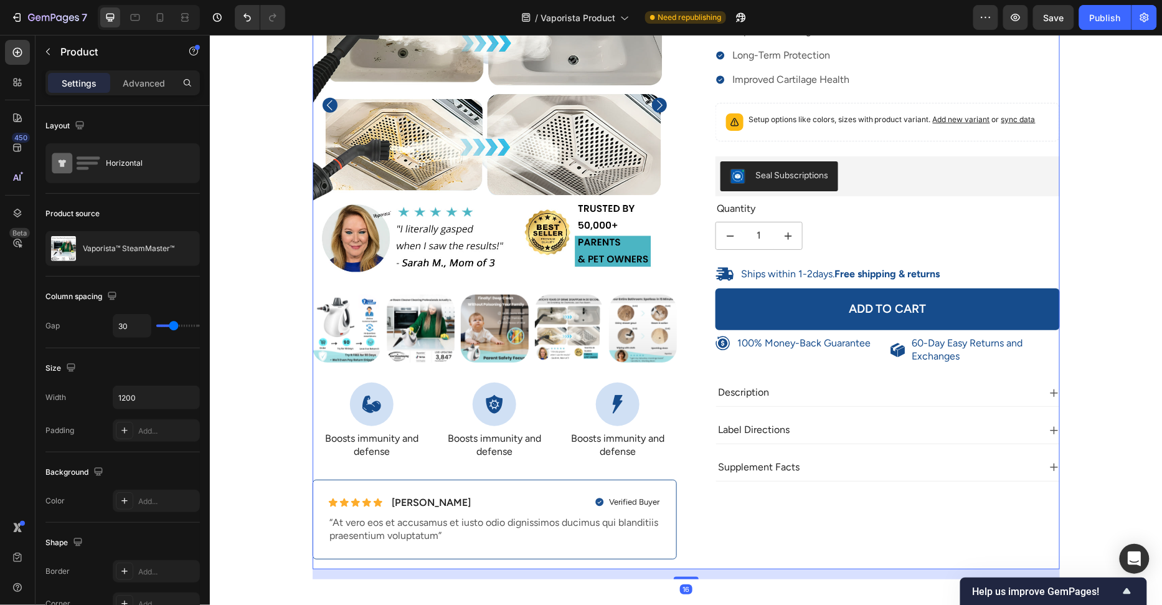
click at [284, 460] on div "100% Money-Back Guarantee Item List 60-Day Easy Returns Item List Row Product I…" at bounding box center [686, 250] width 934 height 656
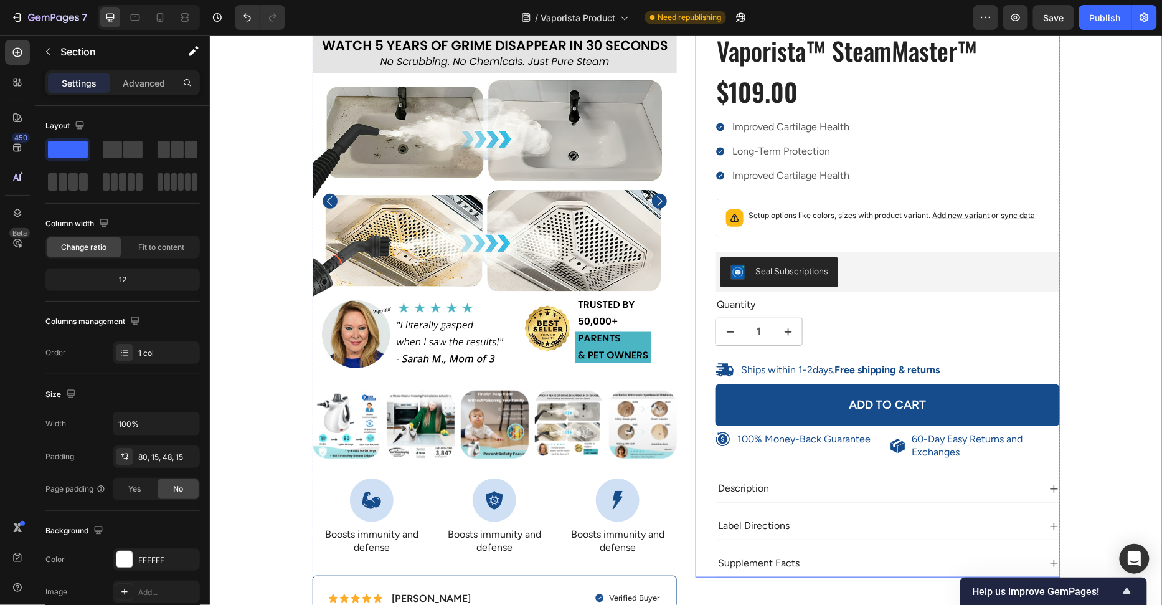
scroll to position [83, 0]
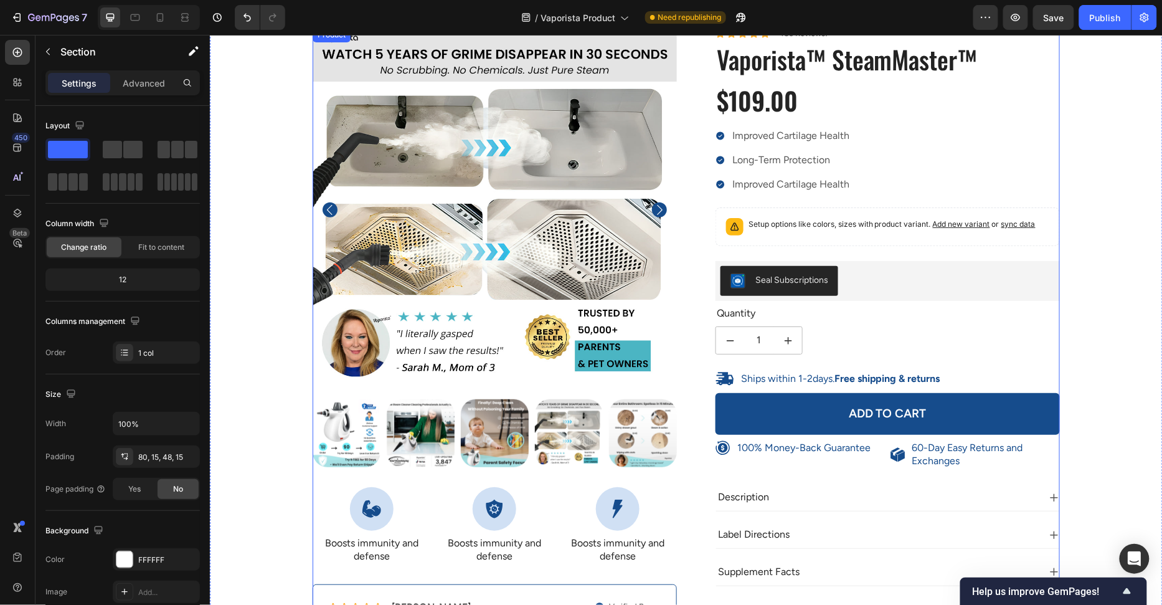
click at [667, 484] on div "100% Money-Back Guarantee Item List 60-Day Easy Returns Item List Row Product I…" at bounding box center [494, 350] width 364 height 647
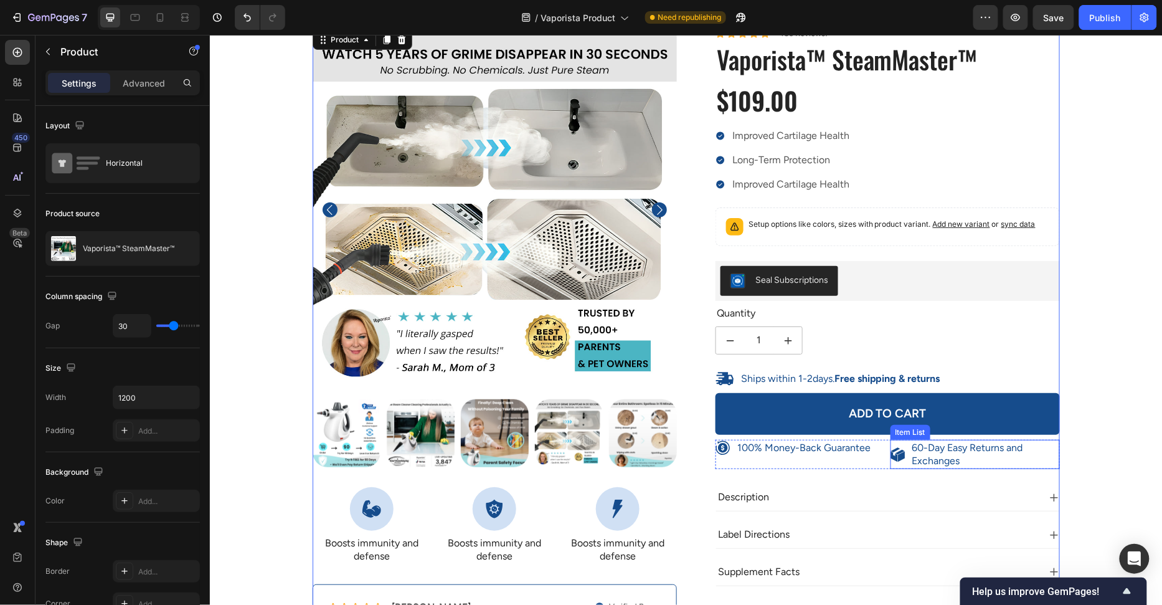
click at [970, 445] on p "60-Day Easy Returns and Exchanges" at bounding box center [985, 454] width 146 height 26
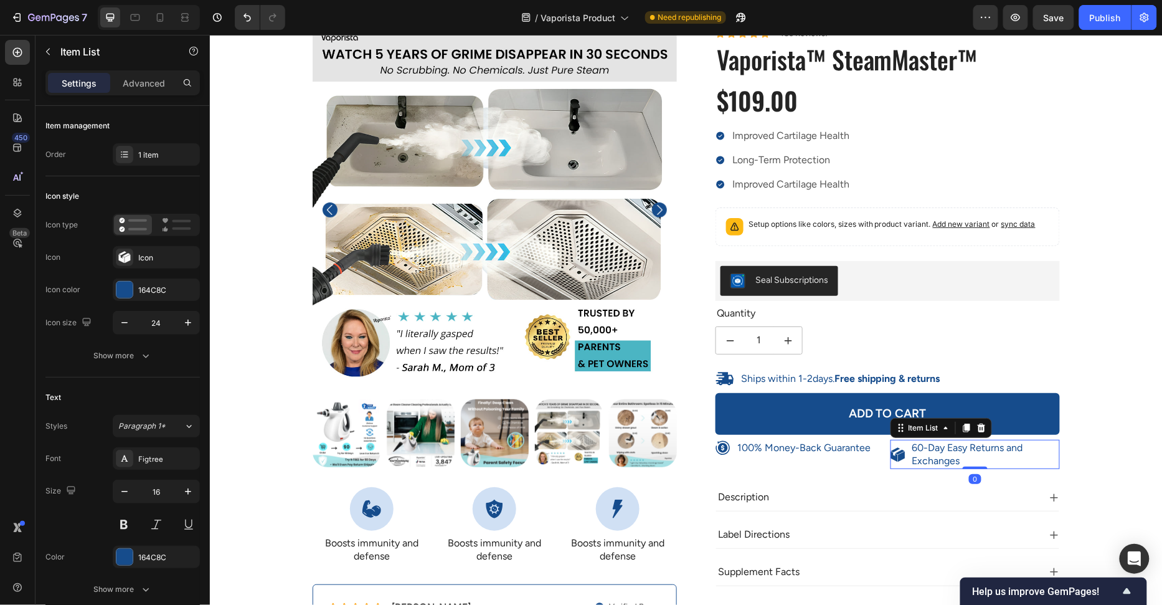
click at [924, 447] on p "60-Day Easy Returns and Exchanges" at bounding box center [985, 454] width 146 height 26
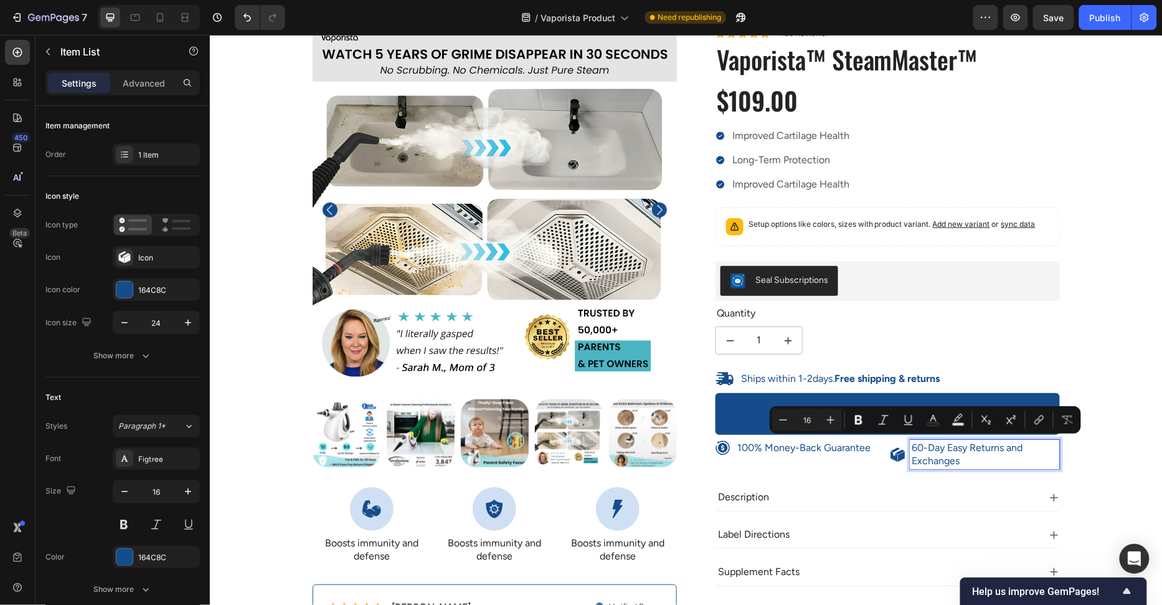
drag, startPoint x: 921, startPoint y: 444, endPoint x: 906, endPoint y: 445, distance: 14.4
click at [906, 445] on div "60-Day Easy Returns and Exchanges" at bounding box center [975, 454] width 170 height 30
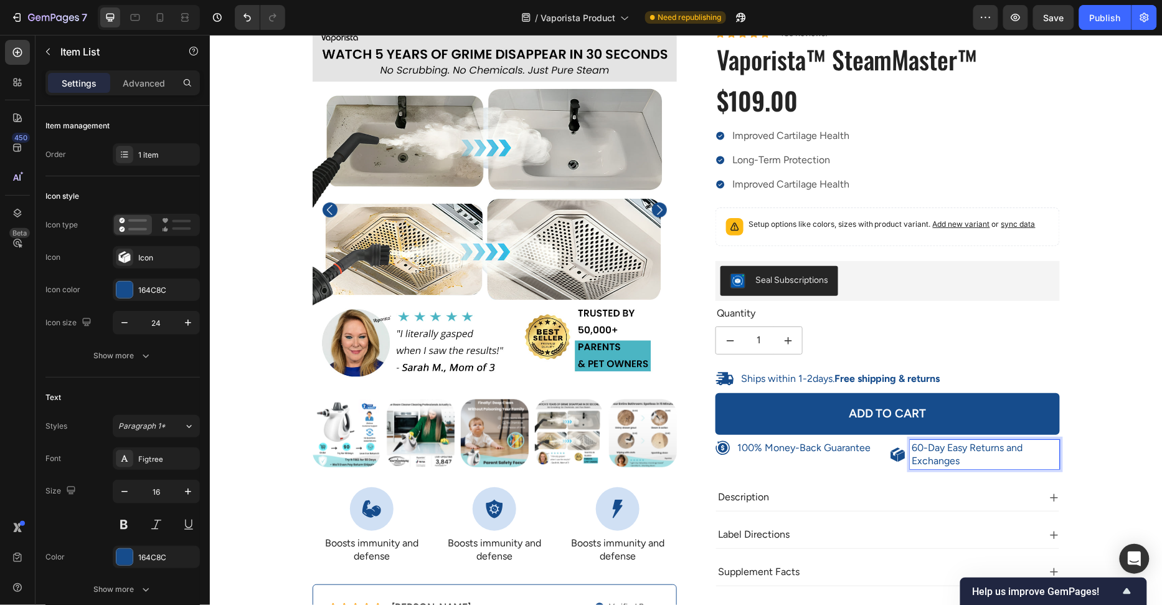
click at [924, 445] on p "60-Day Easy Returns and Exchanges" at bounding box center [985, 454] width 146 height 26
click at [1138, 373] on div "100% Money-Back Guarantee Item List 60-Day Easy Returns Item List Row Product I…" at bounding box center [686, 355] width 934 height 656
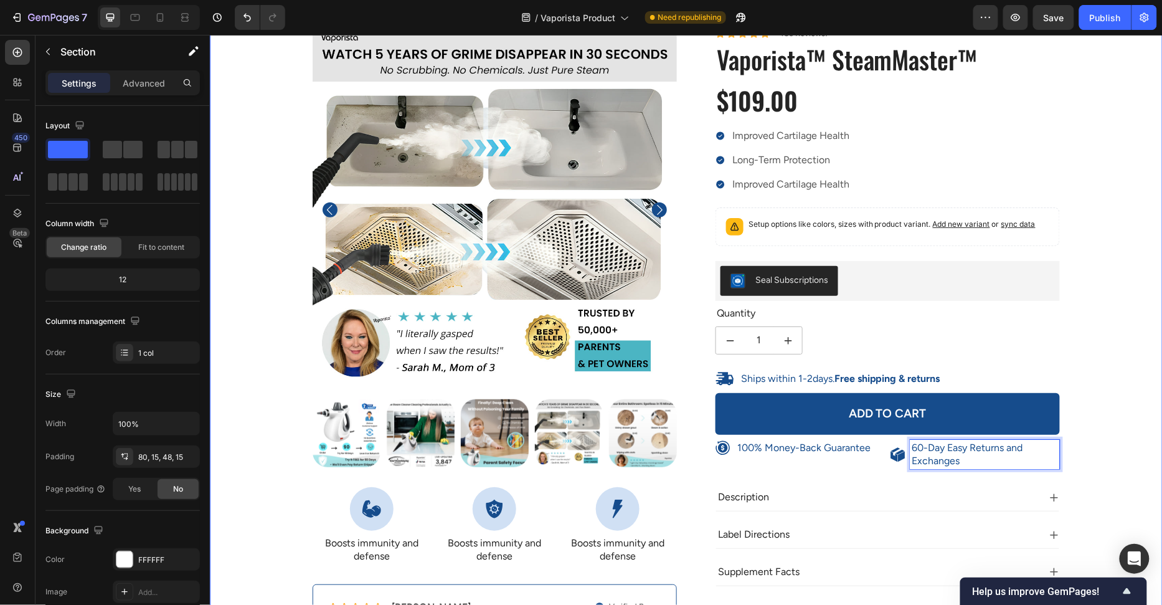
click at [1138, 373] on div "100% Money-Back Guarantee Item List 60-Day Easy Returns Item List Row Product I…" at bounding box center [686, 355] width 934 height 656
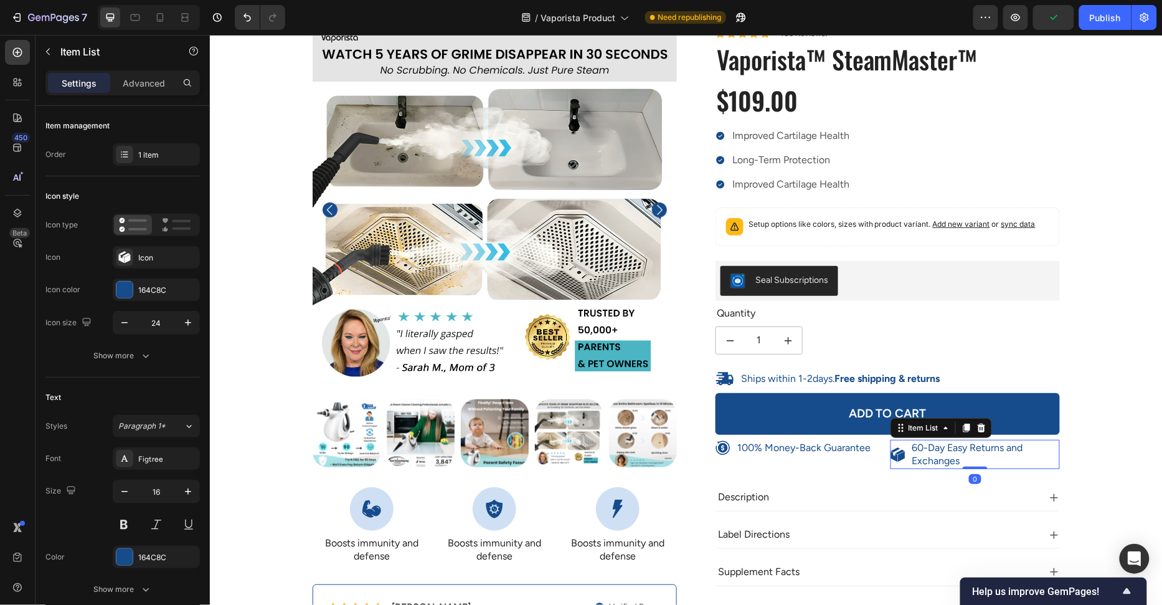
click at [935, 451] on p "60-Day Easy Returns and Exchanges" at bounding box center [985, 454] width 146 height 26
click at [1059, 456] on div "60-Day Easy Returns and Exchanges" at bounding box center [985, 454] width 150 height 30
click at [890, 458] on icon at bounding box center [897, 454] width 15 height 15
click at [885, 448] on div "100% Money-Back Guarantee Item List 60-Day Easy Returns and Exchanges Item List…" at bounding box center [887, 454] width 344 height 30
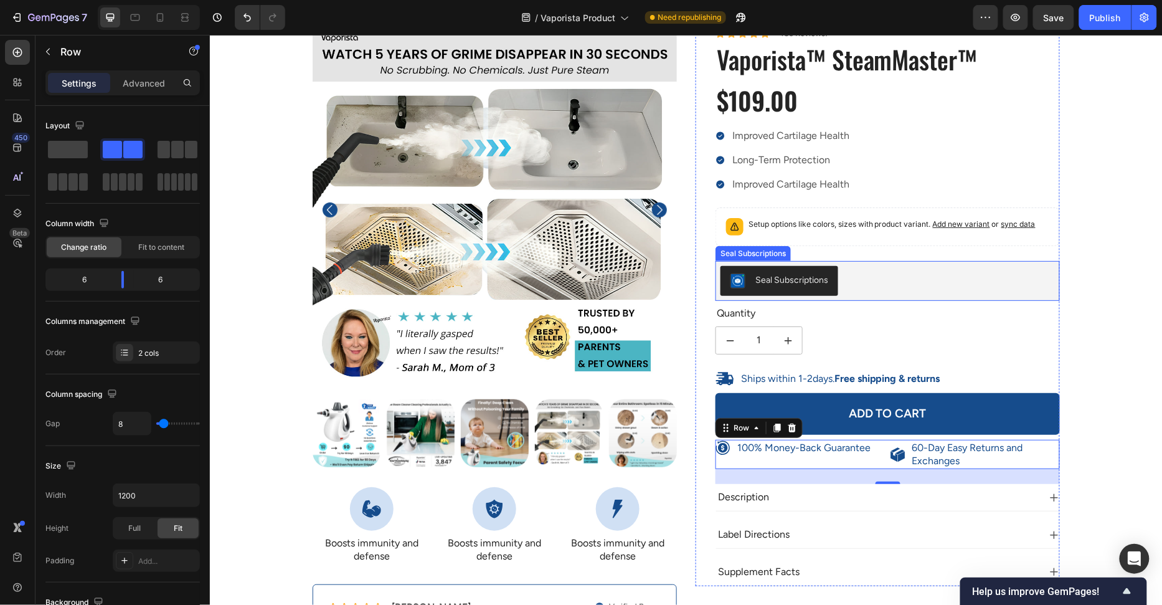
click at [896, 284] on div "Seal Subscriptions" at bounding box center [887, 280] width 334 height 30
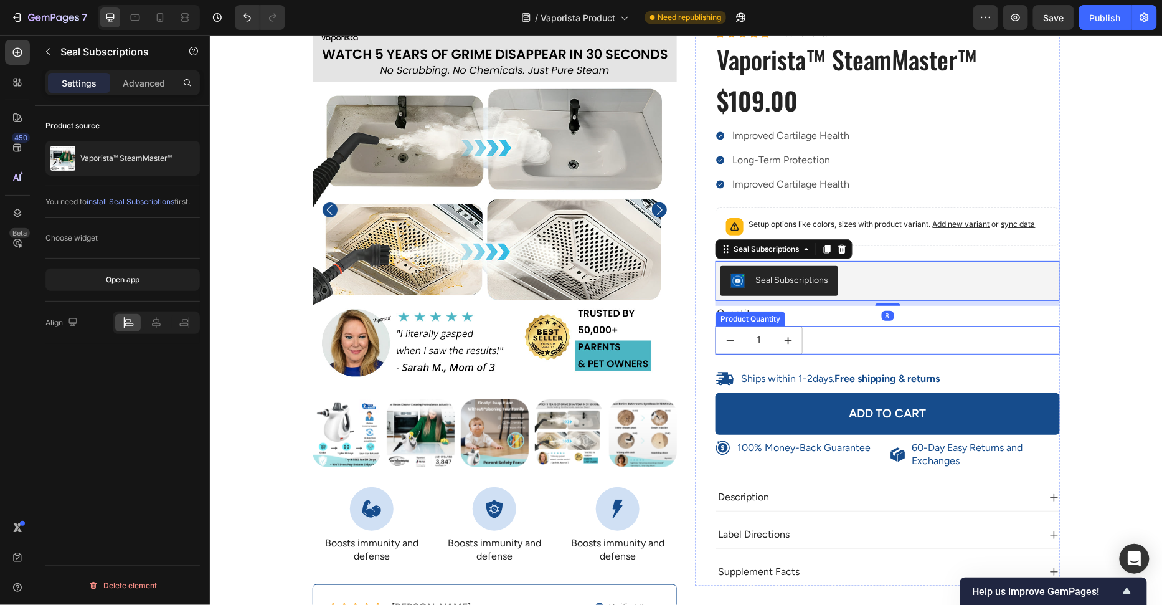
click at [860, 331] on div "1" at bounding box center [887, 340] width 344 height 28
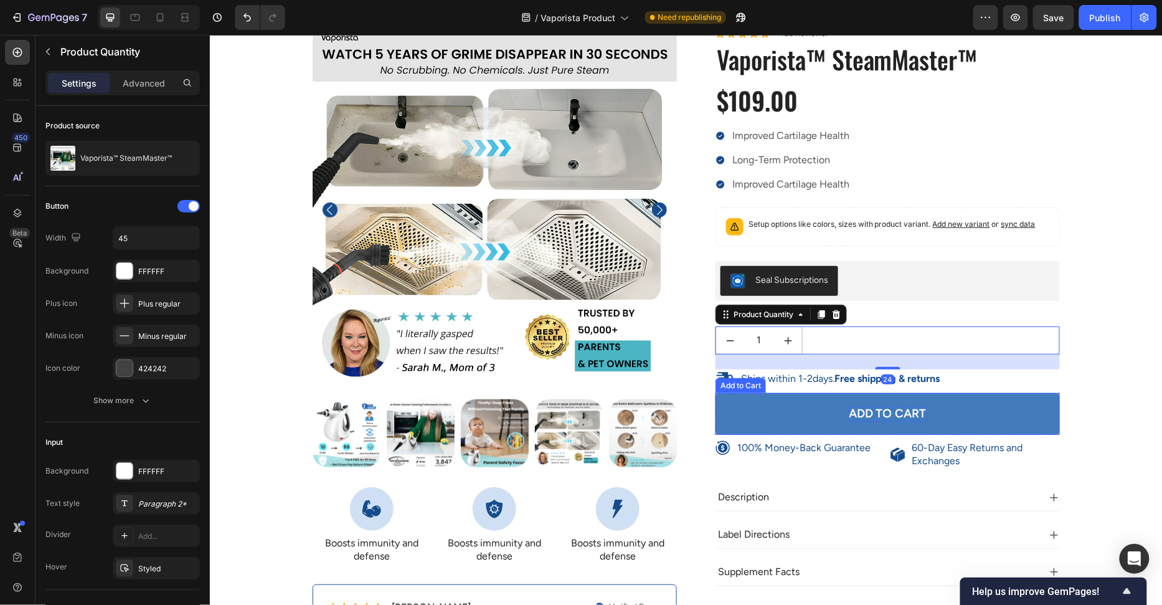
click at [883, 407] on div "Add to cart" at bounding box center [887, 413] width 78 height 16
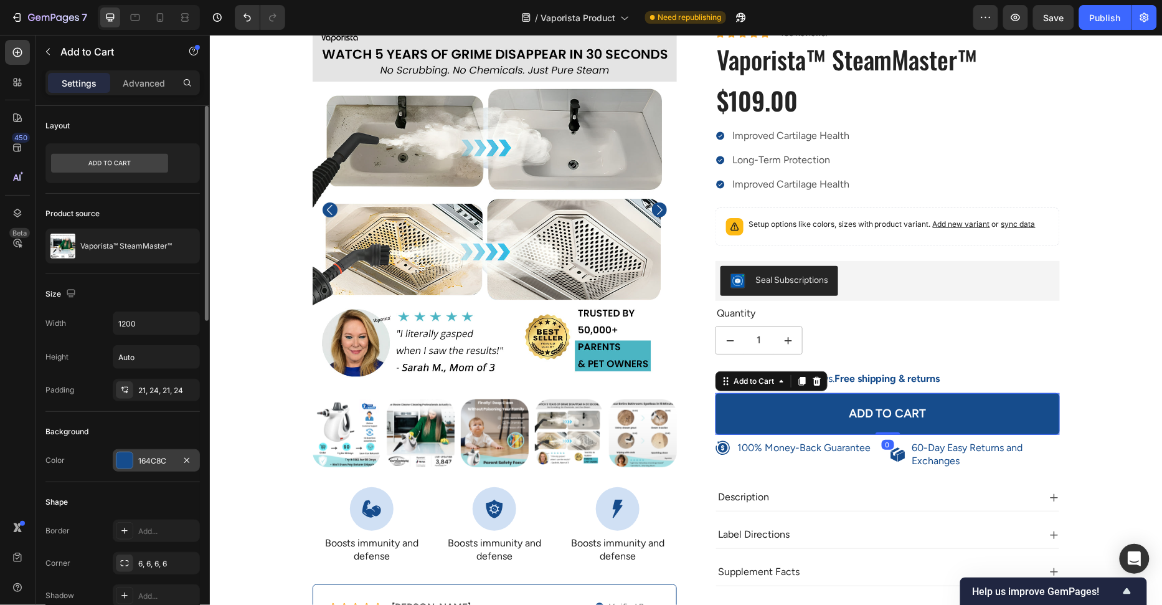
click at [121, 453] on div at bounding box center [124, 460] width 16 height 16
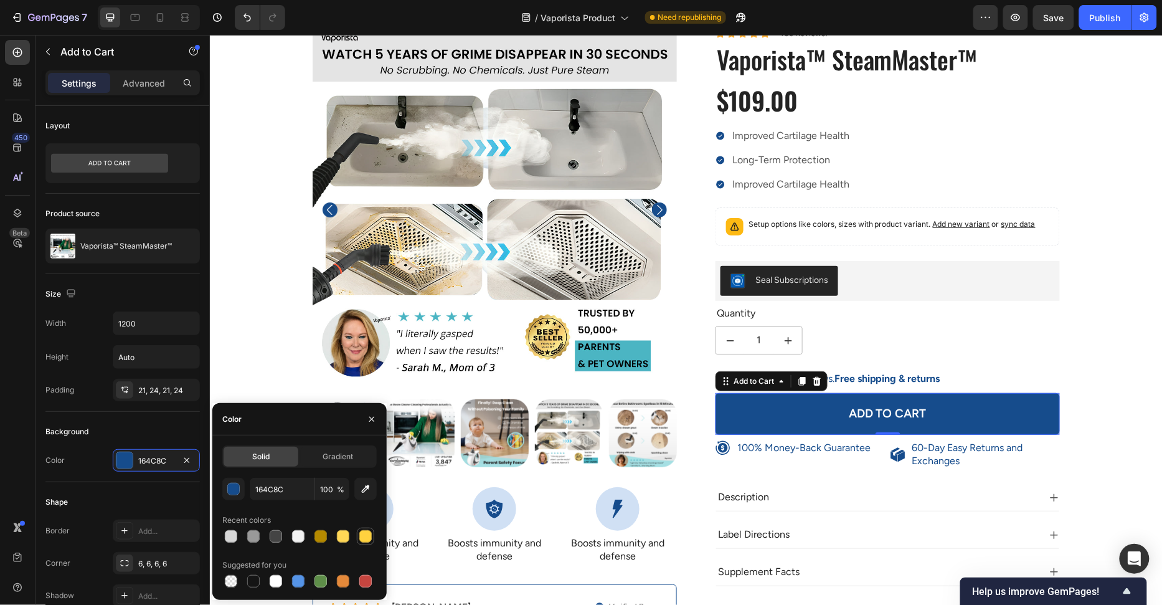
click at [361, 531] on div at bounding box center [365, 536] width 12 height 12
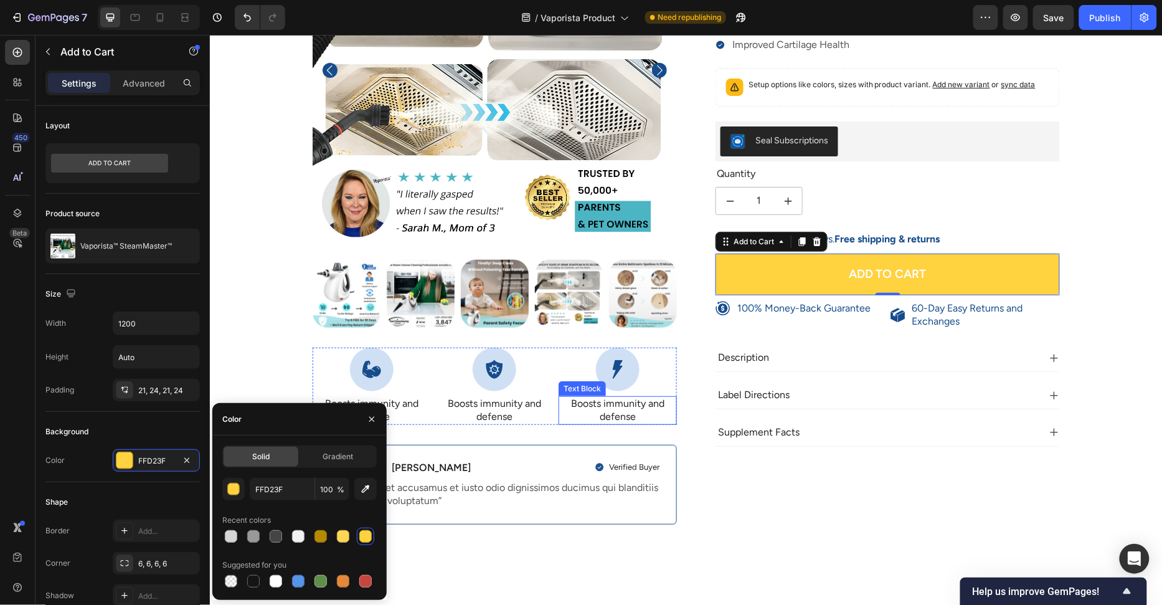
scroll to position [426, 0]
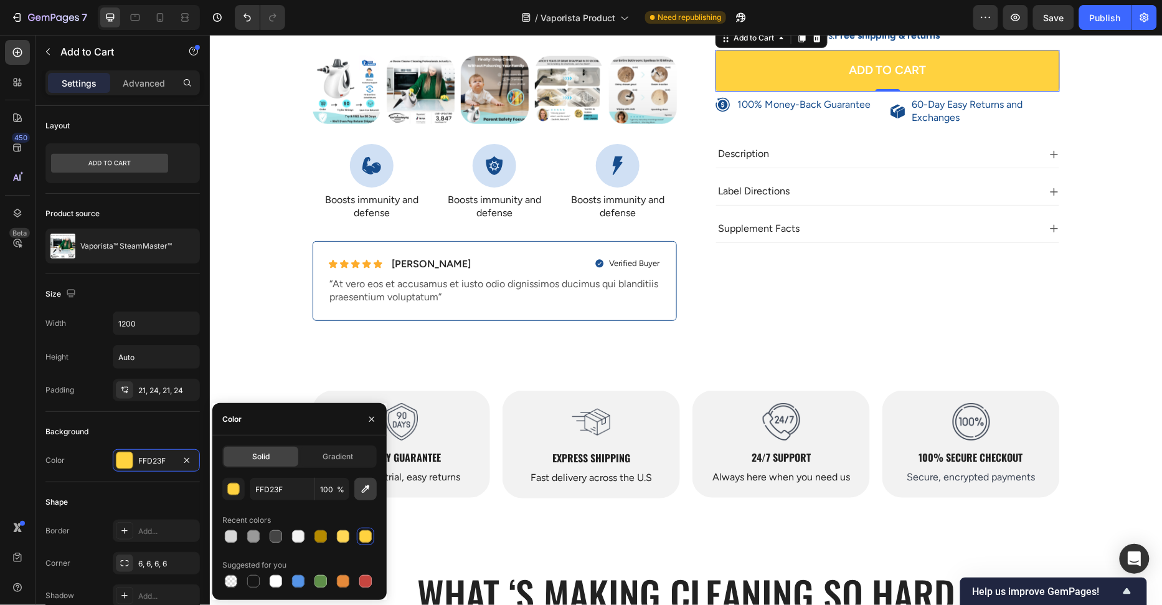
click at [364, 495] on icon "button" at bounding box center [365, 489] width 12 height 12
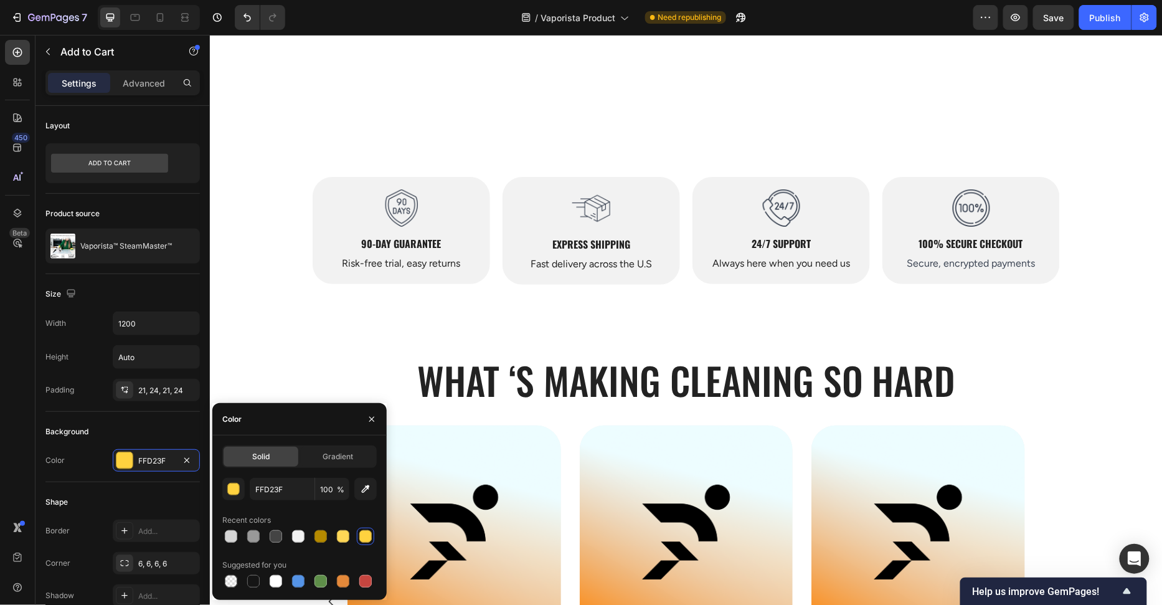
scroll to position [874, 0]
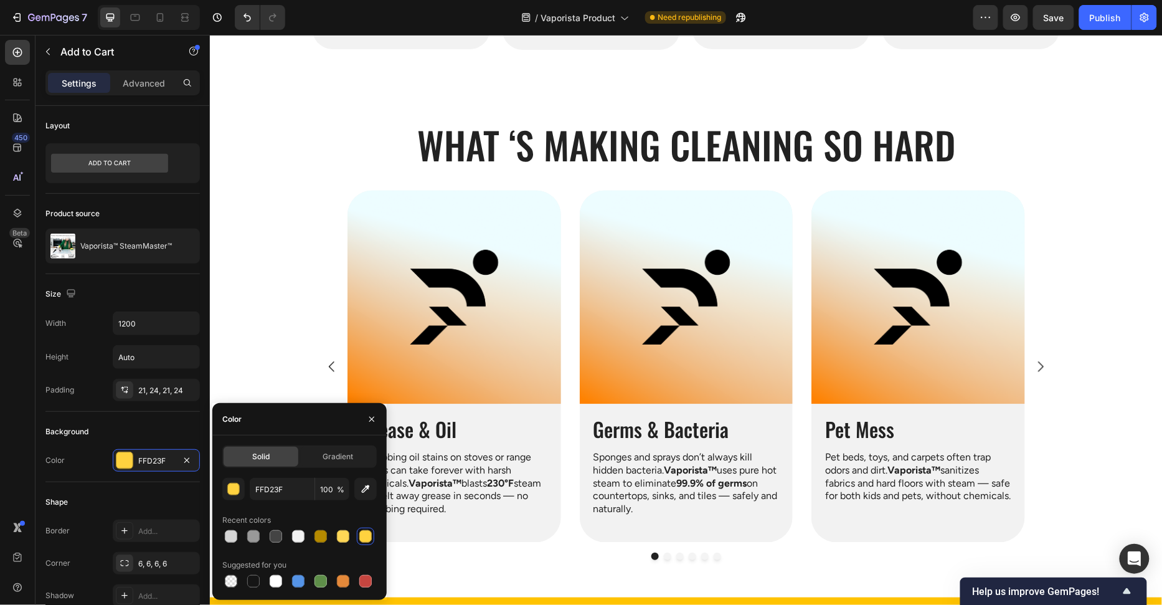
type input "EEB501"
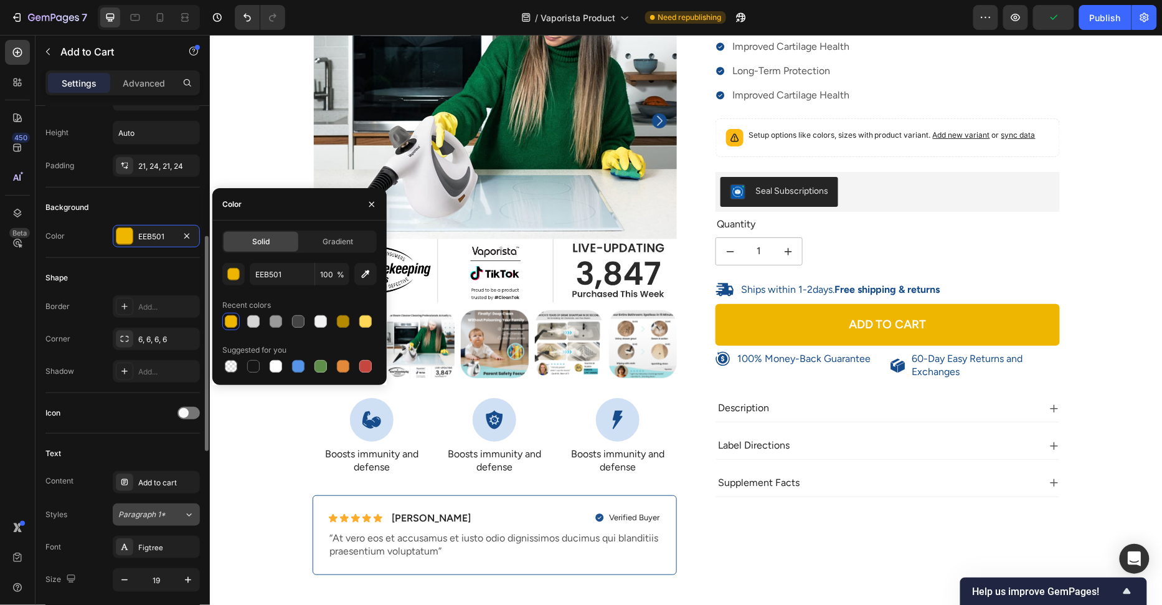
scroll to position [486, 0]
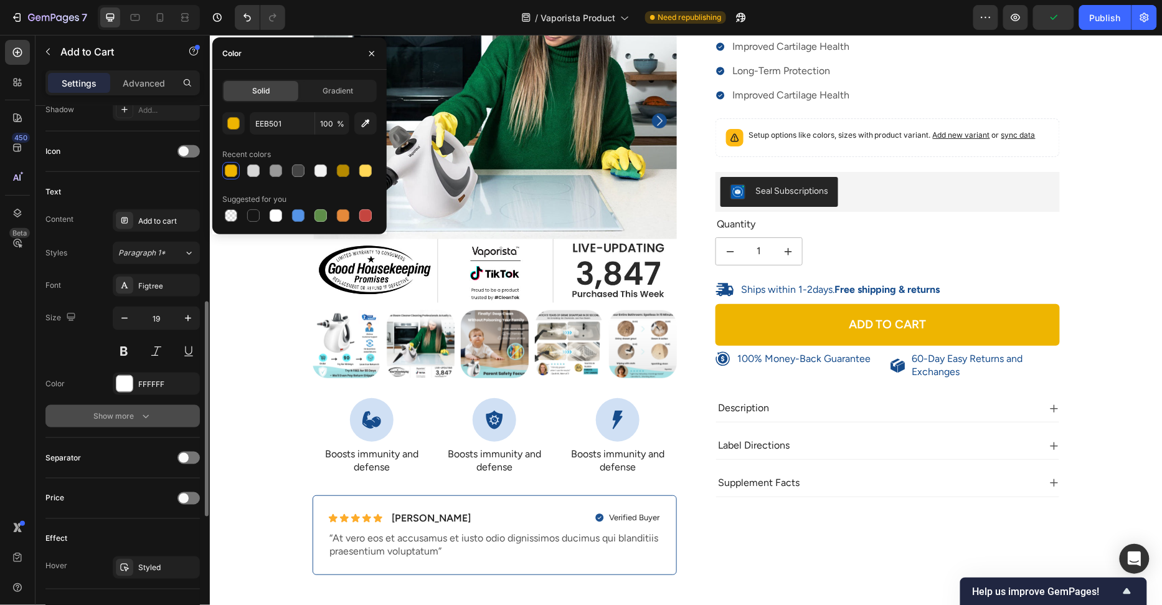
click at [150, 405] on button "Show more" at bounding box center [122, 416] width 154 height 22
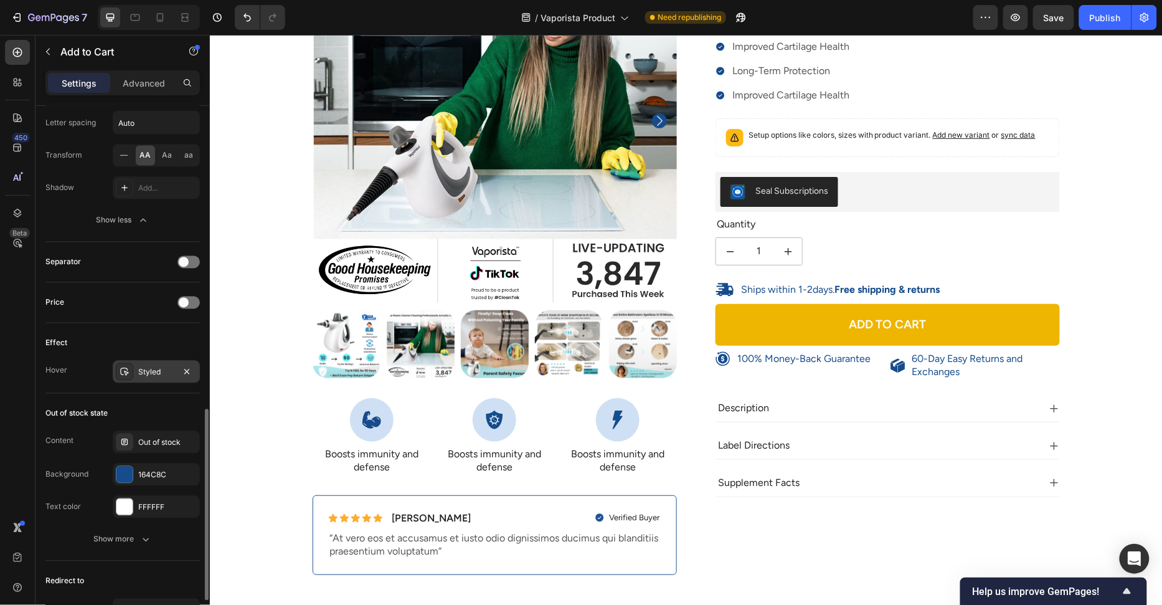
scroll to position [744, 0]
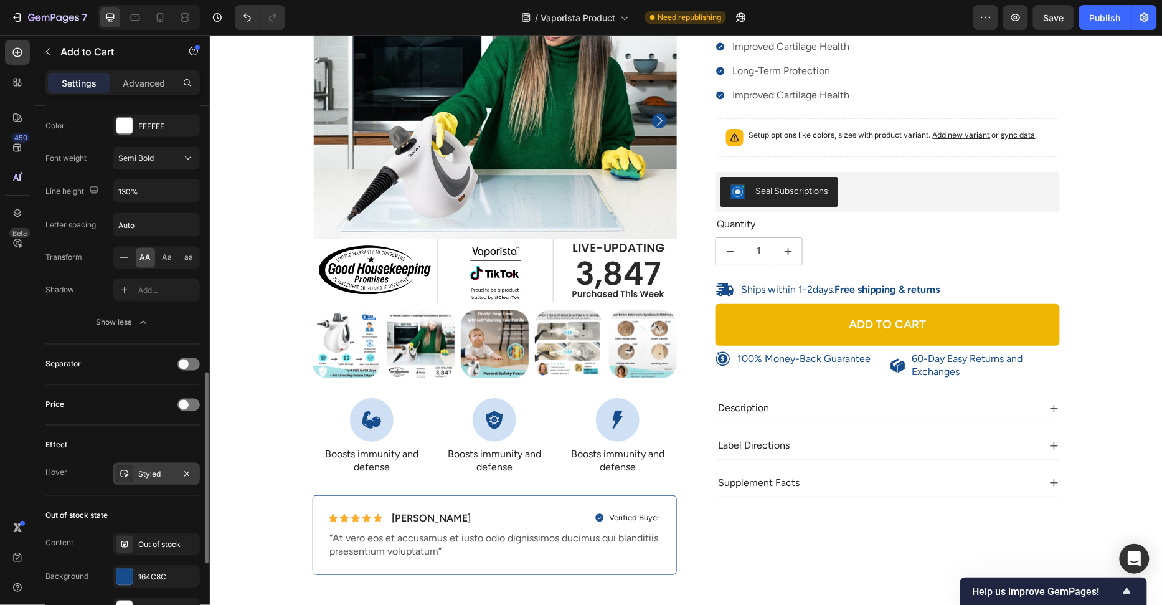
click at [127, 465] on div at bounding box center [124, 473] width 17 height 17
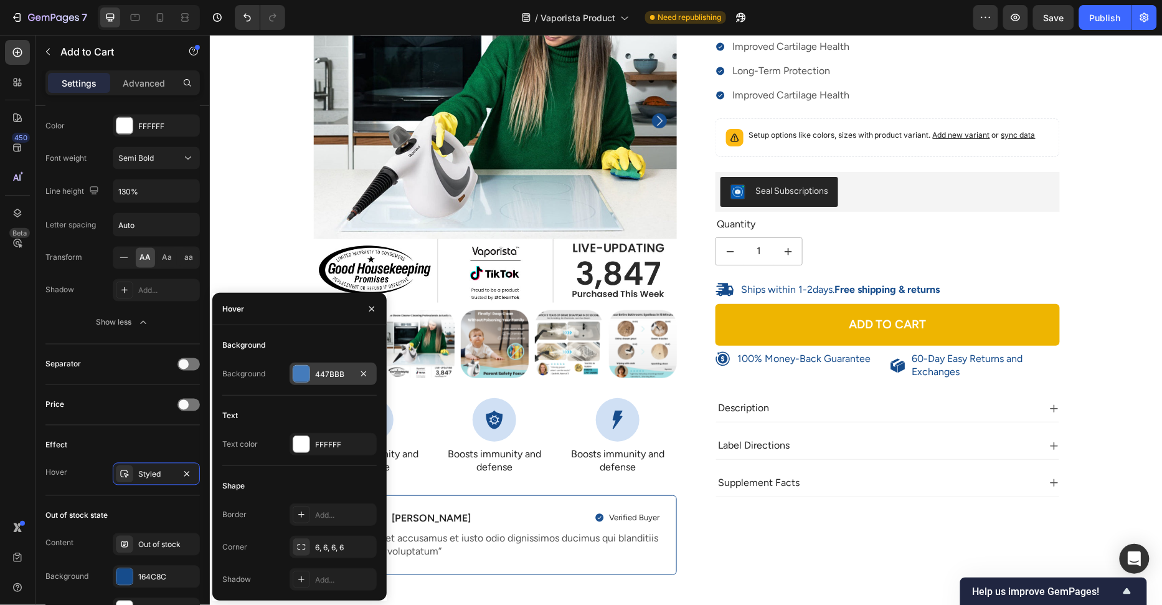
click at [301, 367] on div at bounding box center [301, 374] width 16 height 16
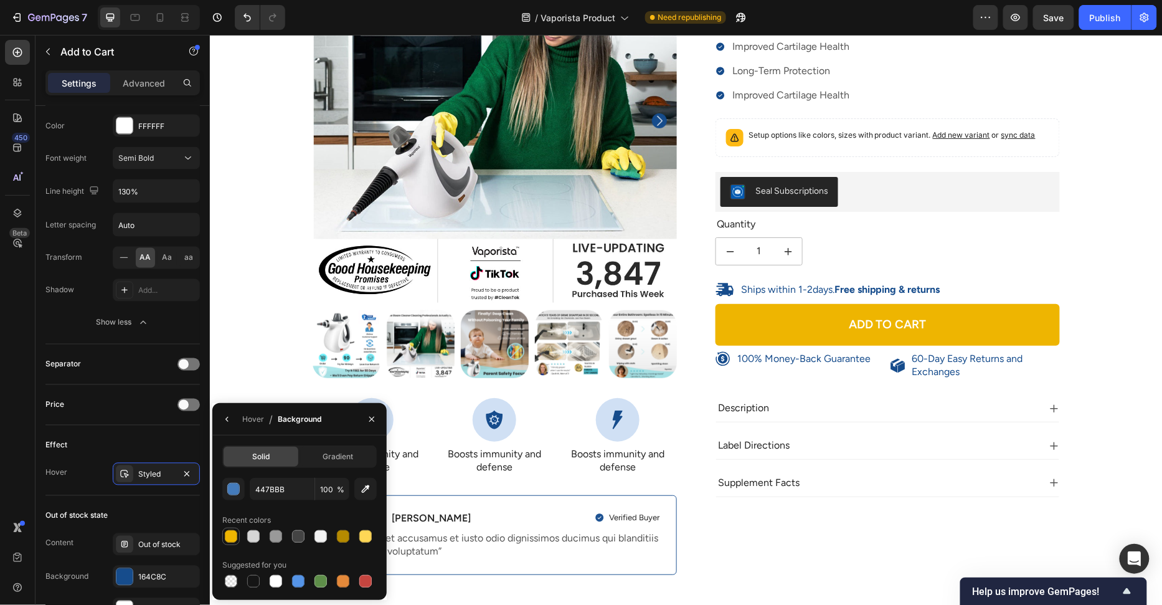
click at [234, 536] on div at bounding box center [231, 536] width 12 height 12
click at [369, 538] on div at bounding box center [365, 536] width 12 height 12
type input "FFD756"
click at [366, 537] on div at bounding box center [365, 536] width 12 height 12
click at [245, 424] on div "Hover" at bounding box center [253, 419] width 22 height 11
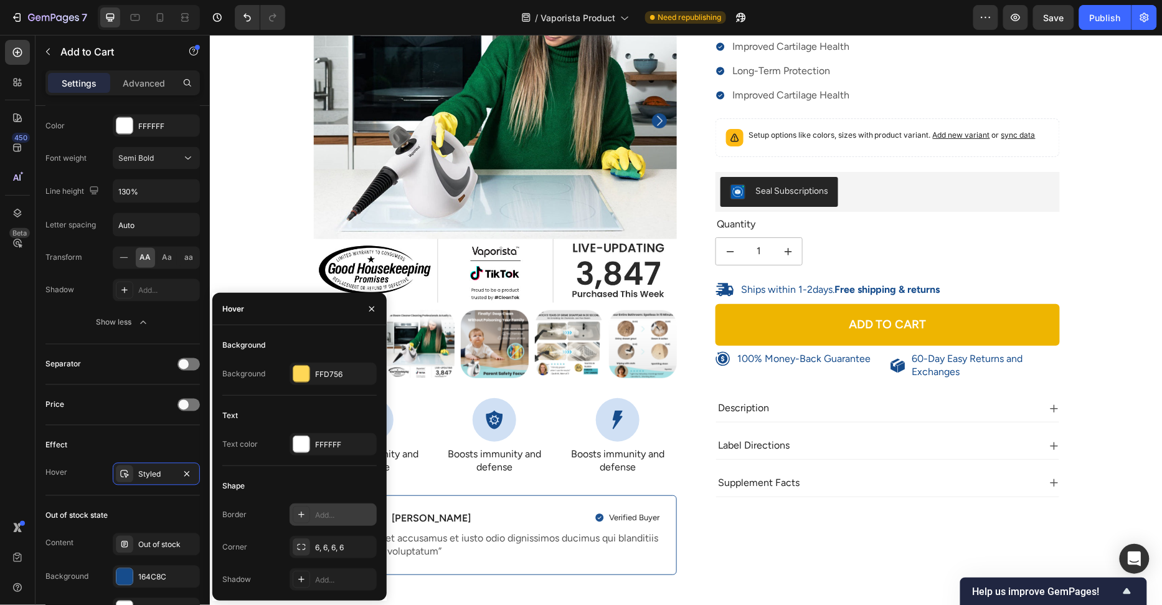
click at [316, 519] on div "Add..." at bounding box center [344, 514] width 59 height 11
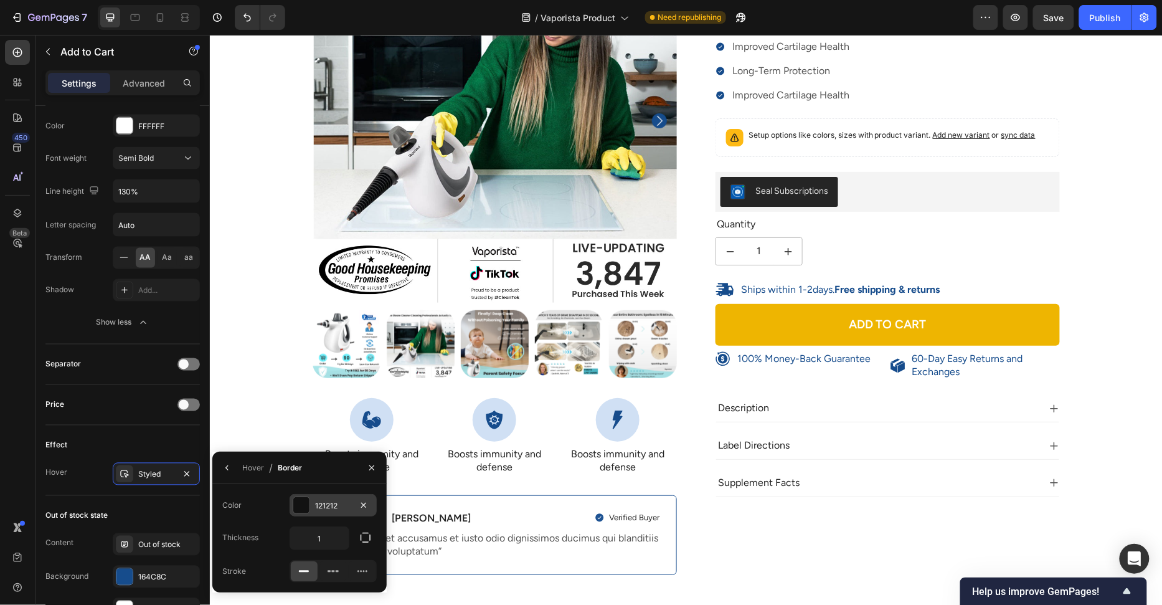
click at [306, 509] on div at bounding box center [301, 505] width 16 height 16
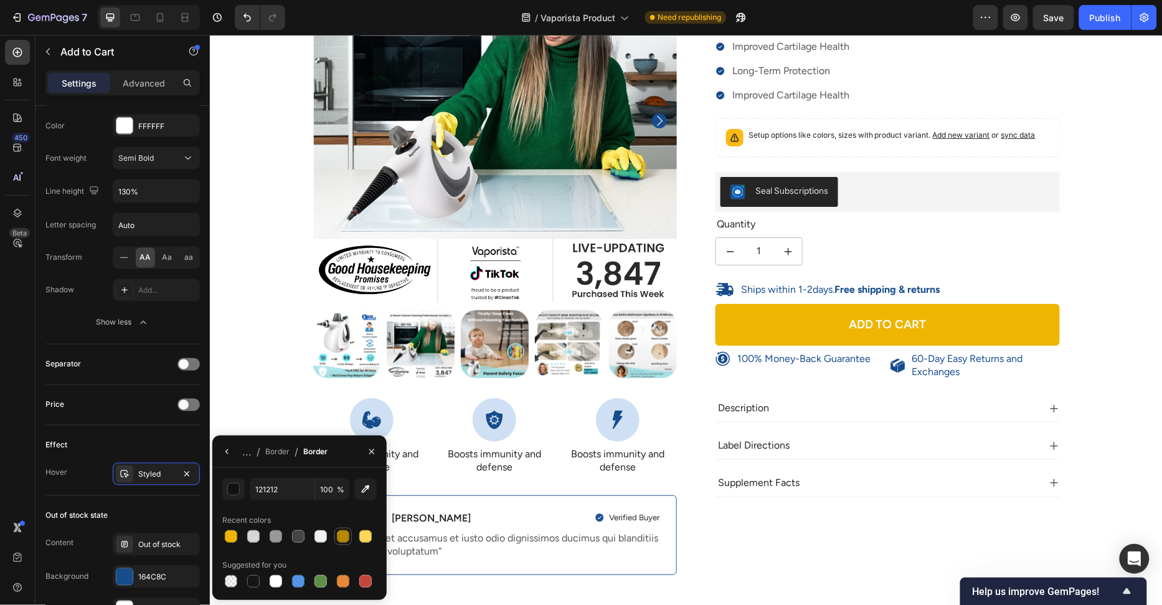
click at [338, 540] on div at bounding box center [343, 536] width 12 height 12
type input "B58A00"
click at [225, 442] on button "button" at bounding box center [227, 452] width 20 height 20
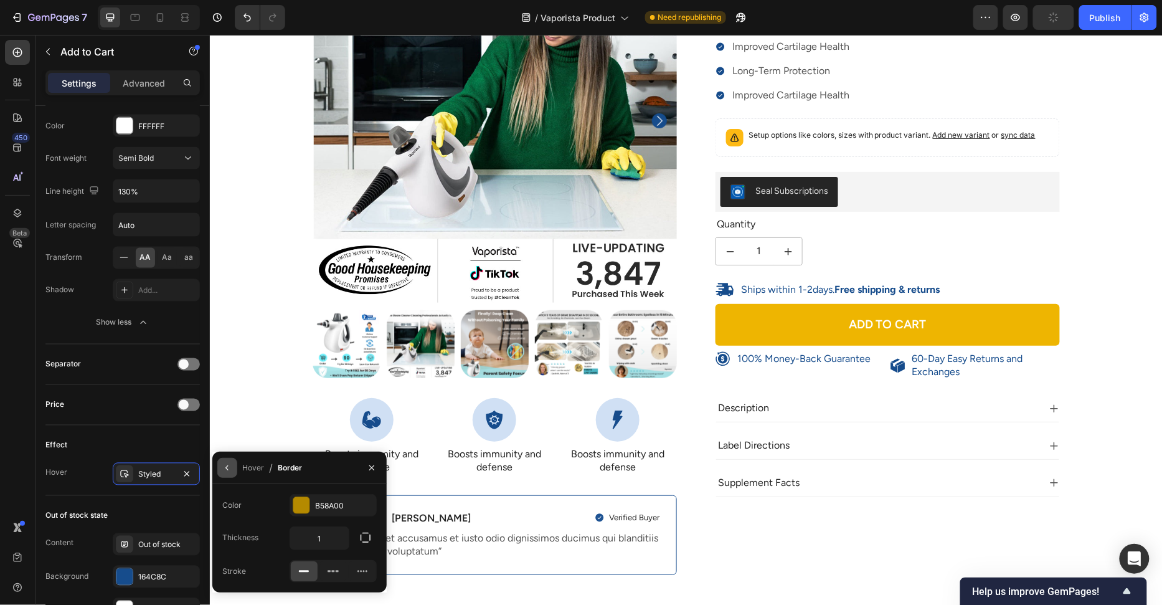
click at [230, 467] on icon "button" at bounding box center [227, 468] width 10 height 10
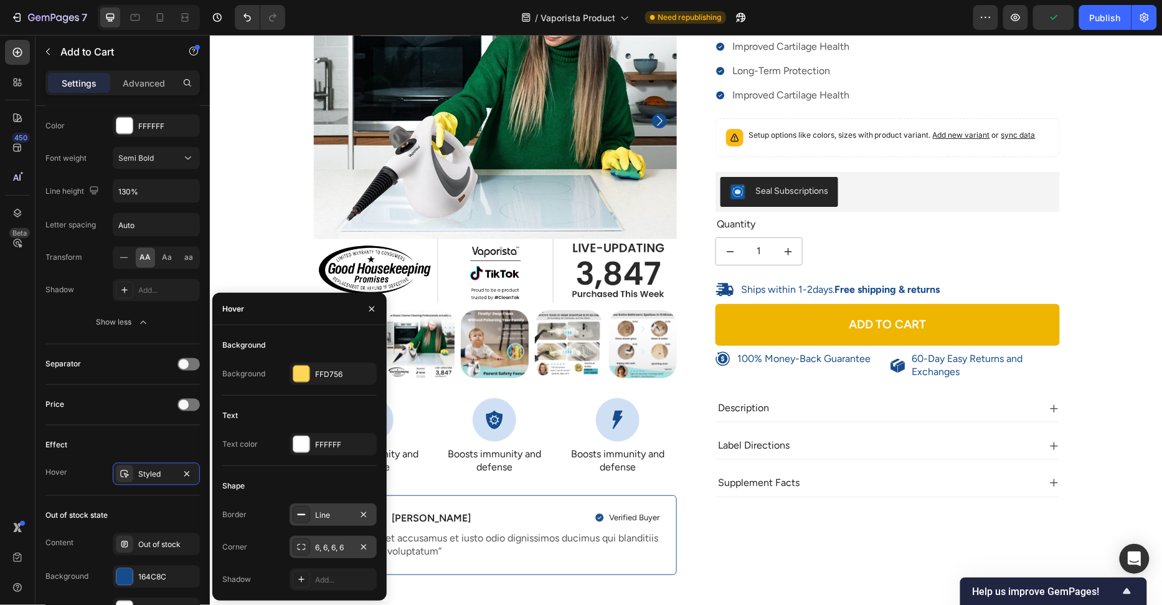
click at [325, 540] on div "6, 6, 6, 6" at bounding box center [333, 547] width 87 height 22
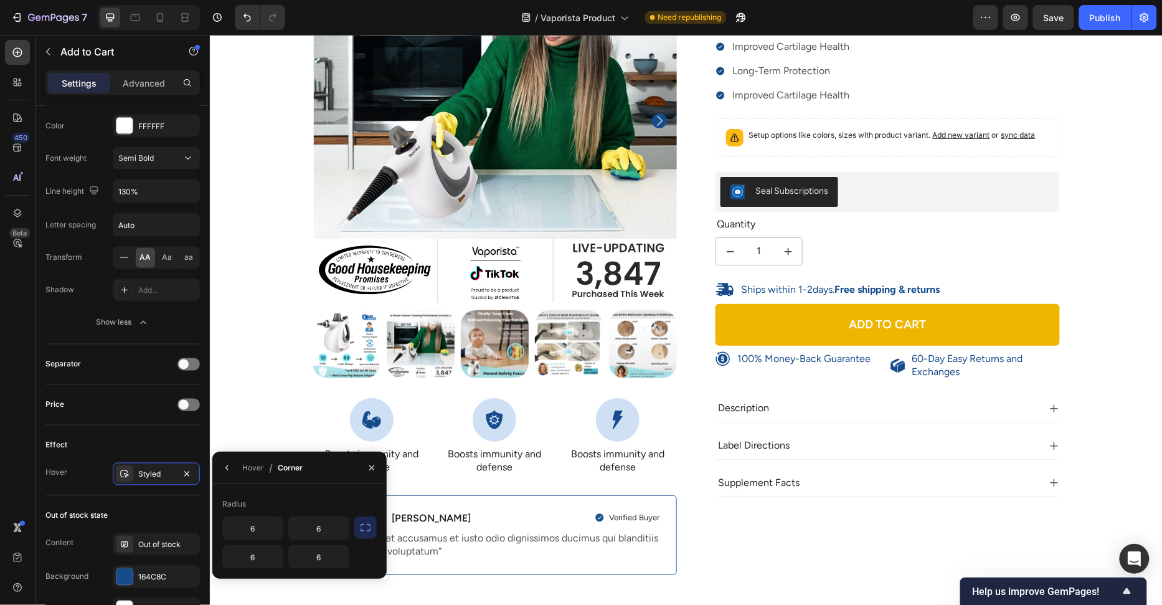
click at [356, 526] on button "button" at bounding box center [365, 527] width 22 height 22
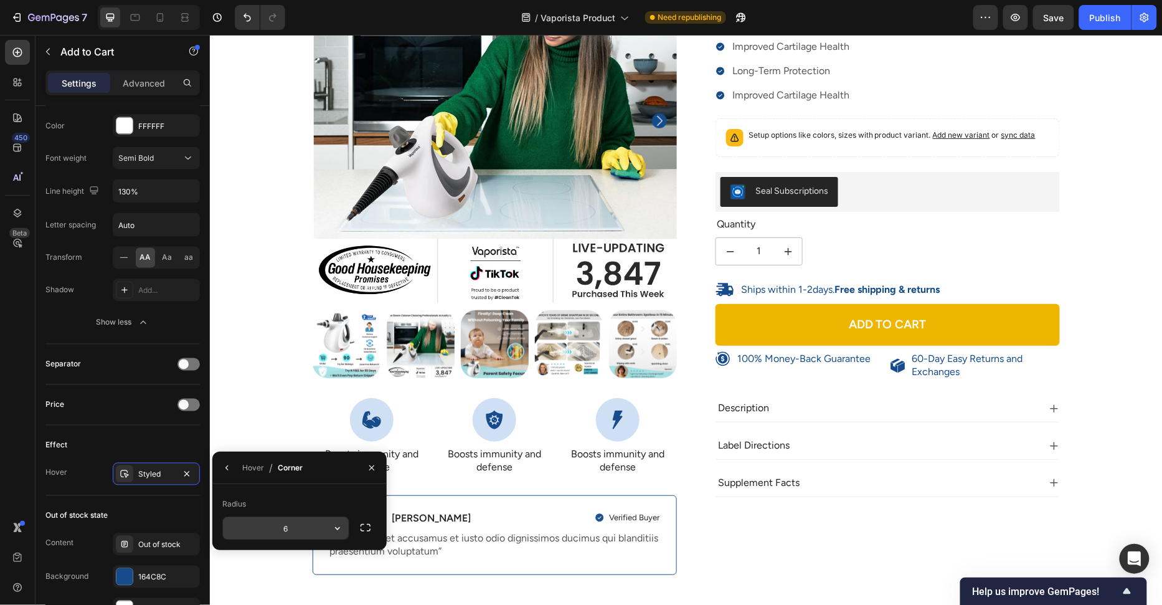
click at [317, 524] on input "6" at bounding box center [286, 528] width 126 height 22
type input "999"
click at [325, 503] on div "Radius" at bounding box center [299, 504] width 154 height 20
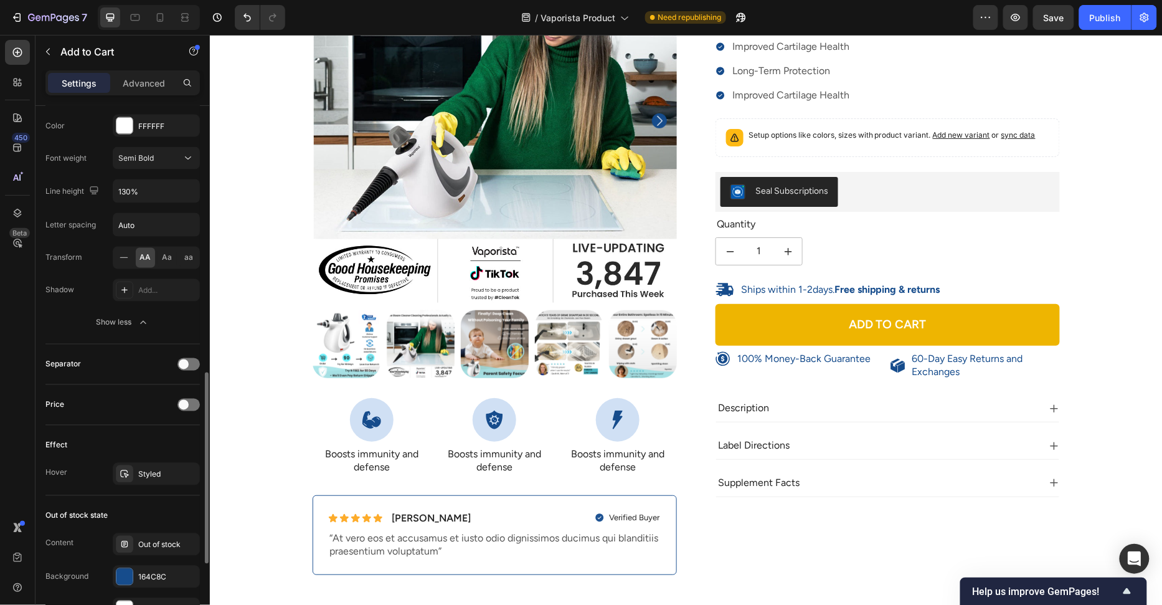
click at [133, 429] on div "Effect Hover Styled" at bounding box center [122, 460] width 154 height 70
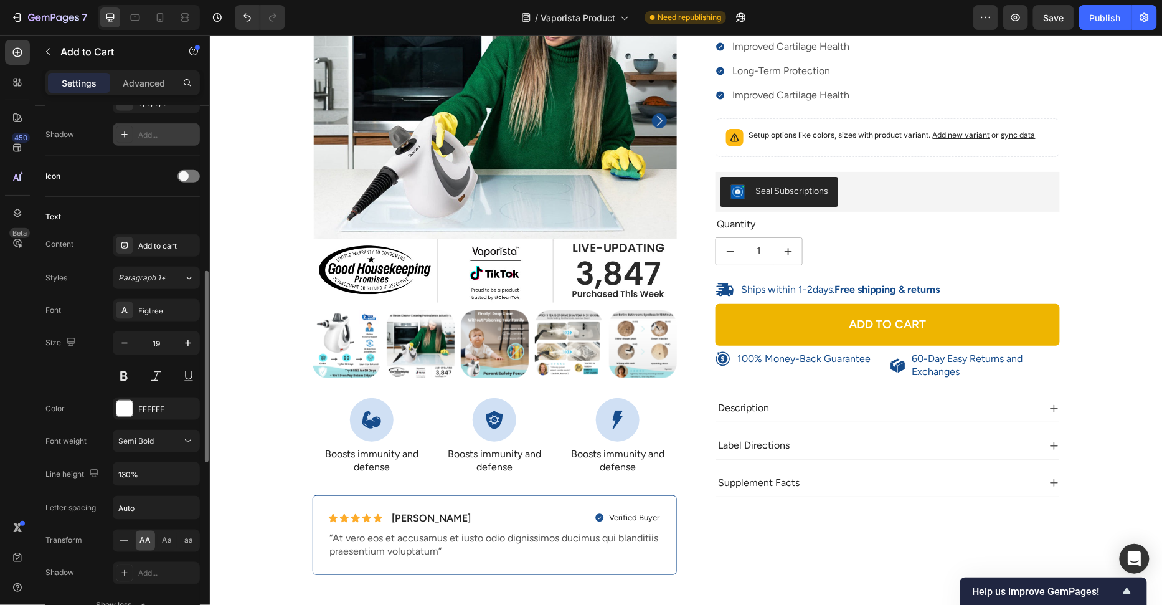
scroll to position [158, 0]
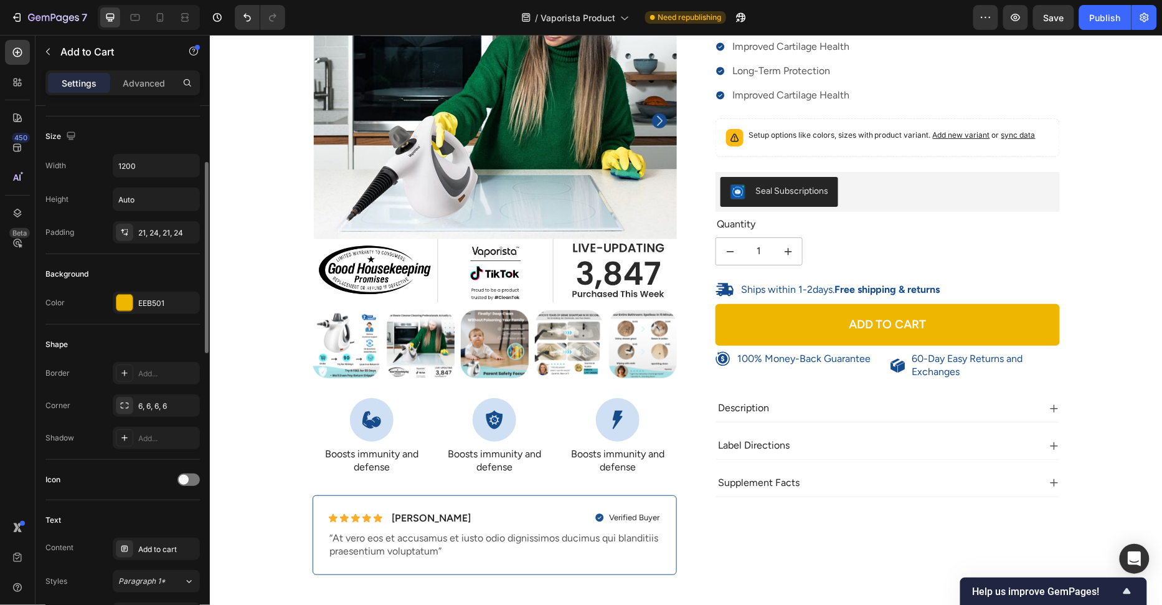
click at [115, 338] on div "Shape" at bounding box center [122, 344] width 154 height 20
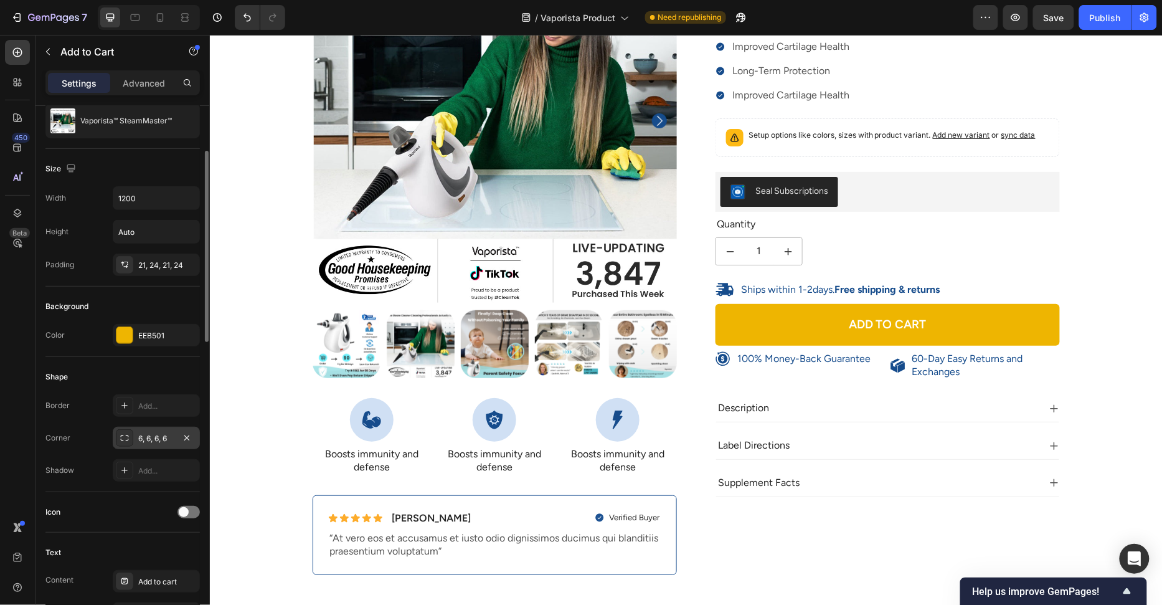
click at [132, 427] on div "6, 6, 6, 6" at bounding box center [156, 438] width 87 height 22
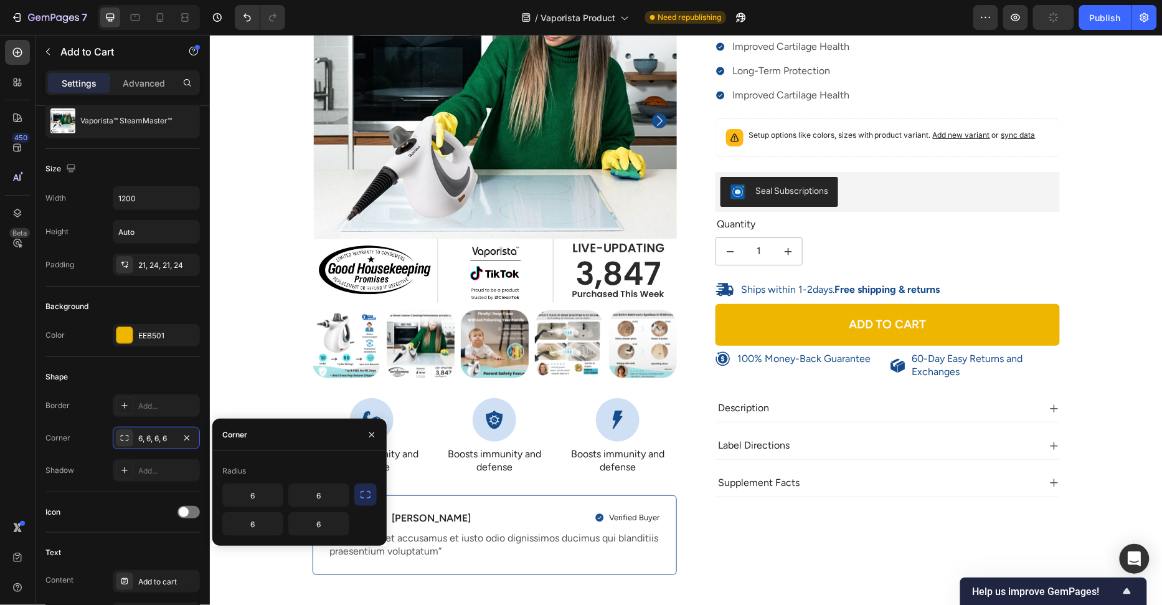
click at [369, 496] on icon "button" at bounding box center [366, 494] width 10 height 7
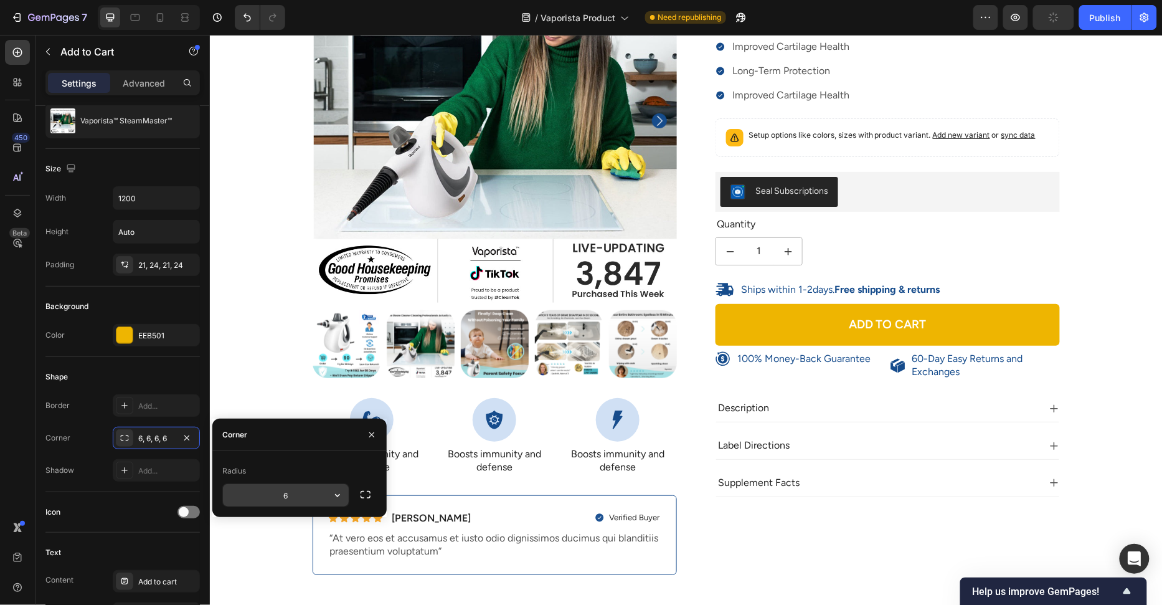
click at [300, 500] on input "6" at bounding box center [286, 495] width 126 height 22
type input "999"
click at [308, 468] on div "Radius" at bounding box center [299, 471] width 154 height 20
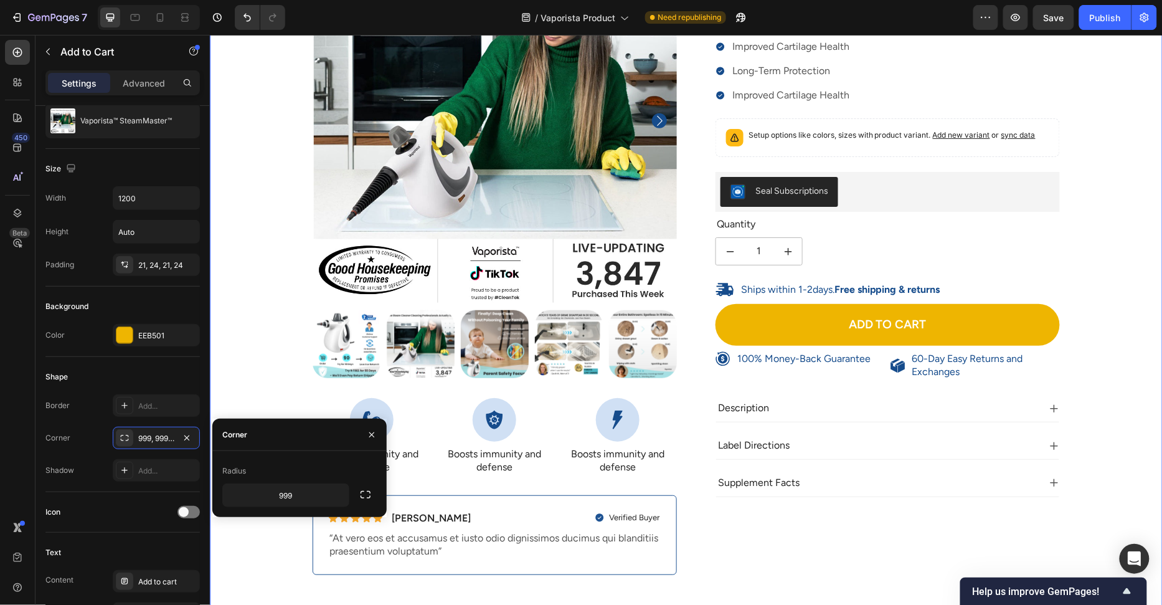
click at [273, 358] on div "100% Money-Back Guarantee Item List 60-Day Easy Returns Item List Row Product I…" at bounding box center [686, 266] width 934 height 656
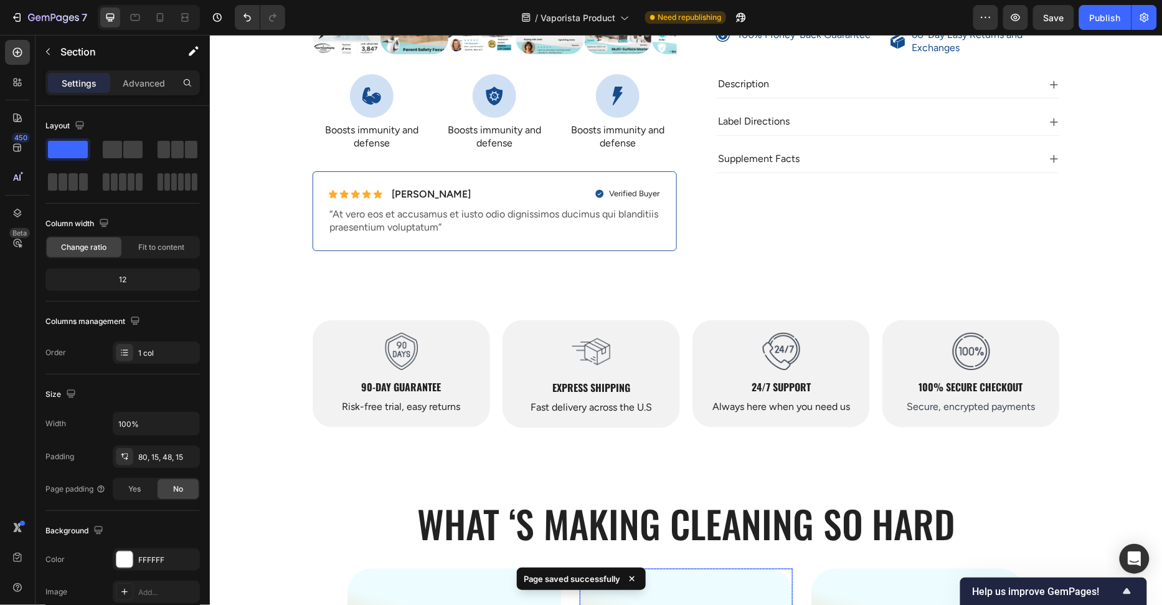
scroll to position [488, 0]
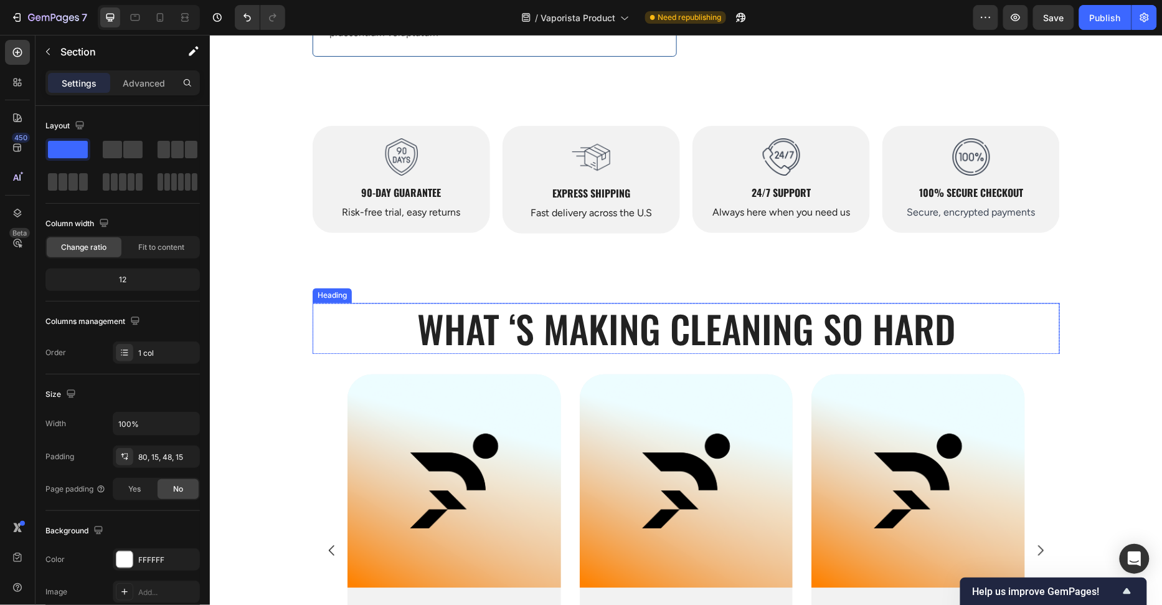
scroll to position [537, 0]
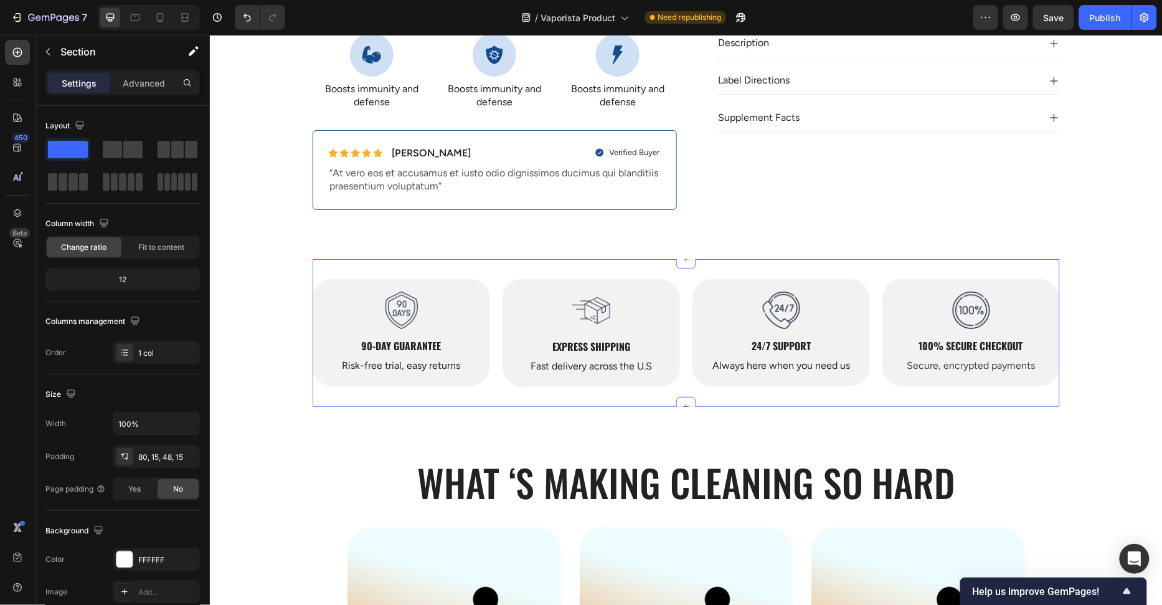
click at [748, 263] on div "Image 90-Day Guarantee Heading Risk-free trial, easy returns Text Block Hero Ba…" at bounding box center [685, 332] width 747 height 148
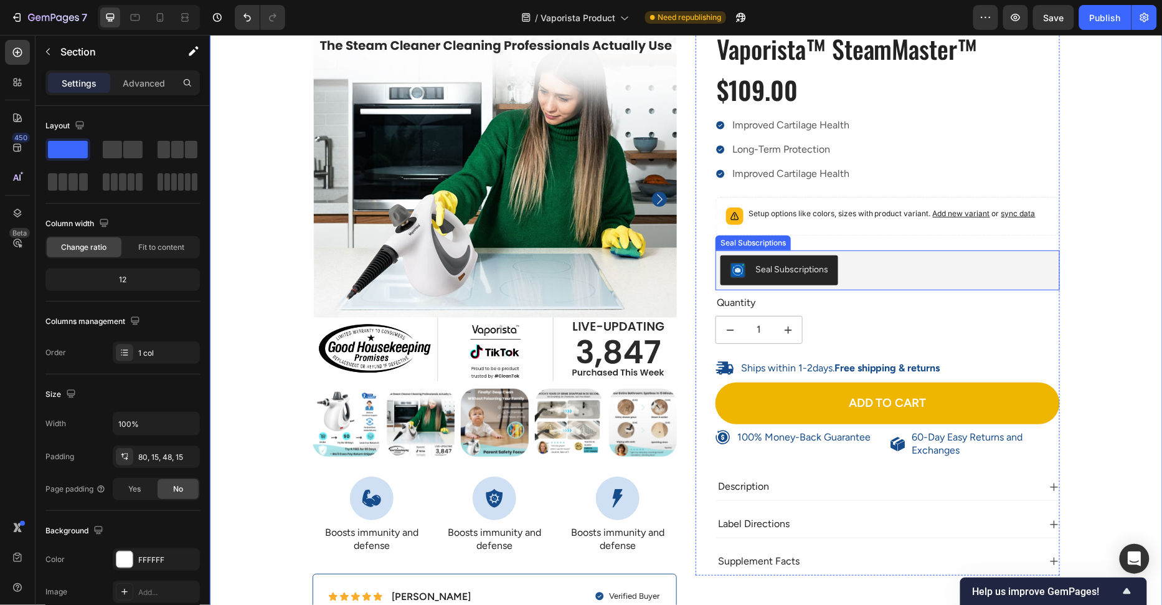
scroll to position [94, 0]
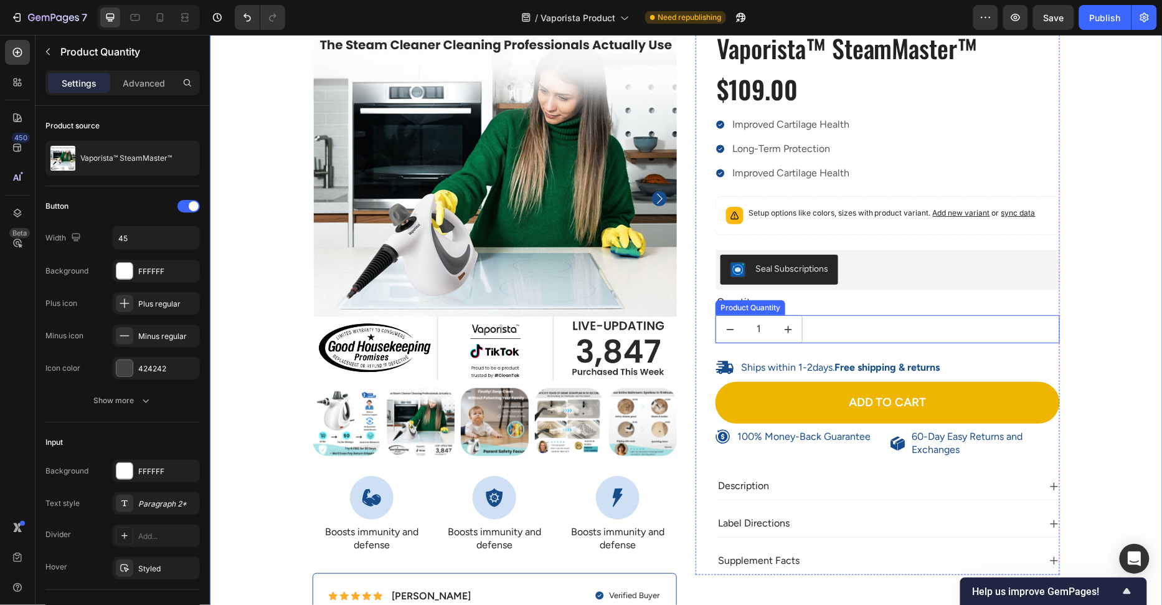
click at [760, 334] on input "1" at bounding box center [759, 328] width 30 height 27
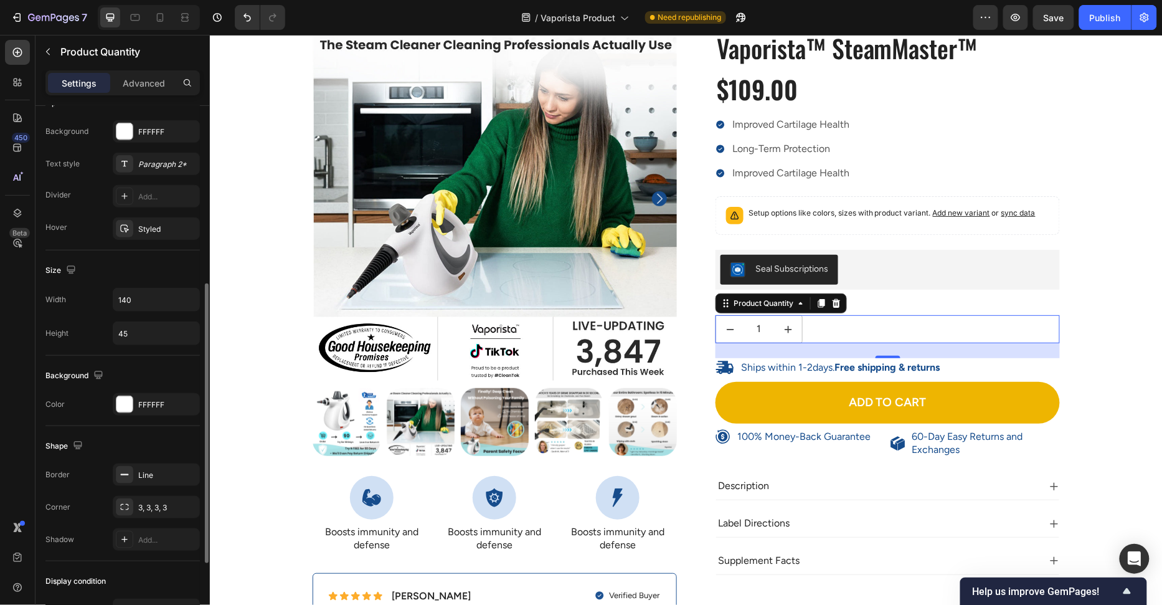
scroll to position [436, 0]
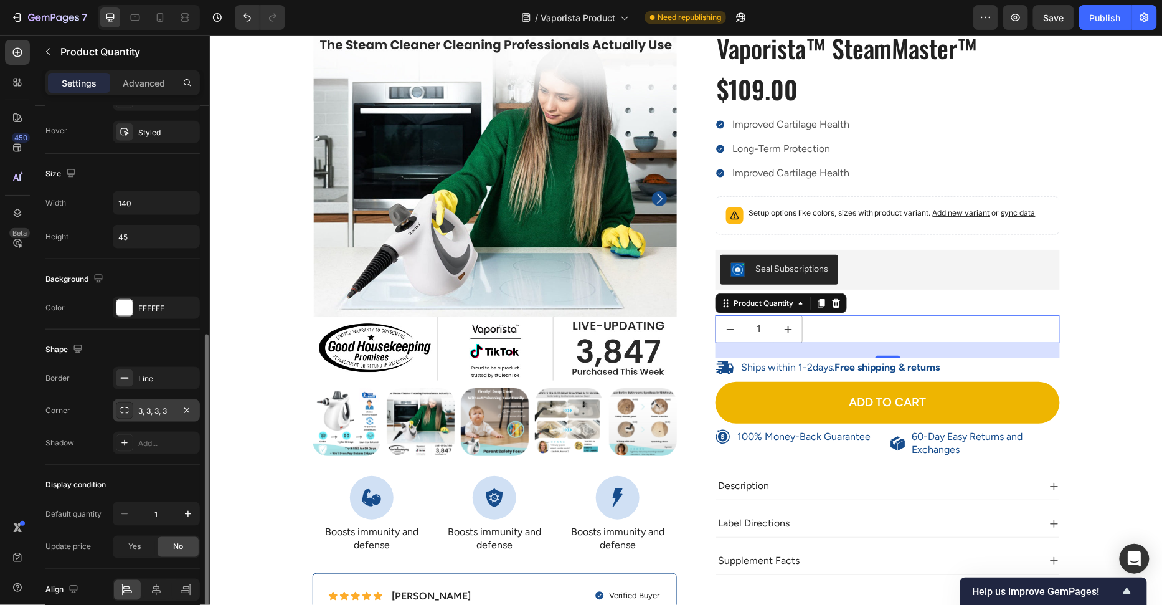
click at [151, 414] on div "3, 3, 3, 3" at bounding box center [156, 410] width 87 height 22
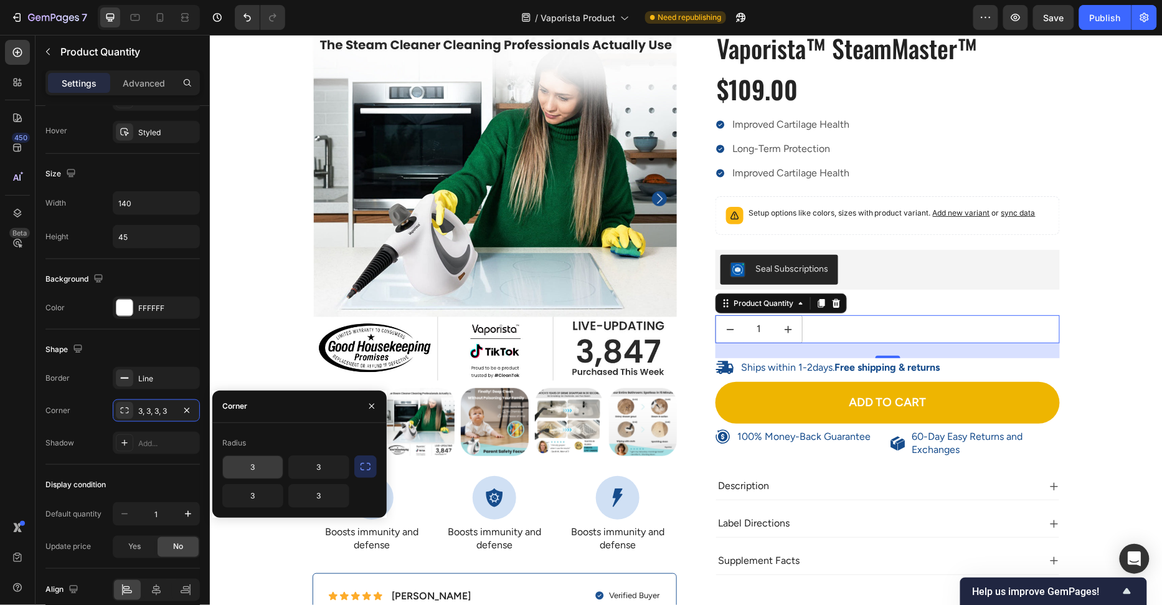
click at [356, 467] on button "button" at bounding box center [365, 466] width 22 height 22
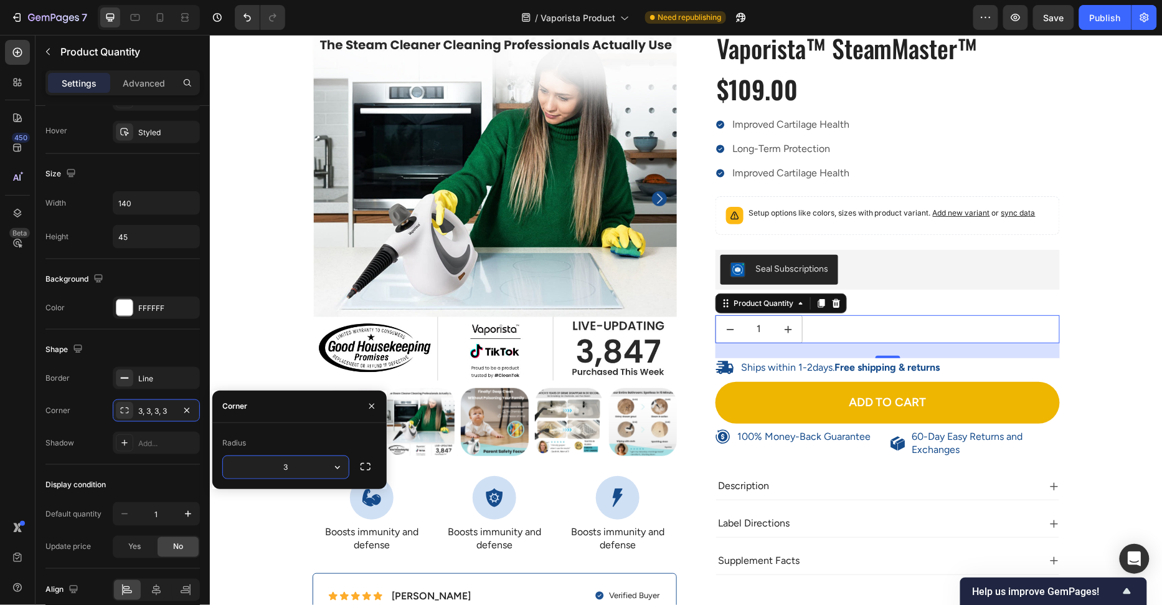
click at [308, 471] on input "3" at bounding box center [286, 467] width 126 height 22
type input "999"
click at [317, 429] on div "Radius 999" at bounding box center [299, 456] width 174 height 66
click at [250, 343] on div "100% Money-Back Guarantee Item List 60-Day Easy Returns Item List Row Product I…" at bounding box center [686, 344] width 934 height 656
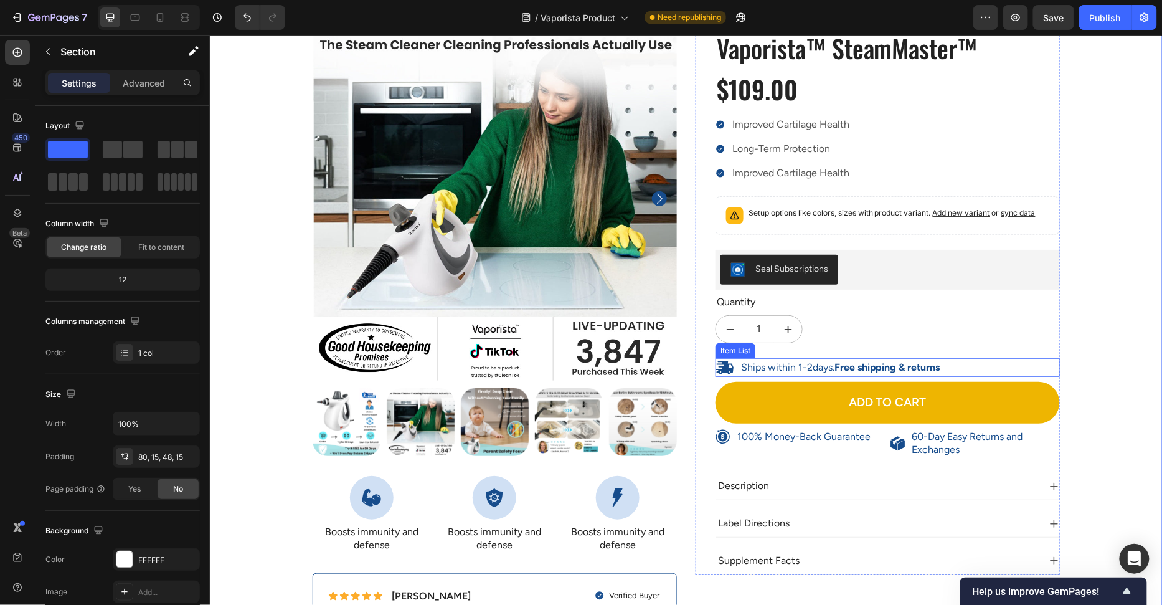
click at [1032, 359] on div "Ships within 1-2days. Free shipping & returns" at bounding box center [887, 367] width 344 height 19
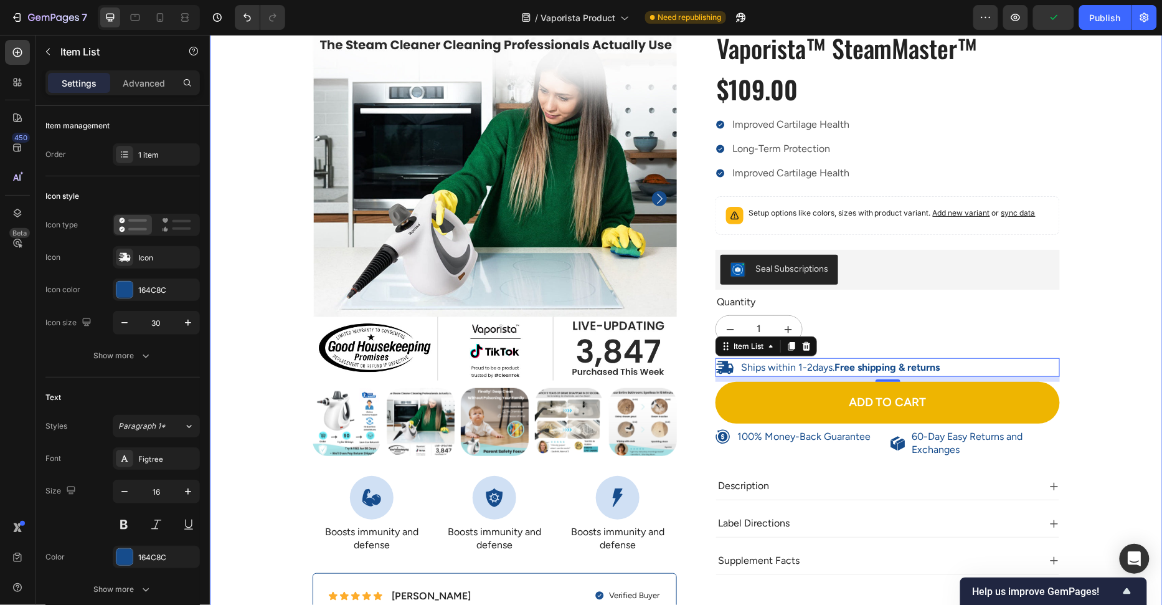
click at [1101, 328] on div "100% Money-Back Guarantee Item List 60-Day Easy Returns Item List Row Product I…" at bounding box center [686, 344] width 934 height 656
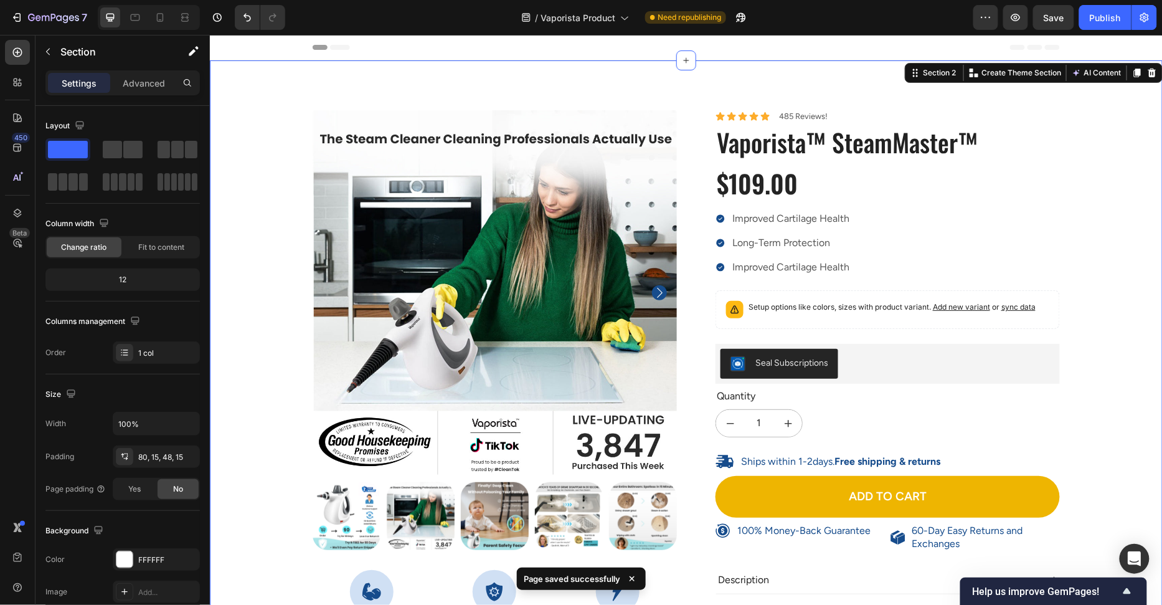
scroll to position [22, 0]
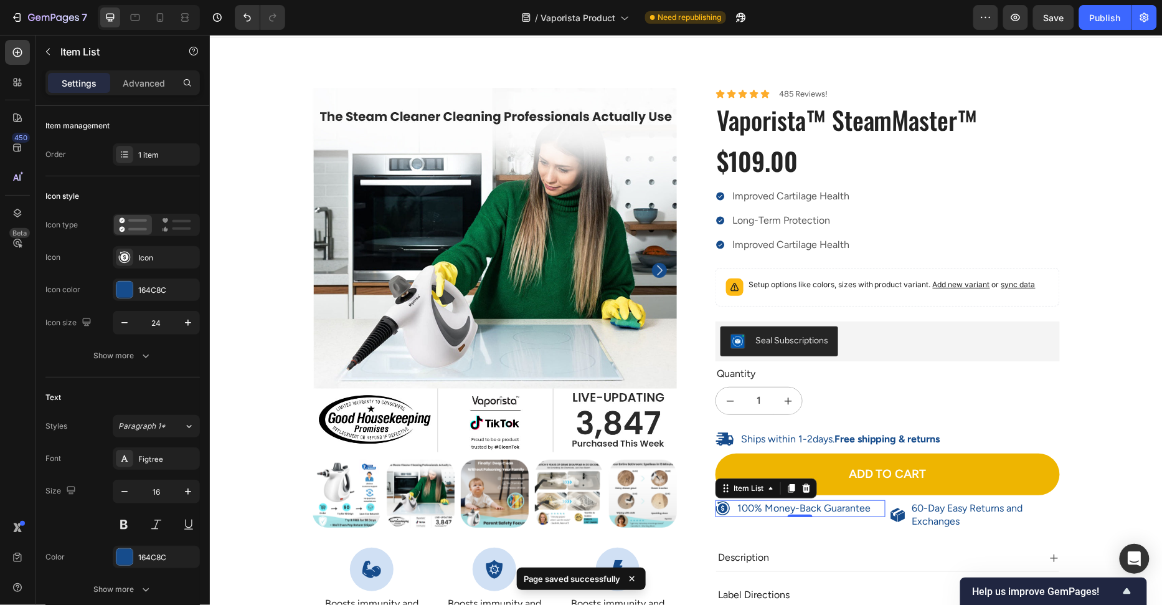
click at [875, 503] on div "100% Money-Back Guarantee" at bounding box center [800, 508] width 170 height 17
click at [876, 513] on div "100% Money-Back Guarantee Item List 0" at bounding box center [800, 515] width 170 height 30
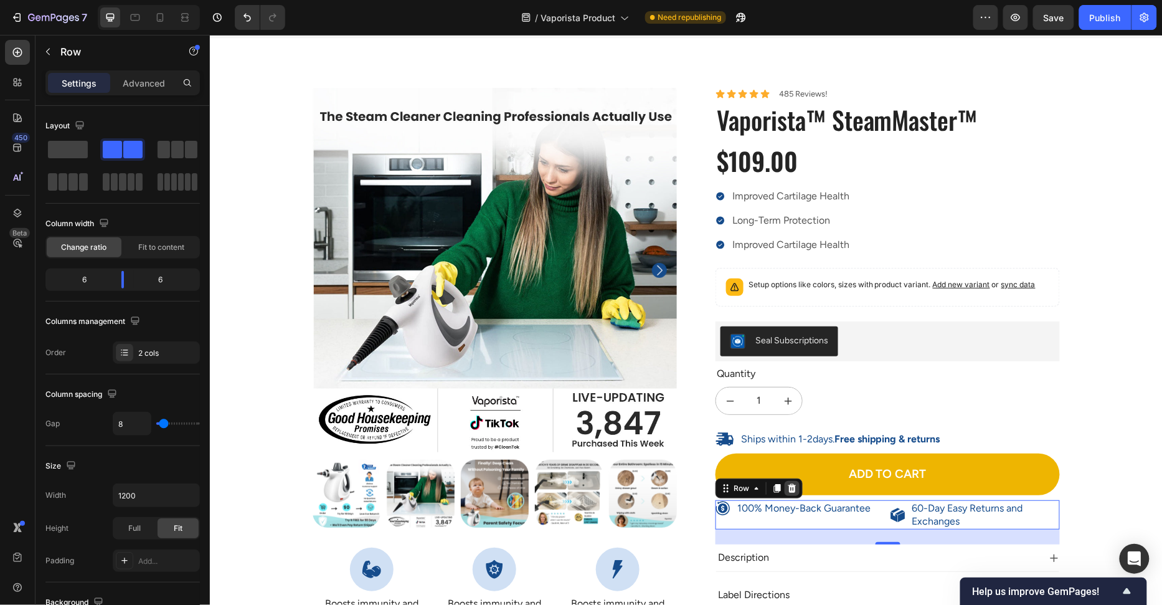
click at [787, 487] on icon at bounding box center [792, 488] width 10 height 10
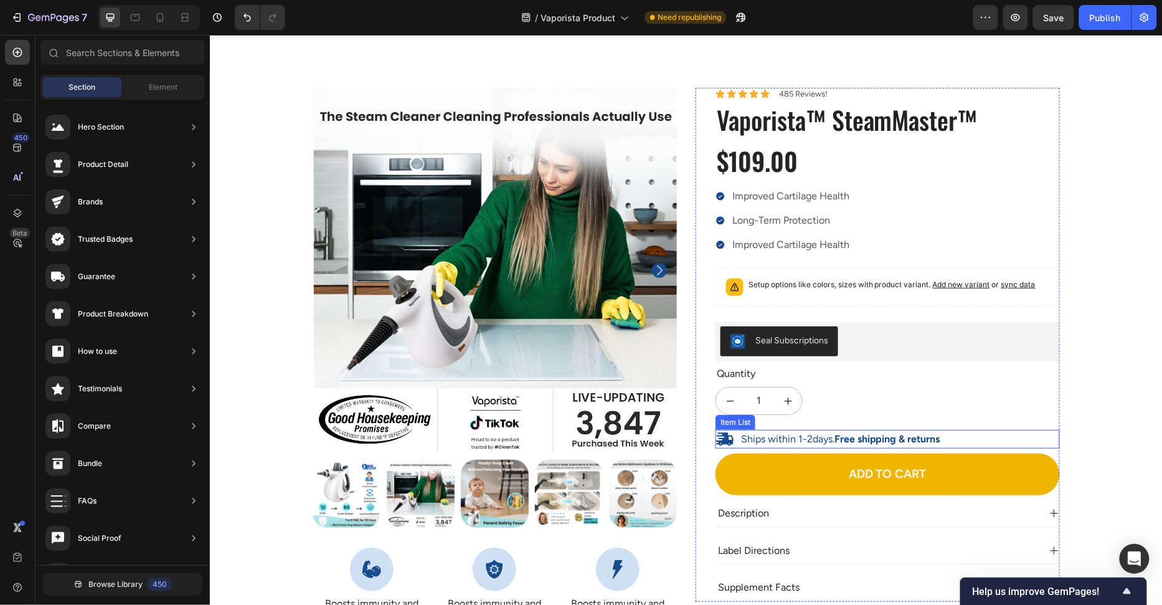
click at [1029, 440] on div "Ships within 1-2days. Free shipping & returns" at bounding box center [887, 438] width 344 height 19
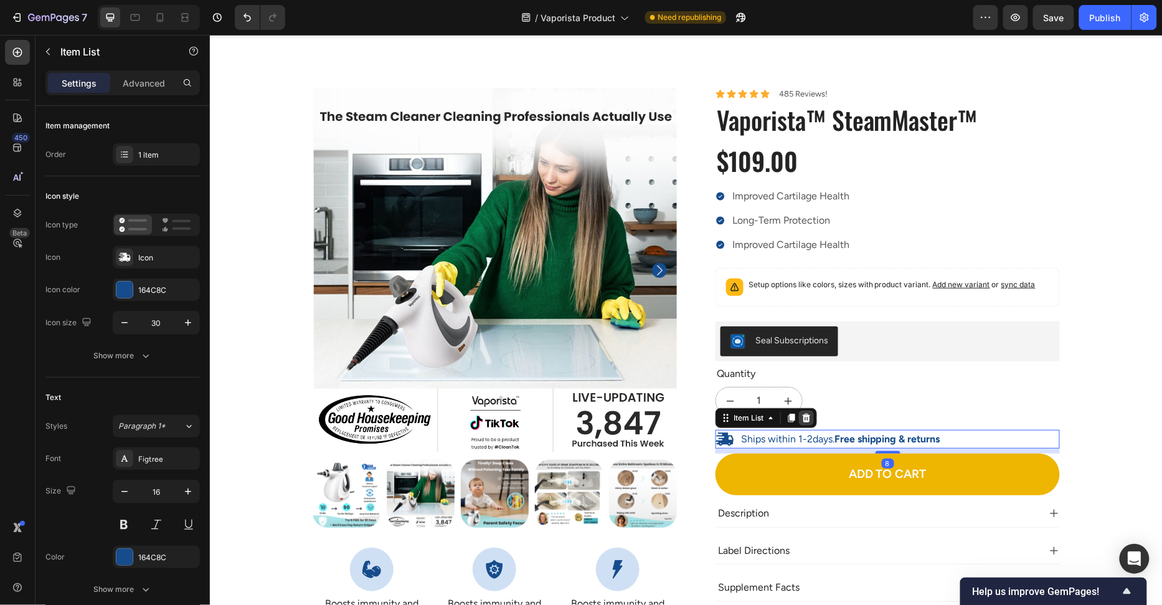
click at [807, 415] on icon at bounding box center [806, 417] width 10 height 10
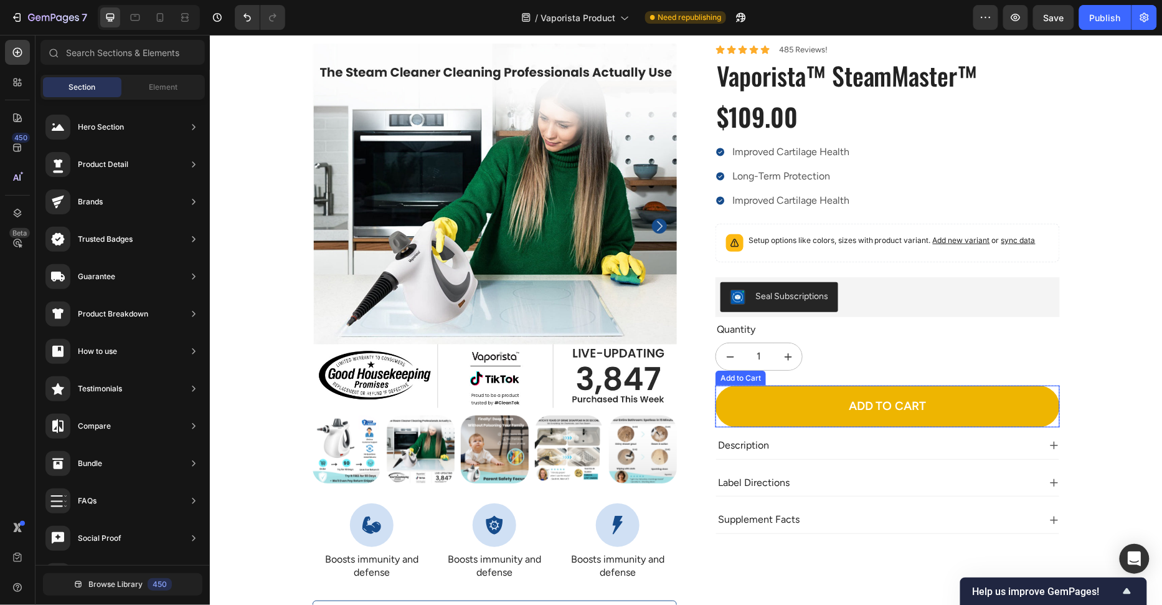
scroll to position [82, 0]
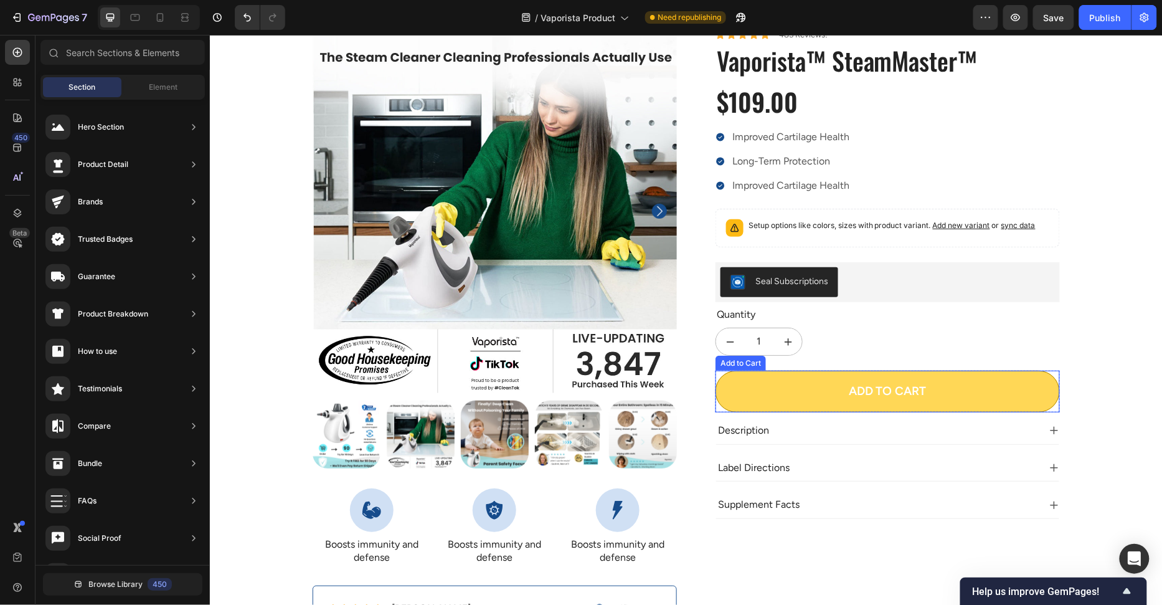
click at [1039, 377] on button "Add to cart" at bounding box center [887, 391] width 344 height 42
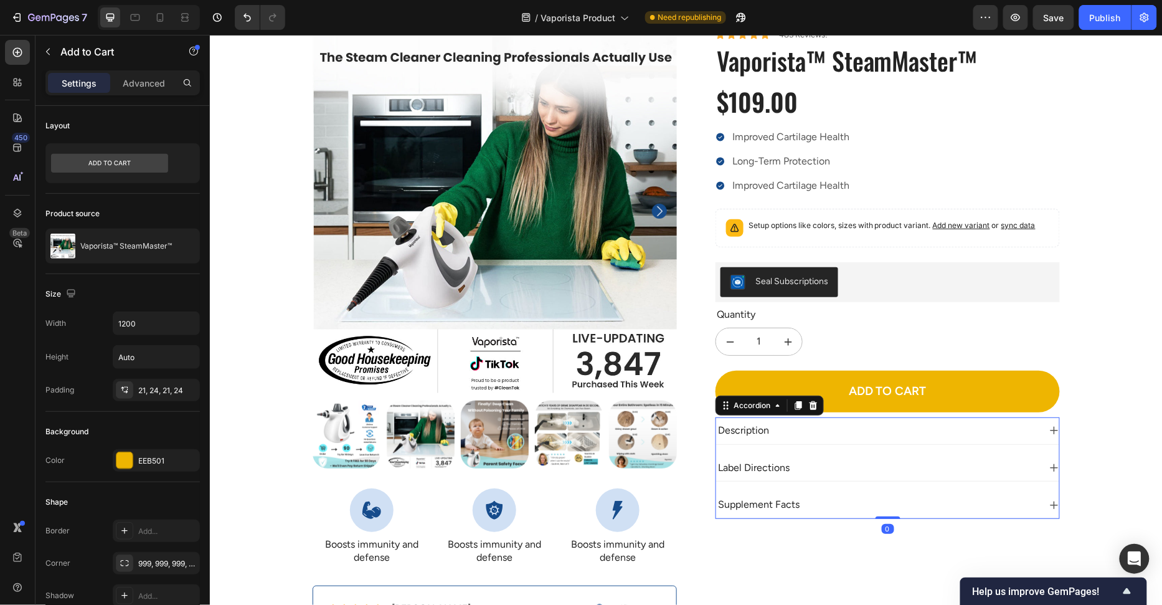
click at [876, 417] on div "Description" at bounding box center [887, 430] width 343 height 27
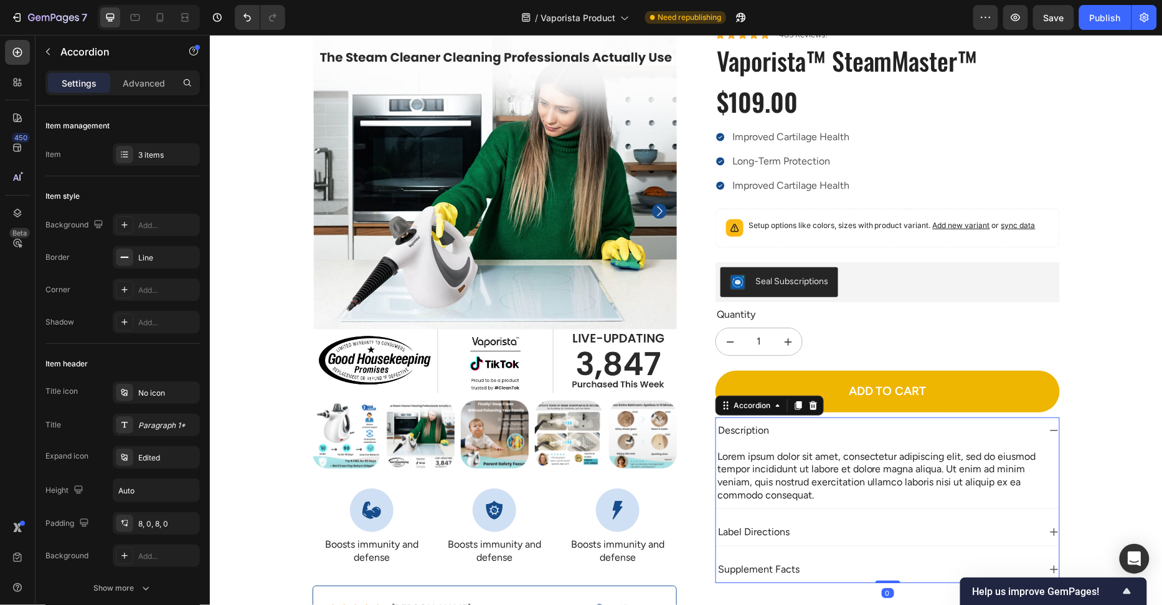
click at [864, 417] on div "Description" at bounding box center [887, 430] width 343 height 27
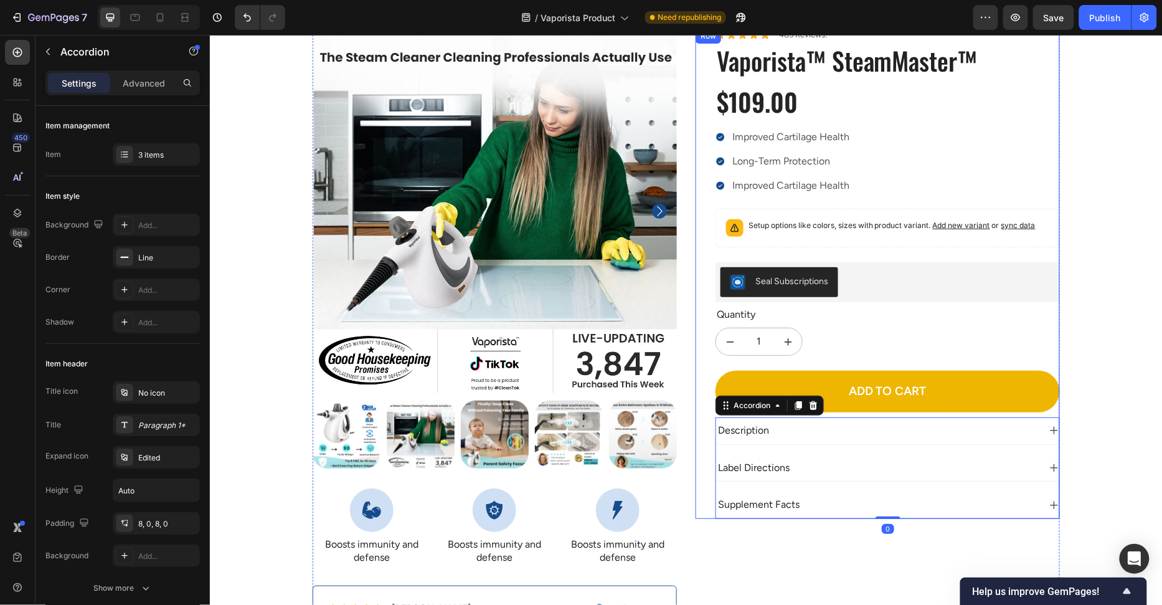
click at [868, 410] on div "Icon Icon Icon Icon Icon Icon List 485 Reviews! Text Block Row Vaporista™ Steam…" at bounding box center [887, 273] width 344 height 490
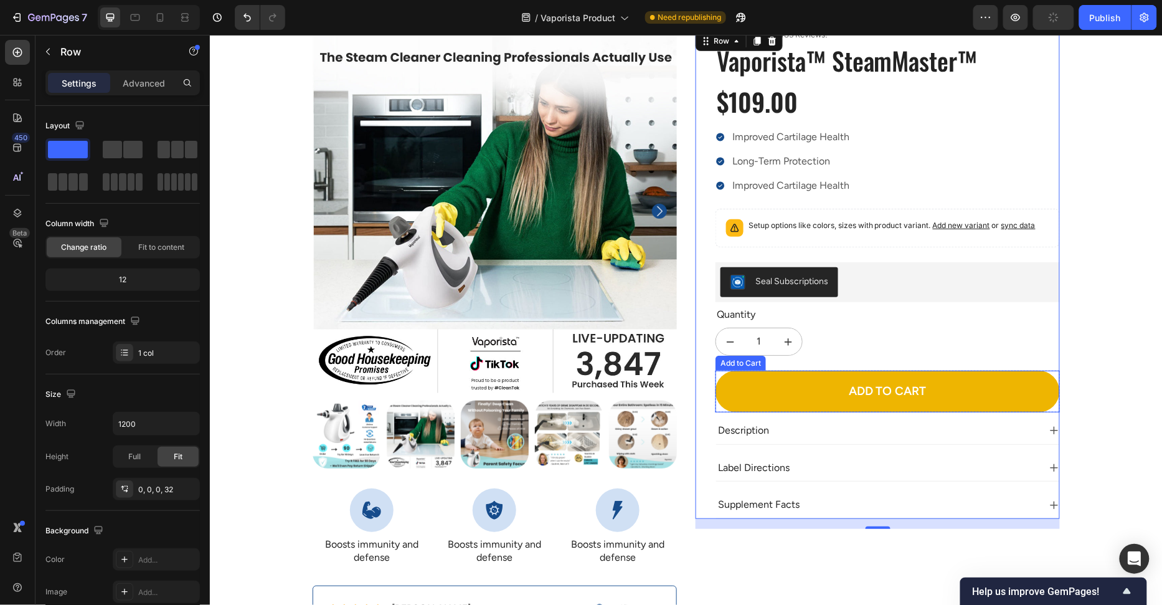
click at [717, 371] on div "Add to cart Add to Cart" at bounding box center [887, 391] width 344 height 42
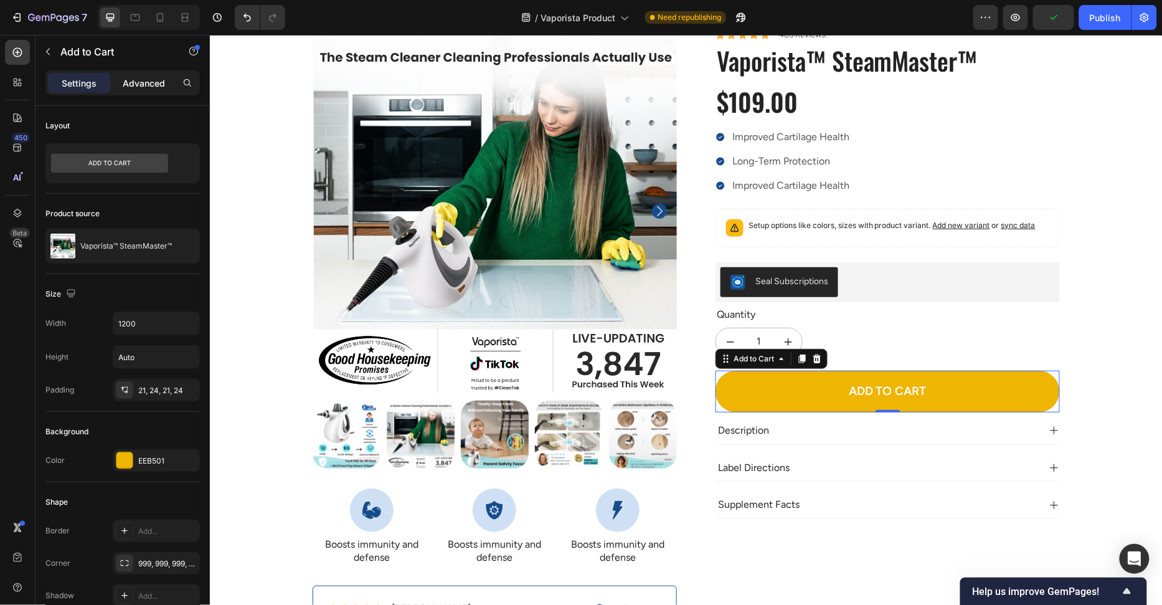
click at [153, 88] on p "Advanced" at bounding box center [144, 83] width 42 height 13
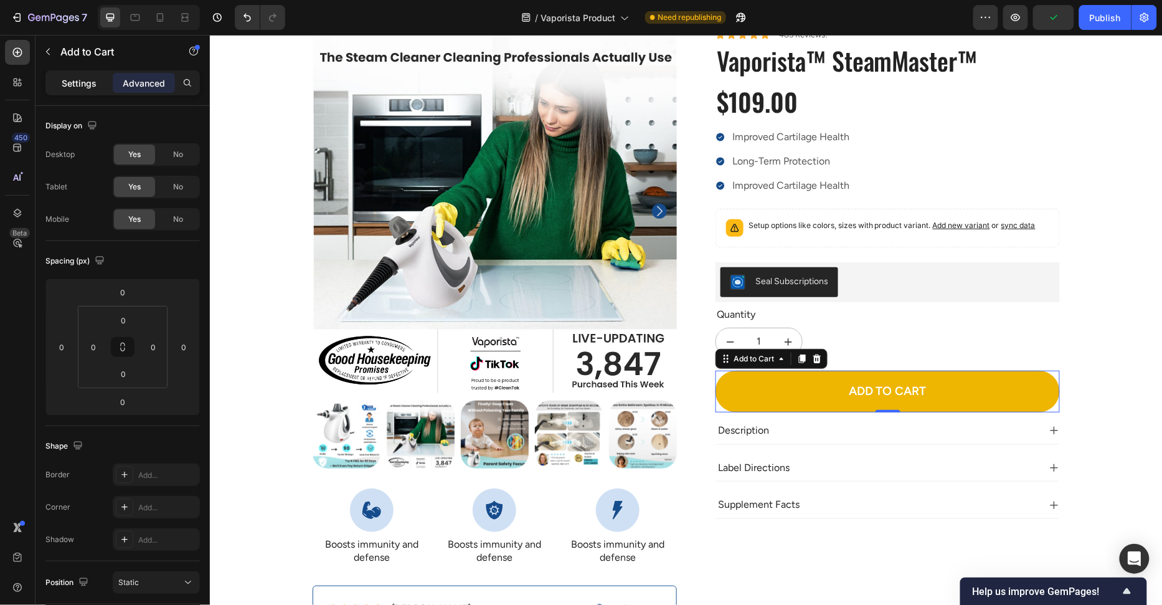
click at [69, 83] on p "Settings" at bounding box center [79, 83] width 35 height 13
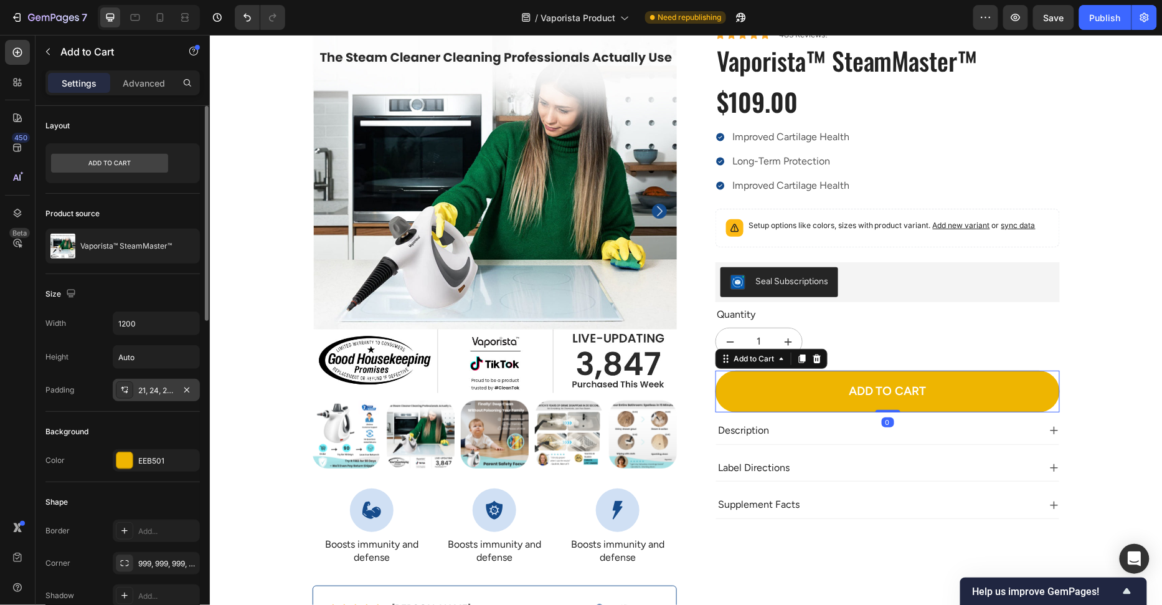
click at [166, 396] on div "21, 24, 21, 24" at bounding box center [156, 390] width 87 height 22
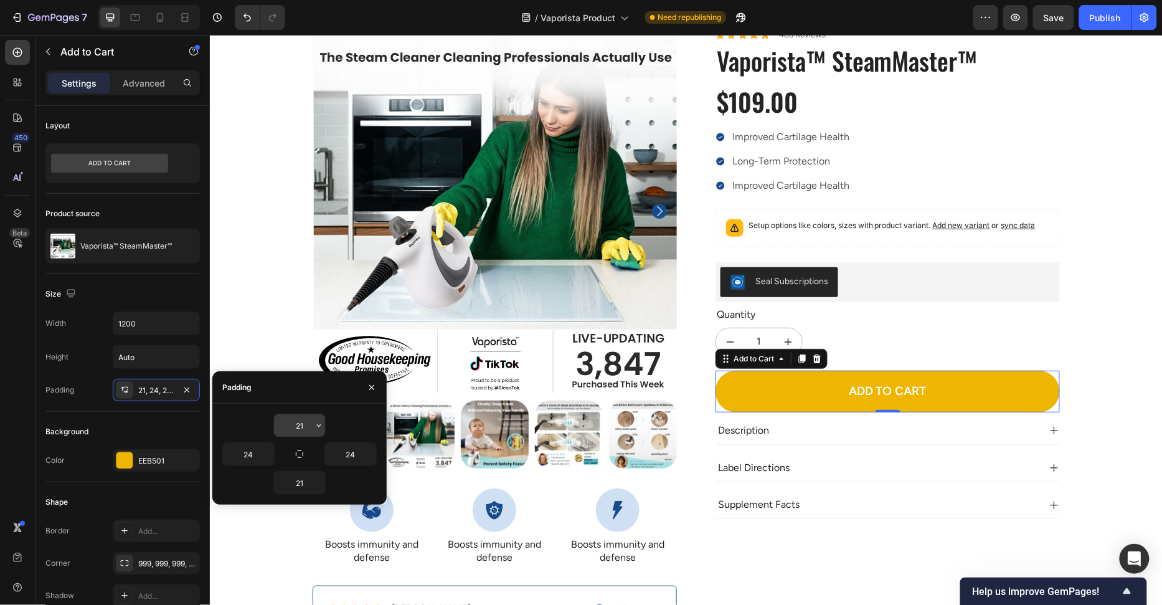
click at [297, 424] on input "21" at bounding box center [299, 425] width 51 height 22
type input "20"
click at [304, 482] on input "21" at bounding box center [299, 482] width 51 height 22
type input "20"
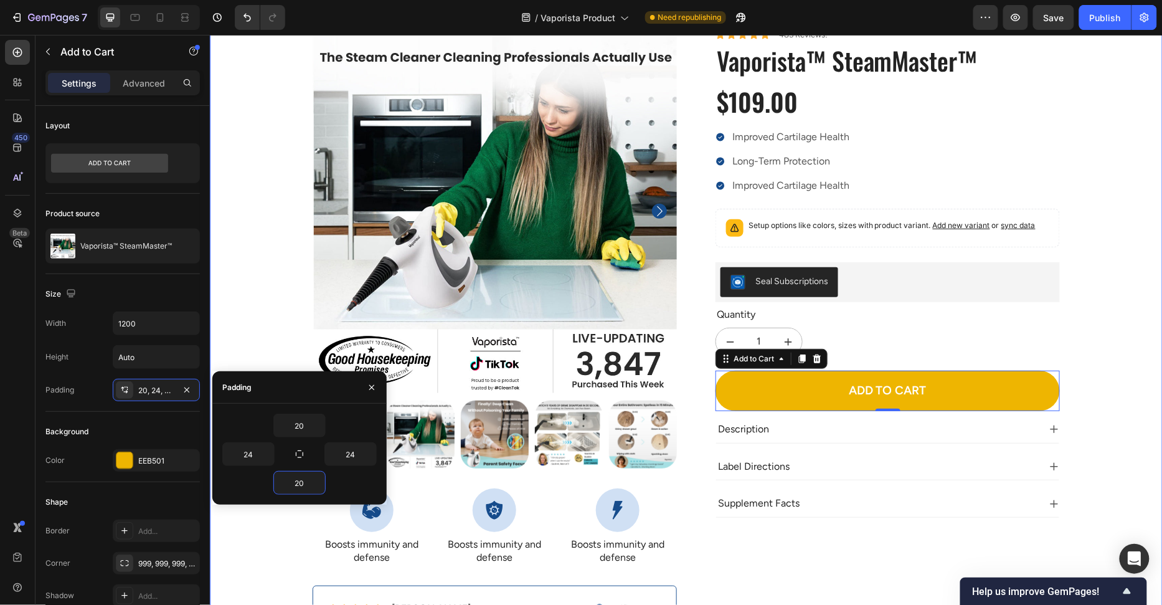
click at [1071, 316] on div "100% Money-Back Guarantee Item List 60-Day Easy Returns Item List Row Product I…" at bounding box center [686, 356] width 934 height 656
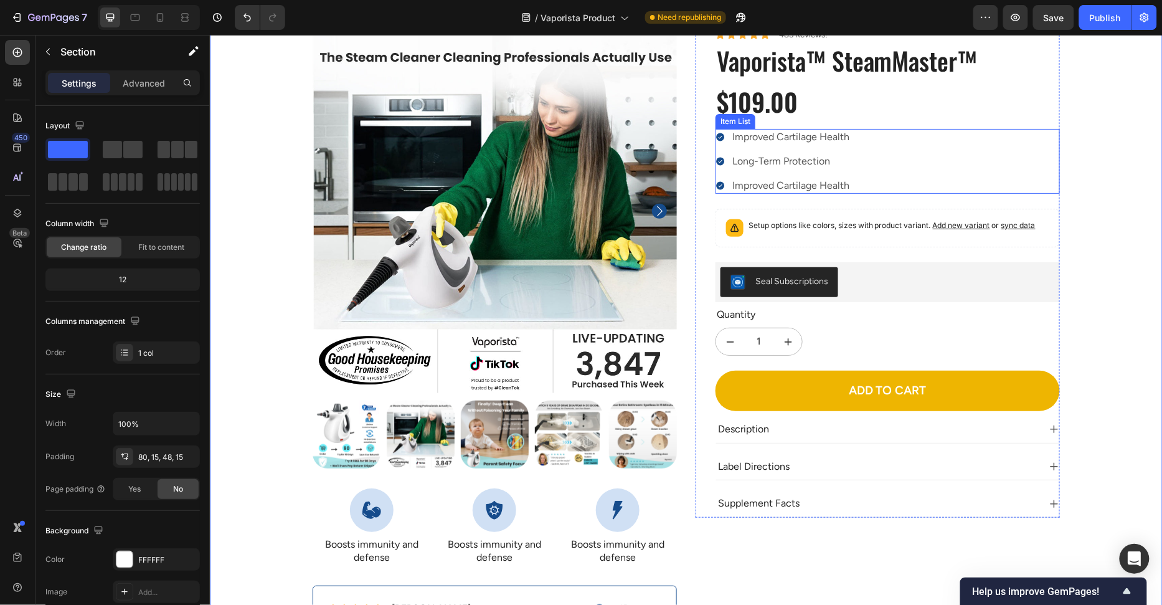
click at [794, 161] on p "Long-Term Protection" at bounding box center [790, 160] width 117 height 13
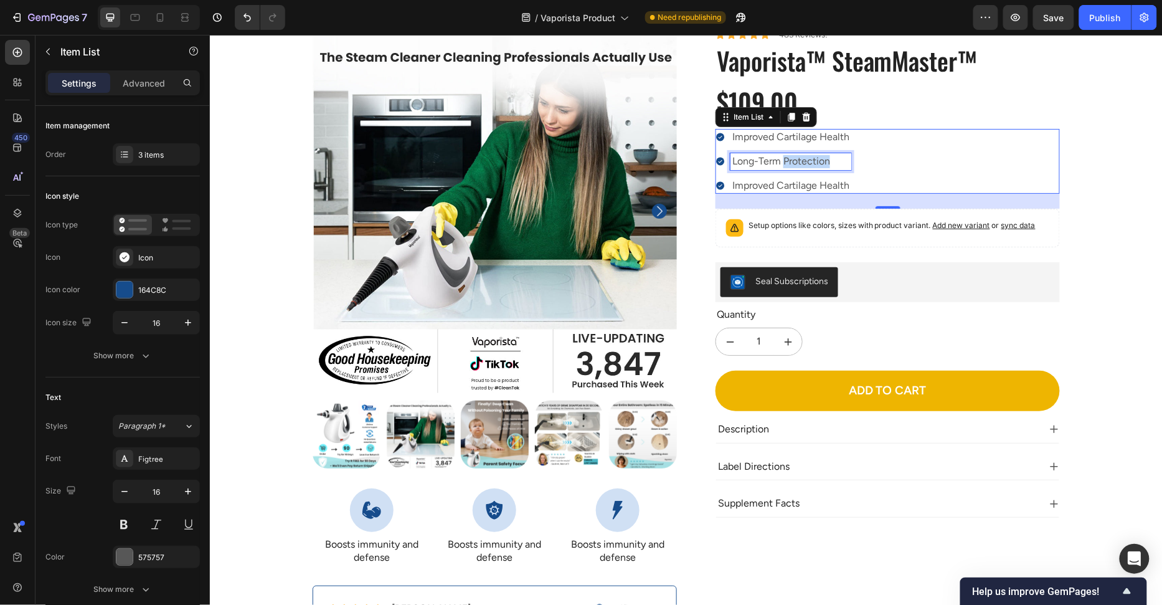
click at [794, 161] on p "Long-Term Protection" at bounding box center [790, 160] width 117 height 13
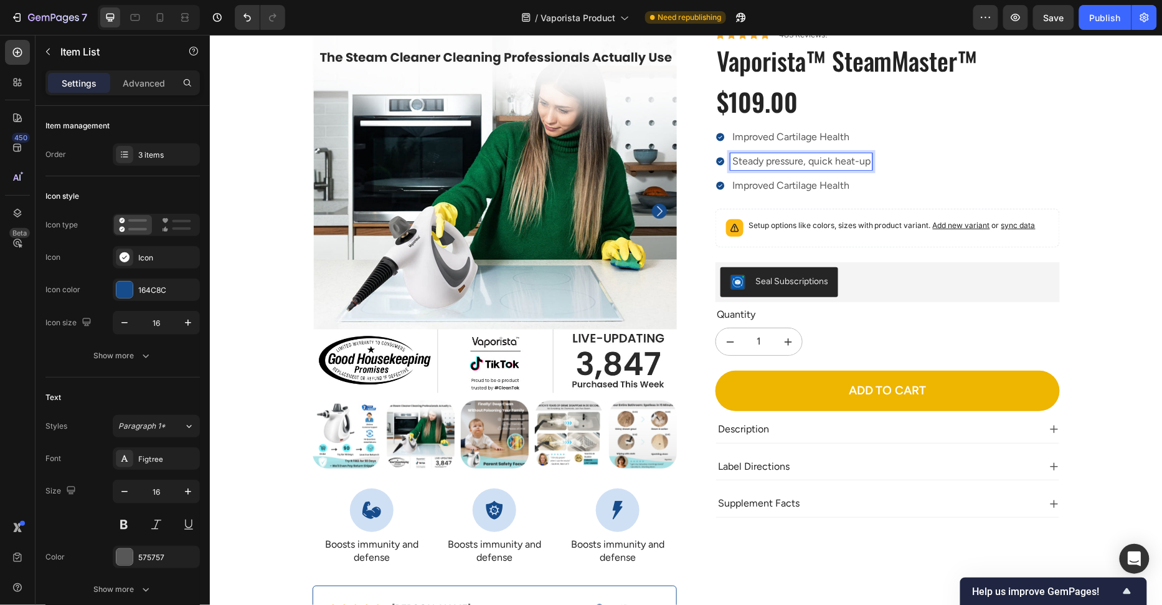
click at [934, 166] on div "Improved Cartilage Health Steady pressure, quick heat-up Improved Cartilage Hea…" at bounding box center [887, 160] width 344 height 65
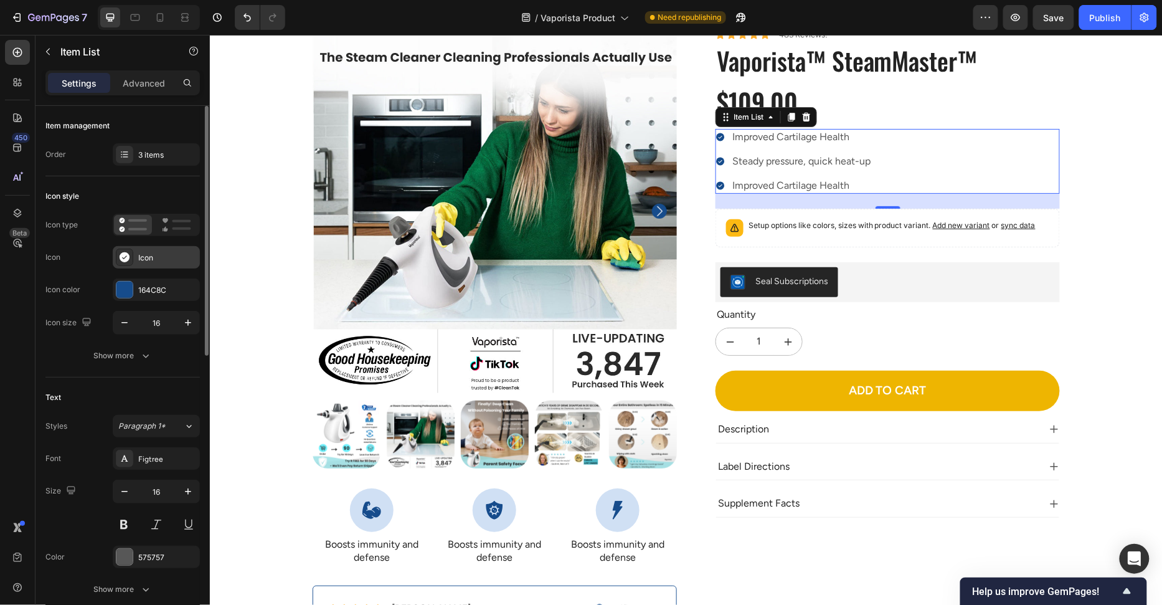
click at [129, 252] on icon at bounding box center [124, 257] width 12 height 12
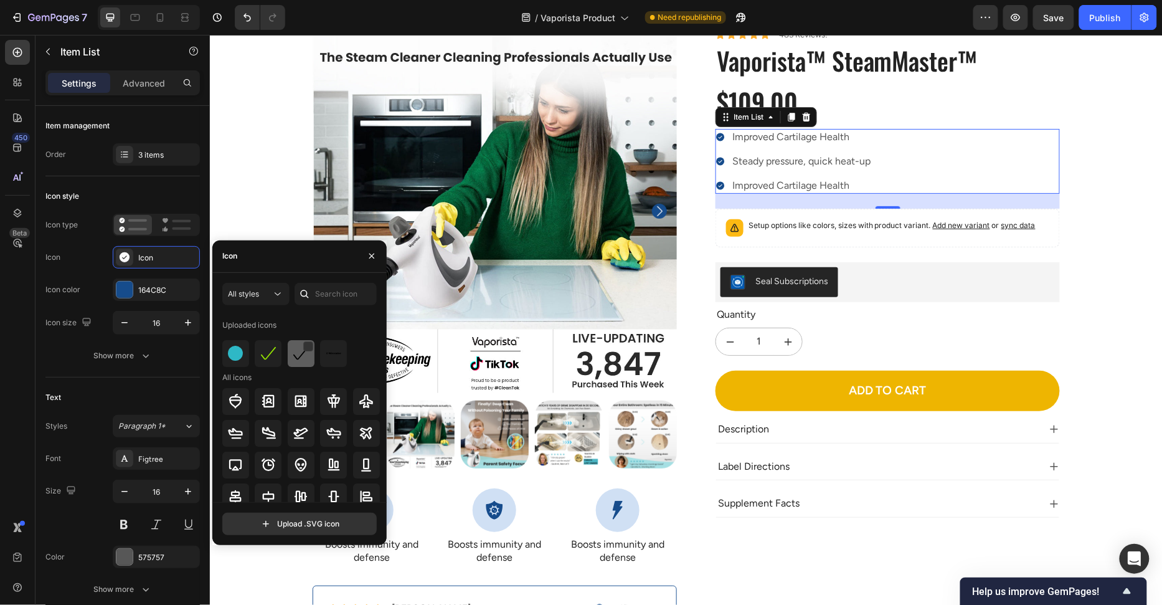
click at [308, 355] on div at bounding box center [301, 353] width 27 height 27
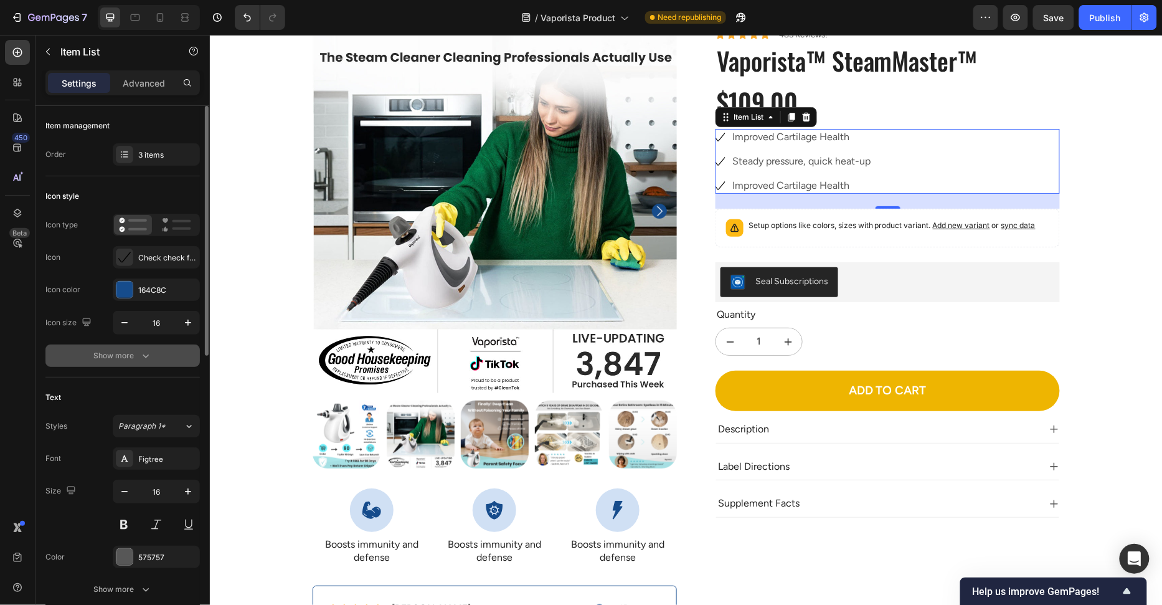
click at [135, 353] on div "Show more" at bounding box center [123, 355] width 58 height 12
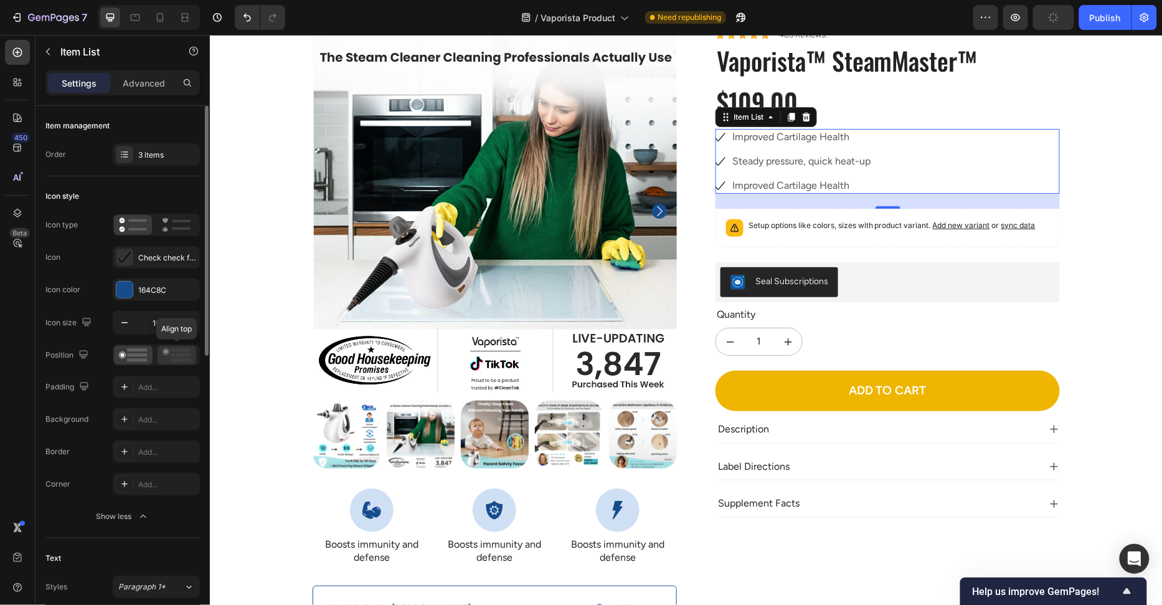
click at [181, 350] on icon at bounding box center [177, 355] width 29 height 14
click at [141, 350] on icon at bounding box center [133, 355] width 29 height 14
click at [168, 161] on div "3 items" at bounding box center [156, 154] width 87 height 22
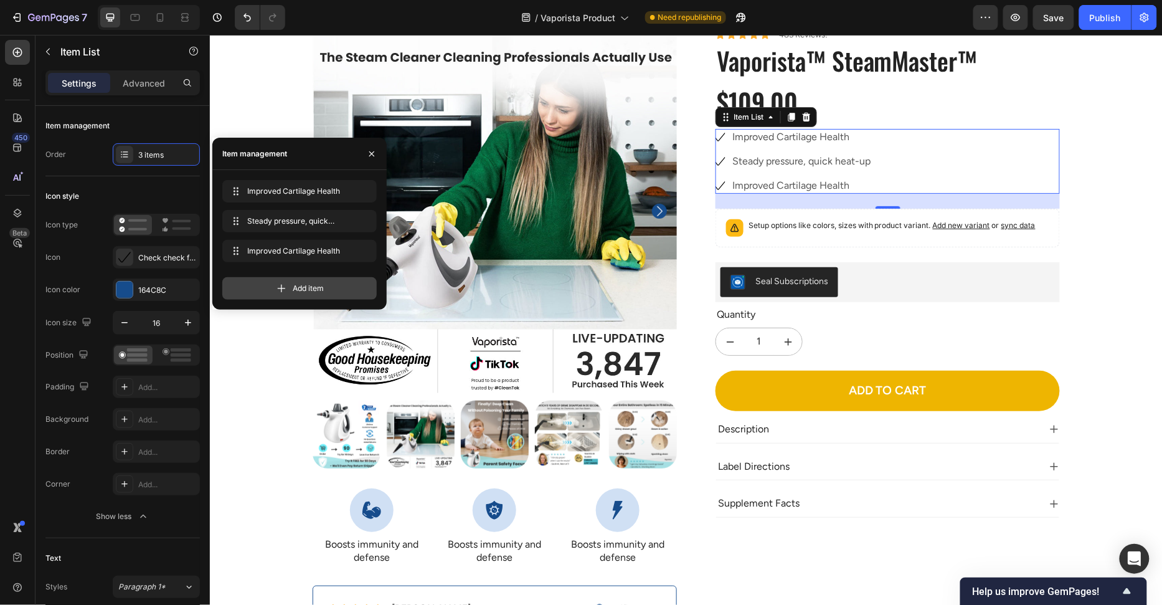
click at [296, 290] on span "Add item" at bounding box center [308, 288] width 31 height 11
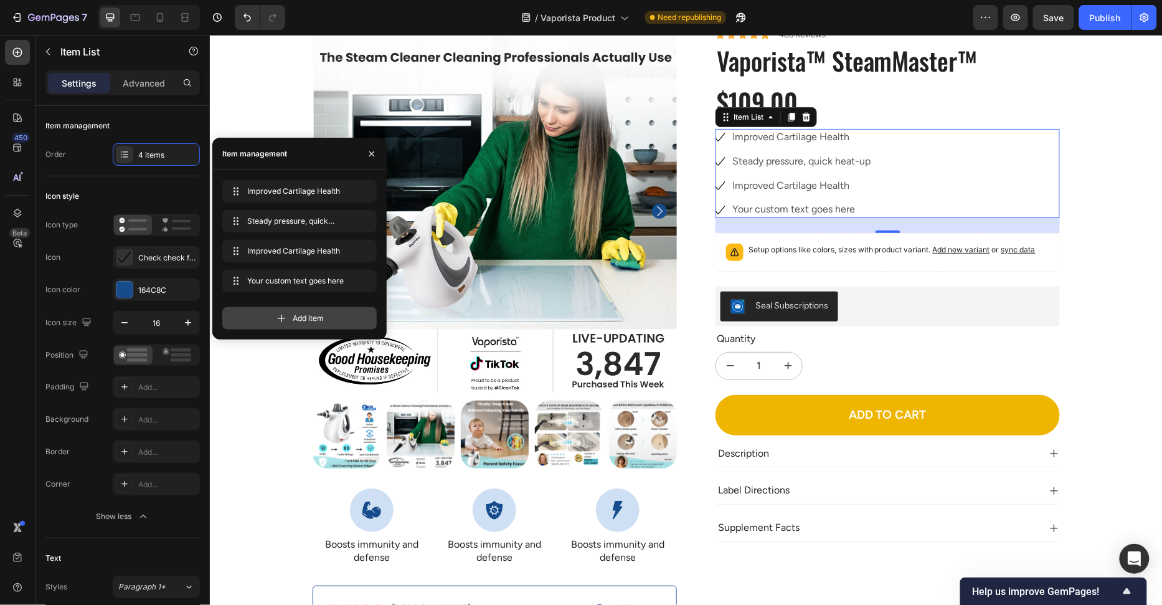
click at [295, 313] on span "Add item" at bounding box center [308, 318] width 31 height 11
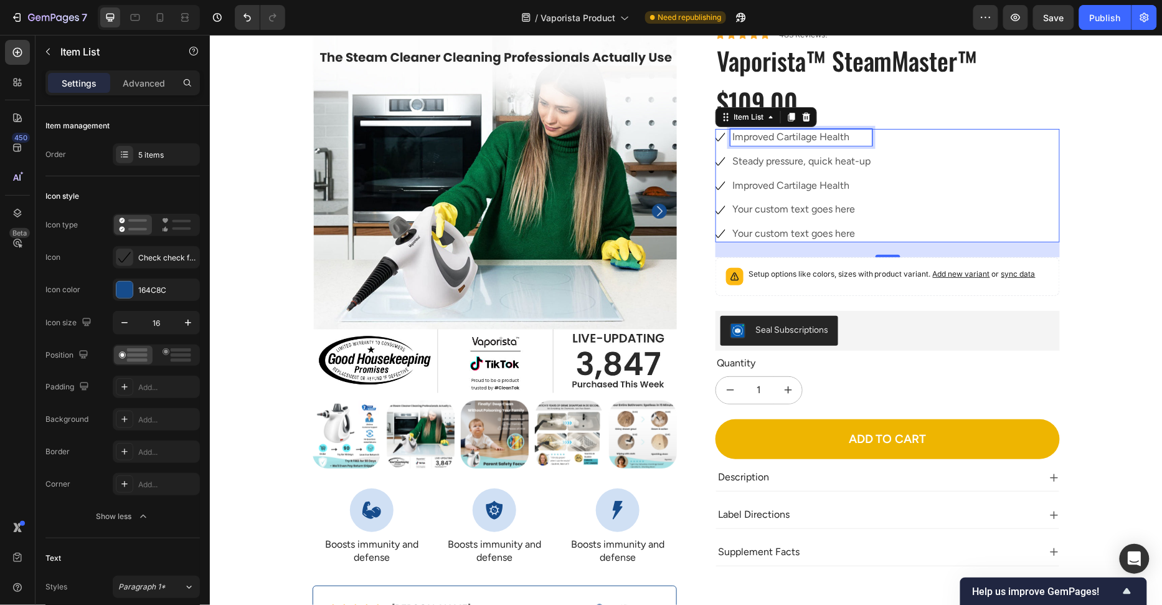
click at [784, 139] on p "Improved Cartilage Health" at bounding box center [801, 136] width 138 height 13
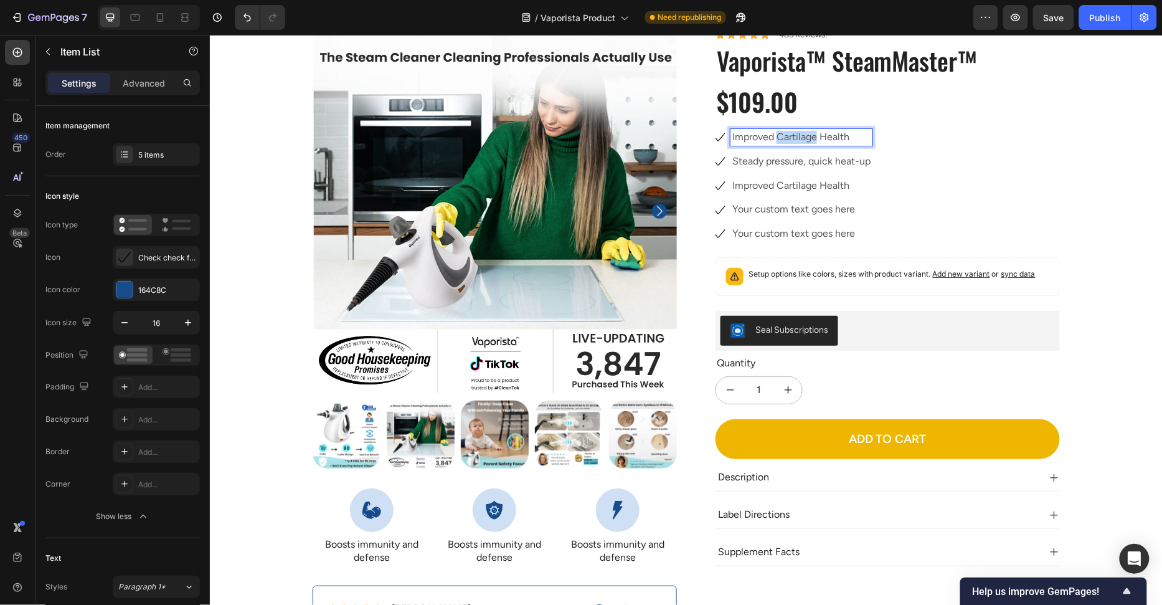
click at [784, 139] on p "Improved Cartilage Health" at bounding box center [801, 136] width 138 height 13
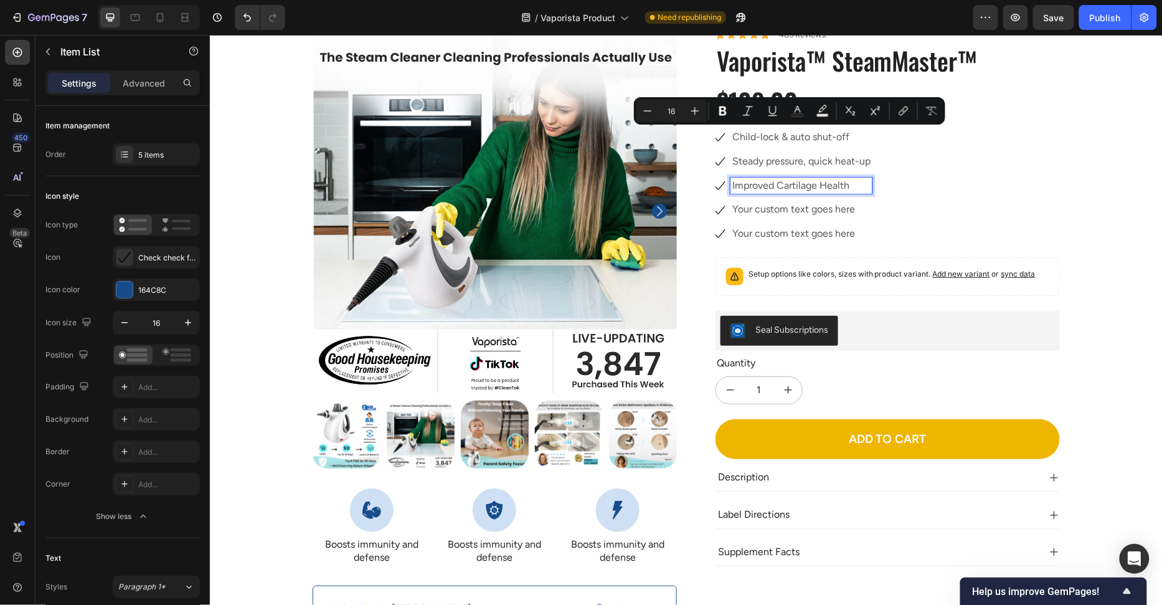
click at [791, 187] on p "Improved Cartilage Health" at bounding box center [801, 185] width 138 height 13
click at [792, 185] on p "Improved Cartilage Health" at bounding box center [801, 185] width 138 height 13
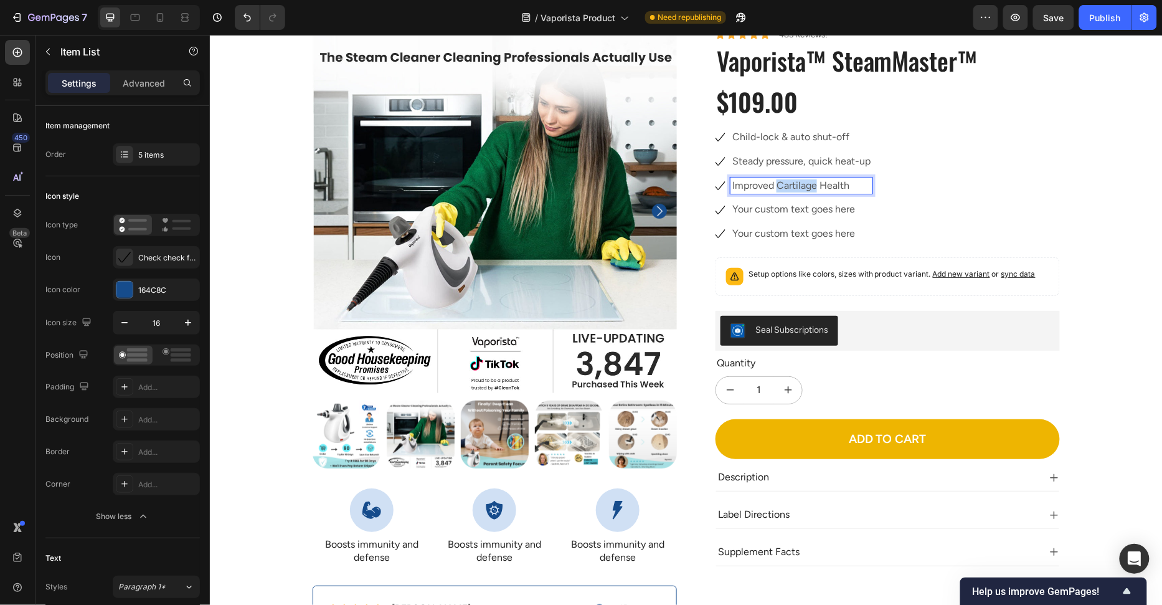
click at [792, 185] on p "Improved Cartilage Health" at bounding box center [801, 185] width 138 height 13
click at [794, 136] on p "Child-lock & auto shut-off" at bounding box center [801, 136] width 138 height 13
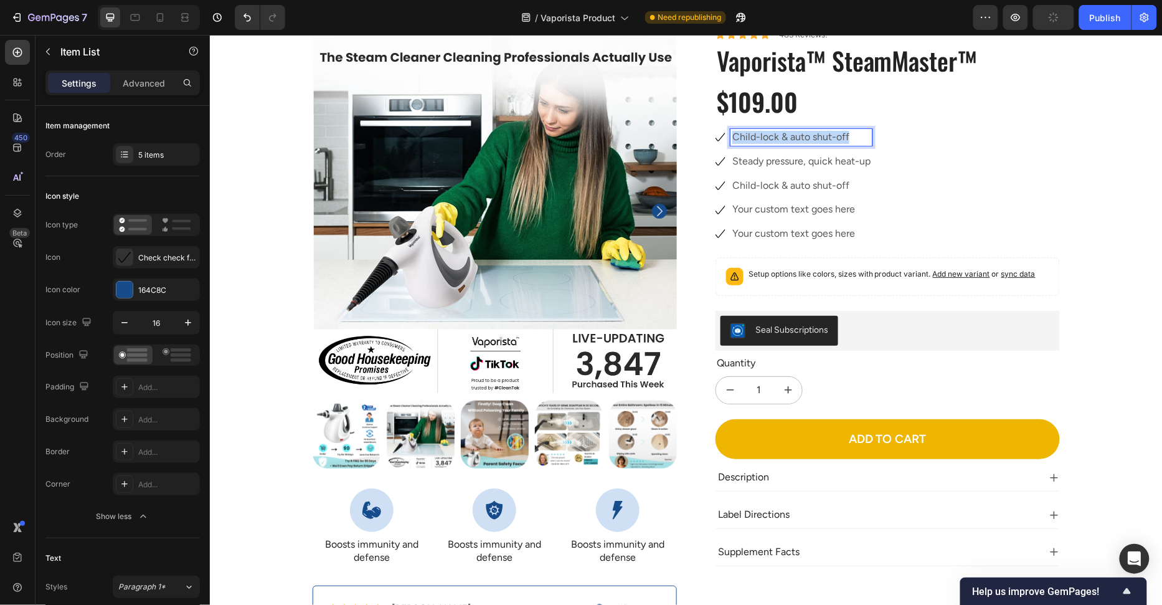
click at [794, 136] on p "Child-lock & auto shut-off" at bounding box center [801, 136] width 138 height 13
click at [782, 209] on p "Your custom text goes here" at bounding box center [801, 208] width 138 height 13
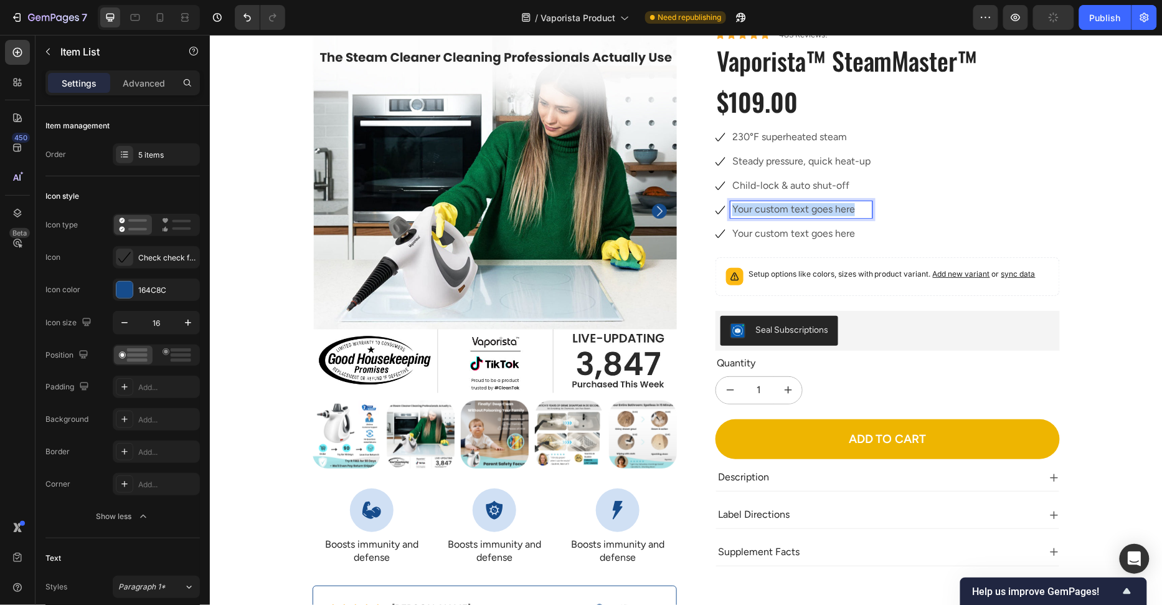
click at [782, 209] on p "Your custom text goes here" at bounding box center [801, 208] width 138 height 13
click at [840, 233] on p "Your custom text goes here" at bounding box center [801, 233] width 138 height 13
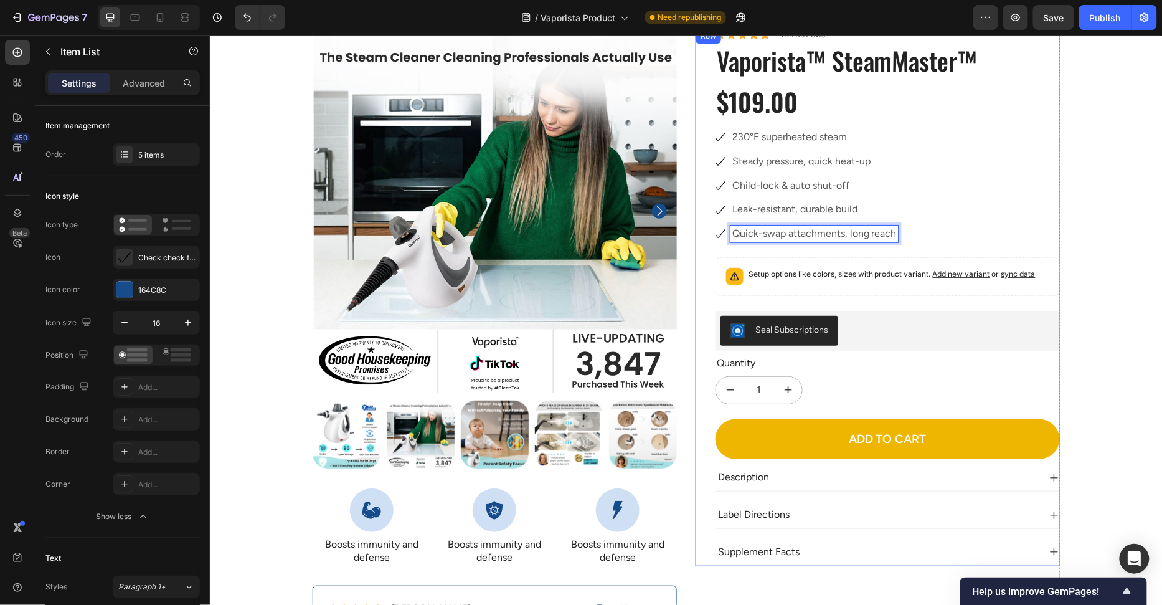
click at [957, 243] on div "Icon Icon Icon Icon Icon Icon List 485 Reviews! Text Block Row Vaporista™ Steam…" at bounding box center [887, 297] width 344 height 538
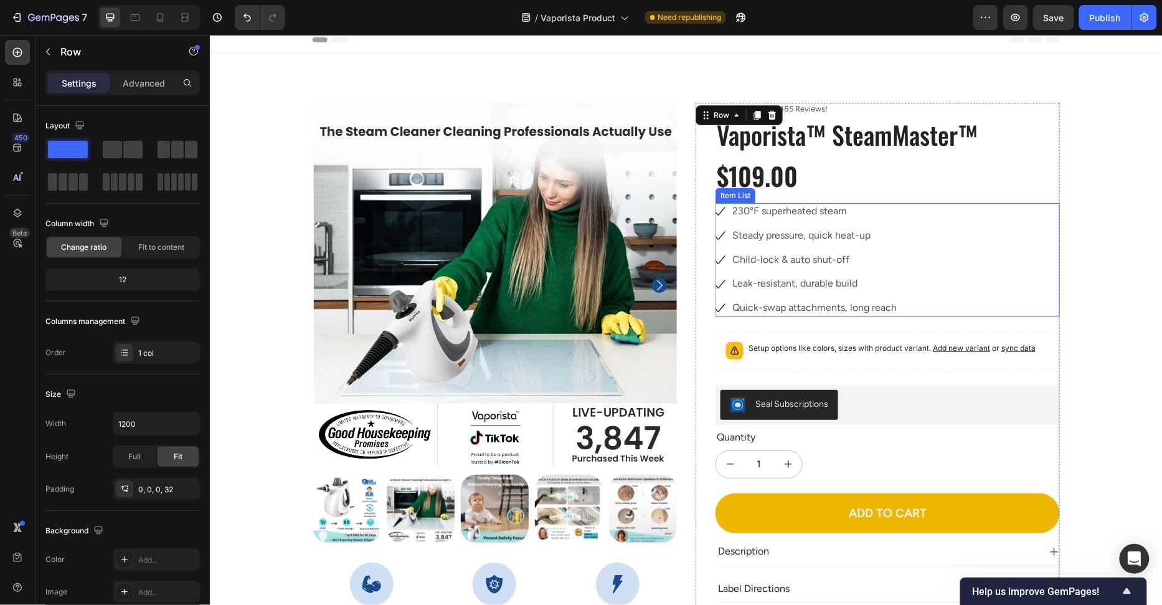
scroll to position [0, 0]
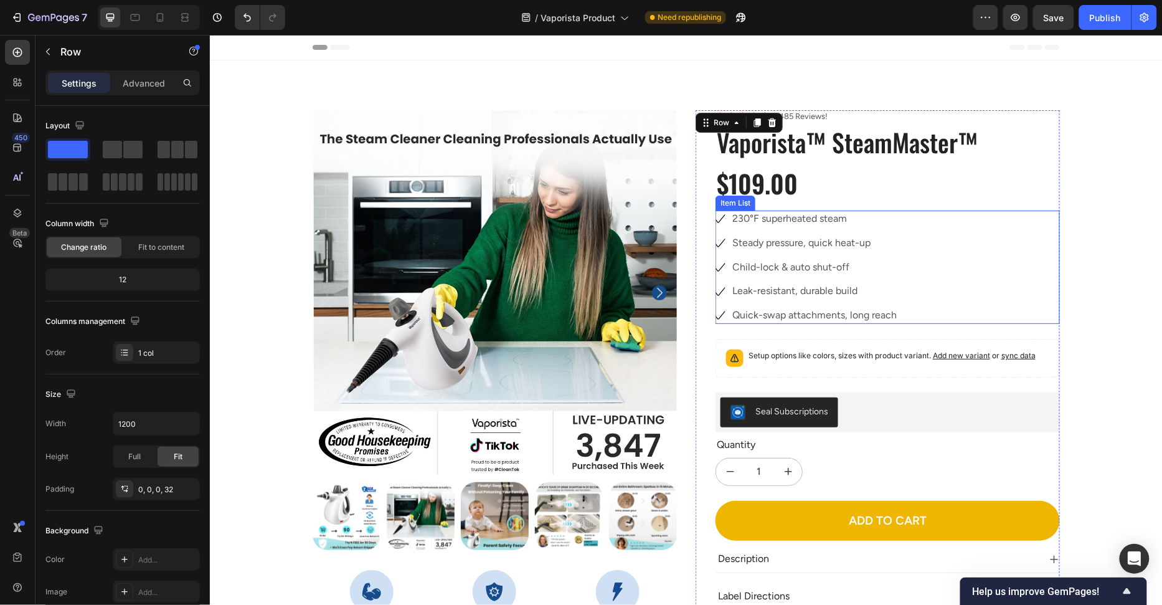
click at [1073, 222] on div "100% Money-Back Guarantee Item List 60-Day Easy Returns Item List Row Product I…" at bounding box center [686, 438] width 934 height 656
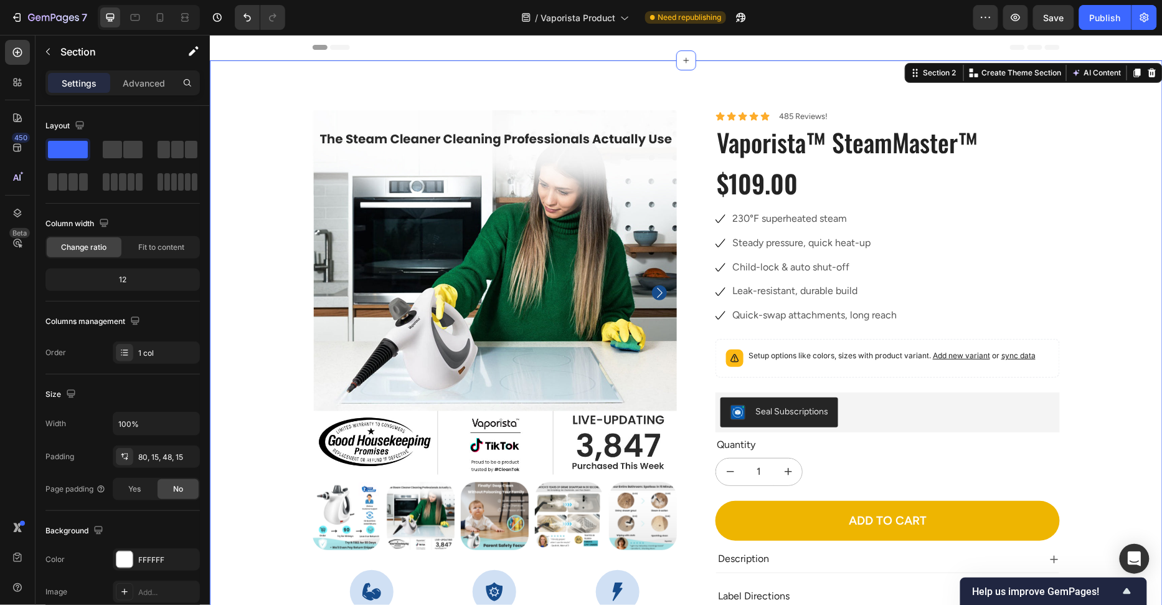
click at [1013, 213] on div "230°F superheated steam Steady pressure, quick heat-up Child-lock & auto shut-o…" at bounding box center [887, 266] width 344 height 113
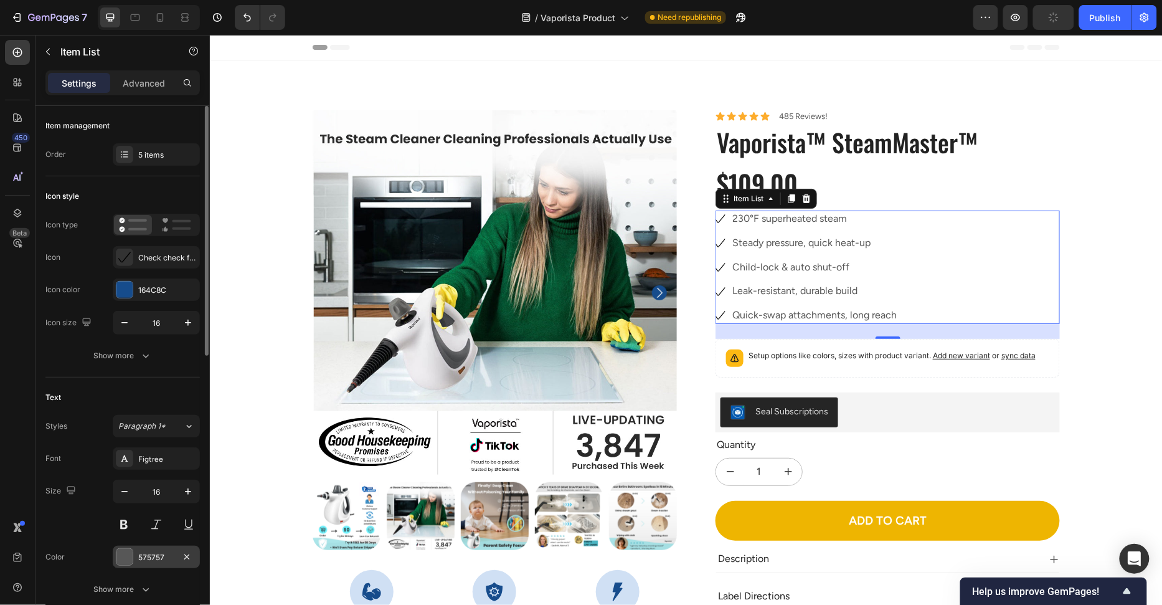
click at [128, 561] on div at bounding box center [124, 557] width 16 height 16
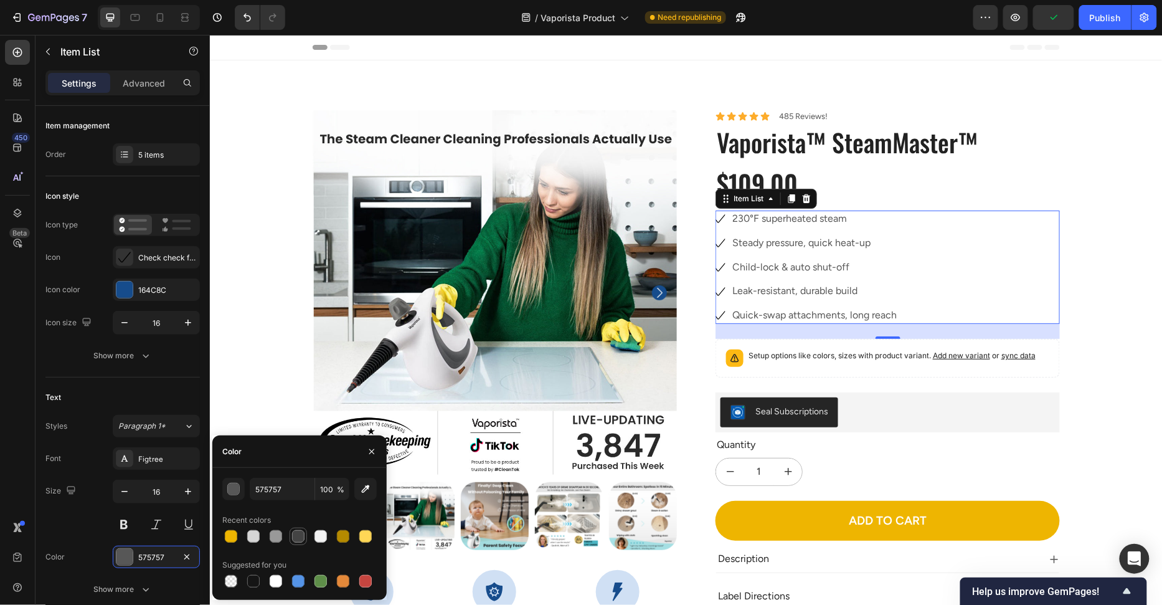
click at [298, 543] on div at bounding box center [298, 536] width 15 height 15
click at [277, 490] on input "444444" at bounding box center [282, 489] width 65 height 22
click at [277, 490] on input "2222244" at bounding box center [282, 489] width 65 height 22
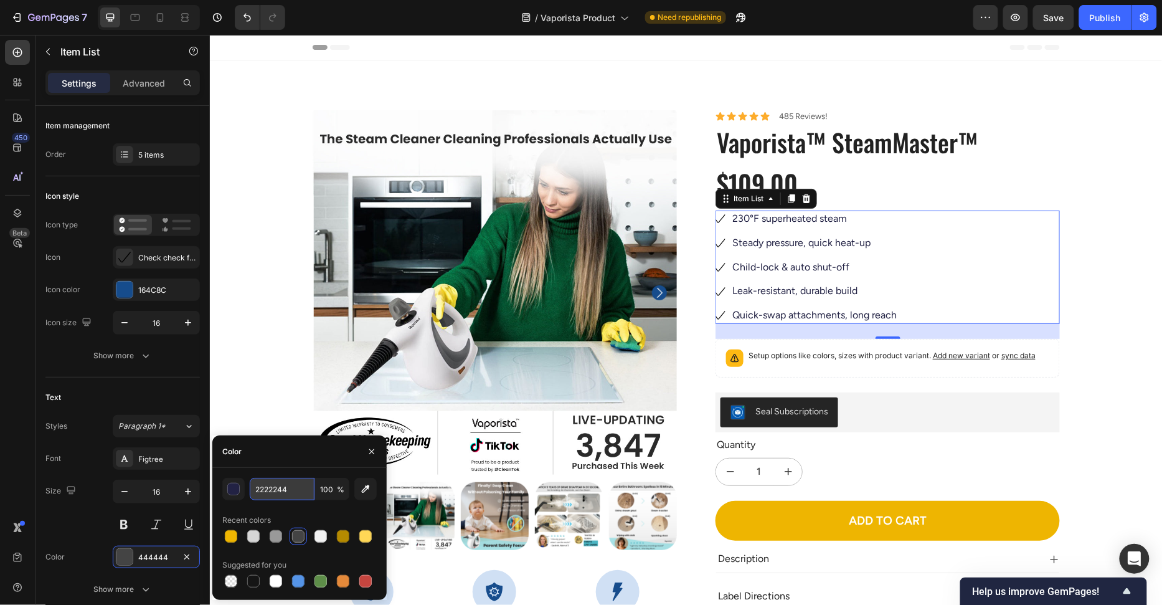
click at [277, 490] on input "2222244" at bounding box center [282, 489] width 65 height 22
type input "222222"
click at [283, 462] on div "Color" at bounding box center [299, 451] width 174 height 32
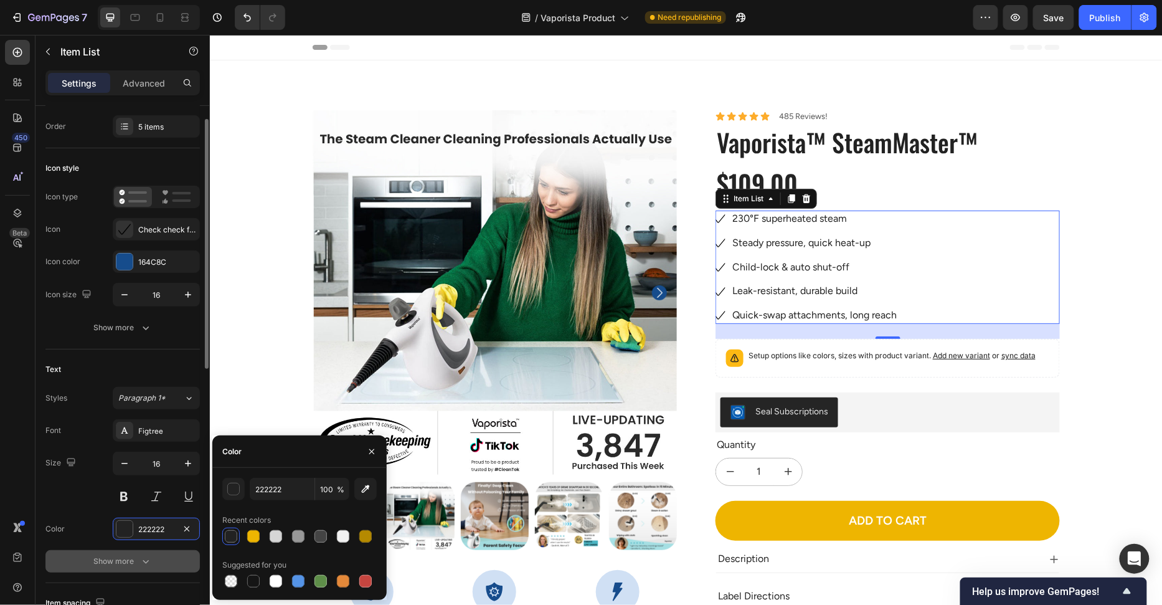
click at [120, 555] on div "Show more" at bounding box center [123, 561] width 58 height 12
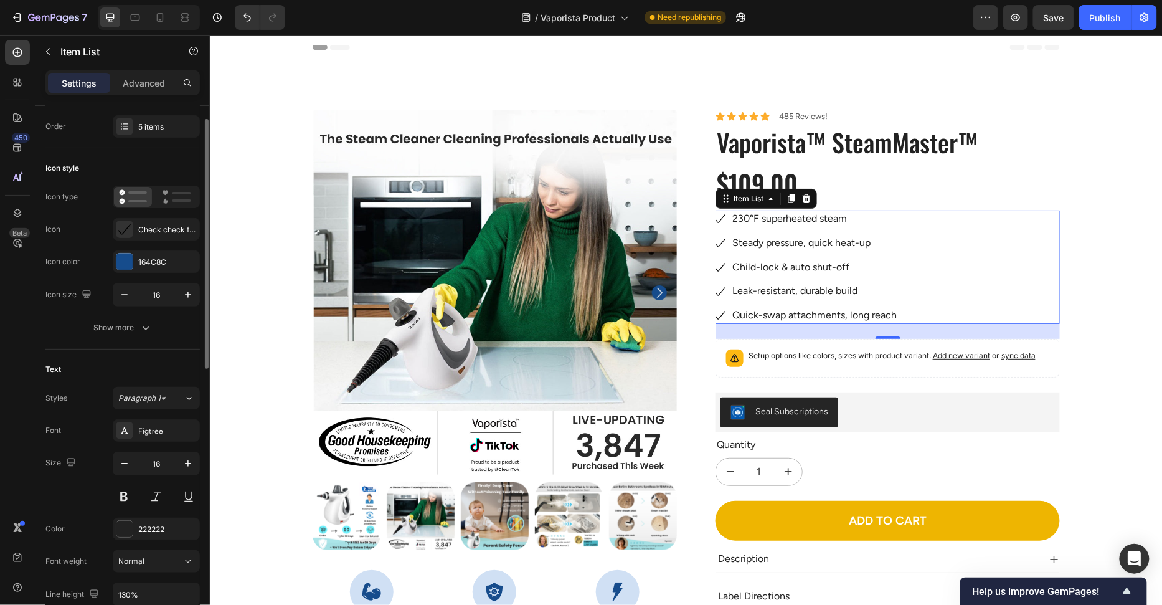
scroll to position [44, 0]
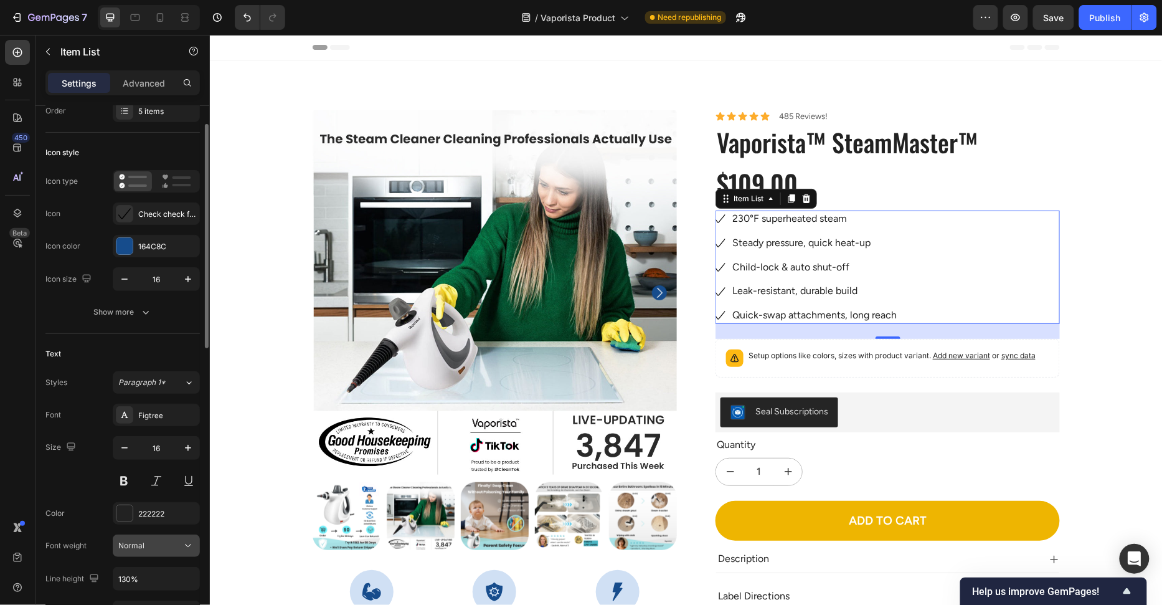
click at [153, 544] on div "Normal" at bounding box center [150, 545] width 64 height 11
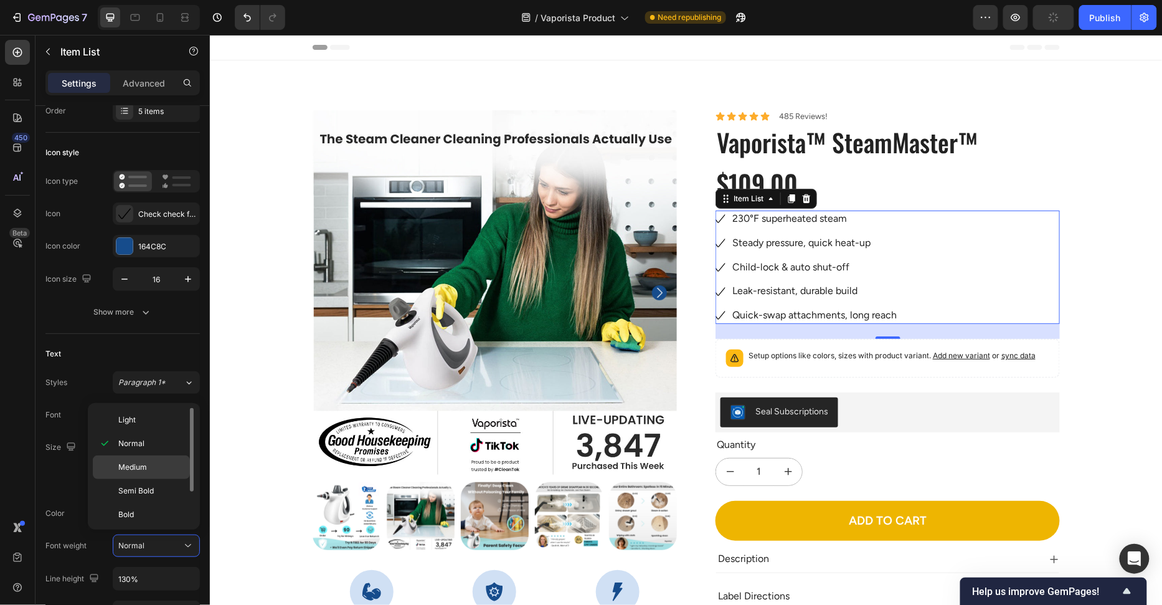
click at [145, 466] on span "Medium" at bounding box center [132, 467] width 29 height 11
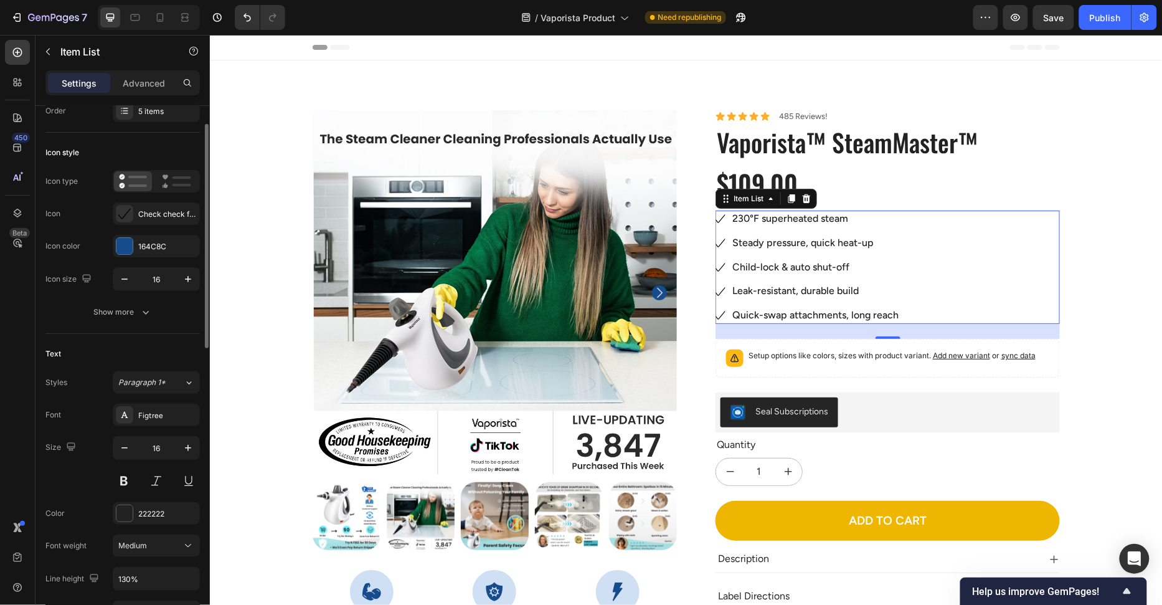
scroll to position [65, 0]
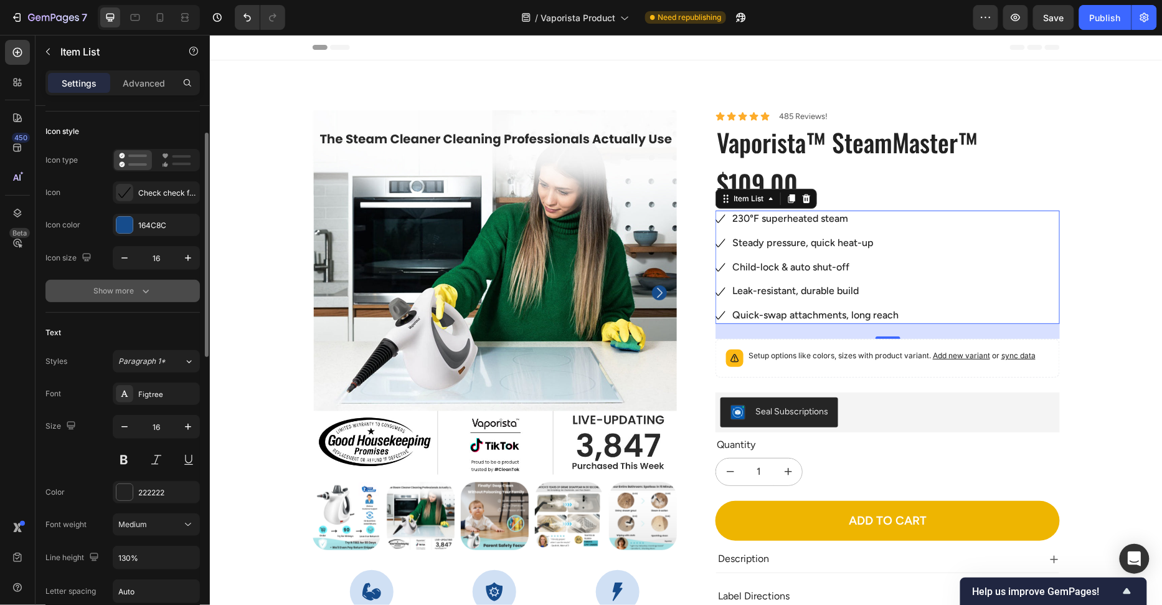
click at [125, 287] on div "Show more" at bounding box center [123, 291] width 58 height 12
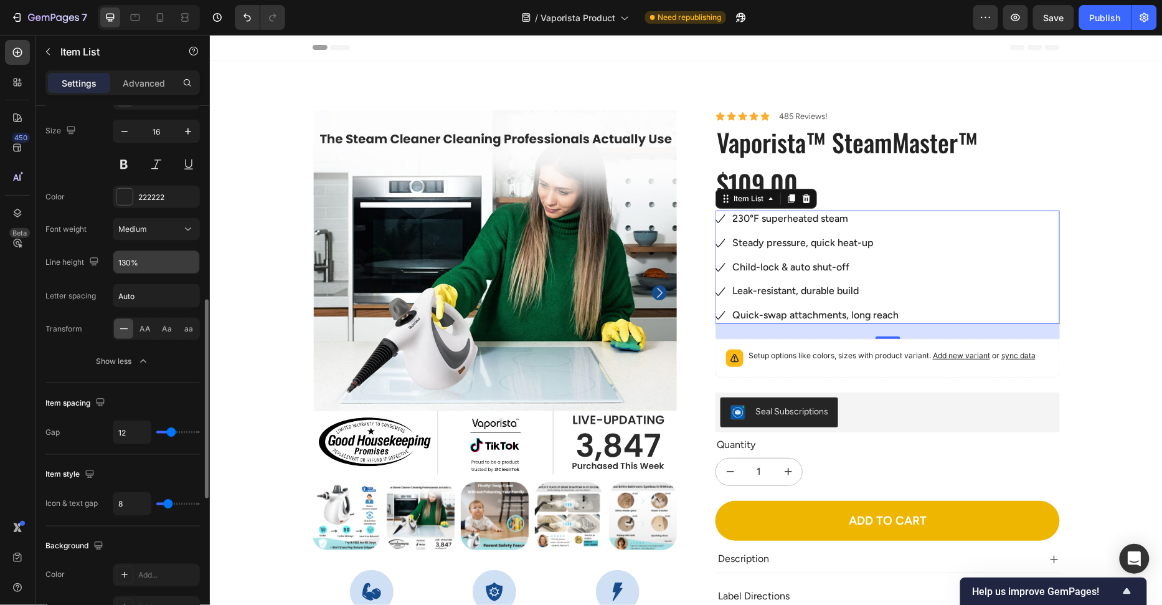
scroll to position [637, 0]
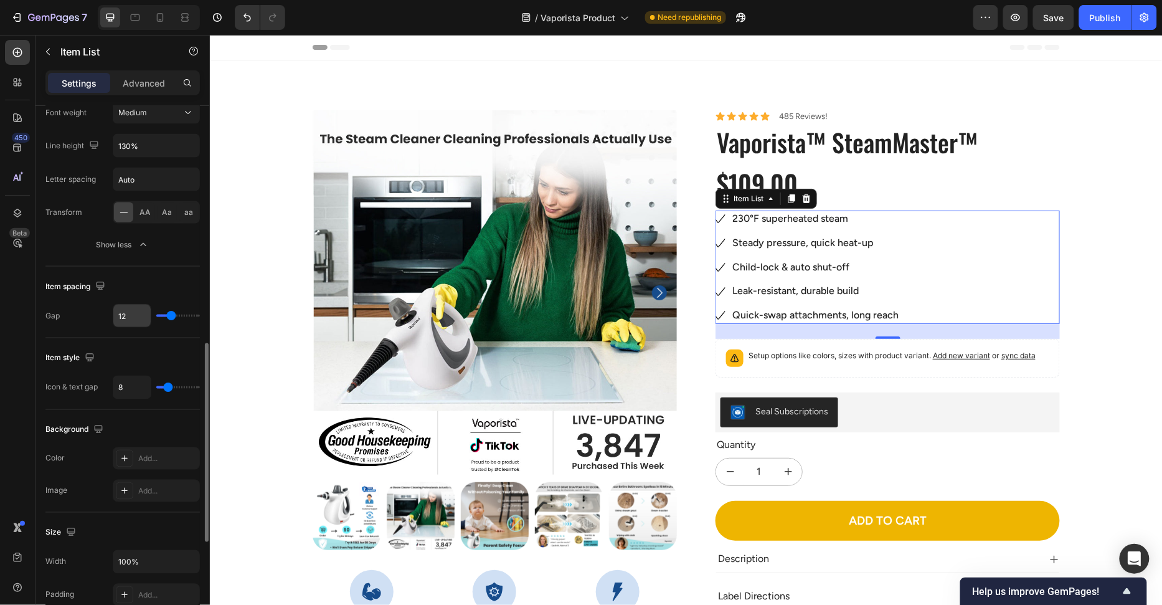
click at [114, 309] on input "12" at bounding box center [131, 316] width 37 height 22
type input "11"
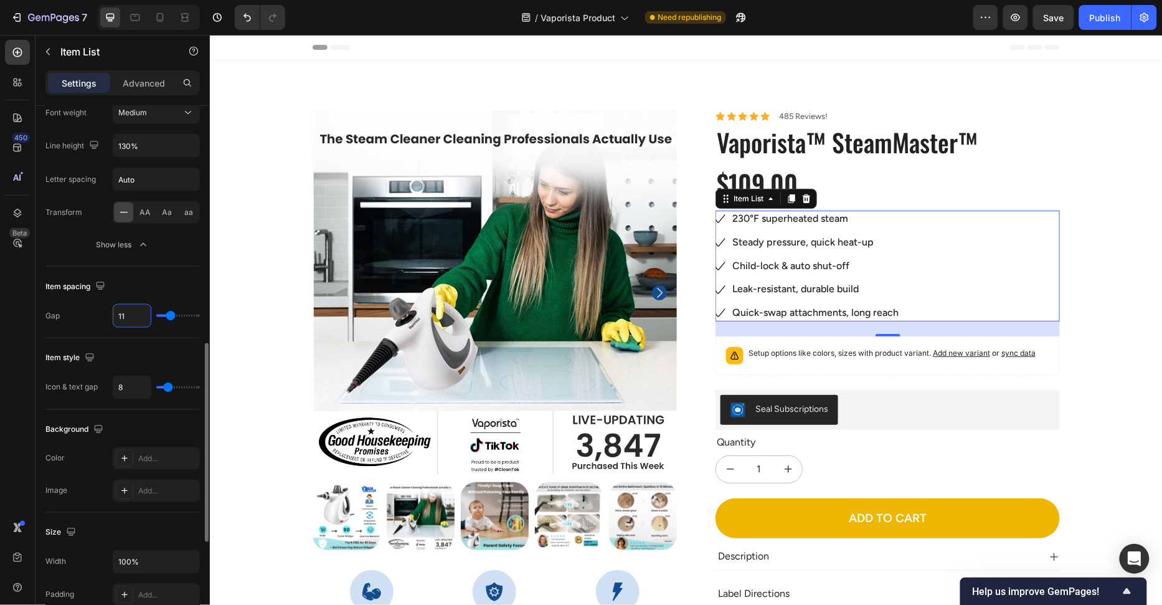
type input "10"
type input "9"
type input "8"
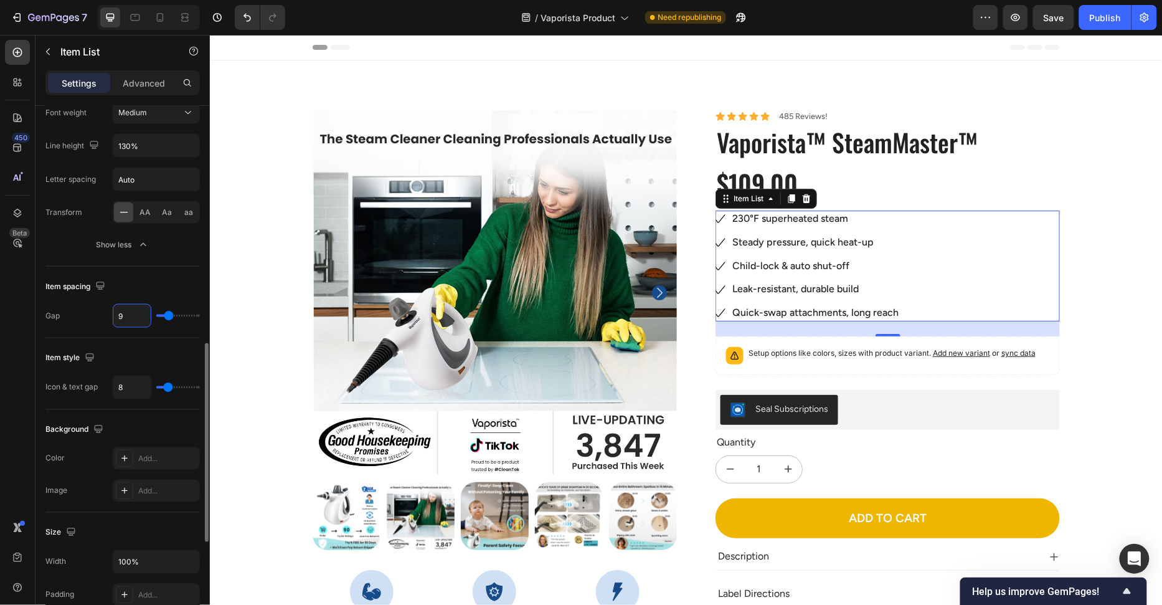
type input "8"
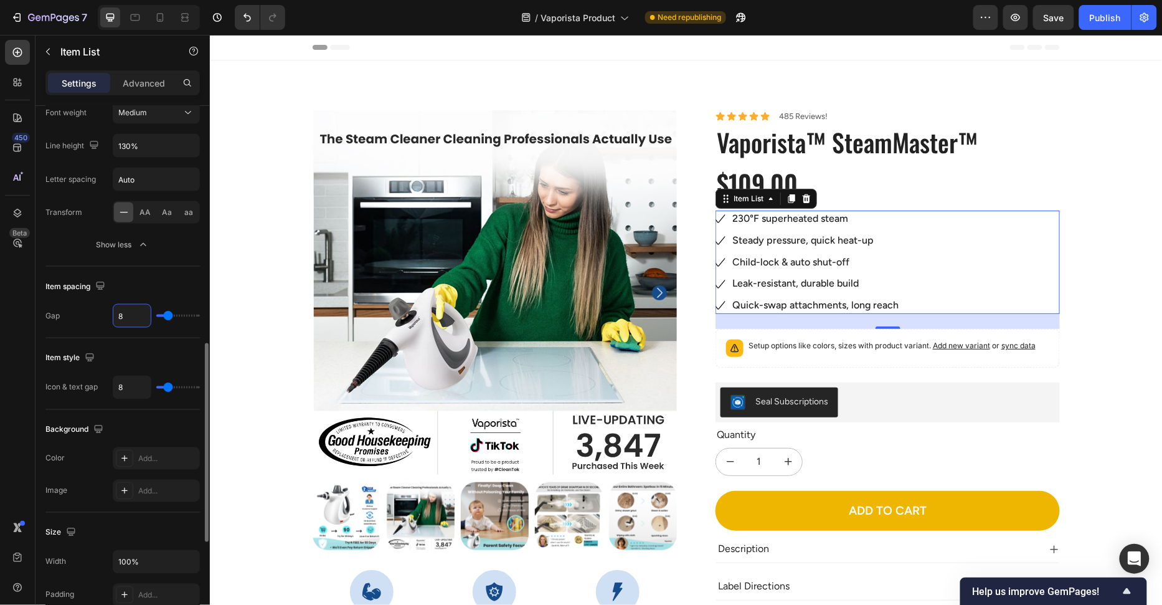
type input "7"
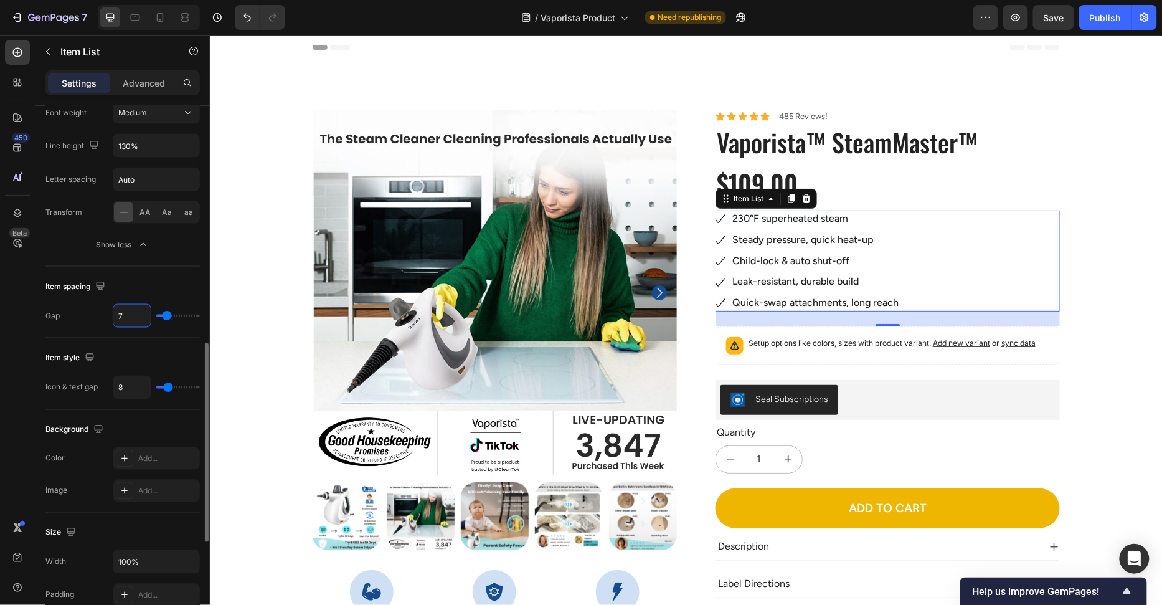
type input "6"
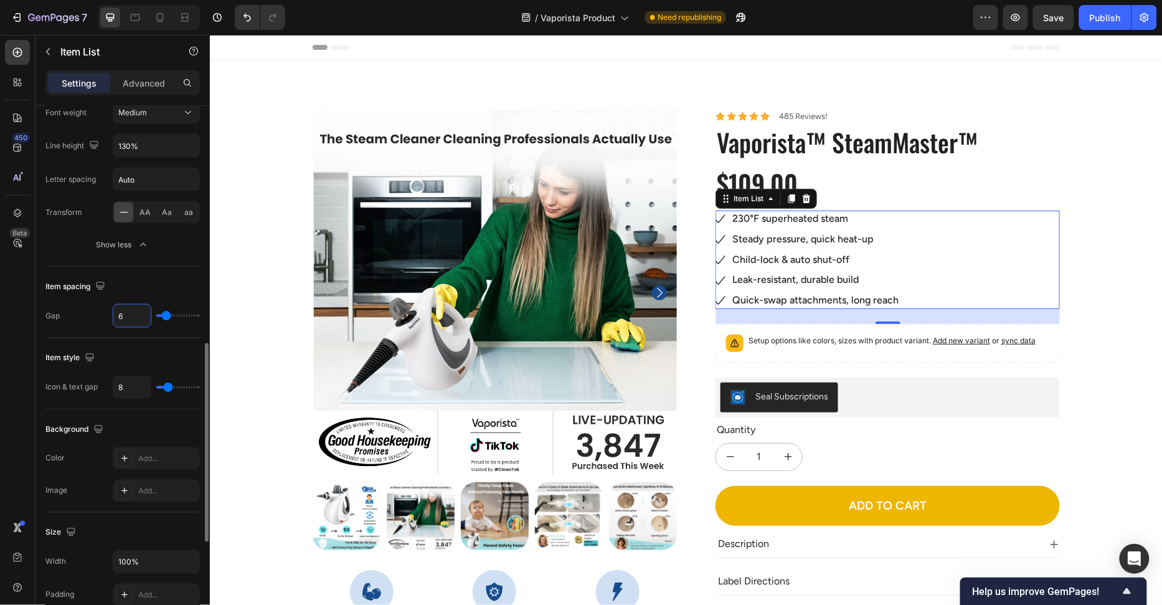
type input "5"
type input "4"
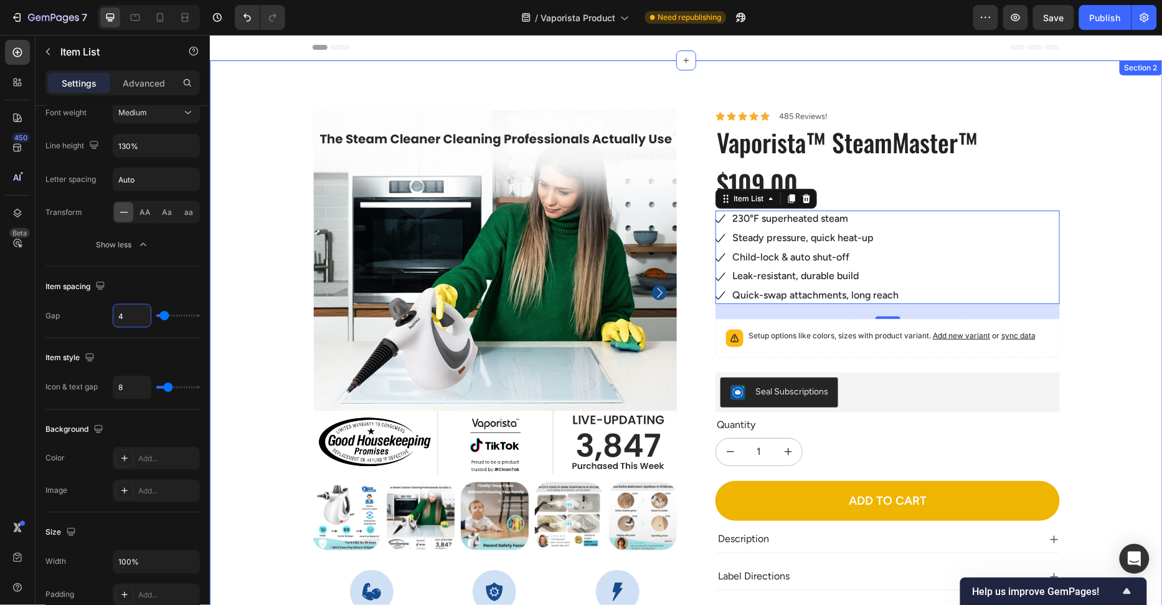
click at [1078, 228] on div "100% Money-Back Guarantee Item List 60-Day Easy Returns Item List Row Product I…" at bounding box center [686, 438] width 934 height 656
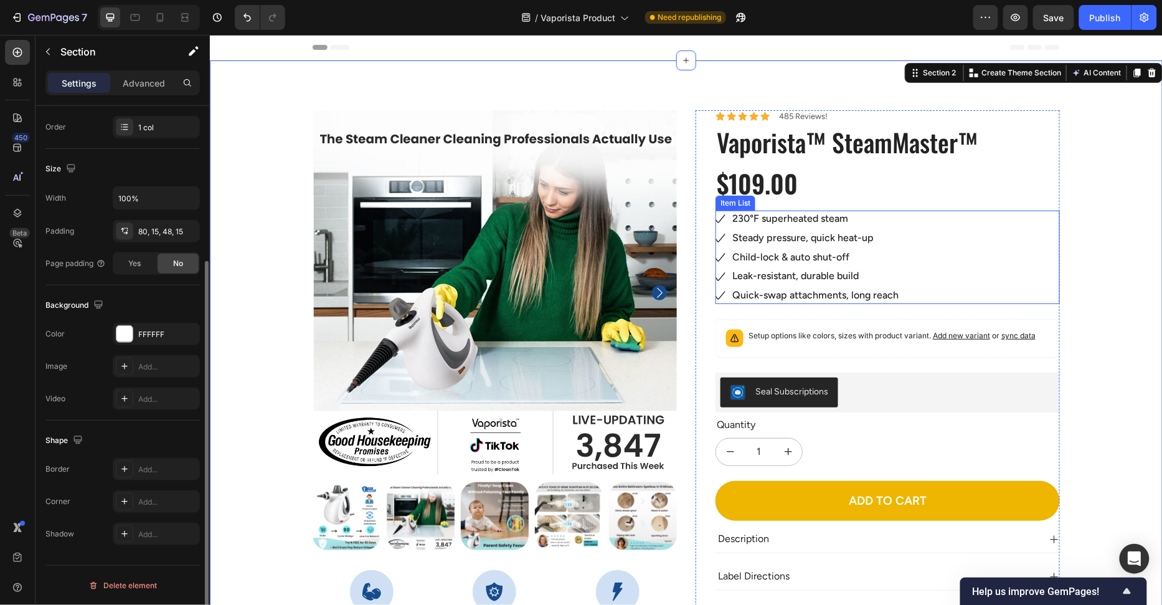
scroll to position [0, 0]
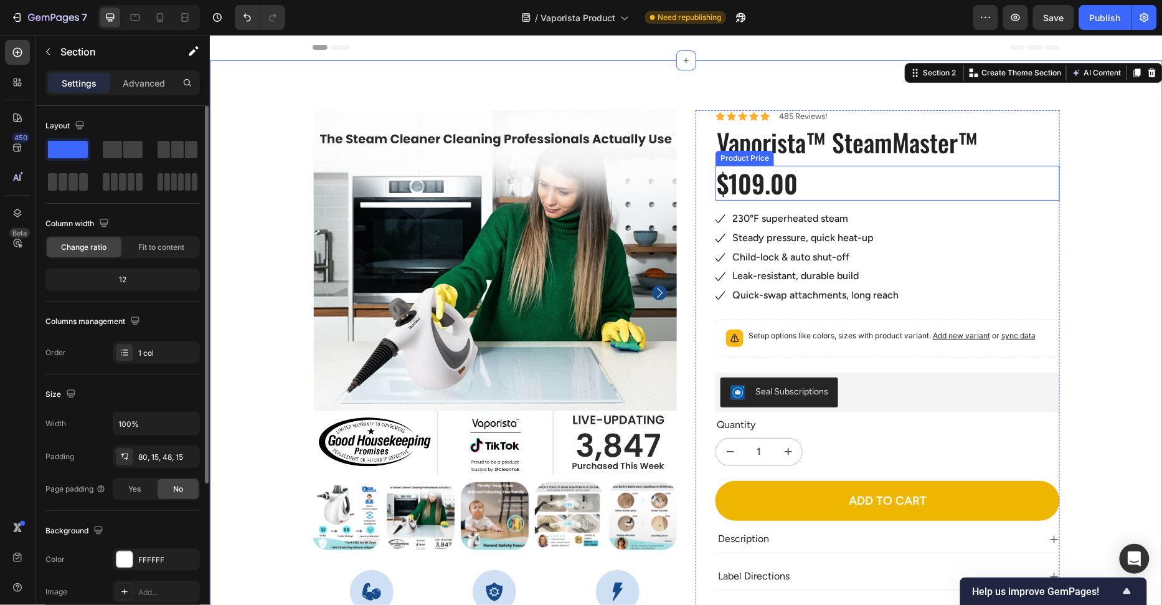
click at [822, 189] on div "$109.00" at bounding box center [887, 182] width 344 height 35
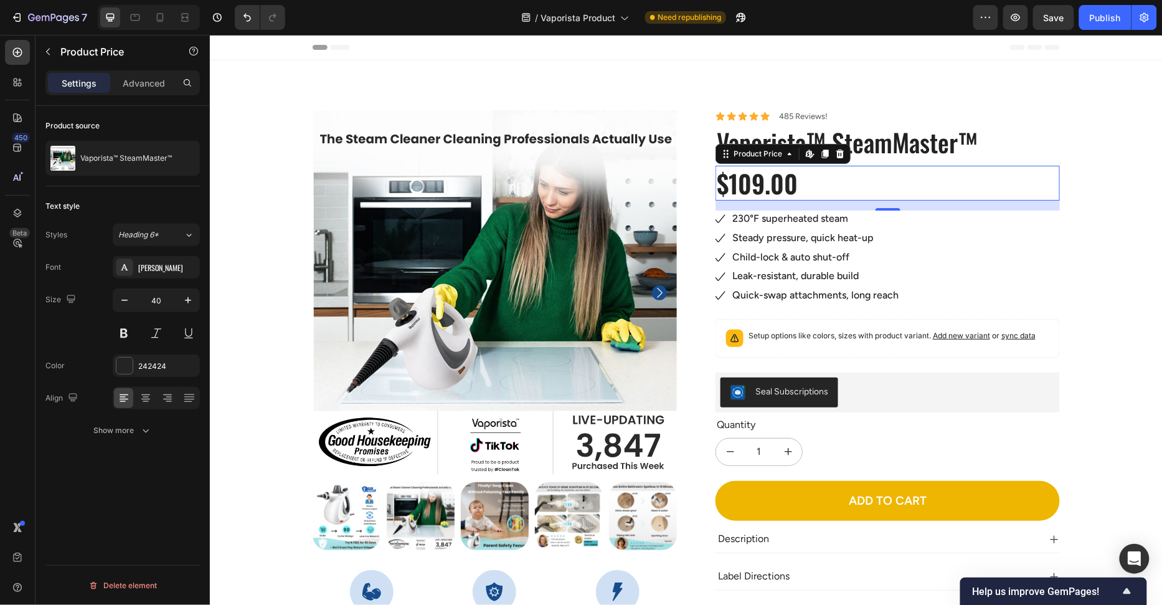
click at [897, 189] on div "$109.00" at bounding box center [887, 182] width 344 height 35
click at [148, 90] on div "Advanced" at bounding box center [144, 83] width 62 height 20
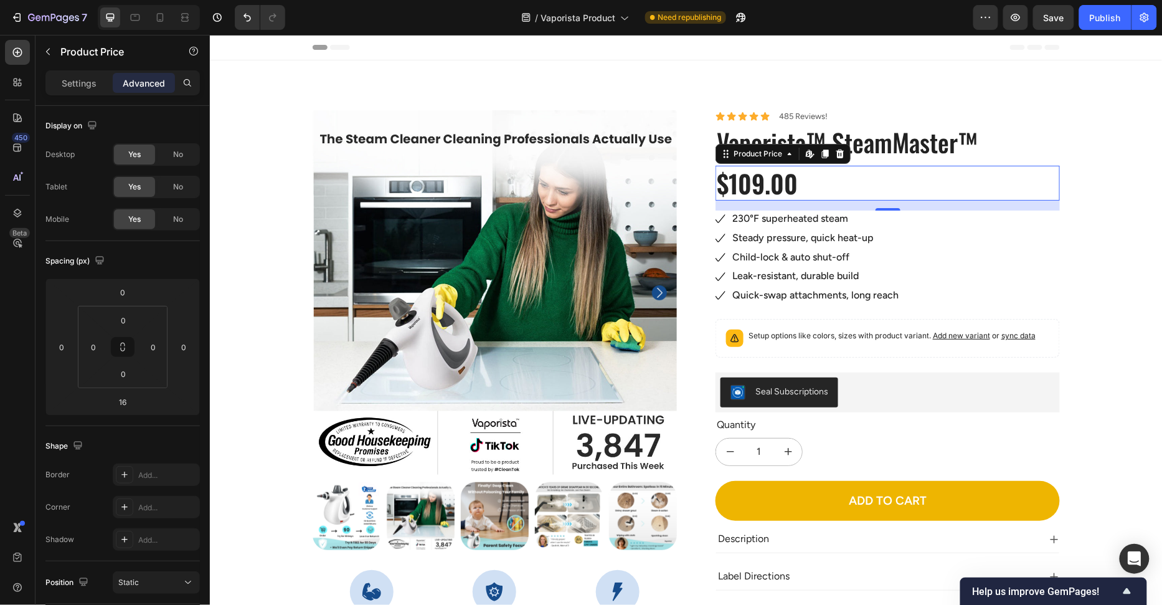
click at [838, 192] on div "$109.00" at bounding box center [887, 182] width 344 height 35
click at [87, 80] on p "Settings" at bounding box center [79, 83] width 35 height 13
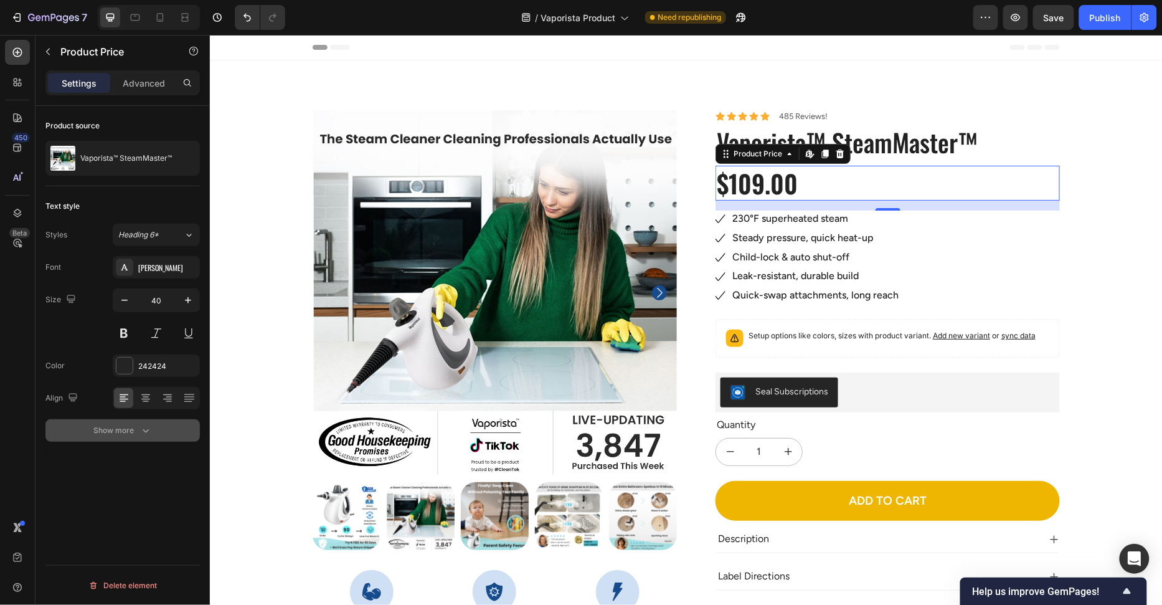
click at [137, 432] on div "Show more" at bounding box center [123, 430] width 58 height 12
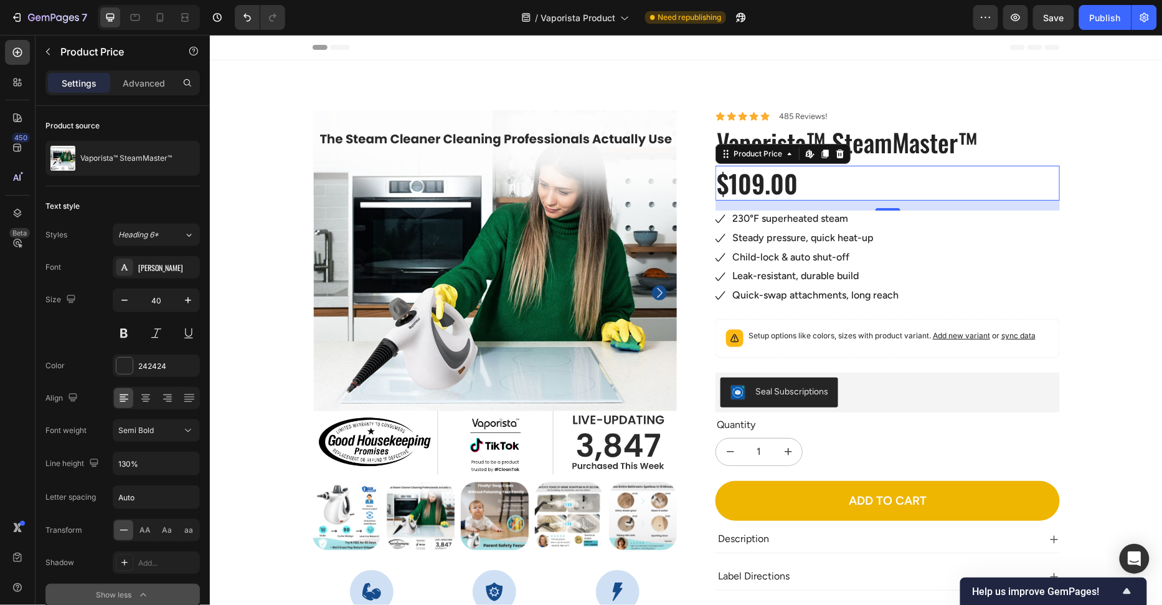
scroll to position [59, 0]
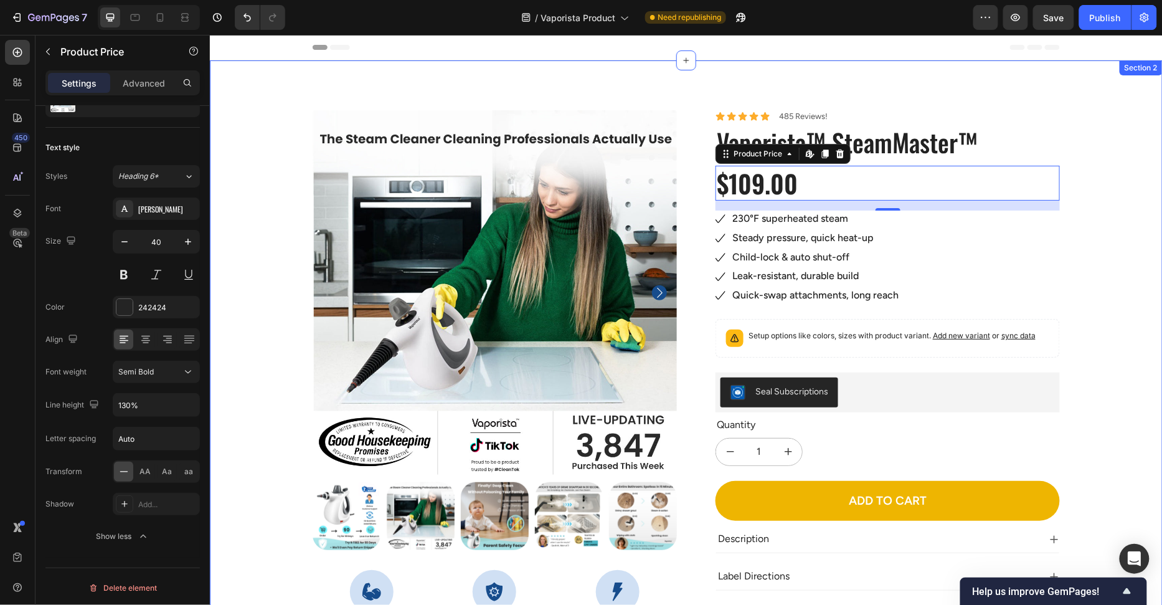
click at [243, 357] on div "100% Money-Back Guarantee Item List 60-Day Easy Returns Item List Row Product I…" at bounding box center [686, 438] width 934 height 656
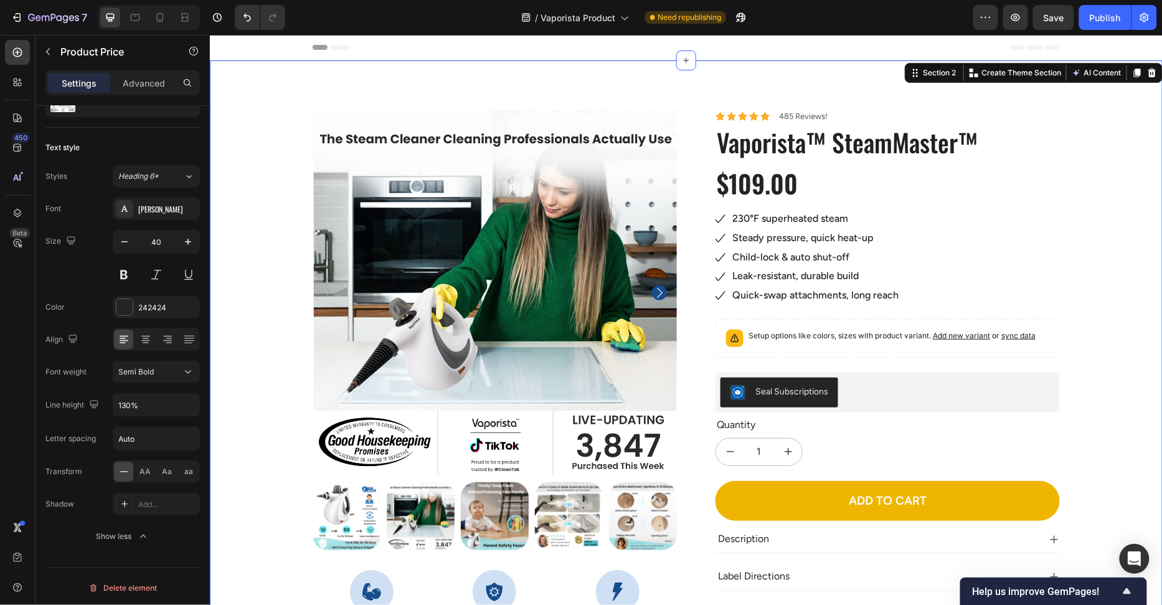
scroll to position [0, 0]
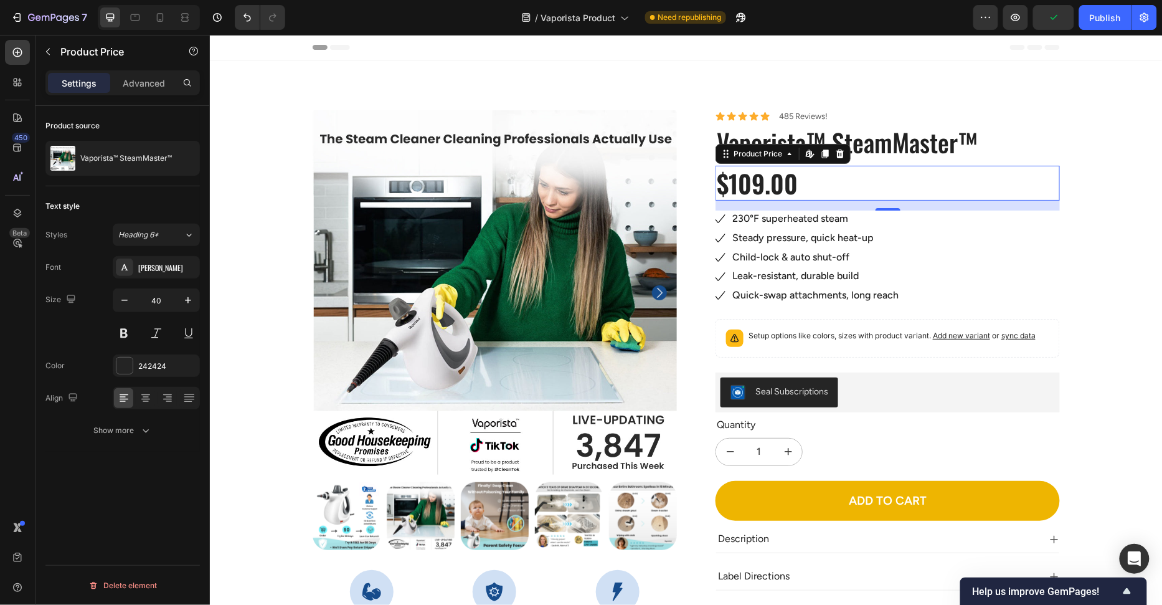
click at [868, 198] on div "$109.00" at bounding box center [887, 182] width 344 height 35
click at [1106, 244] on div "100% Money-Back Guarantee Item List 60-Day Easy Returns Item List Row Product I…" at bounding box center [686, 438] width 934 height 656
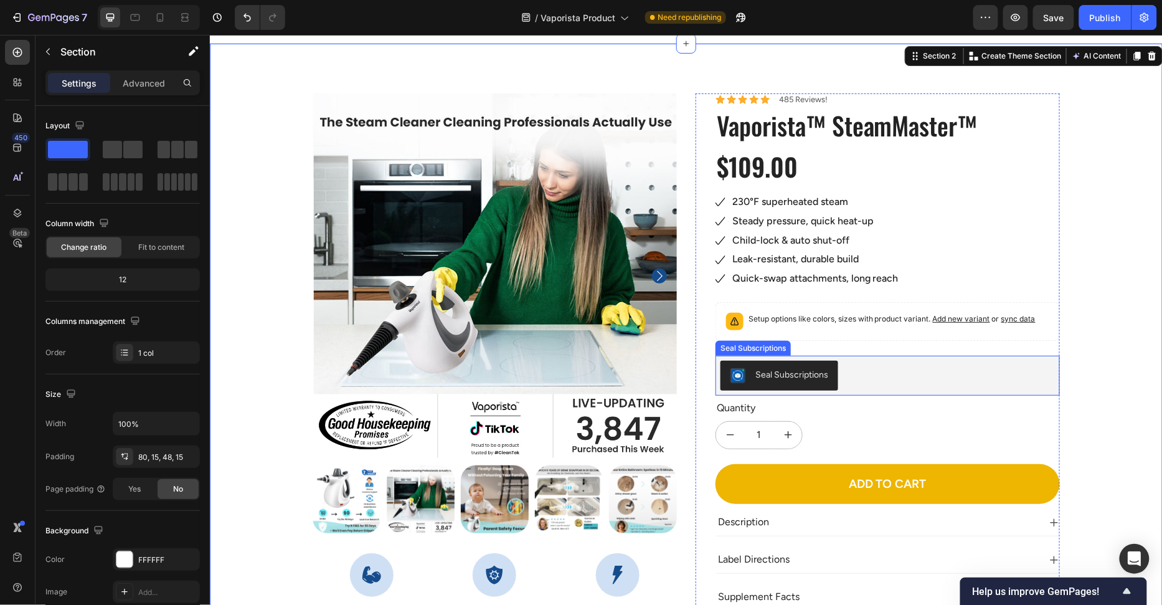
scroll to position [90, 0]
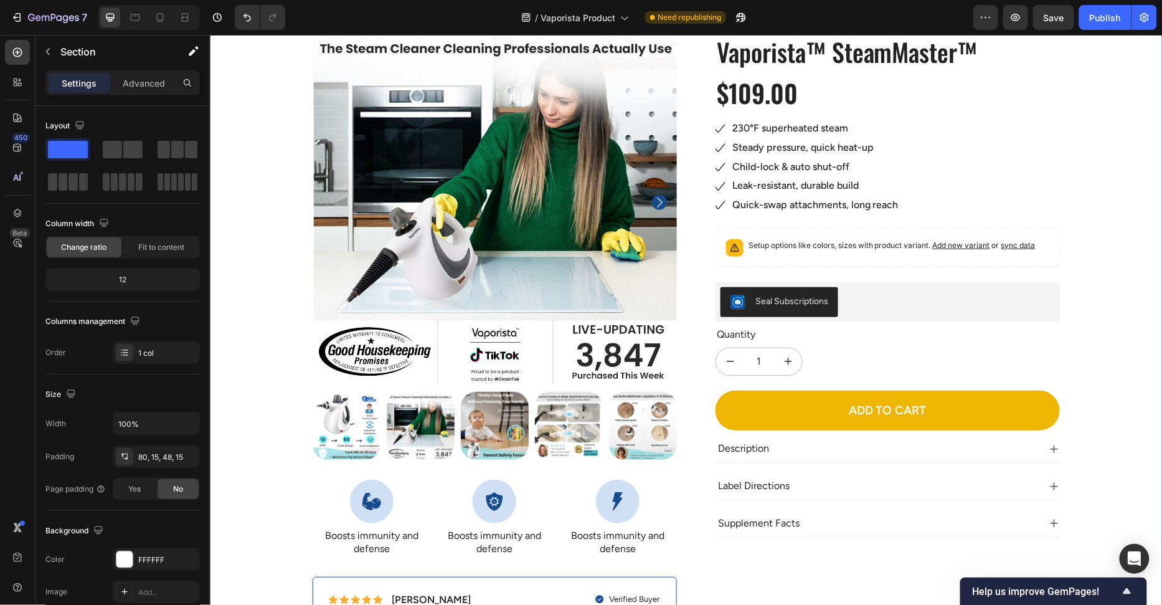
click at [1096, 296] on div "100% Money-Back Guarantee Item List 60-Day Easy Returns Item List Row Product I…" at bounding box center [686, 347] width 934 height 656
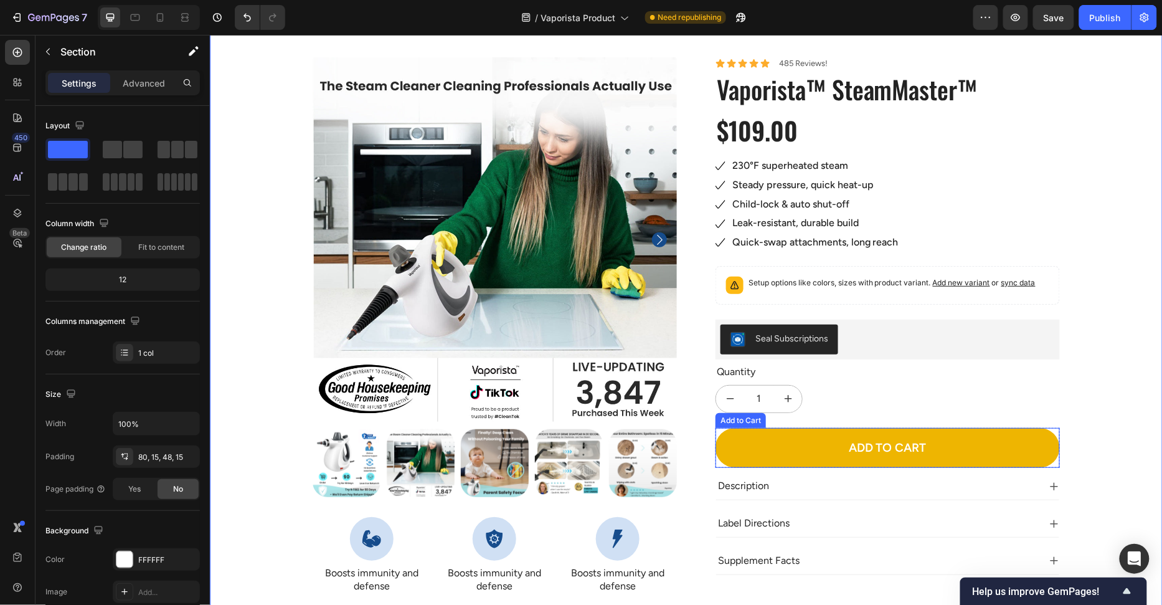
scroll to position [0, 0]
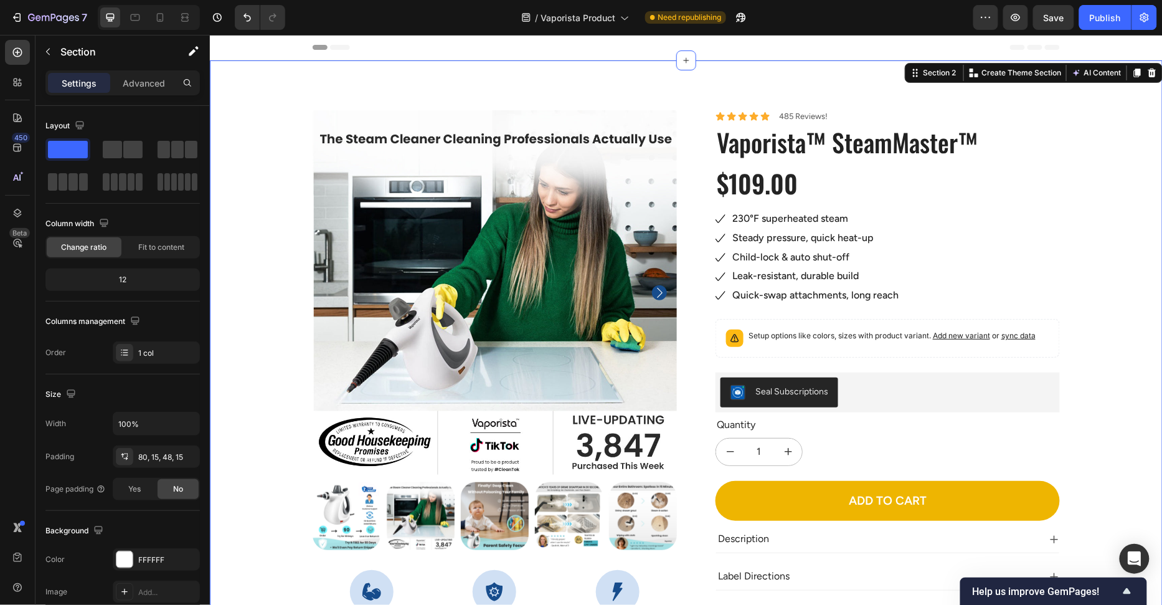
click at [1103, 303] on div "100% Money-Back Guarantee Item List 60-Day Easy Returns Item List Row Product I…" at bounding box center [686, 438] width 934 height 656
click at [567, 310] on img at bounding box center [494, 292] width 364 height 364
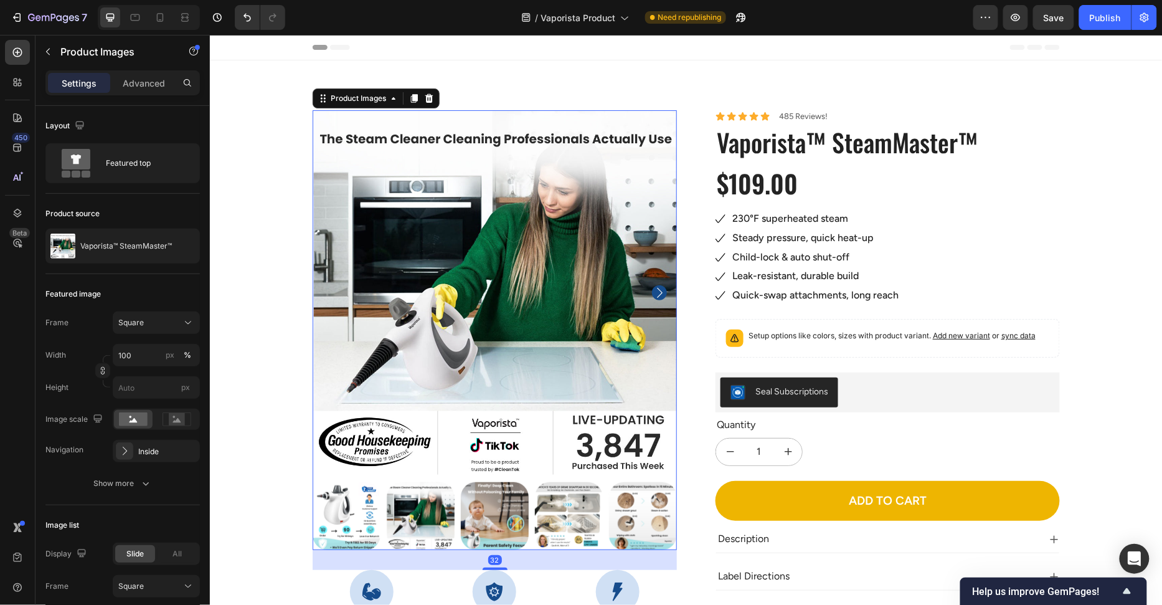
click at [663, 290] on icon "Carousel Next Arrow" at bounding box center [658, 292] width 15 height 15
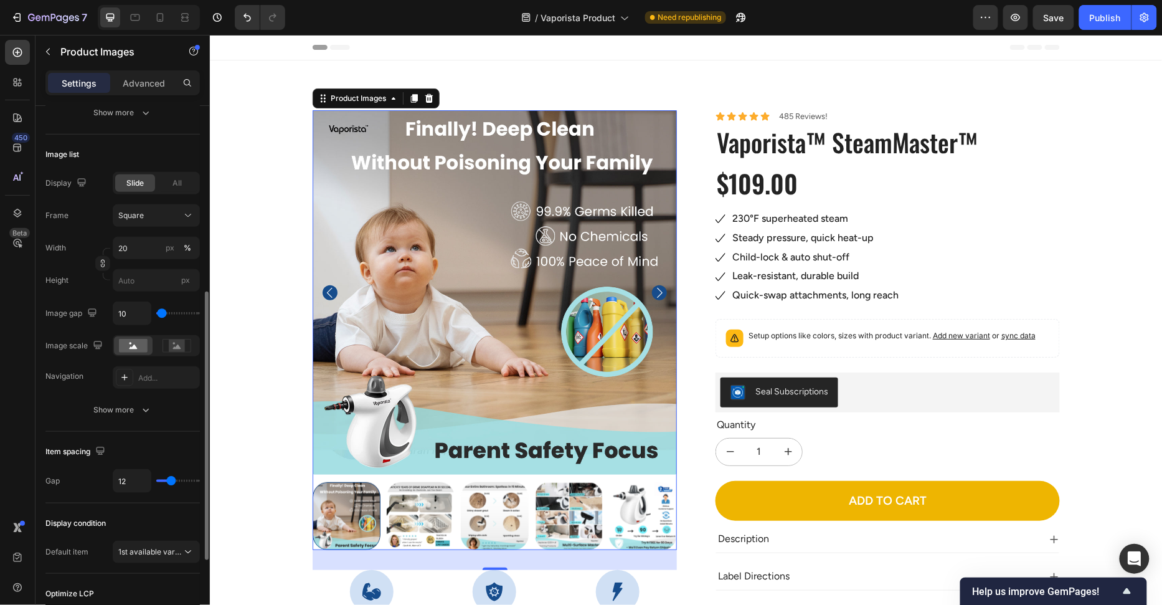
scroll to position [531, 0]
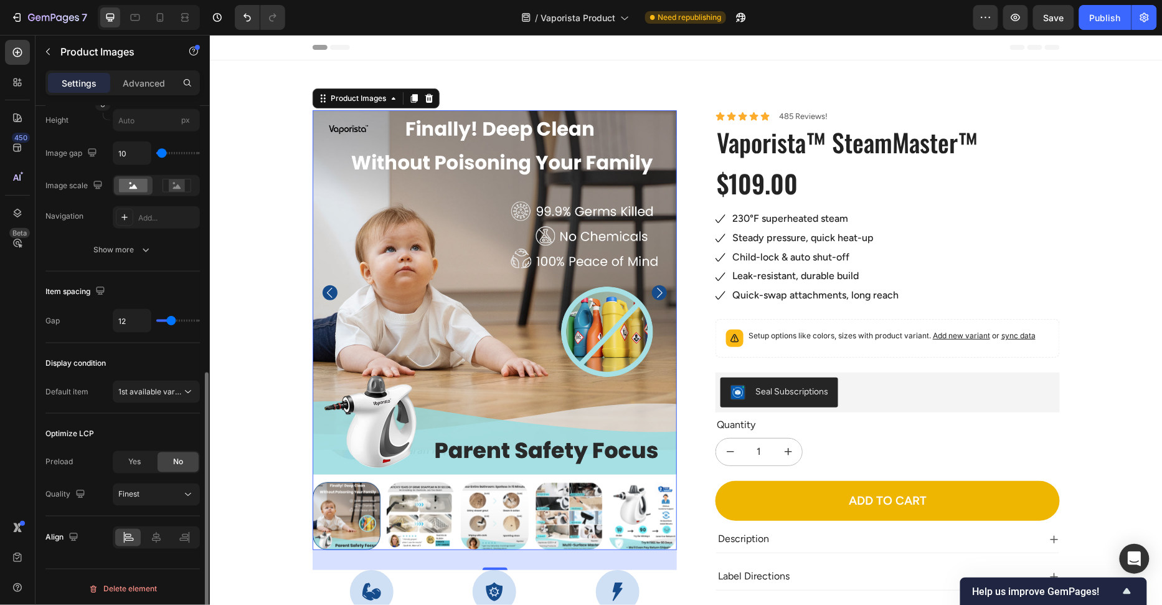
click at [144, 406] on div "Display condition Default item 1st available variant" at bounding box center [122, 378] width 154 height 70
click at [153, 392] on span "1st available variant" at bounding box center [150, 391] width 64 height 11
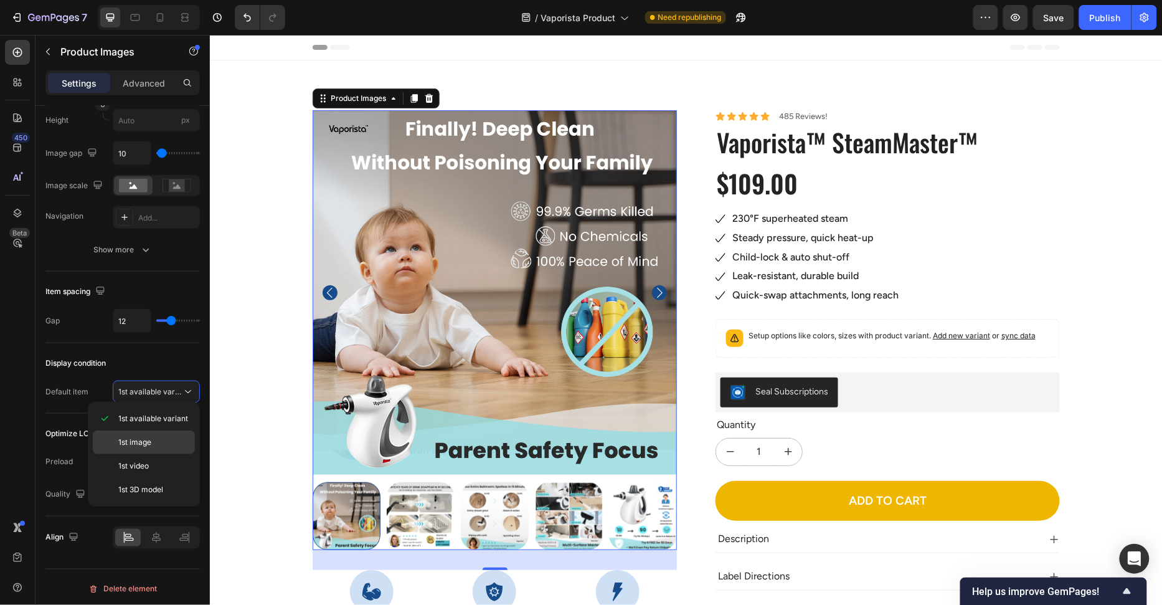
click at [153, 443] on p "1st image" at bounding box center [153, 442] width 71 height 11
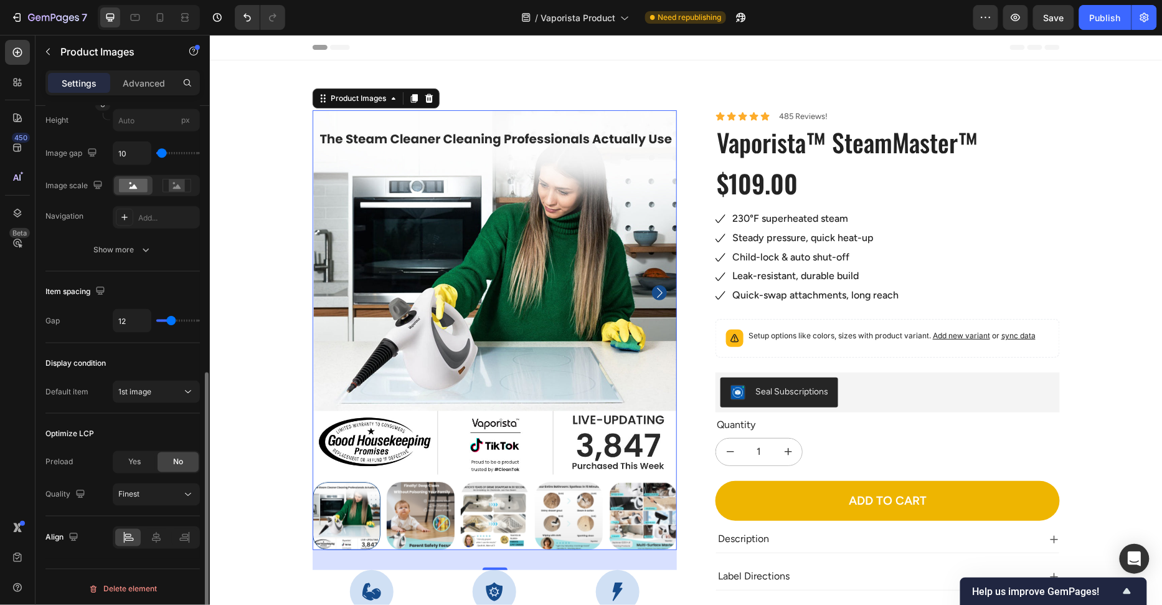
click at [161, 362] on div "Display condition" at bounding box center [122, 363] width 154 height 20
click at [157, 391] on div "1st image" at bounding box center [150, 391] width 64 height 11
click at [179, 337] on div "Item spacing Gap 12" at bounding box center [122, 308] width 154 height 72
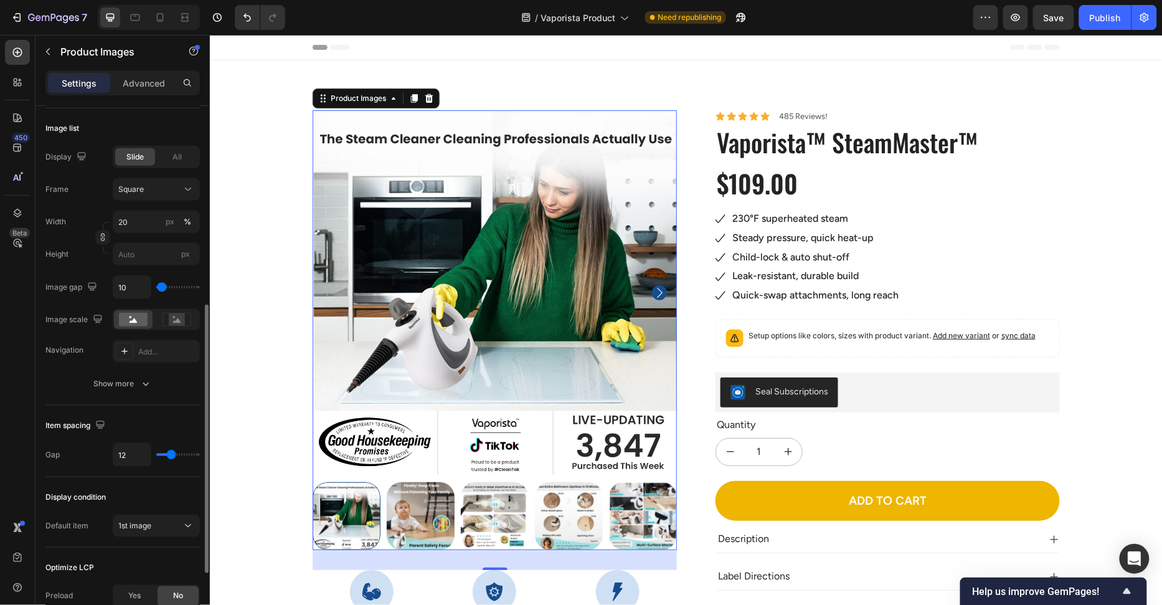
type input "41"
type input "67"
type input "77"
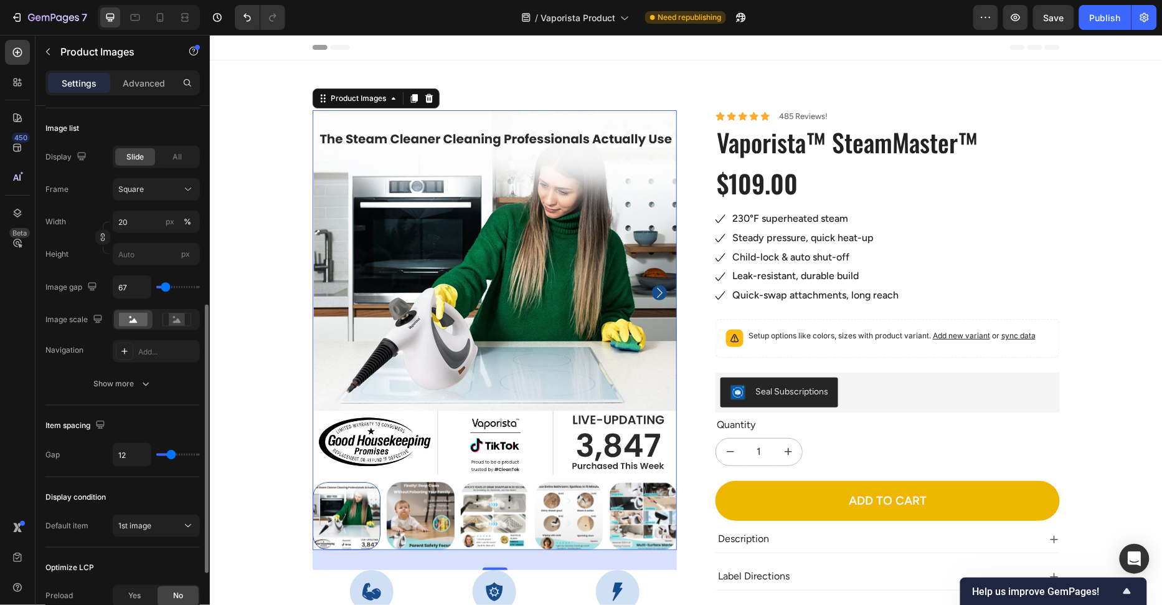
type input "77"
type input "84"
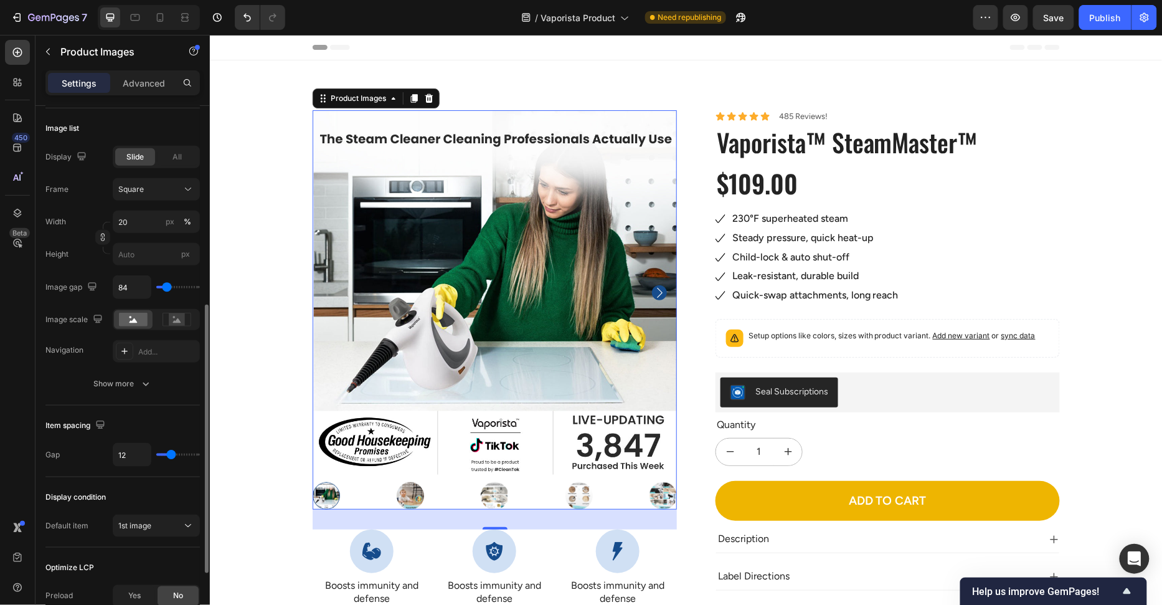
type input "91"
type input "98"
type input "103"
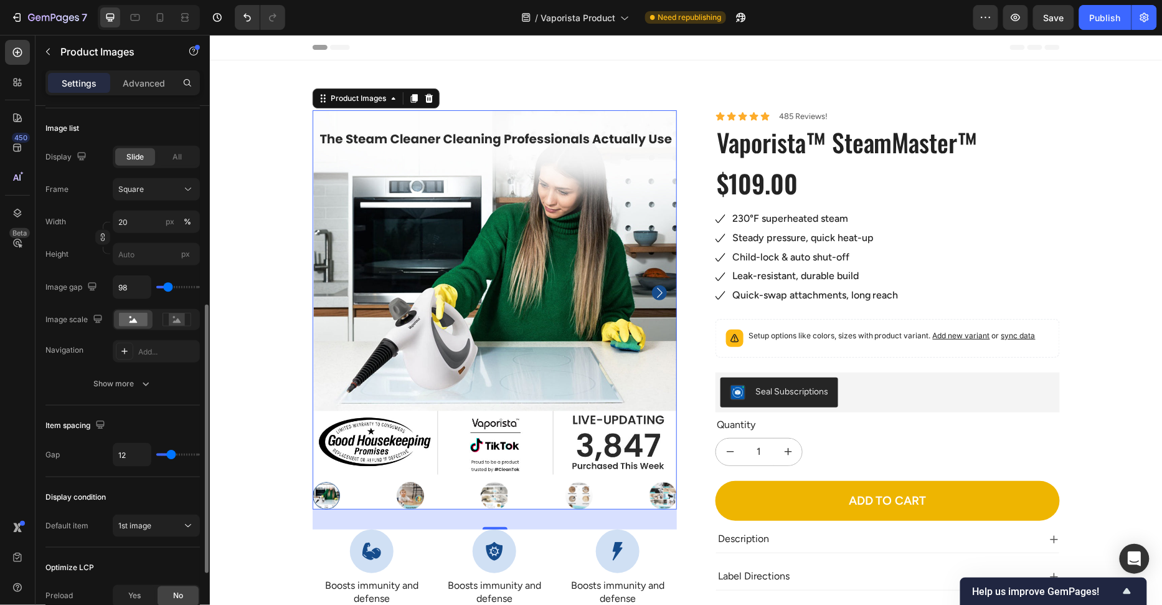
type input "103"
type input "106"
type input "113"
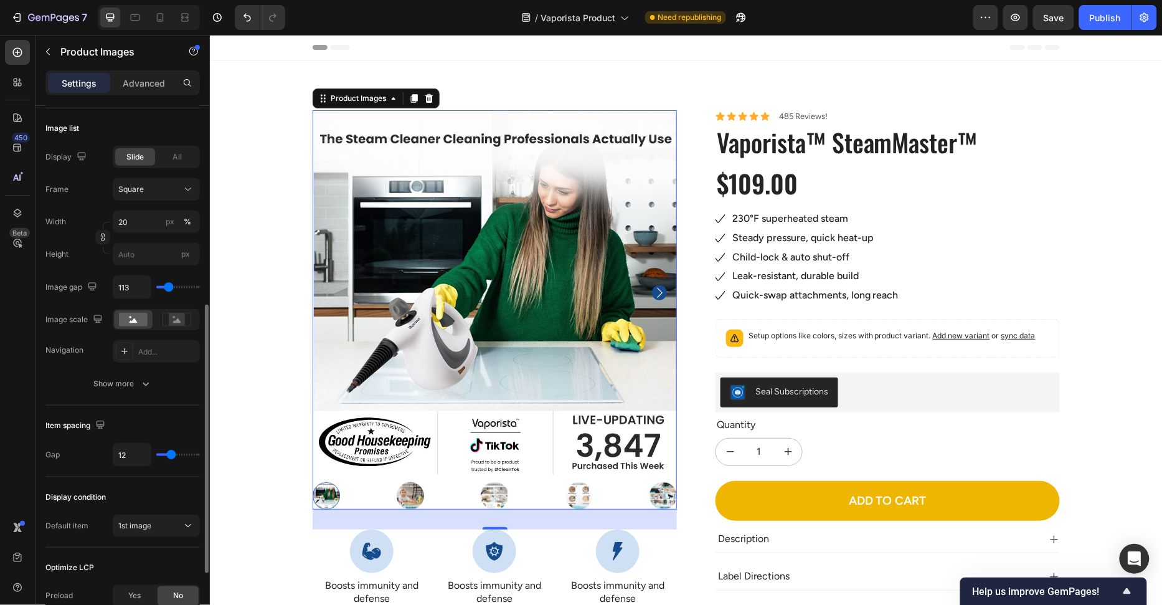
type input "130"
type input "142"
type input "147"
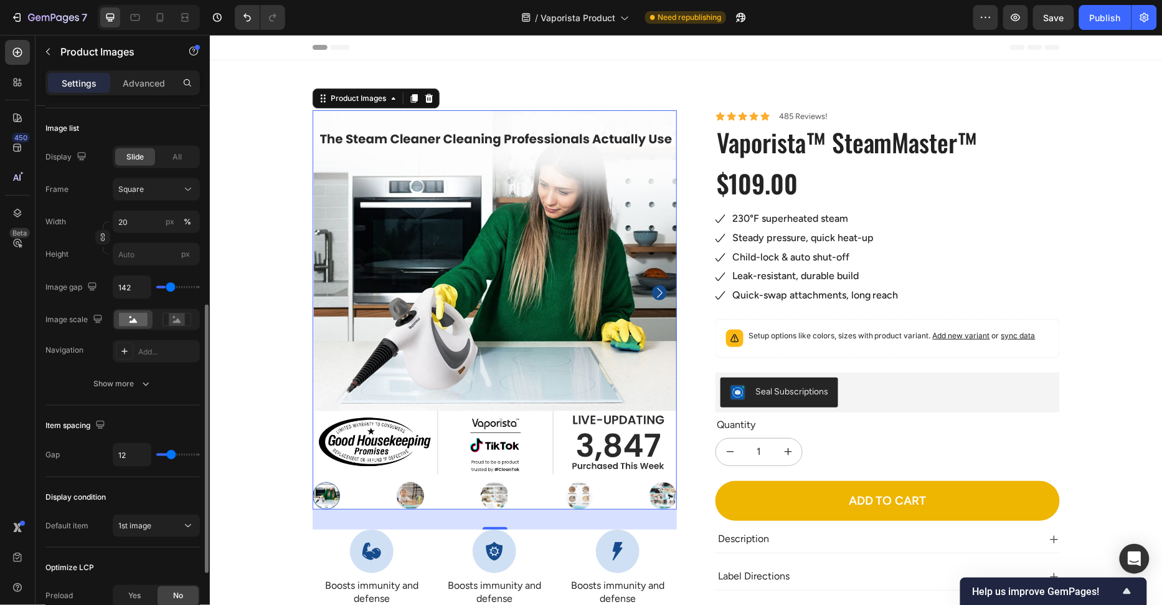
type input "147"
type input "149"
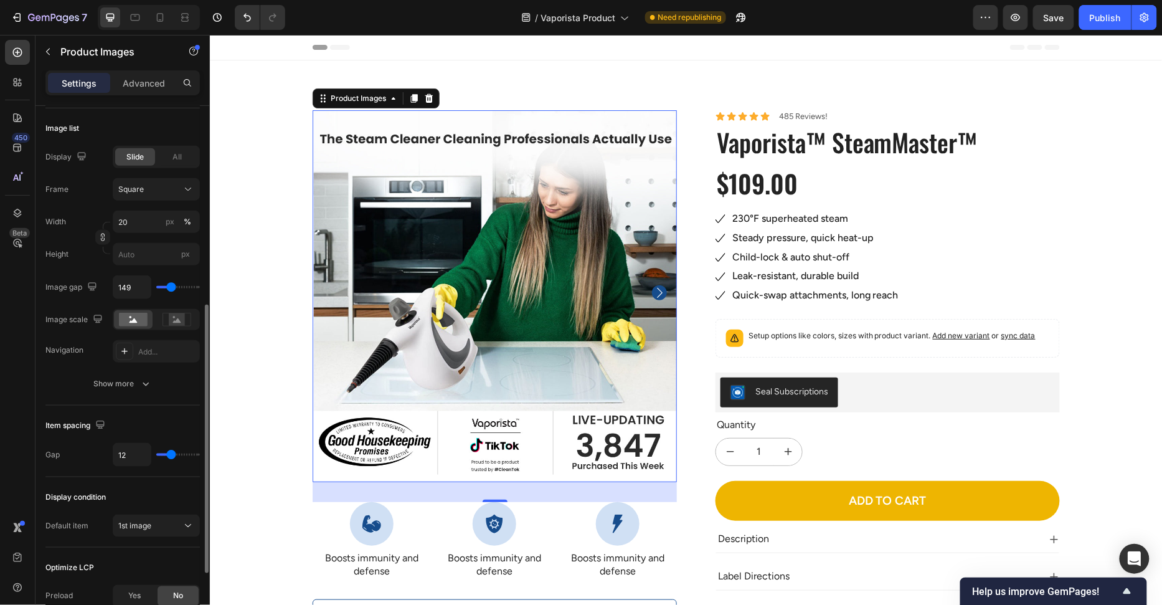
type input "105"
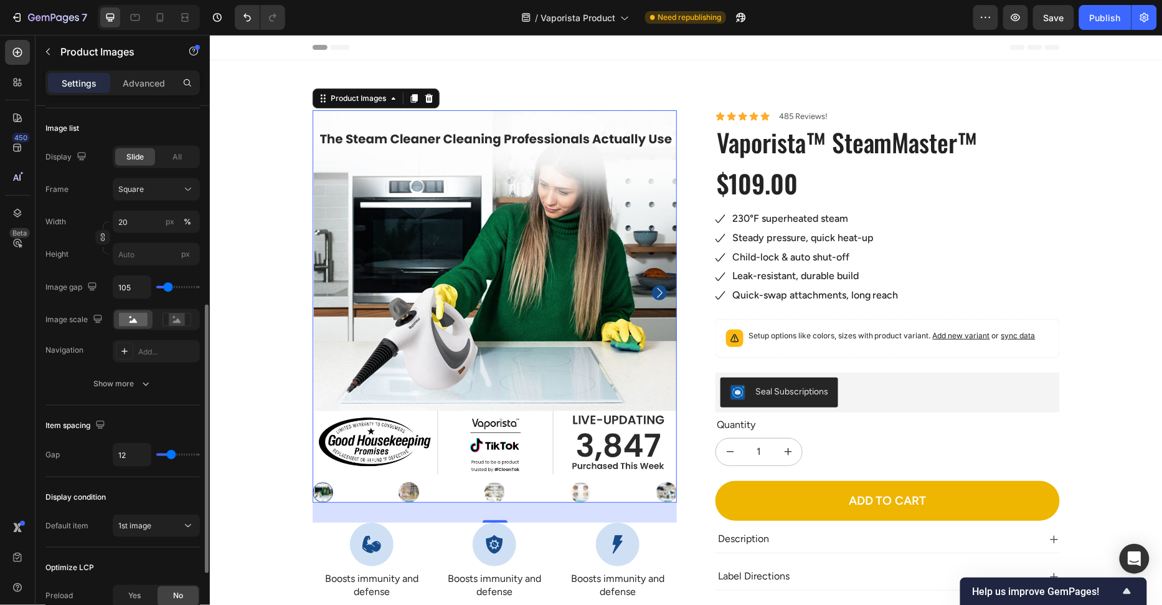
type input "103"
type input "100"
type input "98"
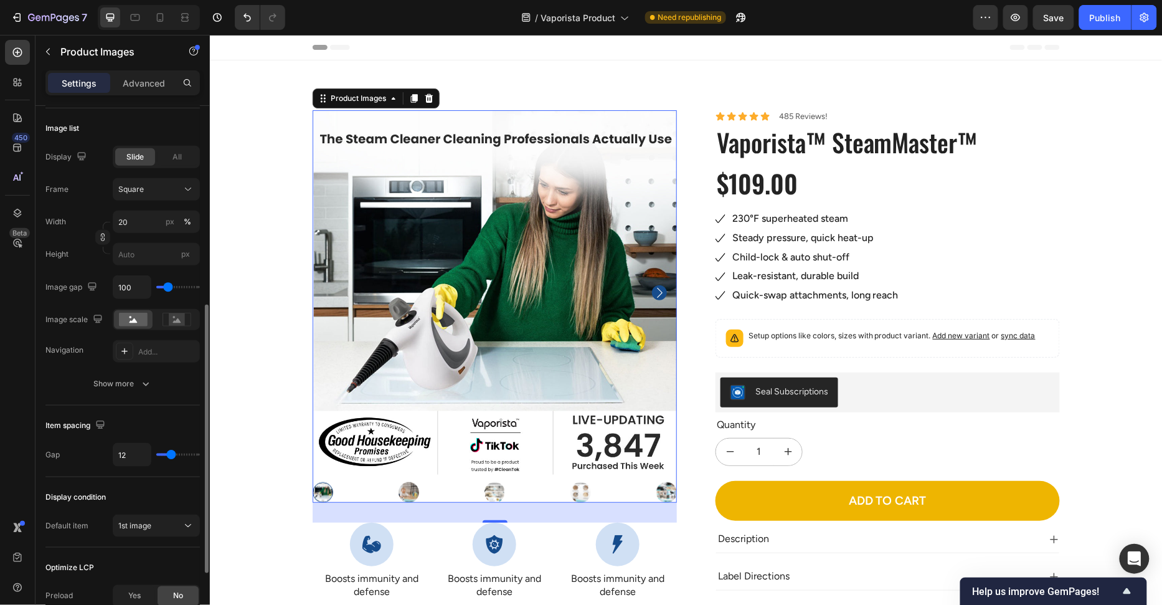
type input "98"
type input "95"
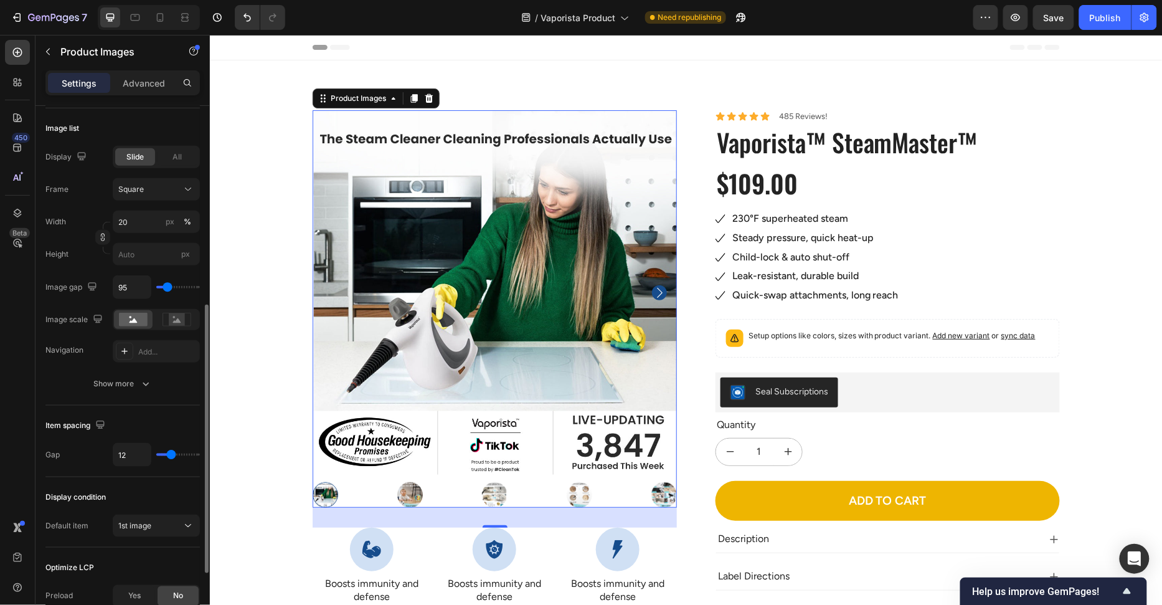
type input "95"
click at [168, 286] on input "range" at bounding box center [178, 287] width 44 height 2
click at [145, 287] on input "95" at bounding box center [131, 287] width 37 height 22
type input "1"
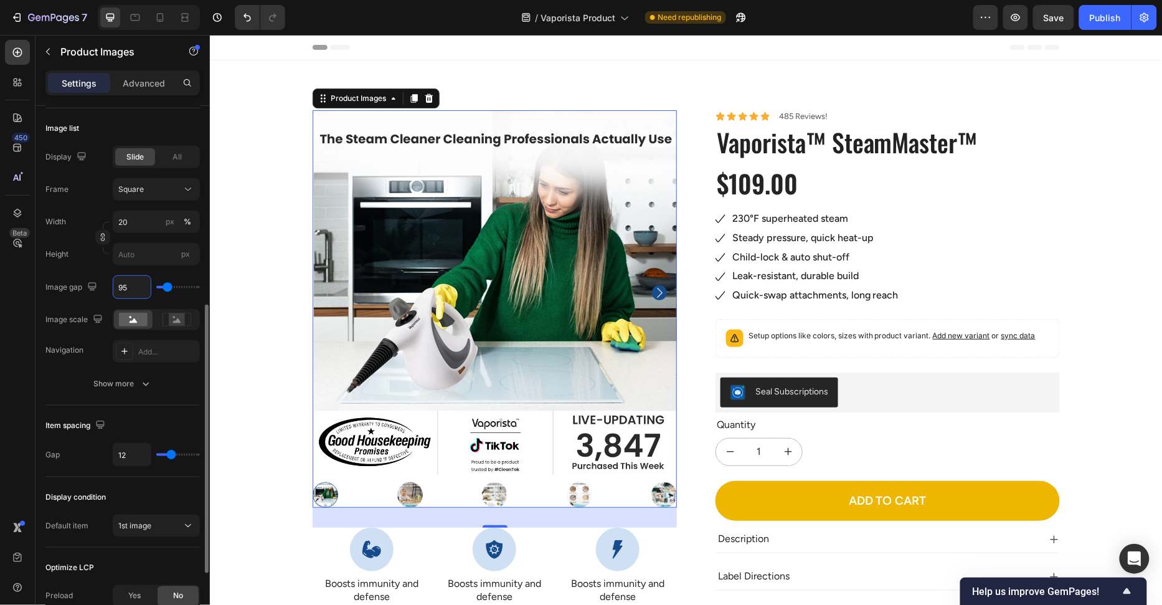
type input "1"
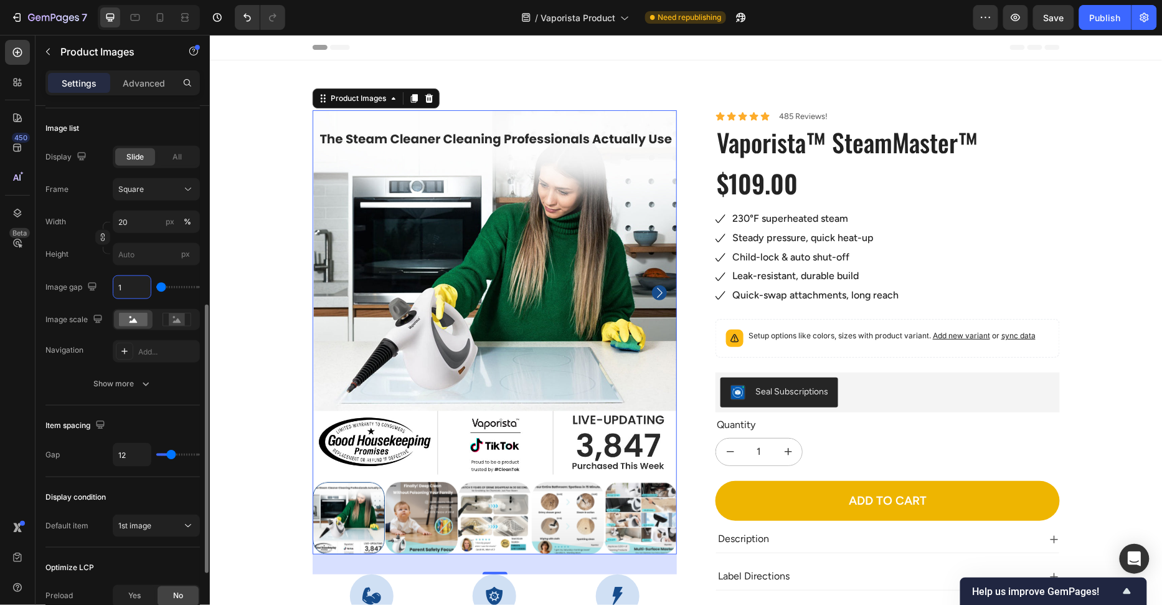
type input "19"
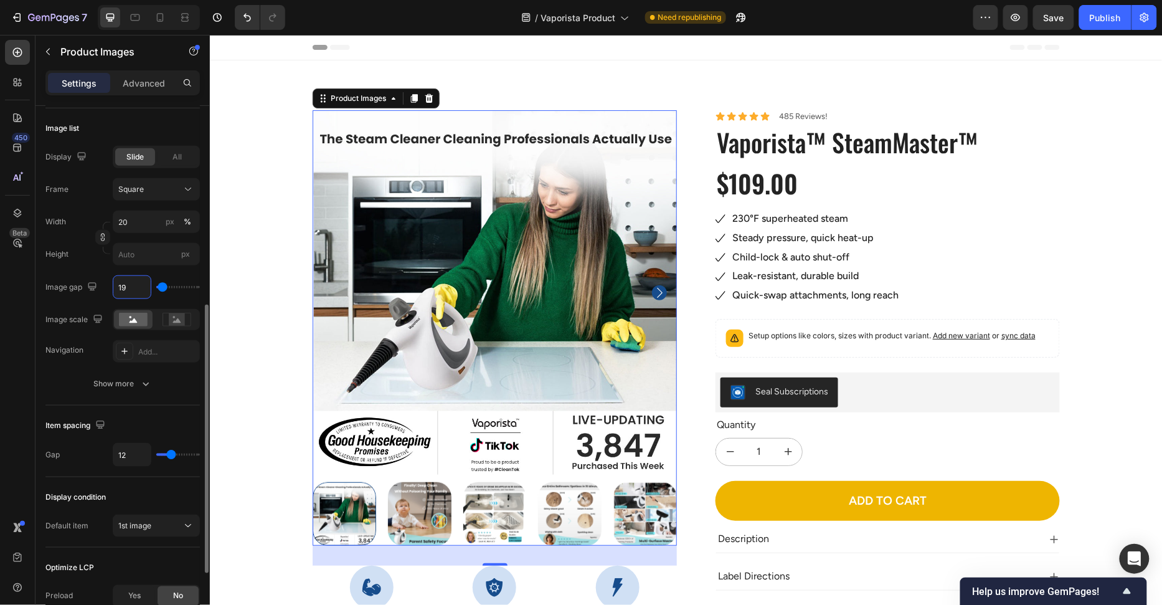
type input "1"
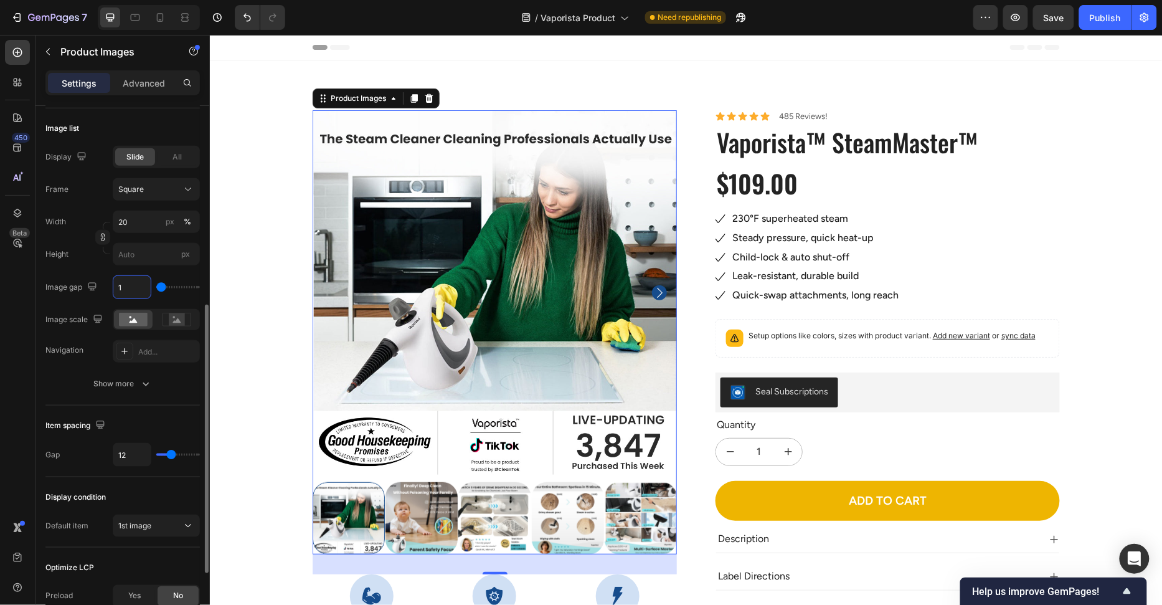
type input "10"
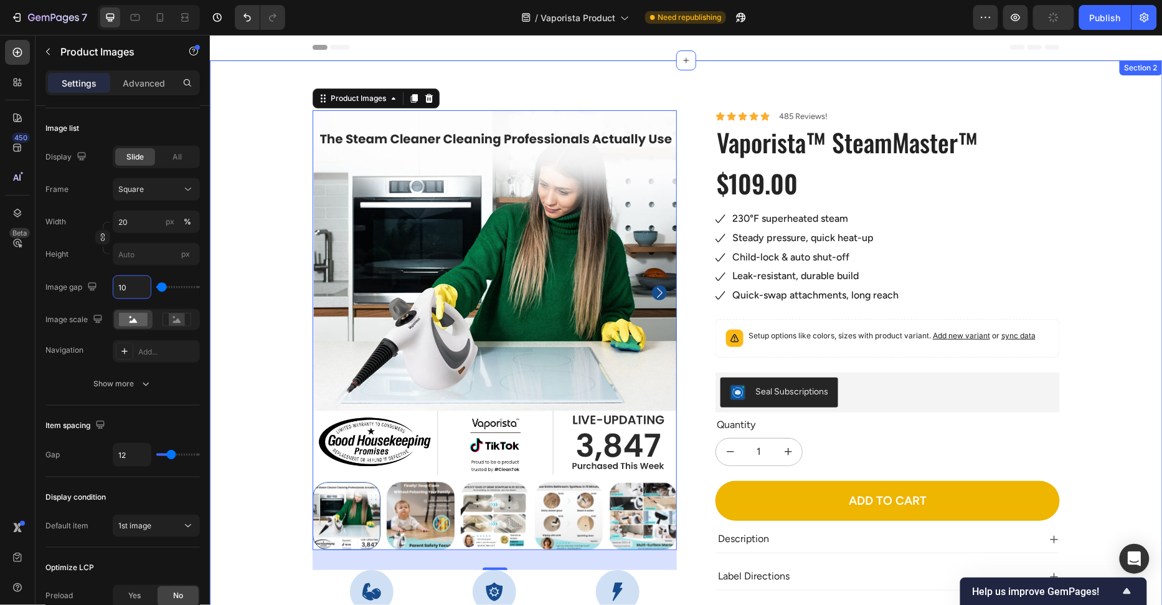
click at [240, 264] on div "100% Money-Back Guarantee Item List 60-Day Easy Returns Item List Row Product I…" at bounding box center [686, 438] width 934 height 656
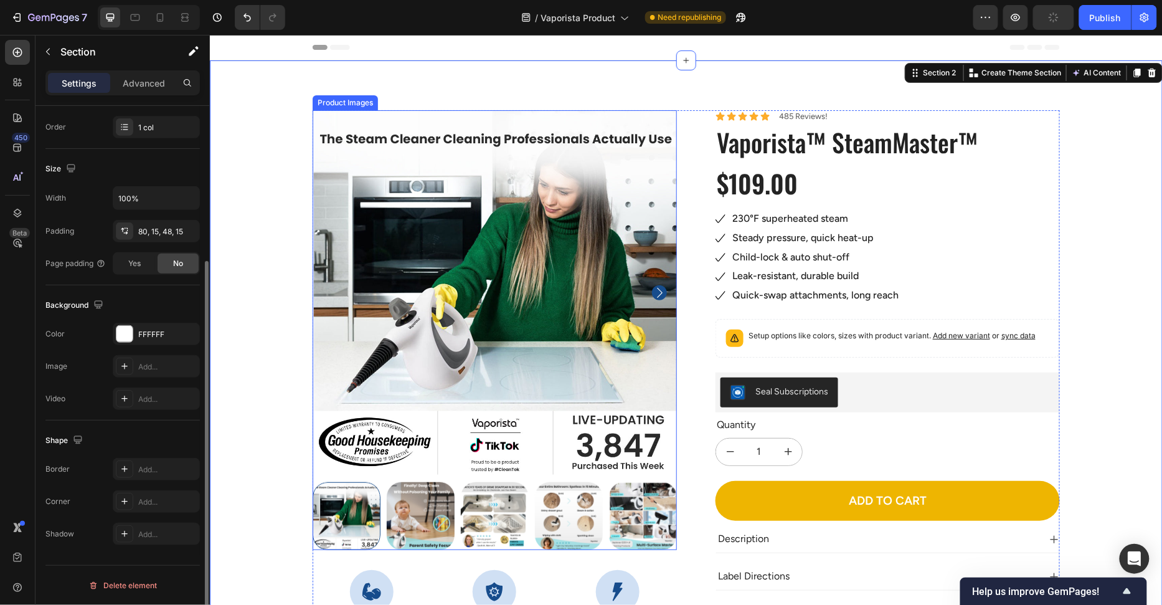
scroll to position [0, 0]
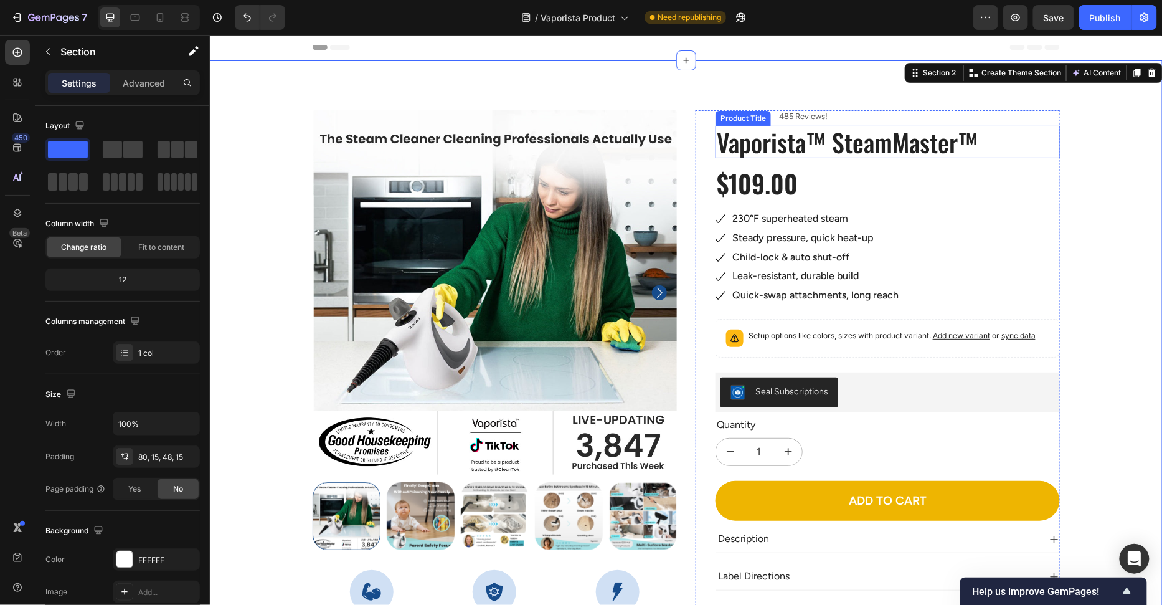
click at [922, 143] on h1 "Vaporista™ SteamMaster™" at bounding box center [887, 141] width 344 height 32
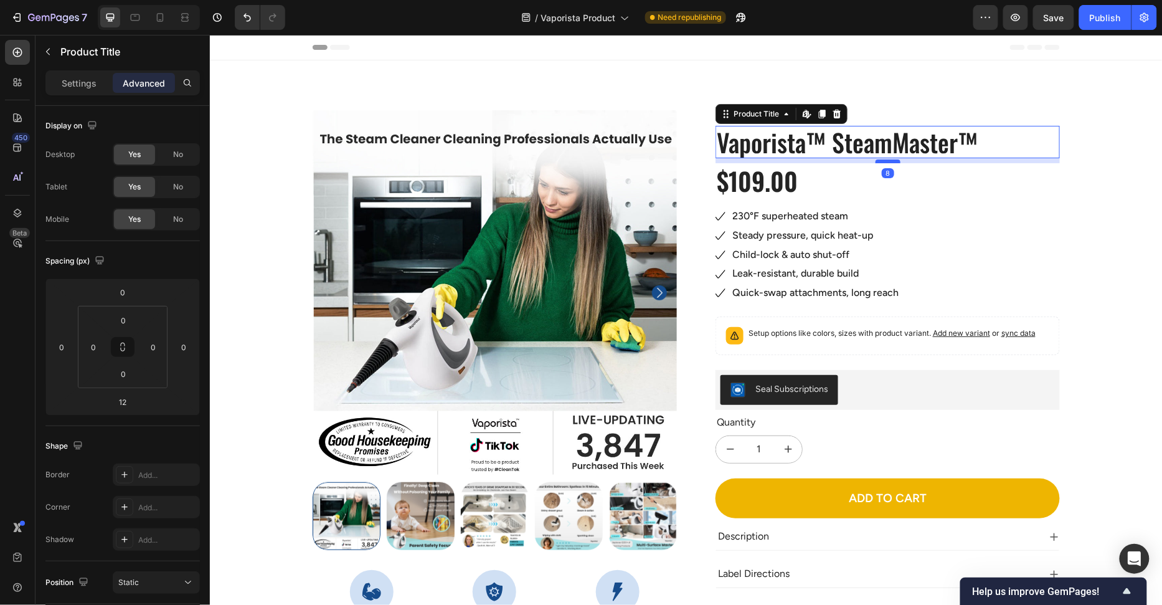
click at [891, 161] on div at bounding box center [887, 161] width 25 height 4
type input "8"
click at [864, 187] on div "$109.00" at bounding box center [887, 180] width 344 height 35
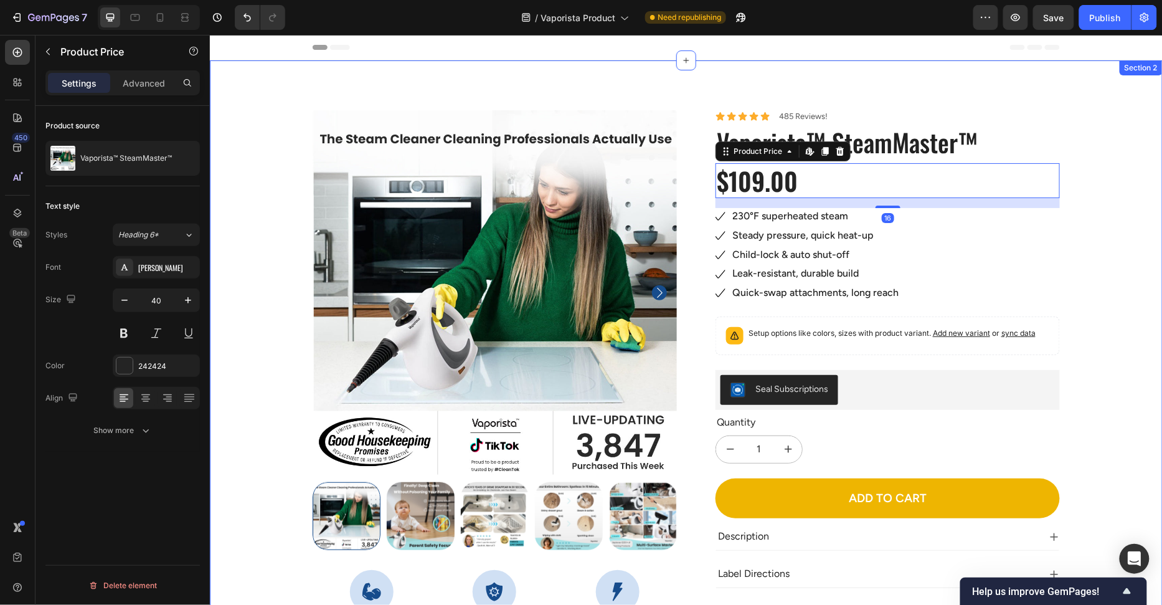
click at [1109, 239] on div "100% Money-Back Guarantee Item List 60-Day Easy Returns Item List Row Product I…" at bounding box center [686, 438] width 934 height 656
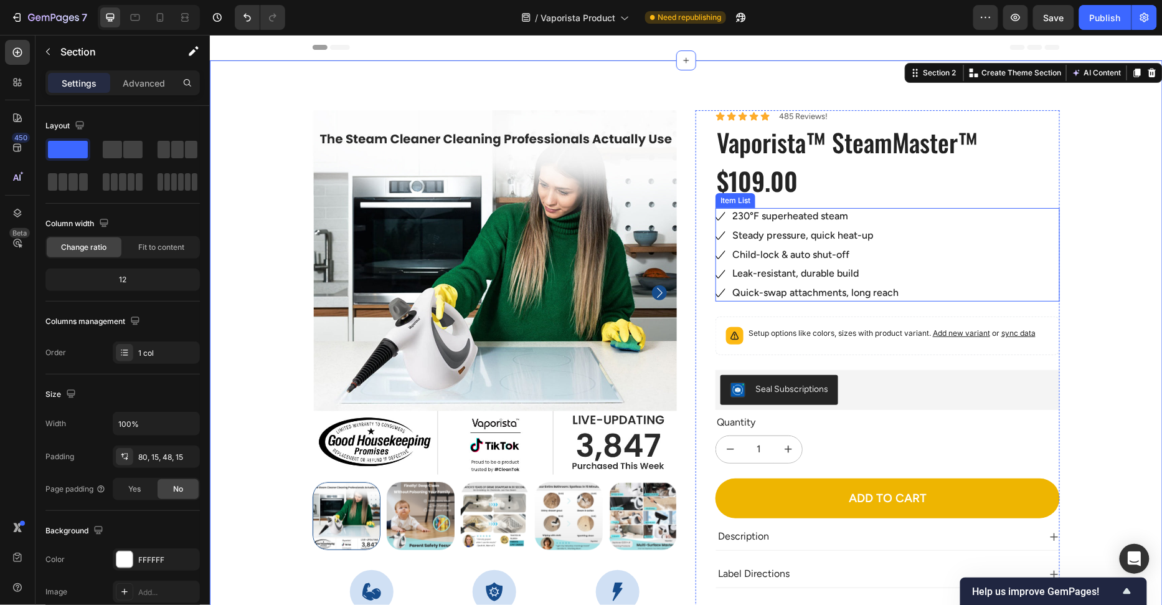
click at [789, 210] on p "230°F superheated steam" at bounding box center [815, 215] width 166 height 13
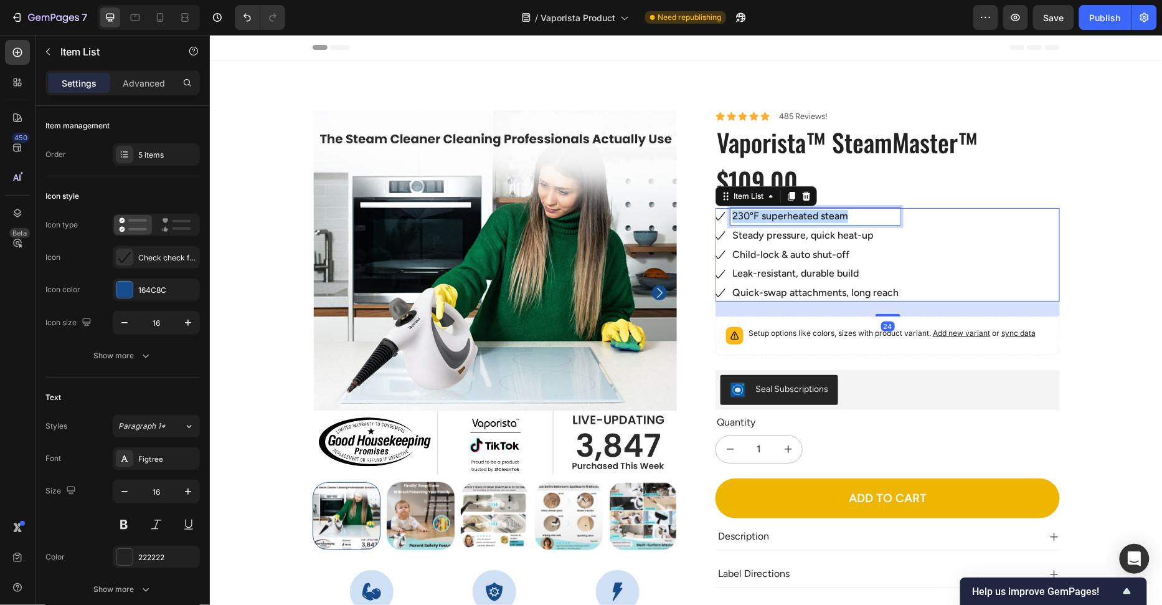
click at [789, 209] on p "230°F superheated steam" at bounding box center [815, 215] width 166 height 13
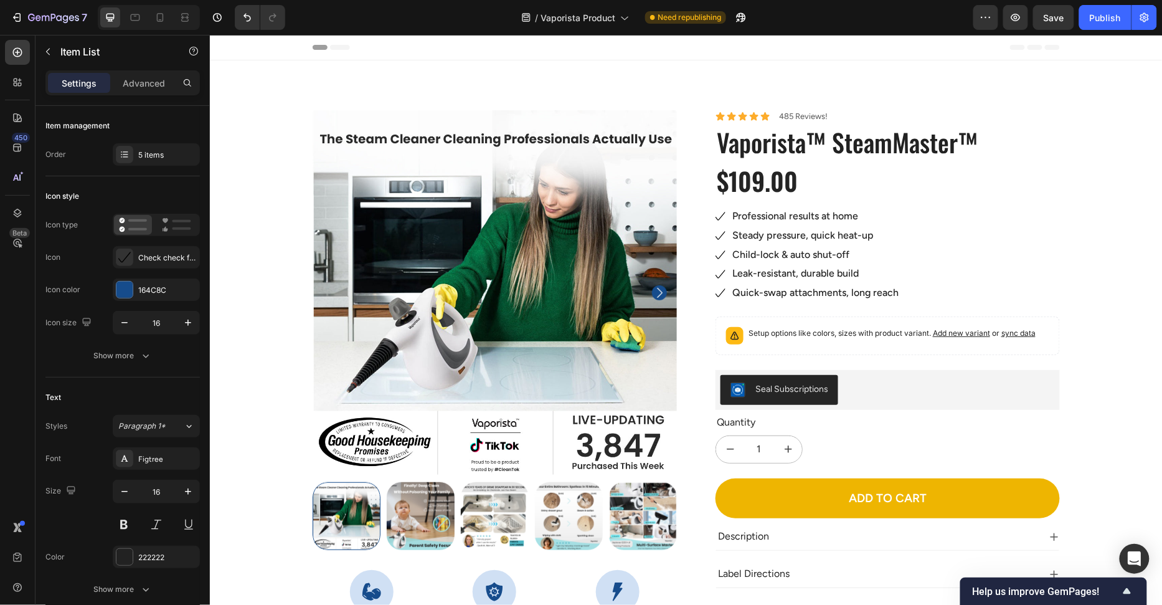
click at [1052, 216] on div "Professional results at home Steady pressure, quick heat-up Child-lock & auto s…" at bounding box center [887, 253] width 344 height 93
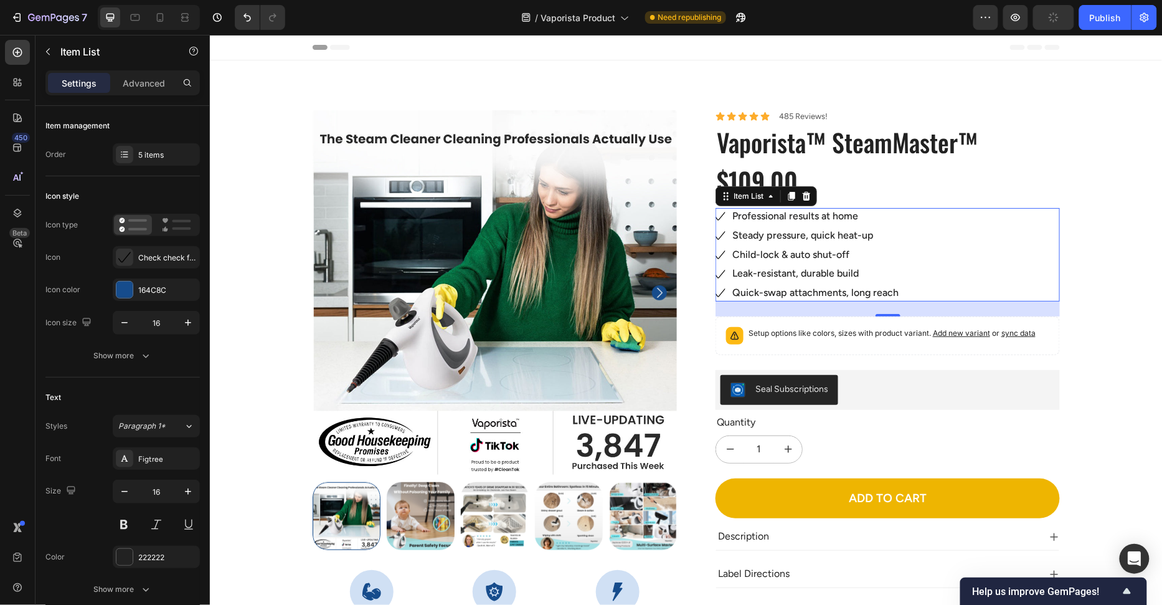
click at [773, 236] on p "Steady pressure, quick heat-up" at bounding box center [815, 235] width 166 height 13
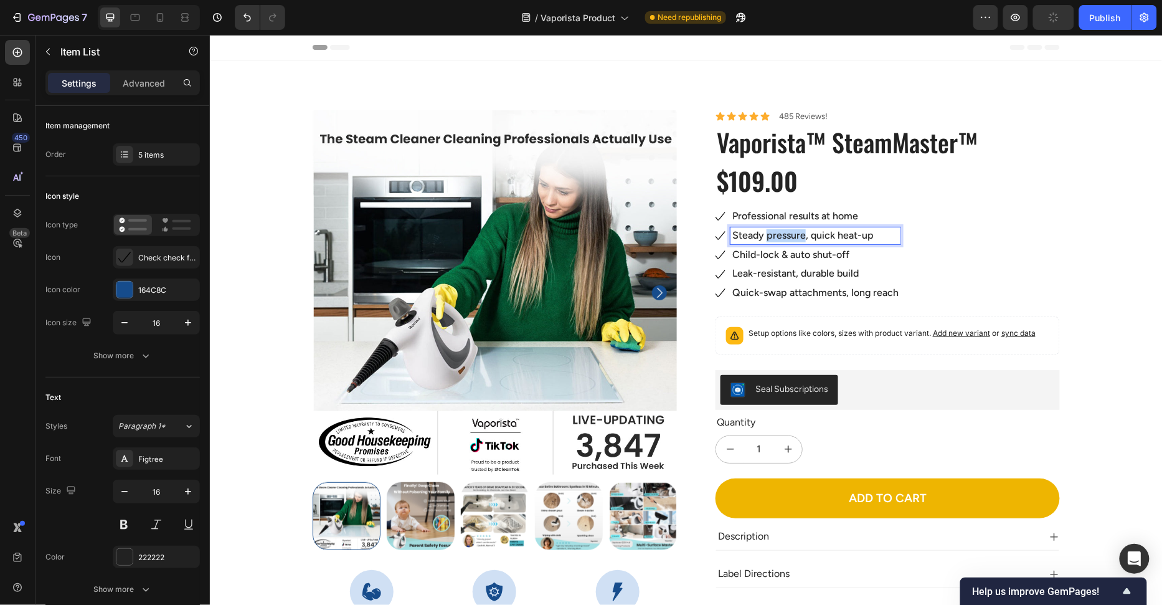
click at [773, 236] on p "Steady pressure, quick heat-up" at bounding box center [815, 235] width 166 height 13
click at [798, 252] on p "Child-lock & auto shut-off" at bounding box center [821, 254] width 179 height 13
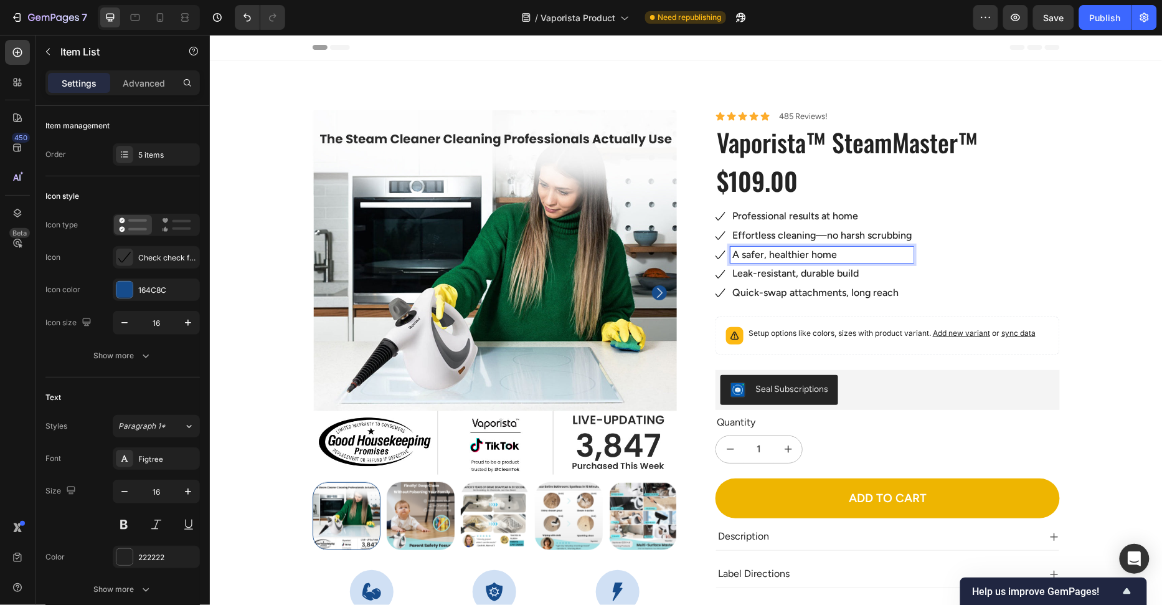
click at [933, 263] on div "Professional results at home Effortless cleaning—no harsh scrubbing A safer, he…" at bounding box center [887, 253] width 344 height 93
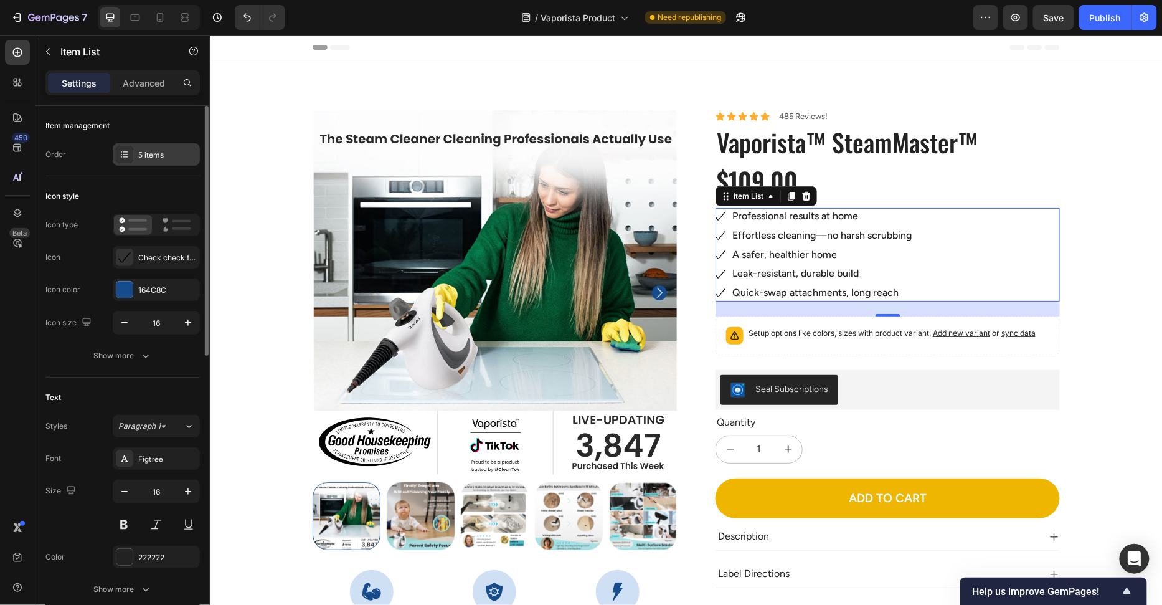
click at [133, 164] on div "Item management Order 5 items" at bounding box center [122, 141] width 154 height 70
click at [136, 161] on div "5 items" at bounding box center [156, 154] width 87 height 22
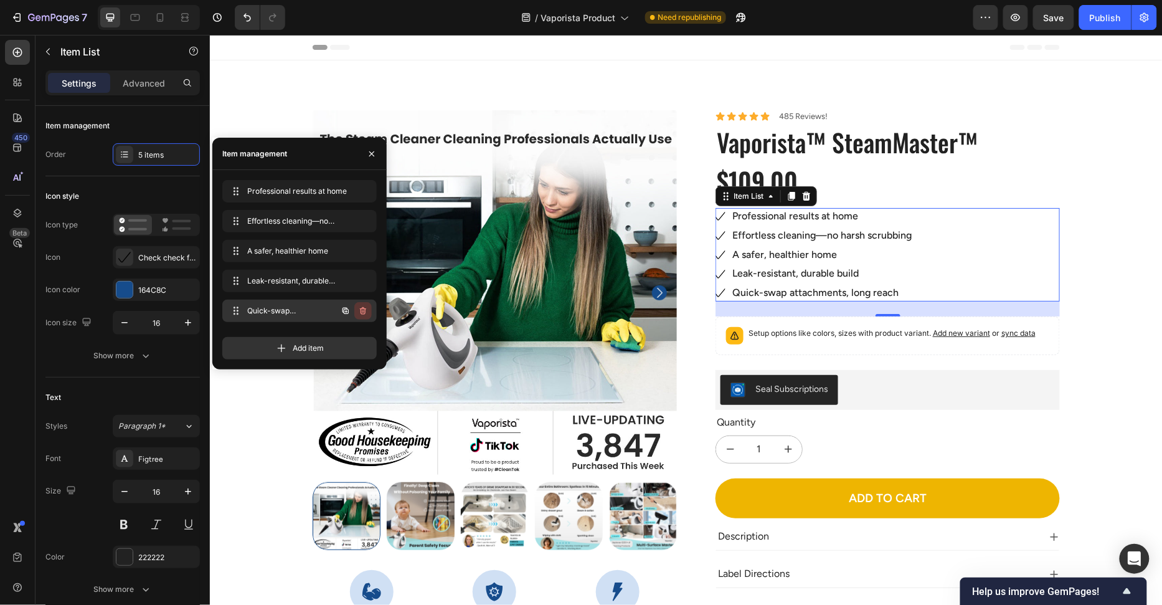
click at [369, 307] on button "button" at bounding box center [362, 310] width 17 height 17
click at [365, 310] on div "Delete" at bounding box center [354, 310] width 23 height 11
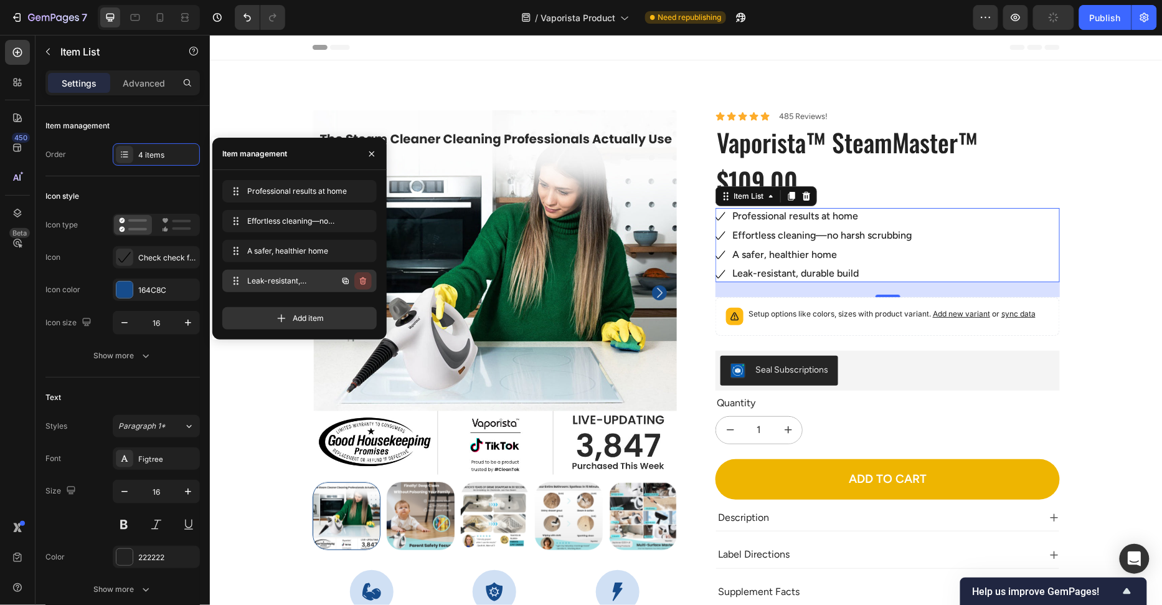
click at [363, 283] on icon "button" at bounding box center [363, 281] width 10 height 10
click at [363, 283] on div "Delete" at bounding box center [354, 280] width 23 height 11
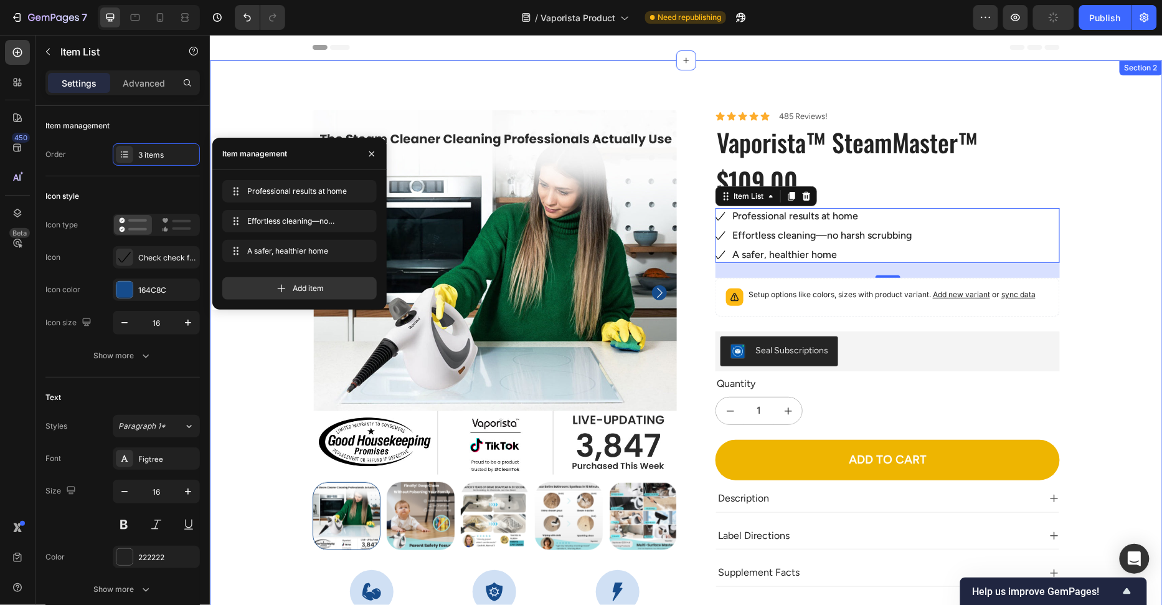
click at [1120, 277] on div "100% Money-Back Guarantee Item List 60-Day Easy Returns Item List Row Product I…" at bounding box center [686, 438] width 934 height 656
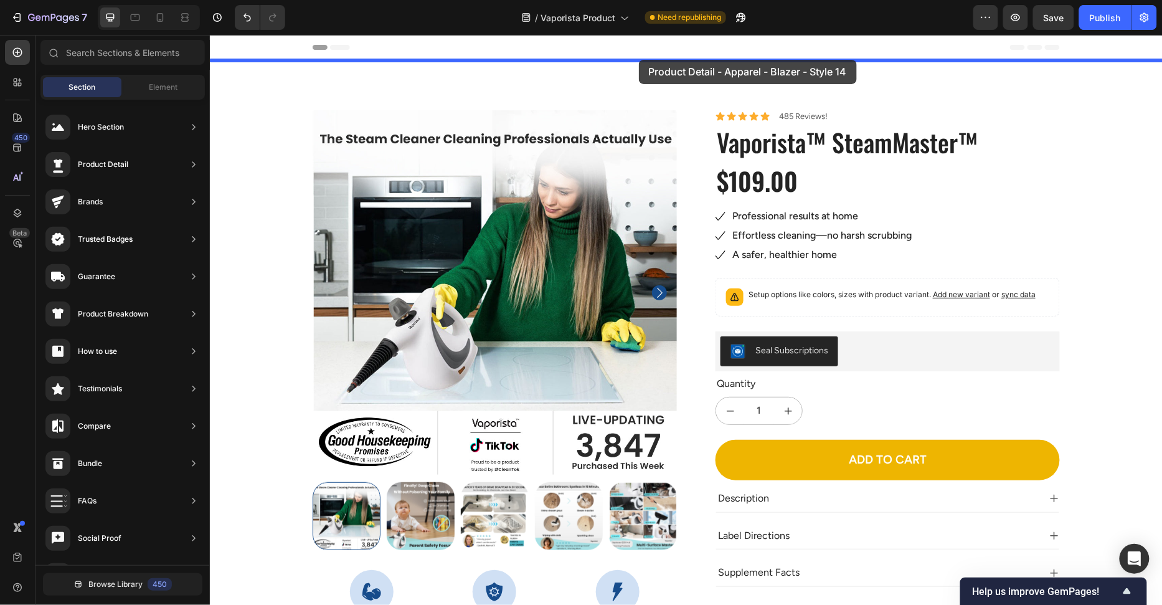
drag, startPoint x: 480, startPoint y: 179, endPoint x: 638, endPoint y: 59, distance: 198.7
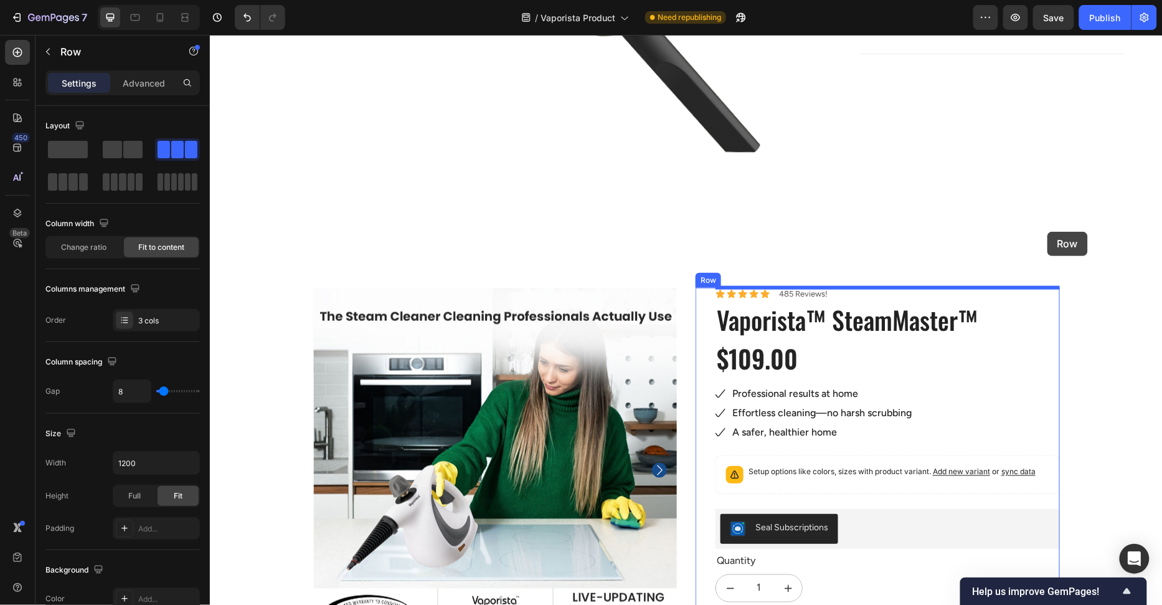
scroll to position [478, 0]
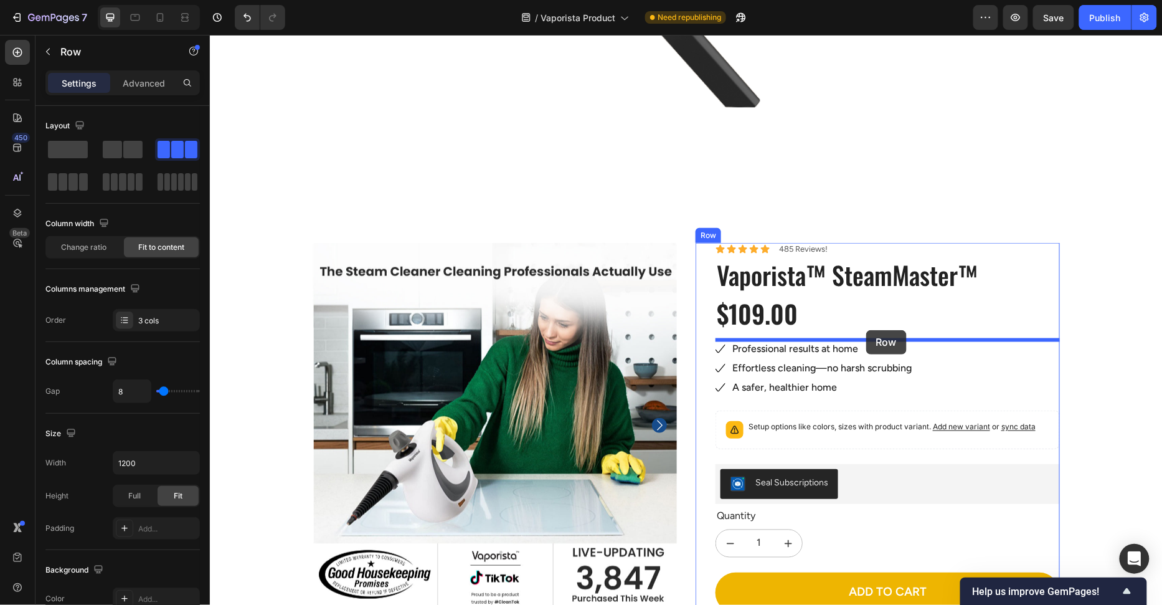
drag, startPoint x: 1065, startPoint y: 184, endPoint x: 866, endPoint y: 329, distance: 246.5
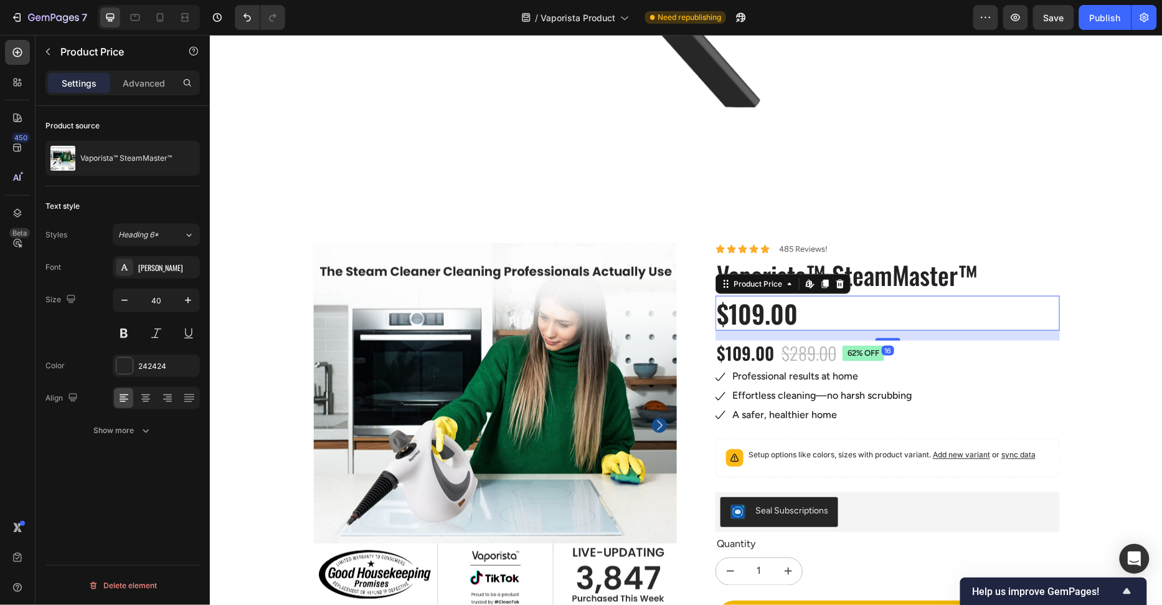
drag, startPoint x: 872, startPoint y: 319, endPoint x: 862, endPoint y: 316, distance: 10.4
click at [873, 320] on div "$109.00" at bounding box center [887, 312] width 344 height 35
click at [840, 283] on icon at bounding box center [840, 283] width 10 height 10
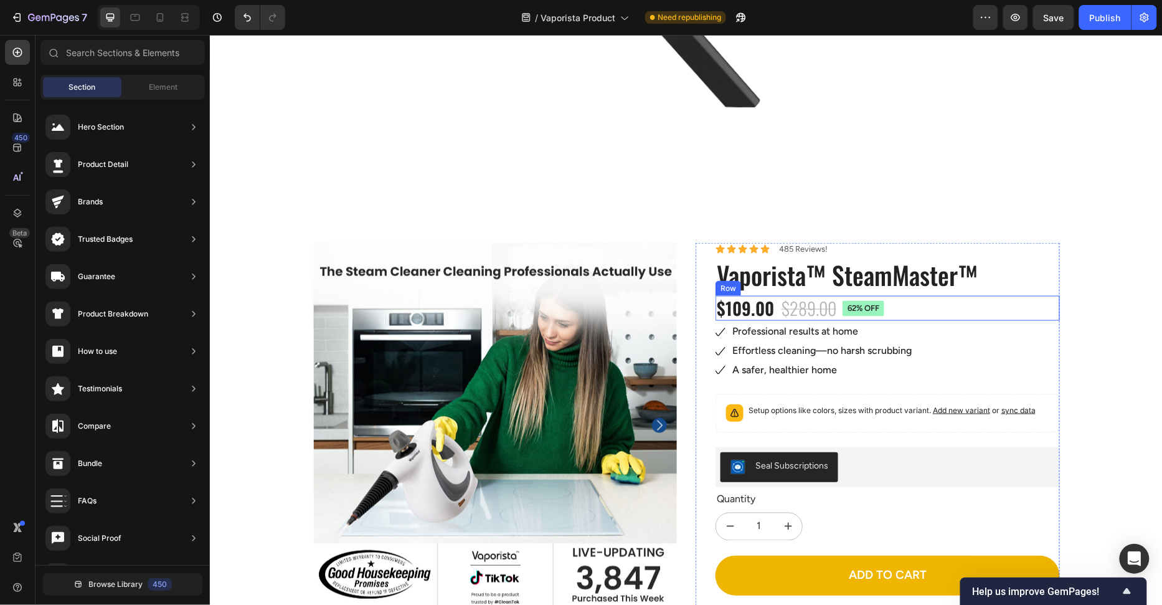
click at [894, 288] on h1 "Vaporista™ SteamMaster™" at bounding box center [887, 274] width 344 height 32
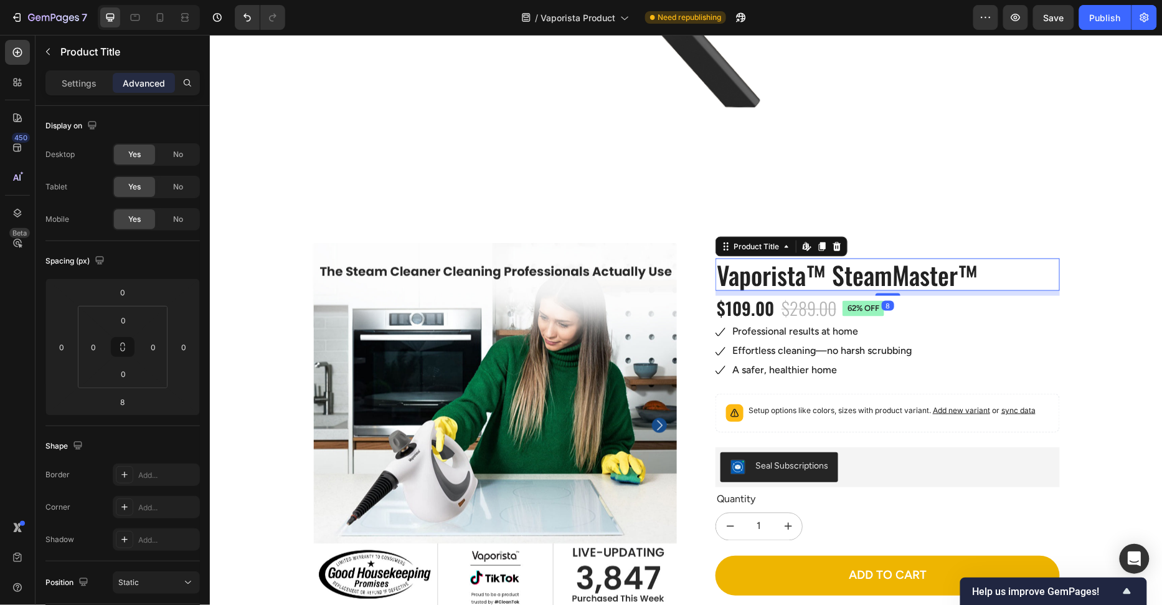
click at [900, 311] on div "$109.00 Product Price Product Price $289.00 Product Price Product Price 62% off…" at bounding box center [887, 307] width 344 height 25
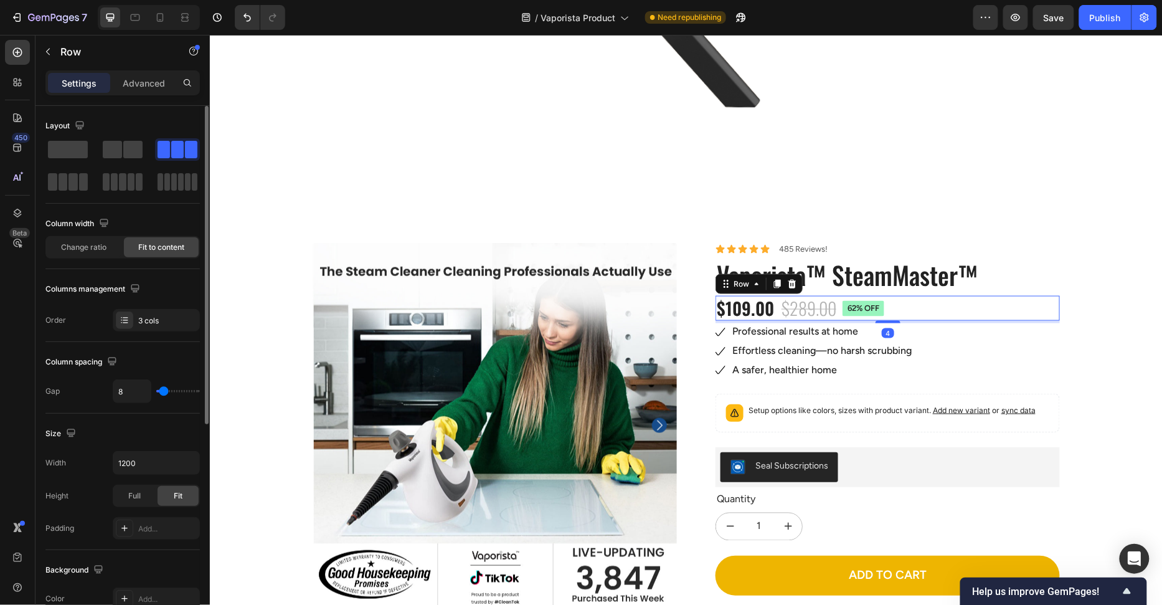
scroll to position [26, 0]
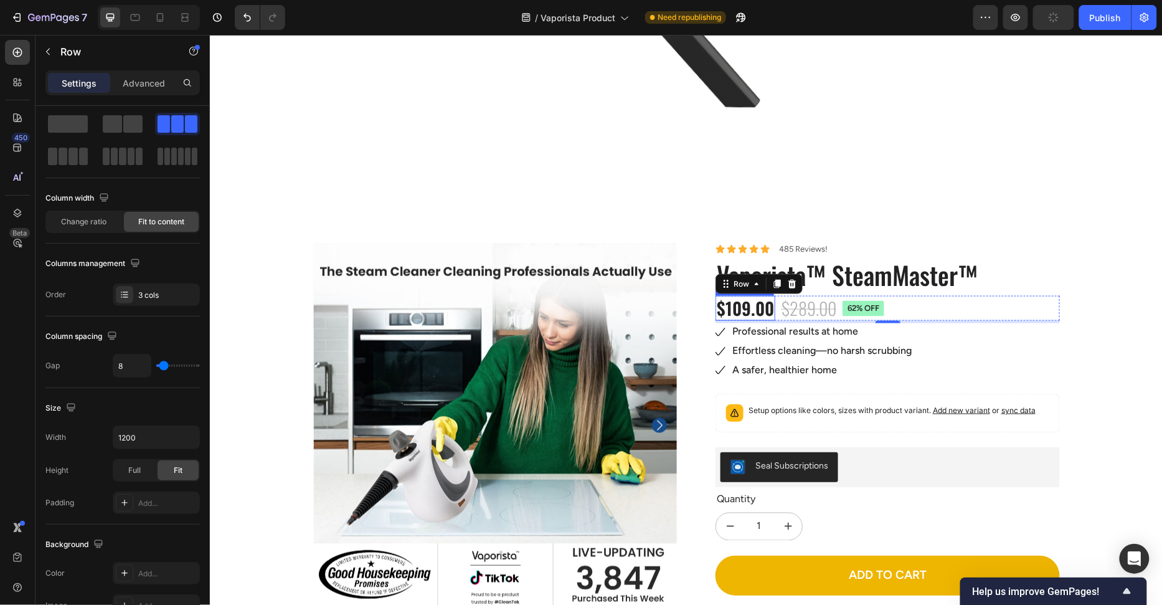
click at [757, 308] on div "$109.00" at bounding box center [745, 307] width 60 height 25
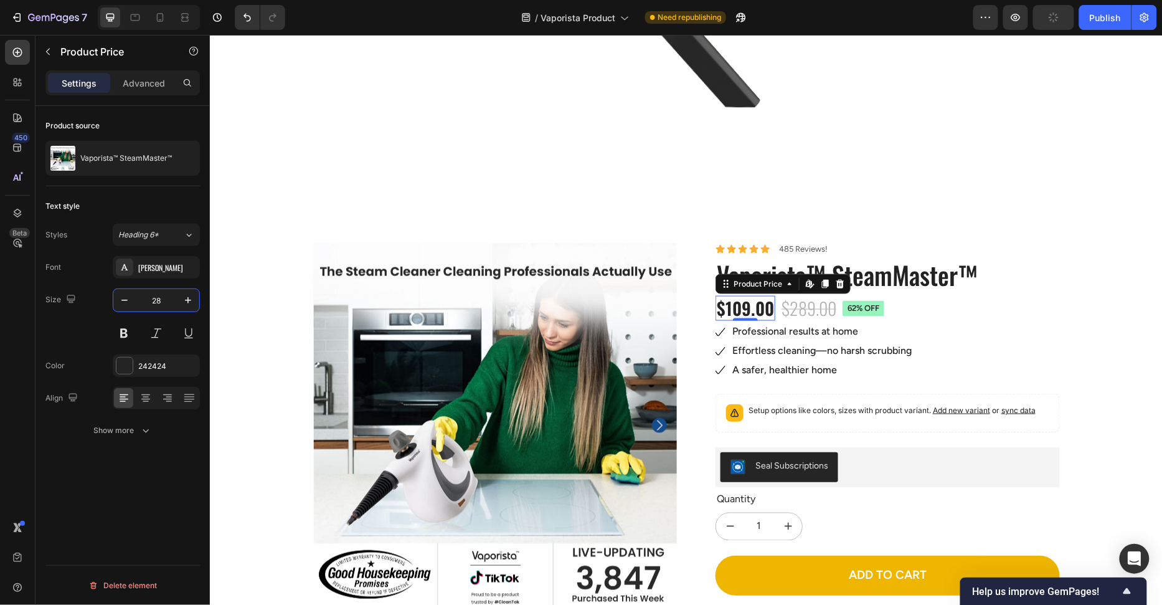
click at [159, 304] on input "28" at bounding box center [156, 300] width 41 height 22
type input "40"
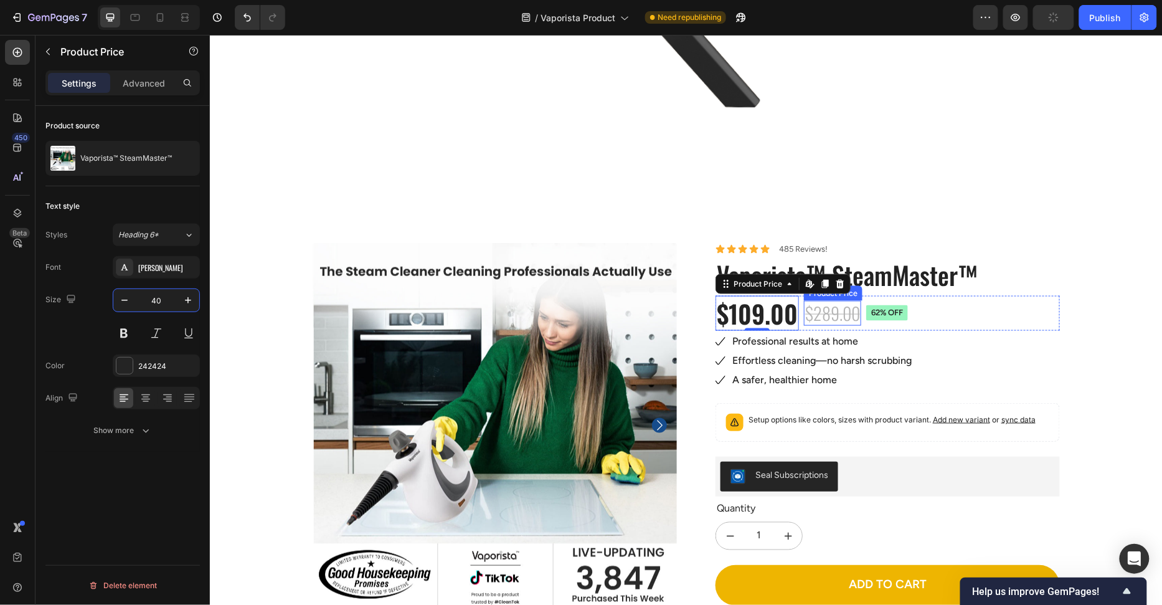
click at [813, 311] on div "$289.00" at bounding box center [831, 312] width 57 height 25
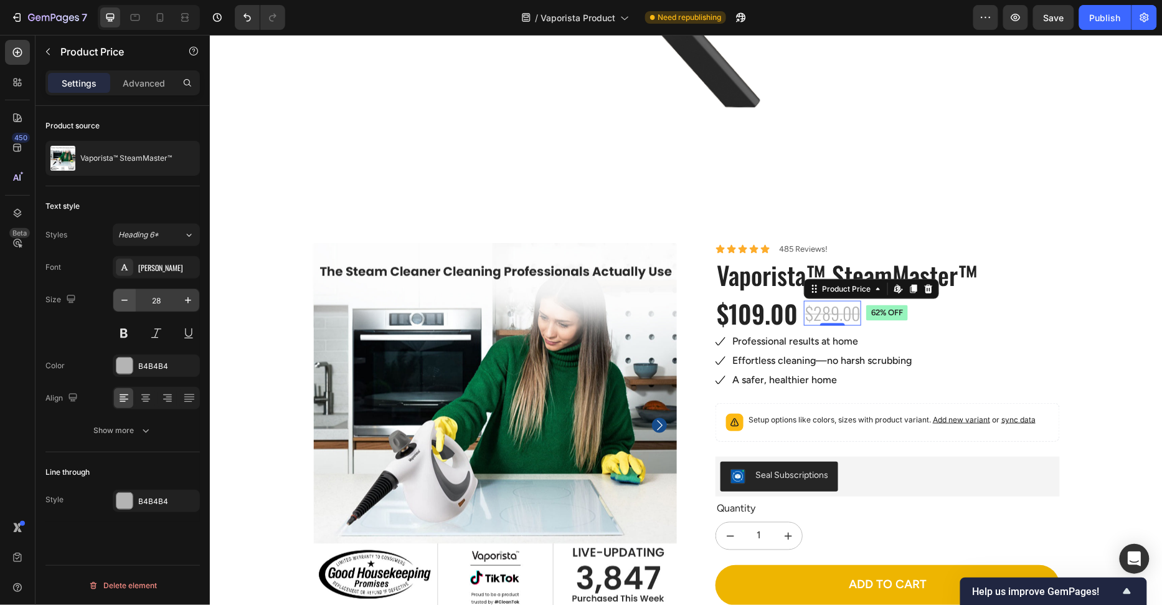
click at [123, 298] on icon "button" at bounding box center [124, 300] width 12 height 12
click at [124, 298] on icon "button" at bounding box center [124, 300] width 12 height 12
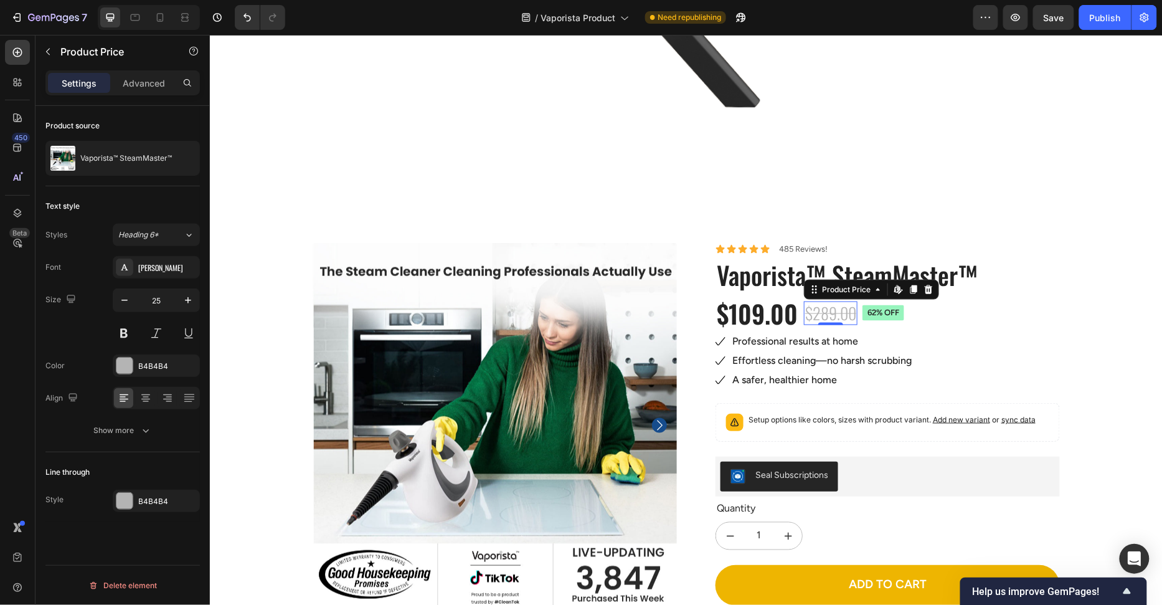
type input "24"
click at [942, 321] on div "$109.00 Product Price Product Price $289.00 Product Price Edit content in Shopi…" at bounding box center [887, 312] width 344 height 35
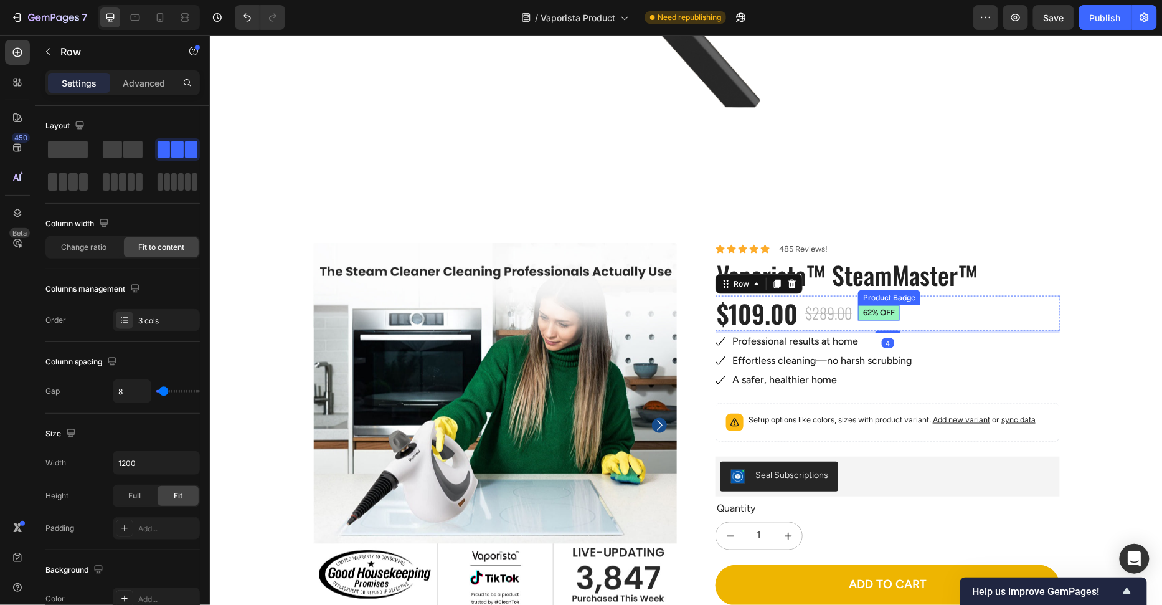
click at [894, 315] on pre "62% off" at bounding box center [879, 313] width 42 height 16
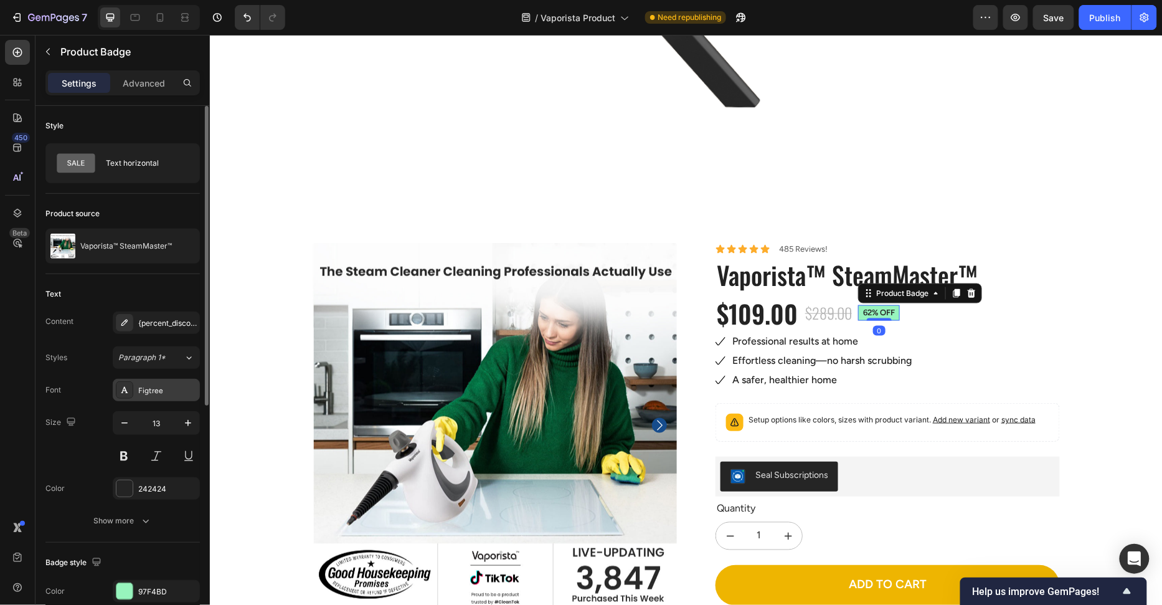
scroll to position [113, 0]
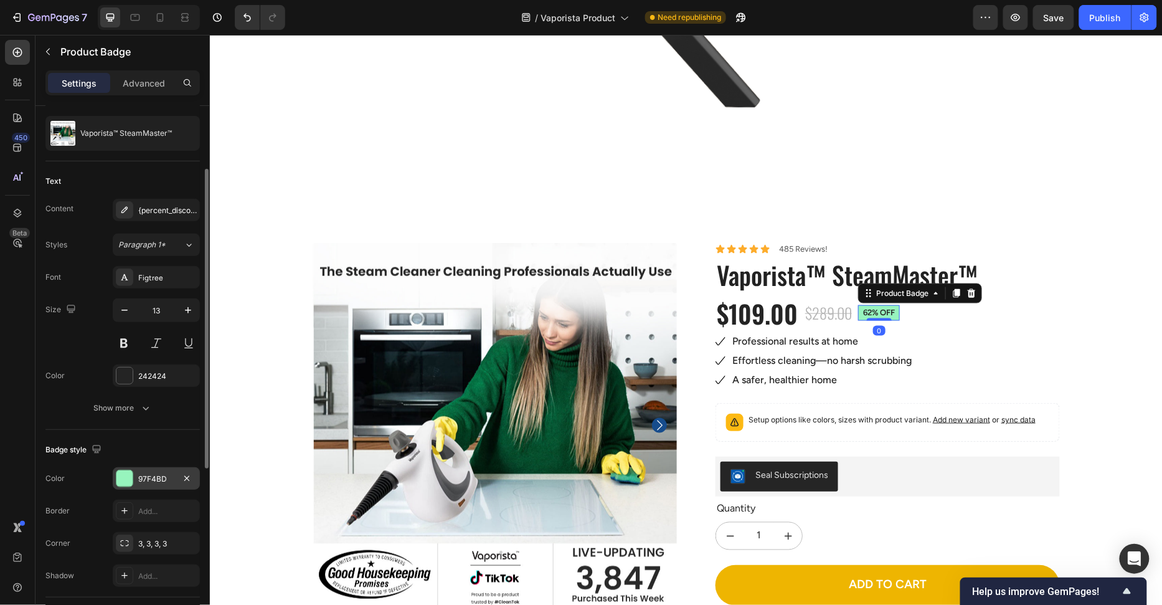
click at [126, 480] on div at bounding box center [124, 478] width 16 height 16
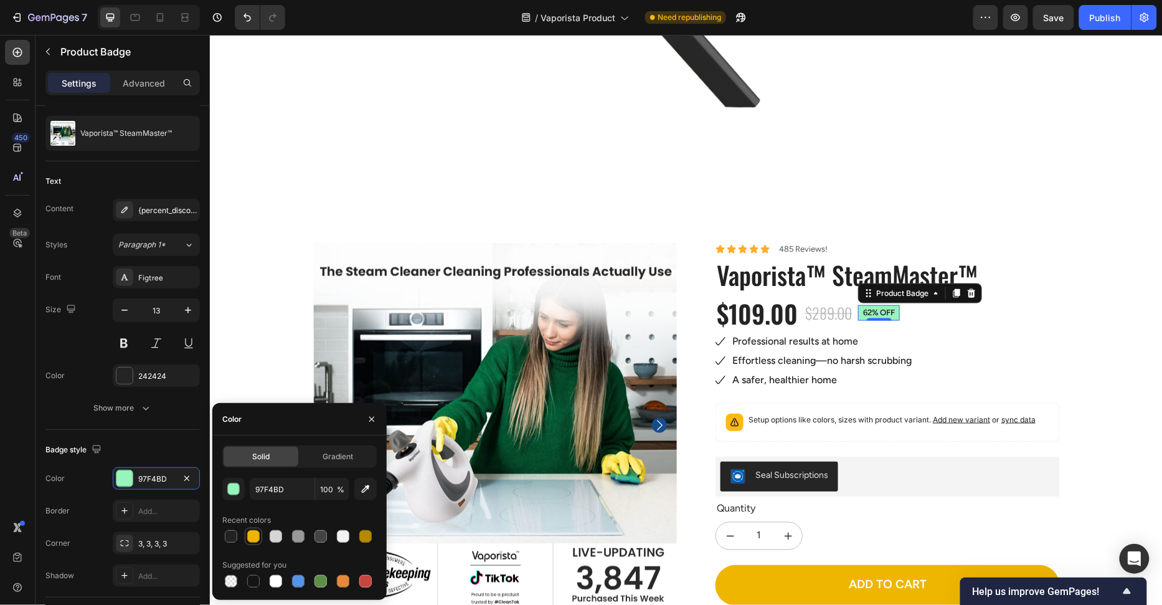
click at [252, 534] on div at bounding box center [253, 536] width 12 height 12
type input "EEB501"
click at [273, 368] on div "100% Money-Back Guarantee Item List 60-Day Easy Returns Item List Row Product I…" at bounding box center [686, 570] width 934 height 656
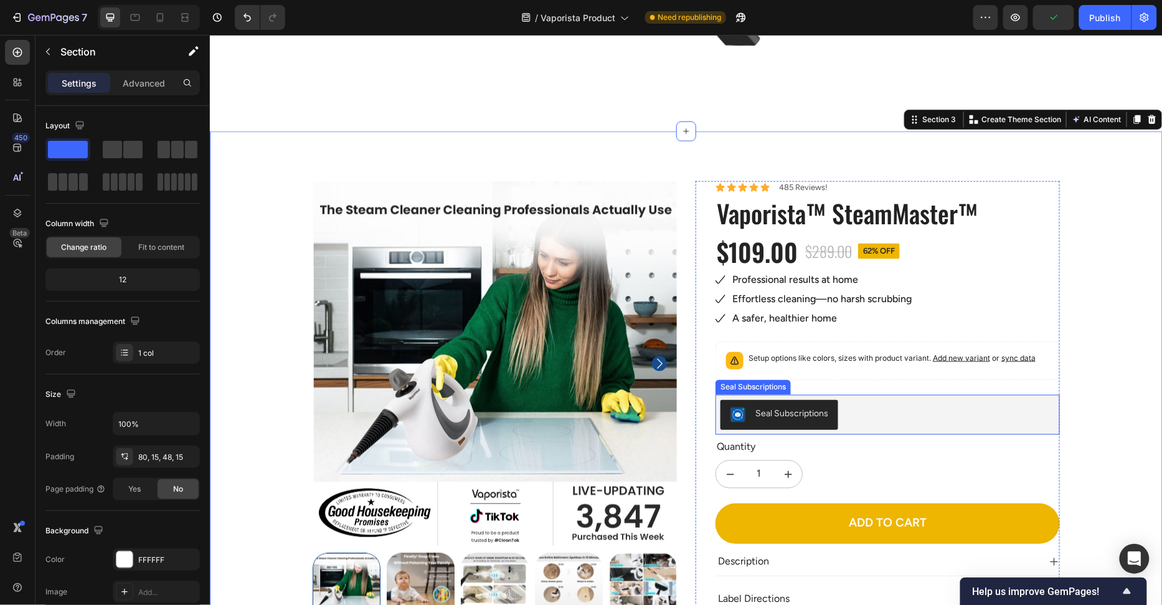
scroll to position [605, 0]
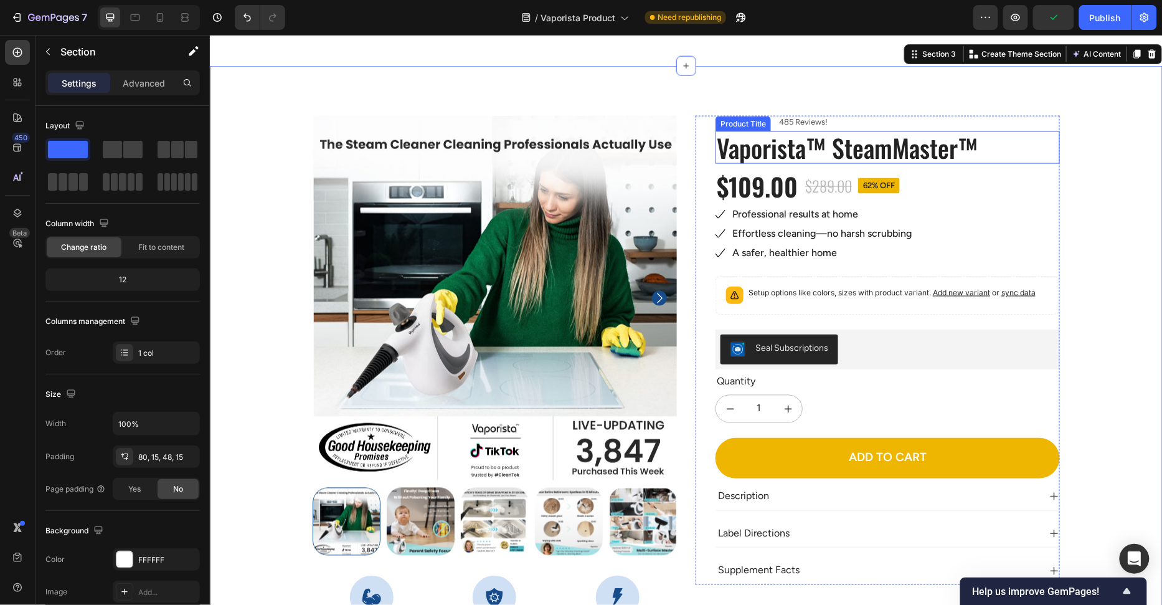
click at [924, 156] on h1 "Vaporista™ SteamMaster™" at bounding box center [887, 147] width 344 height 32
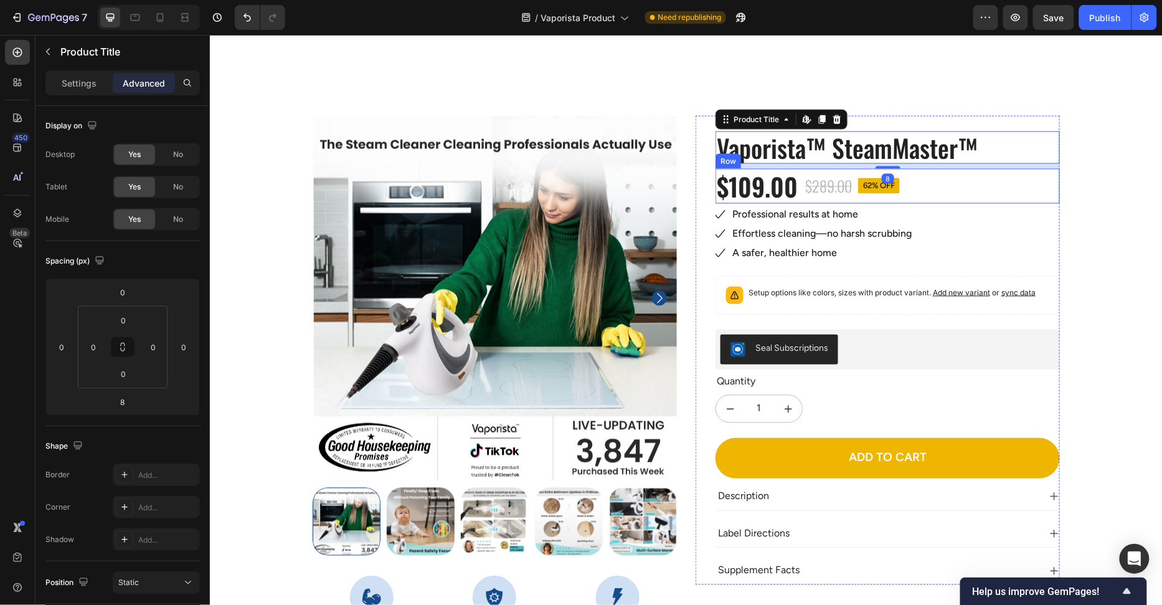
click at [939, 192] on div "$109.00 Product Price Product Price $289.00 Product Price Product Price 62% off…" at bounding box center [887, 185] width 344 height 35
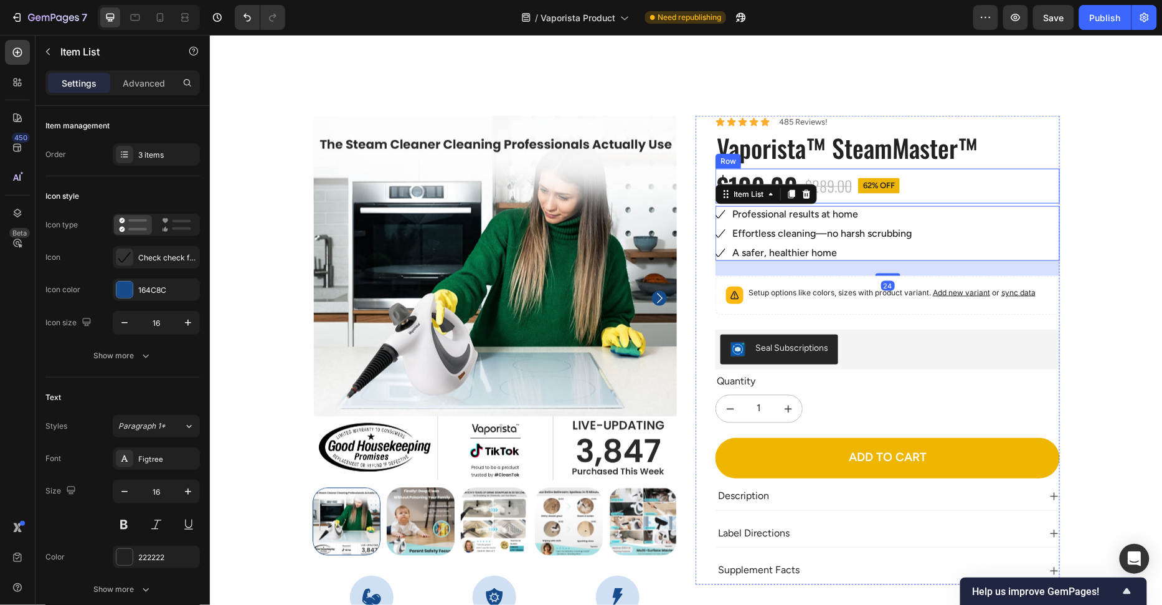
click at [931, 188] on div "$109.00 Product Price Product Price $289.00 Product Price Product Price 62% off…" at bounding box center [887, 185] width 344 height 35
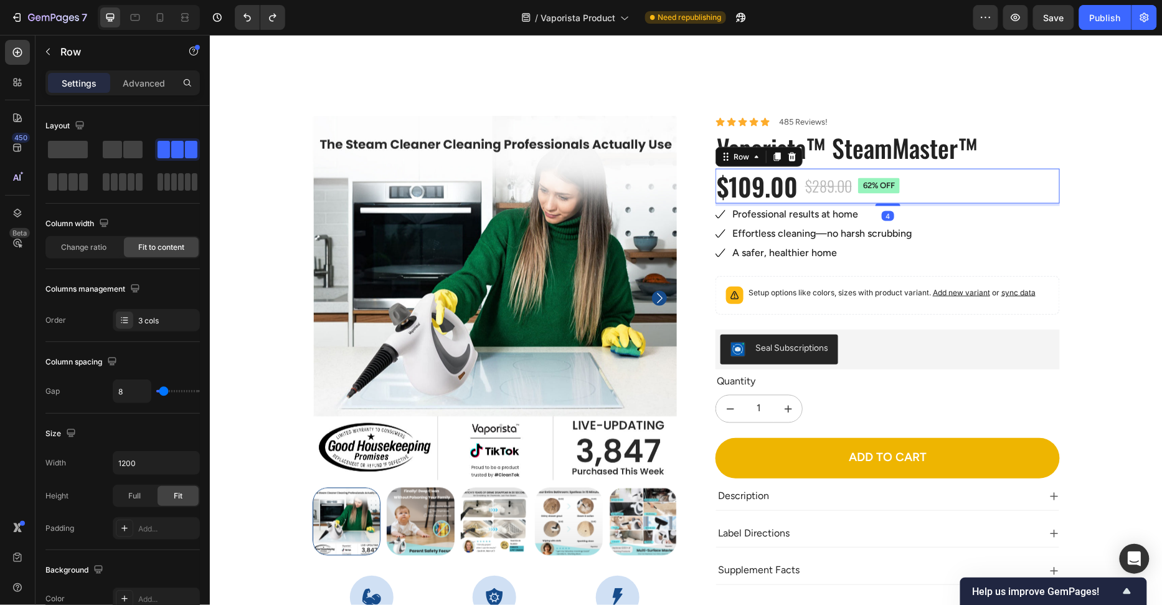
click at [930, 186] on div "$109.00 Product Price Product Price $289.00 Product Price Product Price 62% off…" at bounding box center [887, 185] width 344 height 35
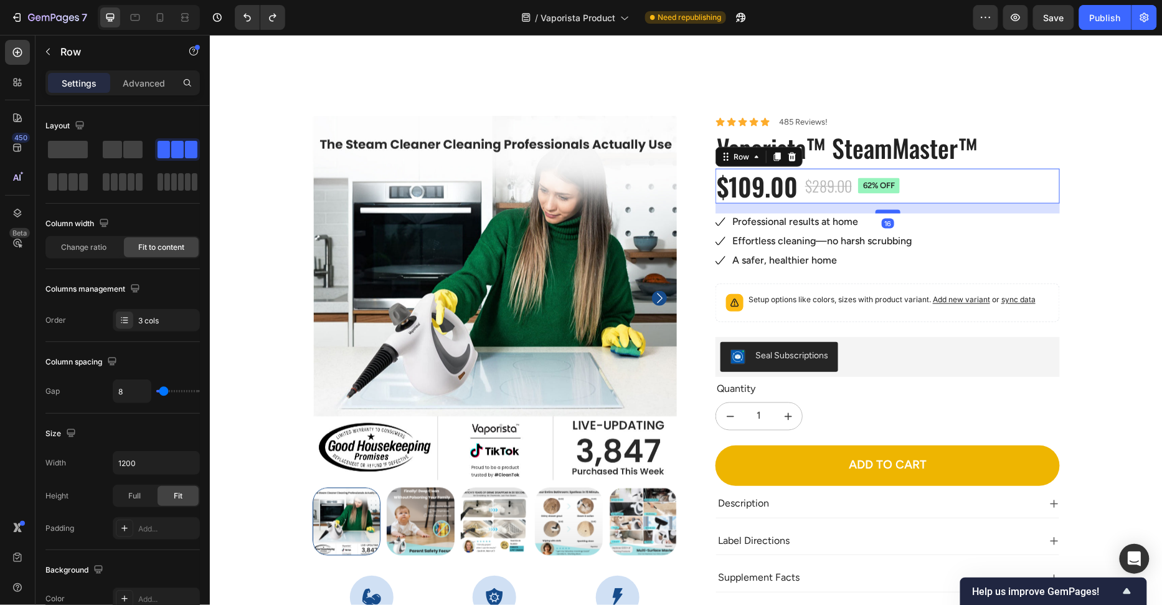
drag, startPoint x: 888, startPoint y: 204, endPoint x: 891, endPoint y: 212, distance: 8.4
click at [891, 212] on div at bounding box center [887, 211] width 25 height 4
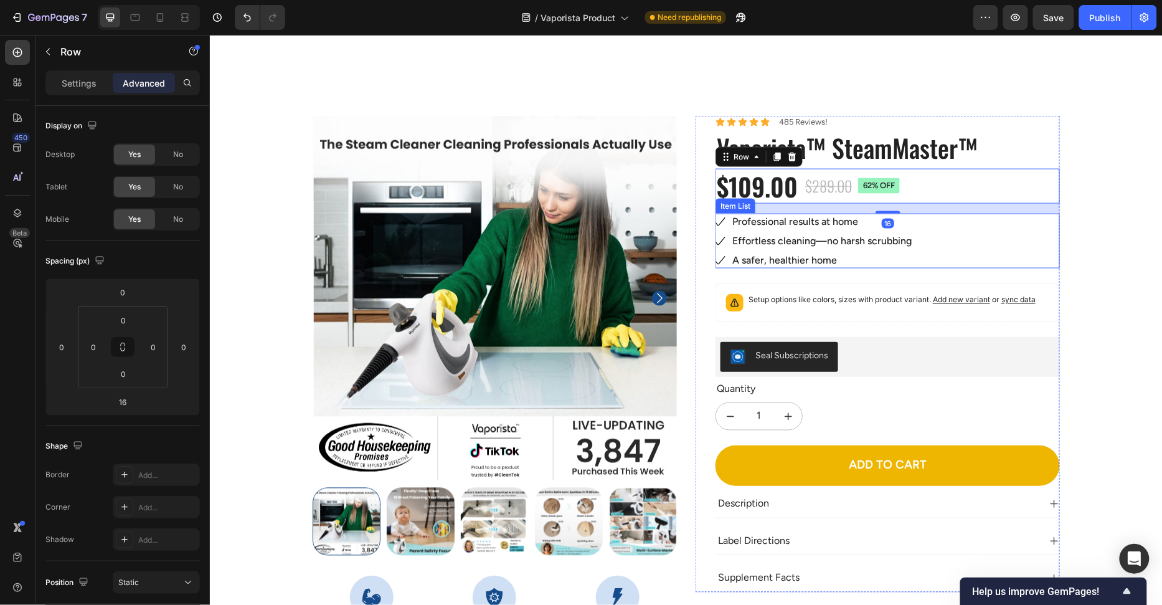
click at [982, 227] on div "Professional results at home Effortless cleaning—no harsh scrubbing A safer, he…" at bounding box center [887, 240] width 344 height 55
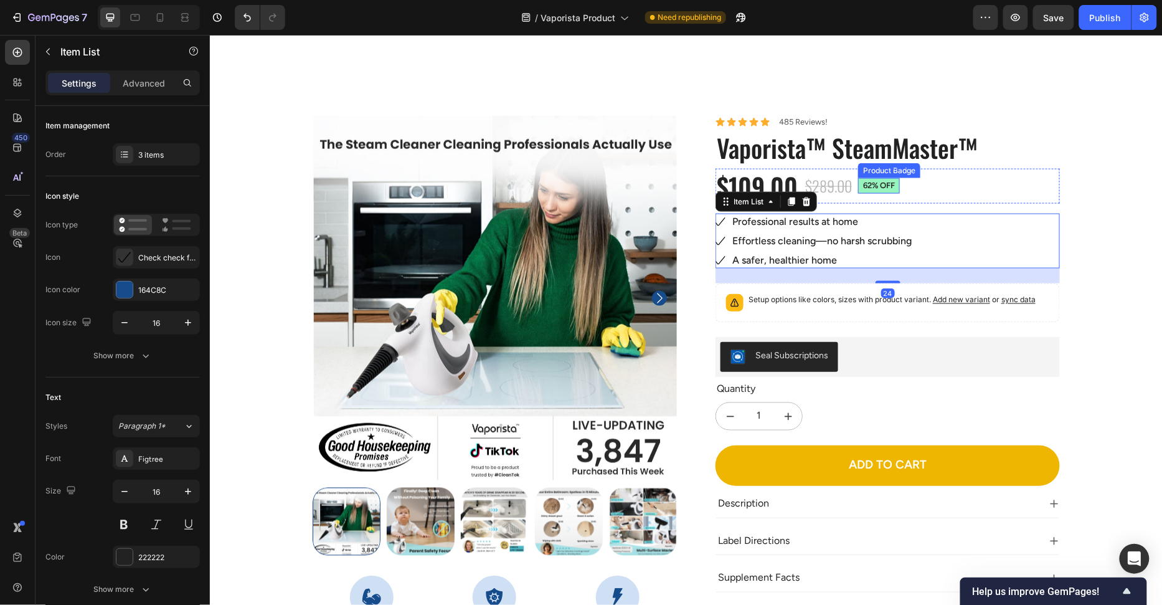
click at [895, 191] on pre "62% off" at bounding box center [879, 186] width 42 height 16
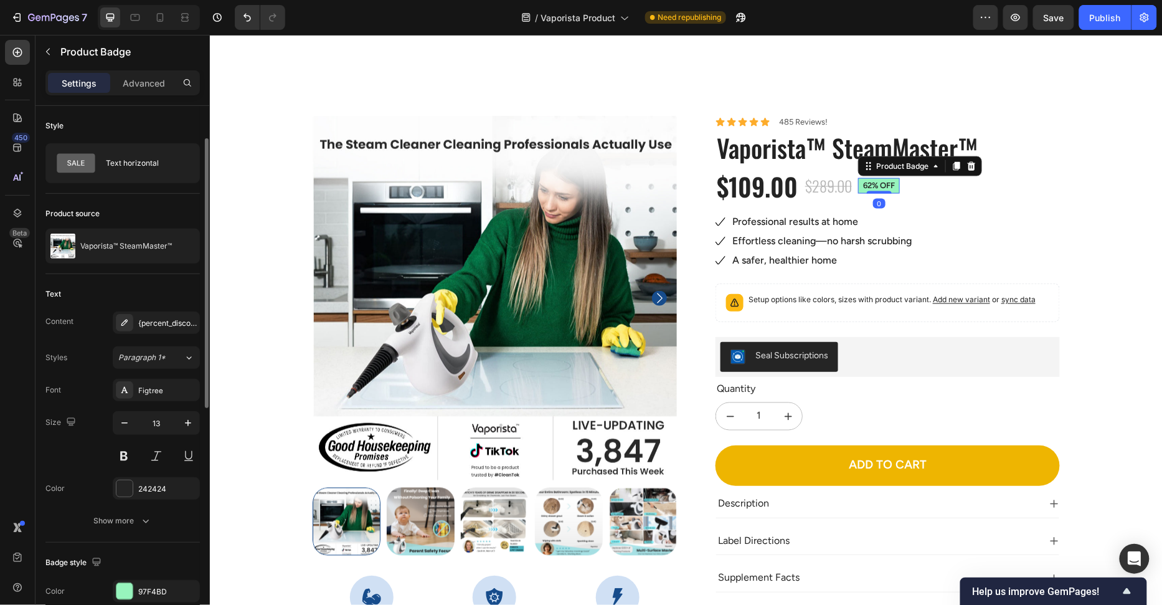
scroll to position [195, 0]
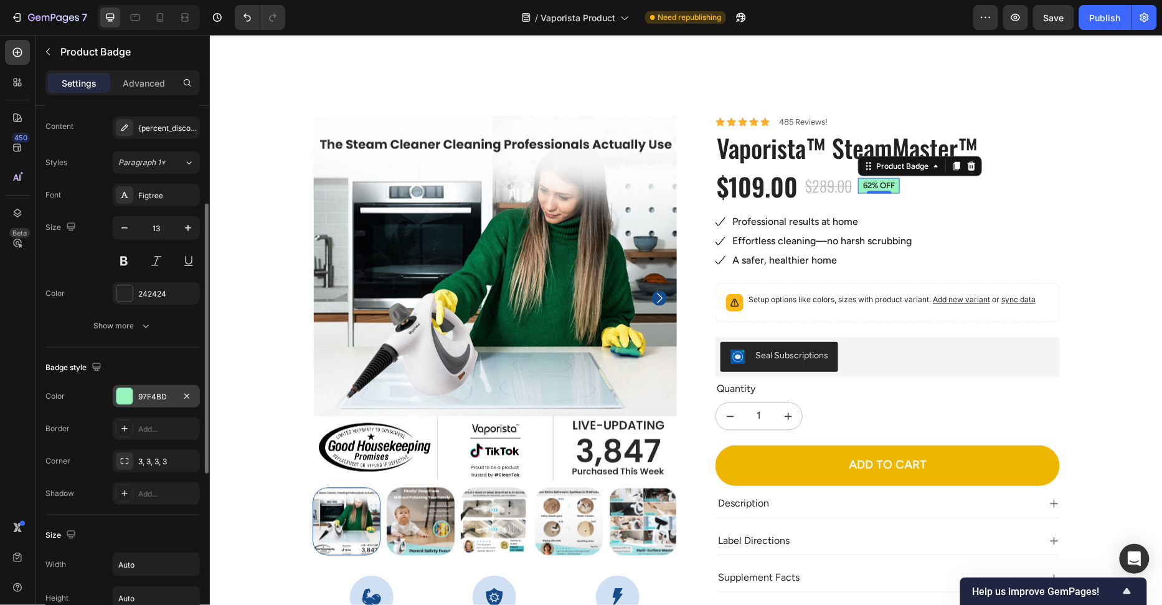
click at [116, 389] on div at bounding box center [124, 395] width 17 height 17
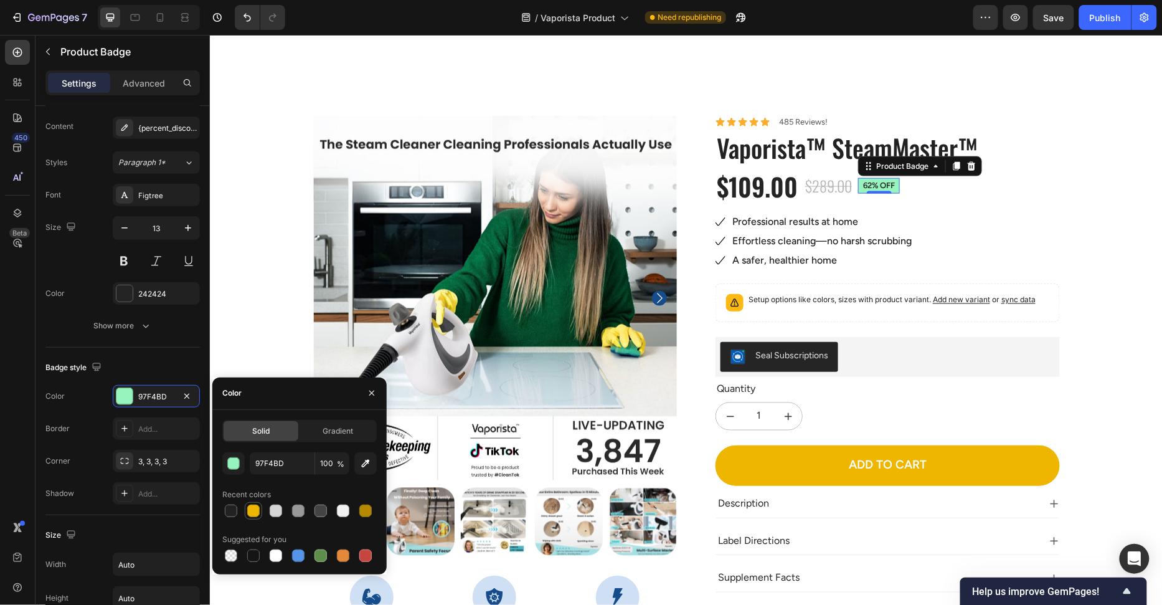
click at [253, 517] on div at bounding box center [253, 510] width 15 height 15
type input "EEB501"
click at [112, 287] on div "Color 242424" at bounding box center [122, 293] width 154 height 22
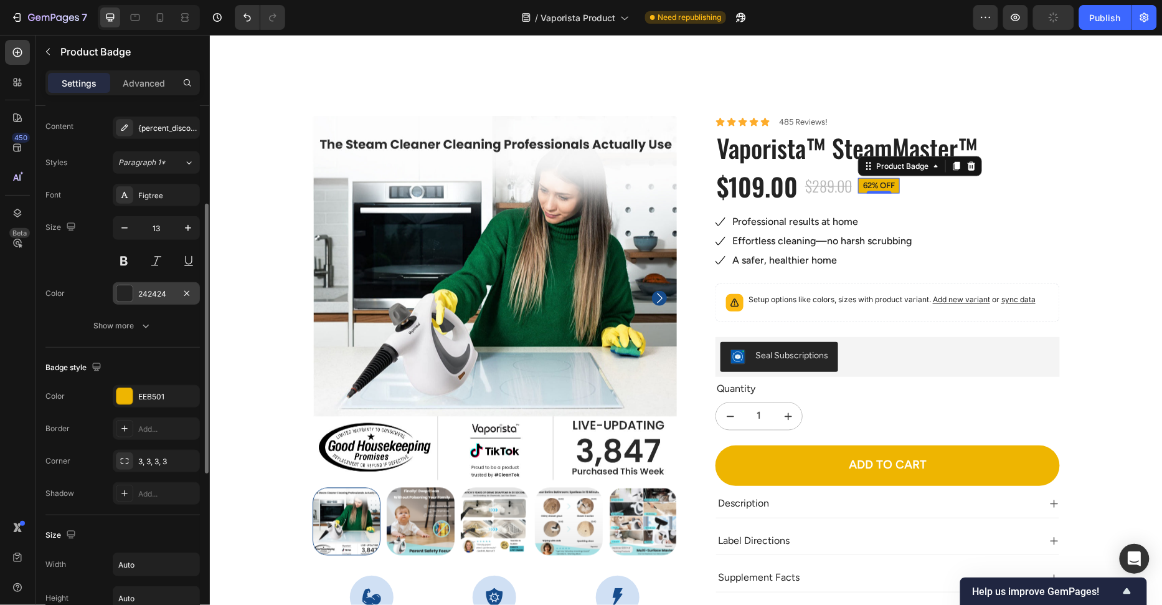
click at [125, 296] on div at bounding box center [124, 293] width 16 height 16
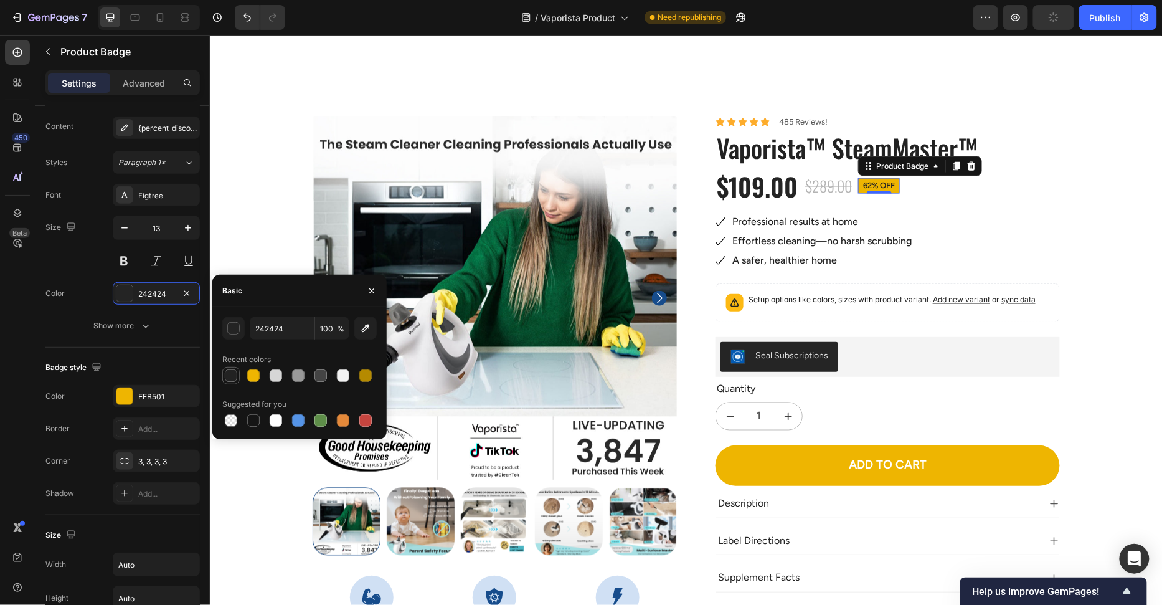
click at [233, 376] on div at bounding box center [231, 375] width 12 height 12
type input "222222"
click at [65, 300] on div "Color 222222" at bounding box center [122, 293] width 154 height 22
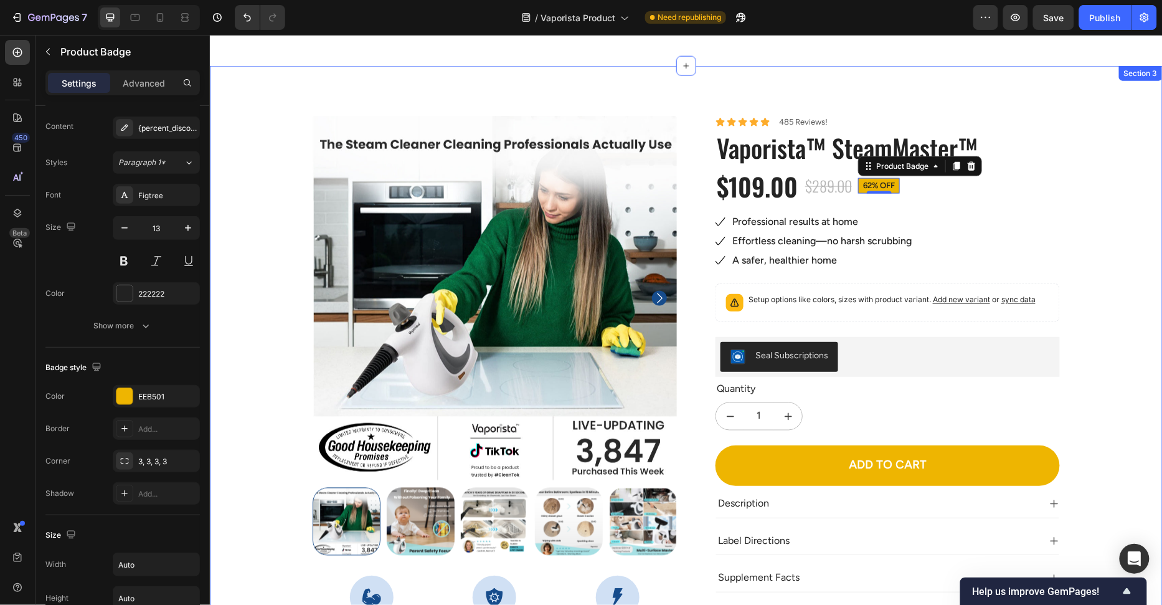
click at [252, 354] on div "100% Money-Back Guarantee Item List 60-Day Easy Returns Item List Row Product I…" at bounding box center [686, 443] width 934 height 656
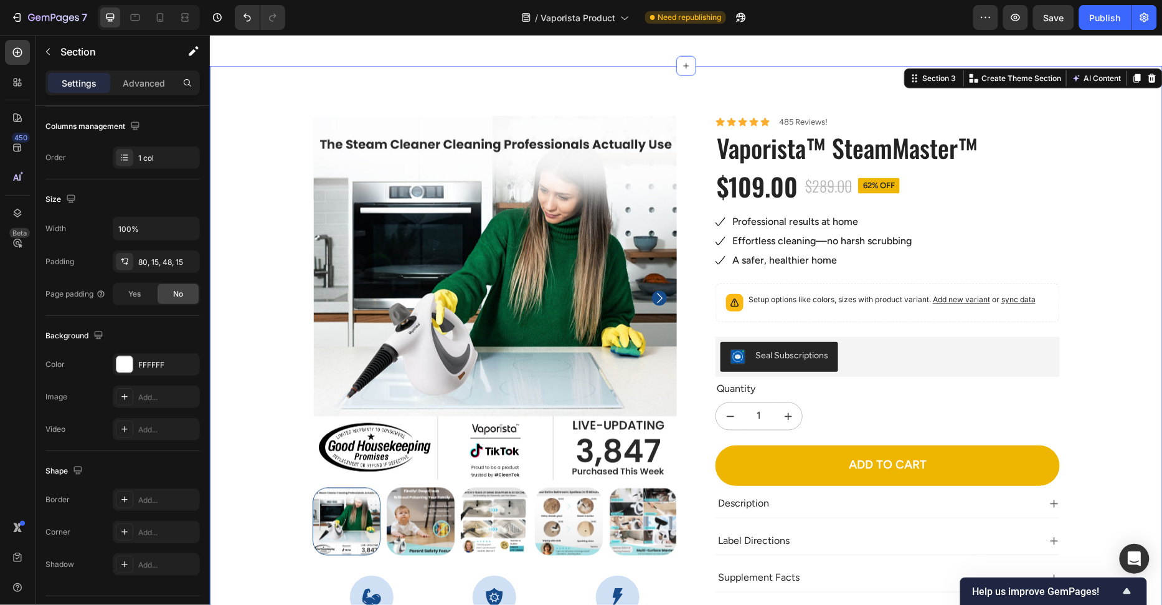
scroll to position [0, 0]
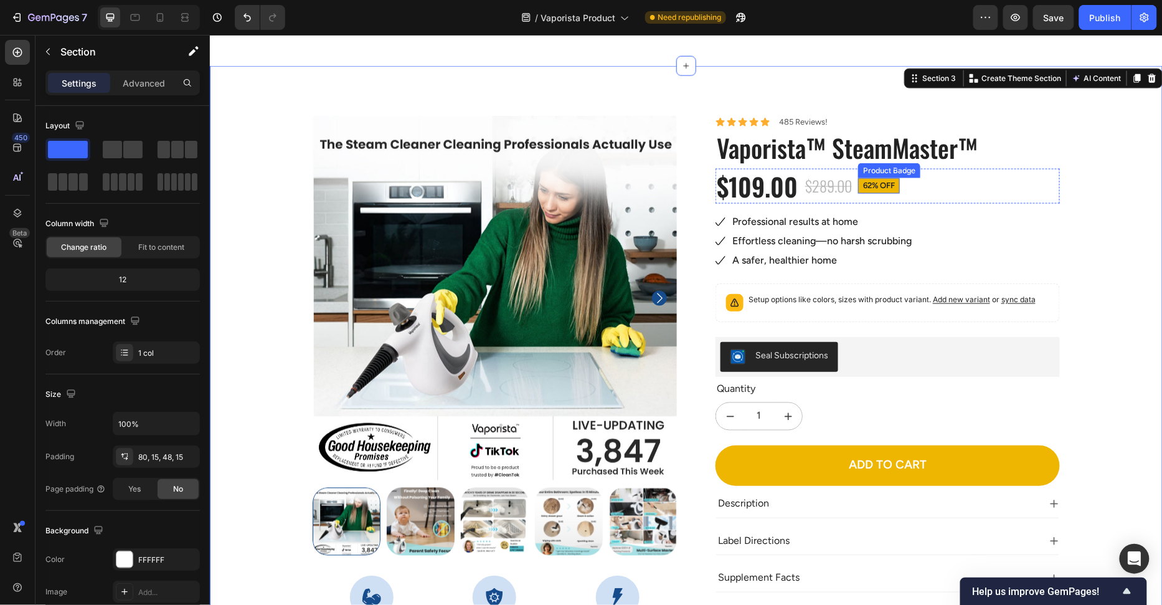
click at [886, 184] on pre "62% off" at bounding box center [879, 186] width 42 height 16
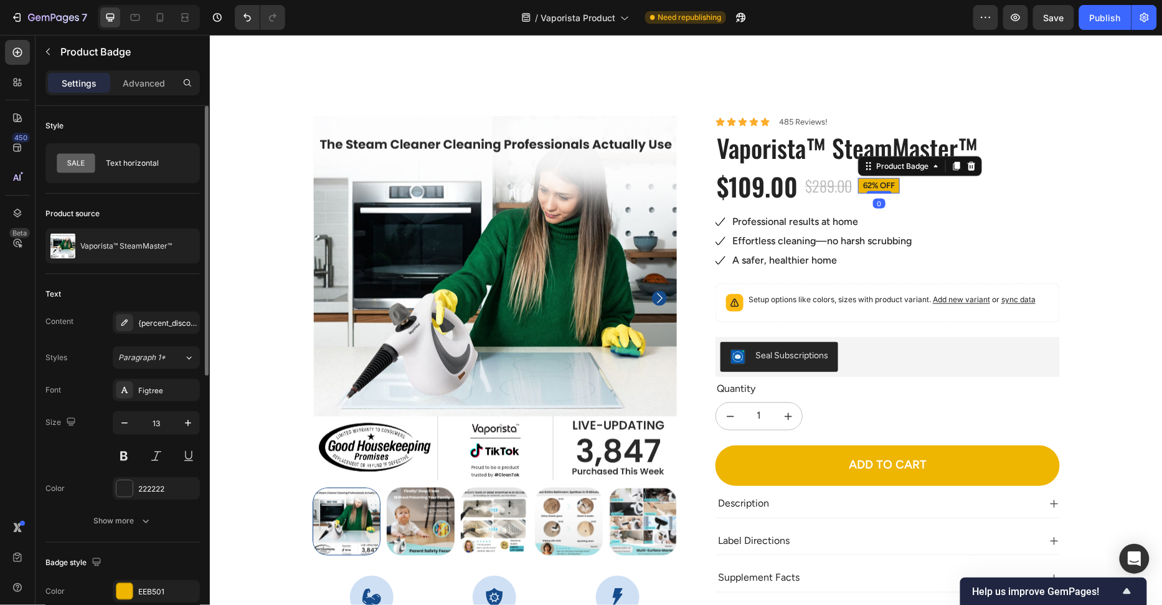
scroll to position [252, 0]
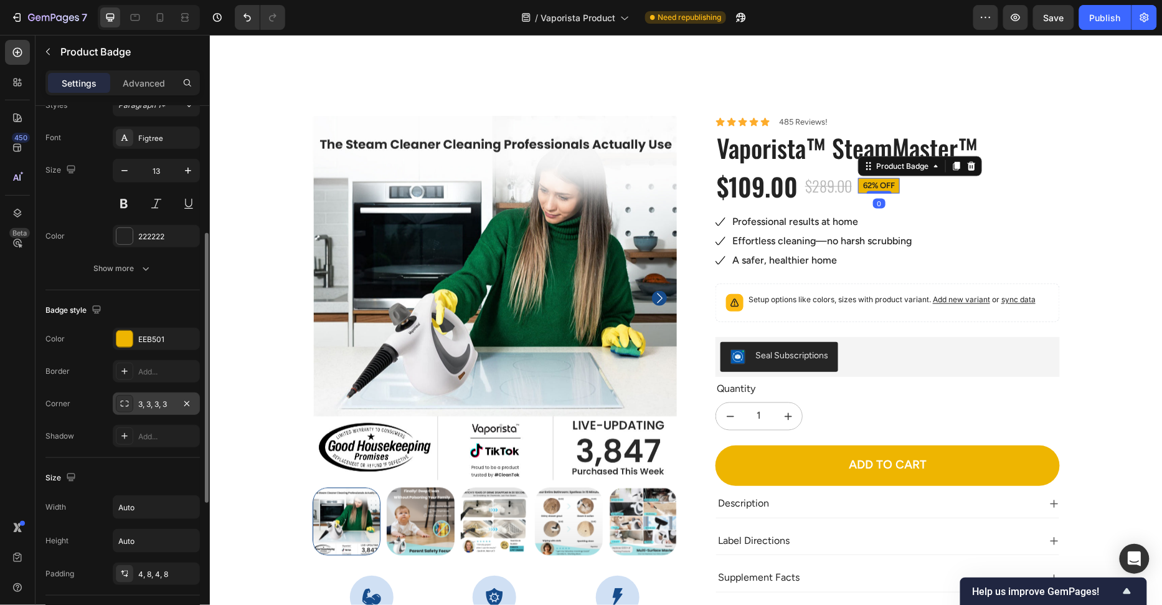
click at [142, 405] on div "3, 3, 3, 3" at bounding box center [156, 404] width 36 height 11
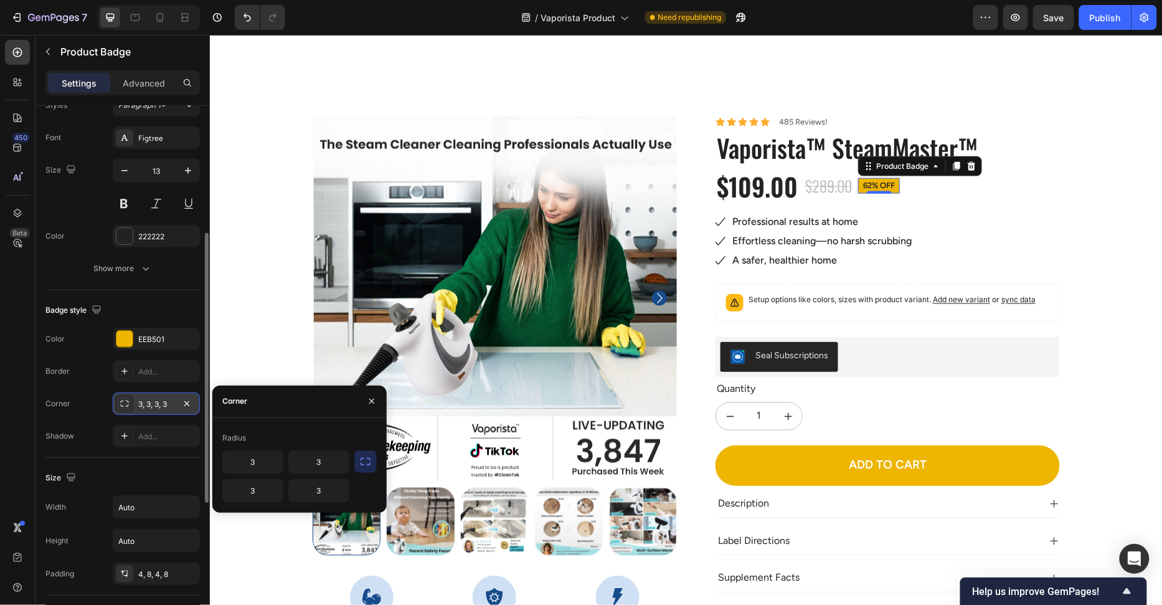
click at [116, 404] on div at bounding box center [124, 403] width 17 height 17
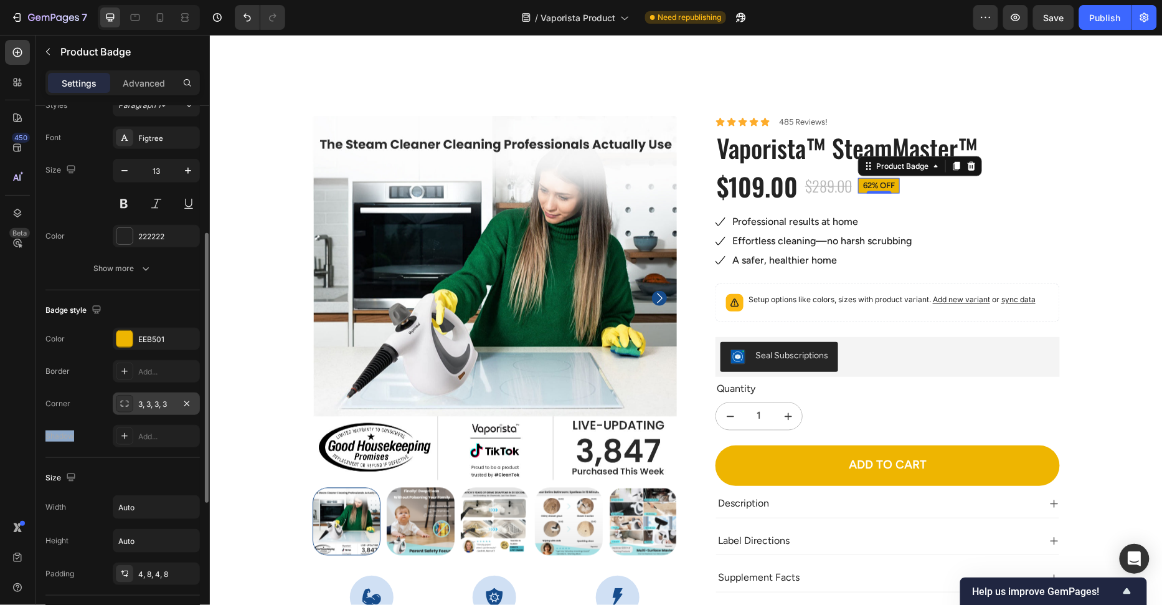
click at [116, 404] on div at bounding box center [124, 403] width 17 height 17
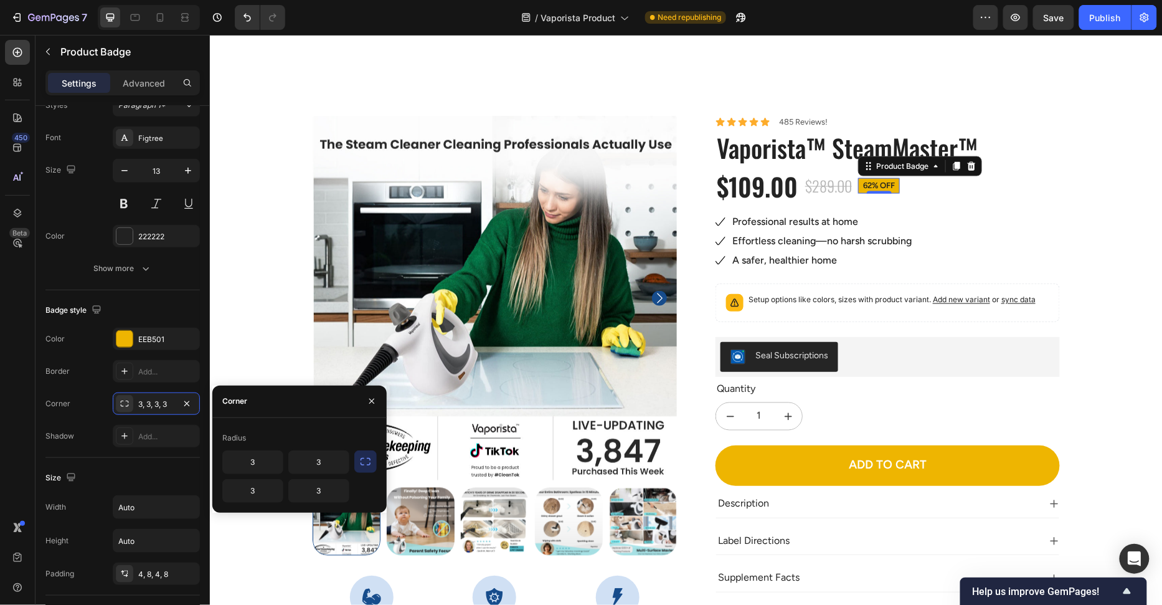
drag, startPoint x: 367, startPoint y: 465, endPoint x: 359, endPoint y: 466, distance: 7.5
click at [367, 465] on icon "button" at bounding box center [365, 461] width 12 height 12
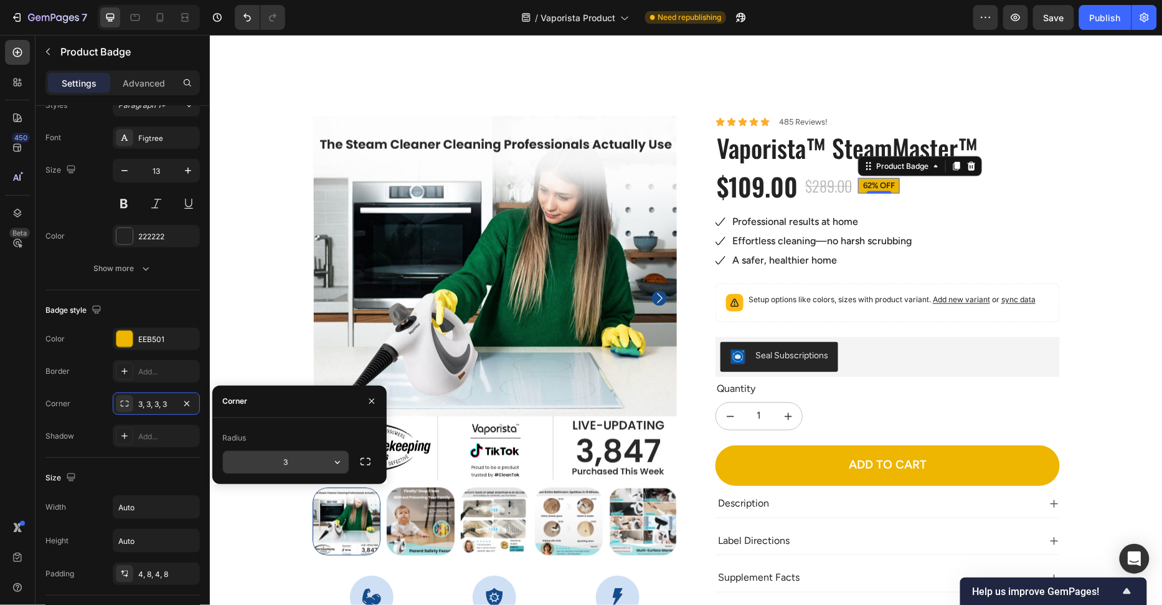
click at [310, 465] on input "3" at bounding box center [286, 462] width 126 height 22
type input "9999"
click at [305, 442] on div "Radius" at bounding box center [299, 438] width 154 height 20
click at [278, 349] on div "100% Money-Back Guarantee Item List 60-Day Easy Returns Item List Row Product I…" at bounding box center [686, 443] width 934 height 656
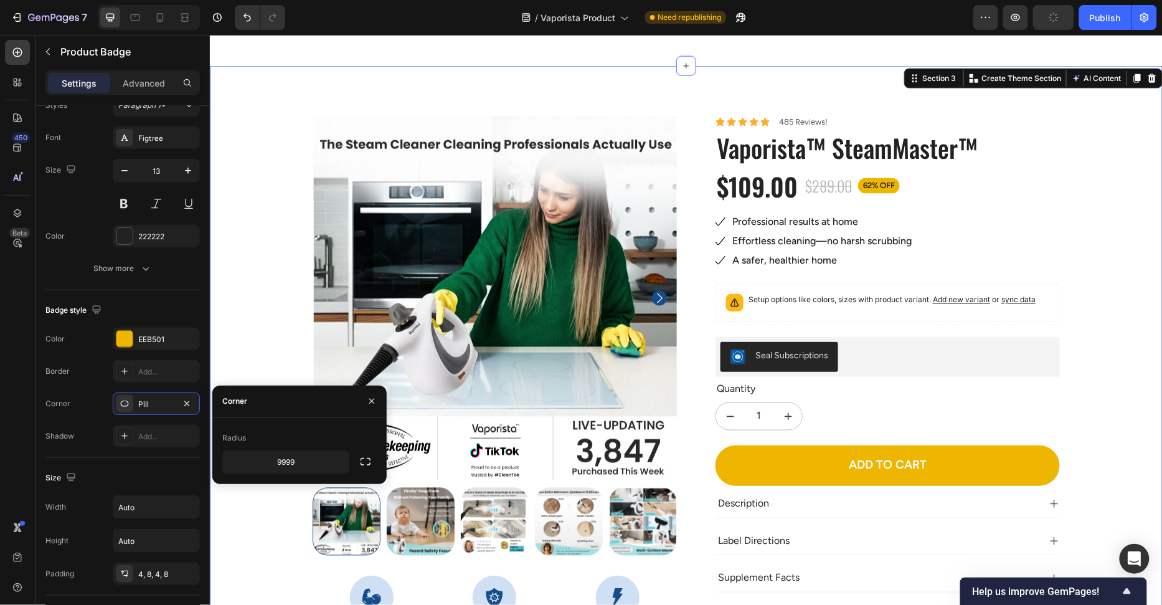
scroll to position [0, 0]
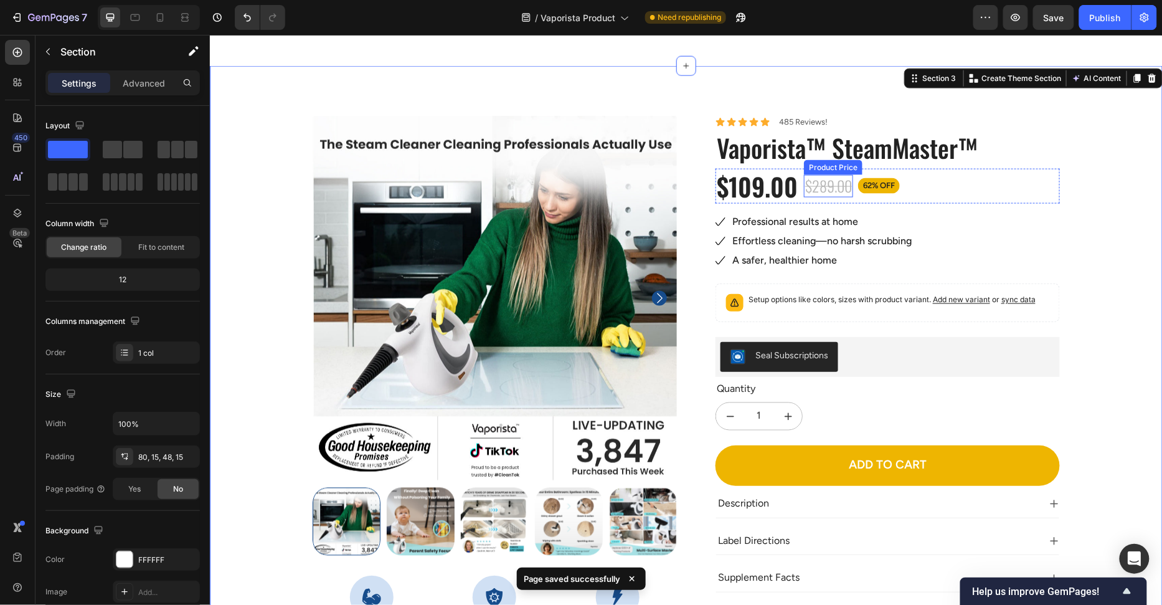
click at [844, 189] on div "$289.00" at bounding box center [827, 185] width 49 height 22
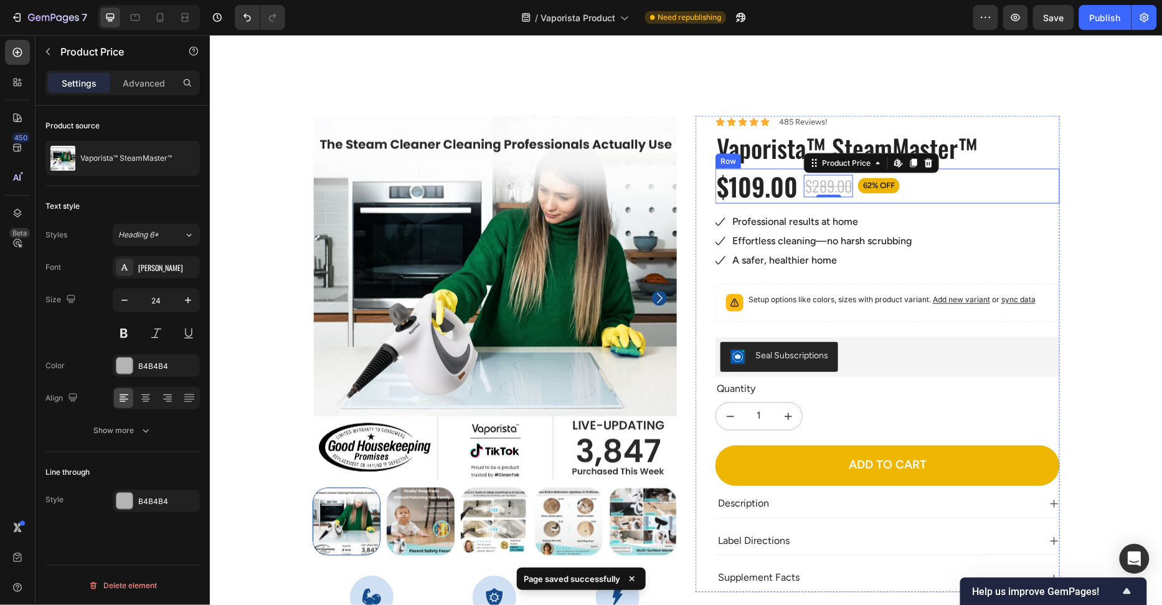
click at [889, 196] on div "62% off Product Badge" at bounding box center [879, 185] width 42 height 35
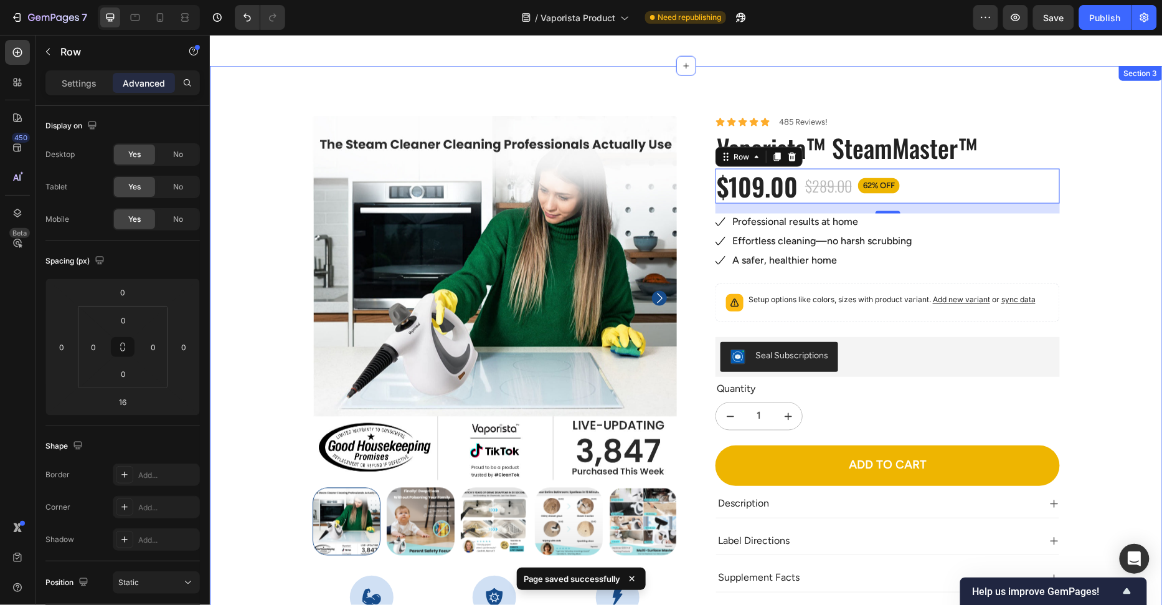
click at [1141, 288] on div "100% Money-Back Guarantee Item List 60-Day Easy Returns Item List Row Product I…" at bounding box center [686, 443] width 934 height 656
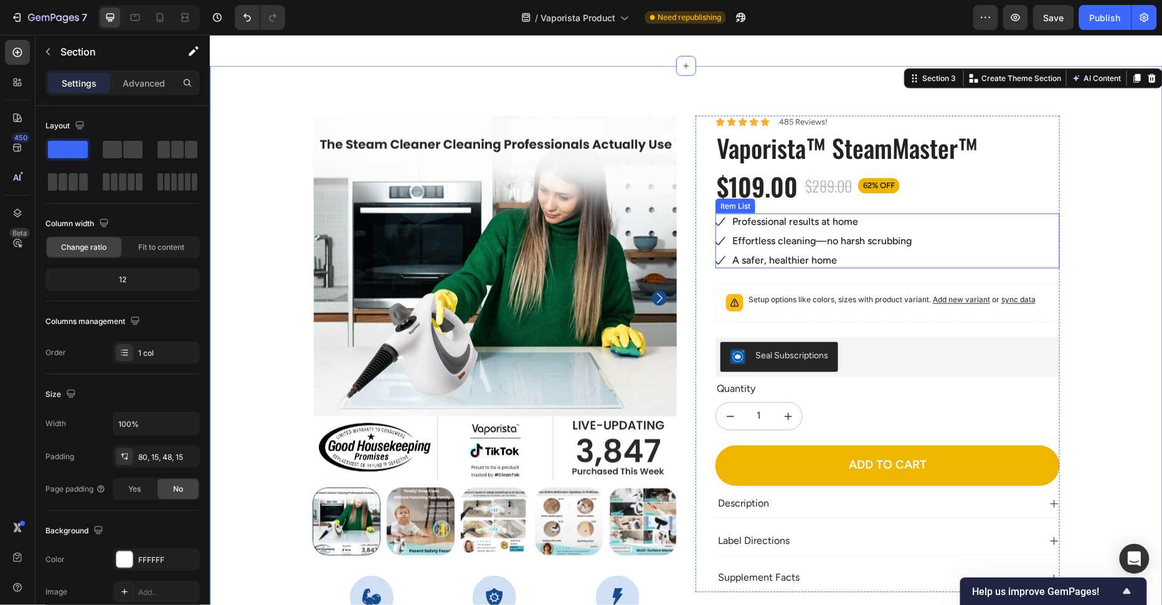
click at [719, 222] on icon at bounding box center [720, 220] width 9 height 7
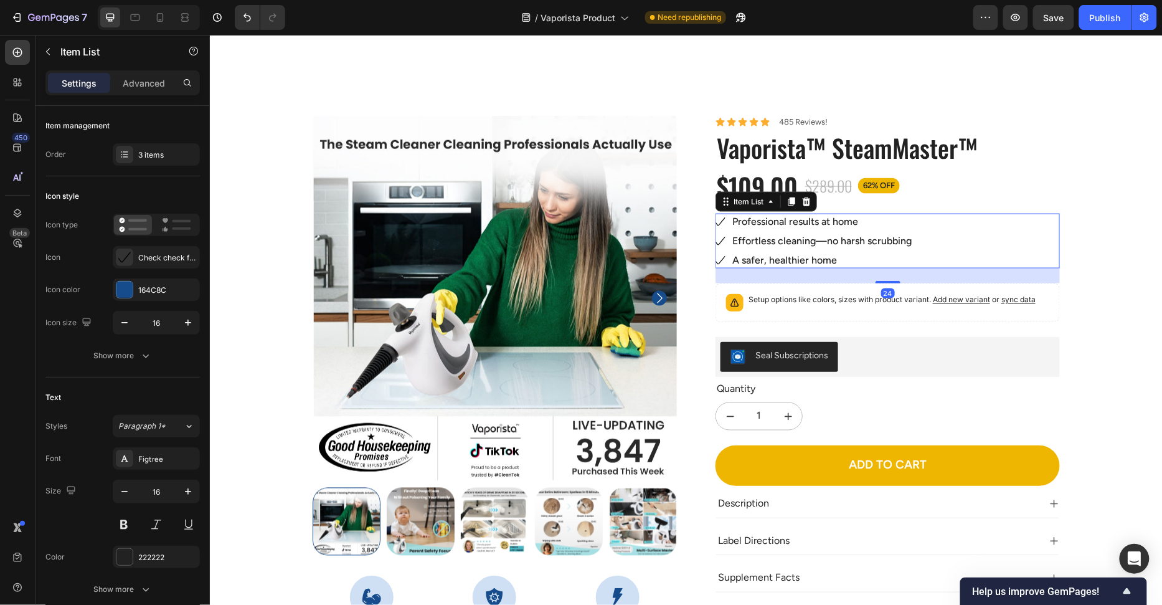
click at [719, 222] on icon at bounding box center [720, 220] width 9 height 7
click at [135, 255] on div "Check check form validation checkmark success add addition tick" at bounding box center [156, 257] width 87 height 22
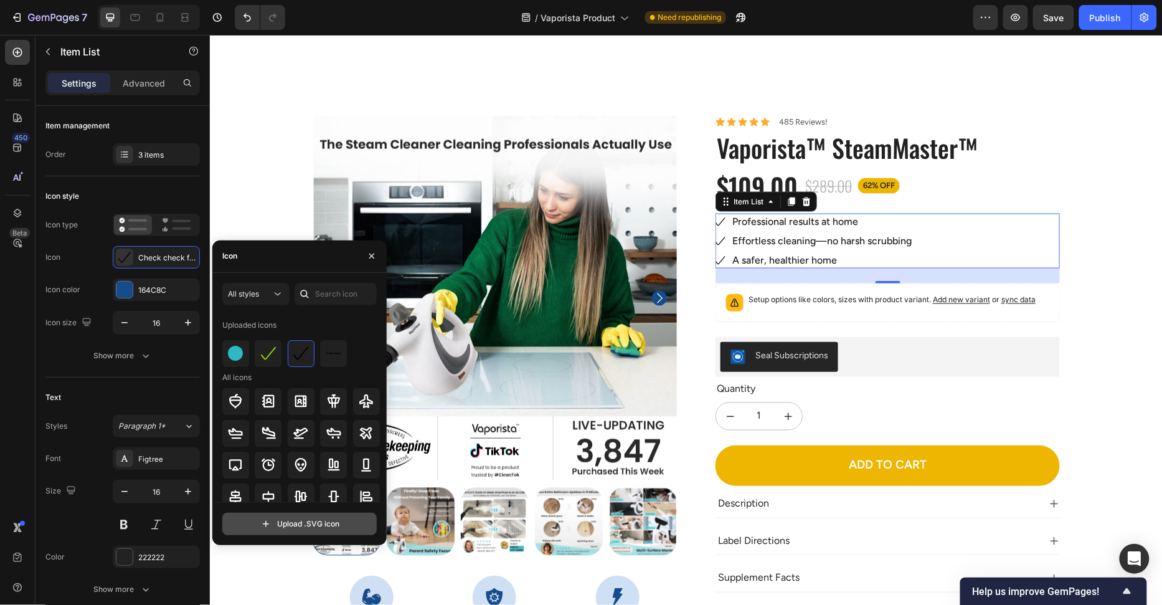
click at [287, 521] on input "file" at bounding box center [299, 523] width 153 height 21
type input "C:\fakepath\Keyvisual.svg"
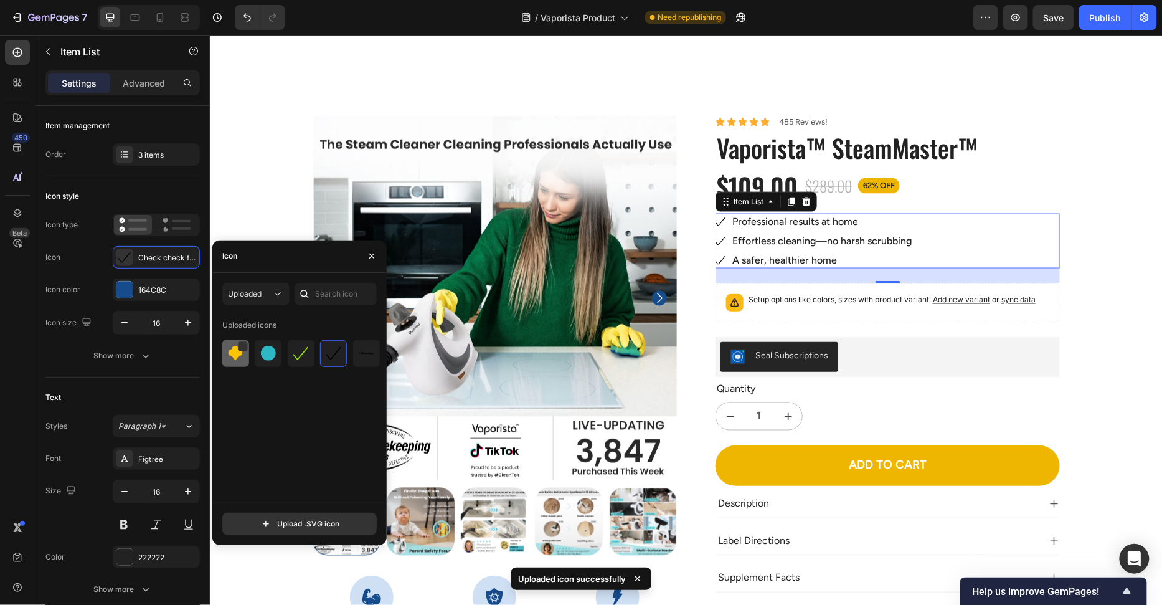
click at [237, 358] on img at bounding box center [235, 353] width 15 height 15
click at [322, 424] on div "Uploaded icons" at bounding box center [303, 408] width 163 height 187
click at [366, 255] on button "button" at bounding box center [372, 256] width 20 height 20
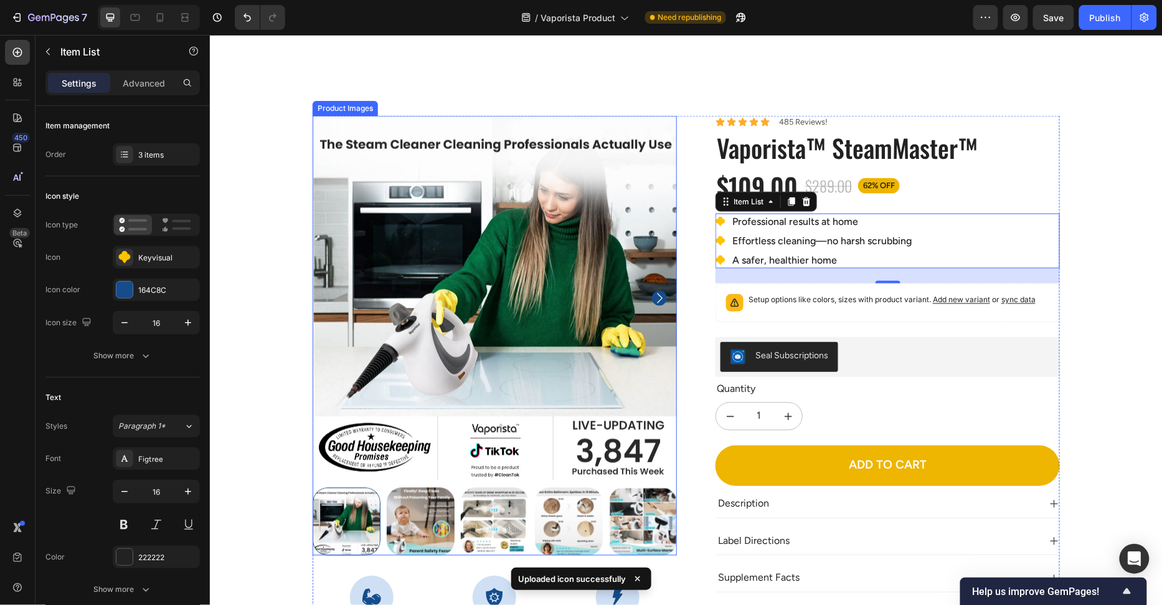
click at [264, 255] on div "100% Money-Back Guarantee Item List 60-Day Easy Returns Item List Row Product I…" at bounding box center [686, 443] width 934 height 656
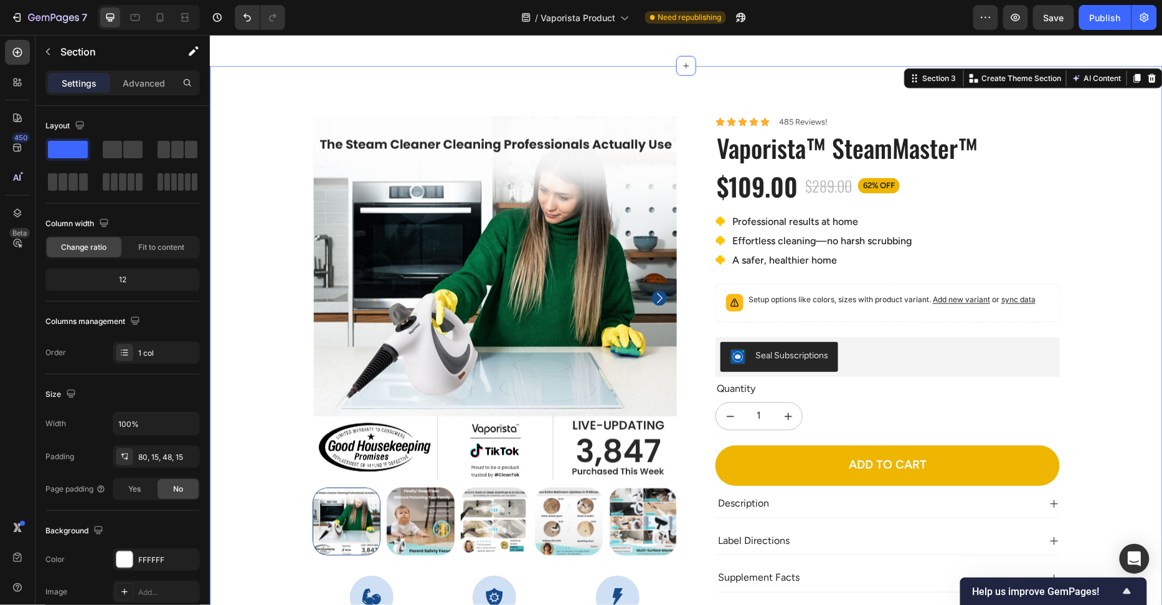
click at [1135, 235] on div "100% Money-Back Guarantee Item List 60-Day Easy Returns Item List Row Product I…" at bounding box center [686, 443] width 934 height 656
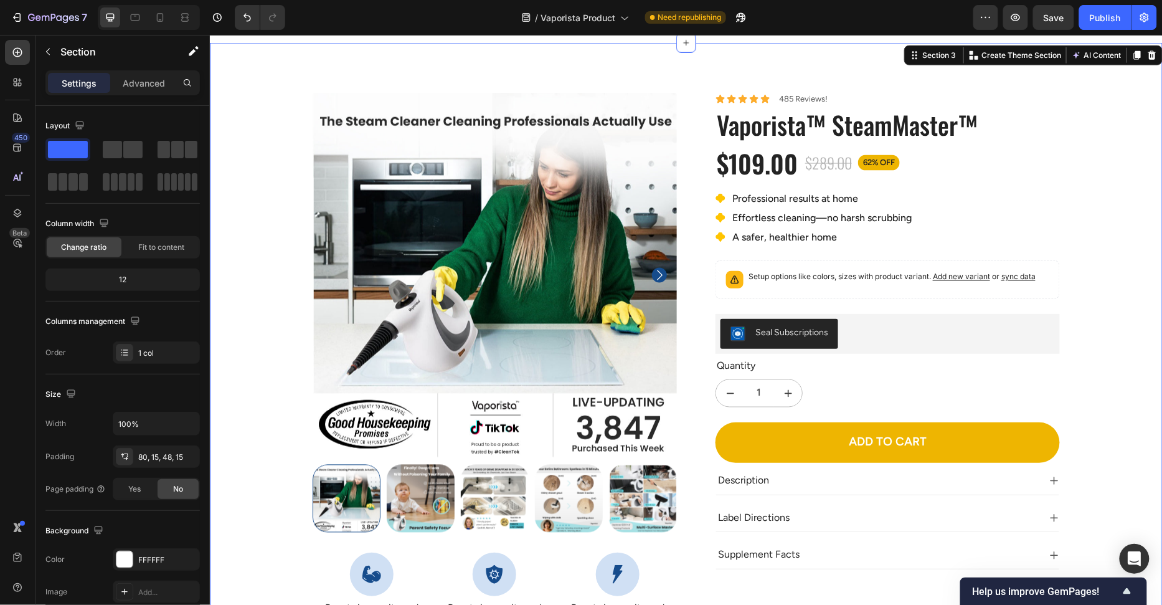
scroll to position [721, 0]
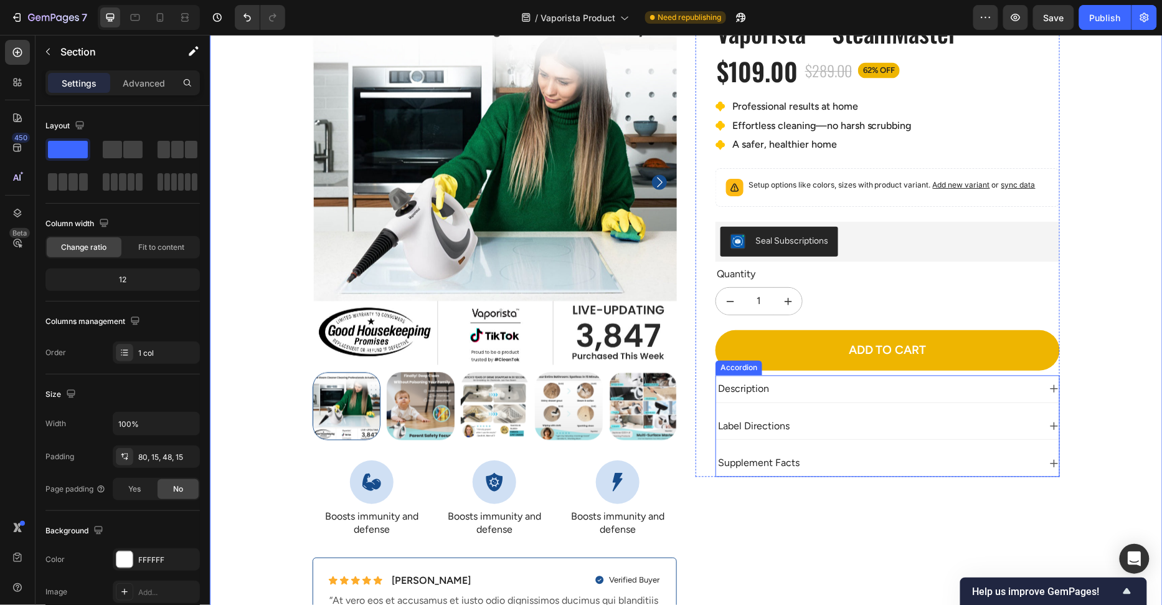
click at [922, 391] on div "Description" at bounding box center [877, 388] width 323 height 17
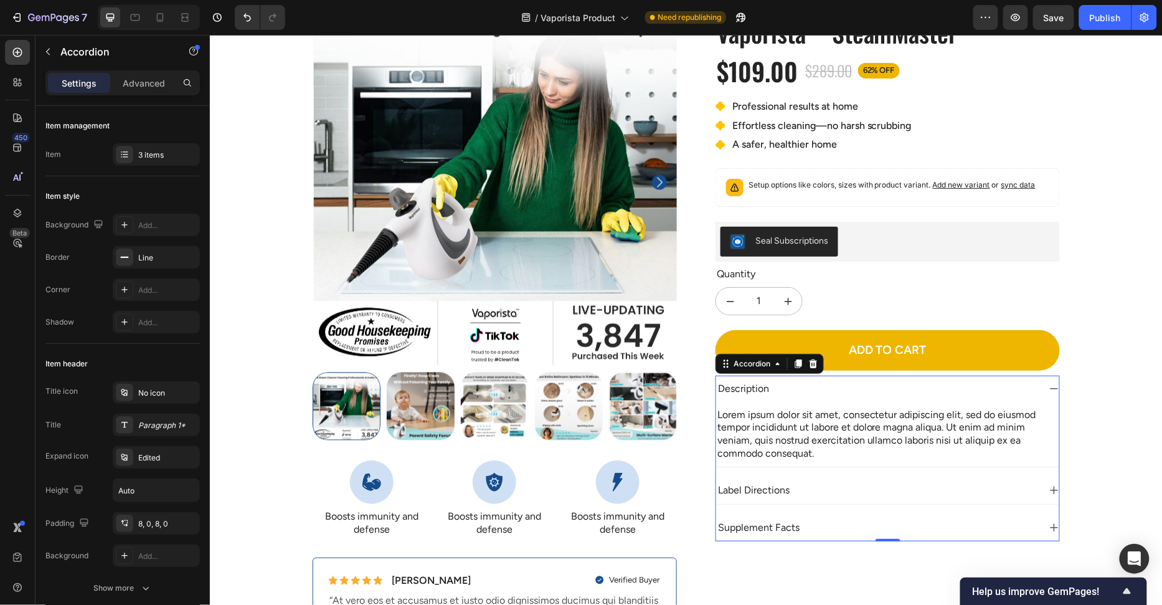
click at [997, 394] on div "Description" at bounding box center [887, 388] width 343 height 27
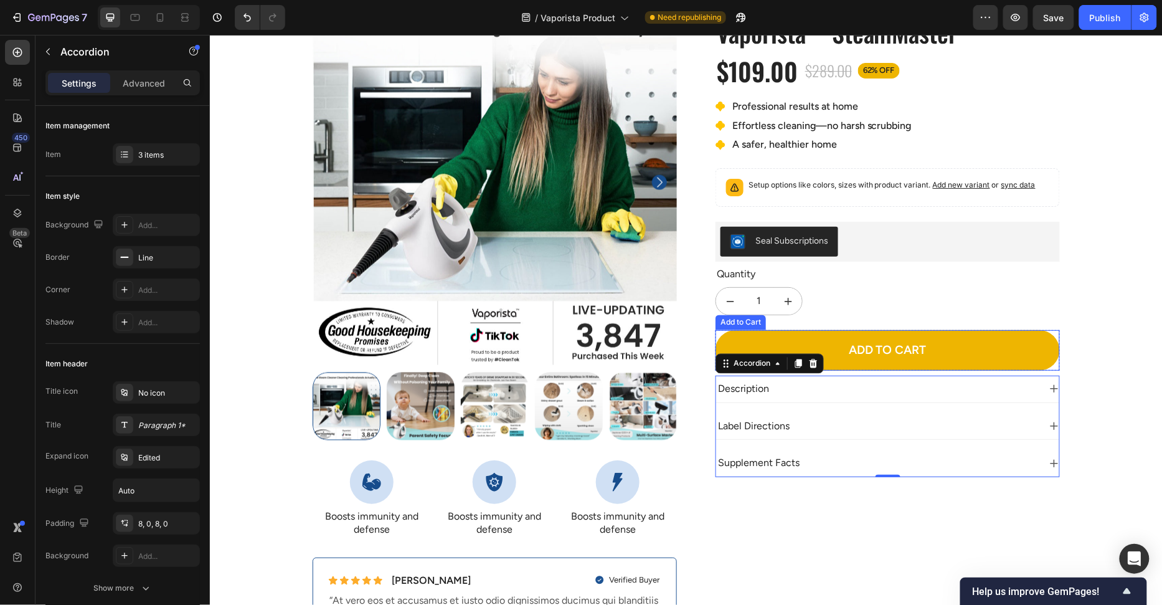
click at [811, 359] on icon at bounding box center [813, 363] width 10 height 10
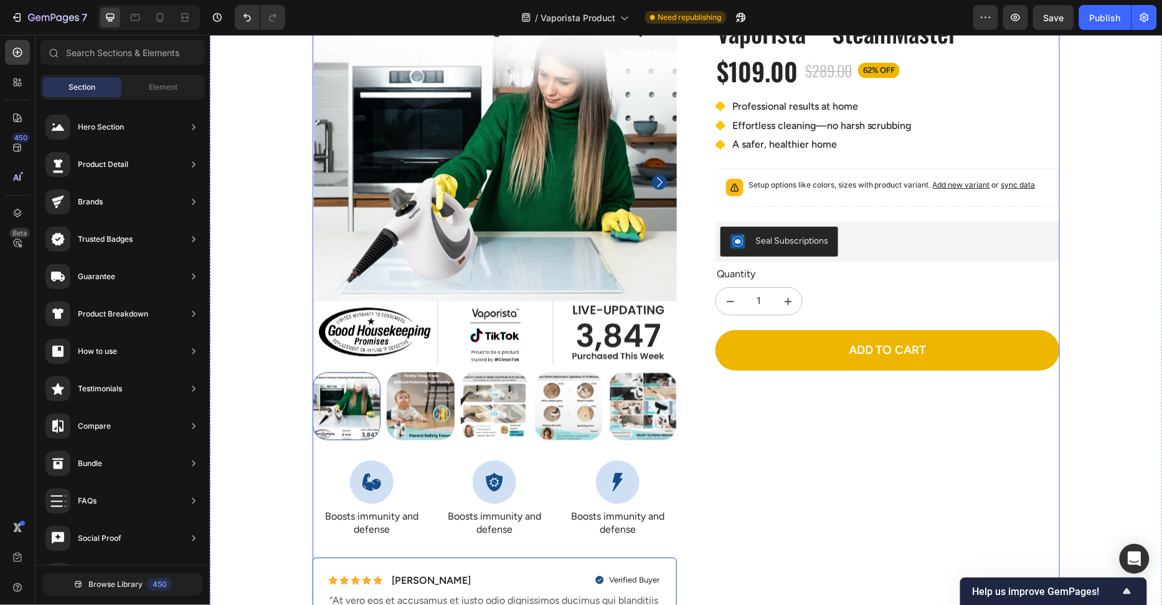
scroll to position [865, 0]
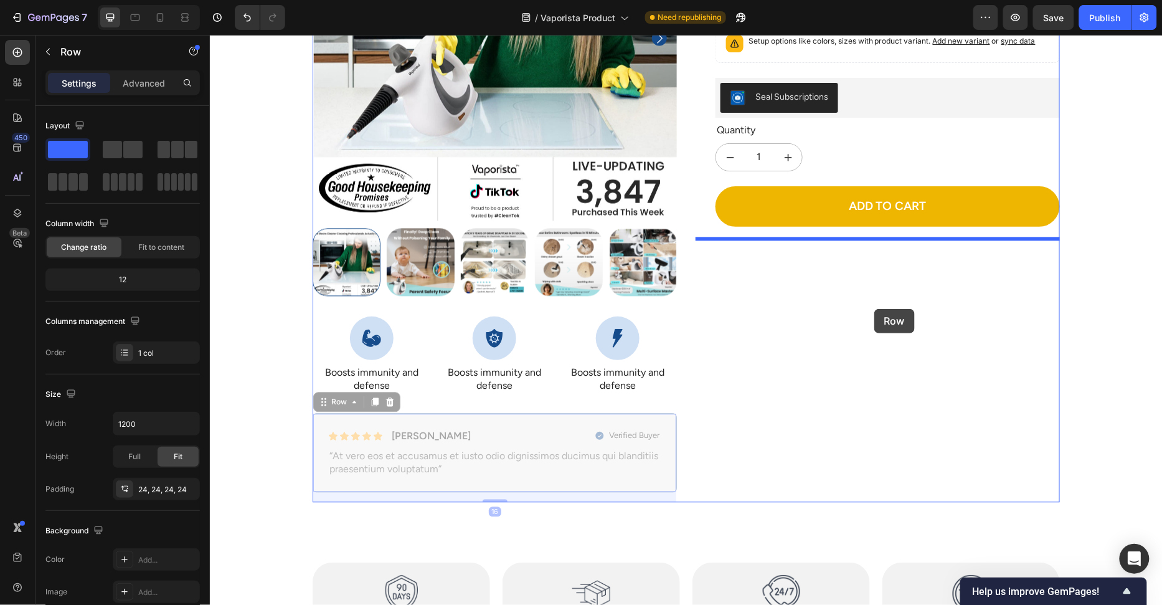
drag, startPoint x: 564, startPoint y: 422, endPoint x: 909, endPoint y: 289, distance: 370.5
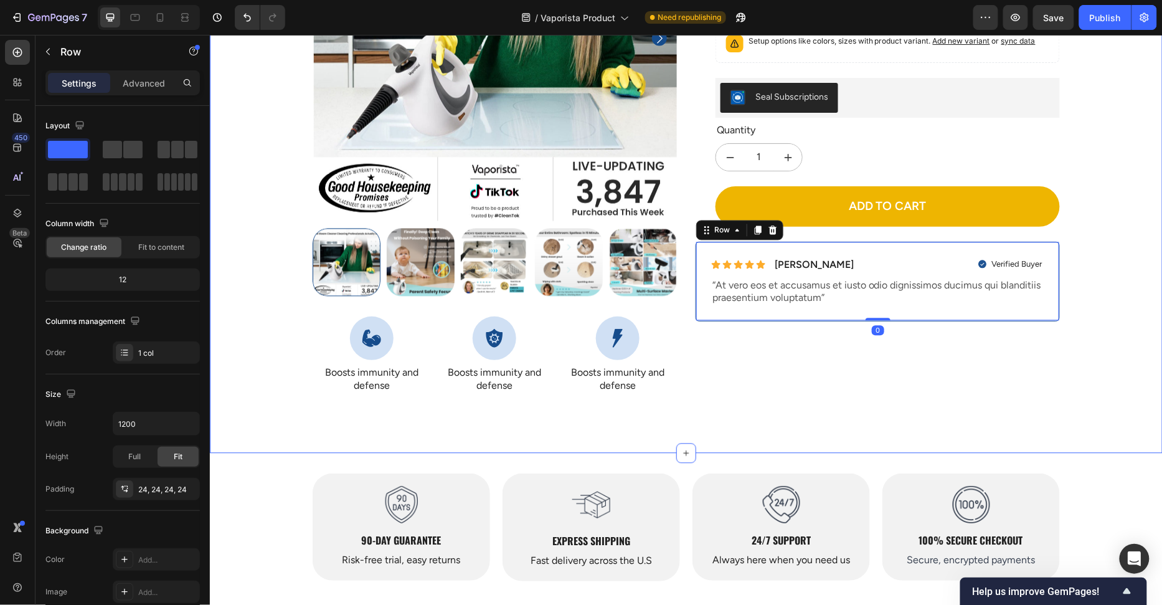
click at [1158, 300] on div "100% Money-Back Guarantee Item List 60-Day Easy Returns Item List Row Product I…" at bounding box center [685, 129] width 953 height 647
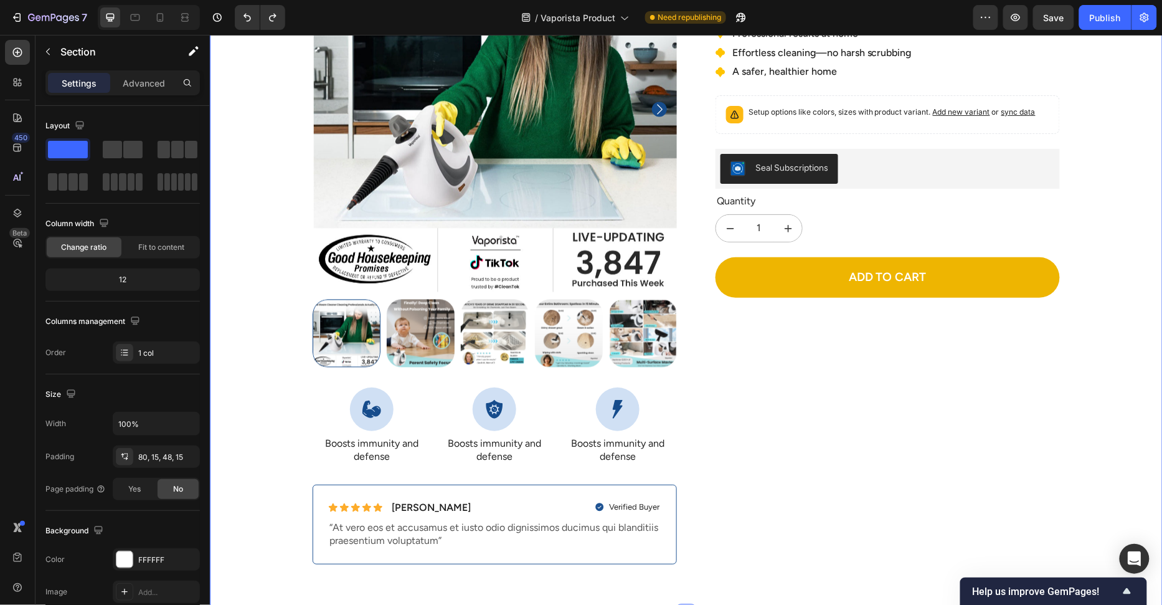
scroll to position [805, 0]
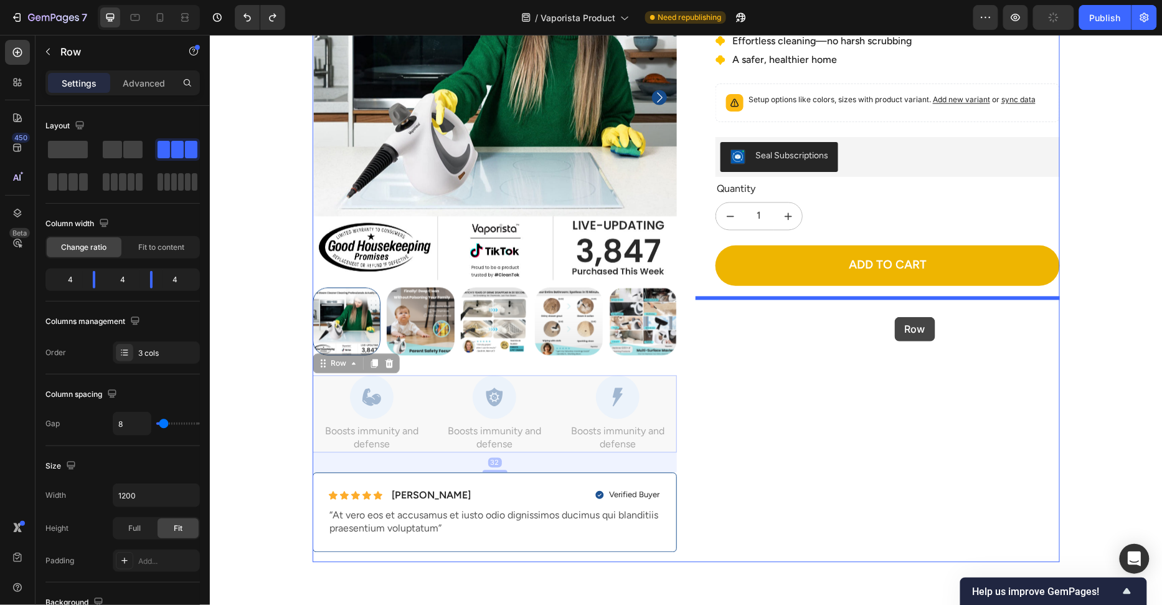
drag, startPoint x: 432, startPoint y: 448, endPoint x: 894, endPoint y: 316, distance: 481.1
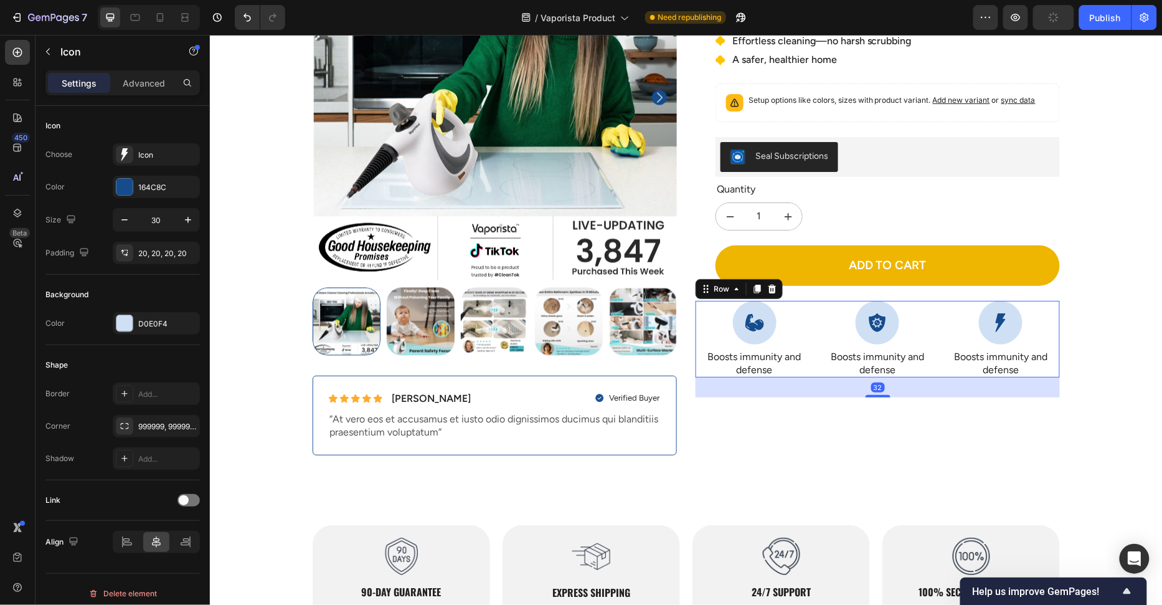
click at [1059, 330] on div "Icon" at bounding box center [1000, 322] width 118 height 44
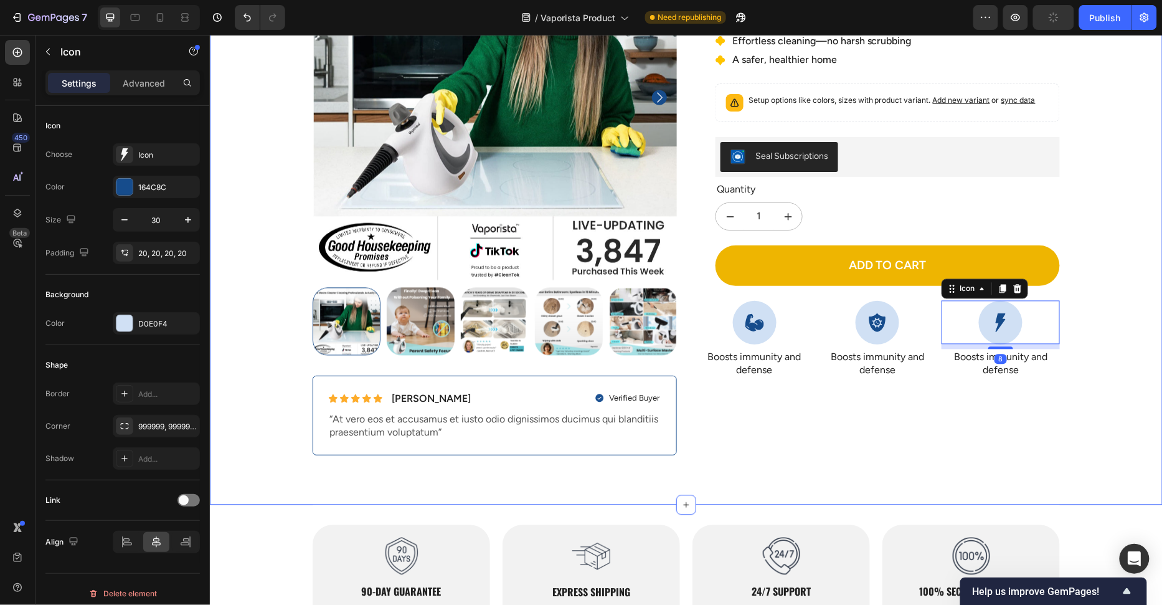
click at [1097, 328] on div "100% Money-Back Guarantee Item List 60-Day Easy Returns Item List Row Product I…" at bounding box center [686, 194] width 934 height 559
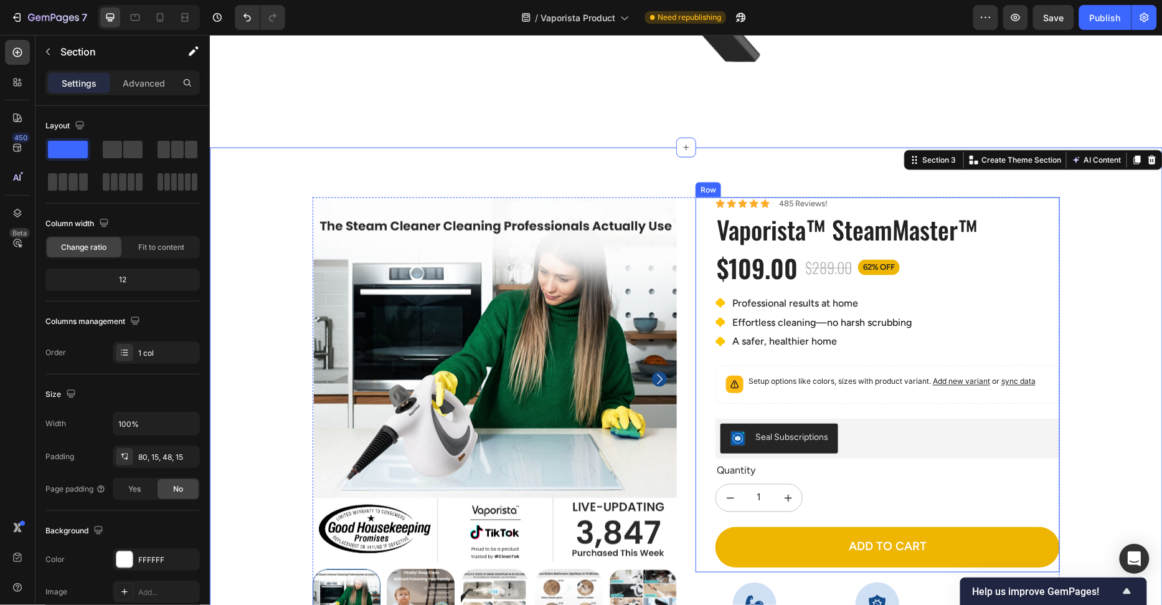
scroll to position [524, 0]
click at [716, 352] on div "Icon Icon Icon Icon Icon Icon List 485 Reviews! Text Block Row Vaporista™ Steam…" at bounding box center [887, 383] width 344 height 375
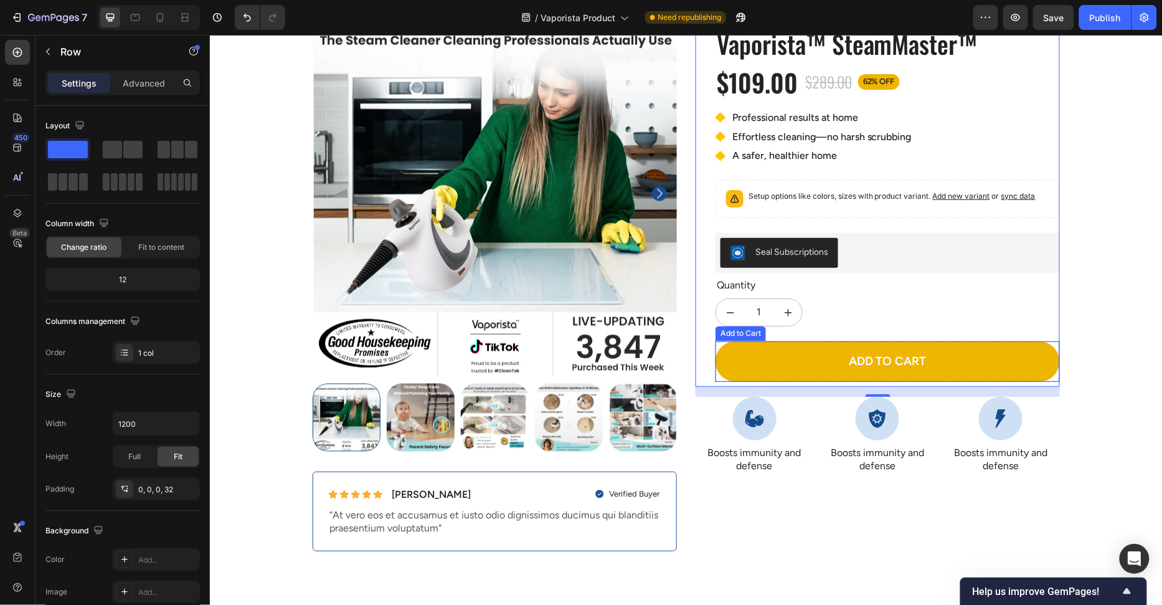
scroll to position [710, 0]
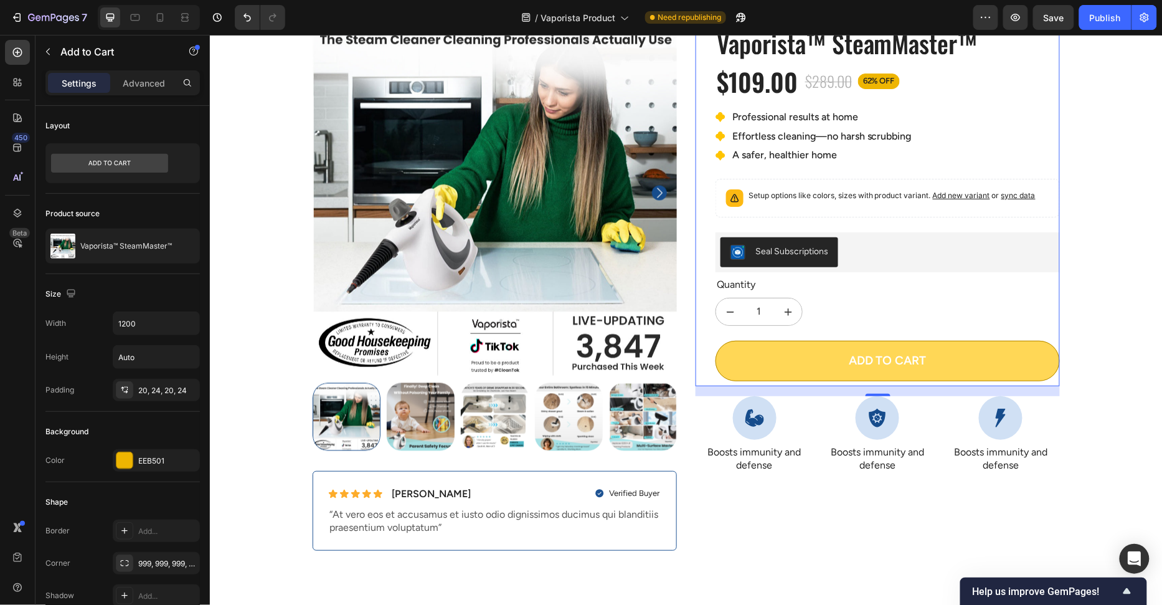
click at [819, 371] on button "Add to cart" at bounding box center [887, 360] width 344 height 40
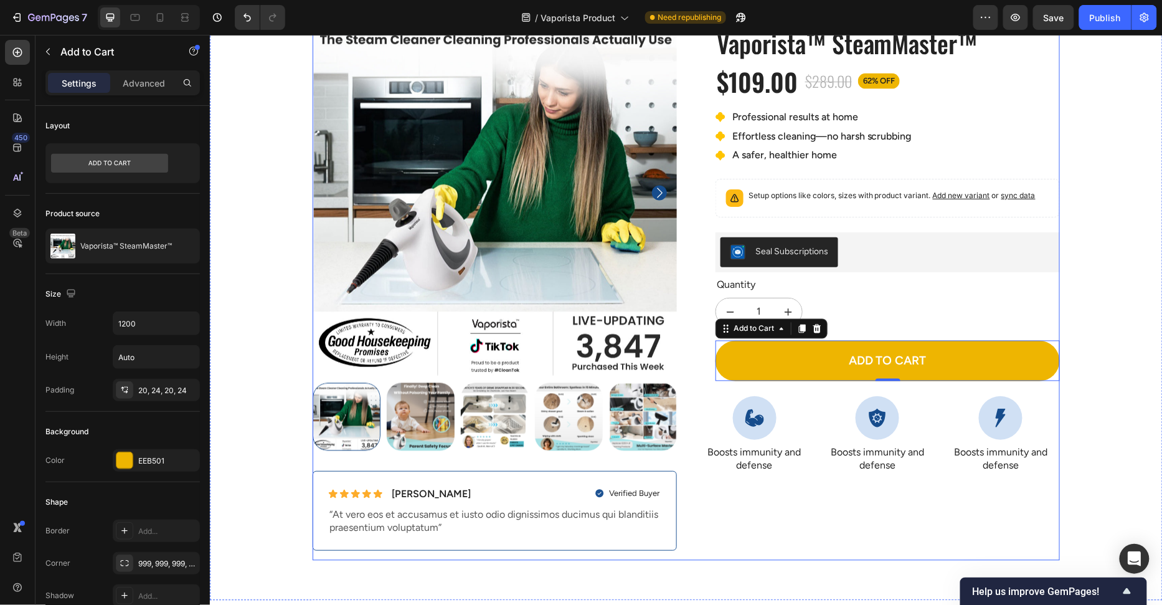
click at [697, 435] on div "Icon" at bounding box center [754, 418] width 118 height 44
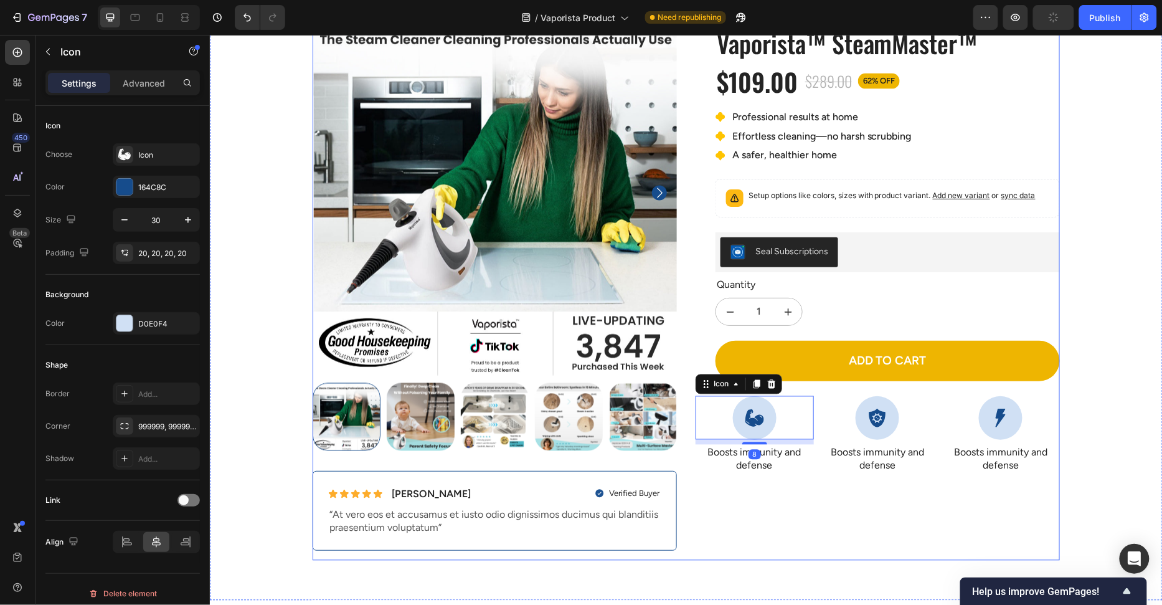
click at [832, 476] on div "Icon Icon Icon Icon Icon Icon List 485 Reviews! Text Block Row Vaporista™ Steam…" at bounding box center [877, 285] width 364 height 549
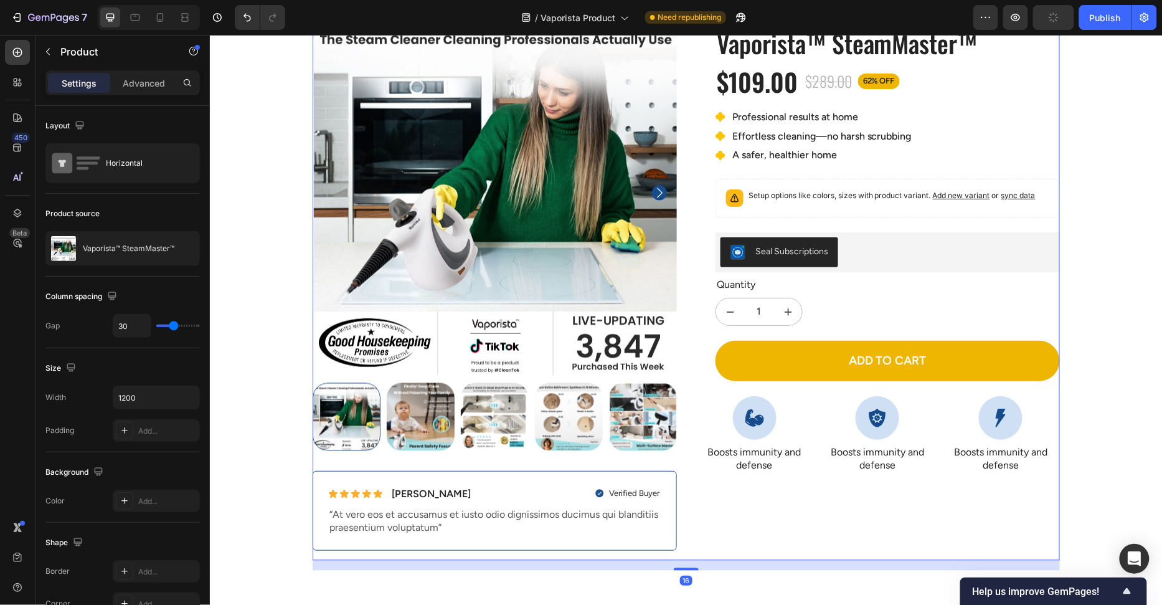
click at [821, 467] on p "Boosts immunity and defense" at bounding box center [878, 458] width 116 height 26
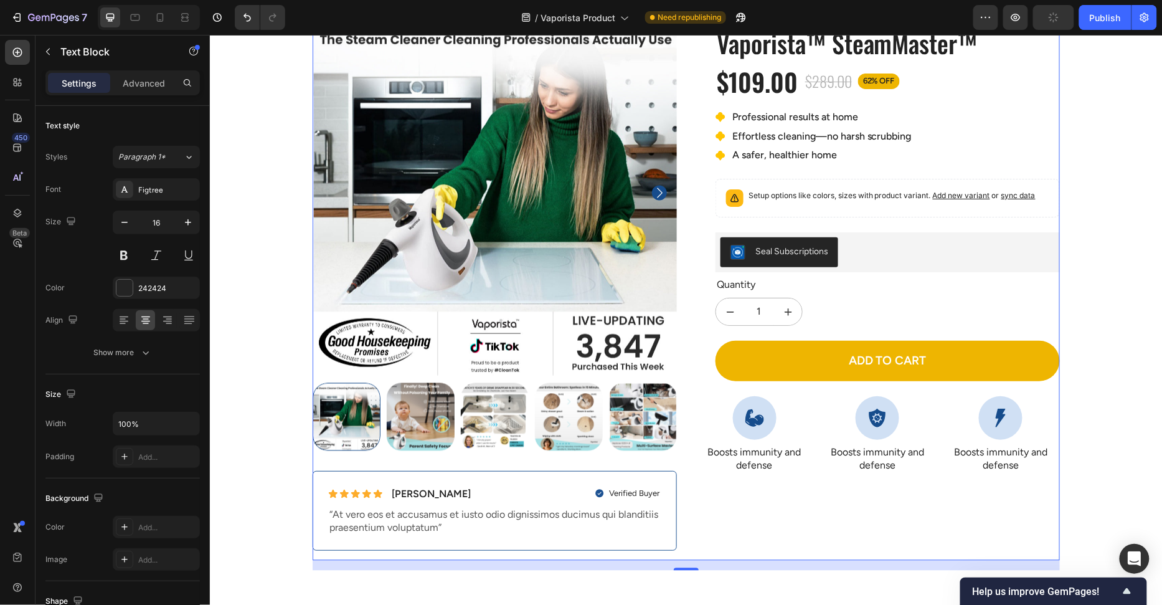
click at [817, 471] on div "Icon Icon Icon Icon Icon Icon List 485 Reviews! Text Block Row Vaporista™ Steam…" at bounding box center [877, 285] width 364 height 549
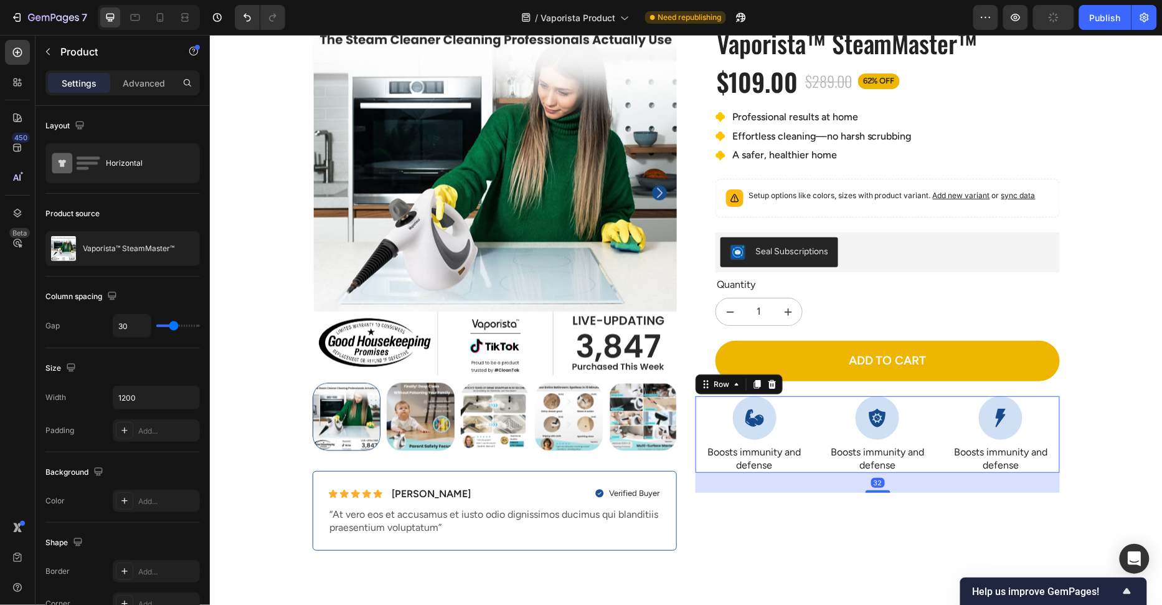
click at [816, 456] on div "Icon Boosts immunity and defense Text Block Icon Boosts immunity and defense Te…" at bounding box center [877, 434] width 364 height 77
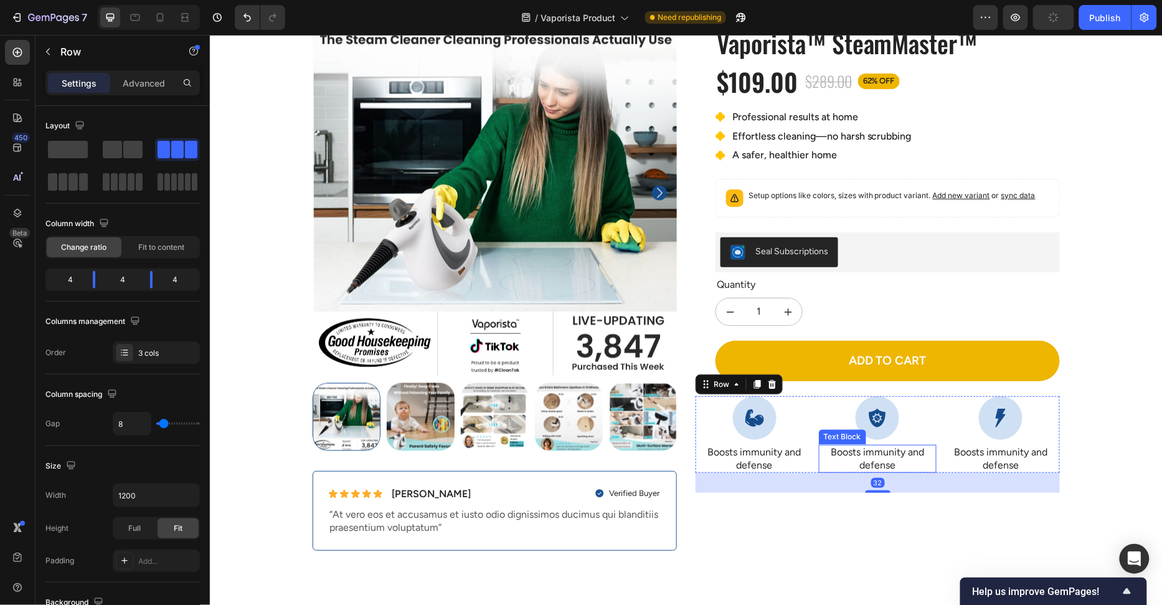
click at [820, 417] on div "Icon" at bounding box center [877, 418] width 118 height 44
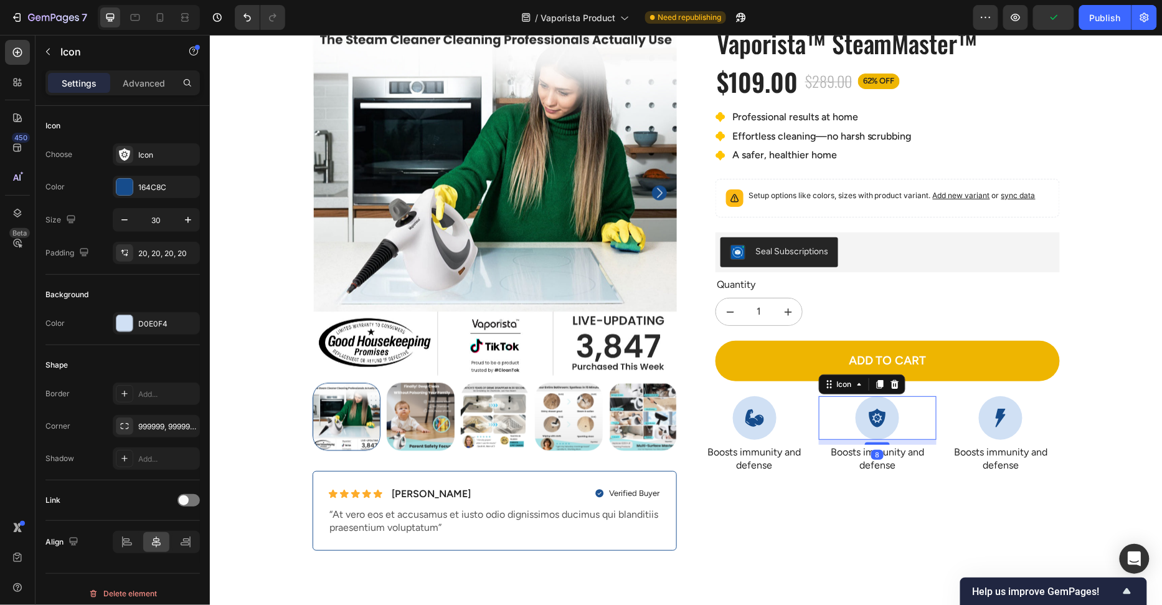
click at [813, 442] on div "Icon Boosts immunity and defense Text Block Icon 8 Boosts immunity and defense …" at bounding box center [877, 434] width 364 height 77
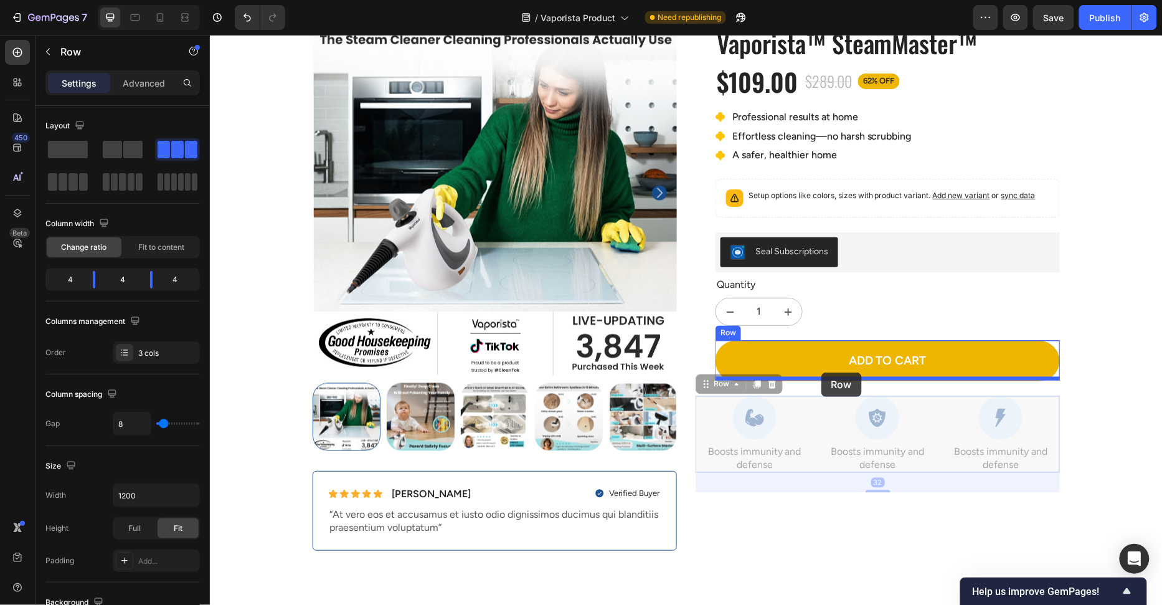
drag, startPoint x: 813, startPoint y: 404, endPoint x: 821, endPoint y: 372, distance: 32.6
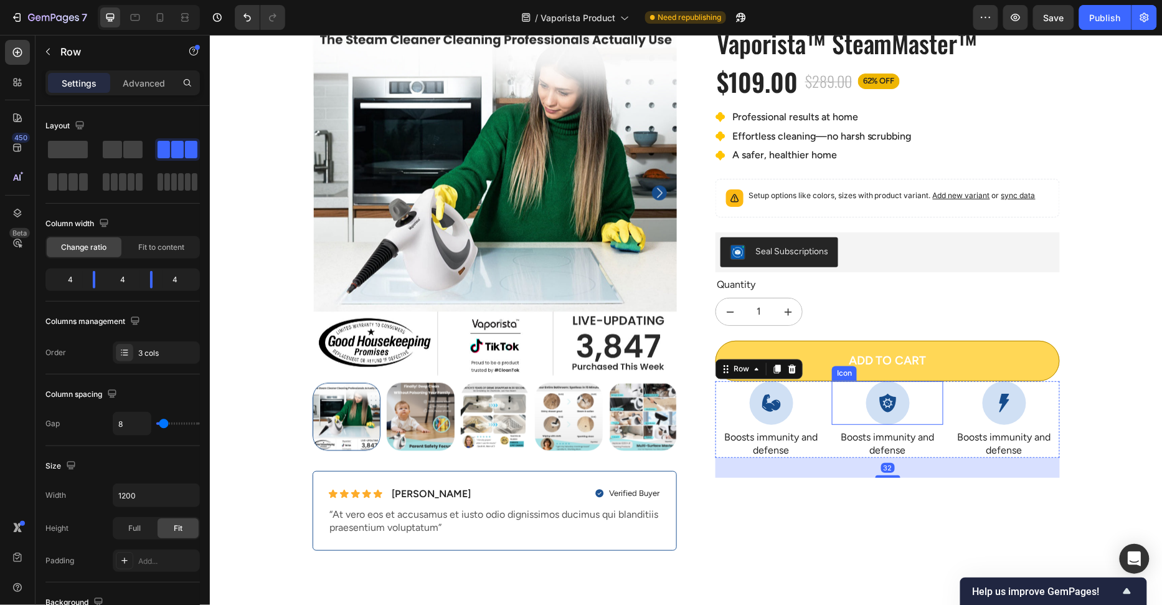
click at [825, 363] on button "Add to cart" at bounding box center [887, 360] width 344 height 40
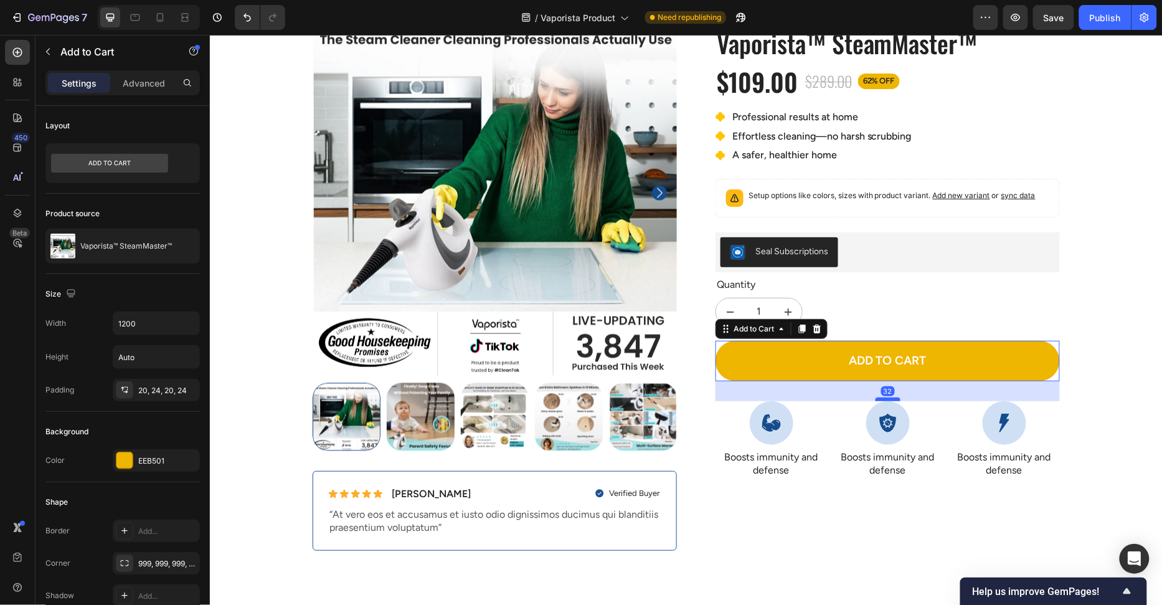
drag, startPoint x: 884, startPoint y: 376, endPoint x: 893, endPoint y: 396, distance: 22.0
click at [893, 397] on div at bounding box center [887, 399] width 25 height 4
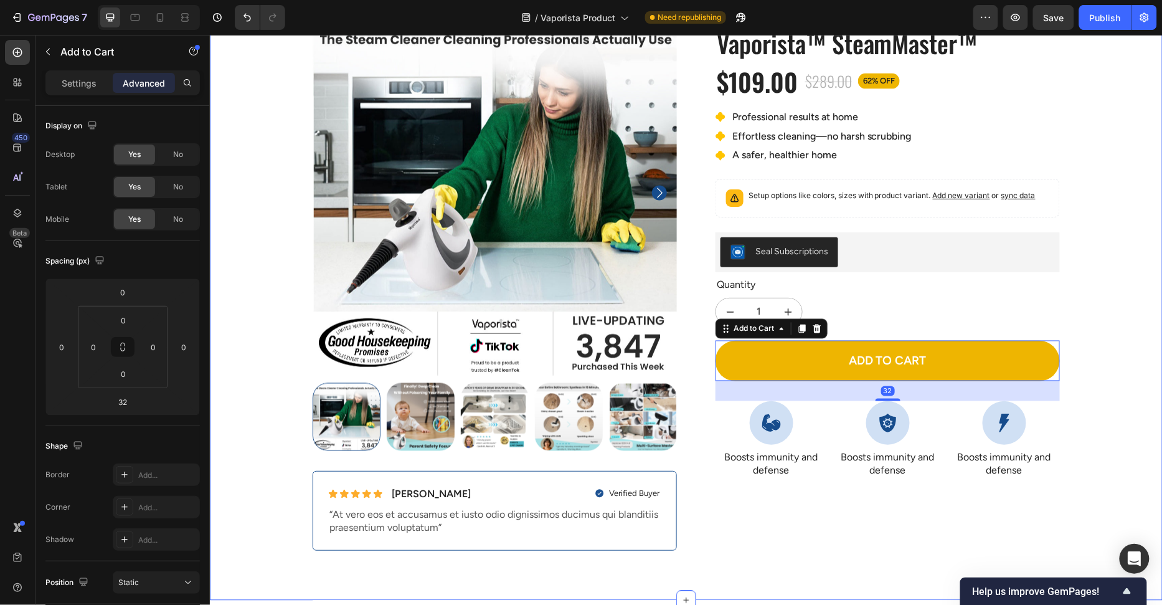
click at [1100, 391] on div "100% Money-Back Guarantee Item List 60-Day Easy Returns Item List Row Product I…" at bounding box center [686, 290] width 934 height 559
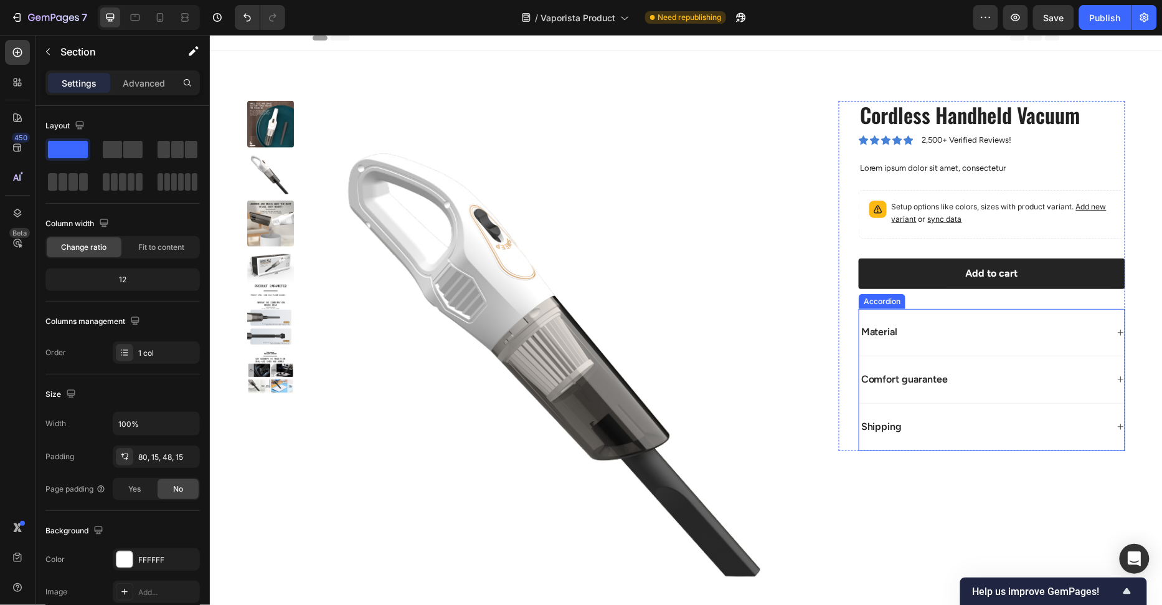
scroll to position [0, 0]
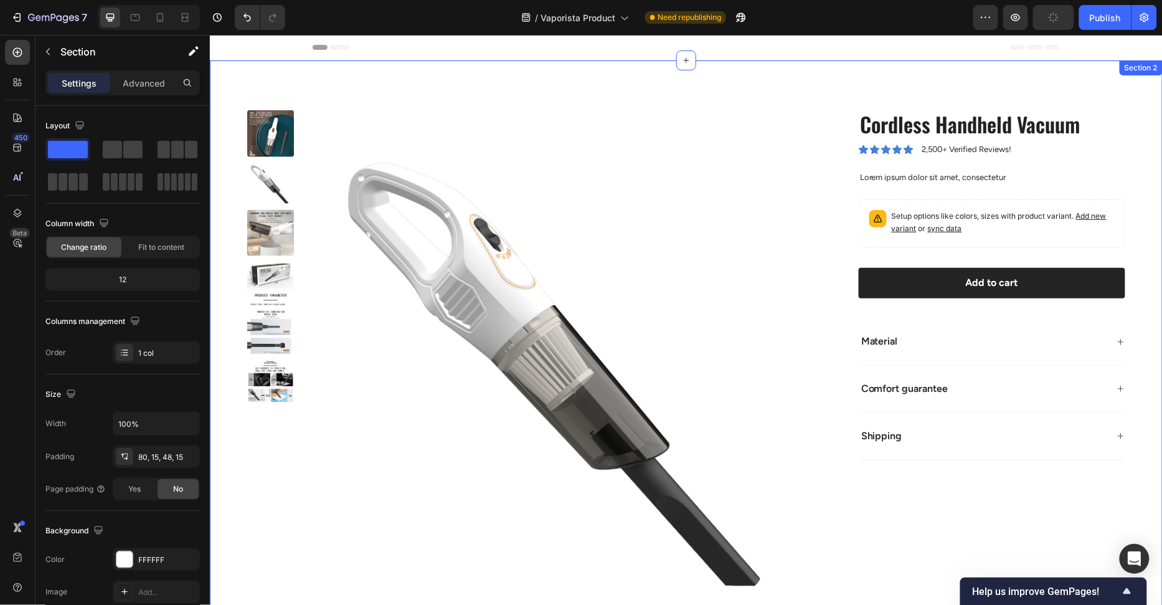
drag, startPoint x: 666, startPoint y: 85, endPoint x: 676, endPoint y: 87, distance: 9.4
click at [666, 85] on div "Product Images Cordless Handheld Vacuum Product Title Icon Icon Icon Icon Icon …" at bounding box center [685, 365] width 953 height 611
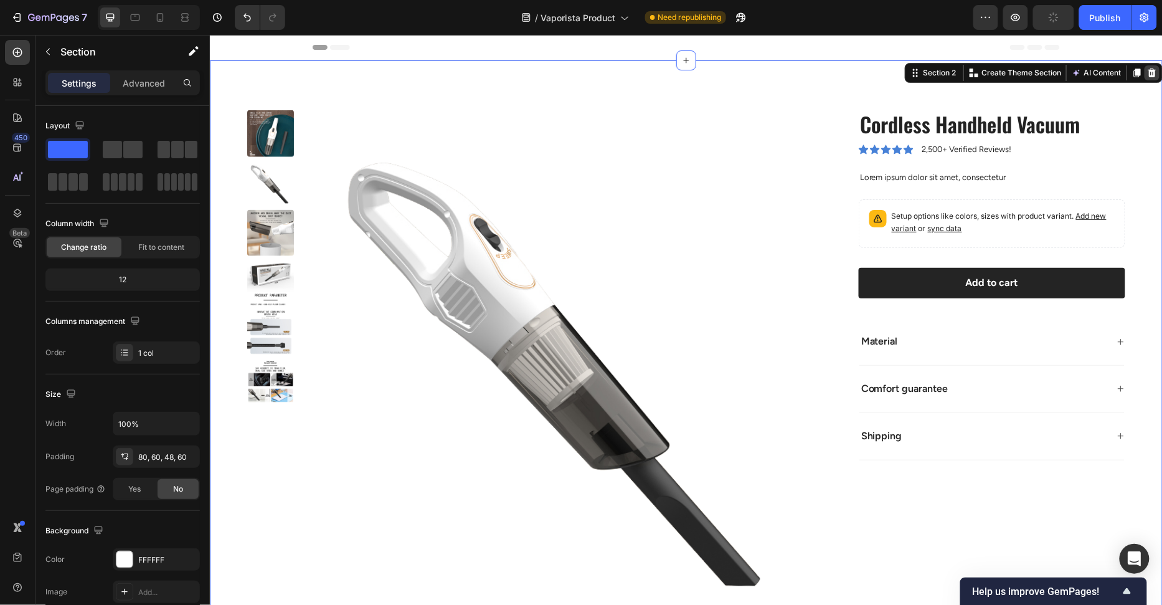
click at [1150, 70] on icon at bounding box center [1152, 72] width 8 height 9
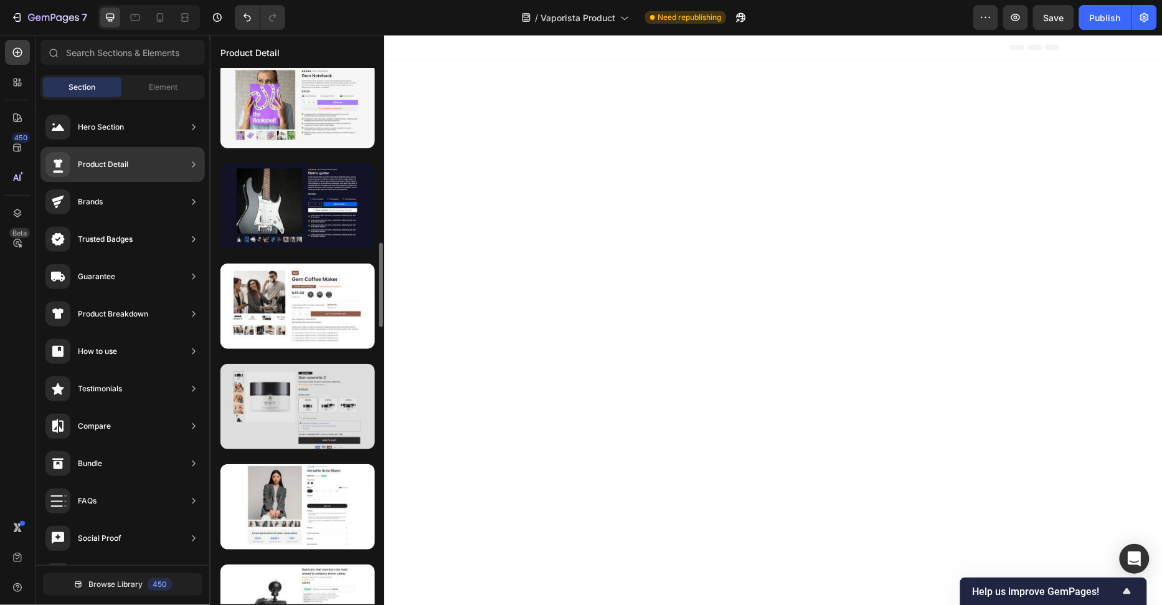
scroll to position [1140, 0]
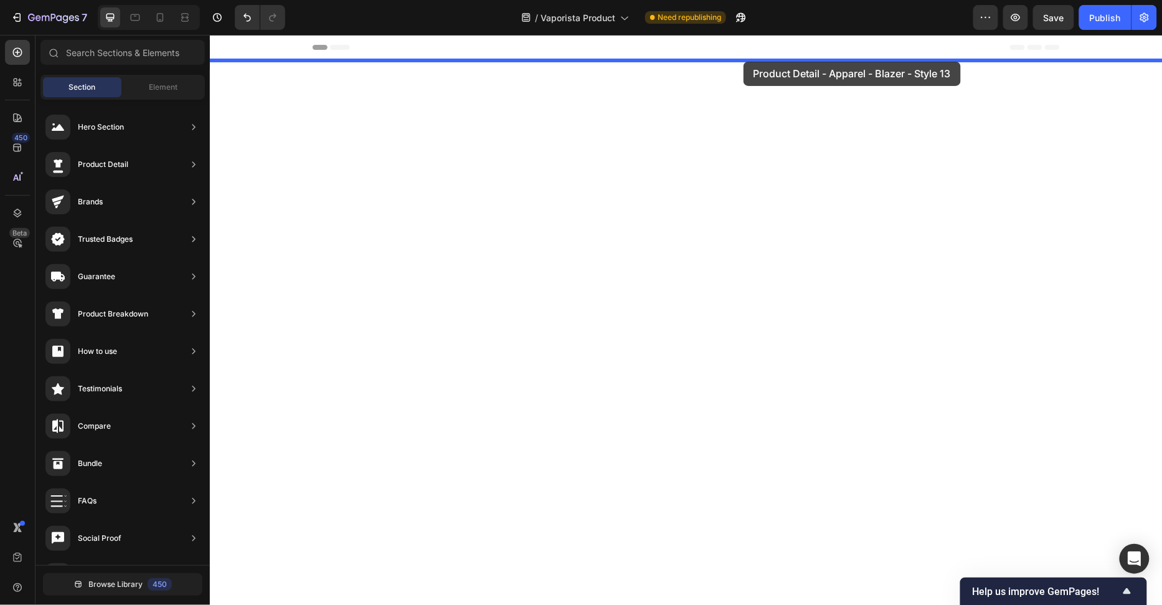
drag, startPoint x: 536, startPoint y: 504, endPoint x: 743, endPoint y: 61, distance: 489.0
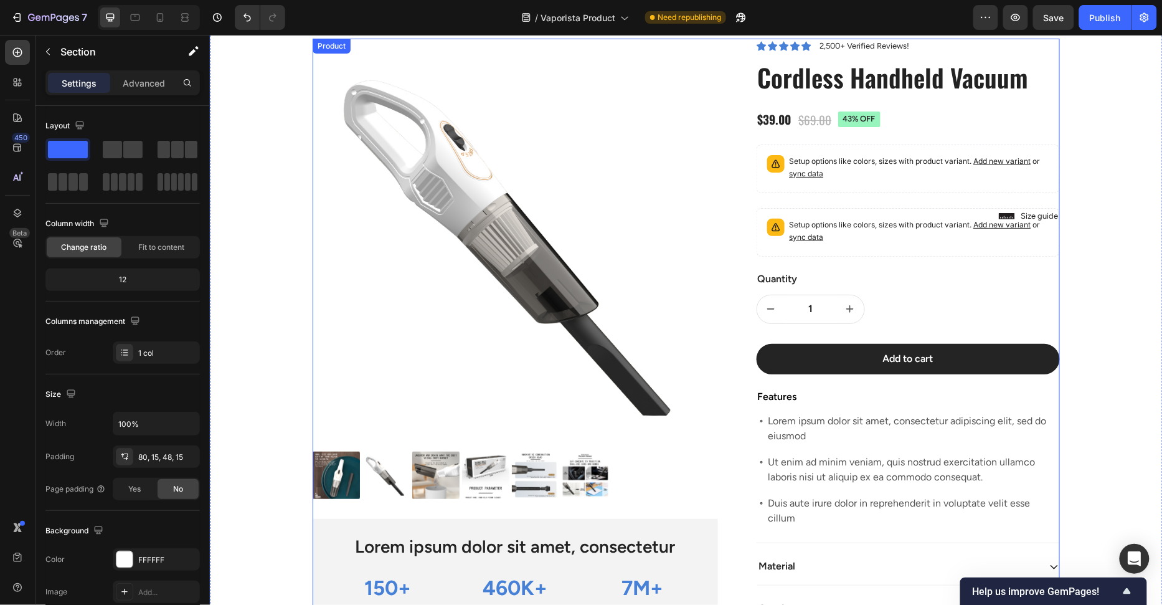
scroll to position [70, 0]
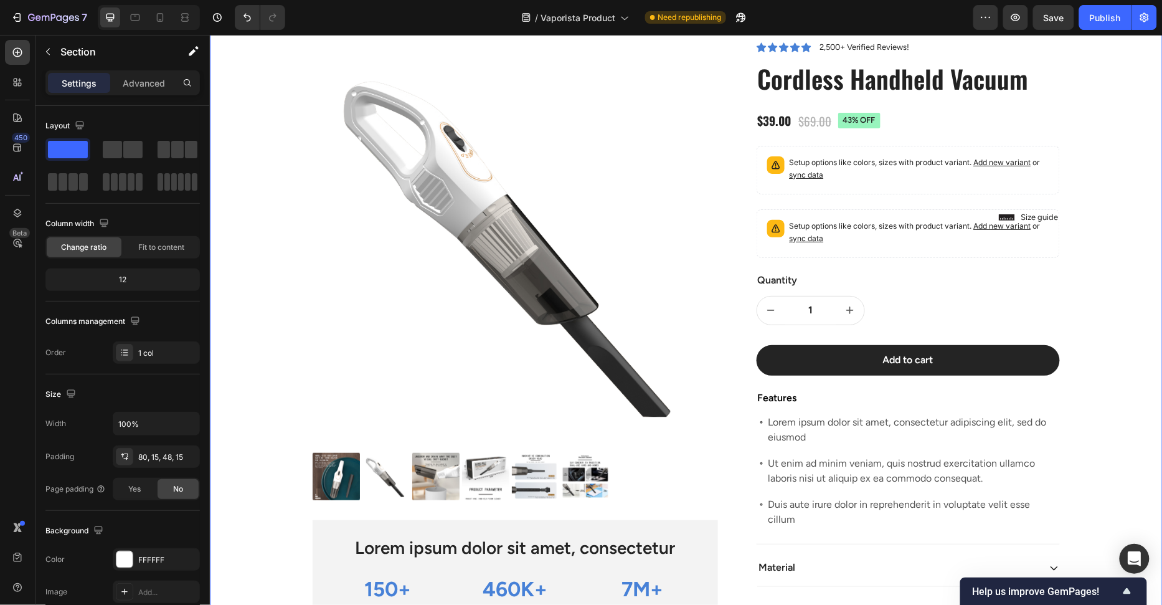
click at [1112, 68] on div "Product Images Lorem ipsum dolor sit amet, consectetur Text Block 150+ Text Blo…" at bounding box center [686, 386] width 934 height 694
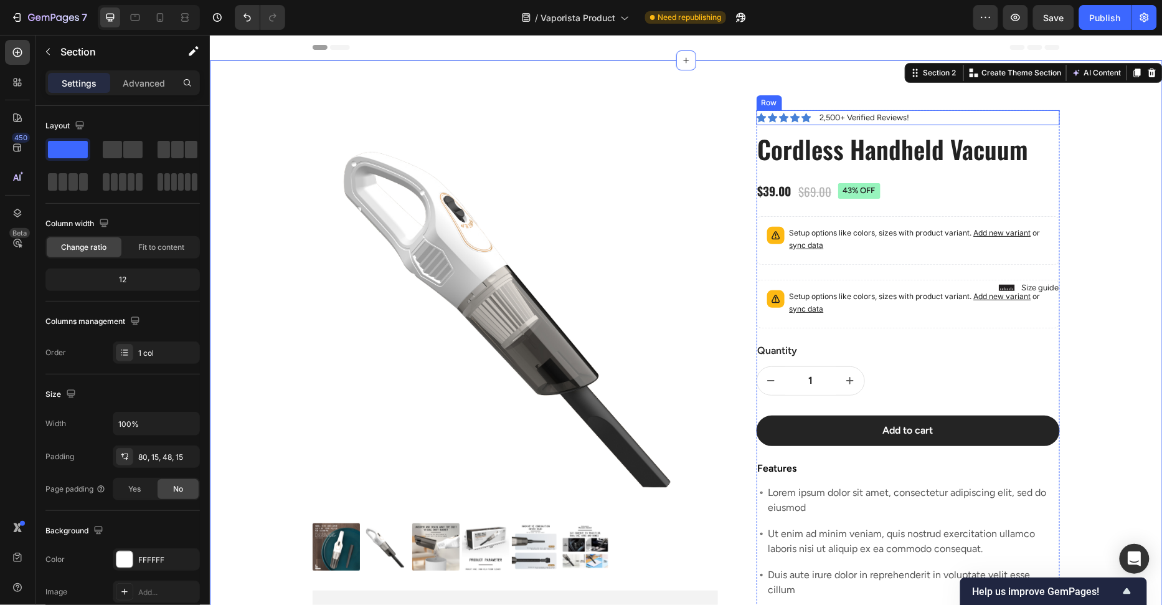
scroll to position [0, 0]
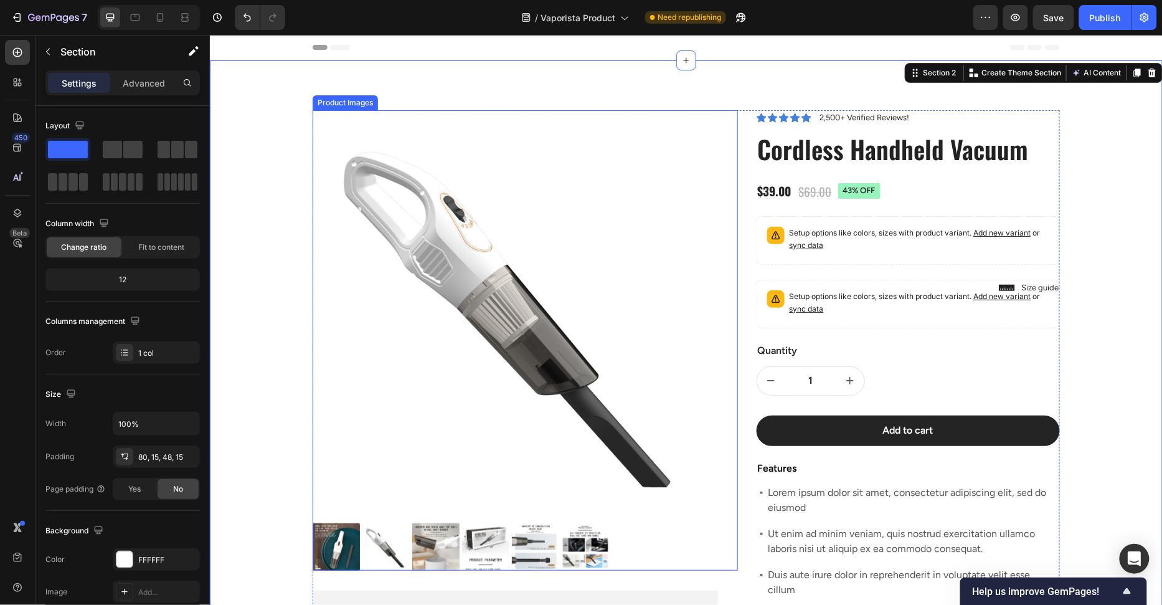
click at [732, 115] on div "Product Images" at bounding box center [524, 340] width 425 height 460
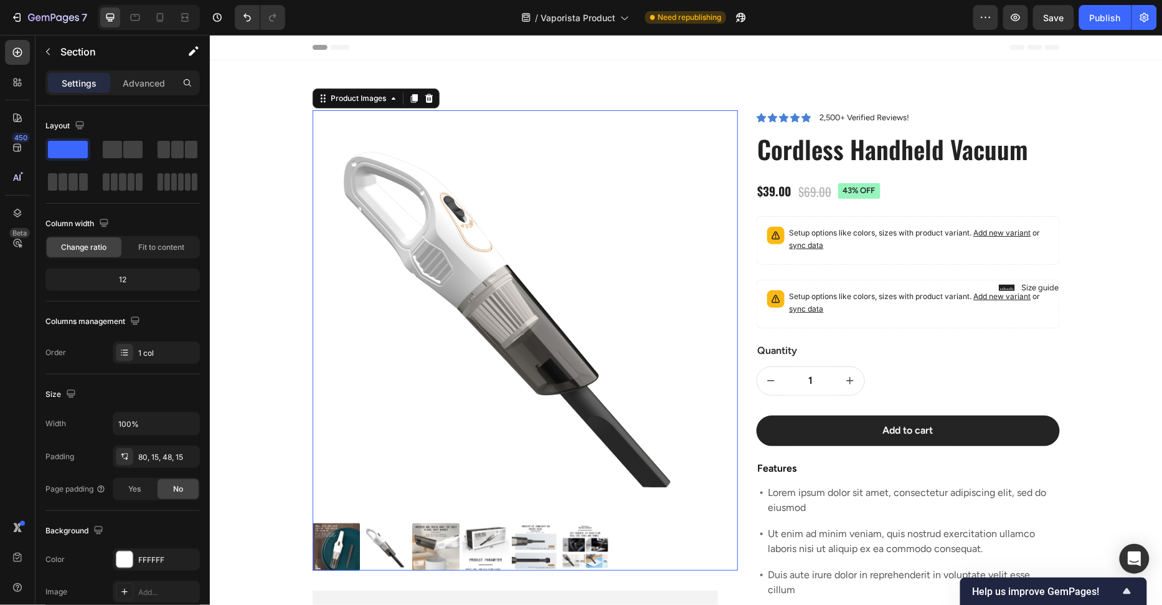
click at [744, 95] on div "Product Images 0 Lorem ipsum dolor sit amet, consectetur Text Block 150+ Text B…" at bounding box center [685, 447] width 953 height 774
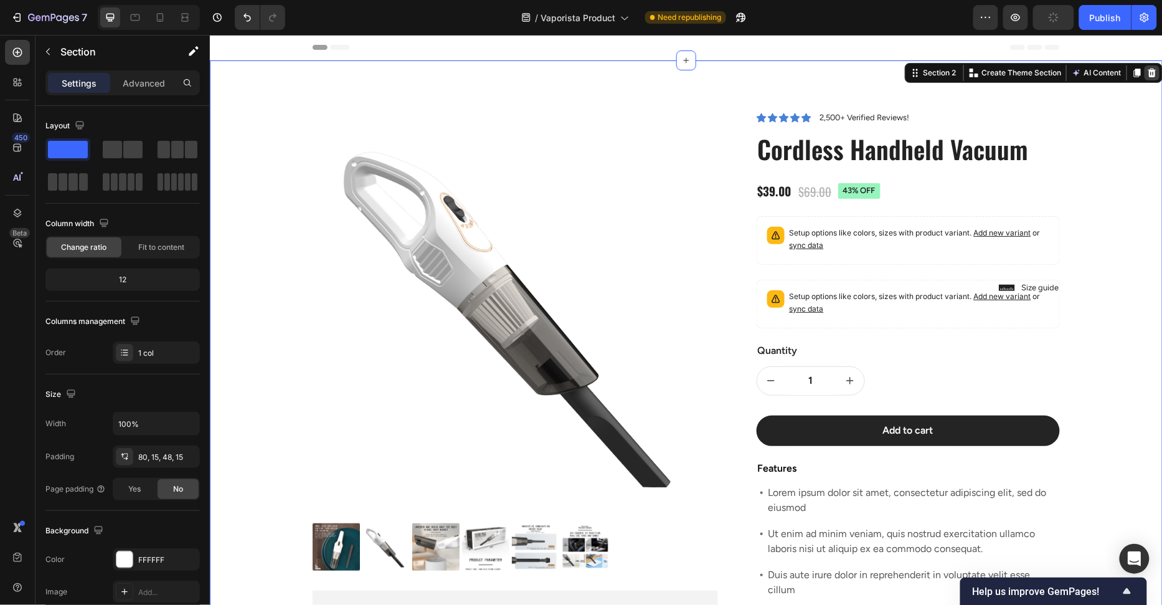
click at [1155, 75] on icon at bounding box center [1152, 72] width 10 height 10
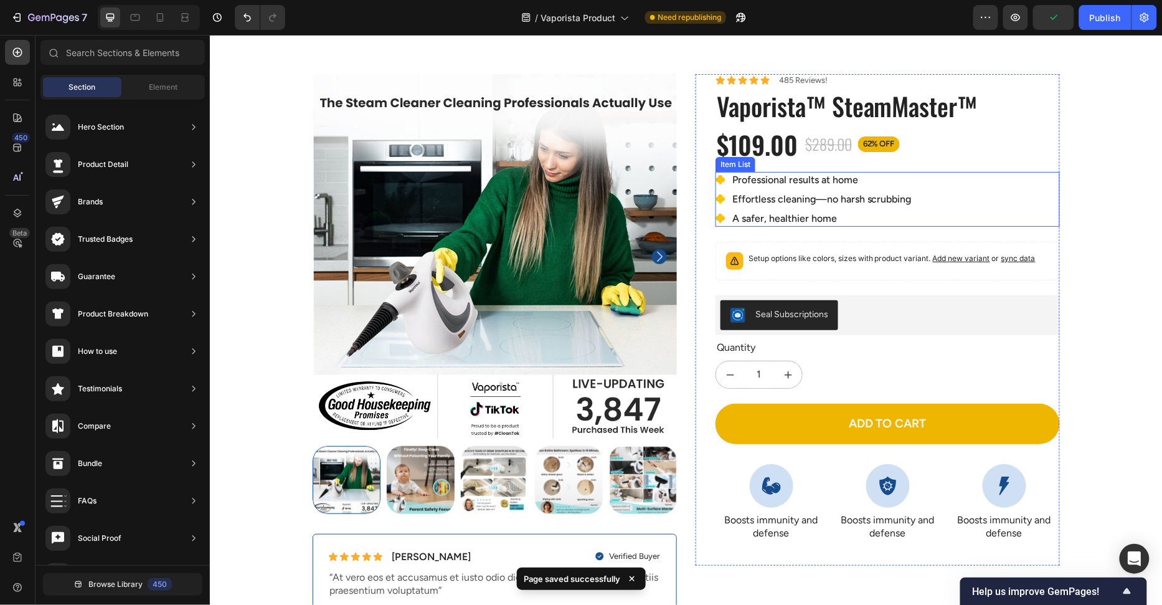
scroll to position [133, 0]
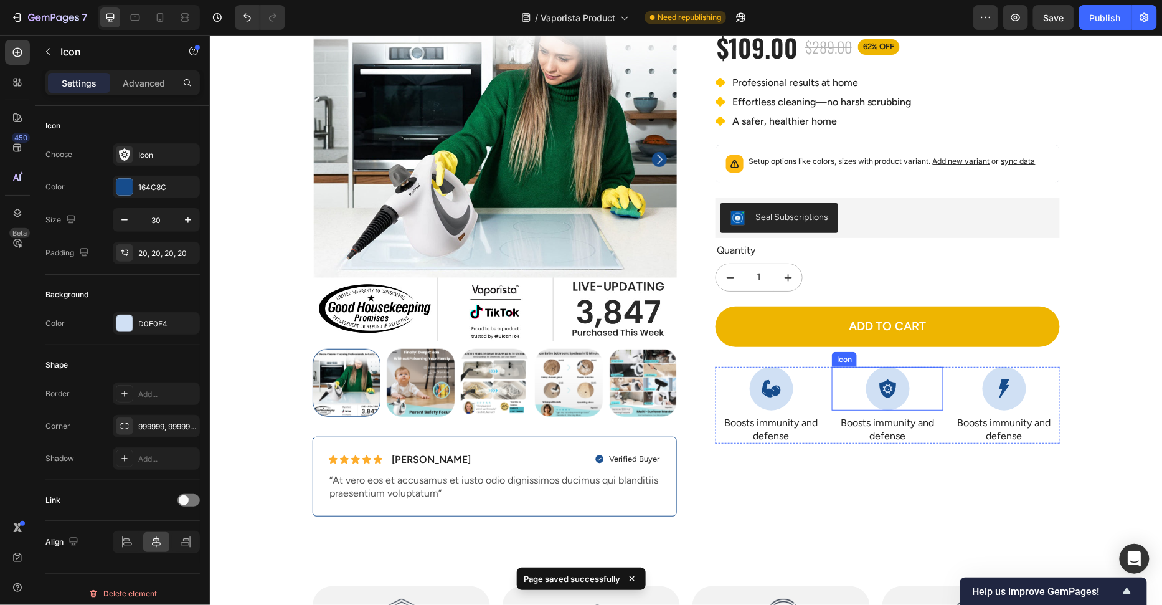
click at [843, 371] on div "Icon" at bounding box center [887, 388] width 111 height 44
click at [829, 372] on div "Icon Boosts immunity and defense Text Block Icon 8 Boosts immunity and defense …" at bounding box center [887, 404] width 344 height 77
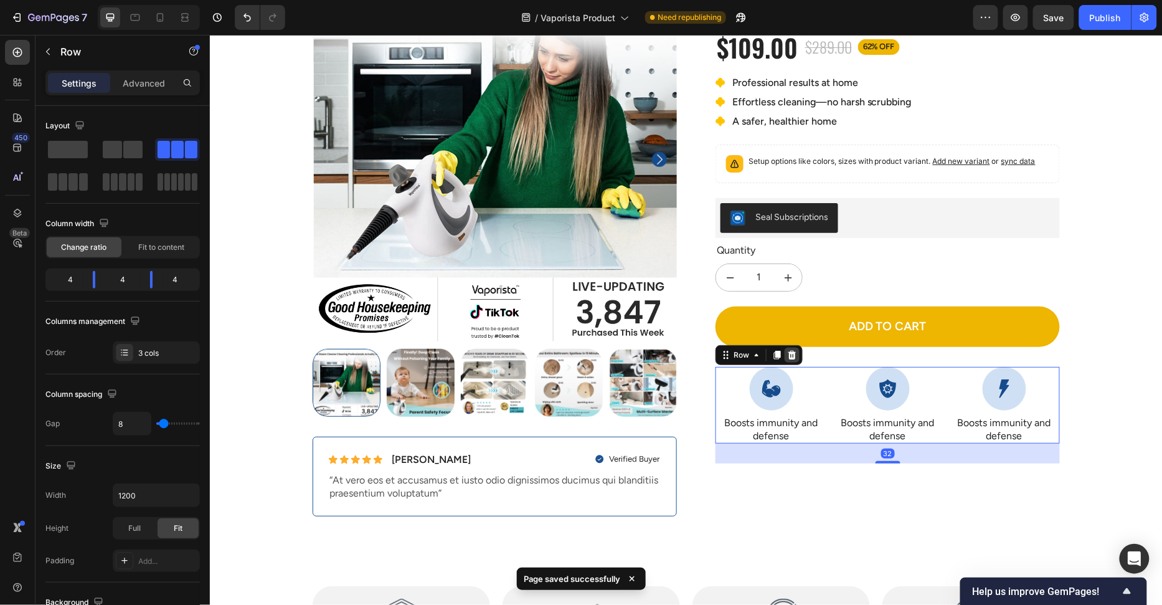
click at [792, 347] on div at bounding box center [791, 354] width 15 height 15
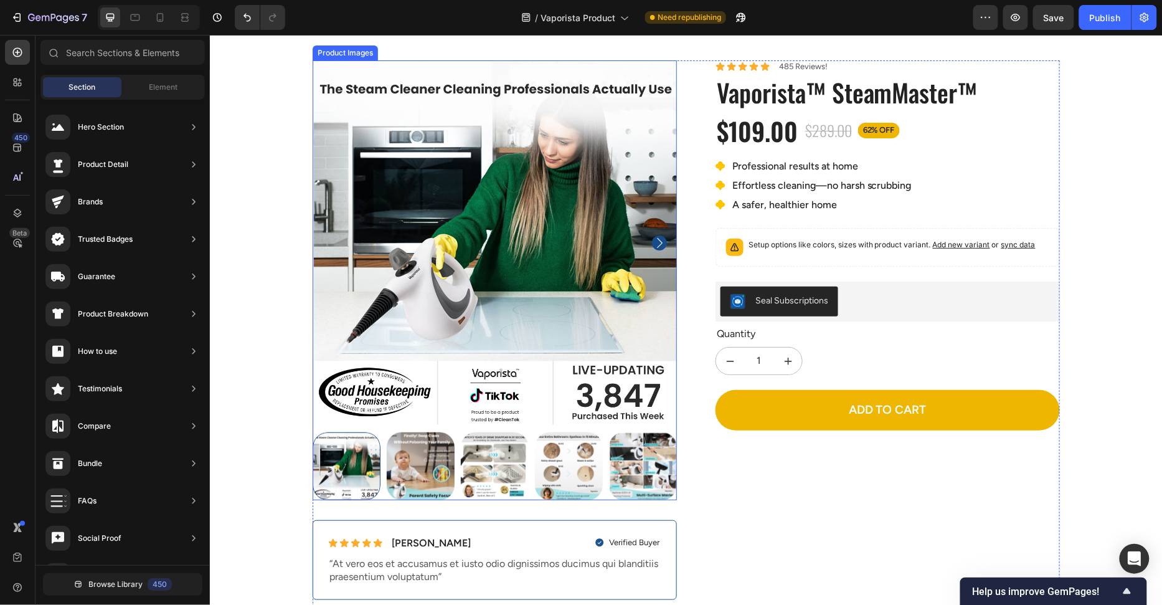
scroll to position [136, 0]
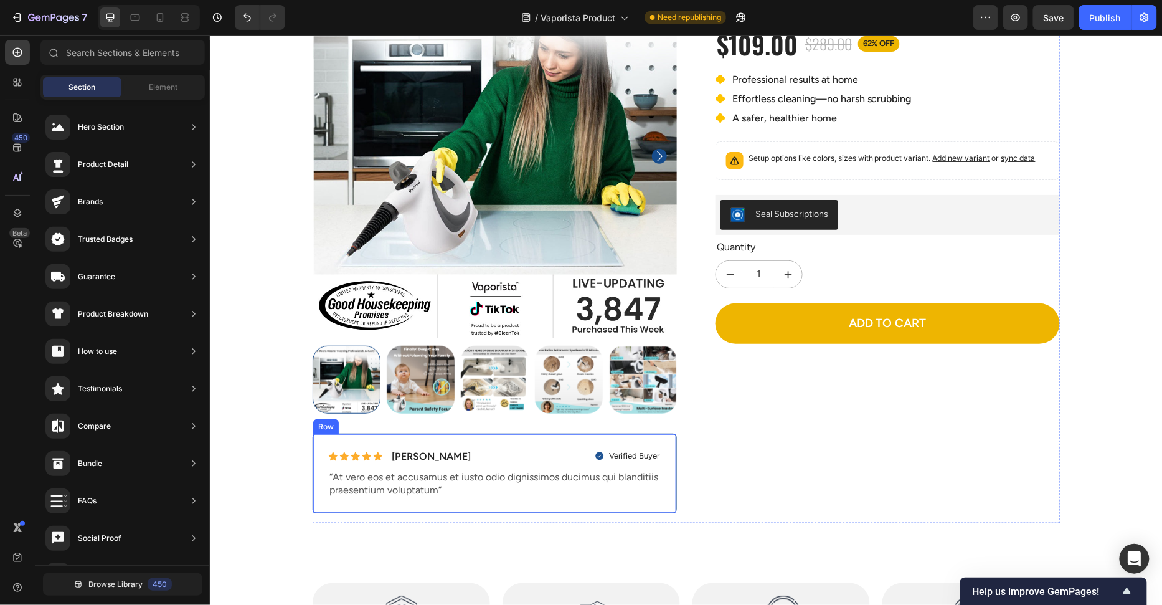
click at [452, 506] on div "Icon Icon Icon Icon Icon Icon List [PERSON_NAME] Text Block Row Verified Buyer …" at bounding box center [494, 473] width 364 height 80
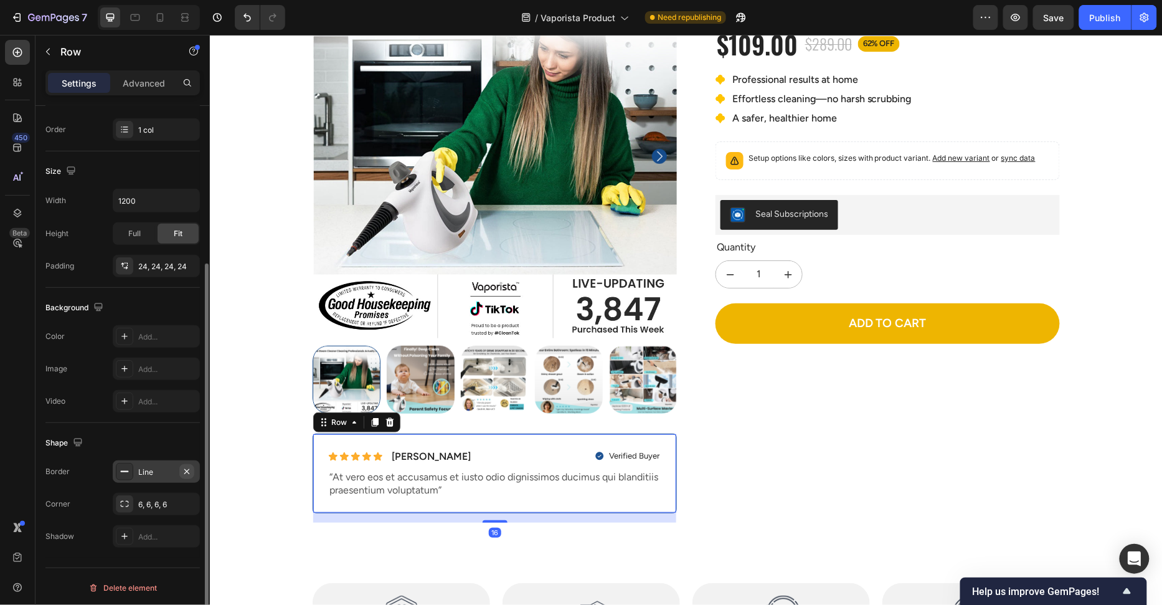
scroll to position [223, 0]
click at [130, 495] on div at bounding box center [124, 503] width 17 height 17
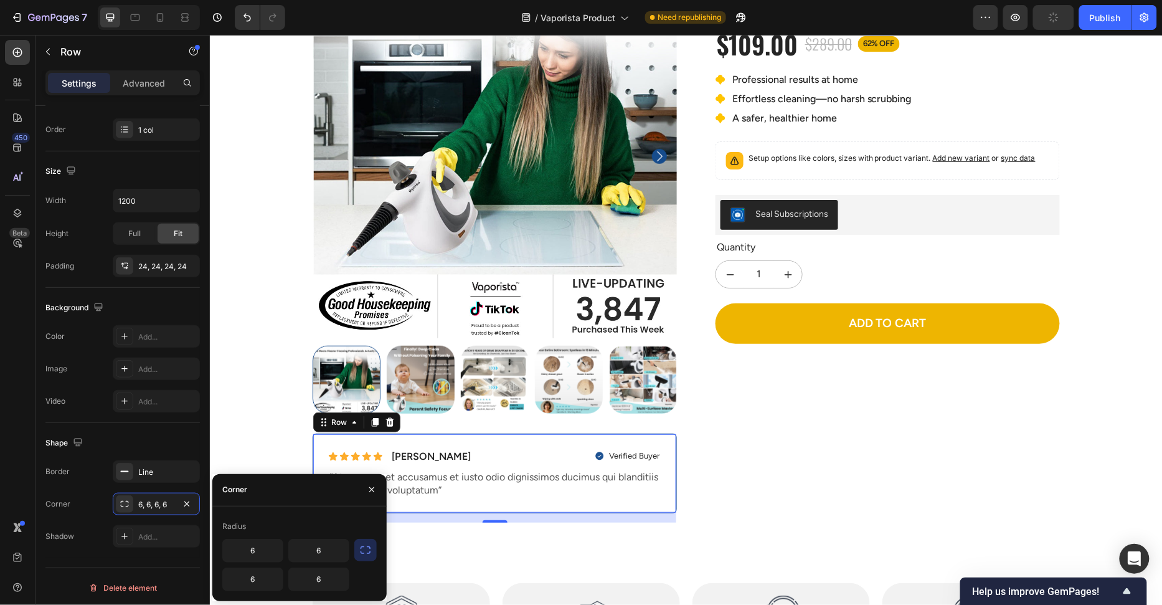
click at [366, 556] on icon "button" at bounding box center [365, 550] width 12 height 12
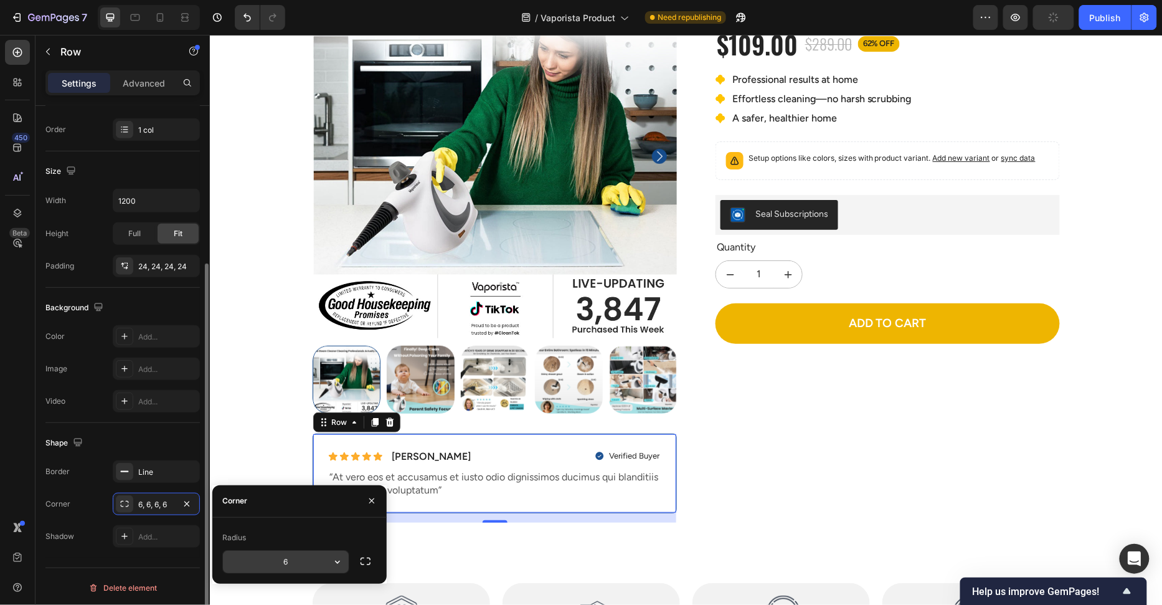
click at [294, 562] on input "6" at bounding box center [286, 562] width 126 height 22
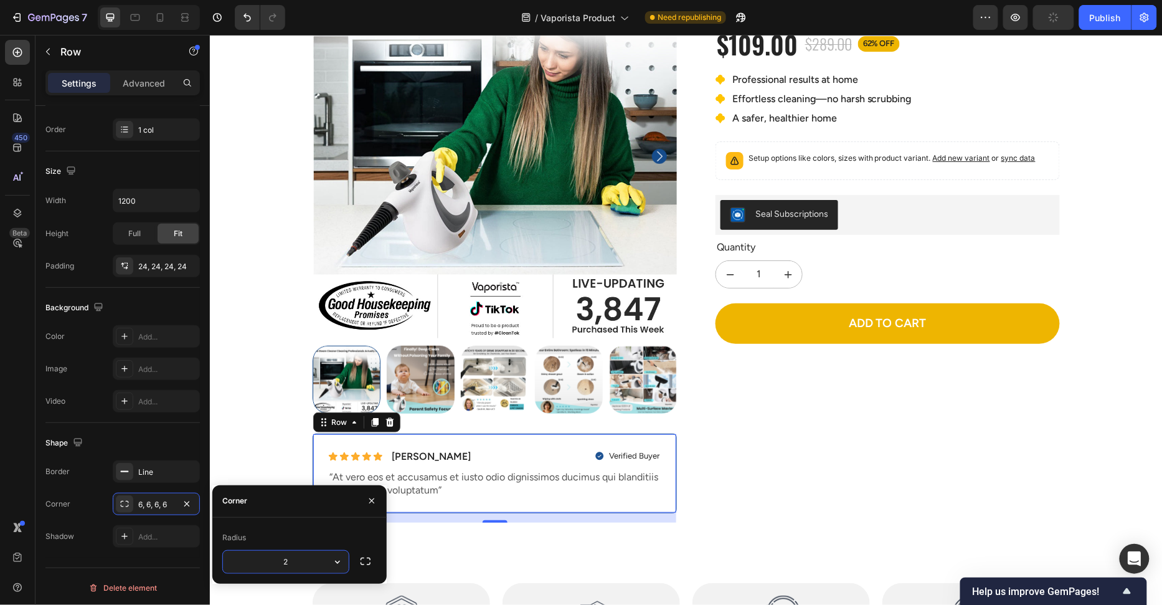
type input "24"
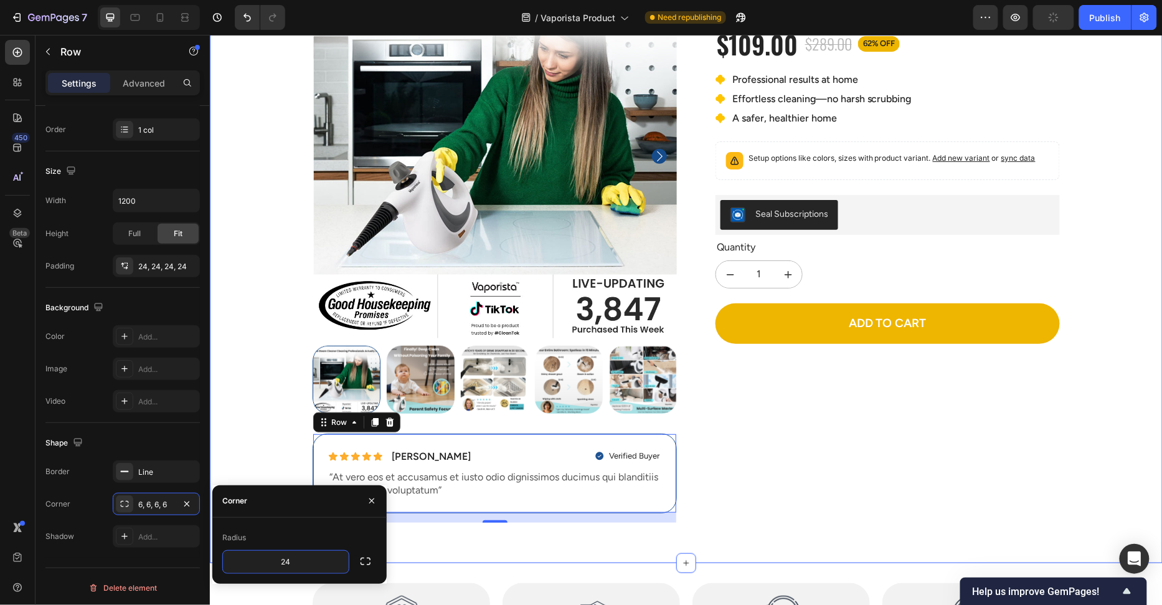
click at [256, 423] on div "100% Money-Back Guarantee Item List 60-Day Easy Returns Item List Row Product I…" at bounding box center [686, 252] width 934 height 559
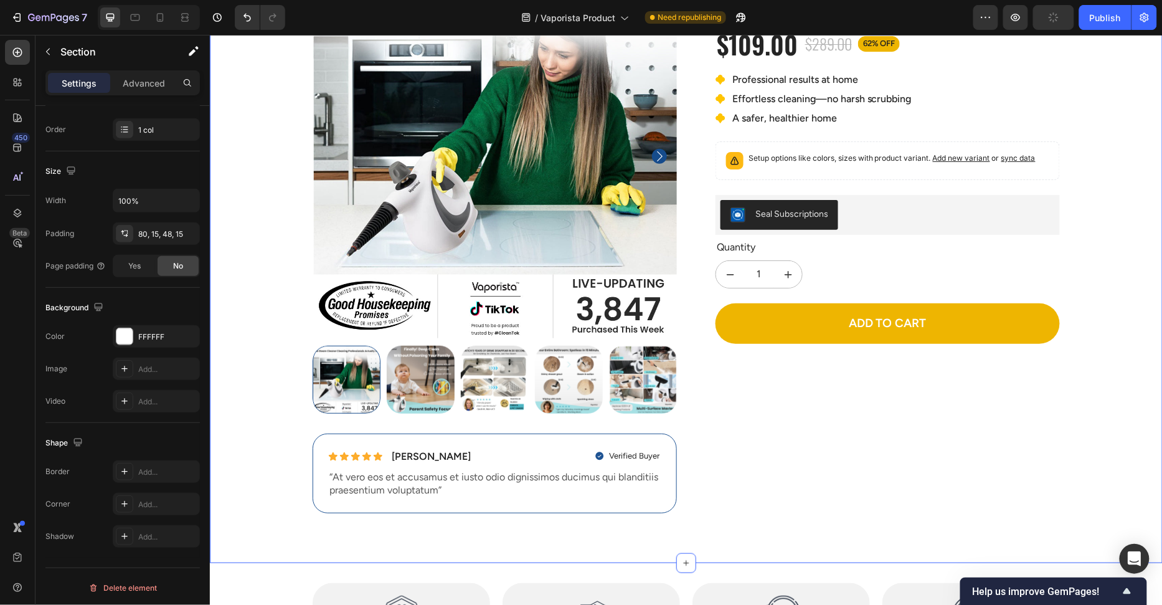
scroll to position [0, 0]
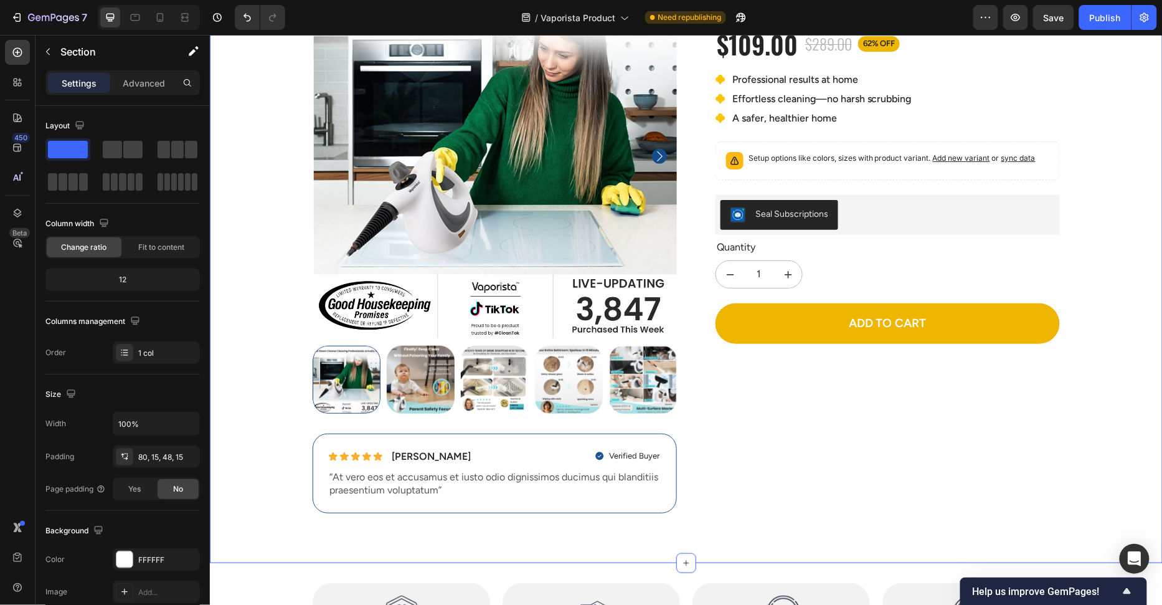
click at [280, 468] on div "100% Money-Back Guarantee Item List 60-Day Easy Returns Item List Row Product I…" at bounding box center [686, 252] width 934 height 559
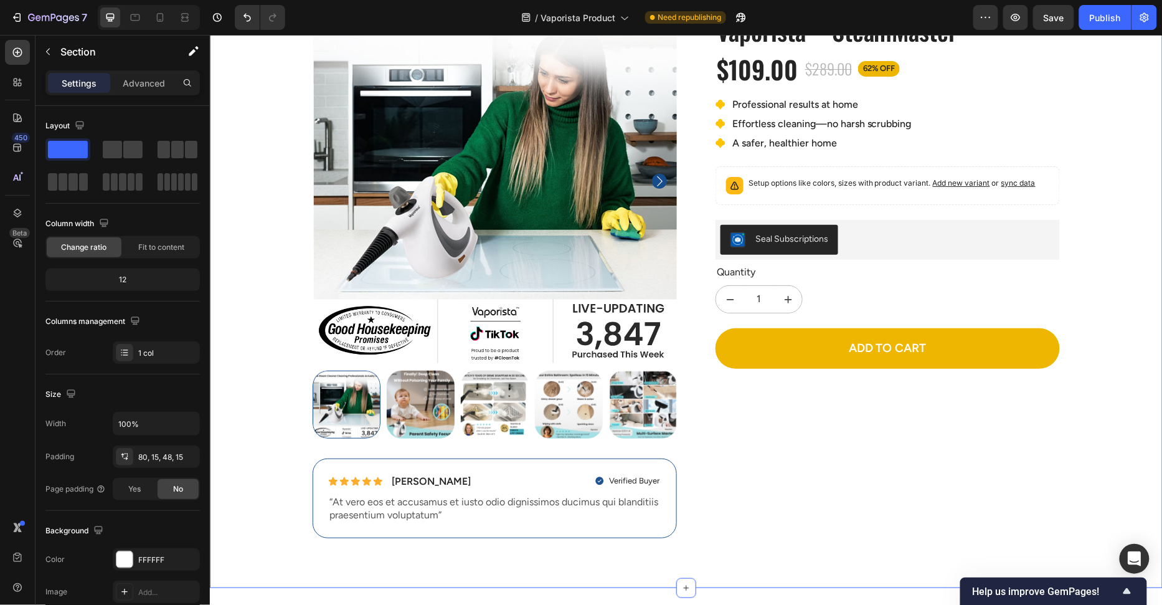
scroll to position [111, 0]
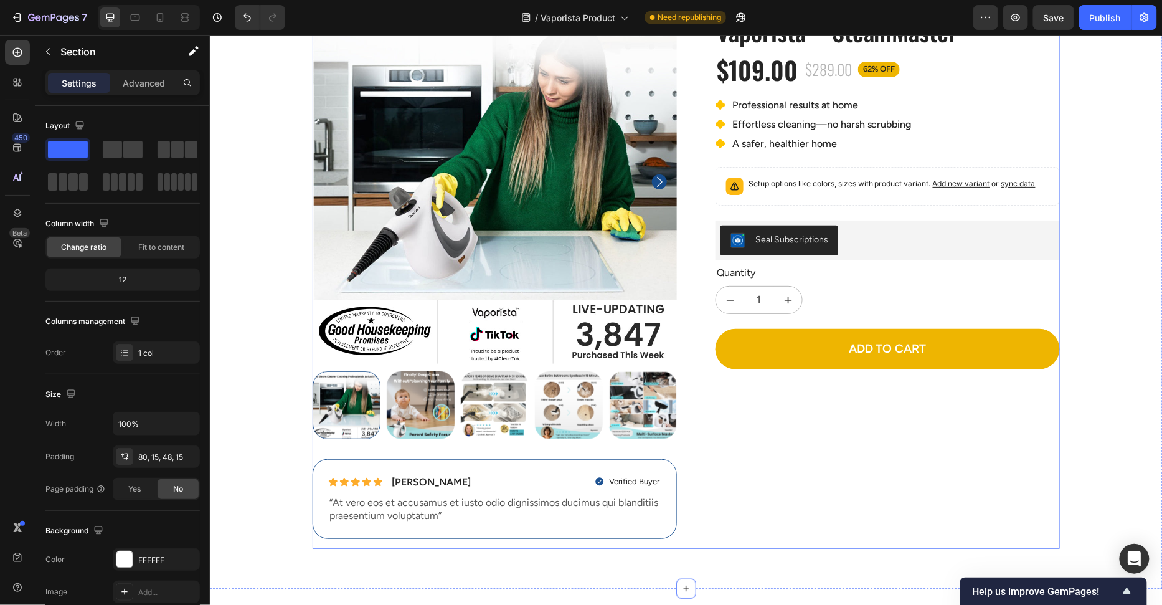
click at [422, 437] on img at bounding box center [420, 405] width 68 height 68
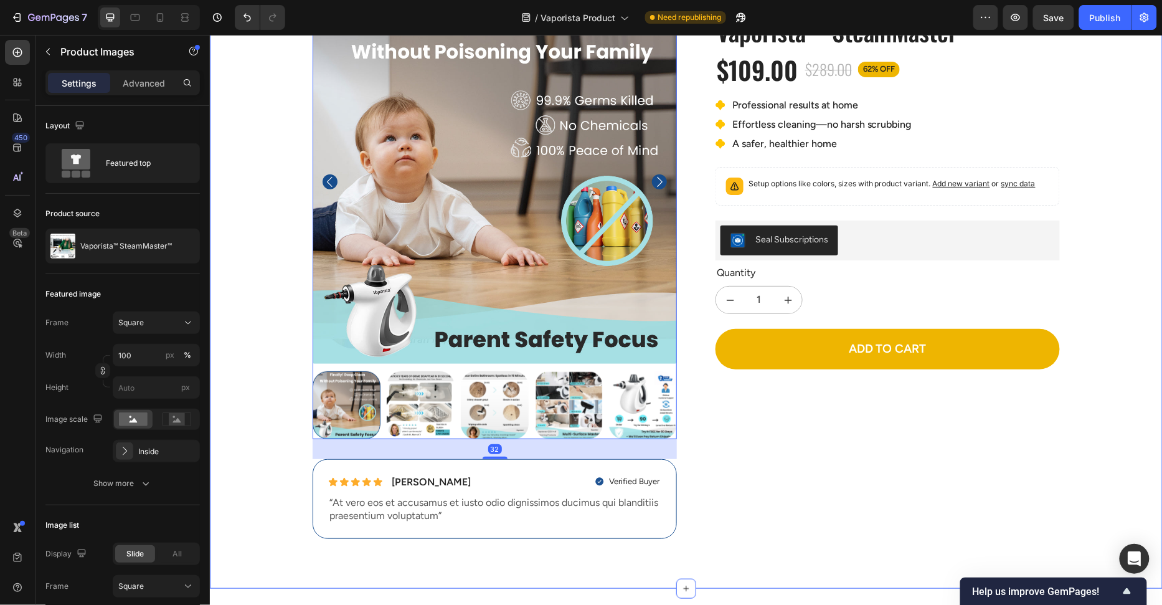
click at [287, 422] on div "100% Money-Back Guarantee Item List 60-Day Easy Returns Item List Row Product I…" at bounding box center [686, 278] width 934 height 559
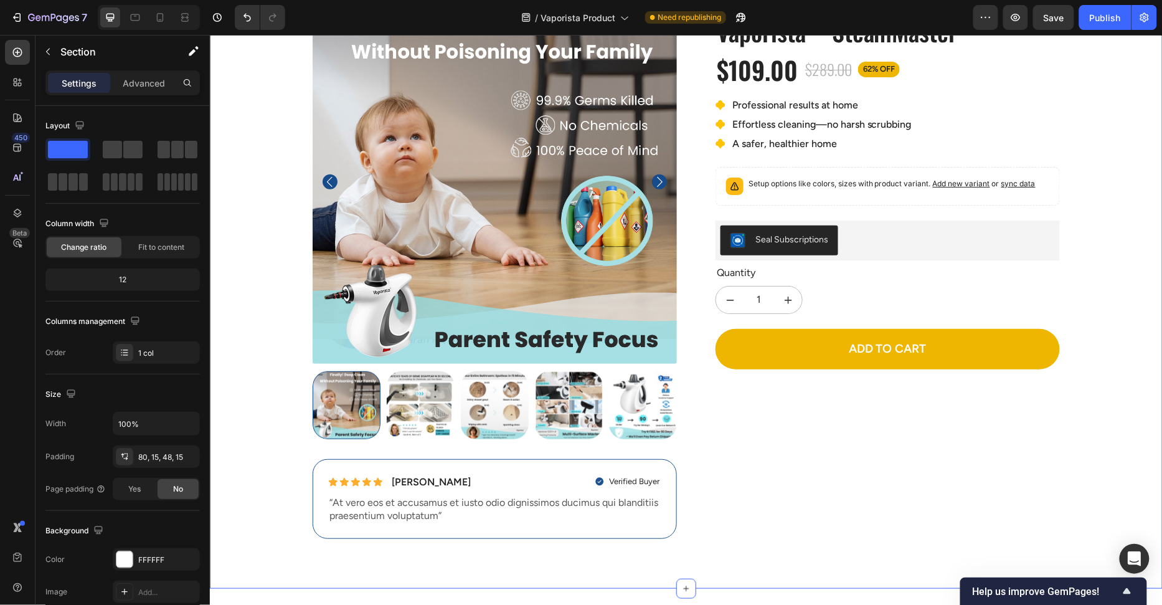
scroll to position [0, 0]
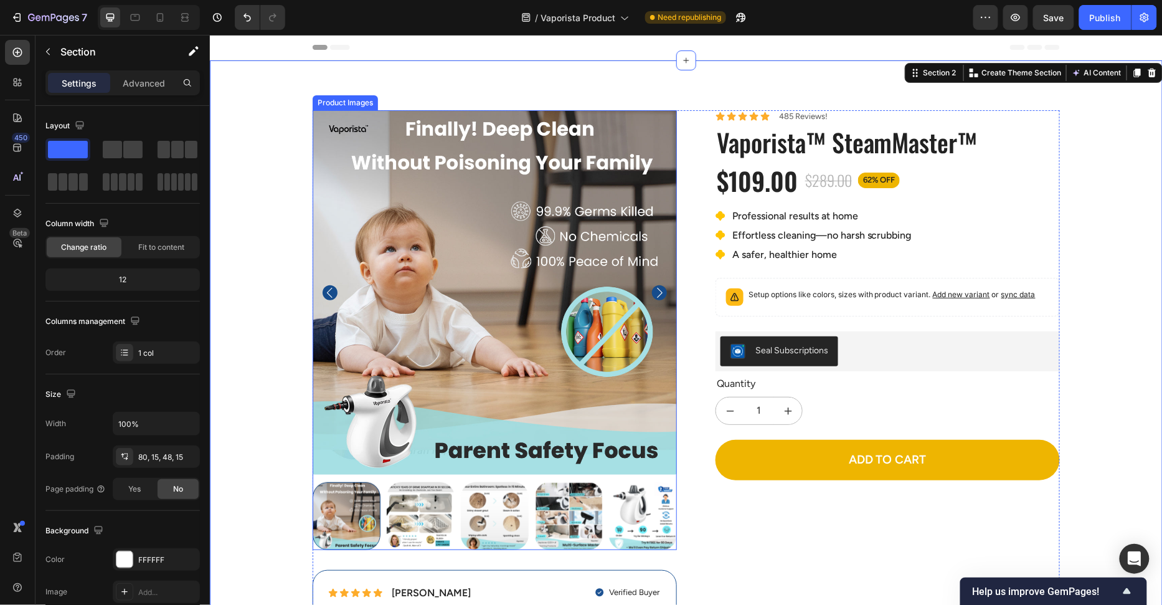
click at [495, 279] on img at bounding box center [494, 292] width 364 height 364
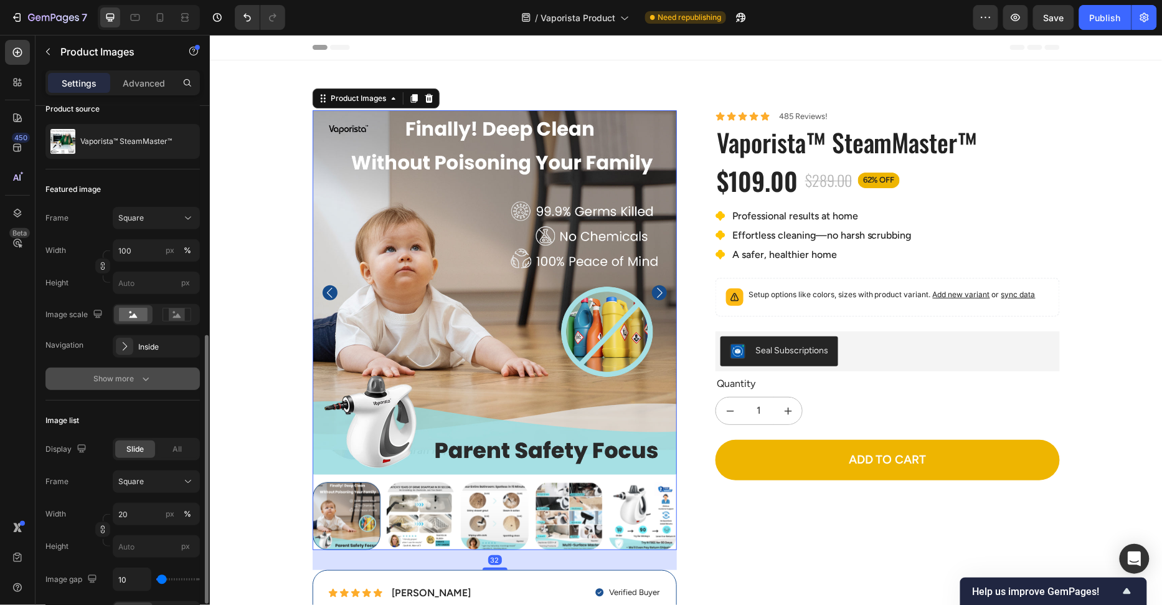
scroll to position [222, 0]
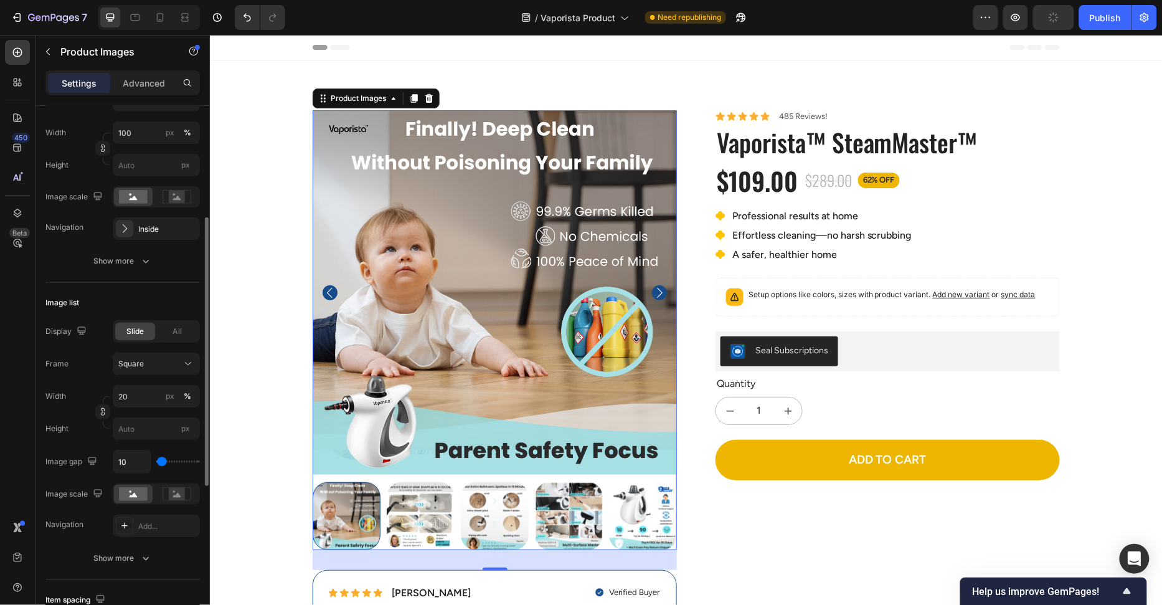
click at [330, 288] on icon "Carousel Back Arrow" at bounding box center [329, 292] width 6 height 10
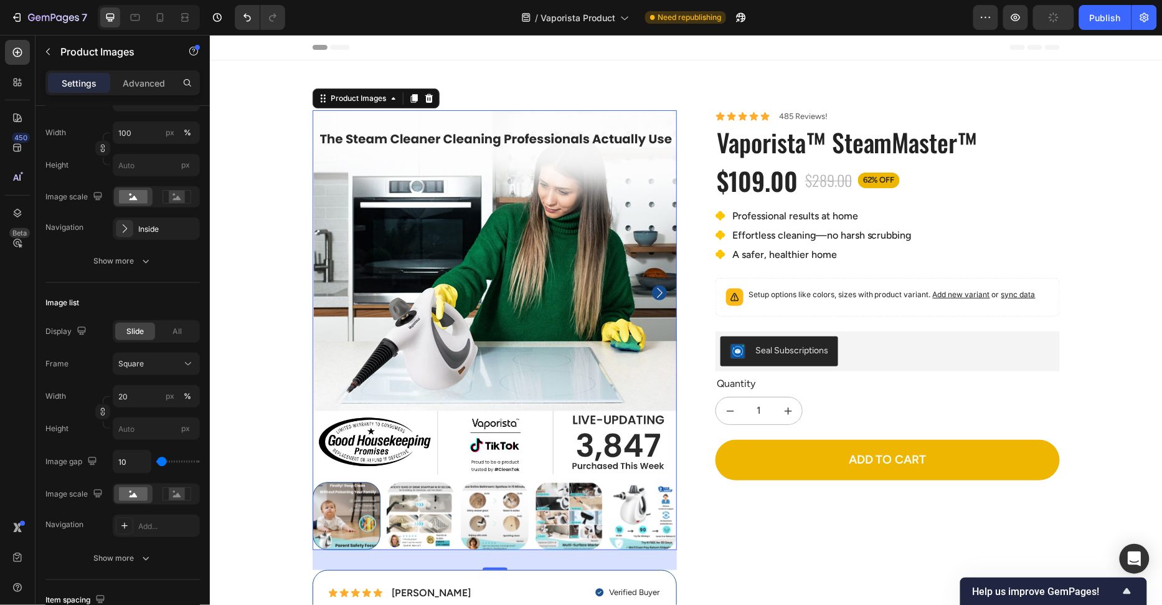
click at [330, 288] on img at bounding box center [494, 292] width 364 height 364
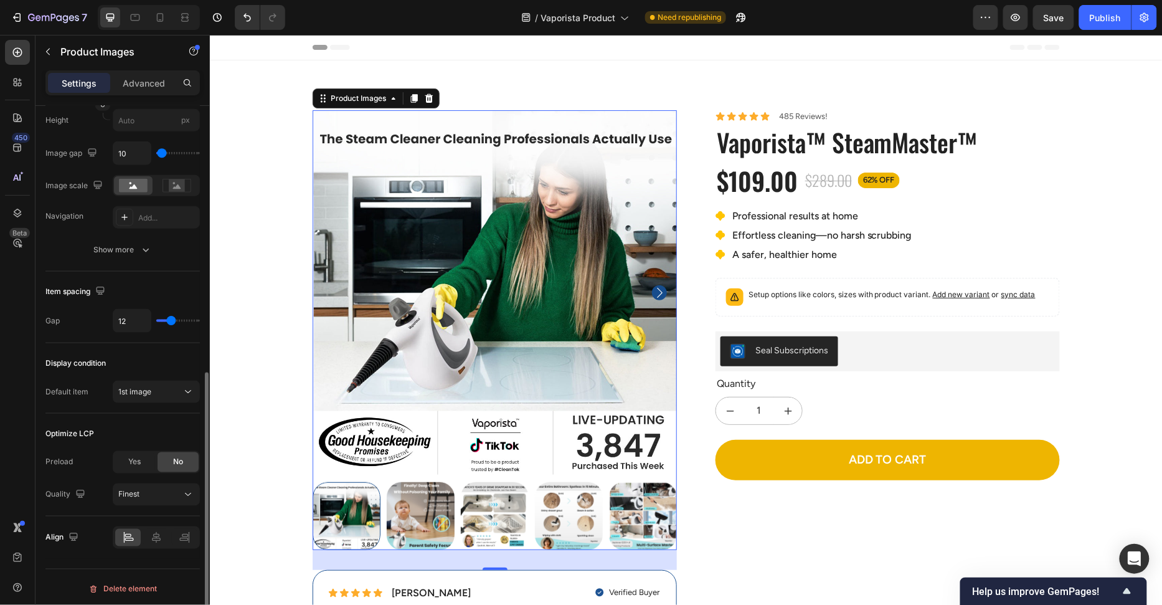
scroll to position [59, 0]
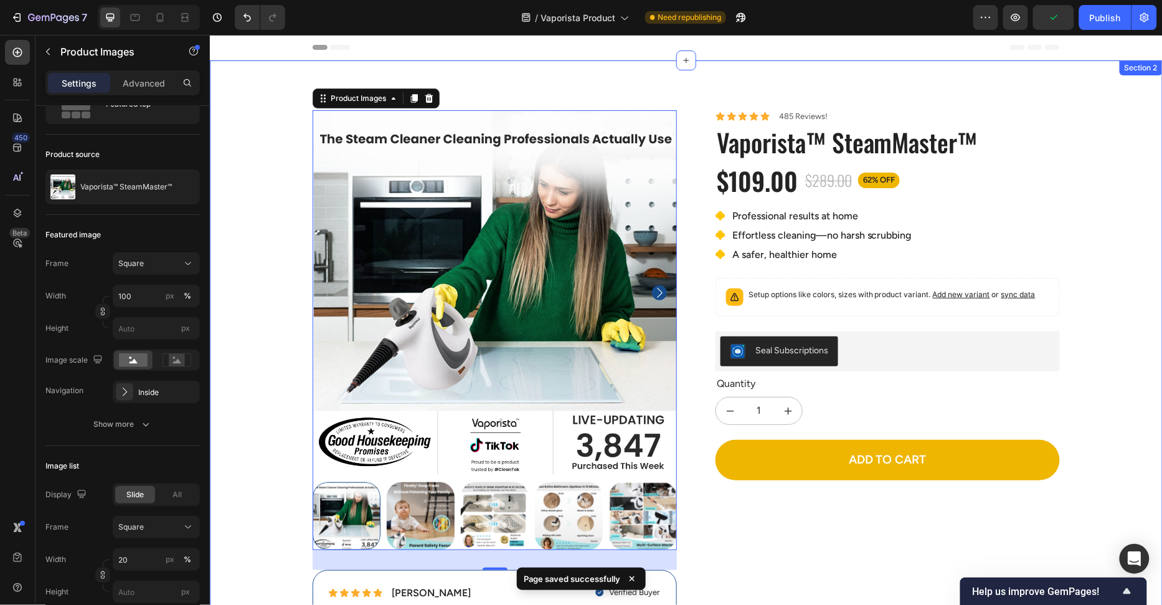
click at [287, 241] on div "100% Money-Back Guarantee Item List 60-Day Easy Returns Item List Row Product I…" at bounding box center [686, 389] width 934 height 559
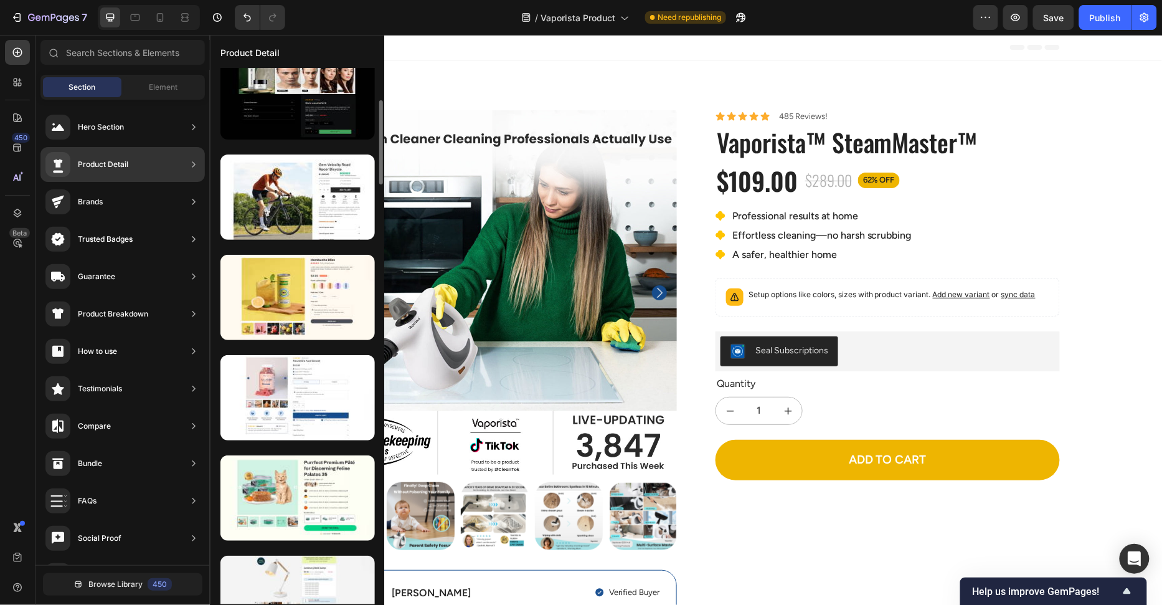
scroll to position [0, 0]
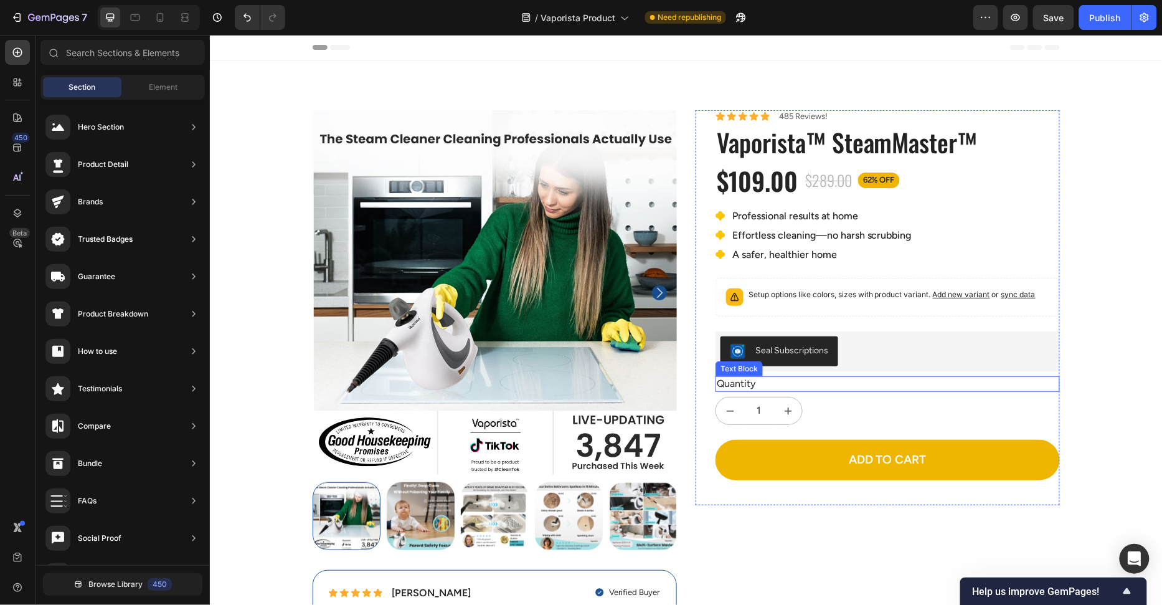
click at [892, 378] on div "Quantity" at bounding box center [887, 384] width 344 height 16
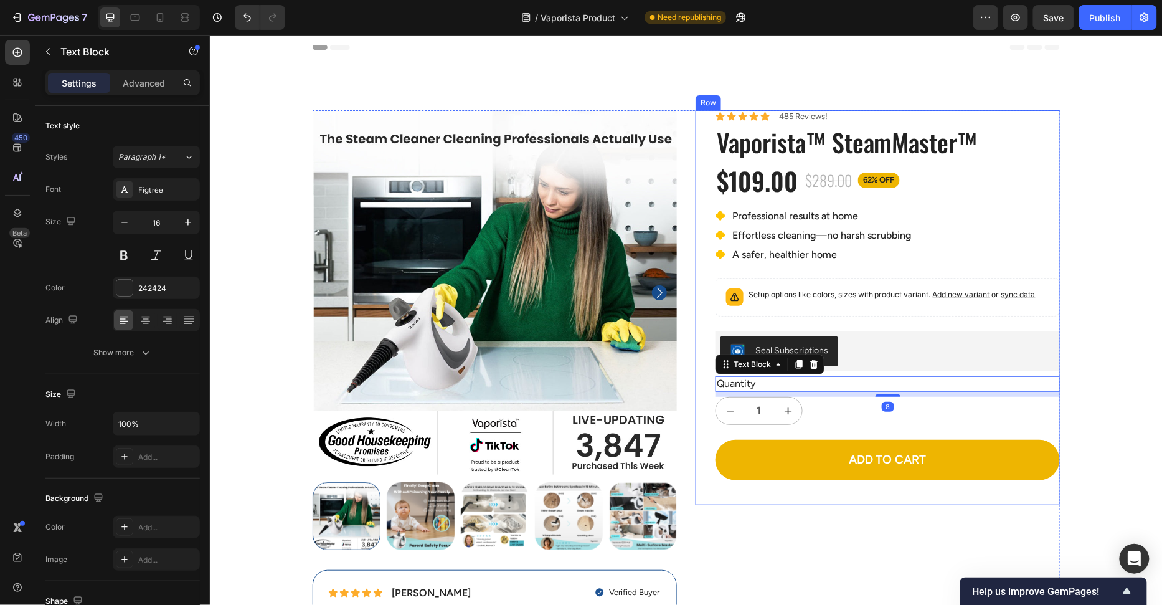
click at [897, 371] on div "Icon Icon Icon Icon Icon Icon List 485 Reviews! Text Block Row Vaporista™ Steam…" at bounding box center [887, 307] width 344 height 395
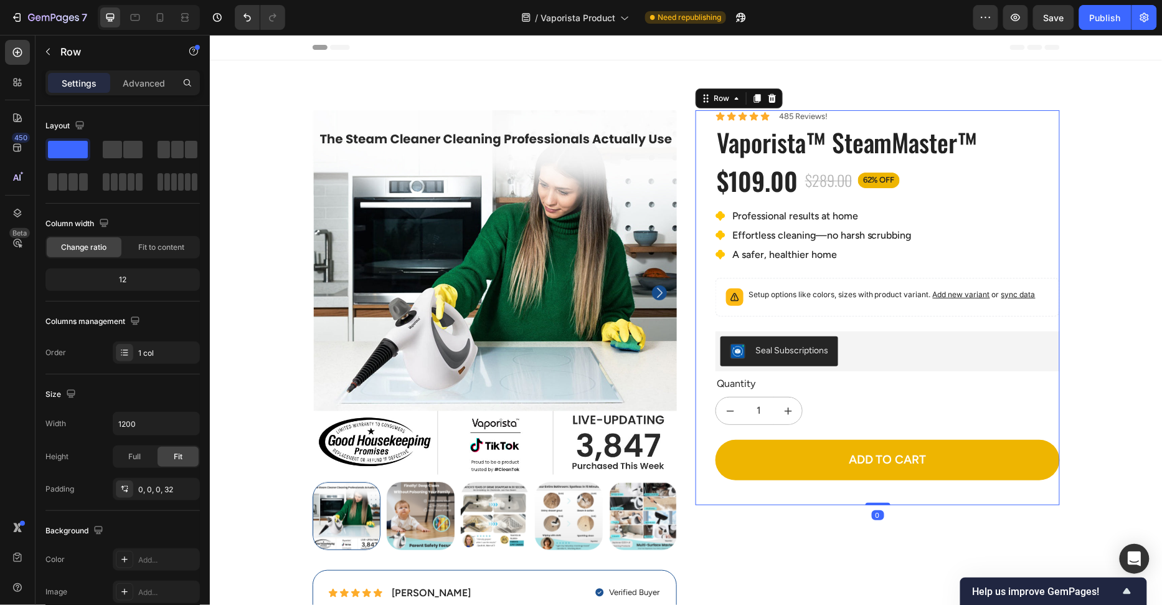
click at [897, 432] on div "Icon Icon Icon Icon Icon Icon List 485 Reviews! Text Block Row Vaporista™ Steam…" at bounding box center [887, 307] width 344 height 395
click at [898, 428] on div "Icon Icon Icon Icon Icon Icon List 485 Reviews! Text Block Row Vaporista™ Steam…" at bounding box center [887, 307] width 344 height 395
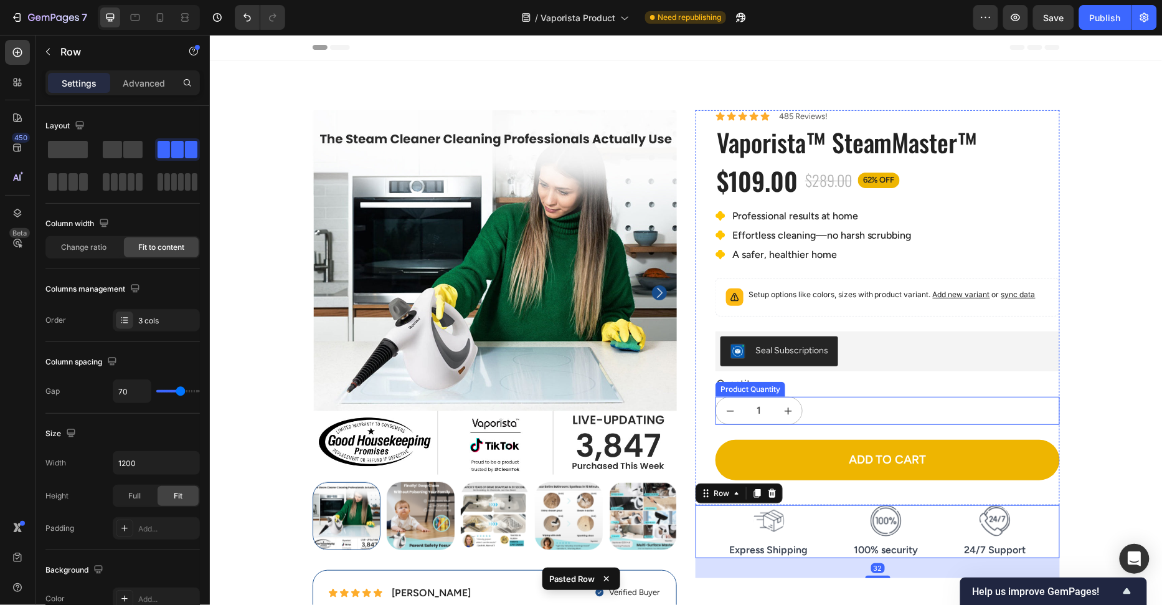
scroll to position [118, 0]
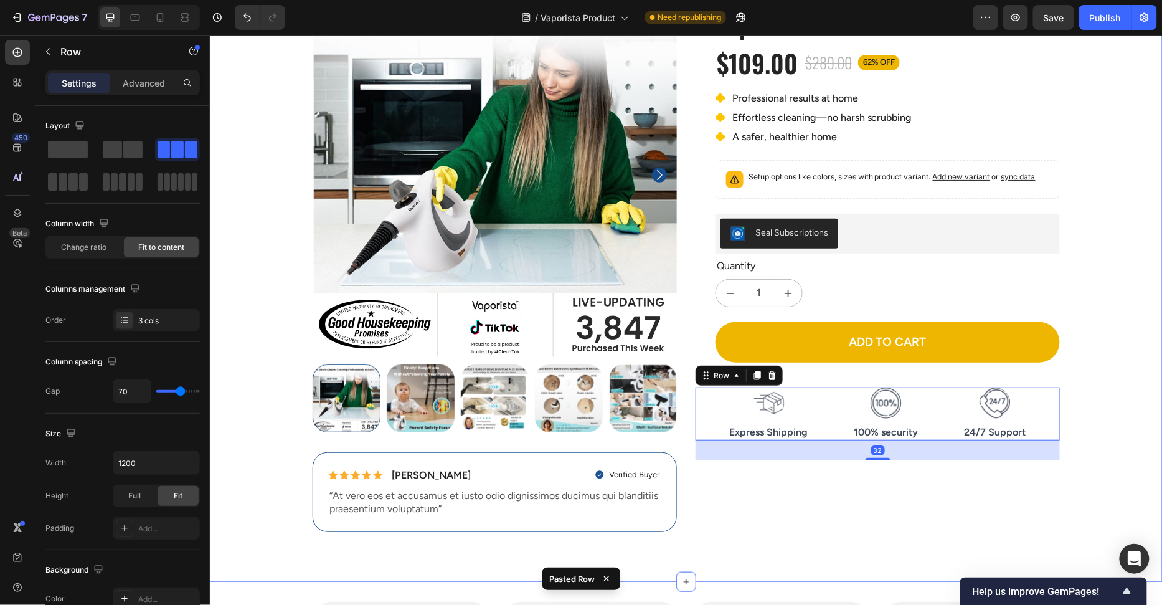
click at [1137, 385] on div "100% Money-Back Guarantee Item List 60-Day Easy Returns Item List Row Product I…" at bounding box center [686, 271] width 934 height 559
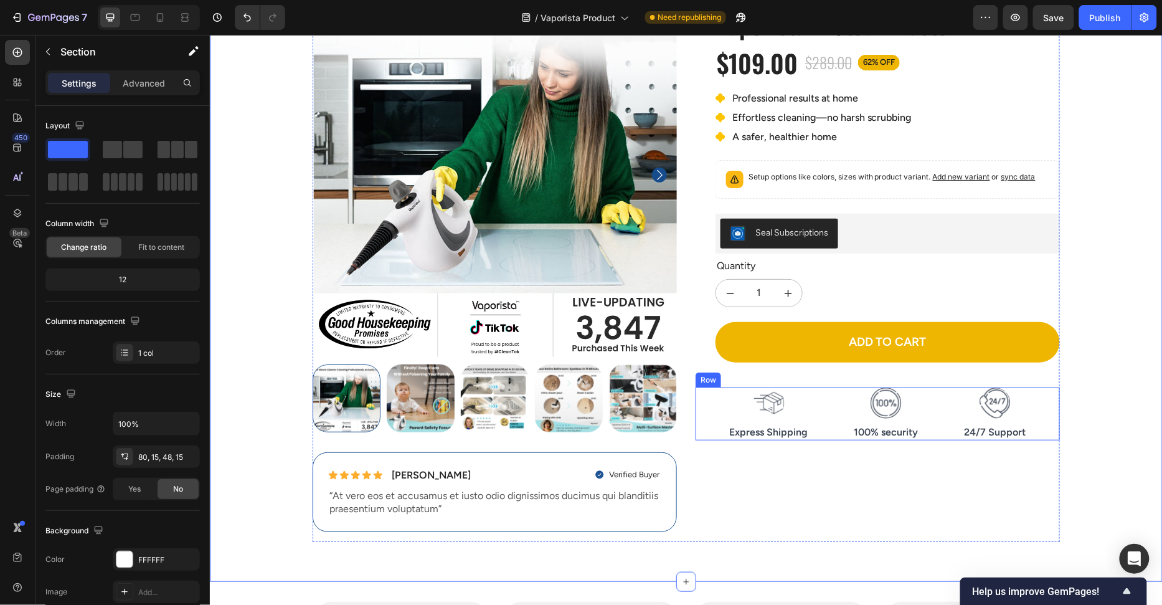
click at [827, 394] on div "Icon Express Shipping Text Block Icon 100% security Text Block Icon 24/7 Suppor…" at bounding box center [877, 413] width 364 height 53
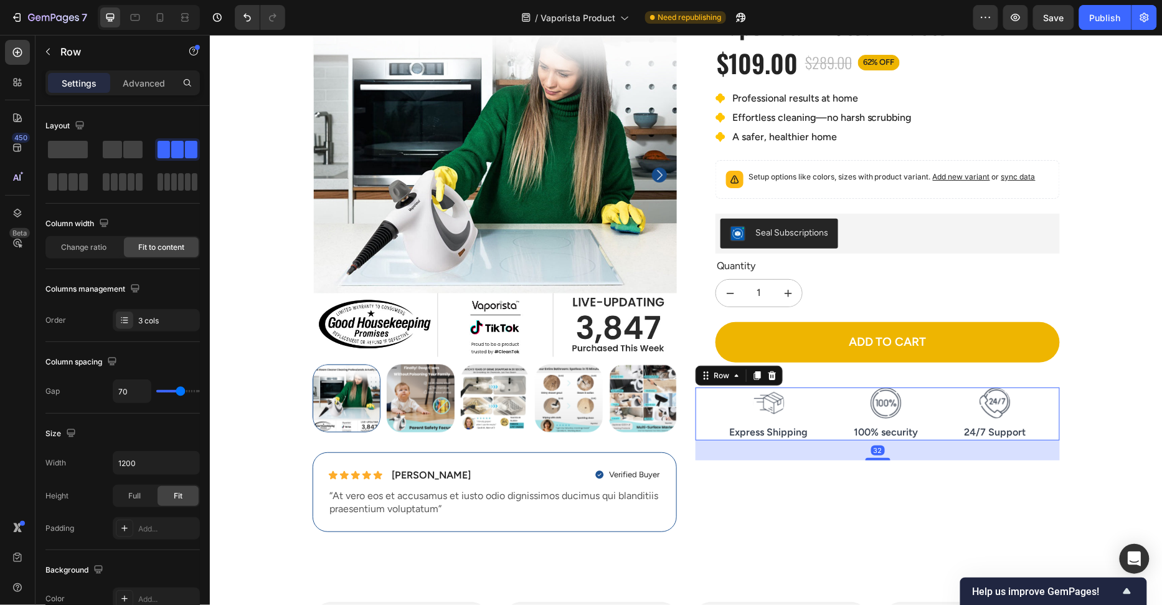
click at [777, 374] on div at bounding box center [771, 374] width 15 height 15
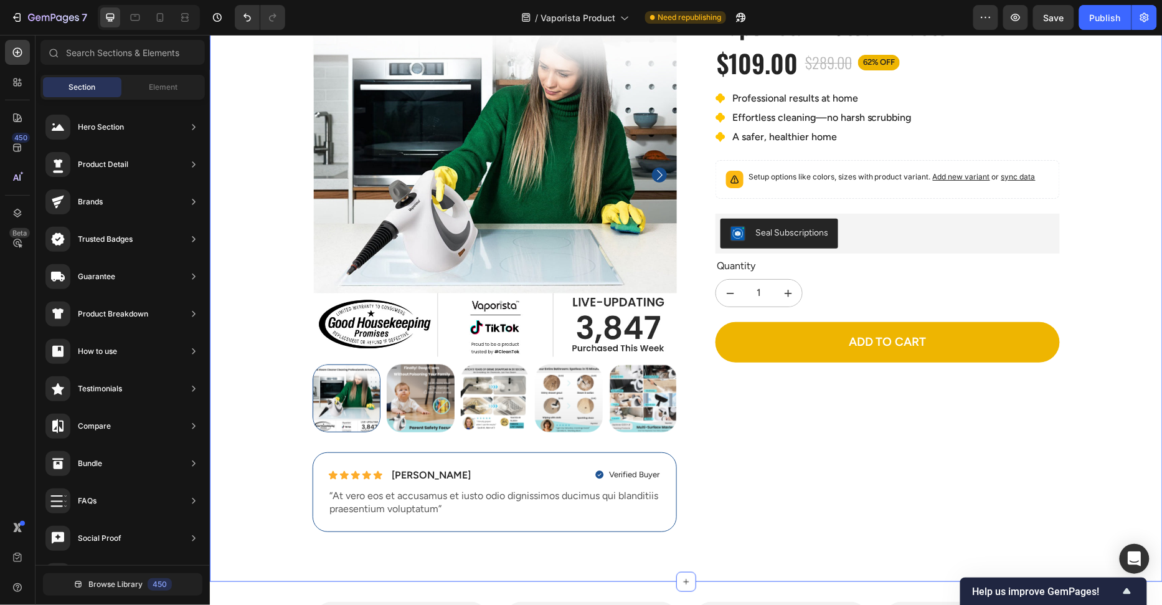
click at [1134, 341] on div "100% Money-Back Guarantee Item List 60-Day Easy Returns Item List Row Product I…" at bounding box center [686, 271] width 934 height 559
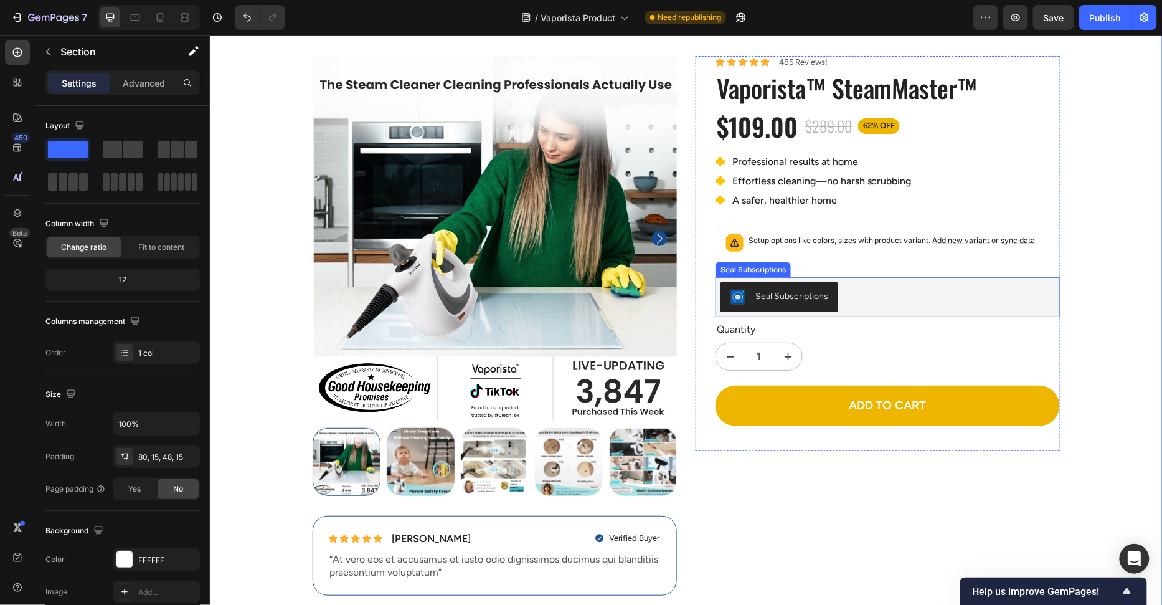
scroll to position [0, 0]
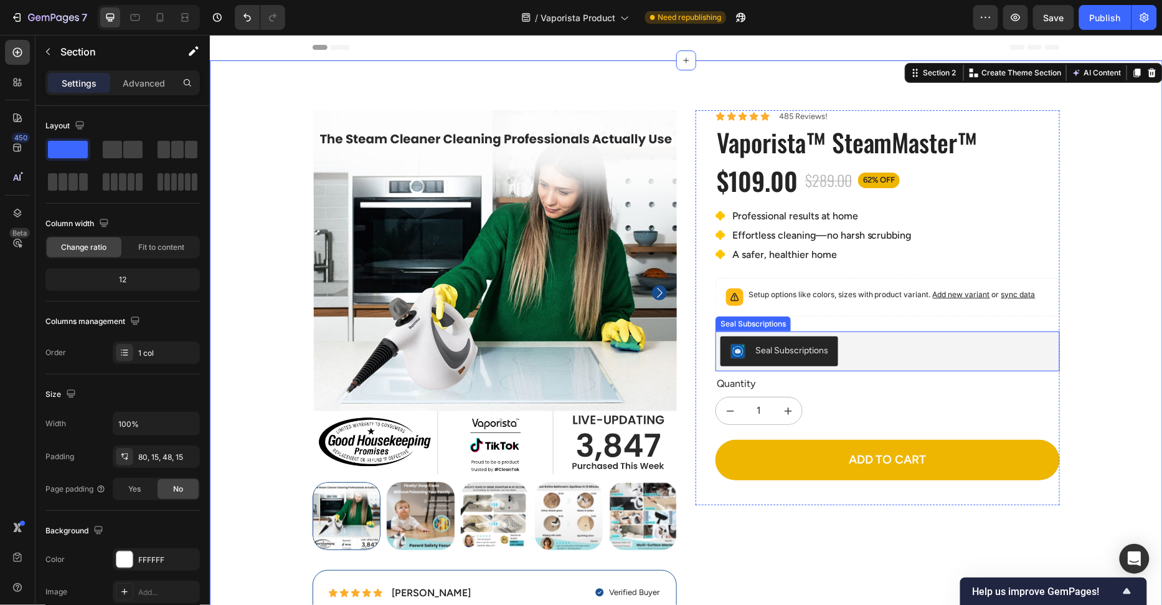
click at [893, 353] on div "Seal Subscriptions" at bounding box center [887, 351] width 334 height 30
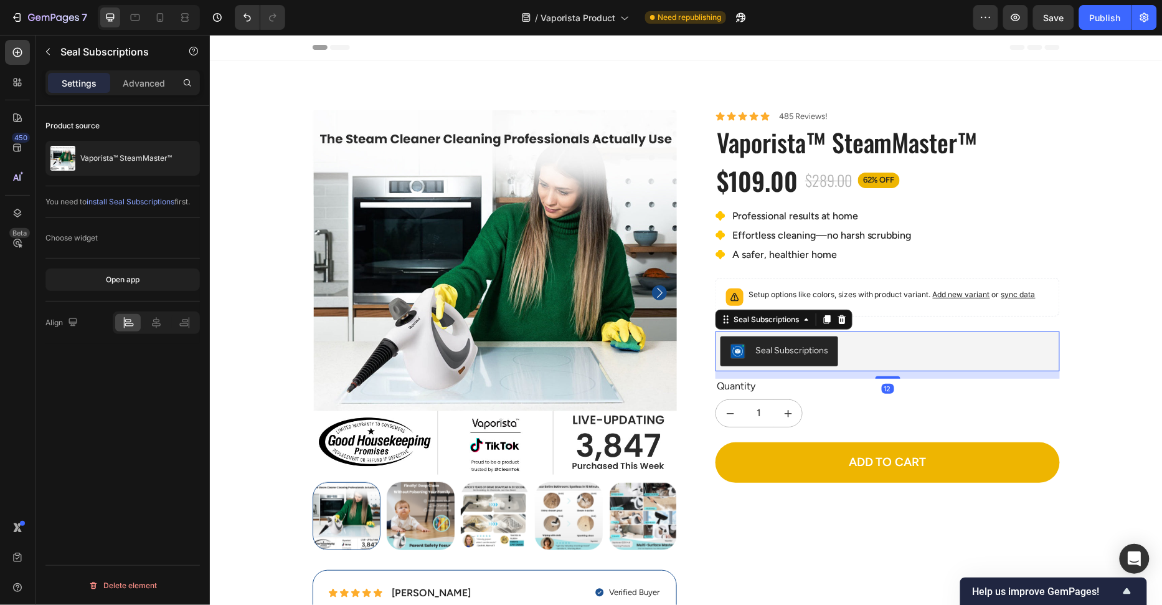
drag, startPoint x: 884, startPoint y: 371, endPoint x: 947, endPoint y: 337, distance: 71.3
click at [887, 376] on div at bounding box center [887, 377] width 25 height 2
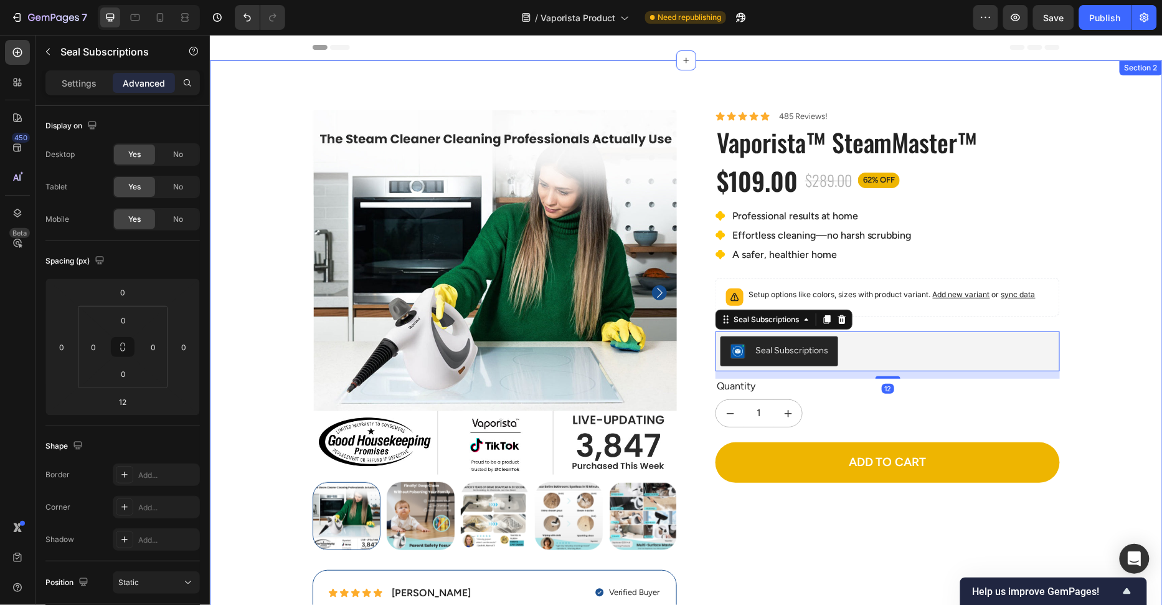
click at [1097, 261] on div "100% Money-Back Guarantee Item List 60-Day Easy Returns Item List Row Product I…" at bounding box center [686, 389] width 934 height 559
